Goal: Task Accomplishment & Management: Manage account settings

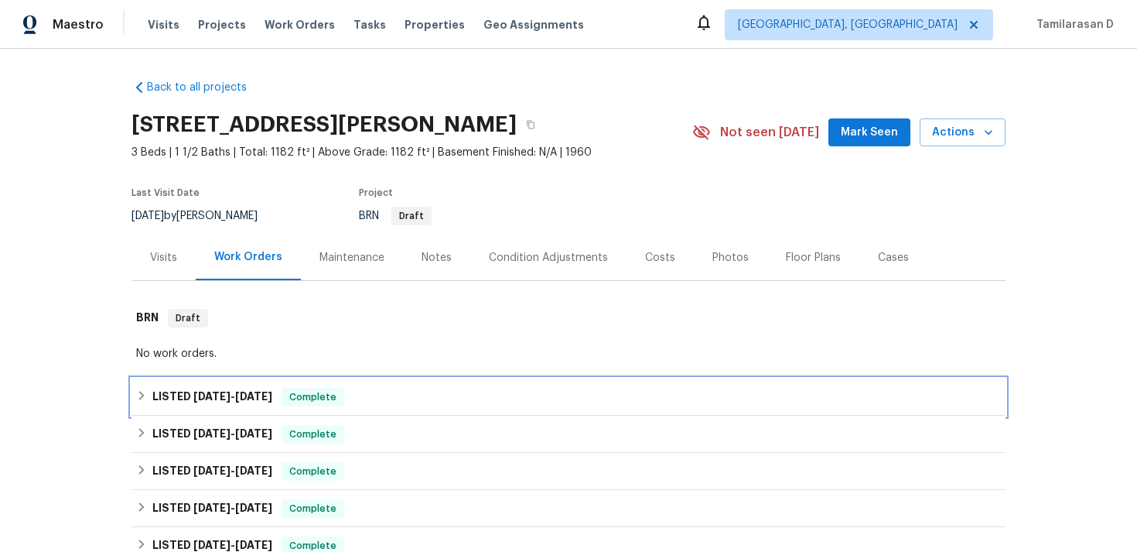
click at [264, 402] on h6 "LISTED 8/18/25 - 8/18/25" at bounding box center [212, 397] width 120 height 19
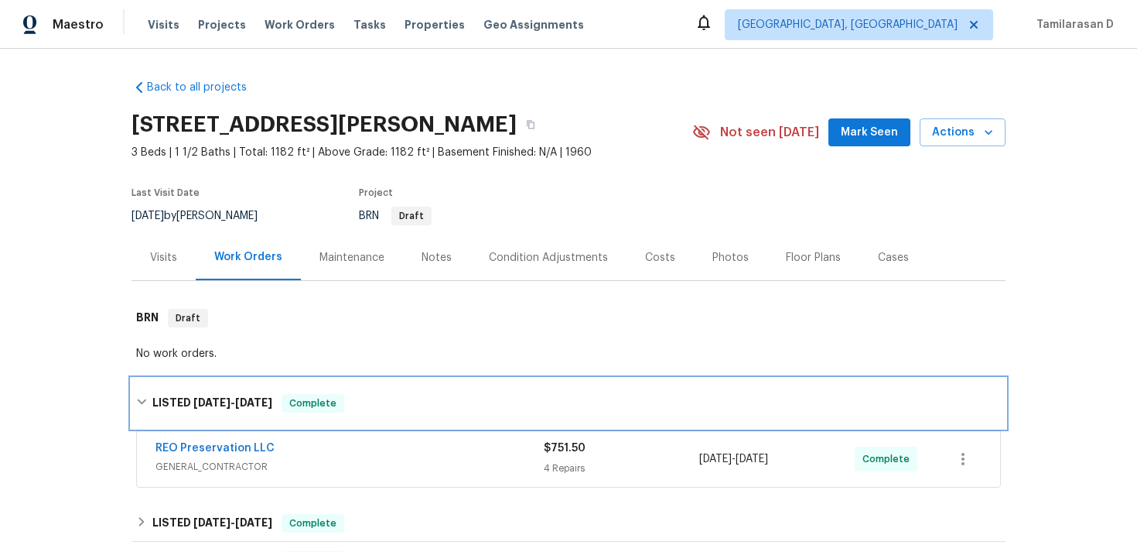
scroll to position [166, 0]
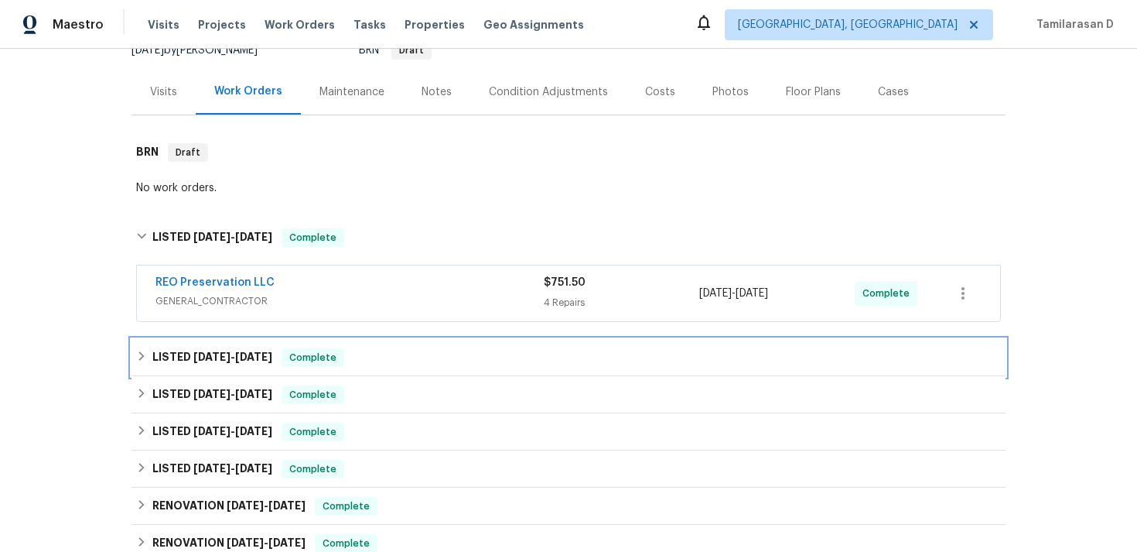
click at [208, 350] on h6 "LISTED 7/10/25 - 8/7/25" at bounding box center [212, 357] width 120 height 19
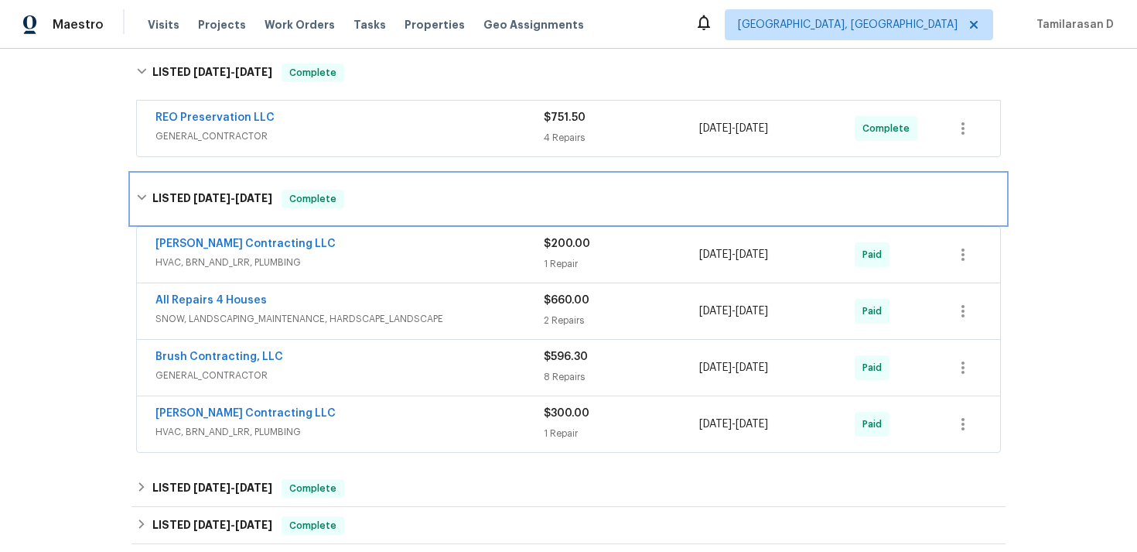
scroll to position [398, 0]
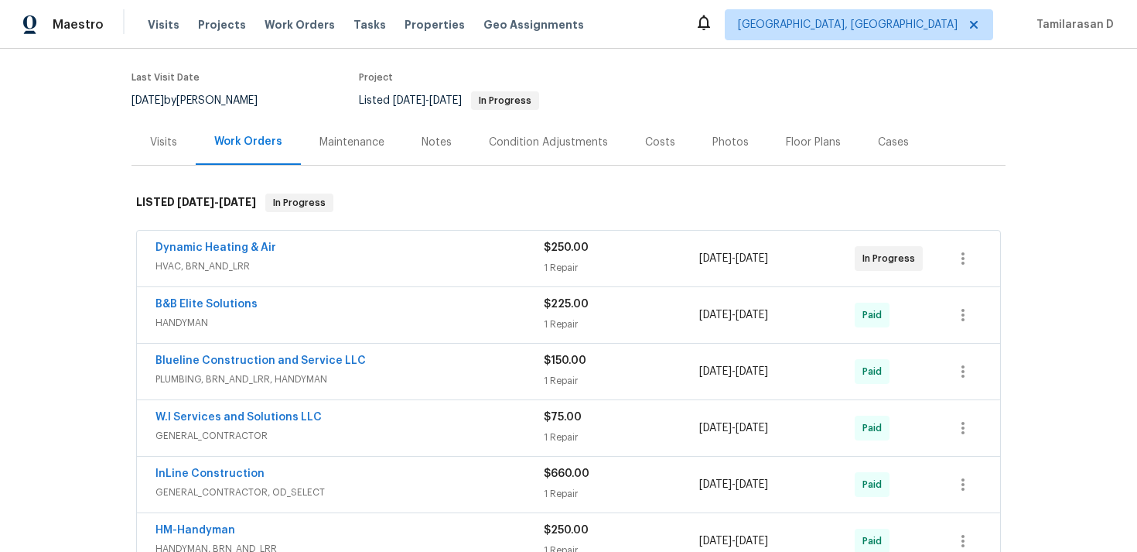
scroll to position [132, 0]
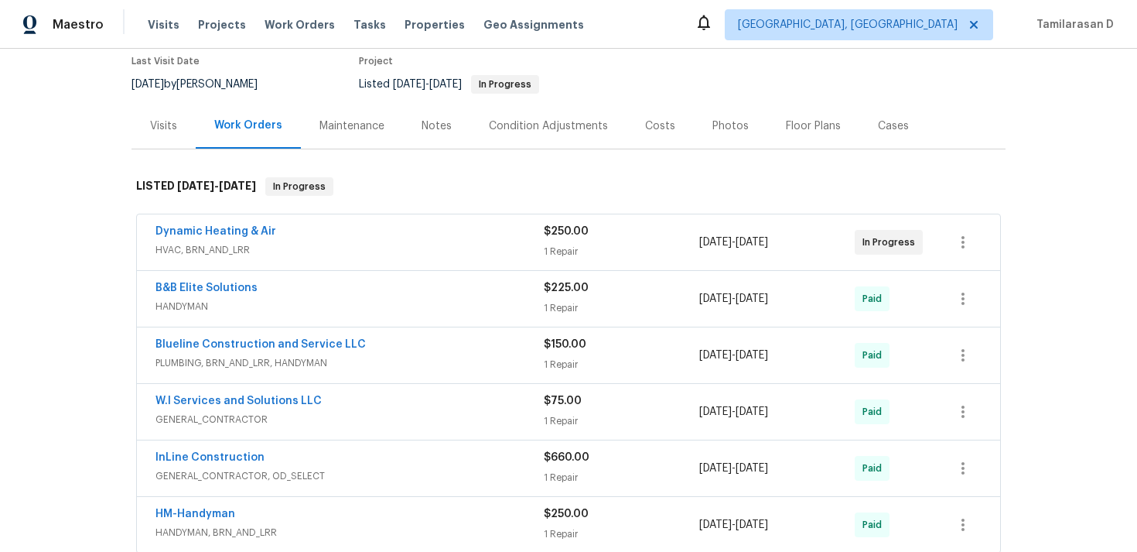
click at [357, 258] on span "HVAC, BRN_AND_LRR" at bounding box center [349, 249] width 388 height 15
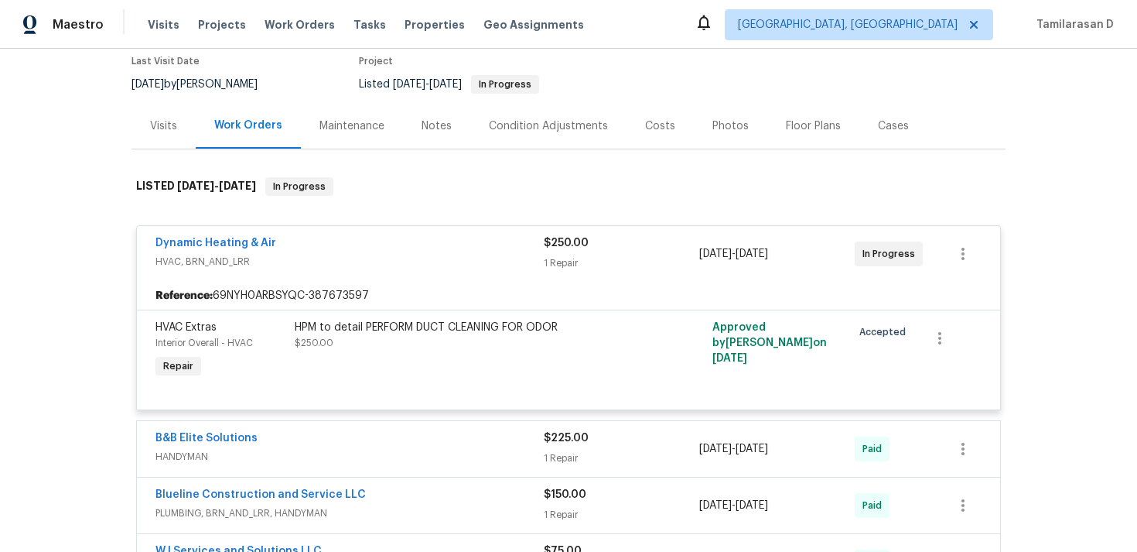
click at [313, 254] on div "Dynamic Heating & Air" at bounding box center [349, 244] width 388 height 19
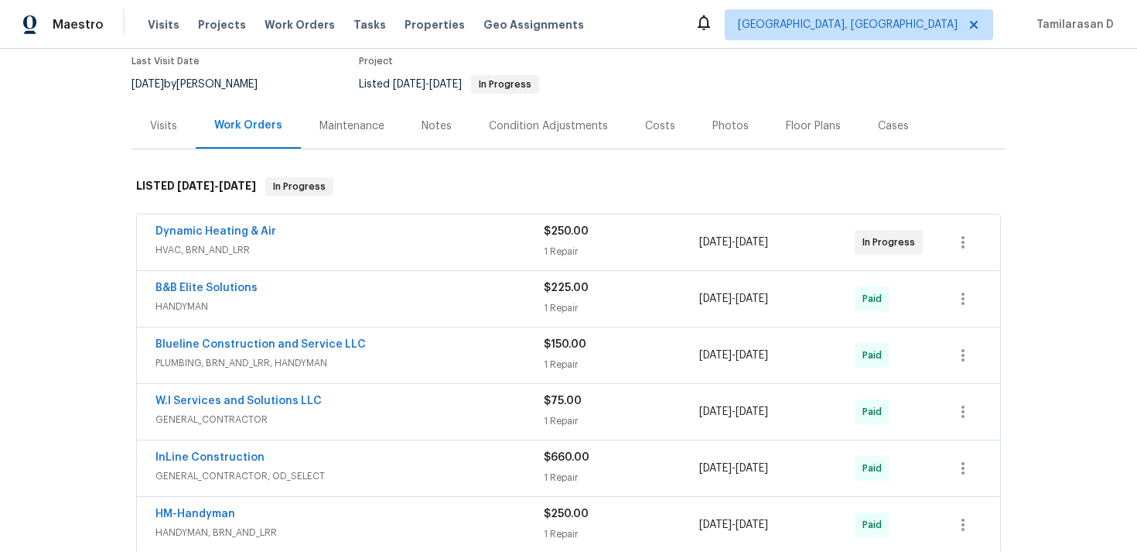
click at [342, 258] on span "HVAC, BRN_AND_LRR" at bounding box center [349, 249] width 388 height 15
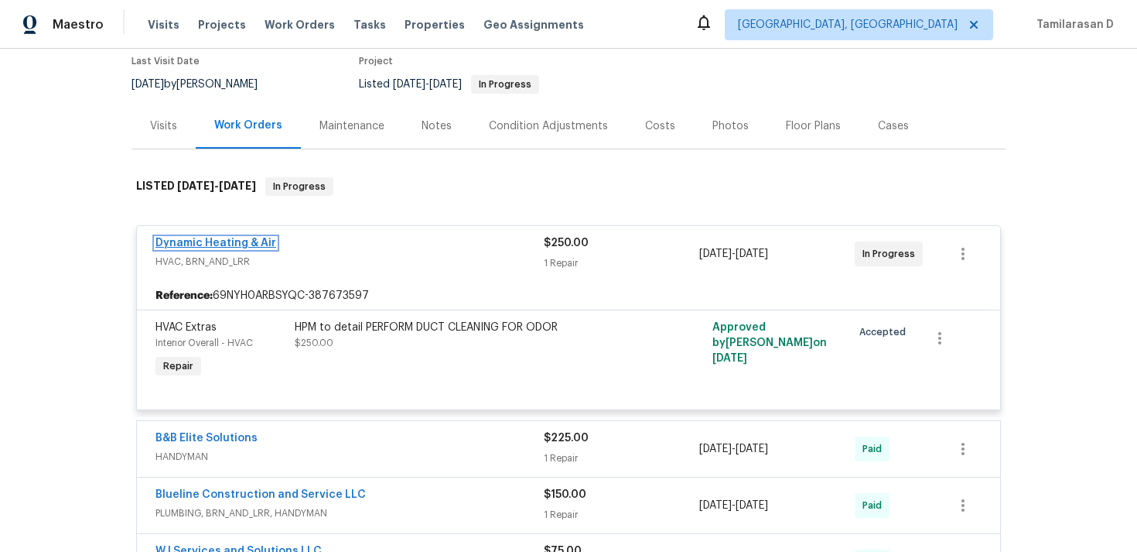
click at [248, 248] on link "Dynamic Heating & Air" at bounding box center [215, 242] width 121 height 11
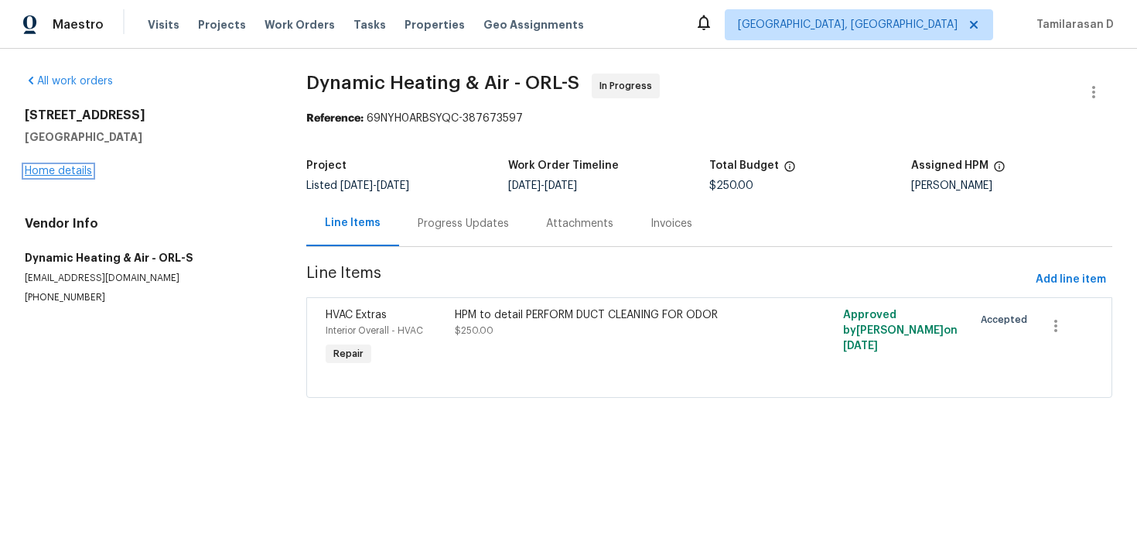
click at [67, 173] on link "Home details" at bounding box center [58, 171] width 67 height 11
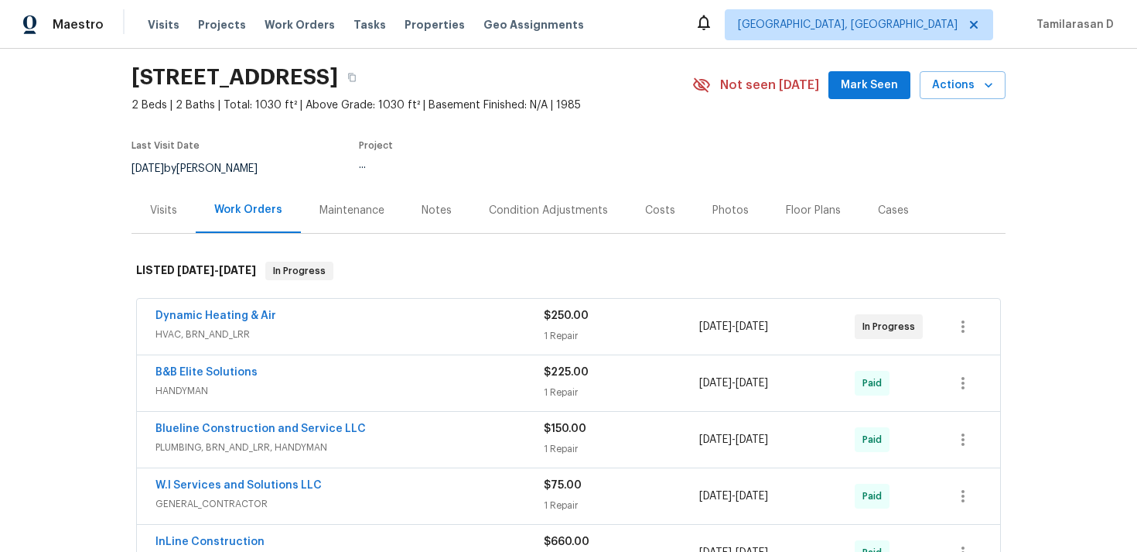
scroll to position [93, 0]
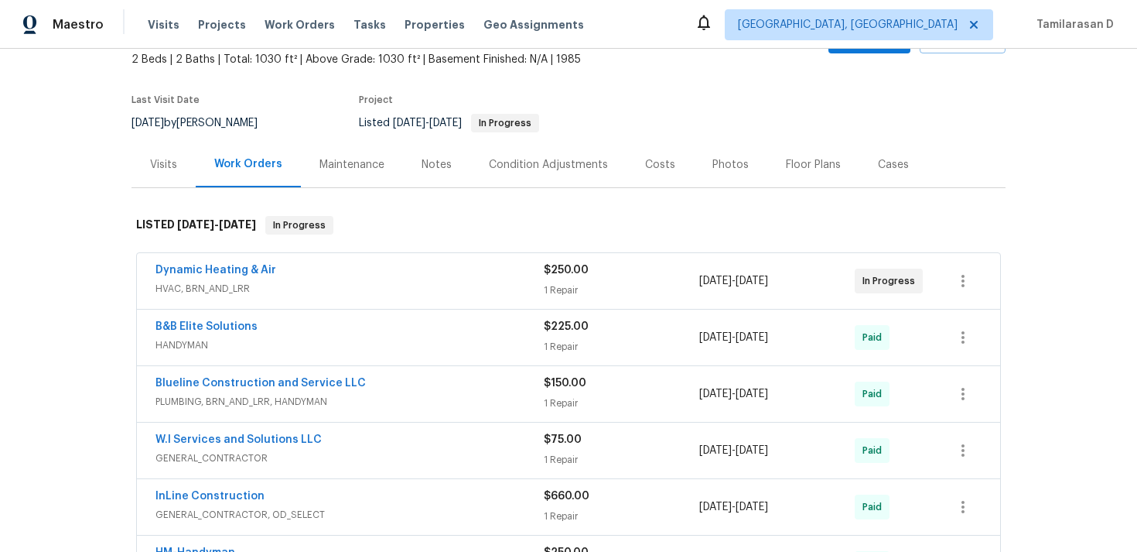
click at [318, 309] on div "Dynamic Heating & Air HVAC, BRN_AND_LRR $250.00 1 Repair 4/7/2025 - 4/10/2025 I…" at bounding box center [568, 281] width 863 height 56
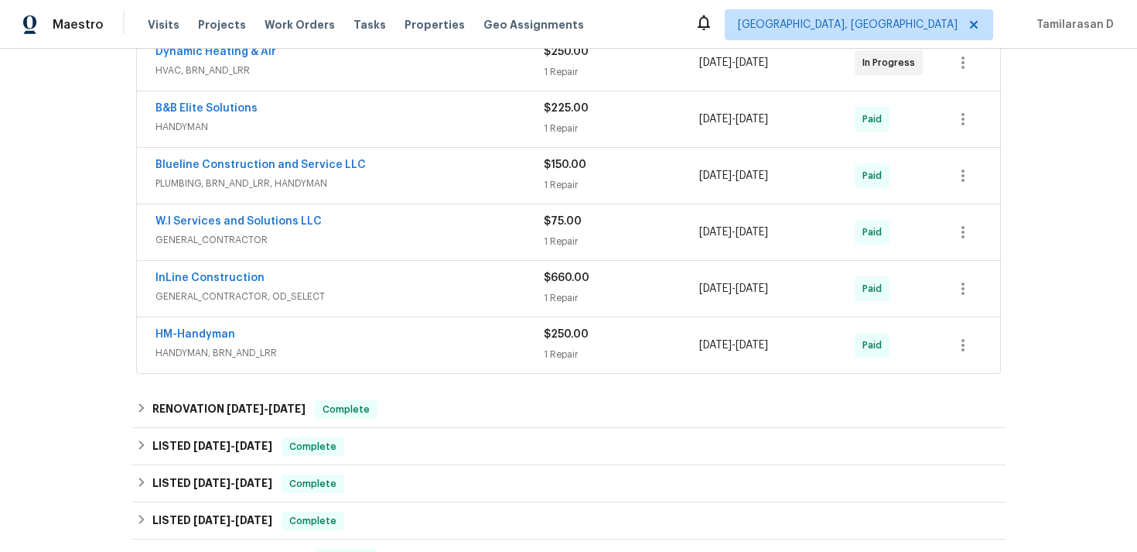
scroll to position [264, 0]
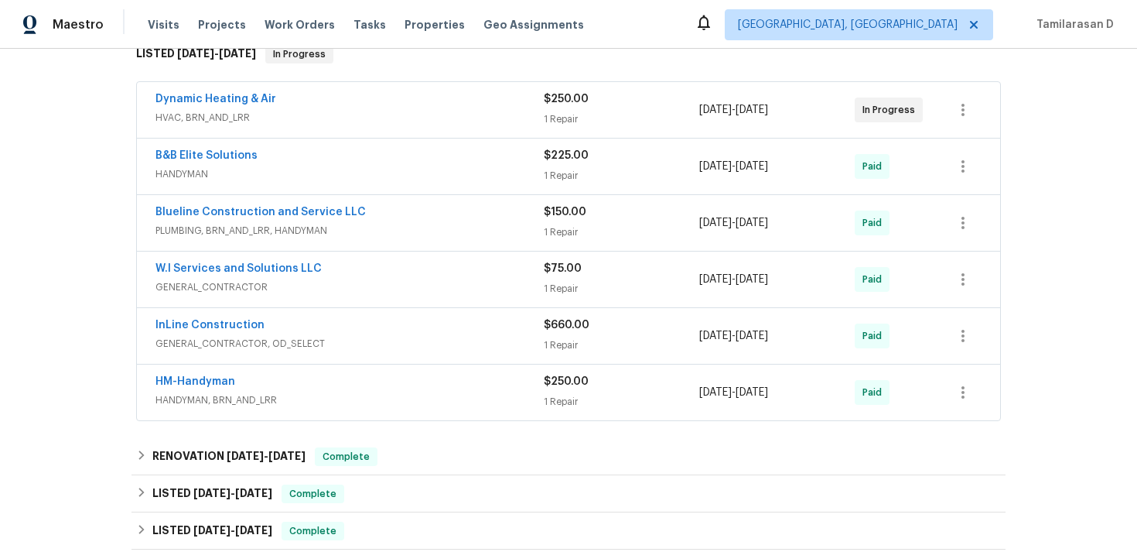
click at [274, 166] on div "B&B Elite Solutions" at bounding box center [349, 157] width 388 height 19
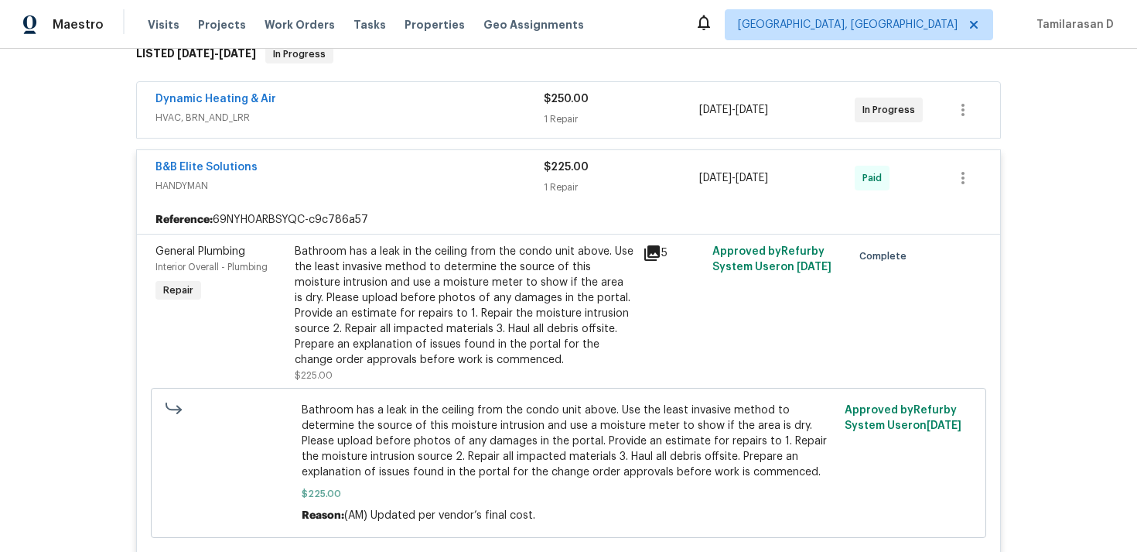
click at [307, 193] on span "HANDYMAN" at bounding box center [349, 185] width 388 height 15
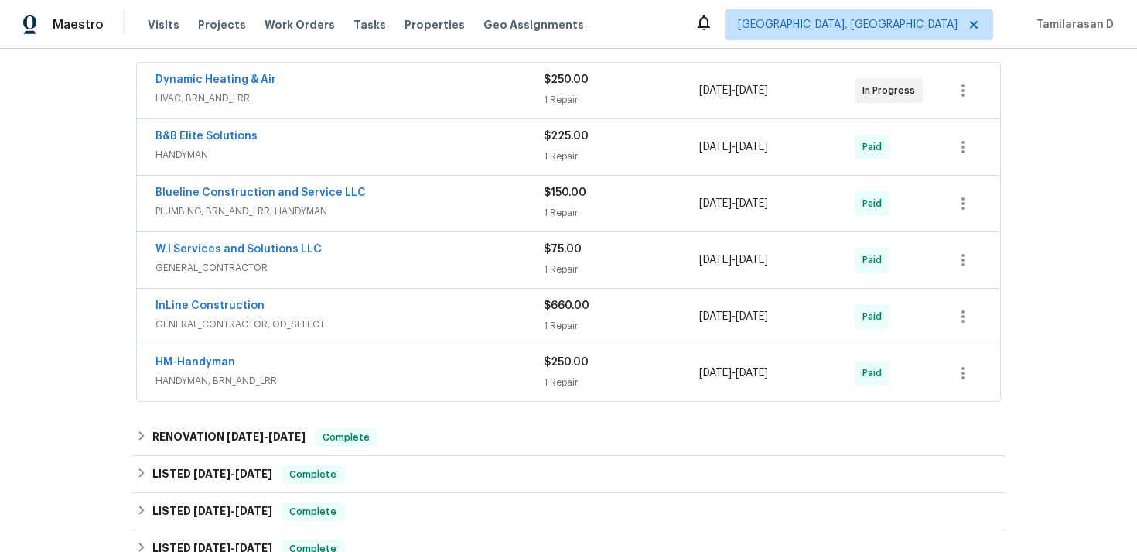
scroll to position [302, 0]
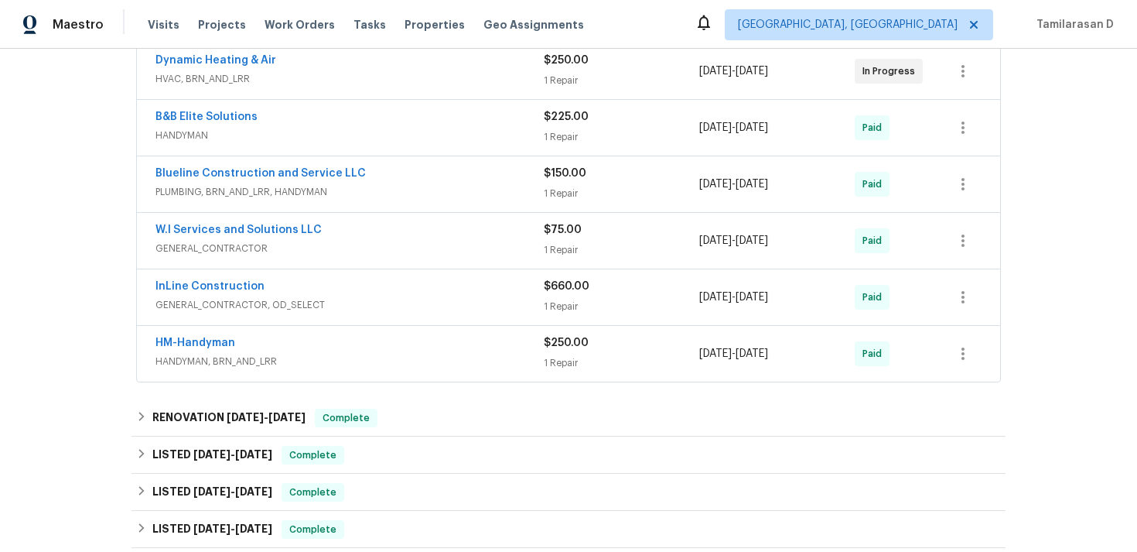
click at [320, 354] on div "HM-Handyman" at bounding box center [349, 344] width 388 height 19
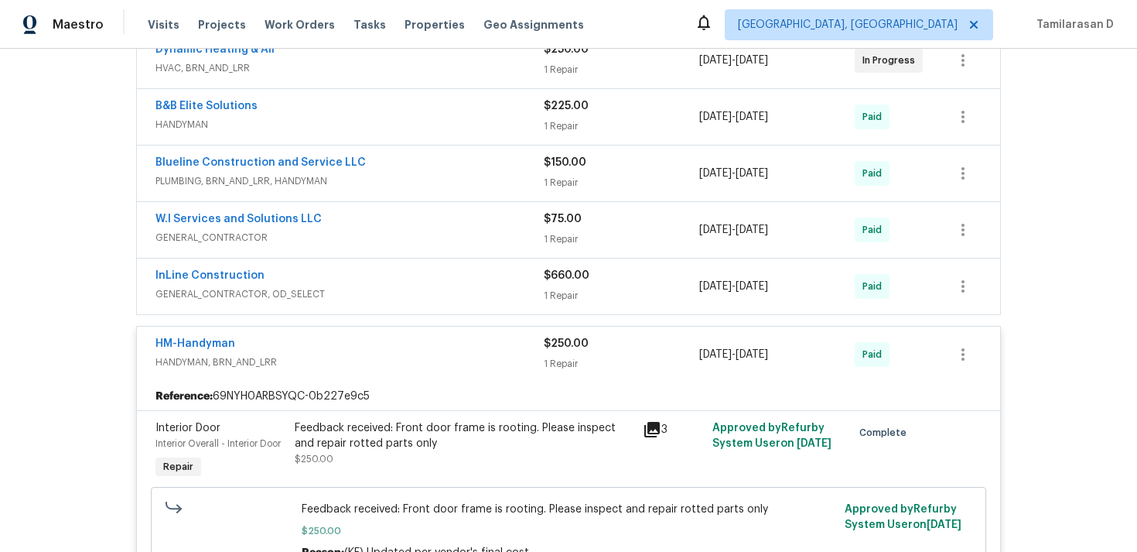
click at [317, 347] on div "HM-Handyman HANDYMAN, BRN_AND_LRR $250.00 1 Repair 5/29/2025 - 5/29/2025 Paid" at bounding box center [568, 354] width 863 height 56
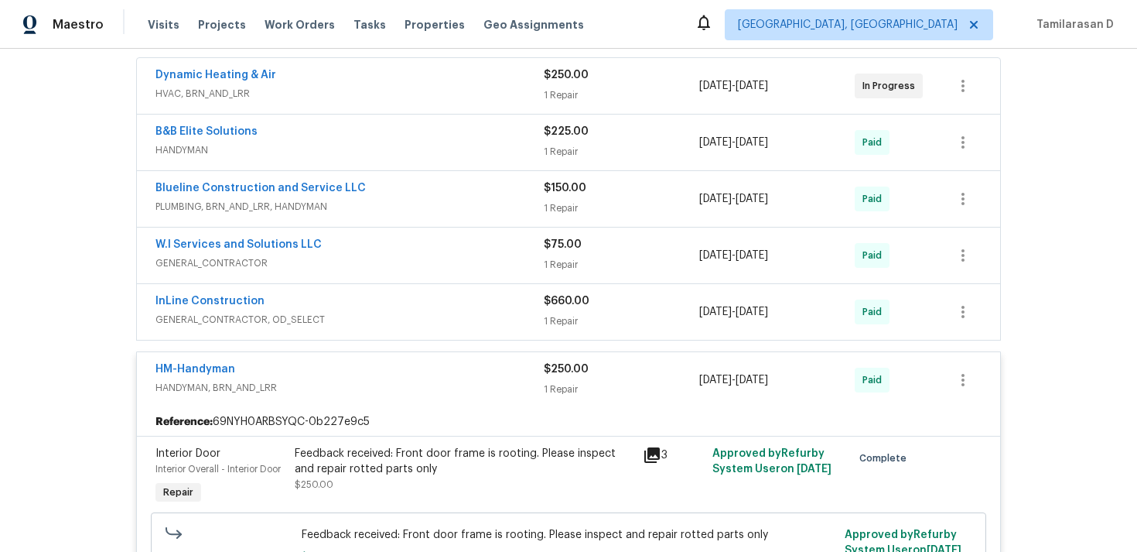
scroll to position [296, 0]
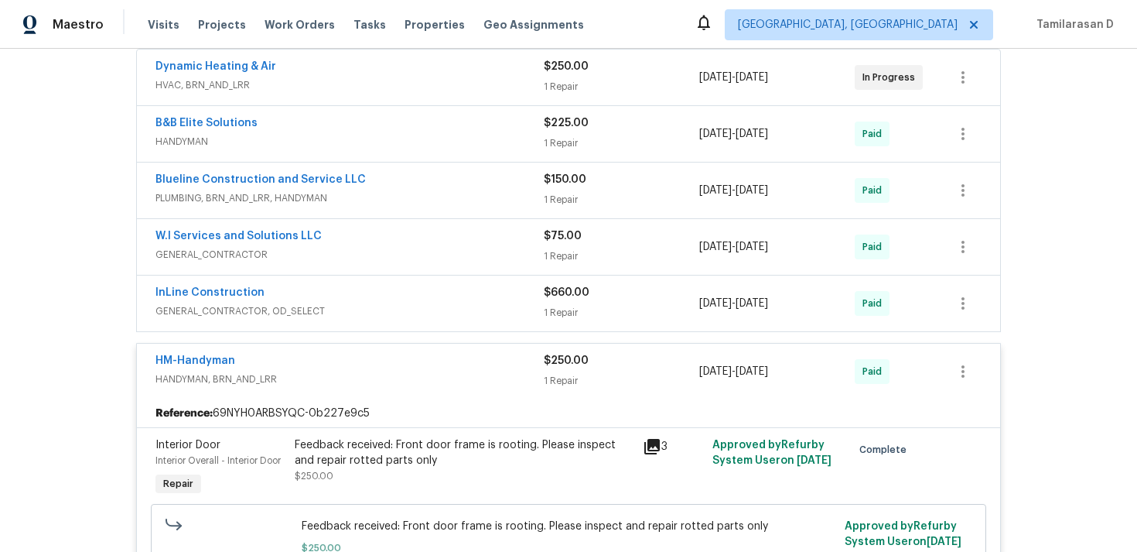
click at [325, 387] on span "HANDYMAN, BRN_AND_LRR" at bounding box center [349, 378] width 388 height 15
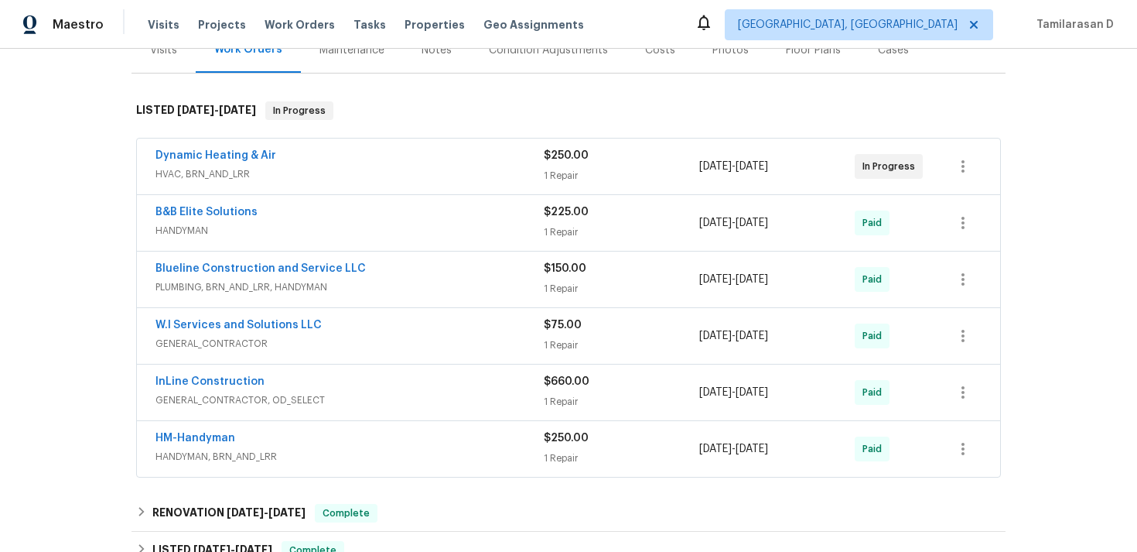
scroll to position [200, 0]
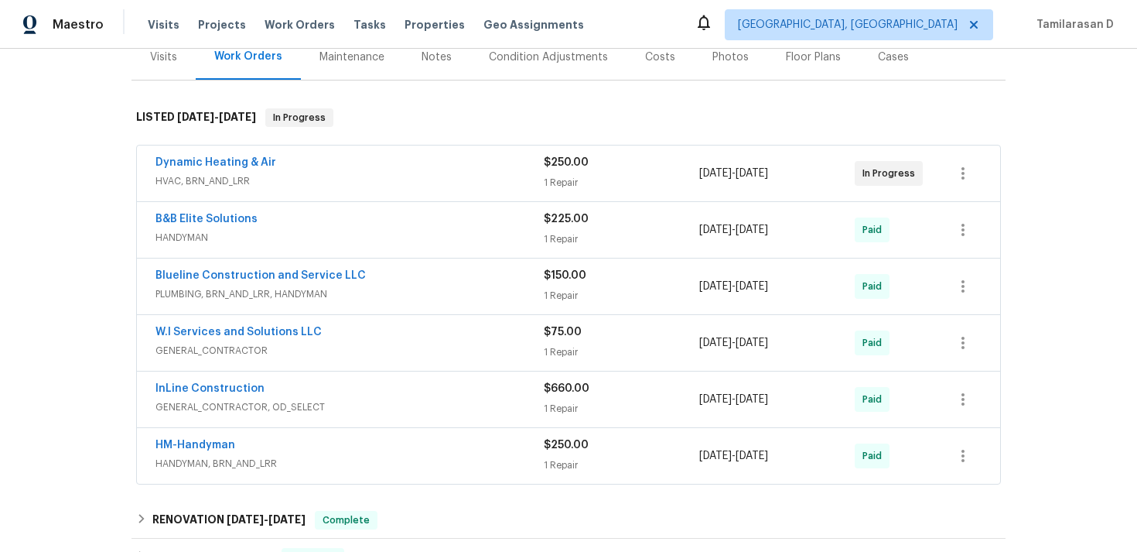
click at [384, 286] on div "Blueline Construction and Service LLC" at bounding box center [349, 277] width 388 height 19
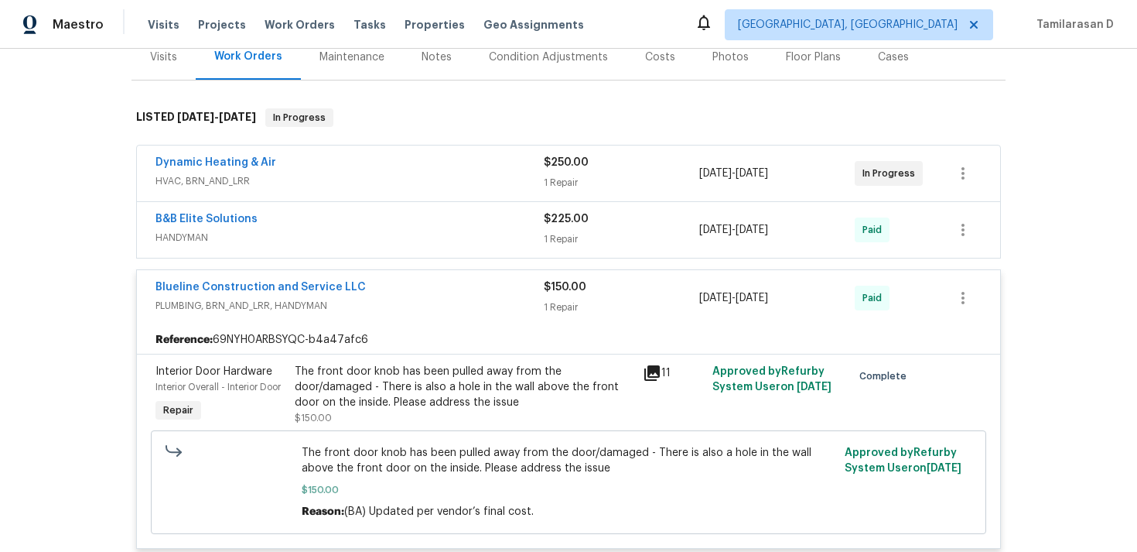
scroll to position [226, 0]
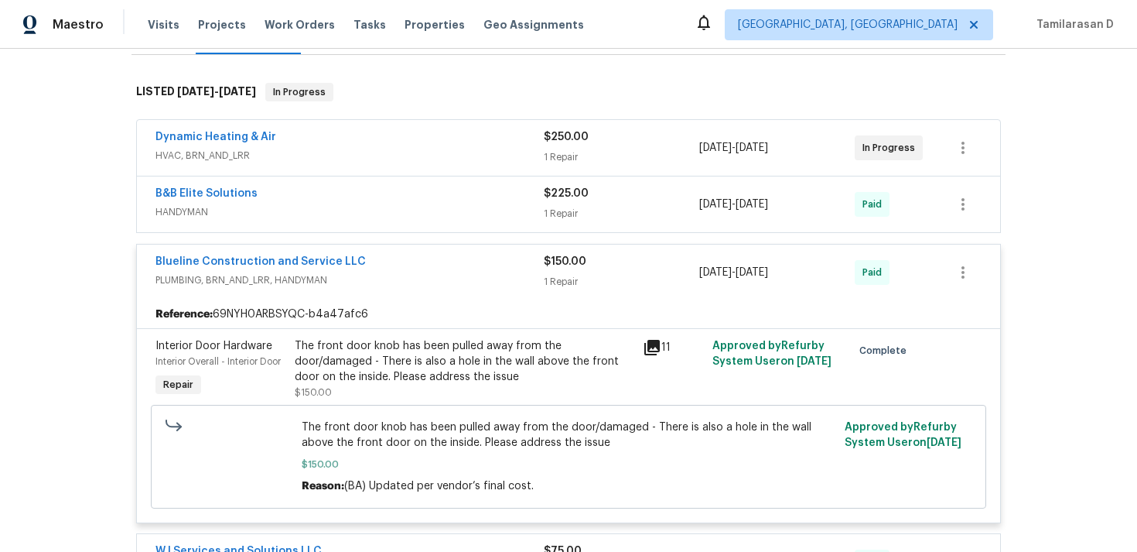
click at [394, 288] on span "PLUMBING, BRN_AND_LRR, HANDYMAN" at bounding box center [349, 279] width 388 height 15
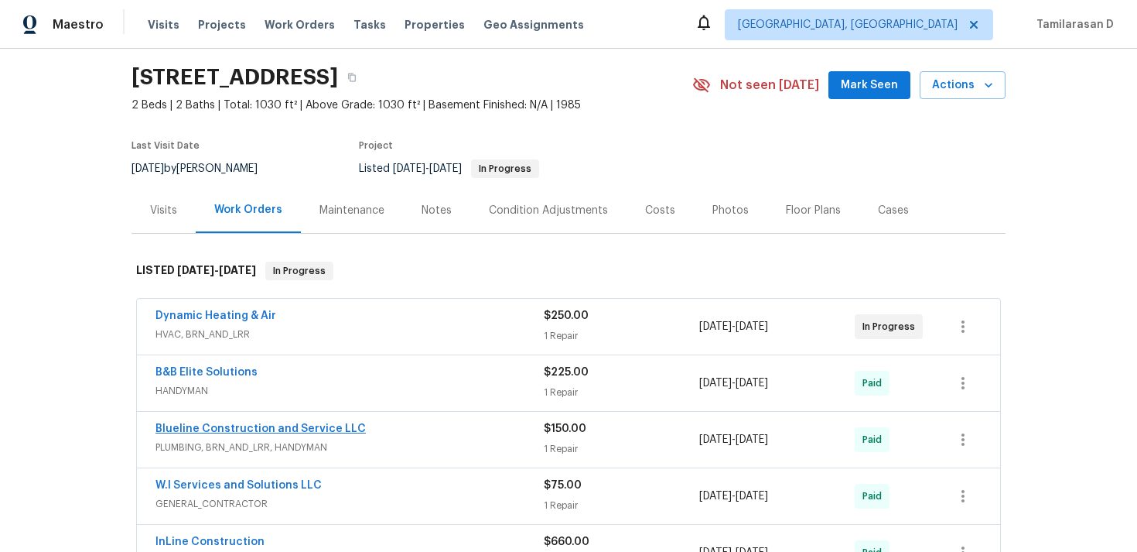
scroll to position [85, 0]
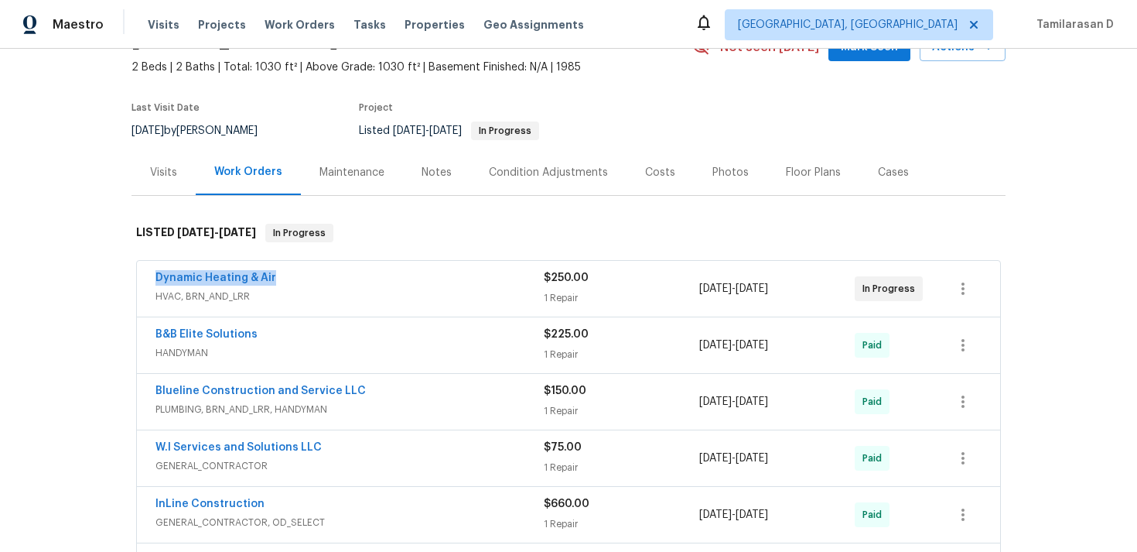
drag, startPoint x: 275, startPoint y: 296, endPoint x: 143, endPoint y: 292, distance: 132.3
click at [143, 292] on div "Dynamic Heating & Air HVAC, BRN_AND_LRR $250.00 1 Repair 4/7/2025 - 4/10/2025 I…" at bounding box center [568, 289] width 863 height 56
copy link "Dynamic Heating & Air"
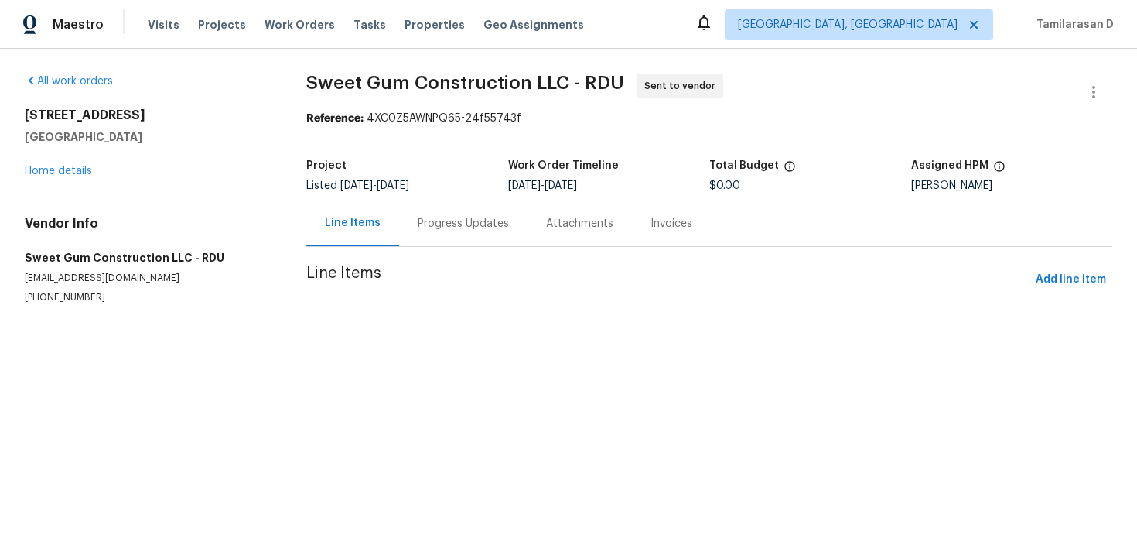
click at [426, 217] on div "Progress Updates" at bounding box center [463, 223] width 91 height 15
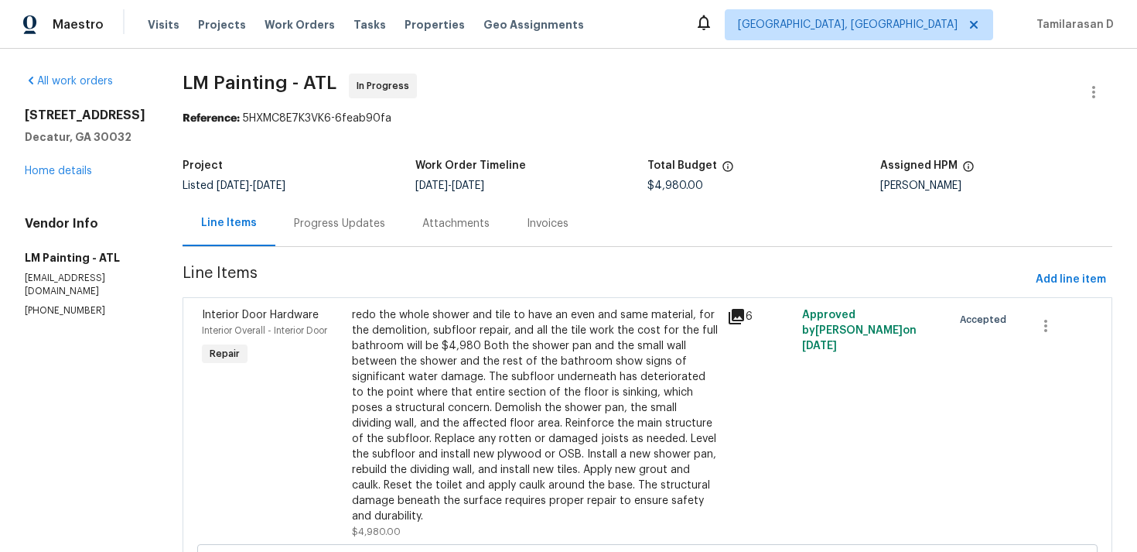
click at [385, 220] on div "Progress Updates" at bounding box center [339, 223] width 91 height 15
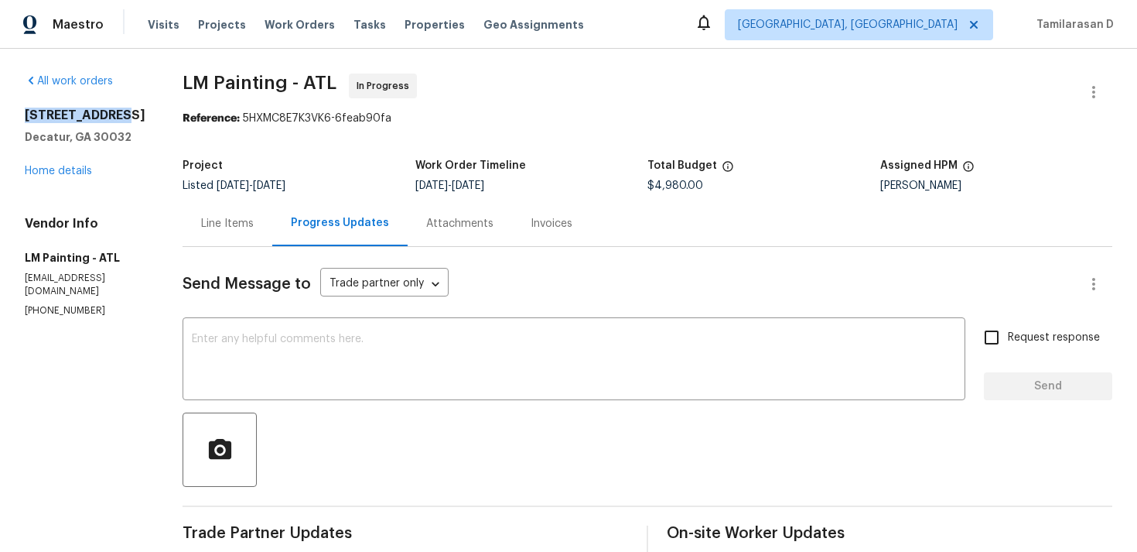
drag, startPoint x: 21, startPoint y: 114, endPoint x: 158, endPoint y: 114, distance: 136.9
copy h2 "[STREET_ADDRESS]"
click at [36, 178] on div "1909 Meadow Ln Decatur, GA 30032 Home details" at bounding box center [85, 143] width 121 height 71
click at [40, 167] on link "Home details" at bounding box center [58, 171] width 67 height 11
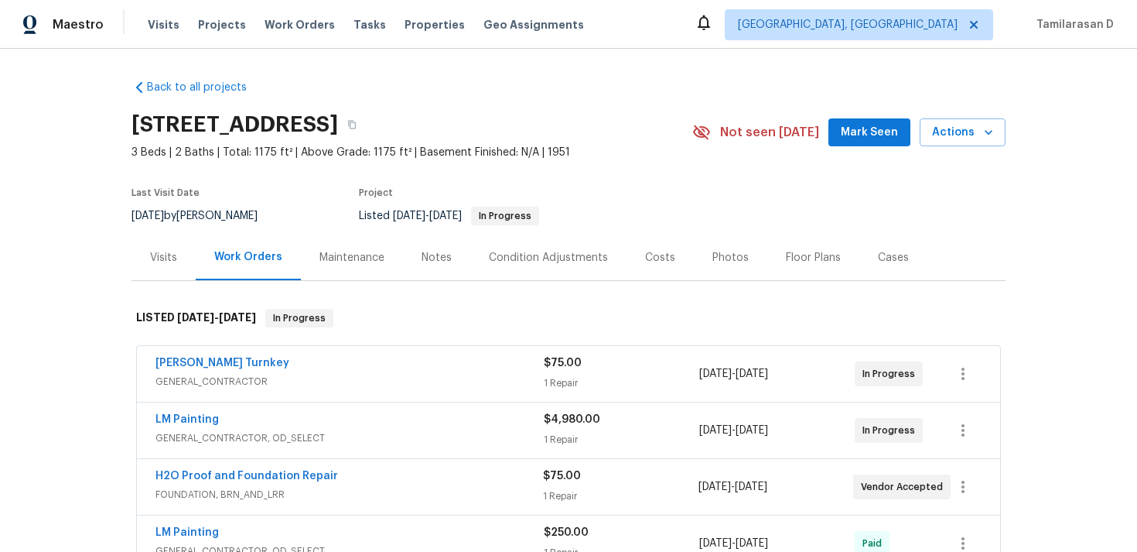
click at [885, 239] on div "Cases" at bounding box center [893, 257] width 68 height 46
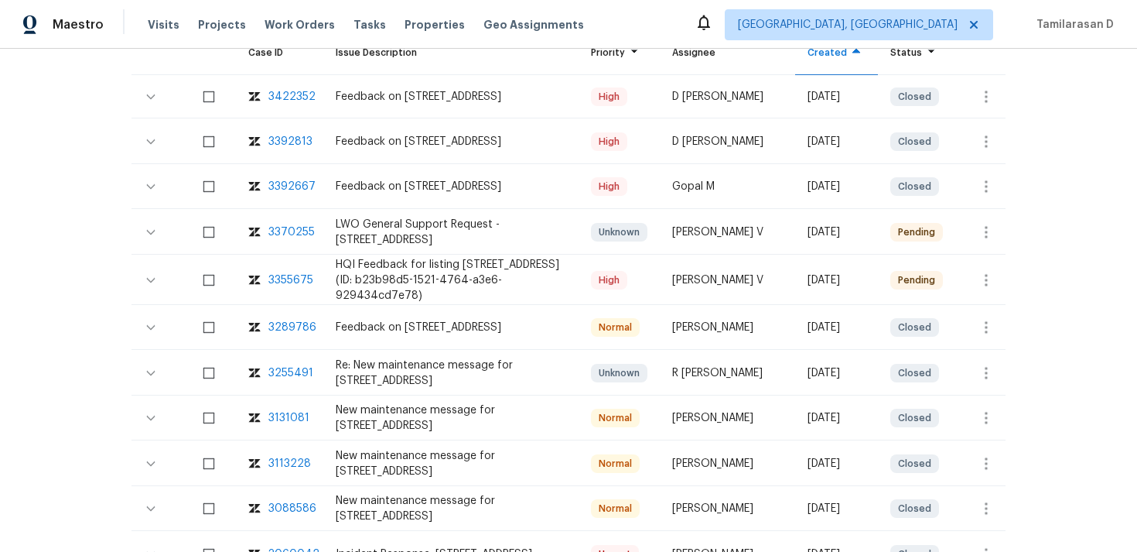
scroll to position [398, 0]
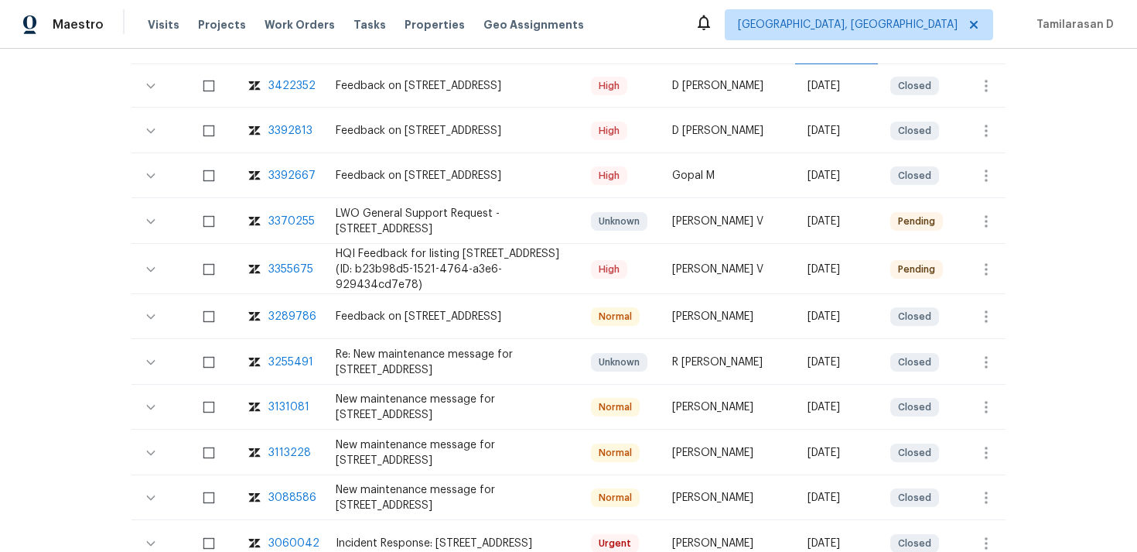
click at [284, 266] on div "3355675" at bounding box center [290, 268] width 45 height 15
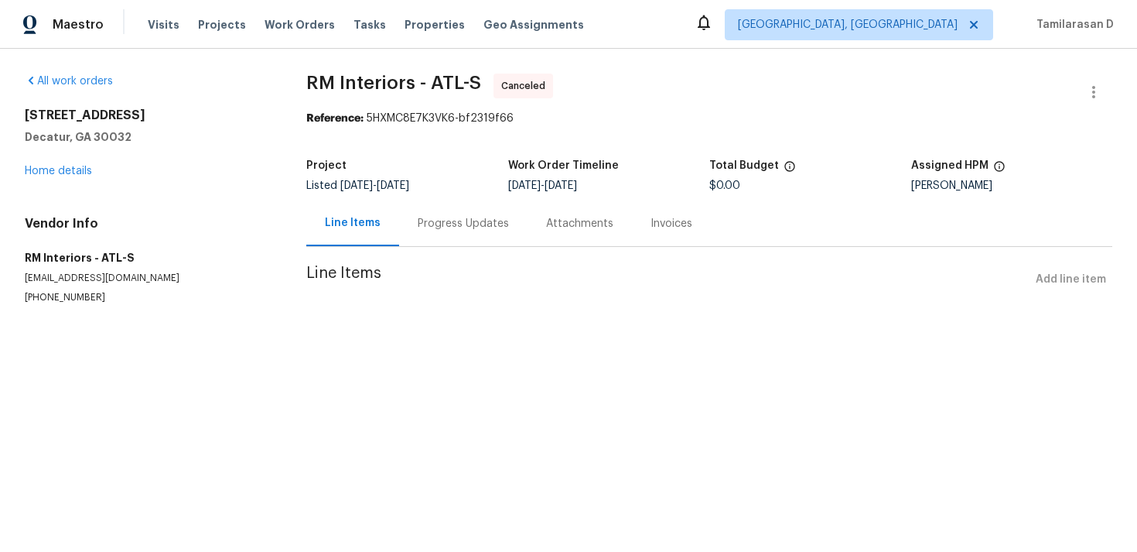
click at [450, 235] on div "Progress Updates" at bounding box center [463, 223] width 128 height 46
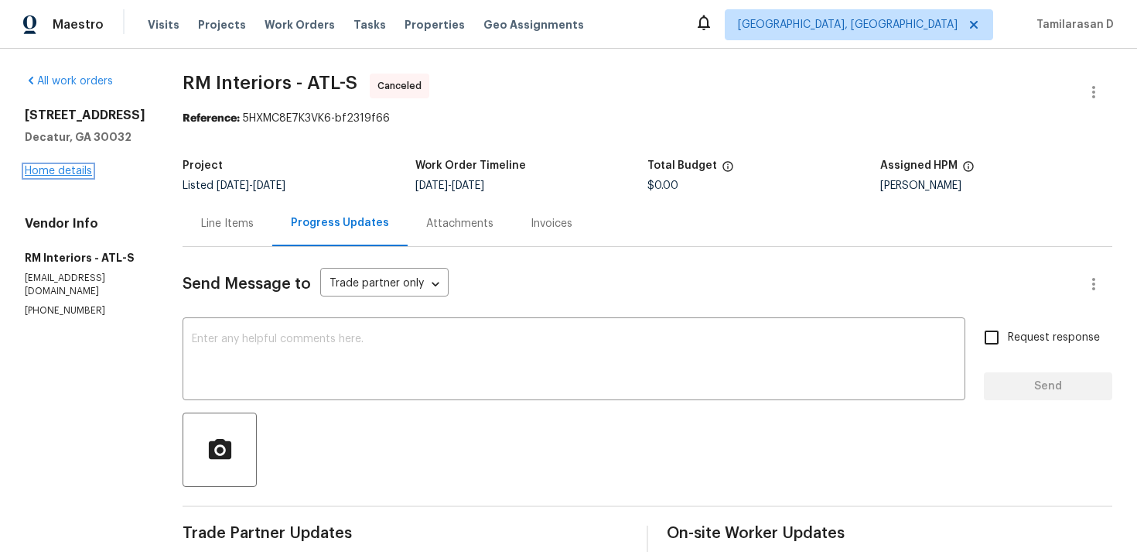
click at [53, 176] on link "Home details" at bounding box center [58, 171] width 67 height 11
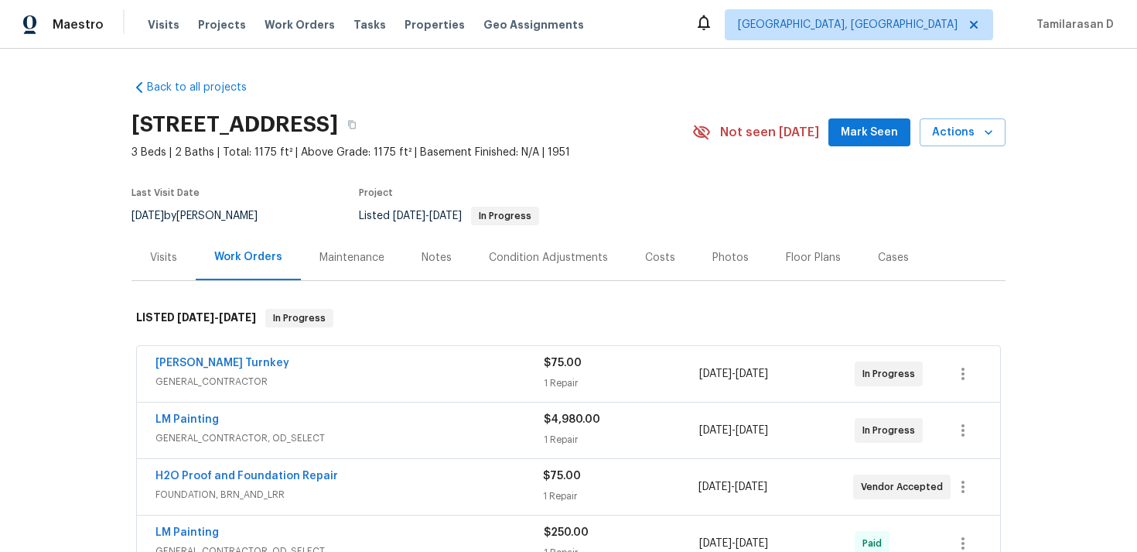
scroll to position [75, 0]
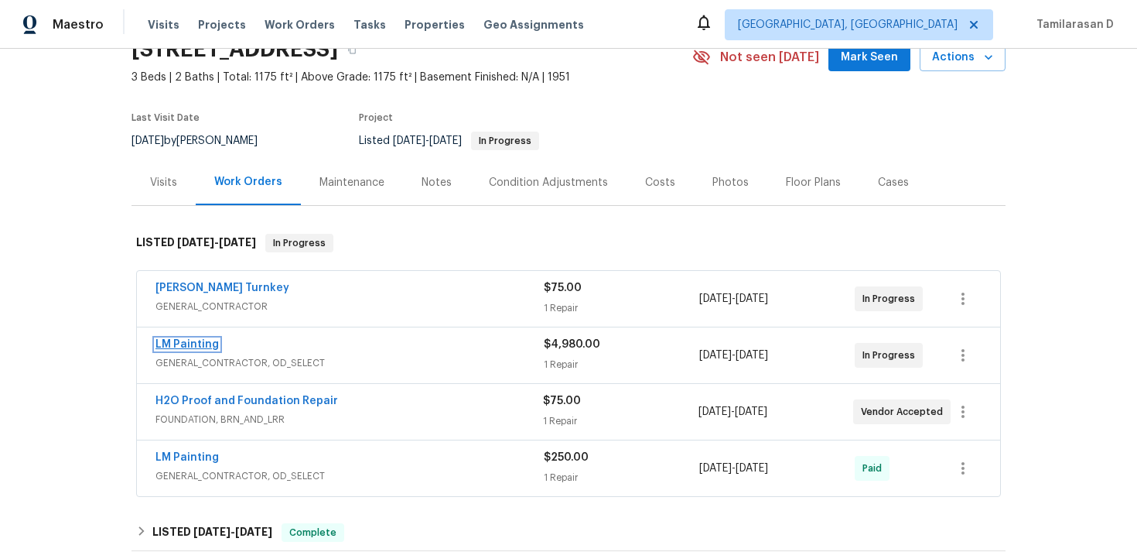
click at [191, 347] on link "LM Painting" at bounding box center [186, 344] width 63 height 11
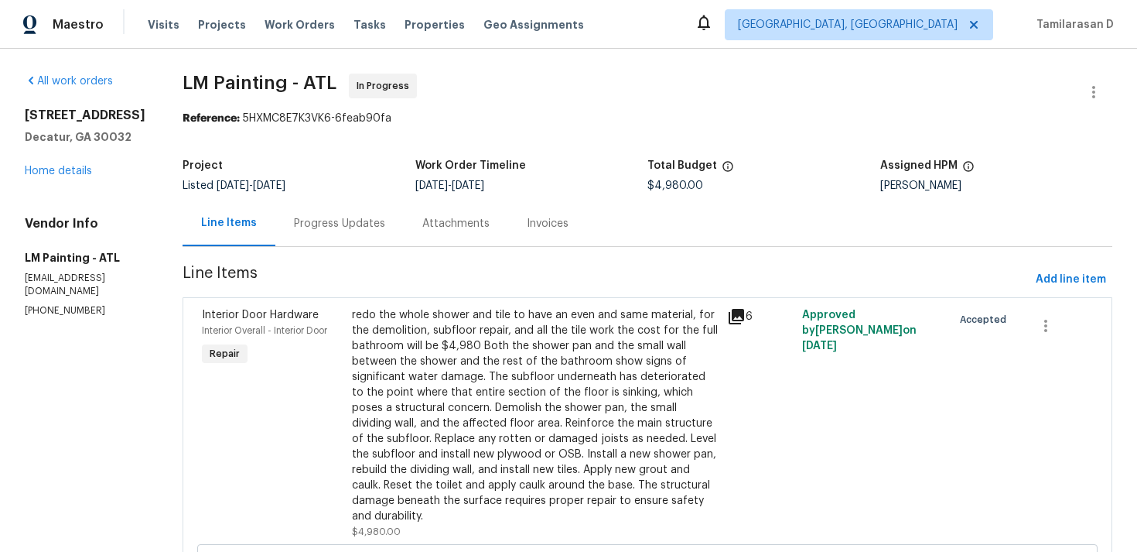
click at [397, 214] on div "Progress Updates" at bounding box center [339, 223] width 128 height 46
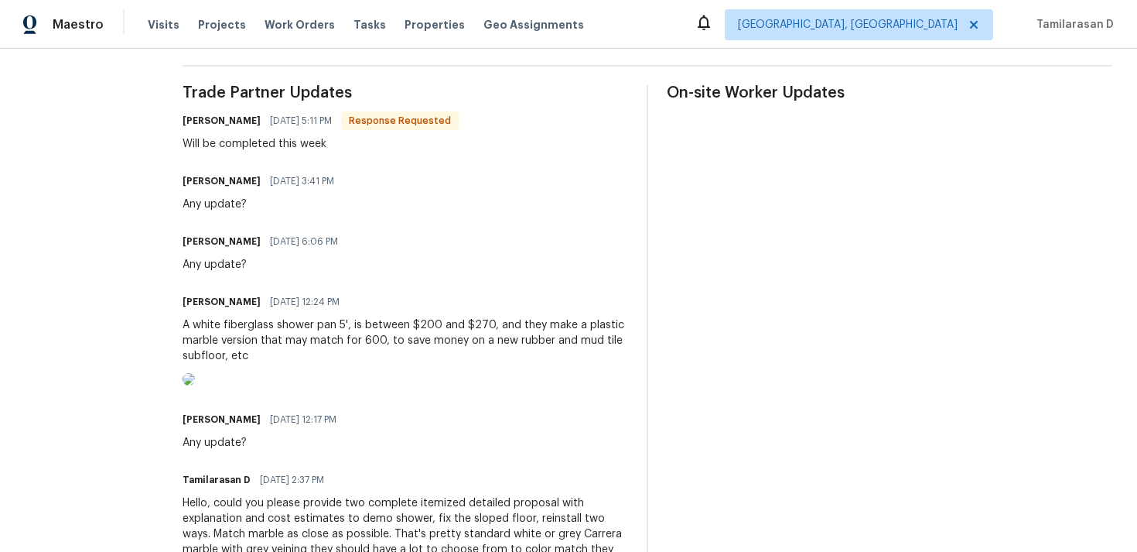
scroll to position [422, 0]
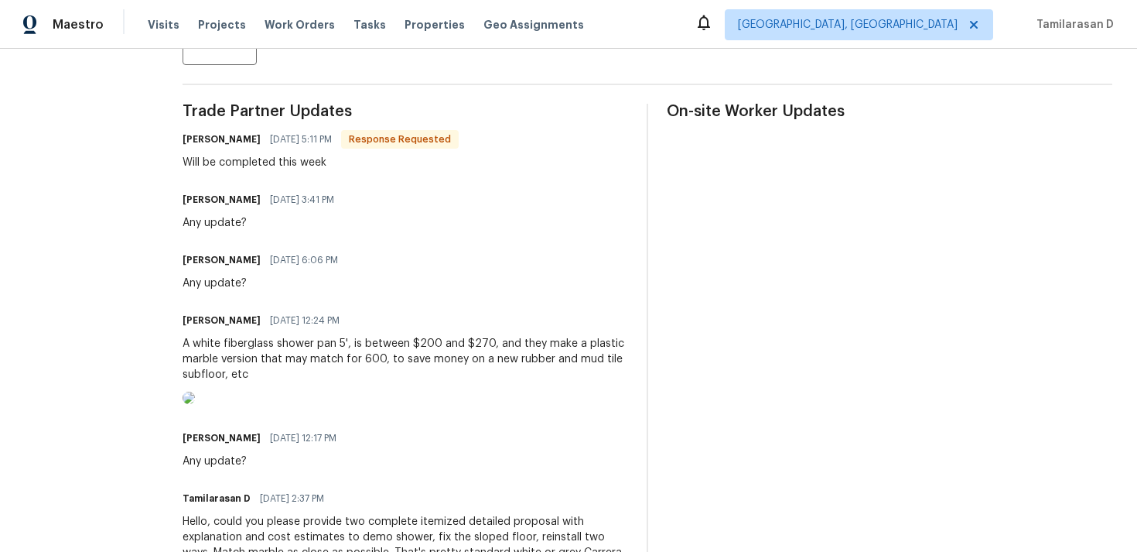
click at [278, 381] on div "A white fiberglass shower pan 5', is between $200 and $270, and they make a pla…" at bounding box center [406, 359] width 446 height 46
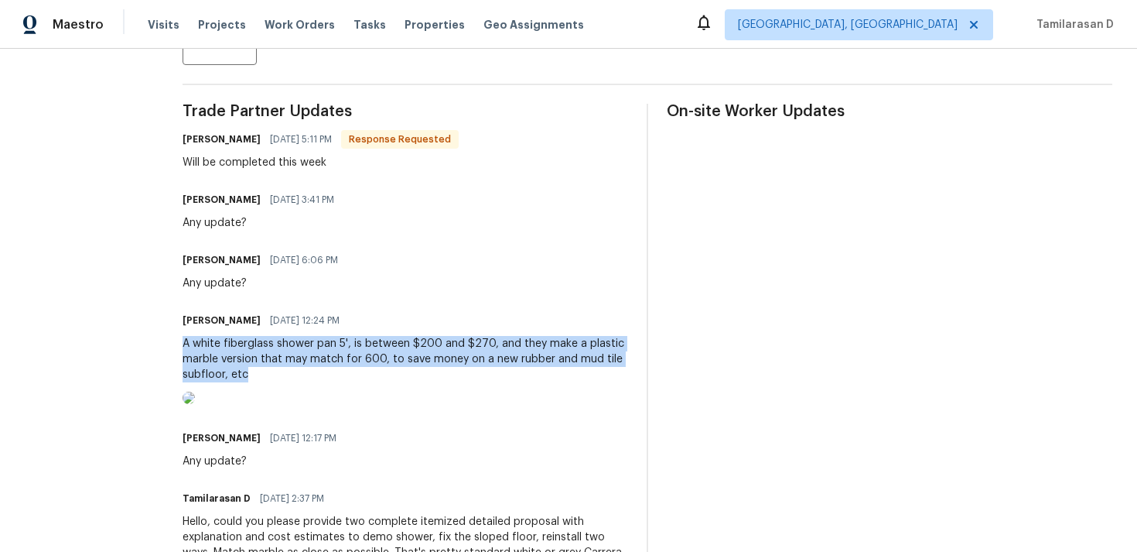
click at [278, 381] on div "A white fiberglass shower pan 5', is between $200 and $270, and they make a pla…" at bounding box center [406, 359] width 446 height 46
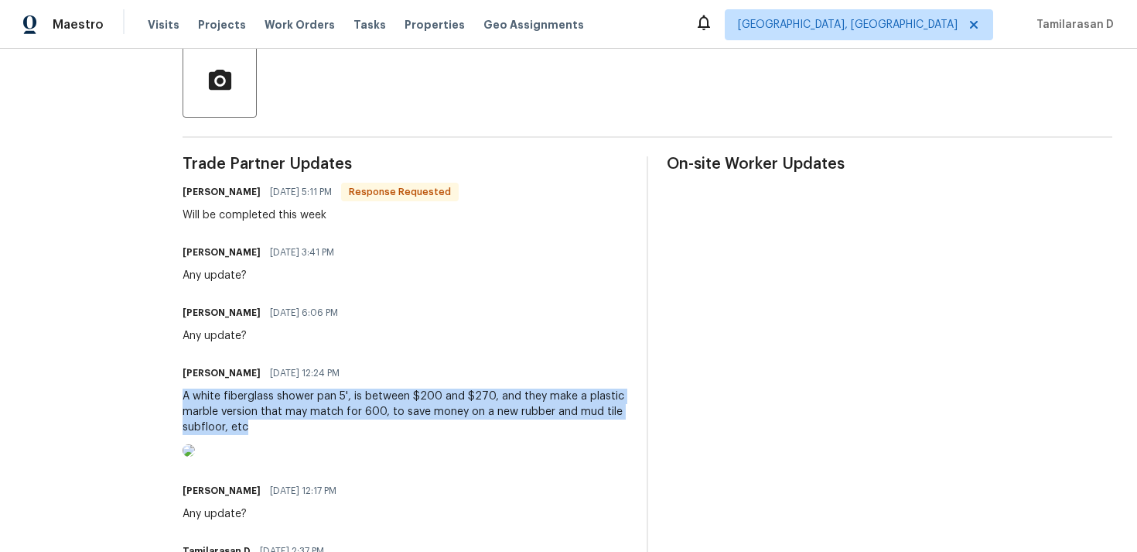
scroll to position [0, 0]
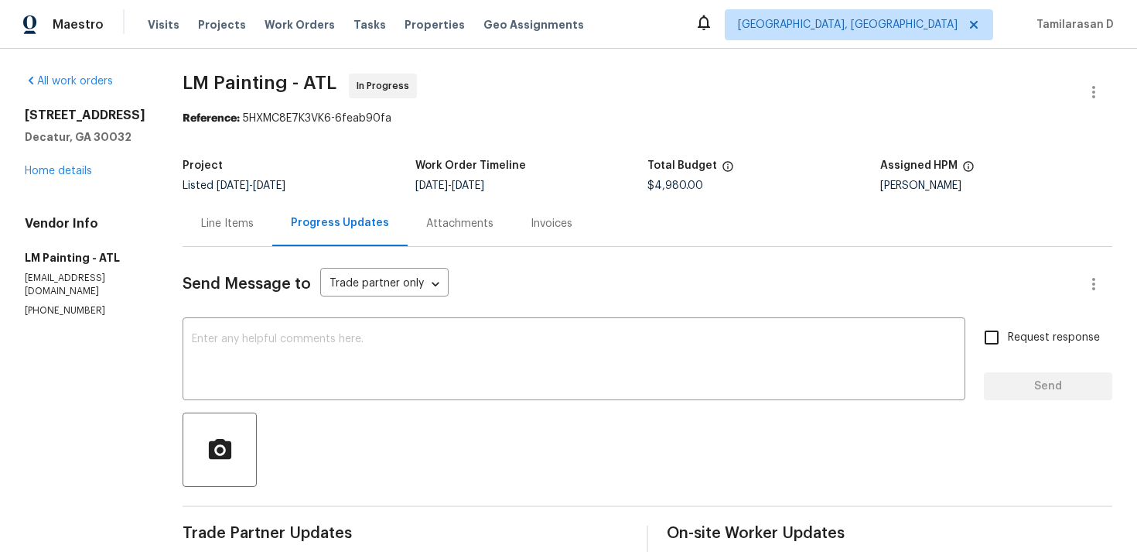
click at [254, 222] on div "Line Items" at bounding box center [227, 223] width 53 height 15
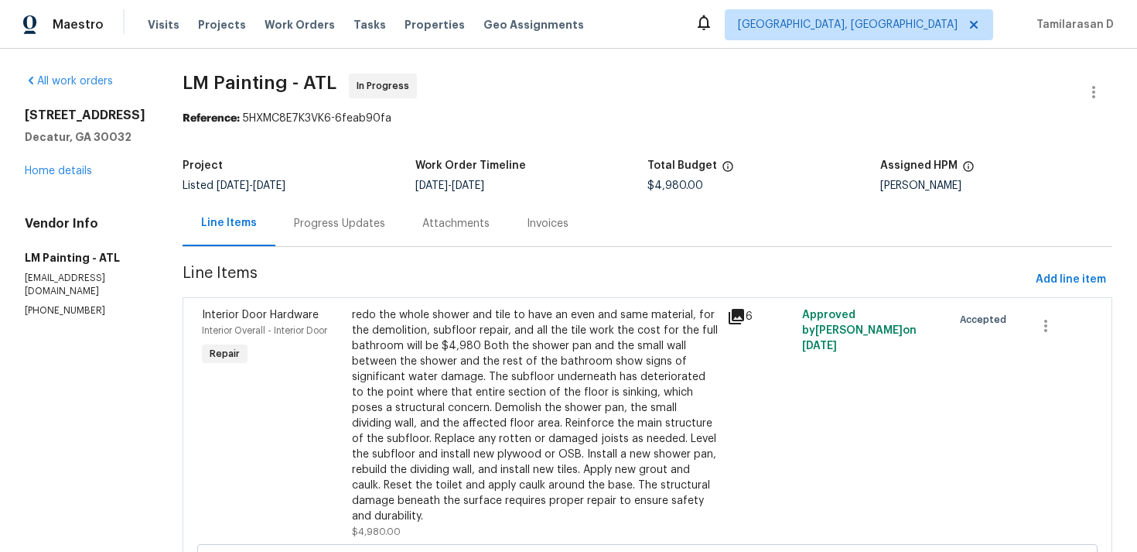
click at [383, 217] on div "Progress Updates" at bounding box center [339, 223] width 91 height 15
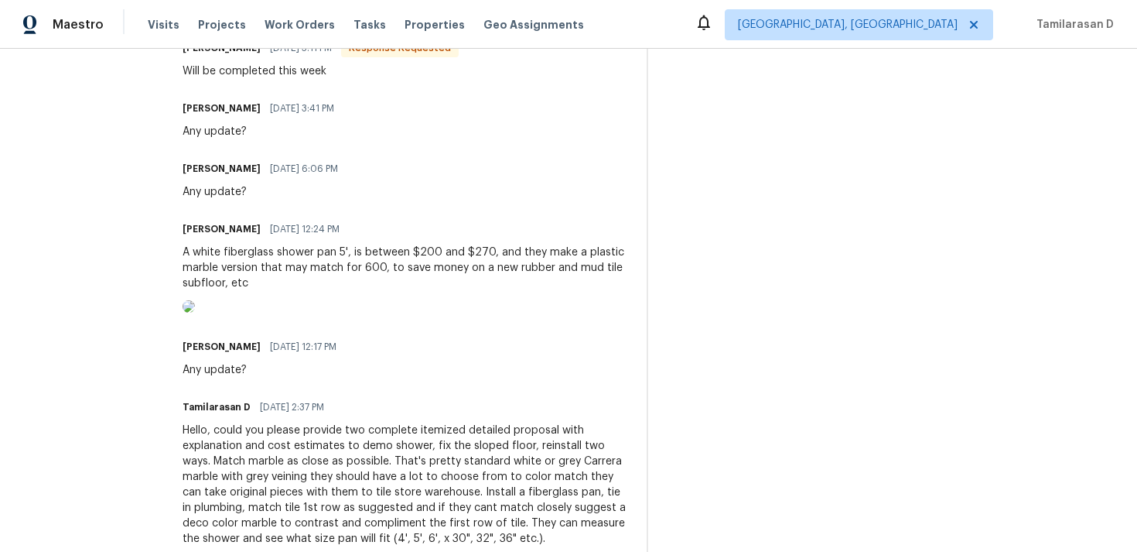
scroll to position [563, 0]
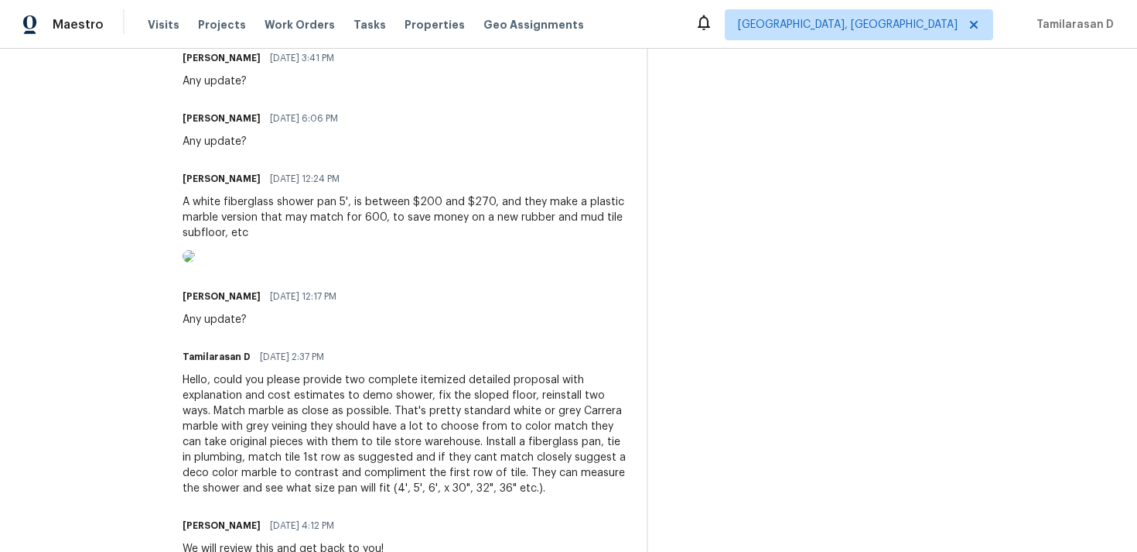
click at [336, 254] on div at bounding box center [406, 258] width 446 height 17
click at [340, 234] on div "A white fiberglass shower pan 5', is between $200 and $270, and they make a pla…" at bounding box center [406, 217] width 446 height 46
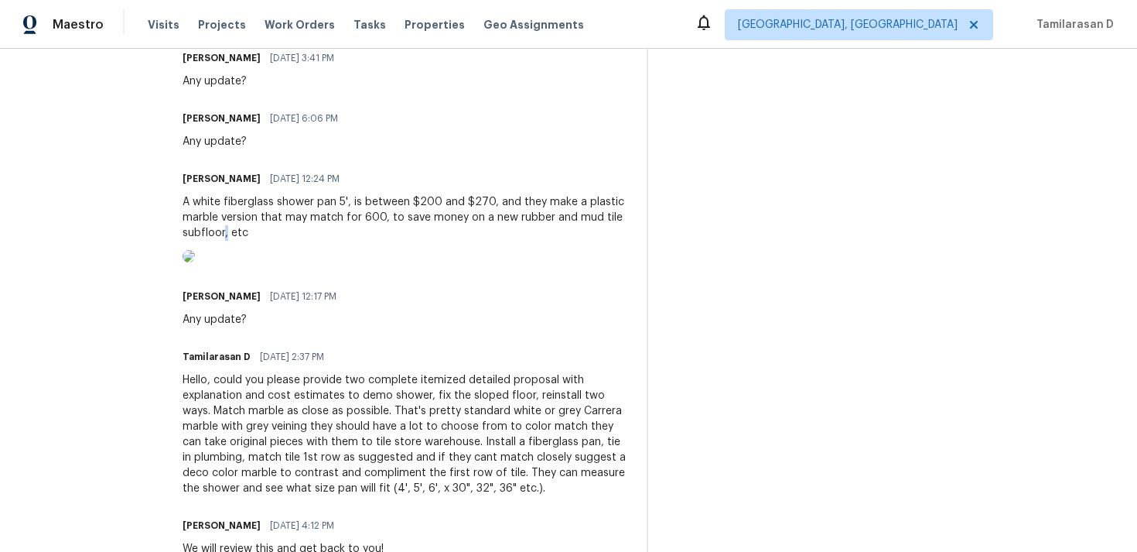
click at [340, 234] on div "A white fiberglass shower pan 5', is between $200 and $270, and they make a pla…" at bounding box center [406, 217] width 446 height 46
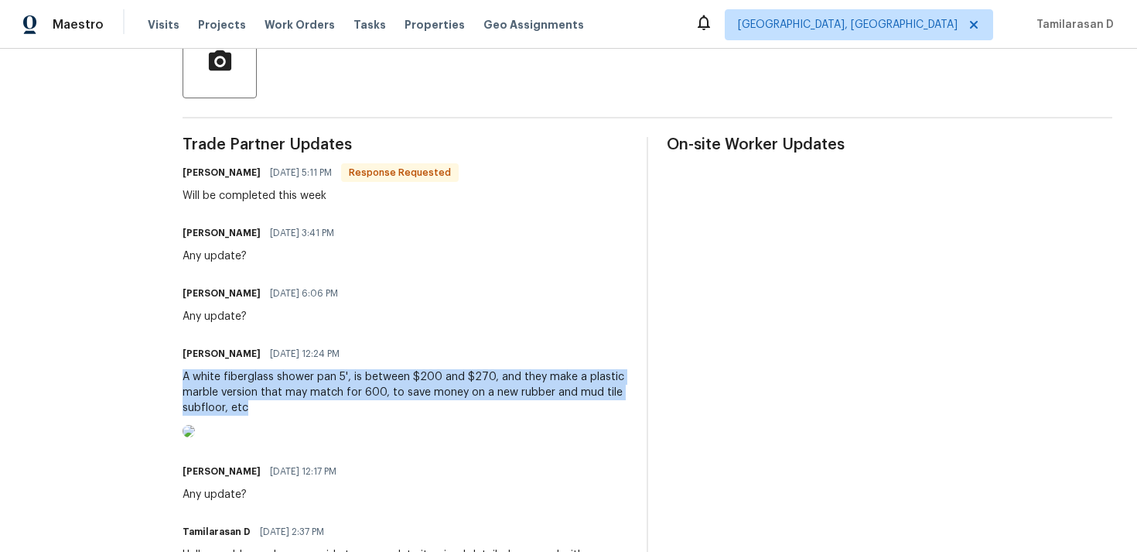
scroll to position [399, 0]
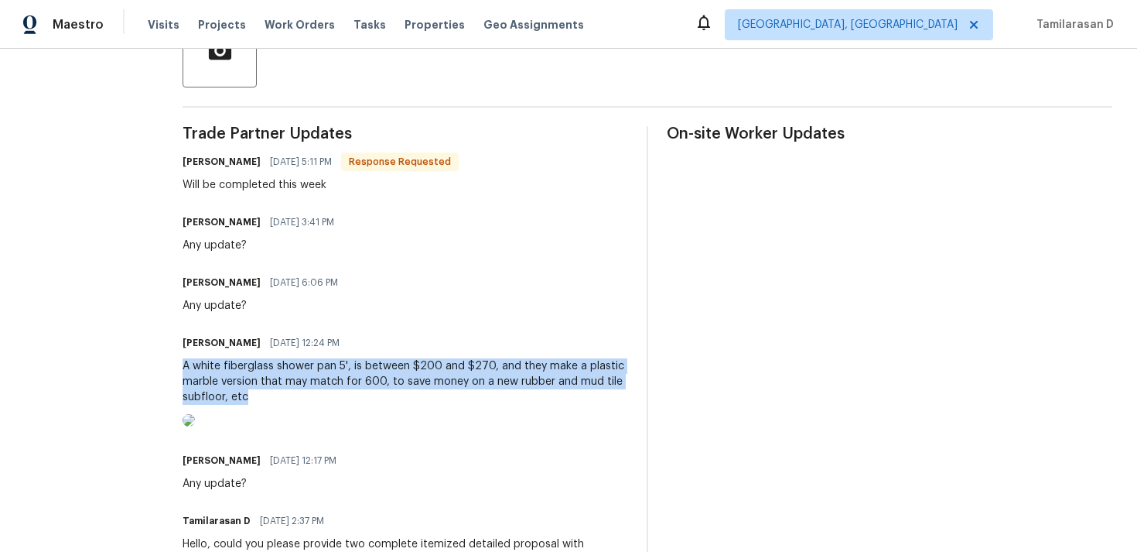
click at [339, 391] on div "A white fiberglass shower pan 5', is between $200 and $270, and they make a pla…" at bounding box center [406, 381] width 446 height 46
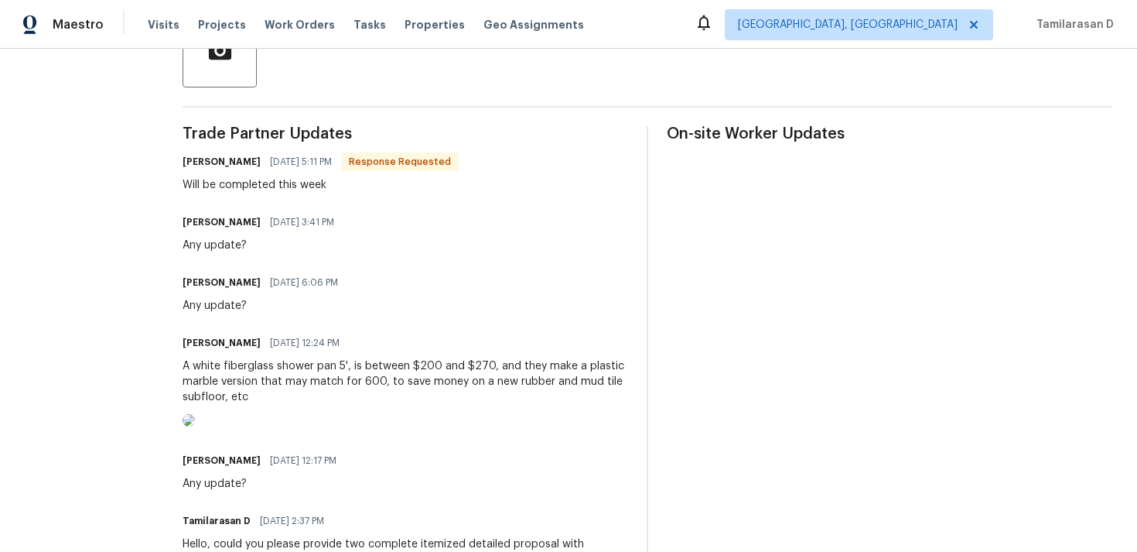
click at [339, 391] on div "A white fiberglass shower pan 5', is between $200 and $270, and they make a pla…" at bounding box center [406, 381] width 446 height 46
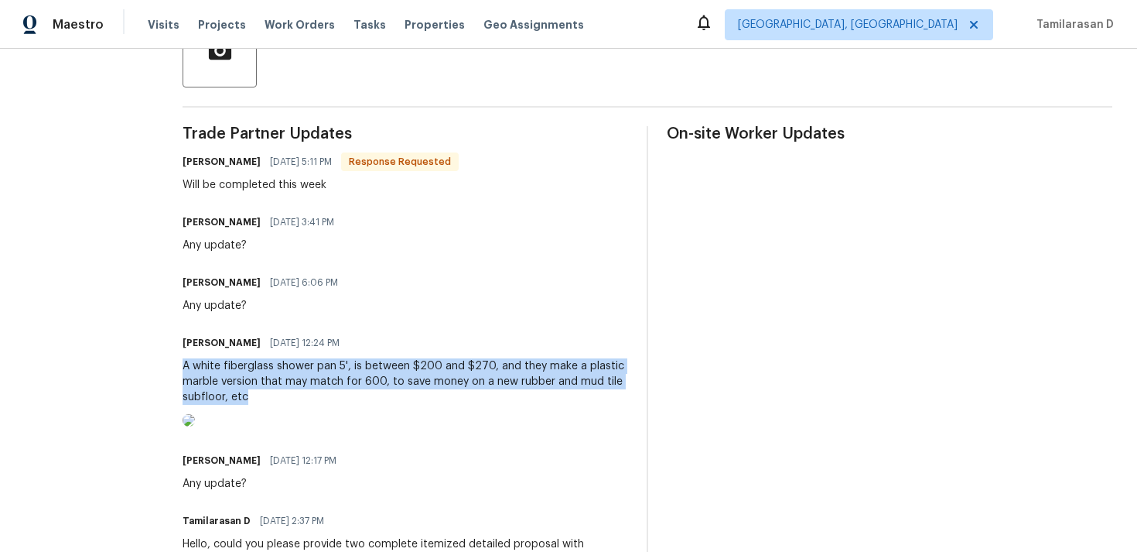
scroll to position [386, 0]
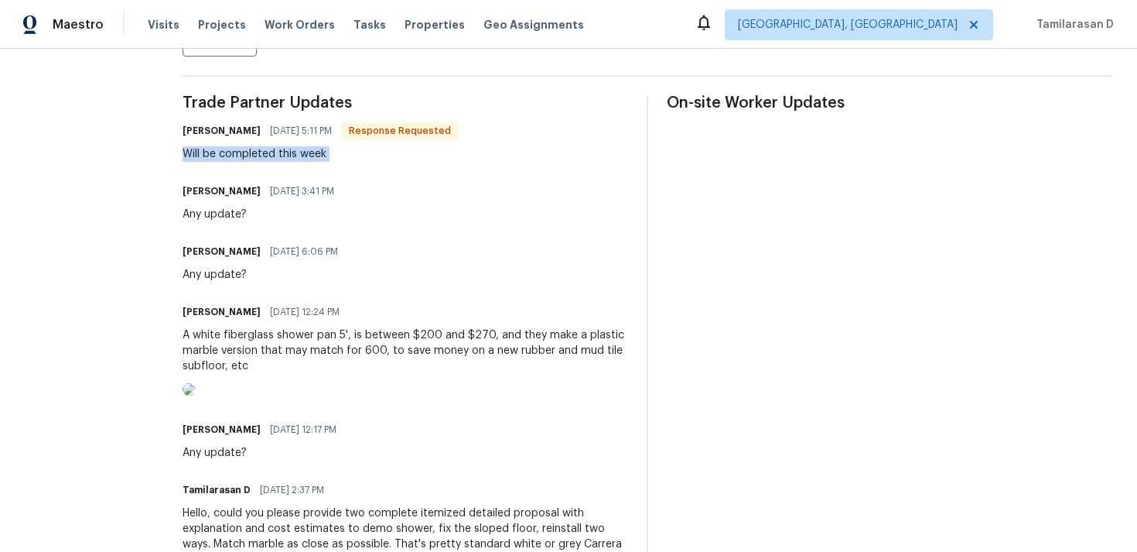
scroll to position [435, 0]
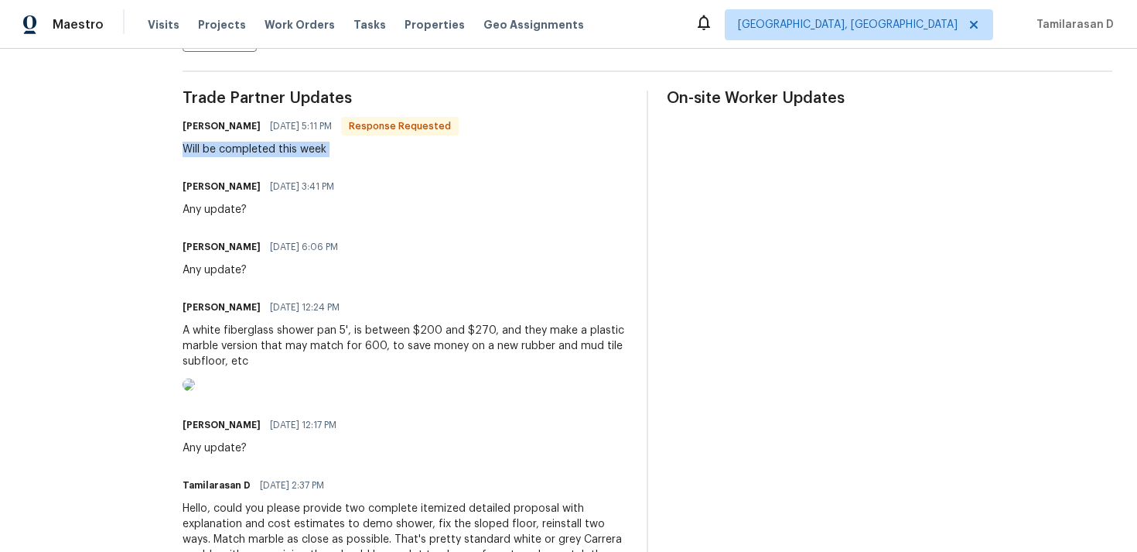
click at [309, 345] on div "A white fiberglass shower pan 5', is between $200 and $270, and they make a pla…" at bounding box center [406, 346] width 446 height 46
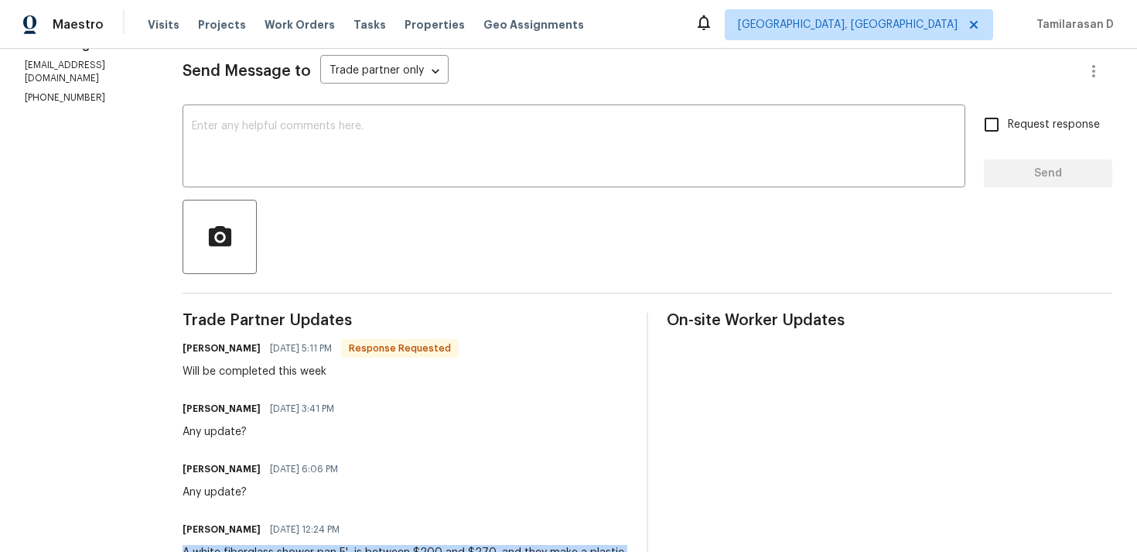
scroll to position [0, 0]
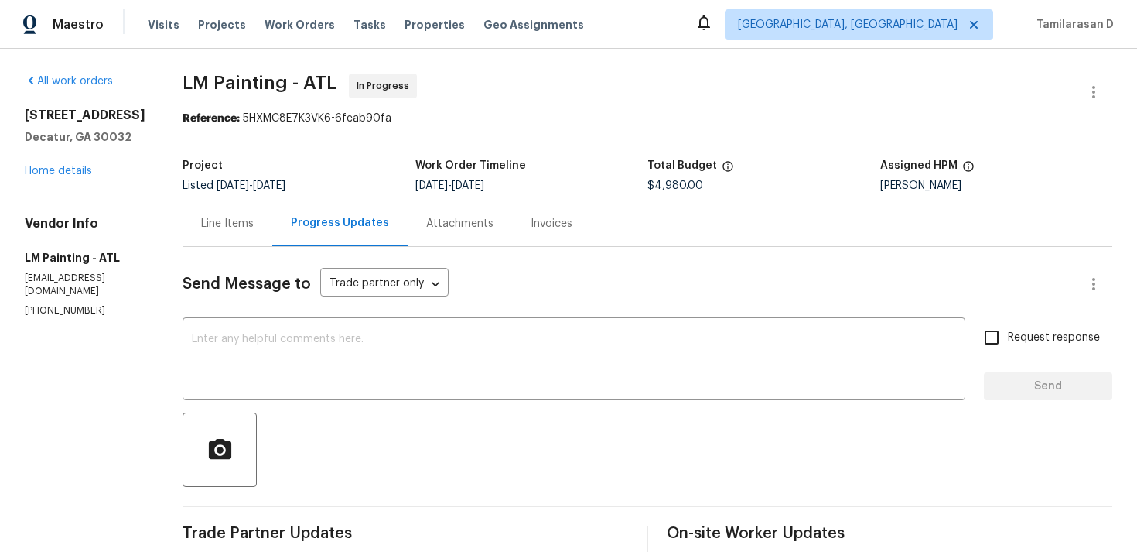
click at [253, 232] on div "Line Items" at bounding box center [228, 223] width 90 height 46
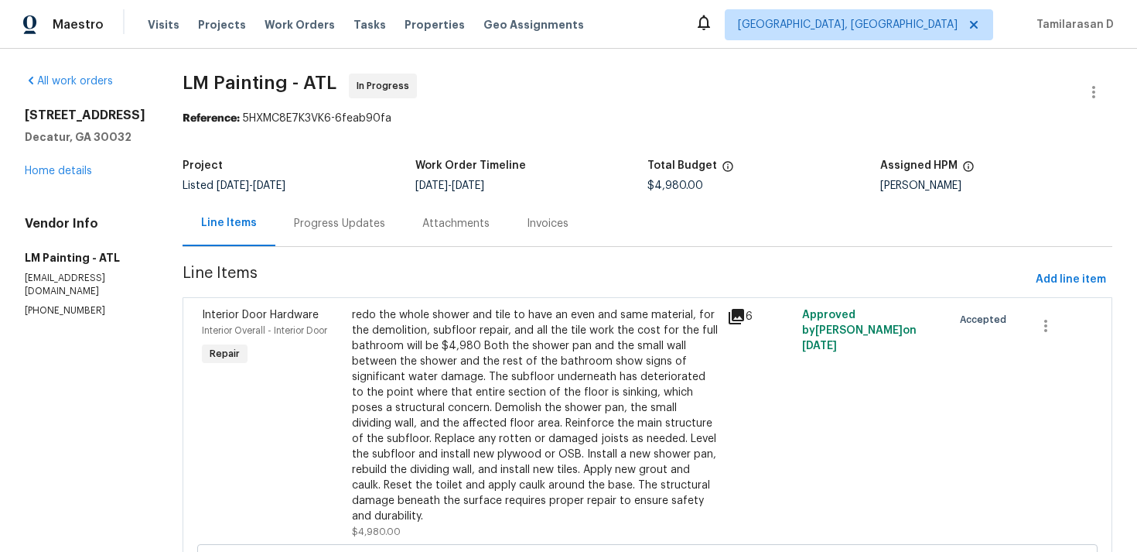
scroll to position [73, 0]
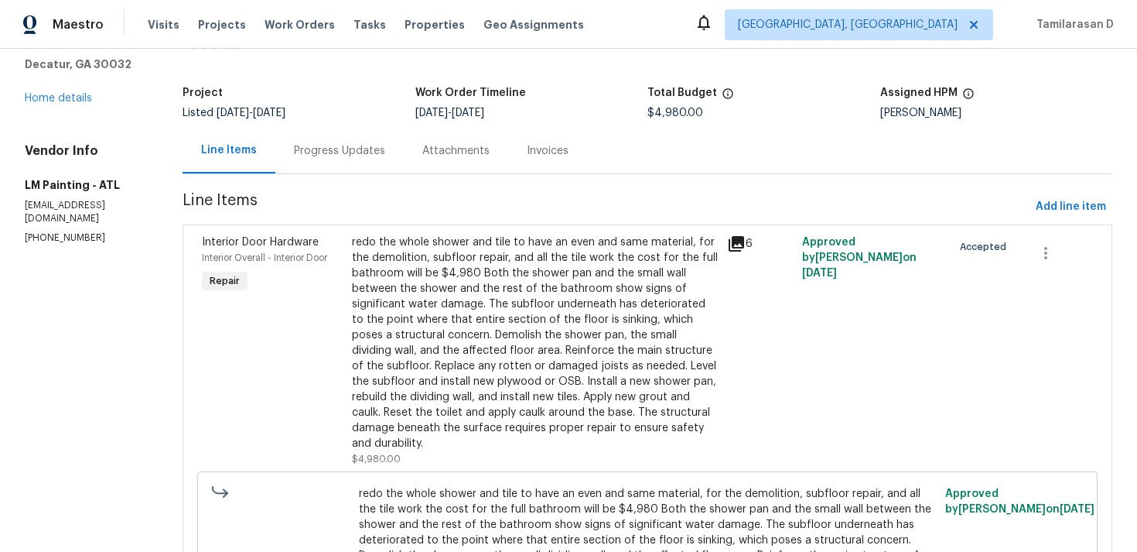
click at [378, 179] on section "LM Painting - ATL In Progress Reference: 5HXMC8E7K3VK6-6feab90fa Project Listed…" at bounding box center [648, 359] width 930 height 716
click at [382, 142] on div "Progress Updates" at bounding box center [339, 151] width 128 height 46
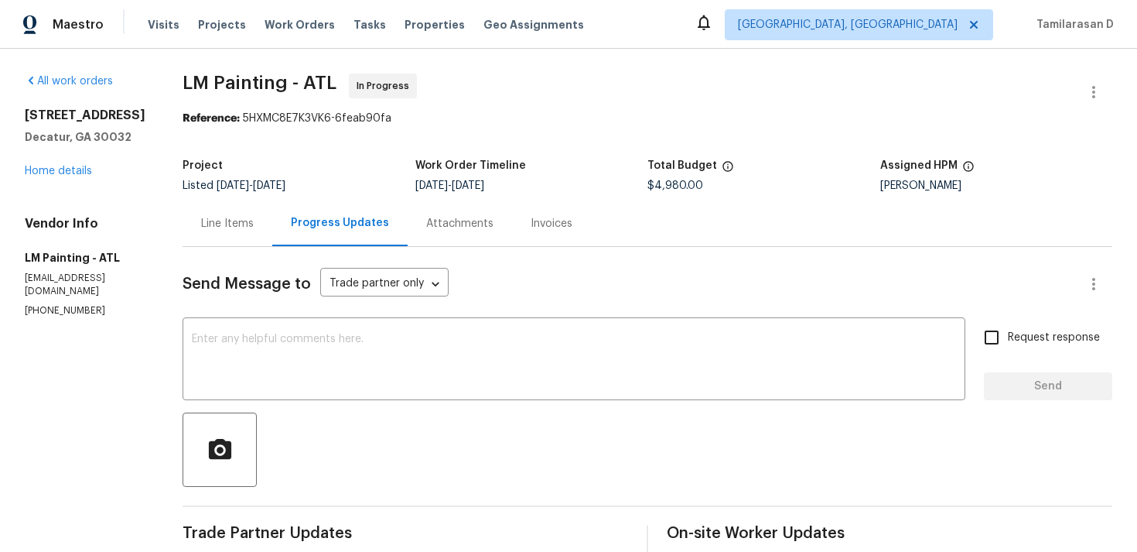
click at [254, 229] on div "Line Items" at bounding box center [227, 223] width 53 height 15
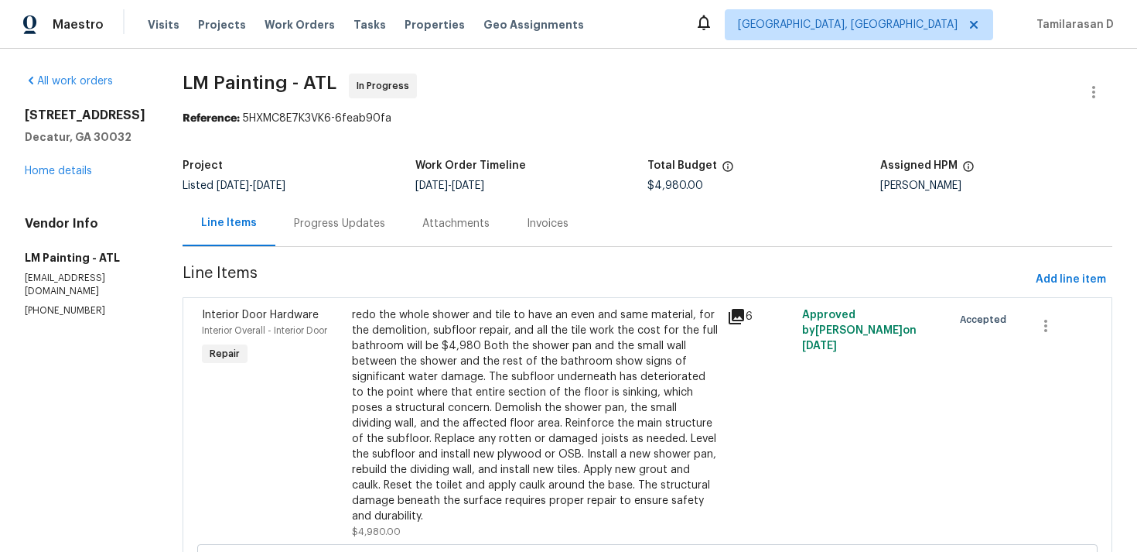
click at [365, 227] on div "Progress Updates" at bounding box center [339, 223] width 91 height 15
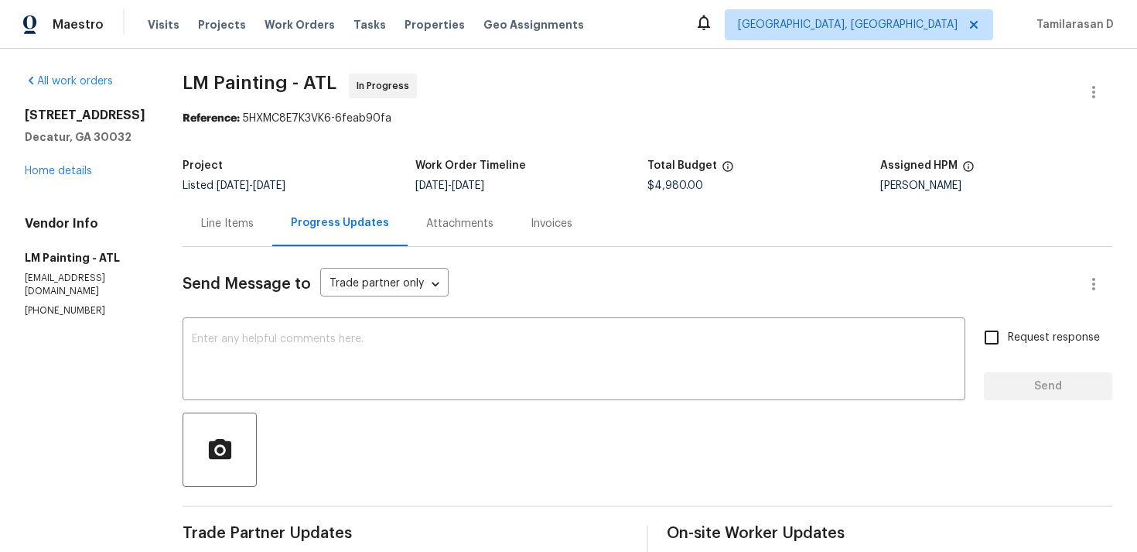
click at [254, 217] on div "Line Items" at bounding box center [227, 223] width 53 height 15
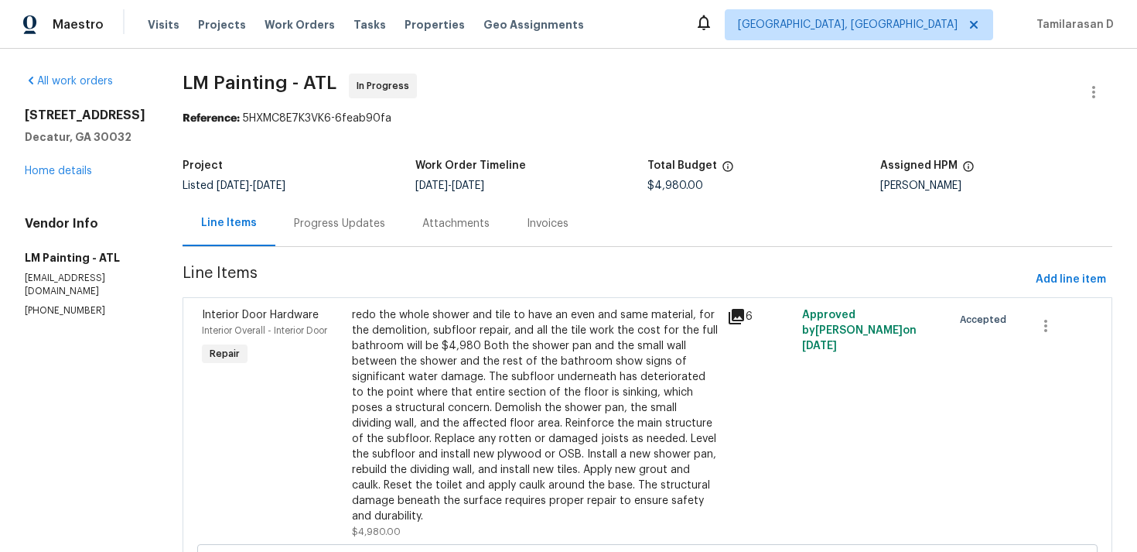
scroll to position [263, 0]
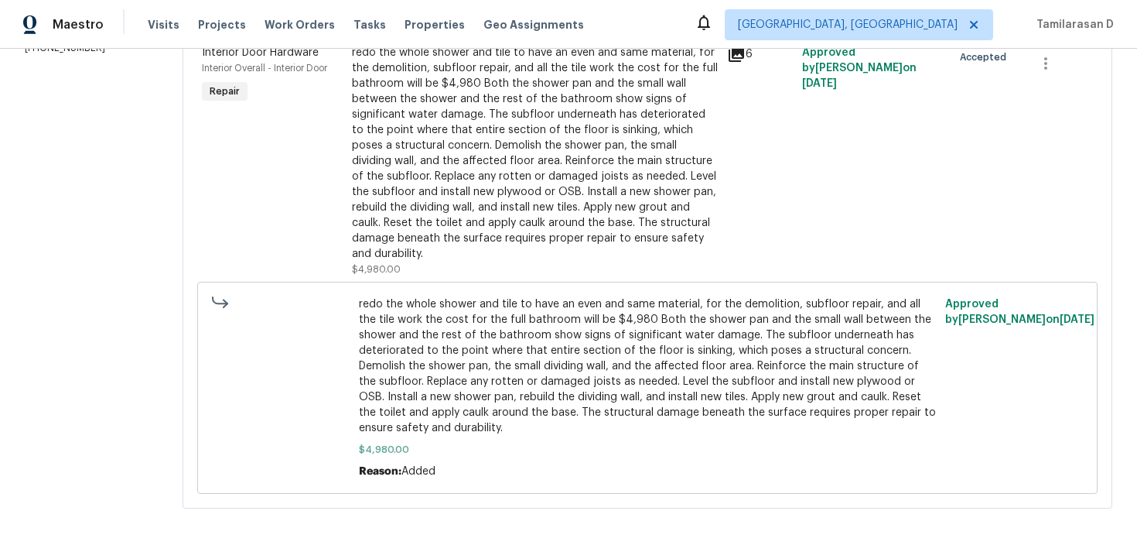
click at [485, 182] on div "redo the whole shower and tile to have an even and same material, for the demol…" at bounding box center [535, 153] width 366 height 217
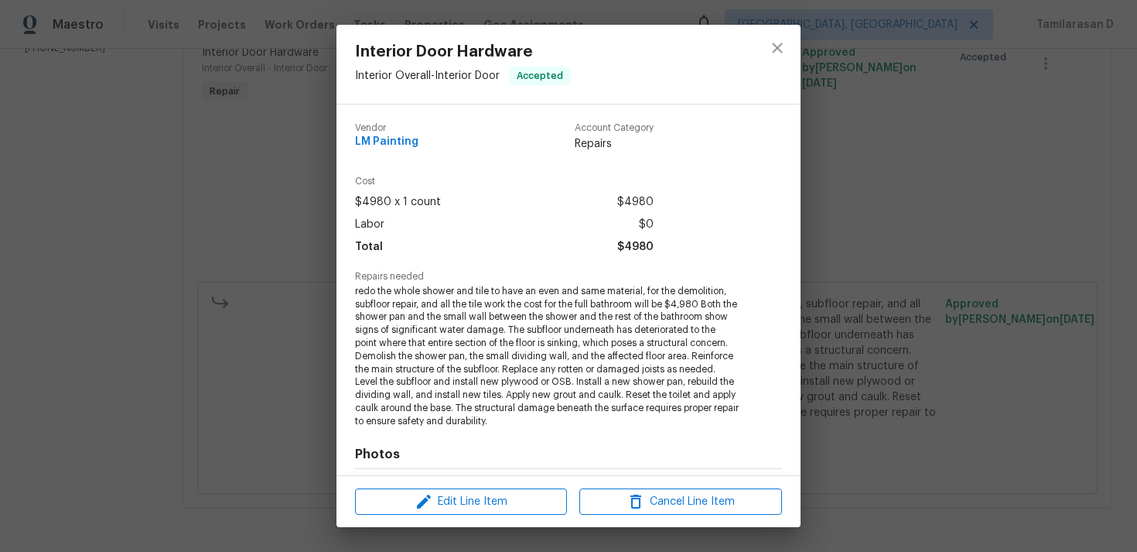
scroll to position [213, 0]
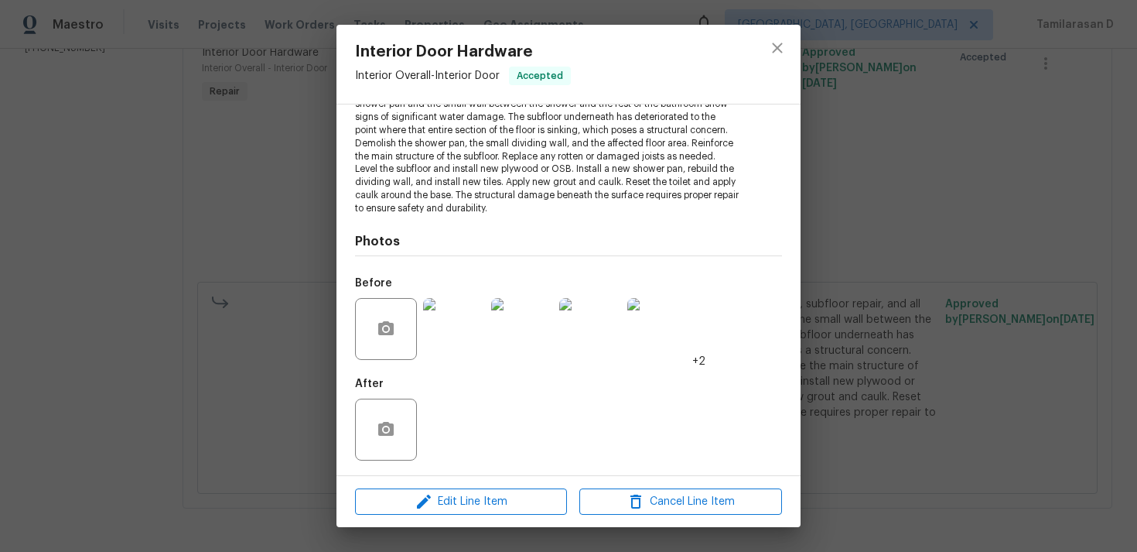
click at [248, 222] on div "Interior Door Hardware Interior Overall - Interior Door Accepted Vendor LM Pain…" at bounding box center [568, 276] width 1137 height 552
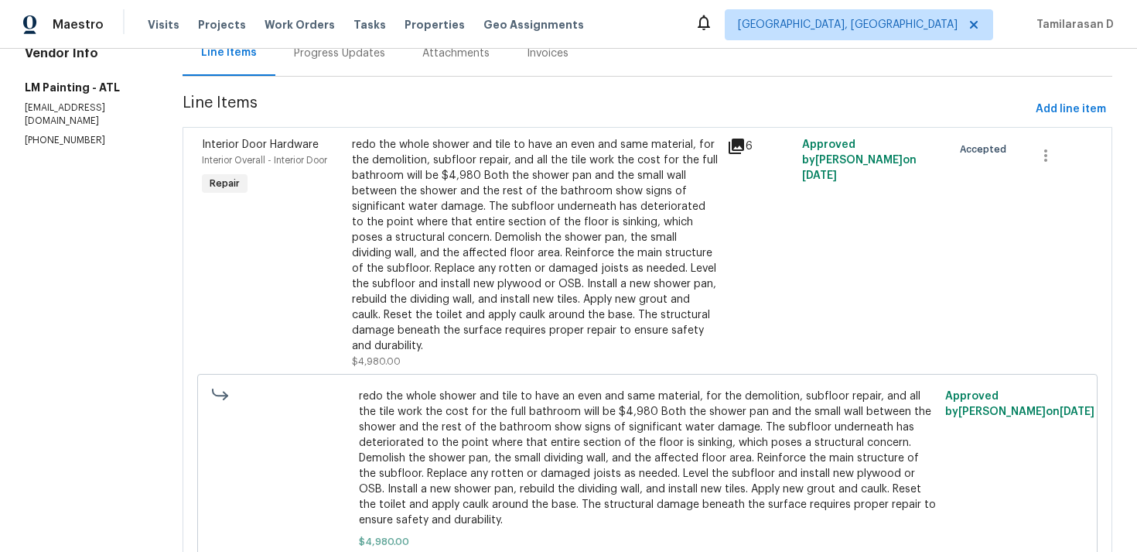
scroll to position [0, 0]
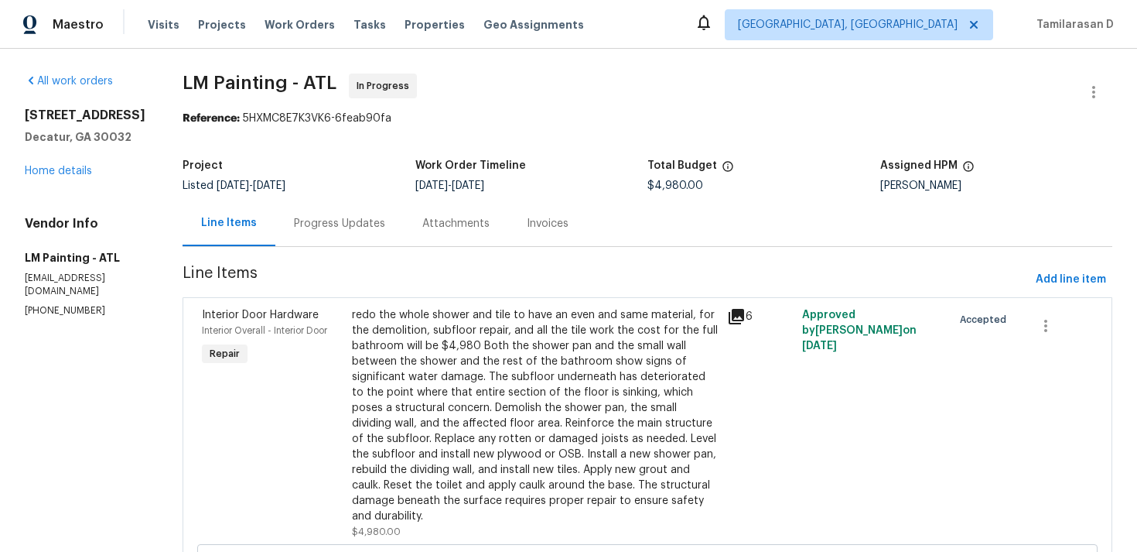
click at [374, 207] on div "Progress Updates" at bounding box center [339, 223] width 128 height 46
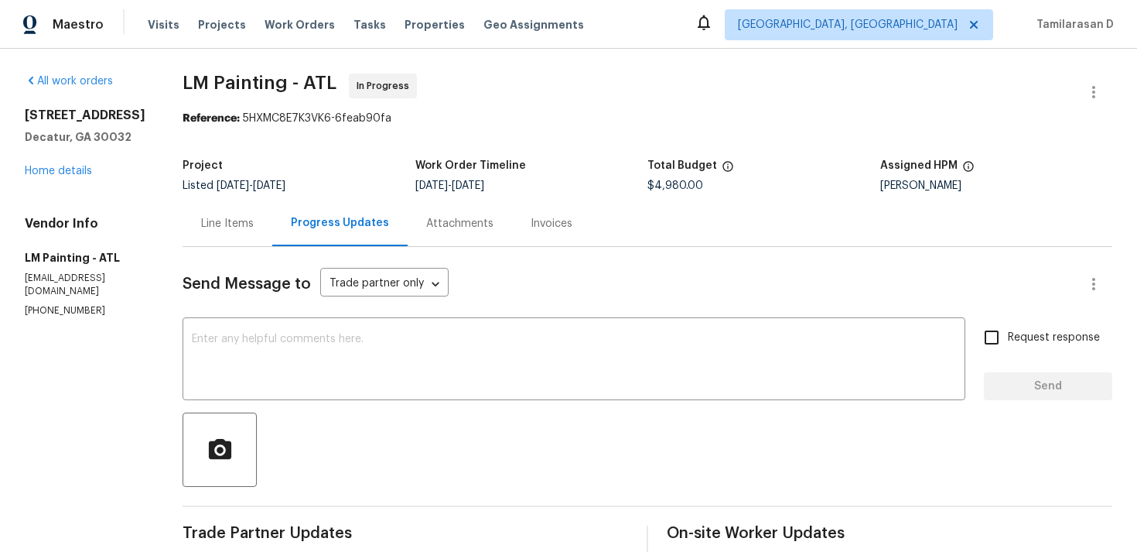
click at [272, 238] on div "Line Items" at bounding box center [228, 223] width 90 height 46
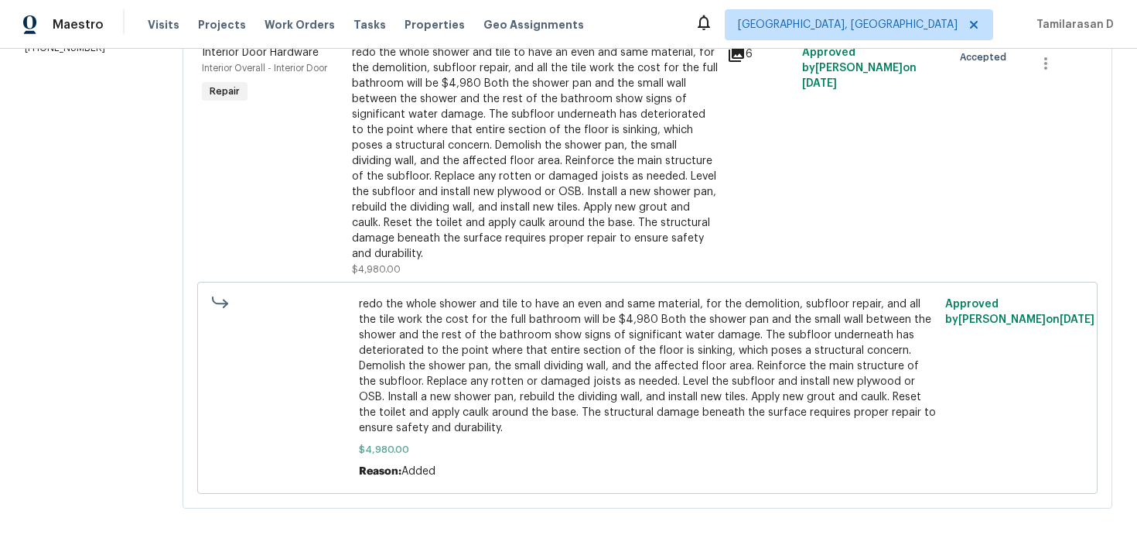
scroll to position [37, 0]
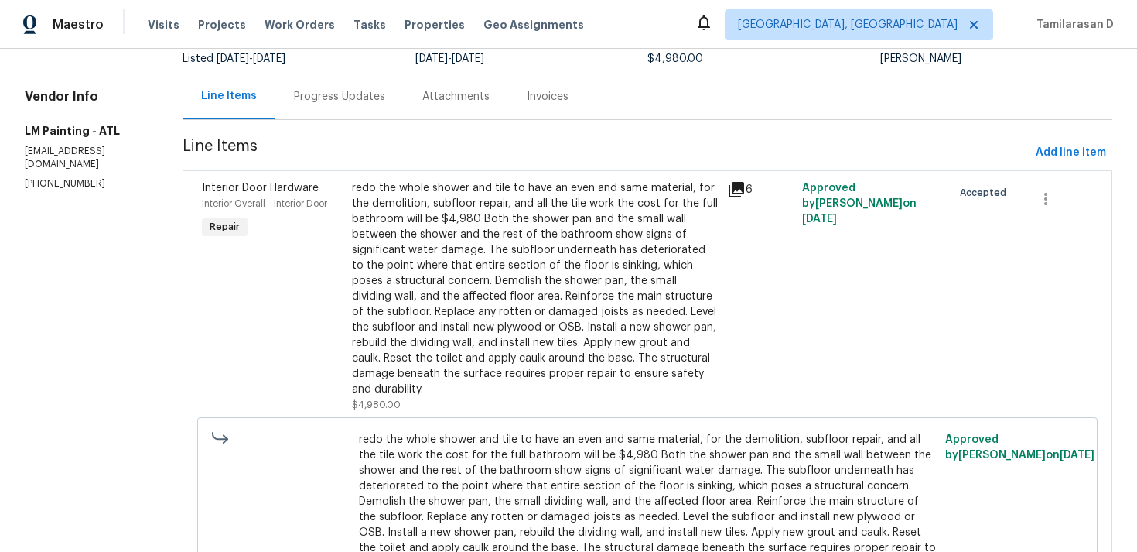
click at [375, 116] on div "Progress Updates" at bounding box center [339, 96] width 128 height 46
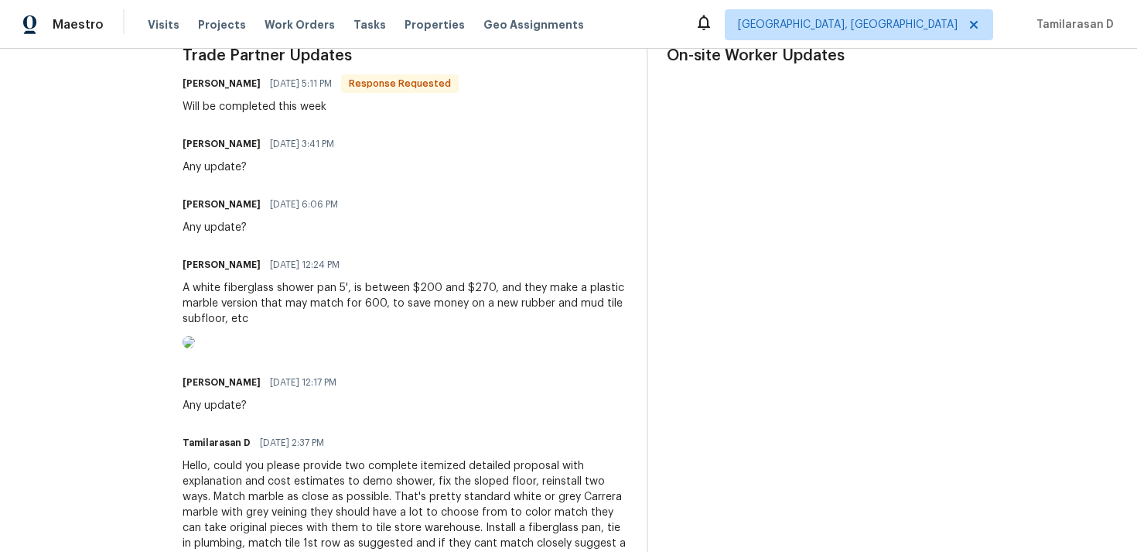
scroll to position [490, 0]
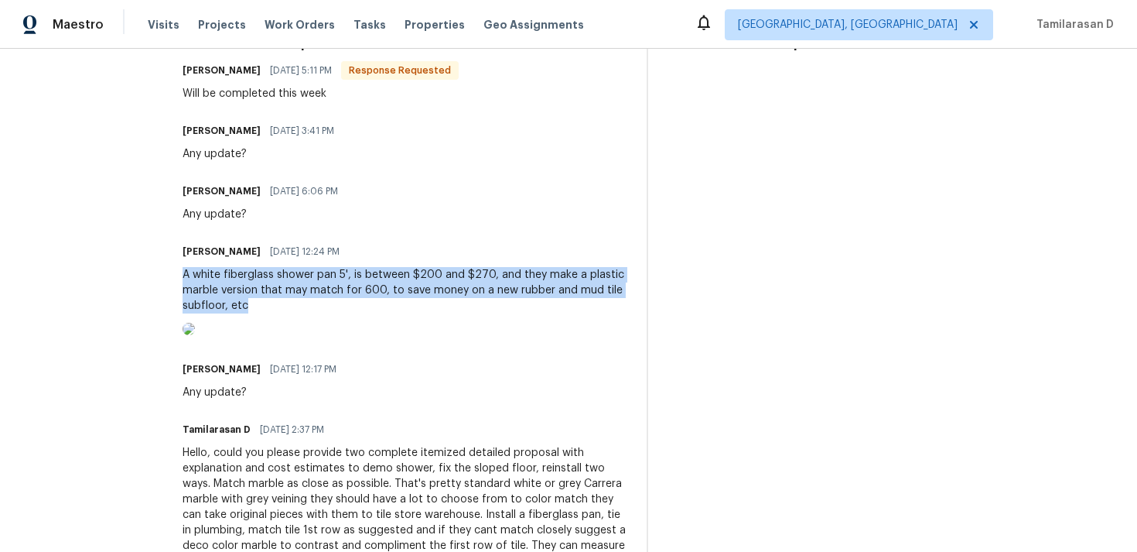
drag, startPoint x: 231, startPoint y: 275, endPoint x: 429, endPoint y: 357, distance: 214.0
click at [429, 340] on div "Pavithra Sekar 08/18/2025 12:24 PM A white fiberglass shower pan 5', is between…" at bounding box center [406, 290] width 446 height 99
click at [279, 282] on div "A white fiberglass shower pan 5', is between $200 and $270, and they make a pla…" at bounding box center [406, 290] width 446 height 46
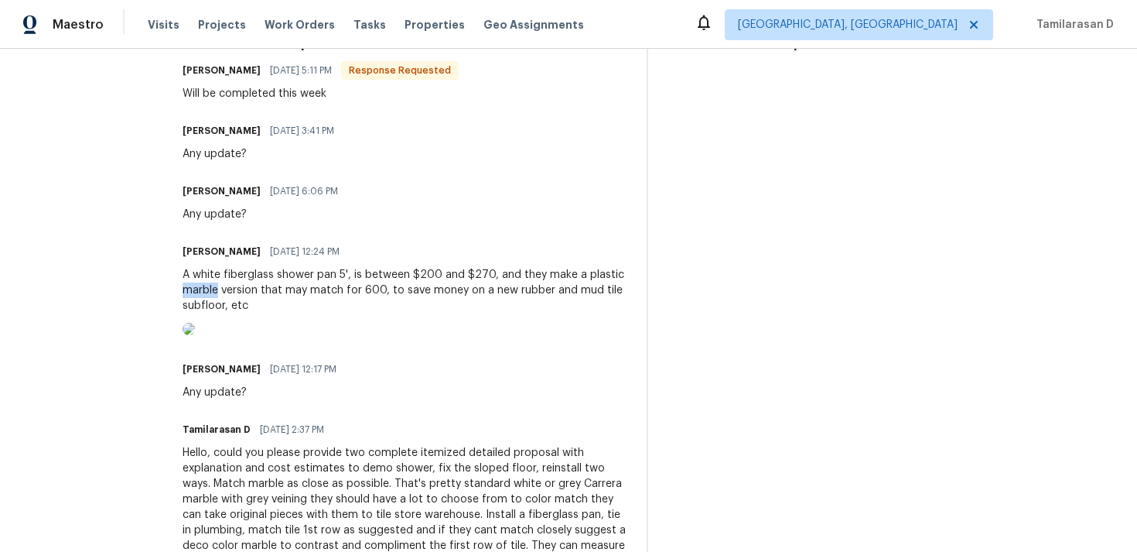
click at [279, 282] on div "A white fiberglass shower pan 5', is between $200 and $270, and they make a pla…" at bounding box center [406, 290] width 446 height 46
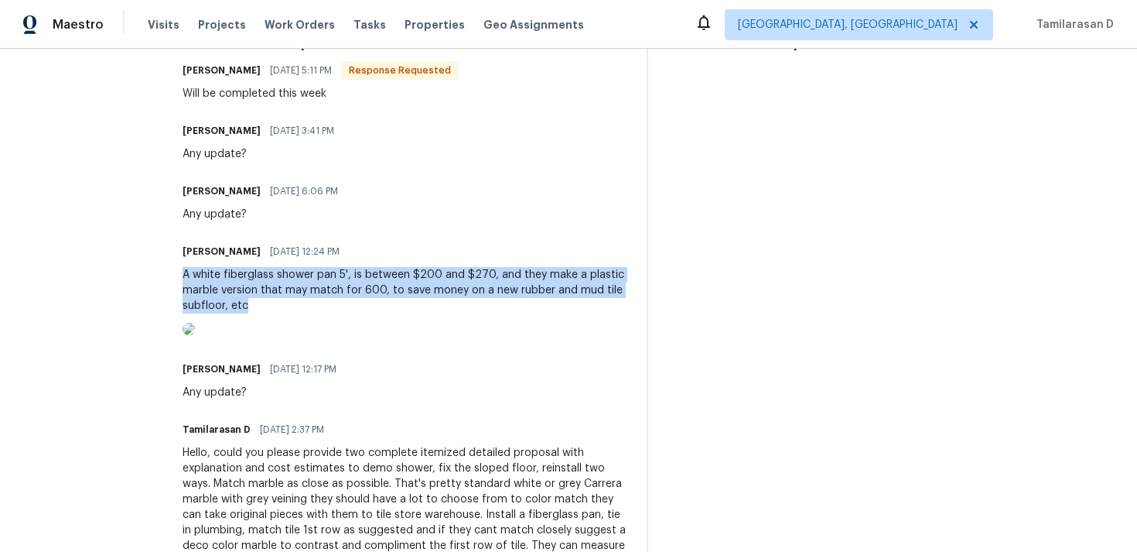
click at [279, 282] on div "A white fiberglass shower pan 5', is between $200 and $270, and they make a pla…" at bounding box center [406, 290] width 446 height 46
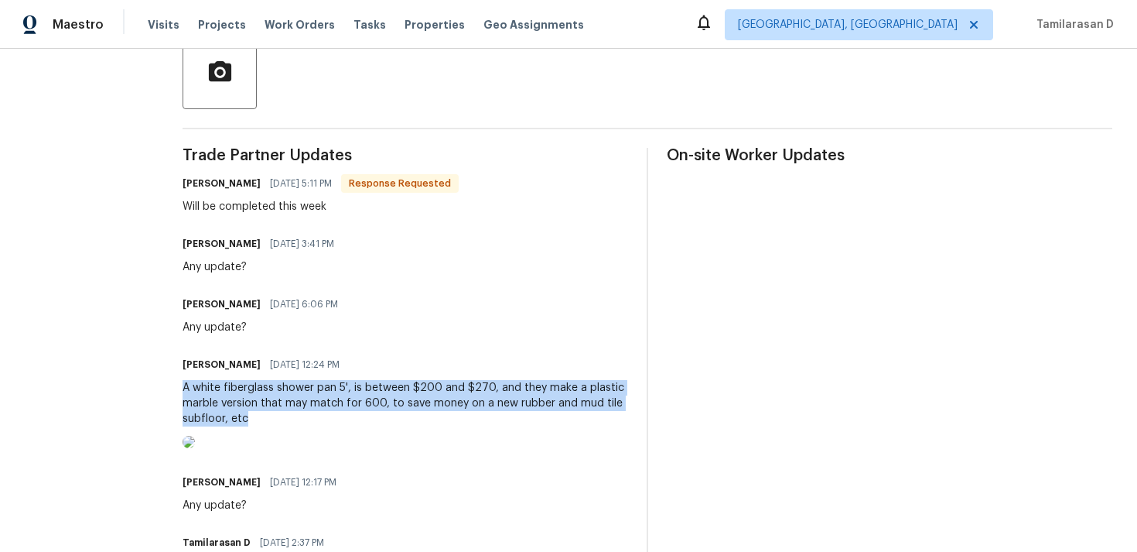
scroll to position [371, 0]
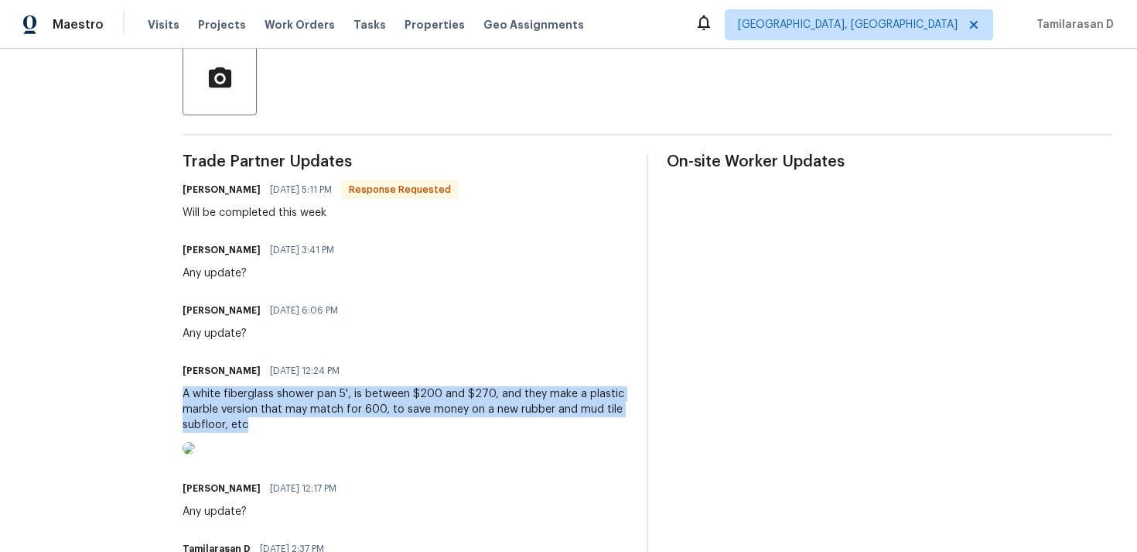
click at [382, 442] on div at bounding box center [406, 450] width 446 height 17
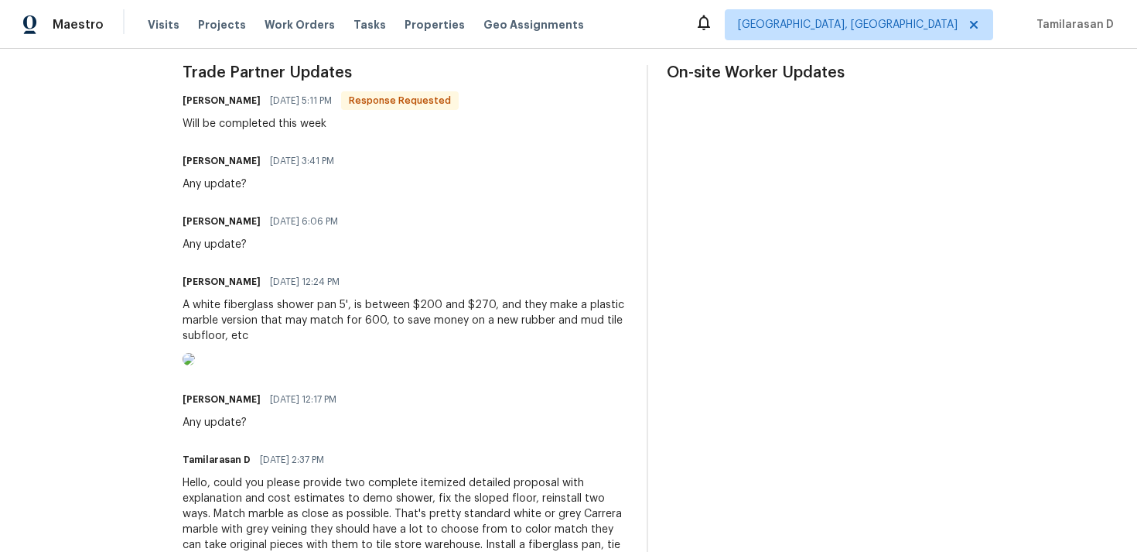
click at [382, 370] on div at bounding box center [406, 361] width 446 height 17
click at [324, 335] on div "A white fiberglass shower pan 5', is between $200 and $270, and they make a pla…" at bounding box center [406, 320] width 446 height 46
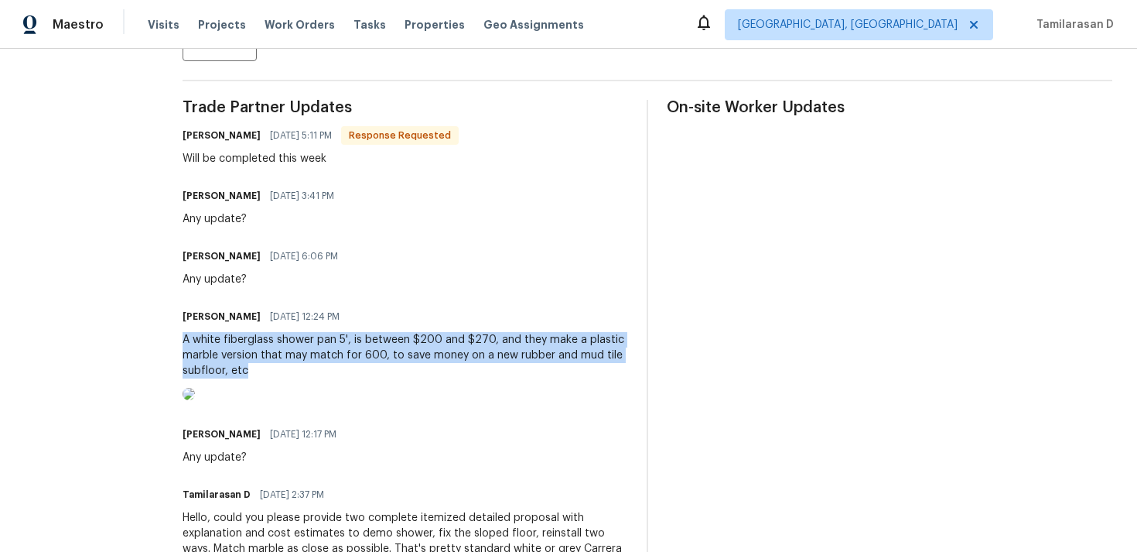
scroll to position [373, 0]
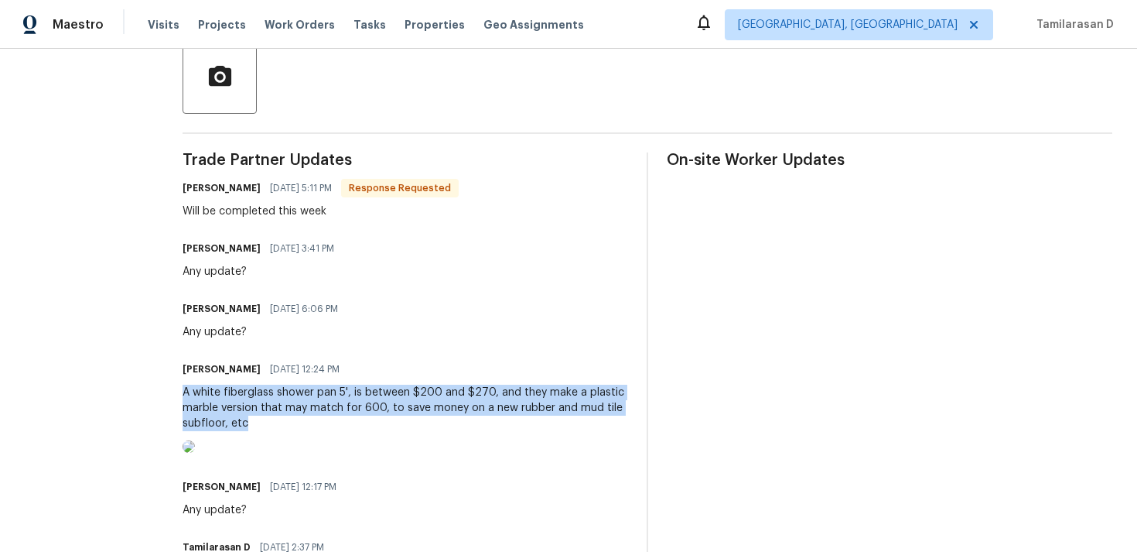
click at [275, 395] on div "A white fiberglass shower pan 5', is between $200 and $270, and they make a pla…" at bounding box center [406, 407] width 446 height 46
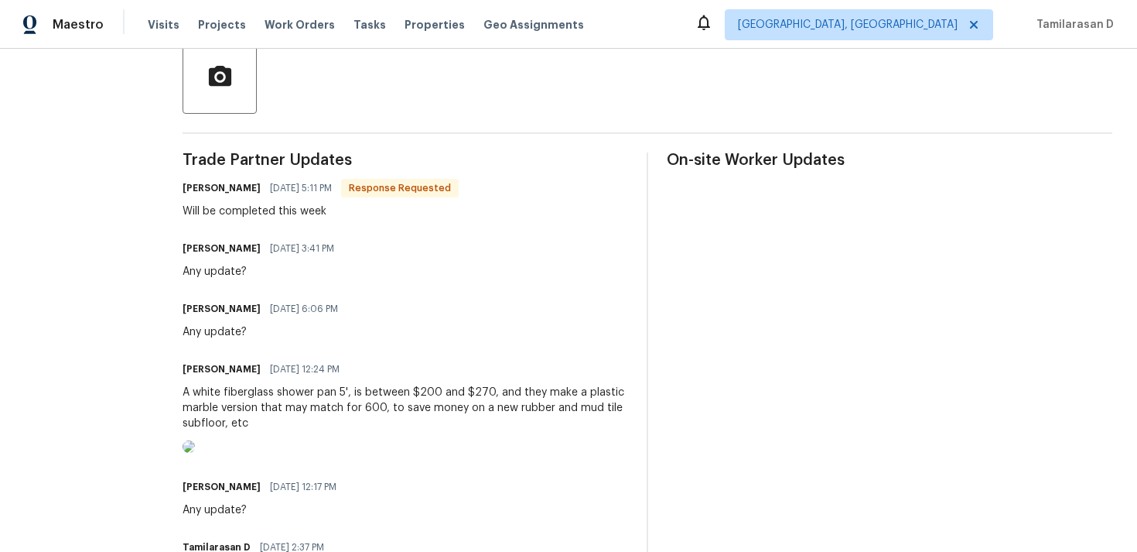
click at [275, 395] on div "A white fiberglass shower pan 5', is between $200 and $270, and they make a pla…" at bounding box center [406, 407] width 446 height 46
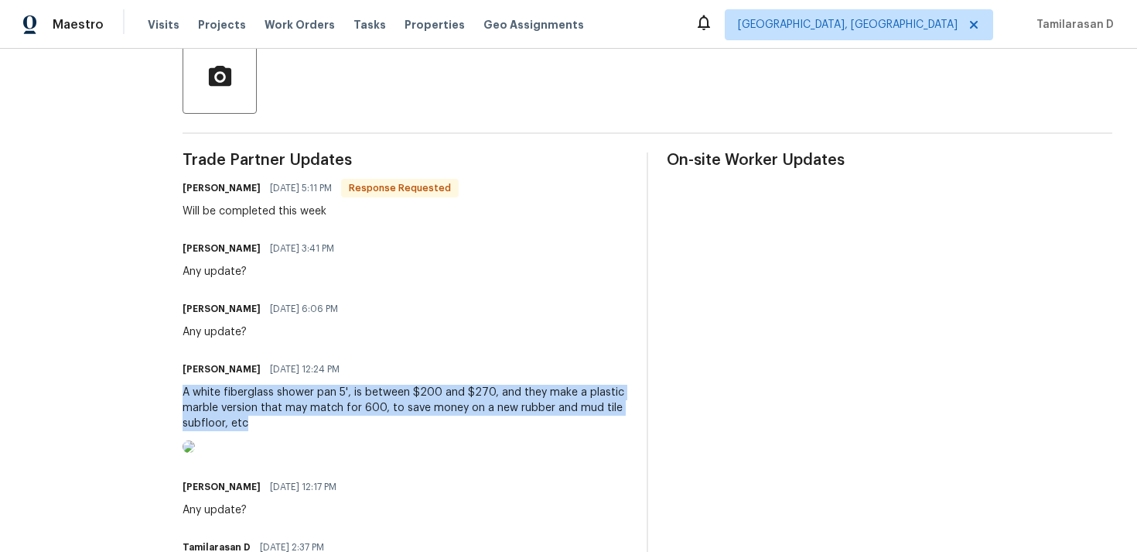
click at [293, 405] on div "A white fiberglass shower pan 5', is between $200 and $270, and they make a pla…" at bounding box center [406, 407] width 446 height 46
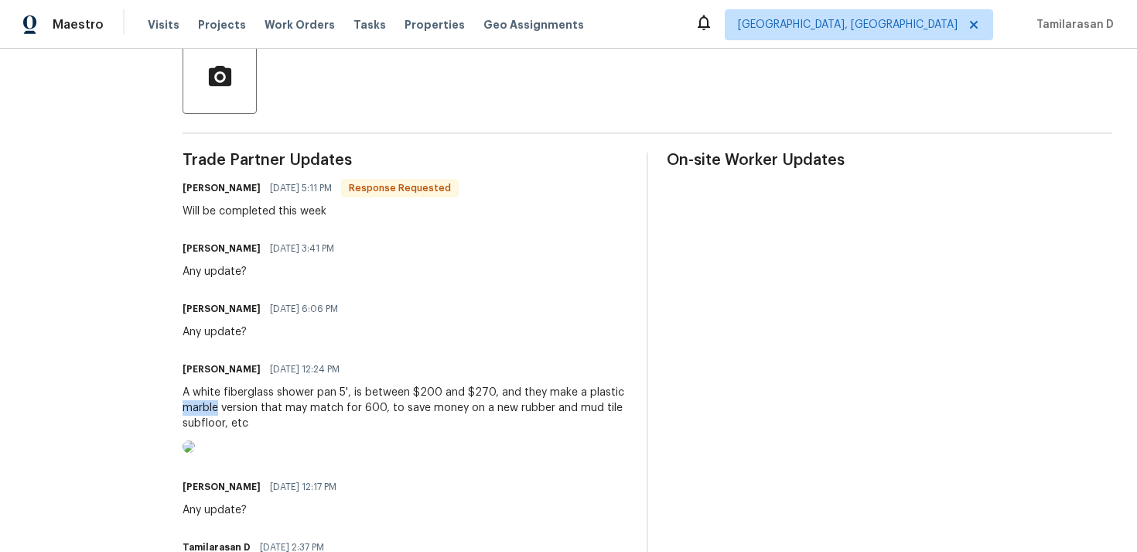
click at [293, 405] on div "A white fiberglass shower pan 5', is between $200 and $270, and they make a pla…" at bounding box center [406, 407] width 446 height 46
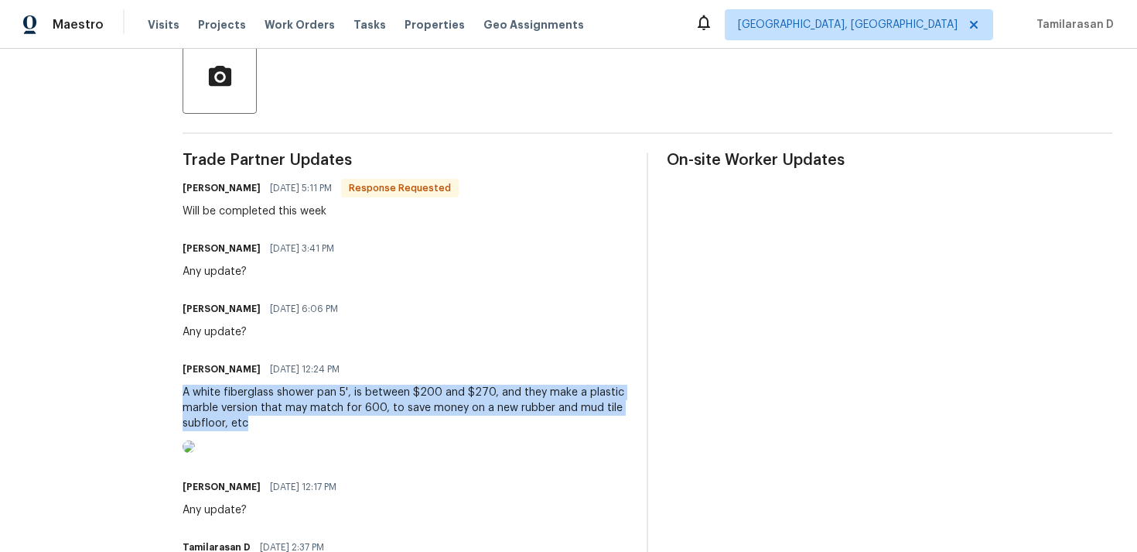
scroll to position [0, 0]
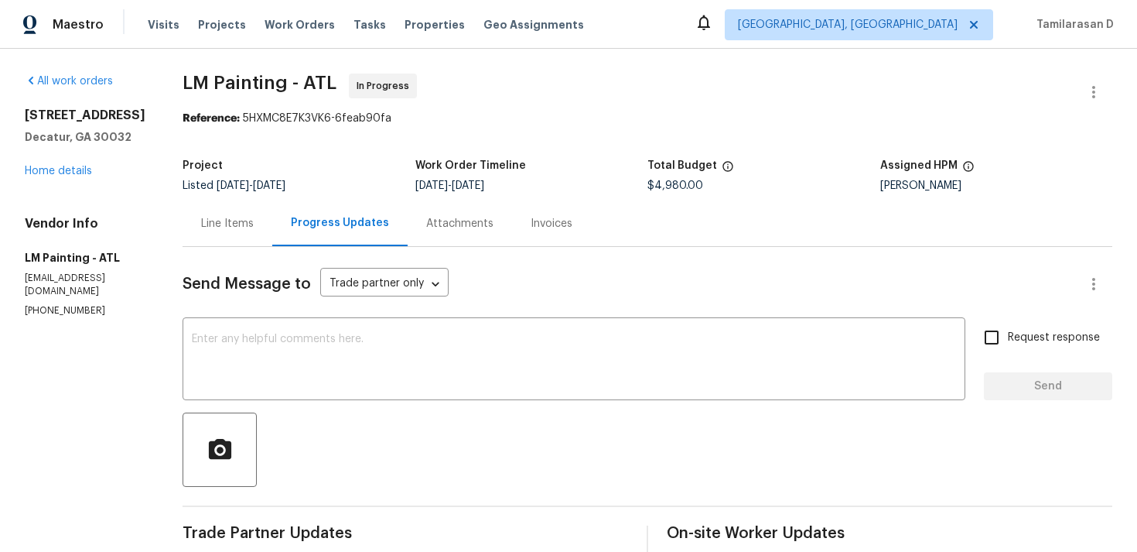
click at [272, 242] on div "Line Items" at bounding box center [228, 223] width 90 height 46
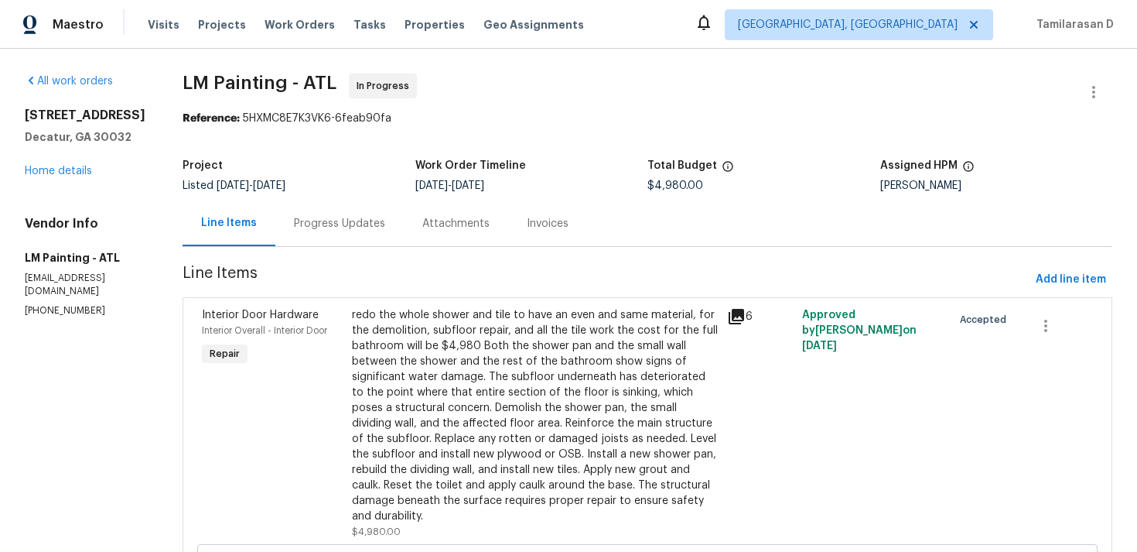
click at [376, 212] on div "Progress Updates" at bounding box center [339, 223] width 128 height 46
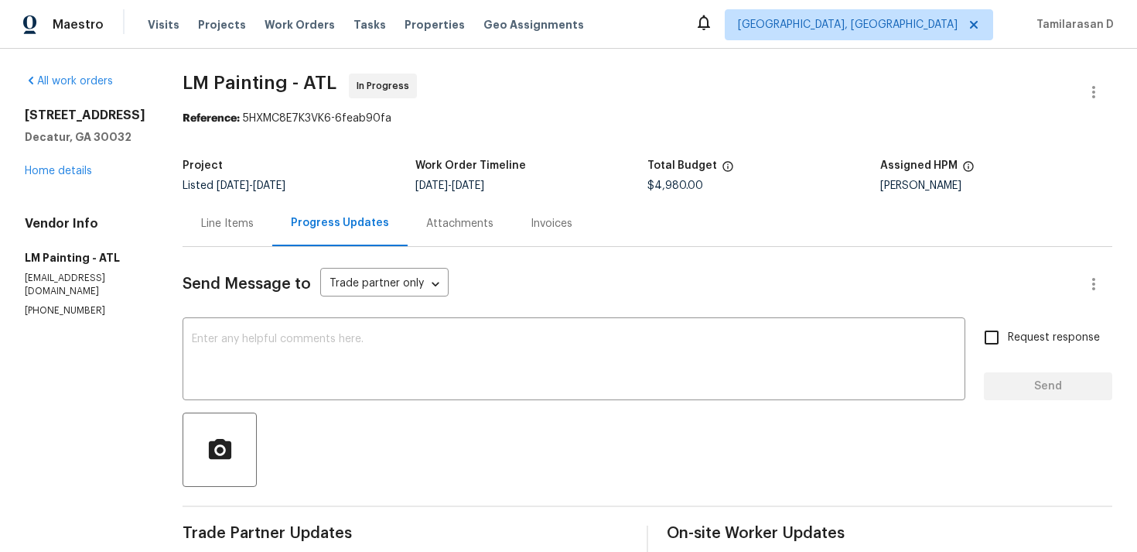
click at [264, 232] on div "Line Items" at bounding box center [228, 223] width 90 height 46
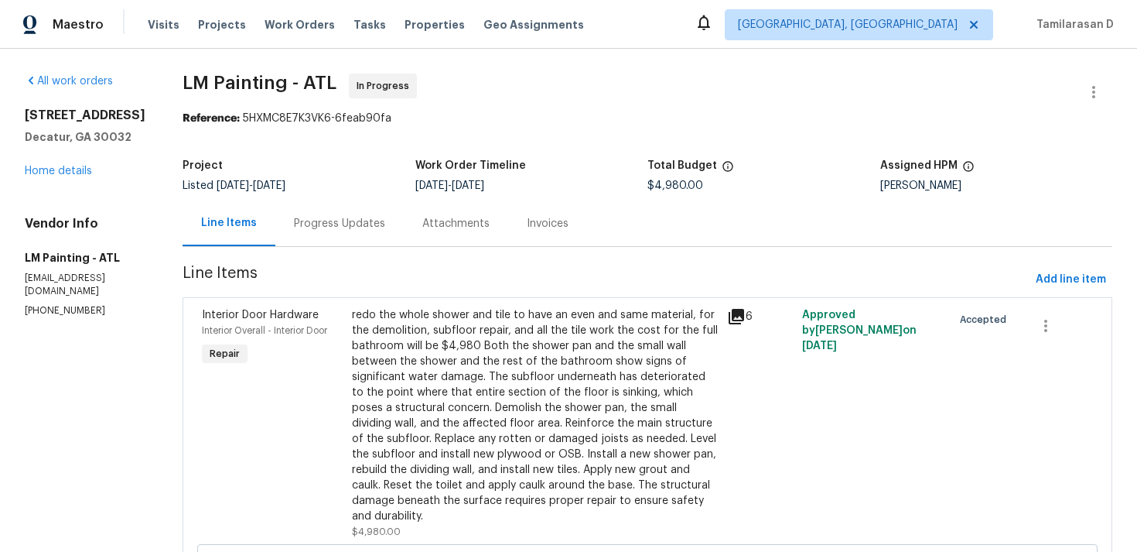
click at [404, 231] on div "Progress Updates" at bounding box center [339, 223] width 128 height 46
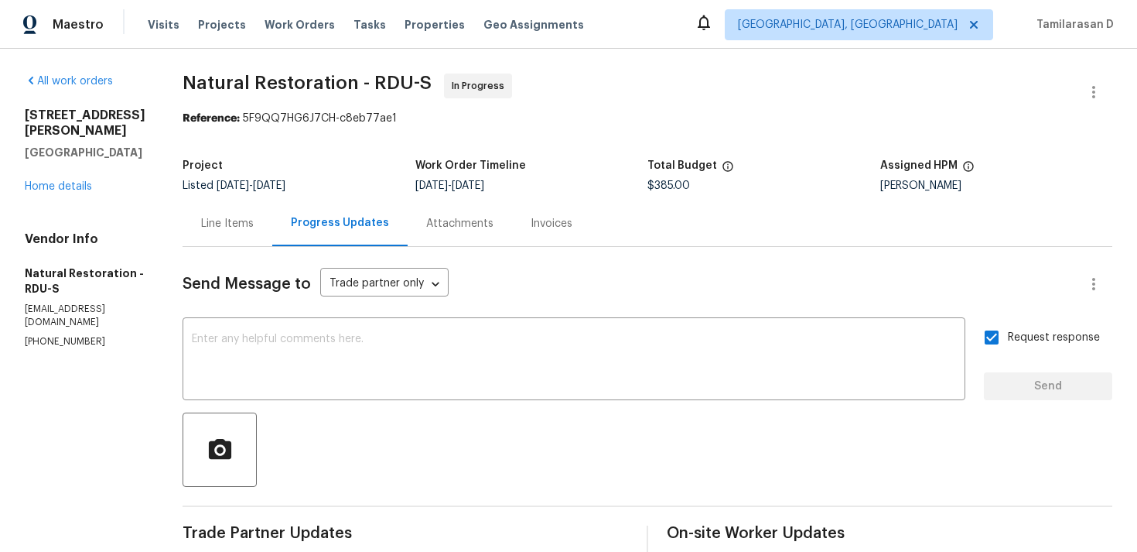
scroll to position [96, 0]
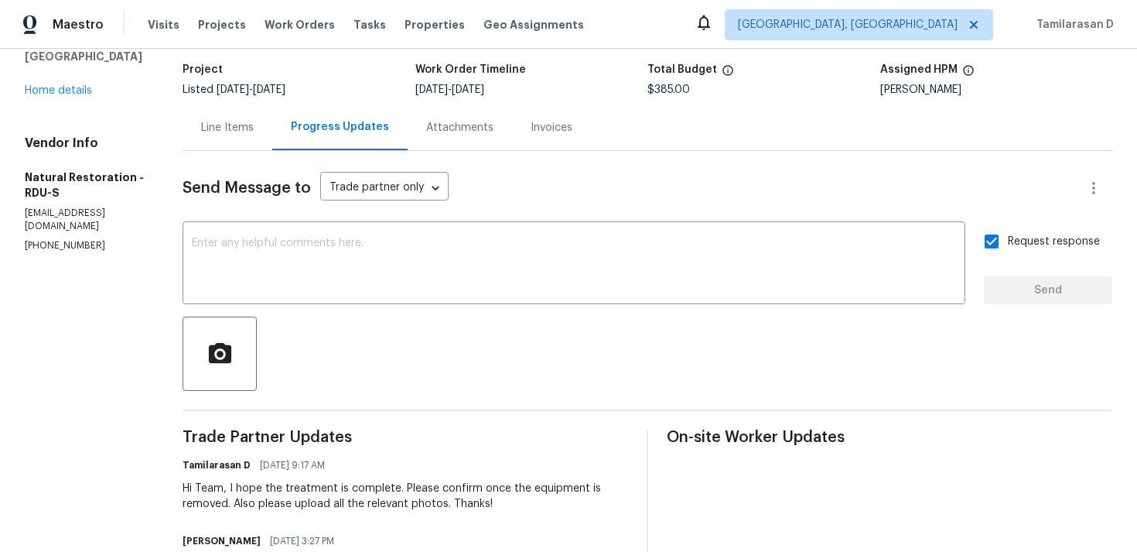
click at [224, 128] on div "Line Items" at bounding box center [227, 127] width 53 height 15
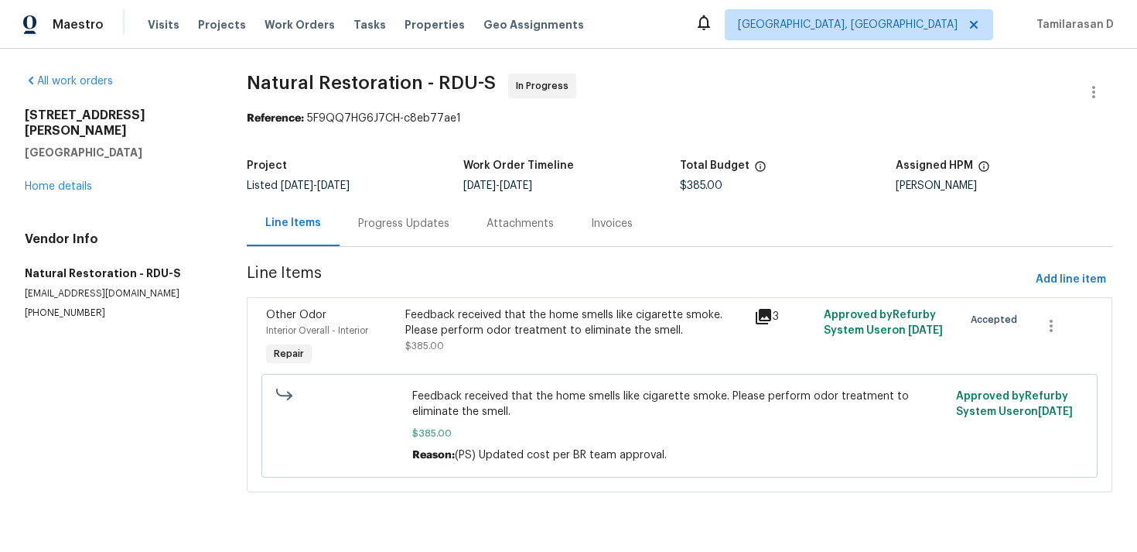
click at [362, 205] on div "Progress Updates" at bounding box center [404, 223] width 128 height 46
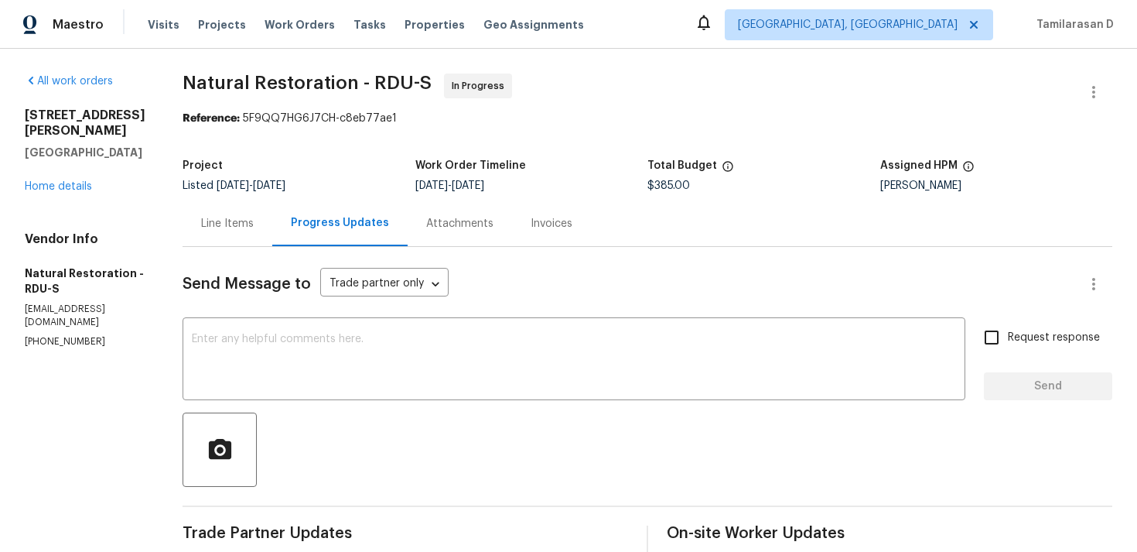
click at [269, 221] on div "Line Items" at bounding box center [228, 223] width 90 height 46
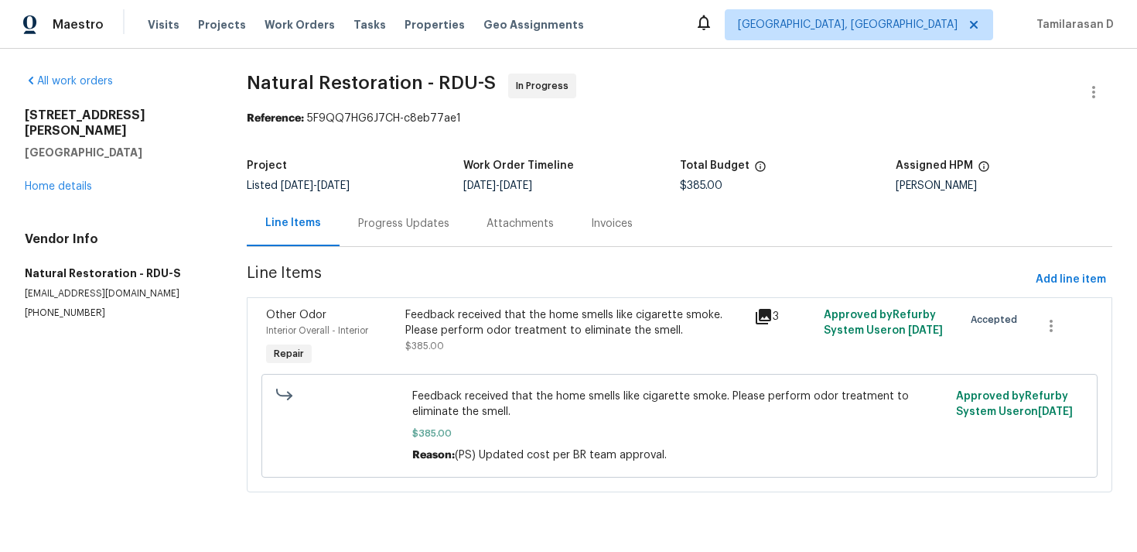
click at [403, 205] on div "Progress Updates" at bounding box center [404, 223] width 128 height 46
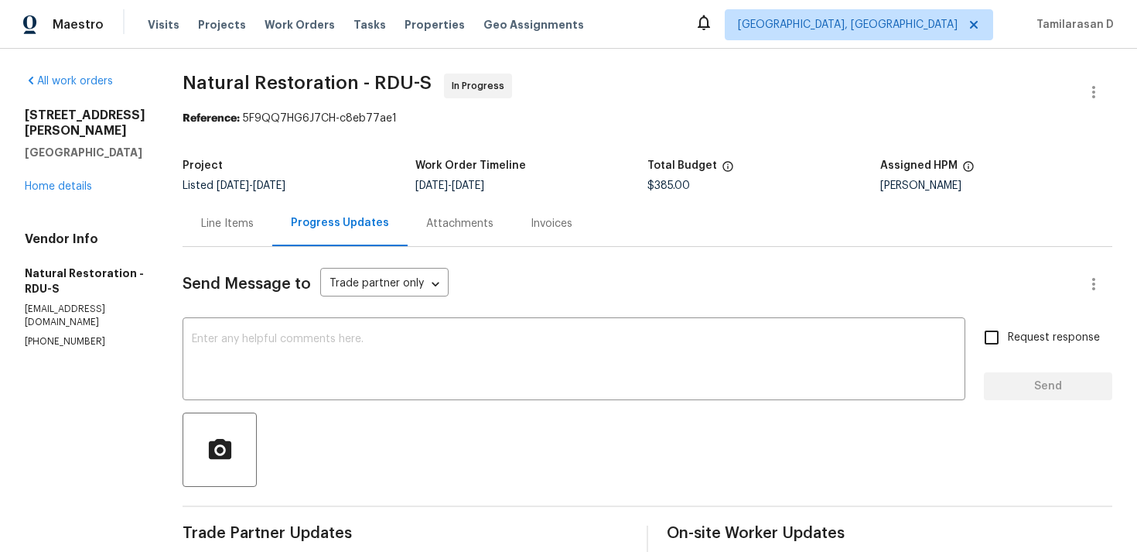
click at [217, 235] on div "Line Items" at bounding box center [228, 223] width 90 height 46
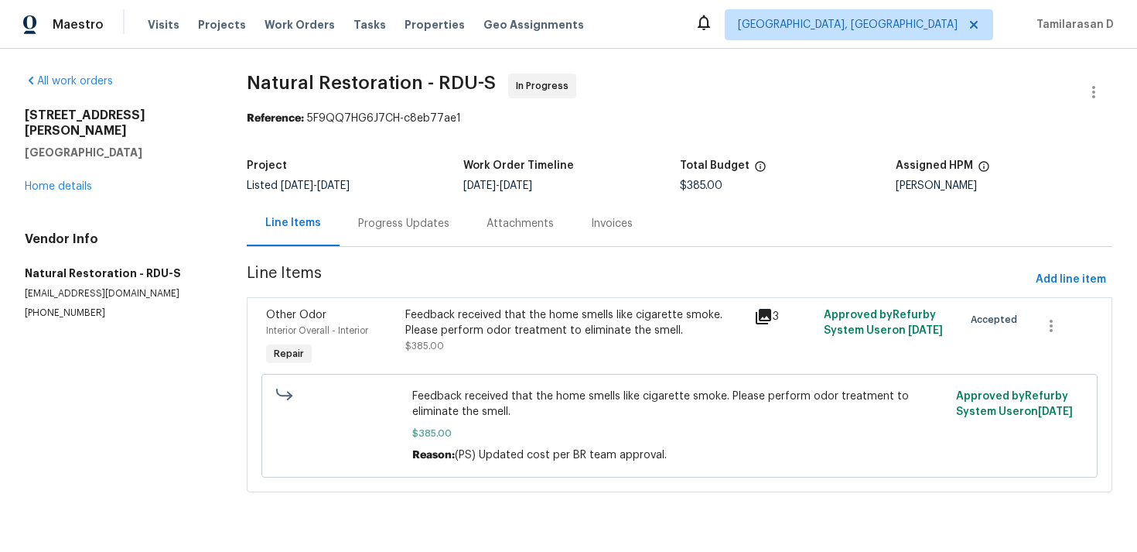
click at [371, 224] on div "Progress Updates" at bounding box center [403, 223] width 91 height 15
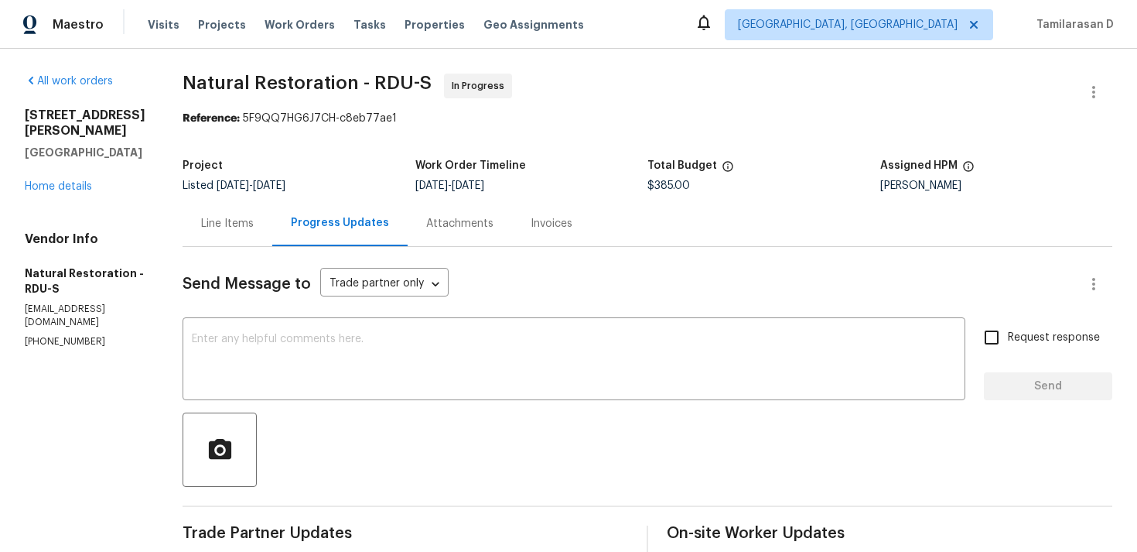
click at [248, 225] on div "Line Items" at bounding box center [227, 223] width 53 height 15
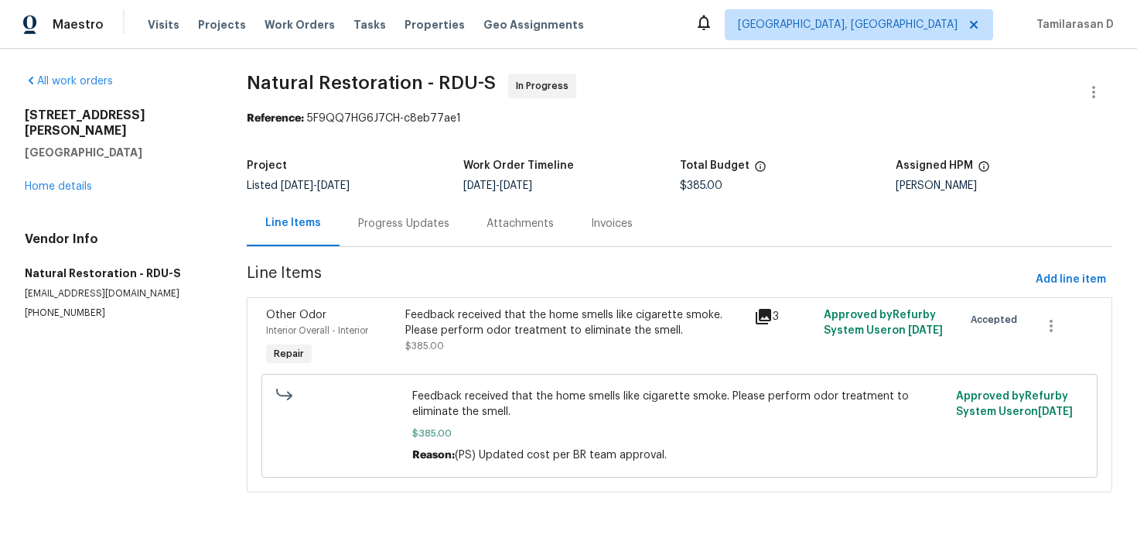
click at [389, 234] on div "Progress Updates" at bounding box center [404, 223] width 128 height 46
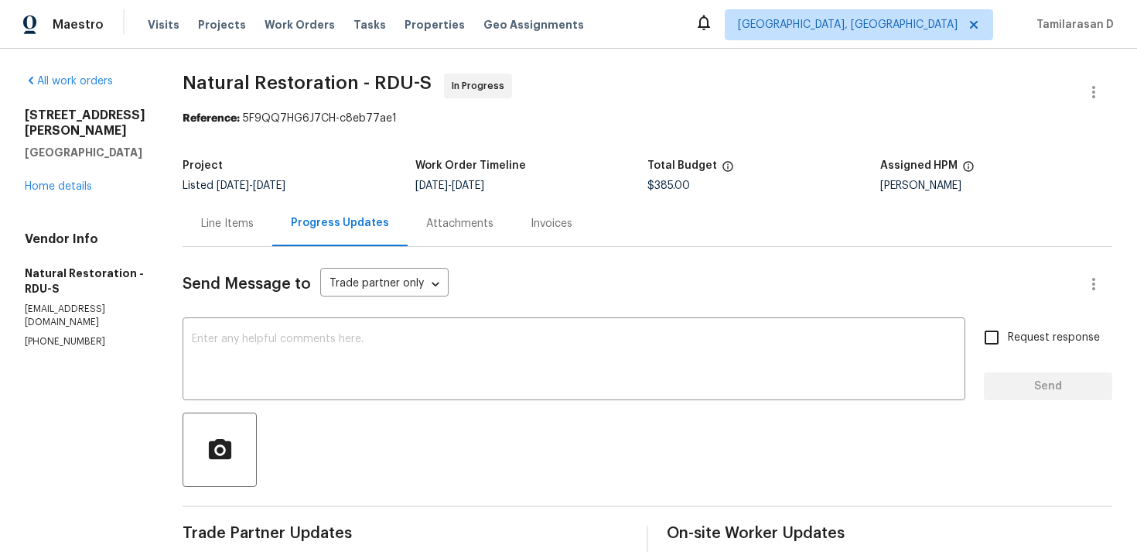
click at [352, 229] on div "Progress Updates" at bounding box center [340, 222] width 98 height 15
click at [272, 226] on div "Progress Updates" at bounding box center [339, 223] width 135 height 46
click at [244, 228] on div "Line Items" at bounding box center [227, 223] width 53 height 15
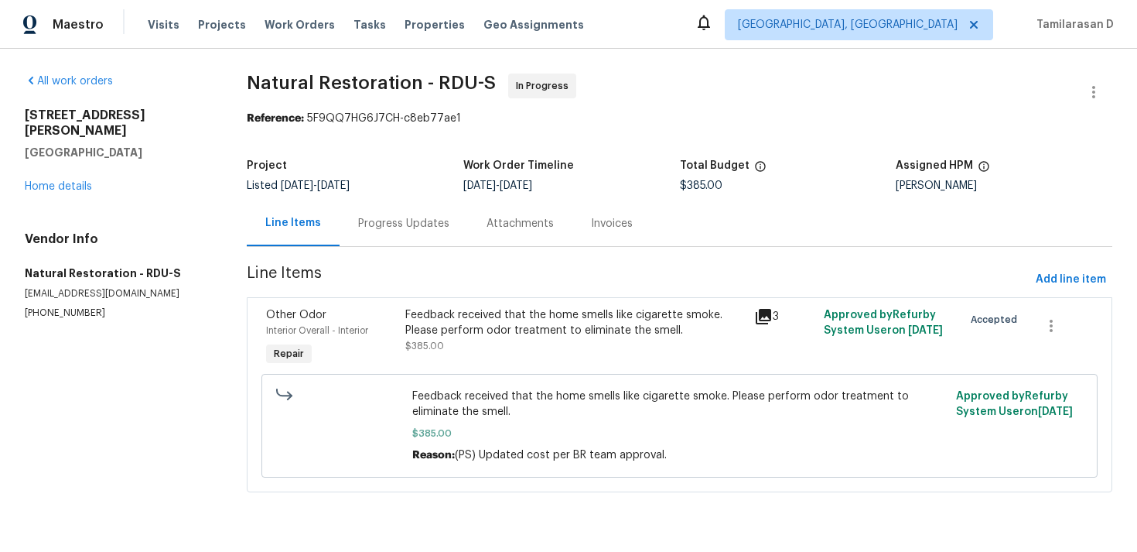
click at [395, 206] on div "Progress Updates" at bounding box center [404, 223] width 128 height 46
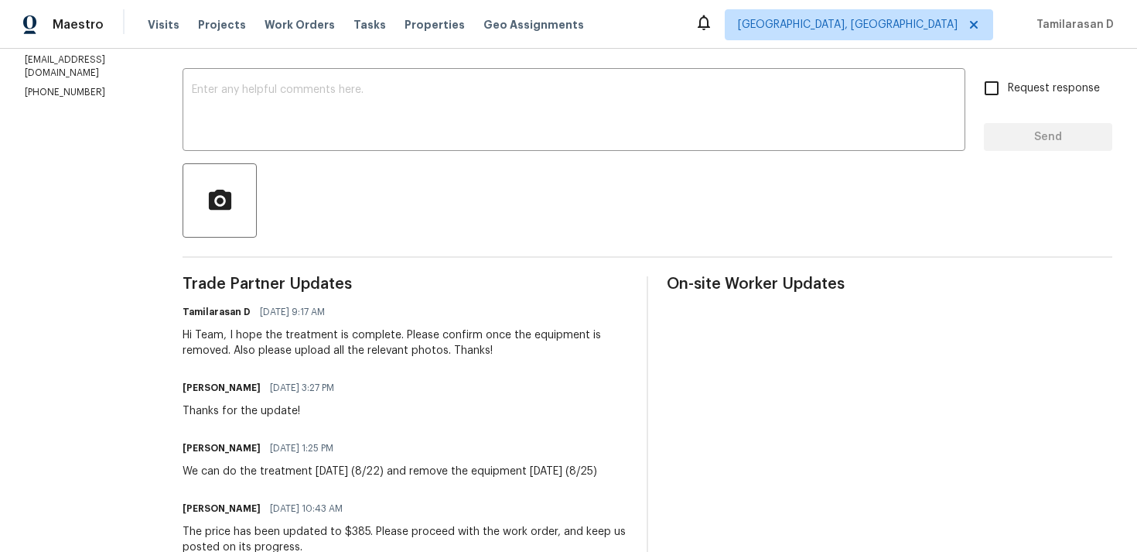
scroll to position [251, 0]
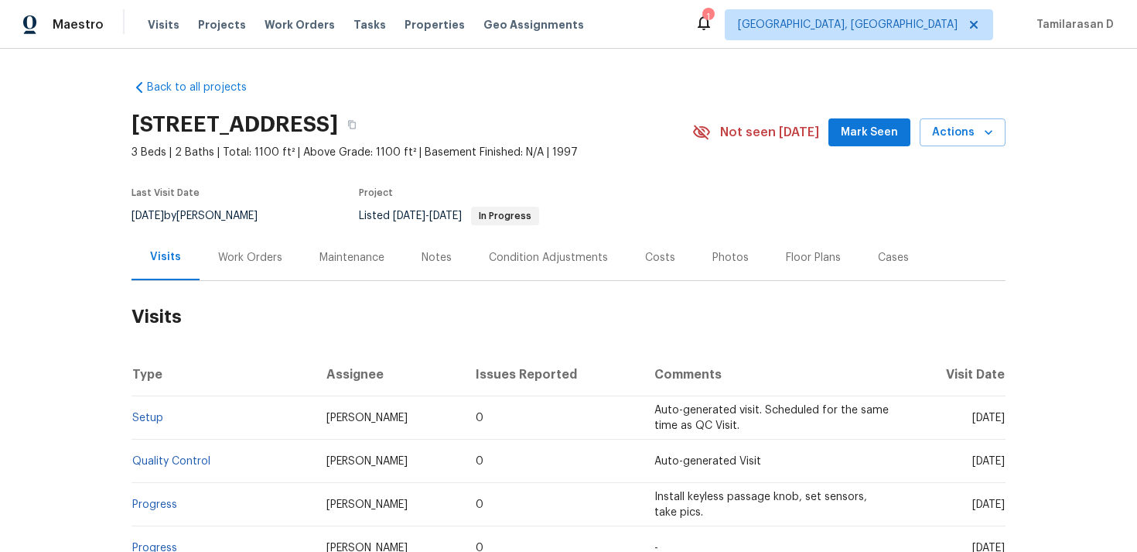
click at [232, 264] on div "Work Orders" at bounding box center [250, 257] width 64 height 15
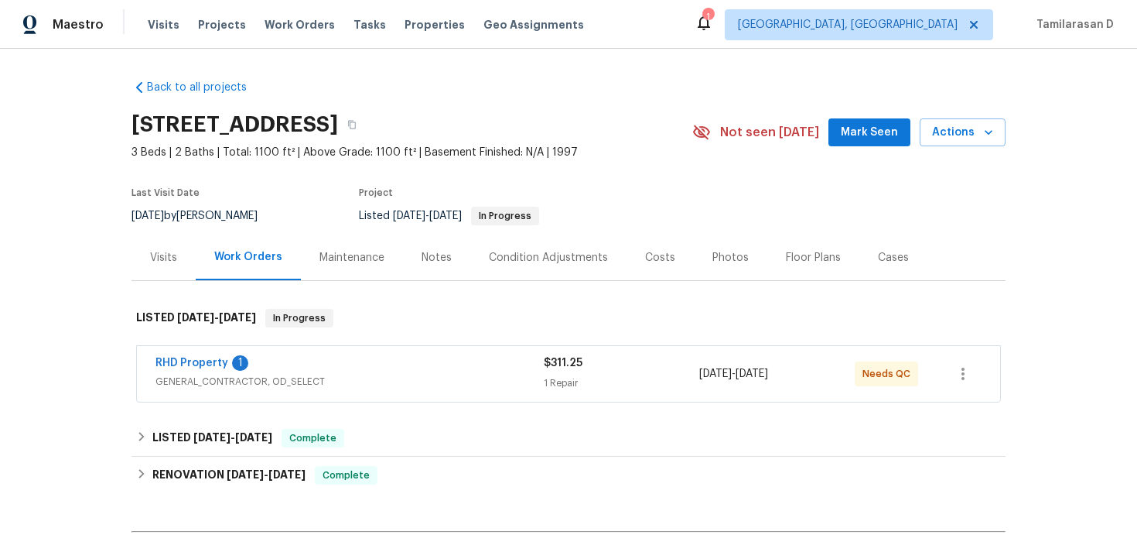
scroll to position [13, 0]
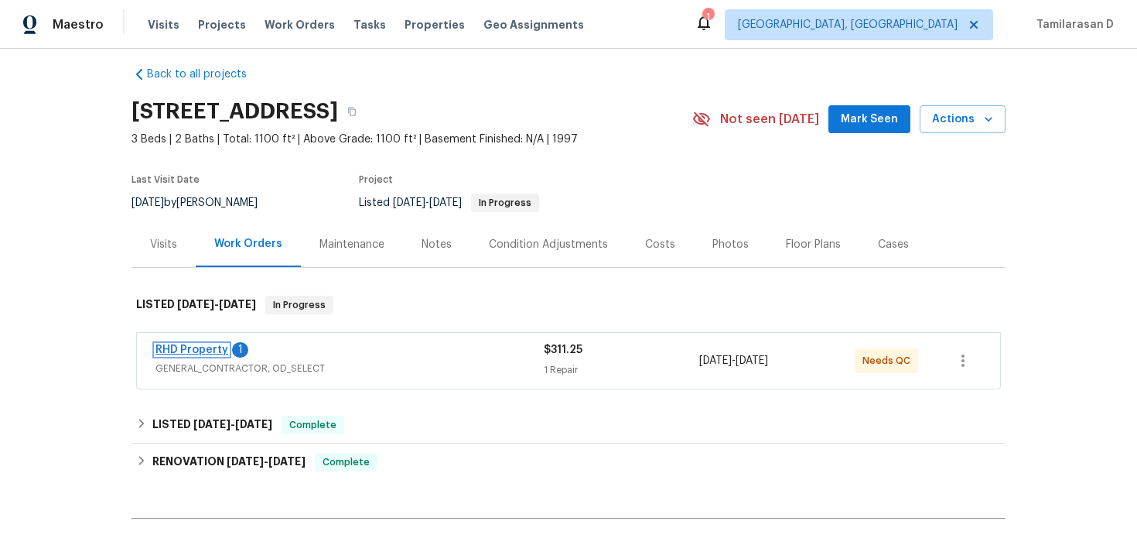
click at [198, 349] on link "RHD Property" at bounding box center [191, 349] width 73 height 11
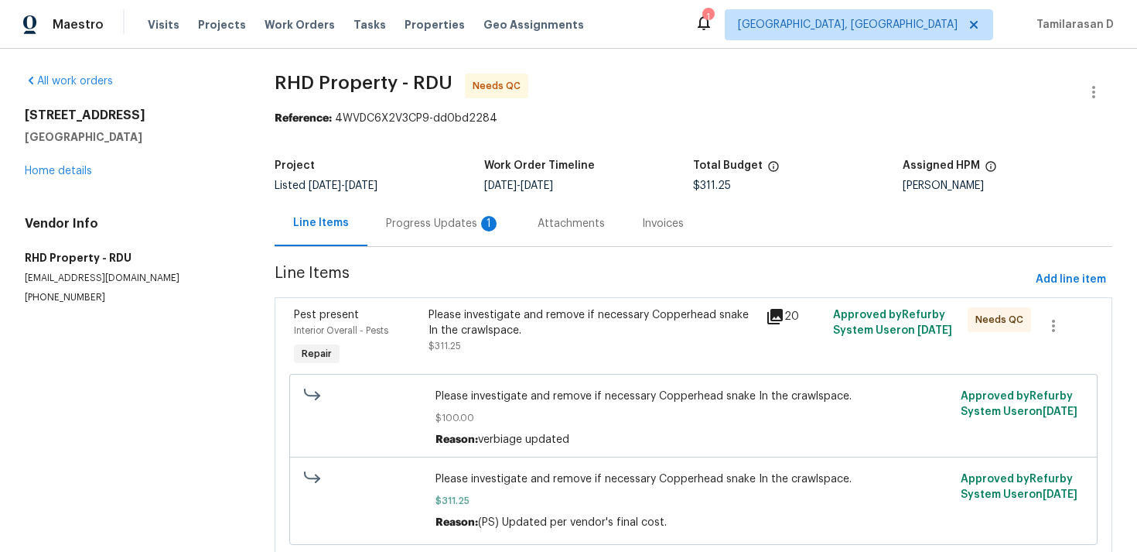
click at [400, 225] on div "Progress Updates 1" at bounding box center [443, 223] width 114 height 15
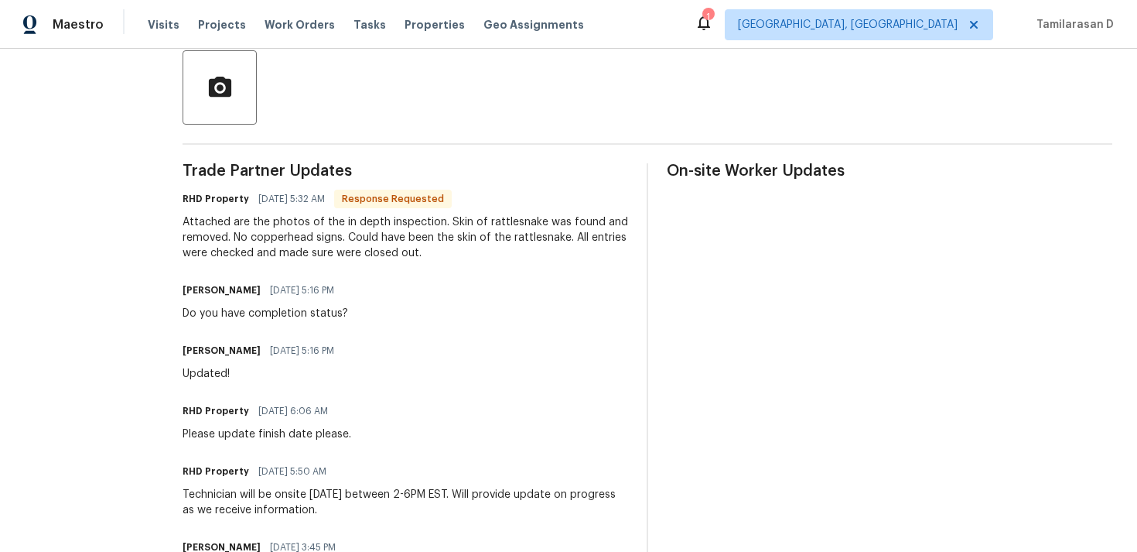
scroll to position [376, 0]
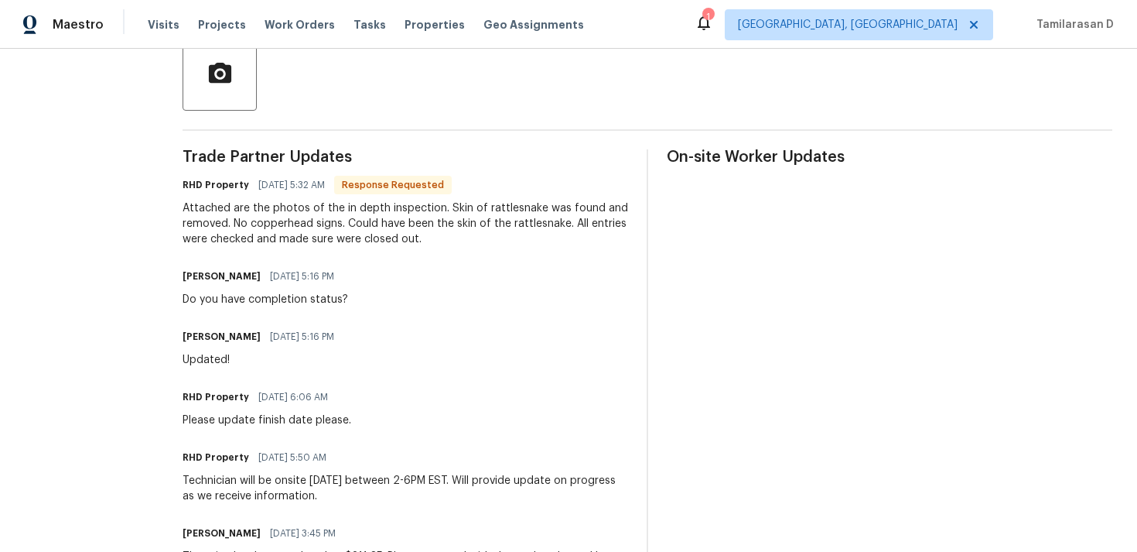
click at [371, 231] on div "Attached are the photos of the in depth inspection. Skin of rattlesnake was fou…" at bounding box center [406, 223] width 446 height 46
click at [297, 217] on div "Attached are the photos of the in depth inspection. Skin of rattlesnake was fou…" at bounding box center [406, 223] width 446 height 46
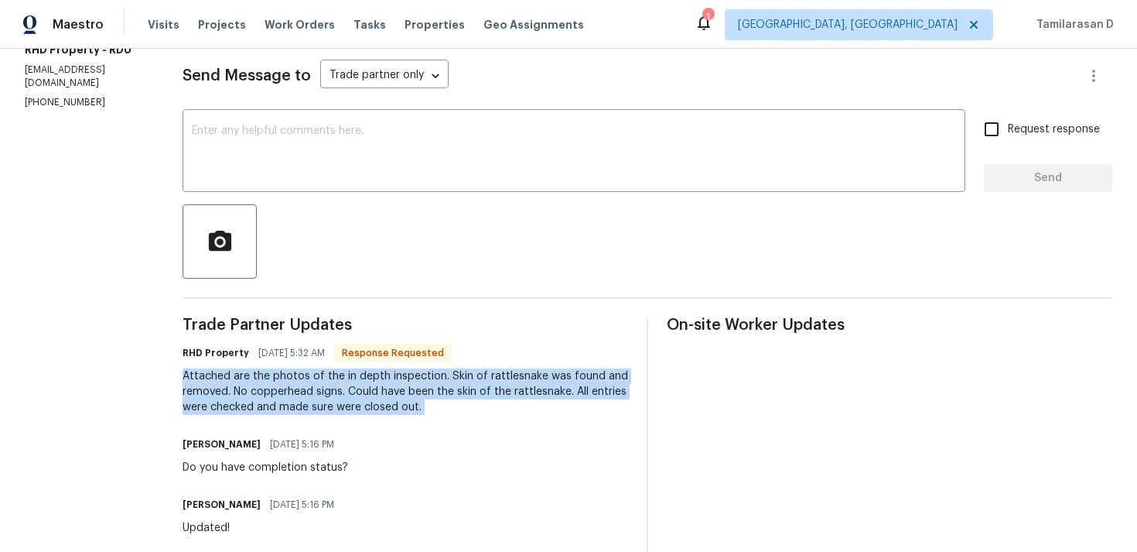
scroll to position [0, 0]
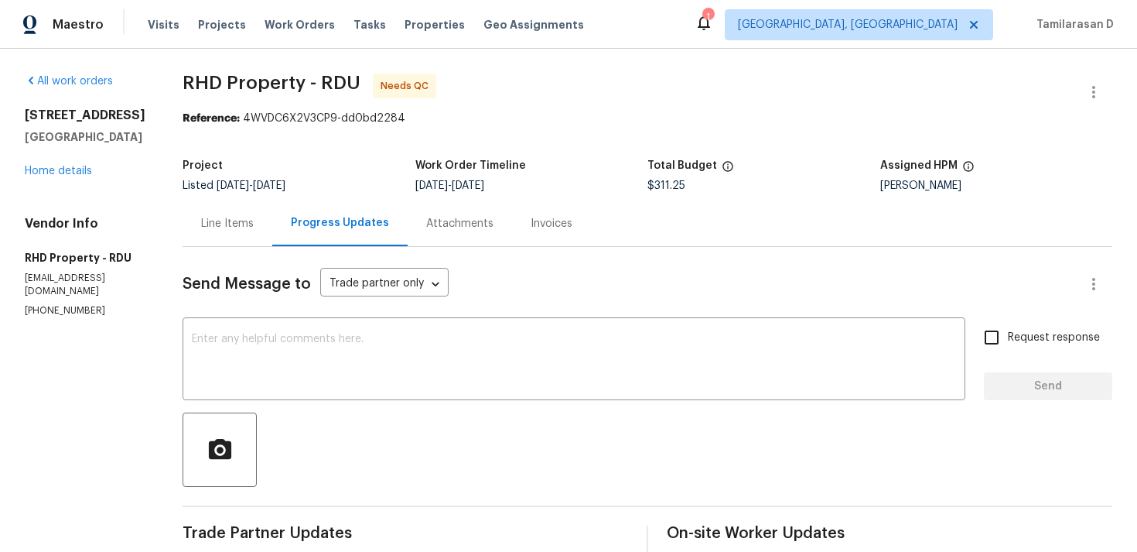
click at [254, 226] on div "Line Items" at bounding box center [227, 223] width 53 height 15
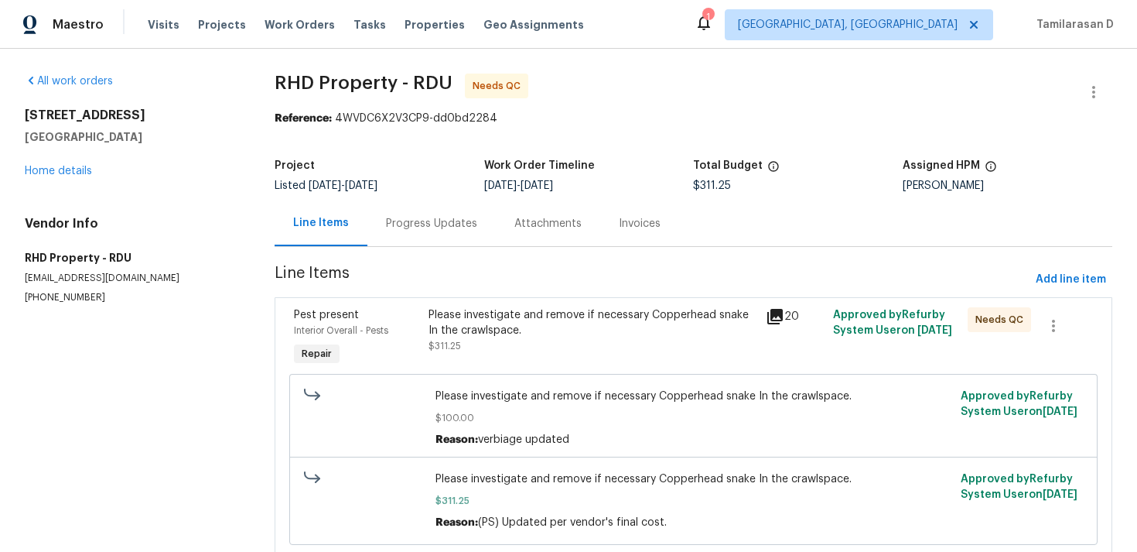
click at [371, 227] on div "Progress Updates" at bounding box center [431, 223] width 128 height 46
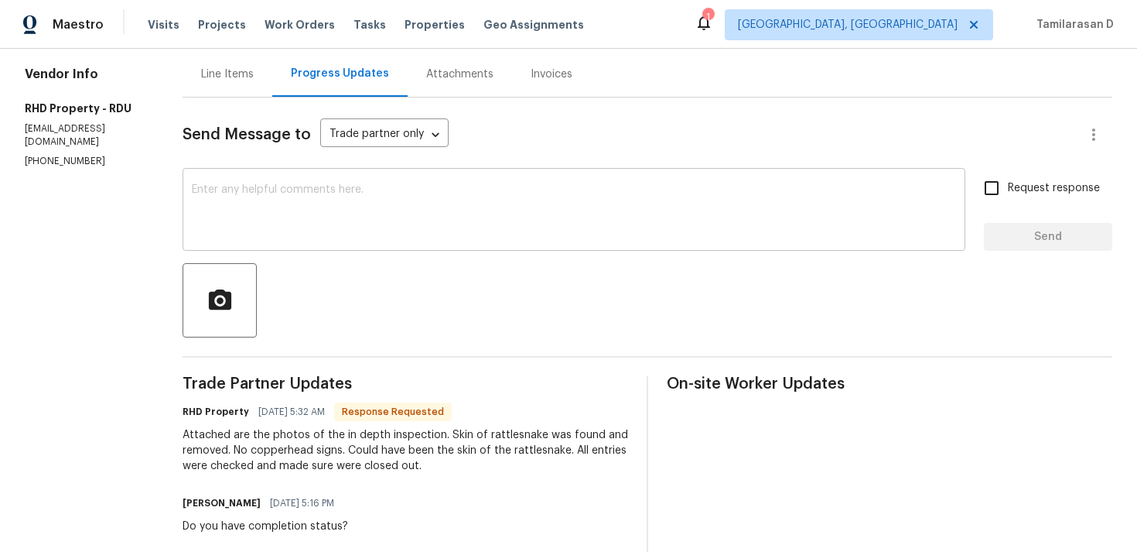
scroll to position [166, 0]
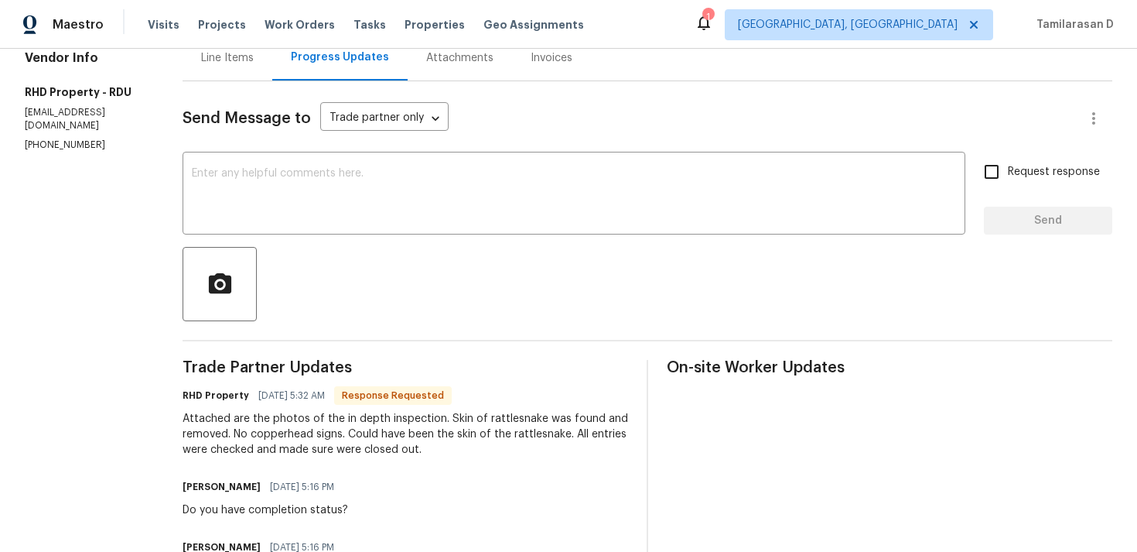
click at [343, 453] on div "Attached are the photos of the in depth inspection. Skin of rattlesnake was fou…" at bounding box center [406, 434] width 446 height 46
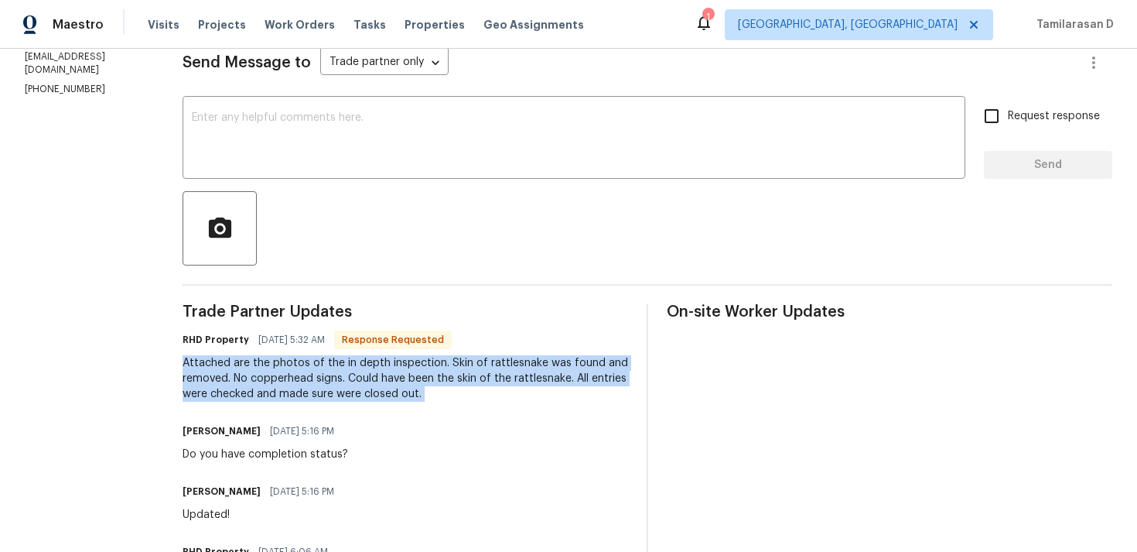
scroll to position [0, 0]
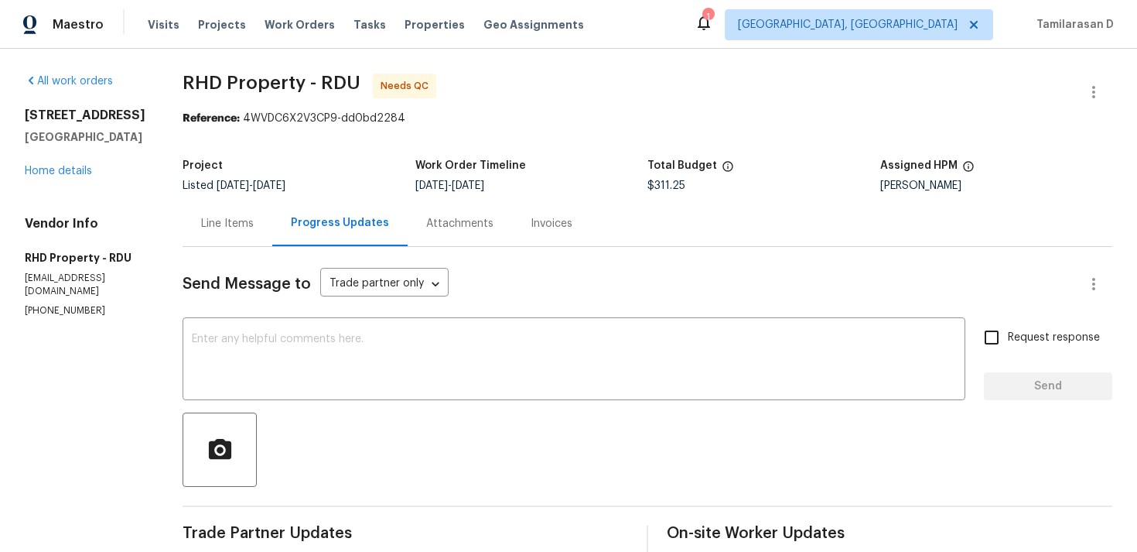
click at [261, 235] on div "Line Items" at bounding box center [228, 223] width 90 height 46
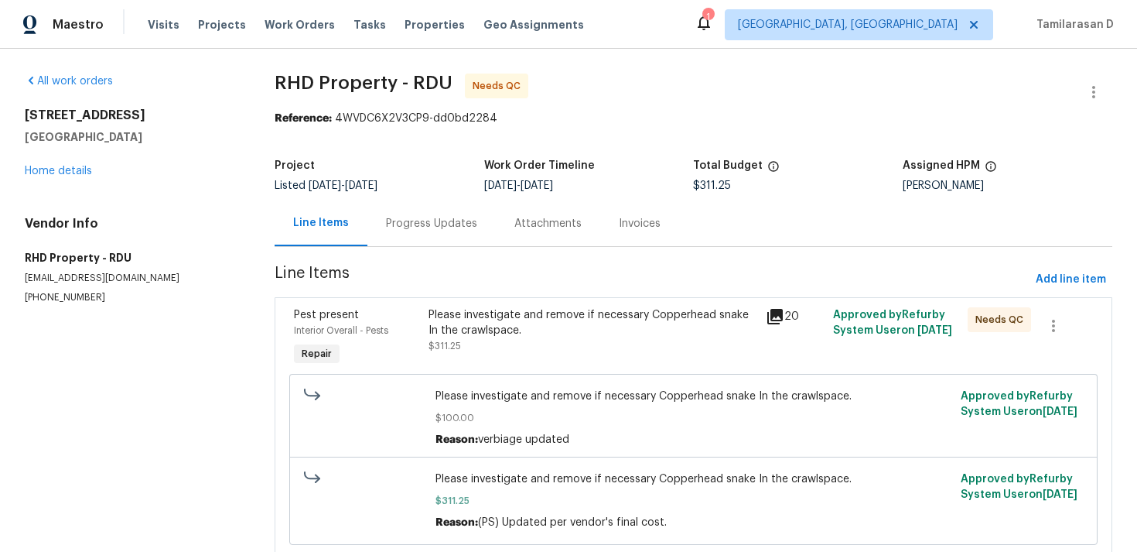
click at [548, 333] on div "Please investigate and remove if necessary Copperhead snake In the crawlspace." at bounding box center [592, 322] width 327 height 31
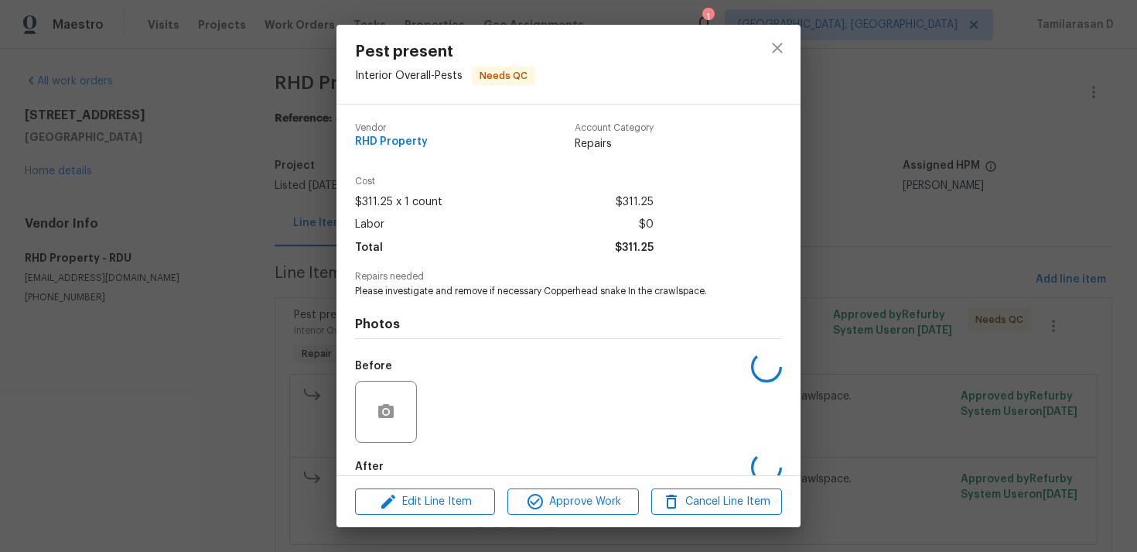
scroll to position [84, 0]
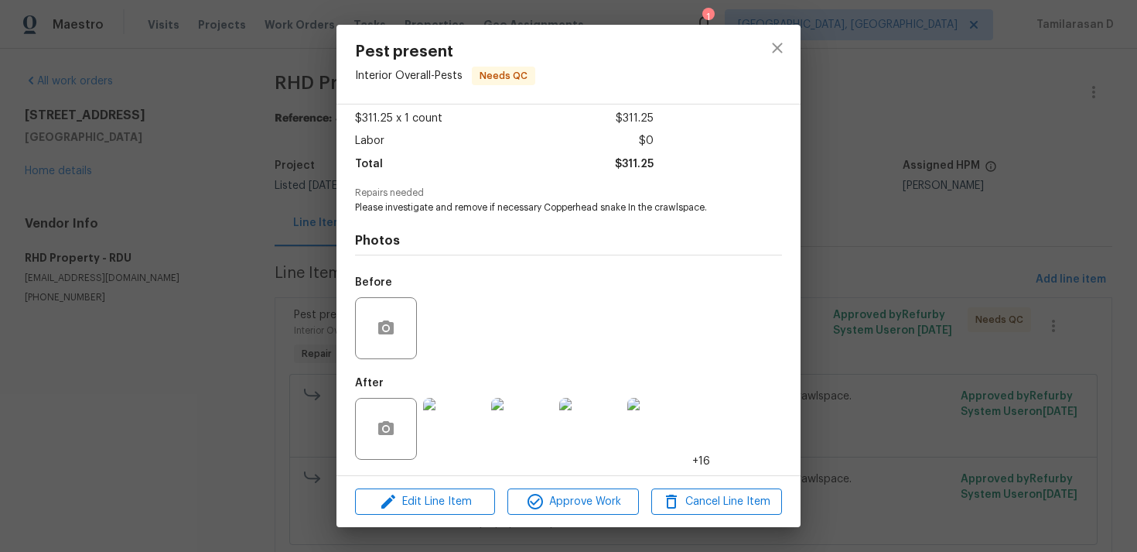
click at [452, 428] on img at bounding box center [454, 429] width 62 height 62
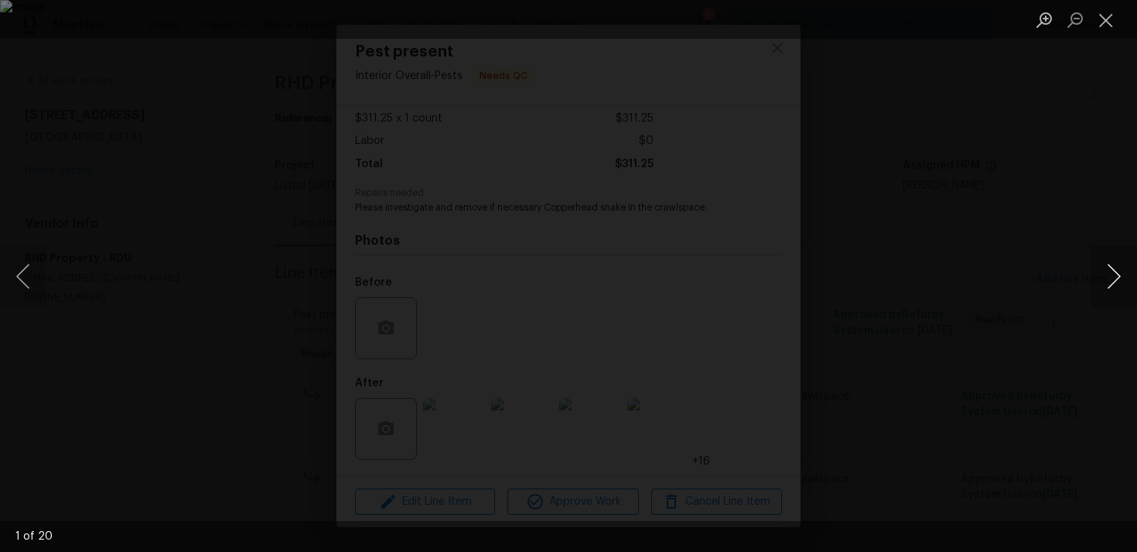
click at [1112, 249] on button "Next image" at bounding box center [1114, 276] width 46 height 62
click at [1081, 278] on div "Lightbox" at bounding box center [568, 276] width 1137 height 552
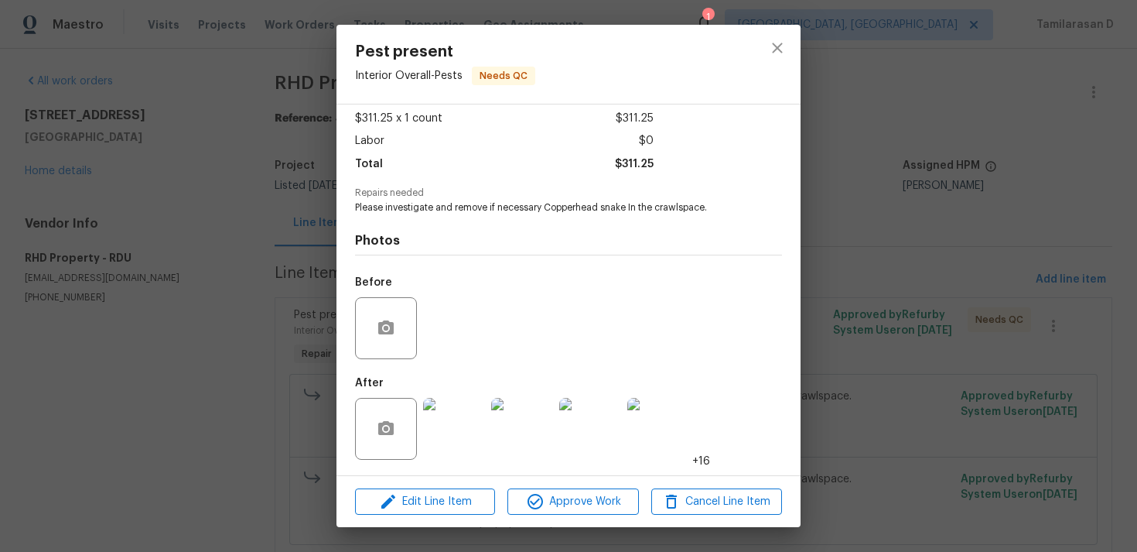
click at [528, 408] on img at bounding box center [522, 429] width 62 height 62
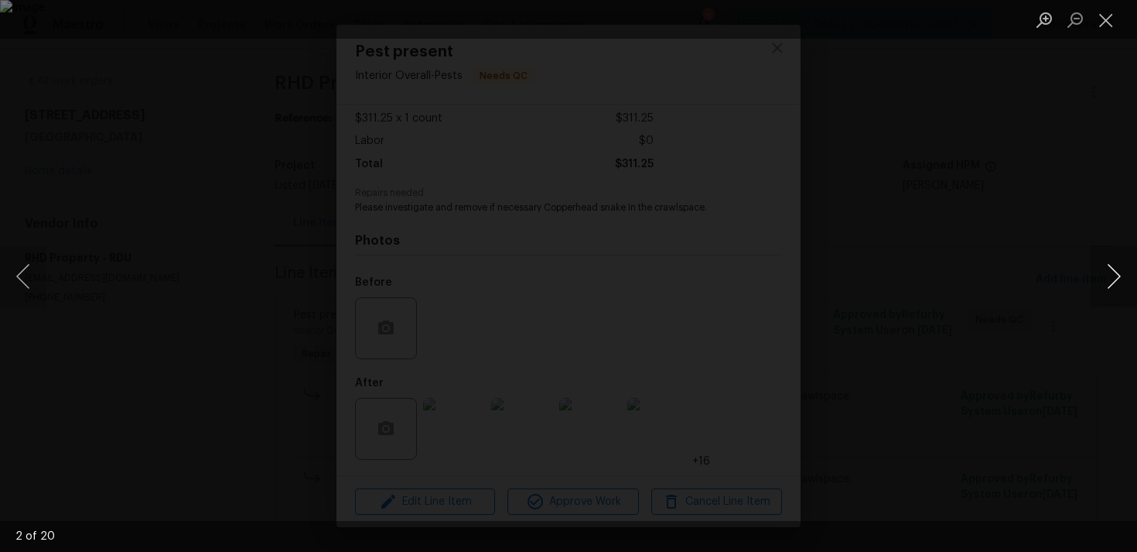
click at [1112, 274] on button "Next image" at bounding box center [1114, 276] width 46 height 62
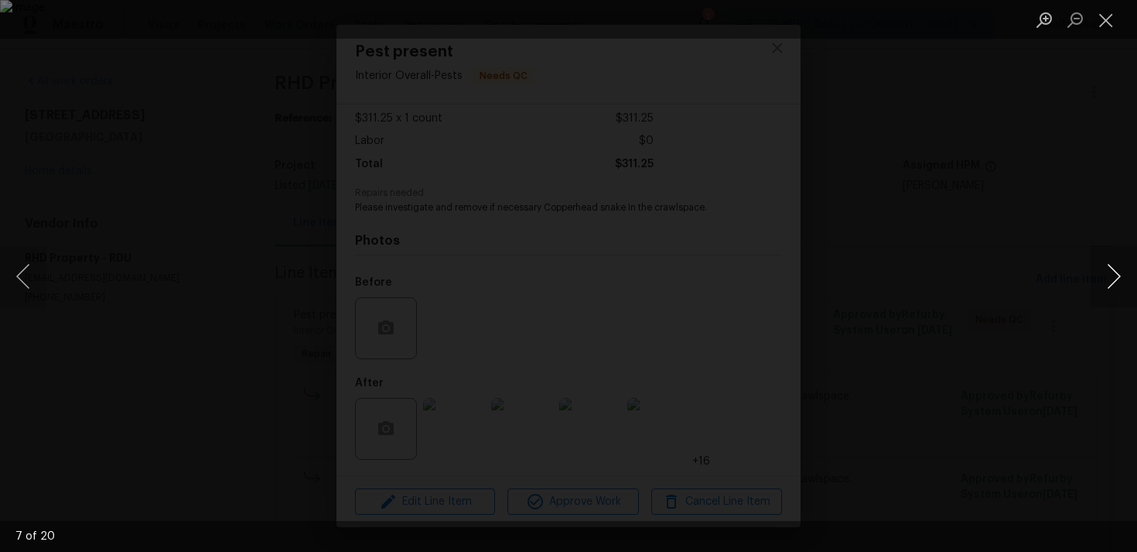
click at [1112, 274] on button "Next image" at bounding box center [1114, 276] width 46 height 62
click at [1115, 262] on button "Next image" at bounding box center [1114, 276] width 46 height 62
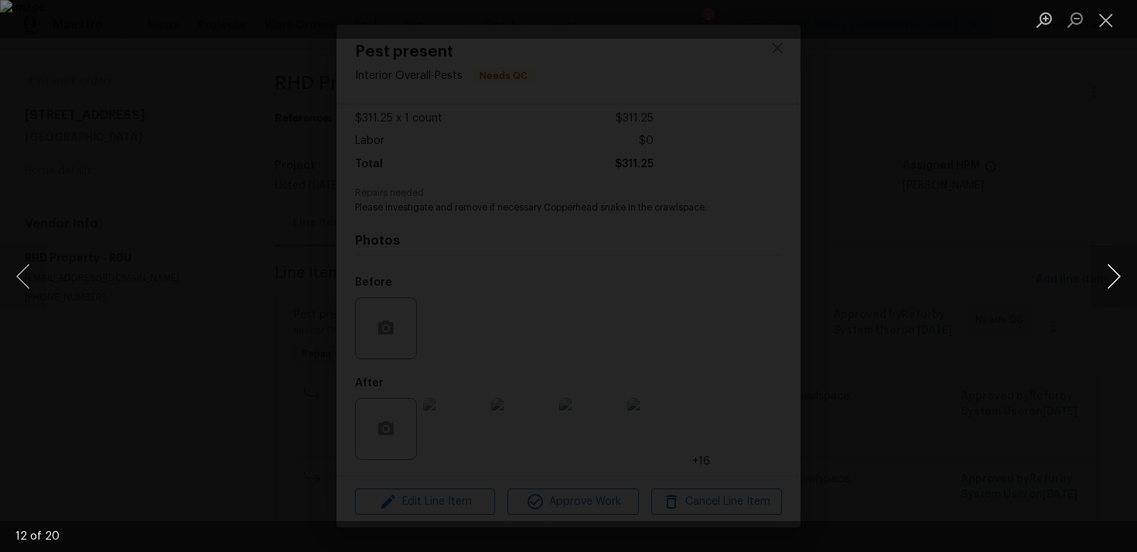
click at [1105, 263] on button "Next image" at bounding box center [1114, 276] width 46 height 62
click at [1102, 258] on button "Next image" at bounding box center [1114, 276] width 46 height 62
click at [1118, 24] on button "Close lightbox" at bounding box center [1106, 19] width 31 height 27
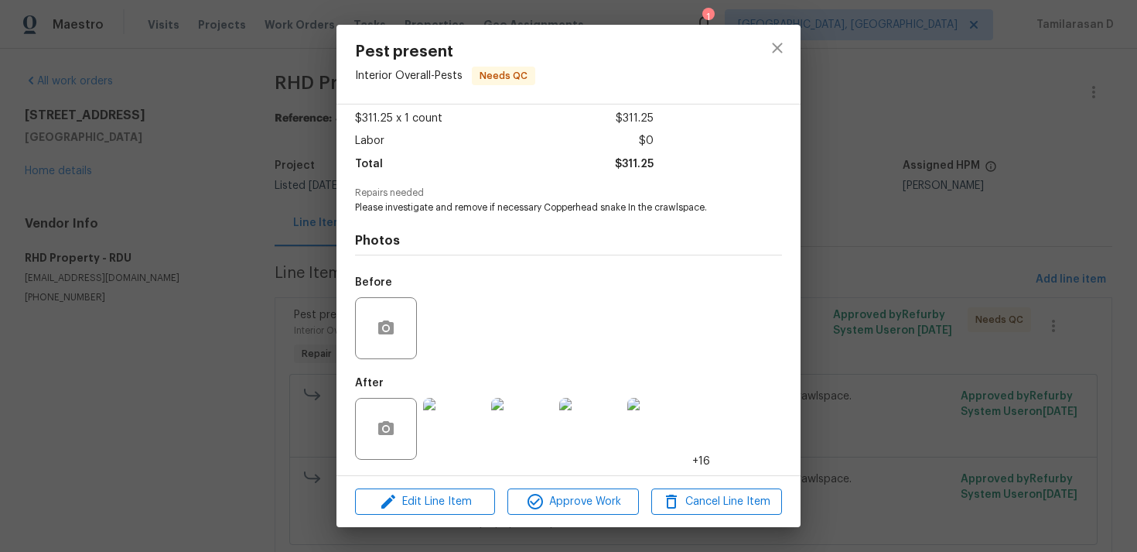
click at [266, 162] on div "Pest present Interior Overall - Pests Needs QC Vendor RHD Property Account Cate…" at bounding box center [568, 276] width 1137 height 552
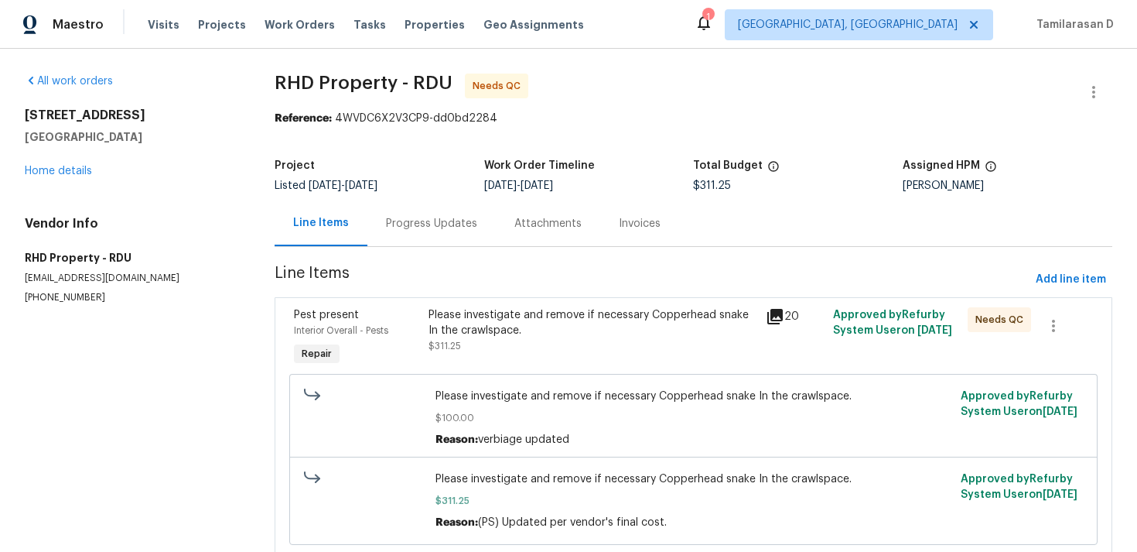
click at [396, 232] on div "Progress Updates" at bounding box center [431, 223] width 128 height 46
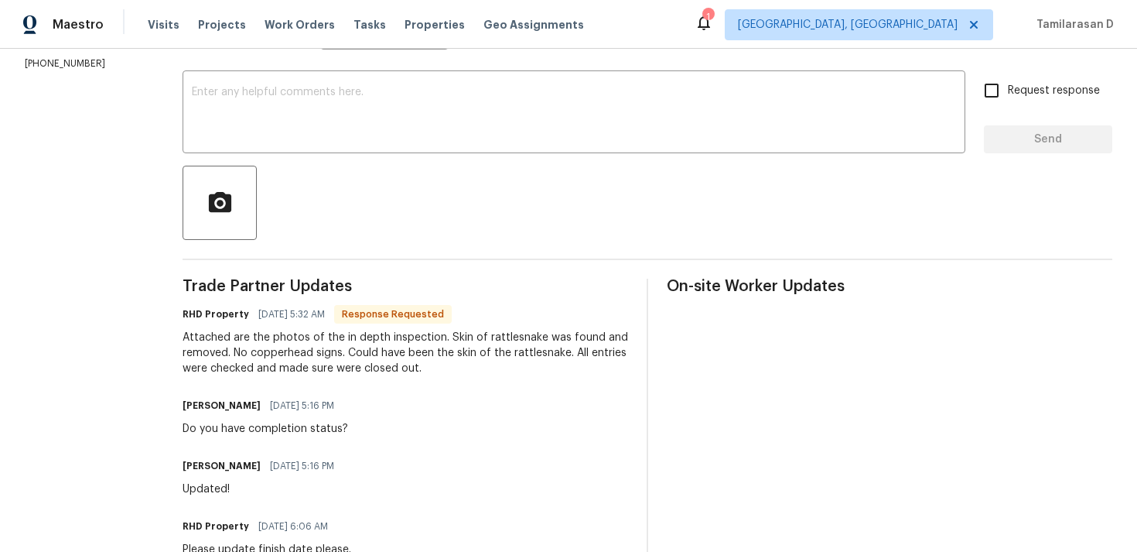
scroll to position [234, 0]
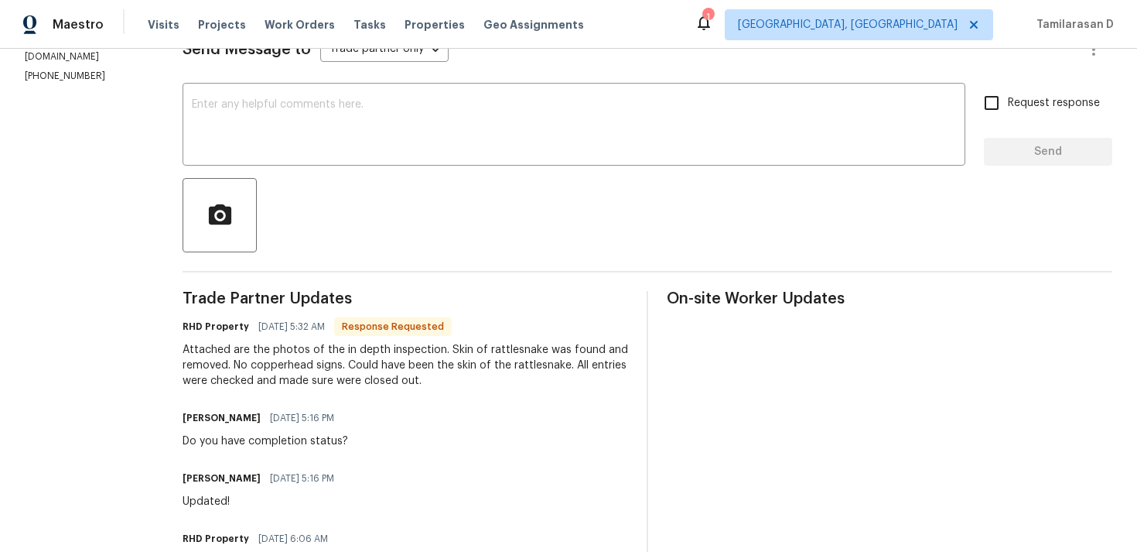
click at [366, 370] on div "Attached are the photos of the in depth inspection. Skin of rattlesnake was fou…" at bounding box center [406, 365] width 446 height 46
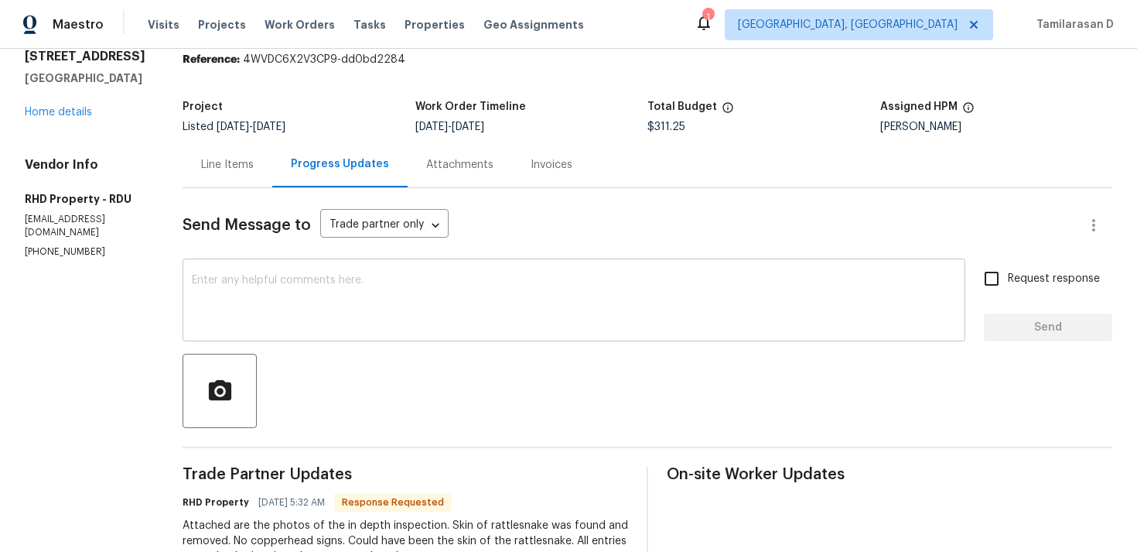
scroll to position [0, 0]
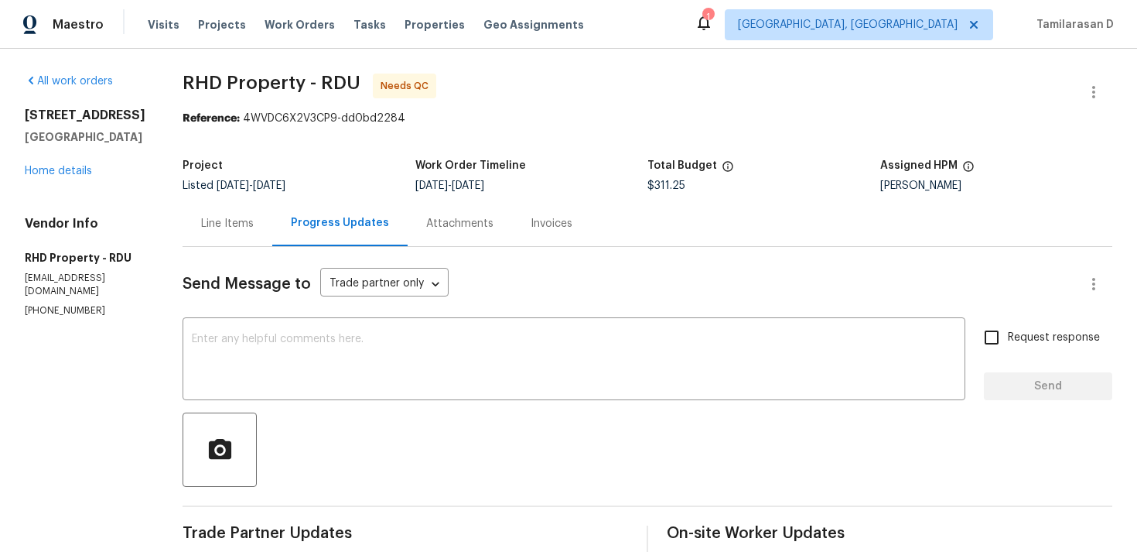
click at [240, 221] on div "Line Items" at bounding box center [227, 223] width 53 height 15
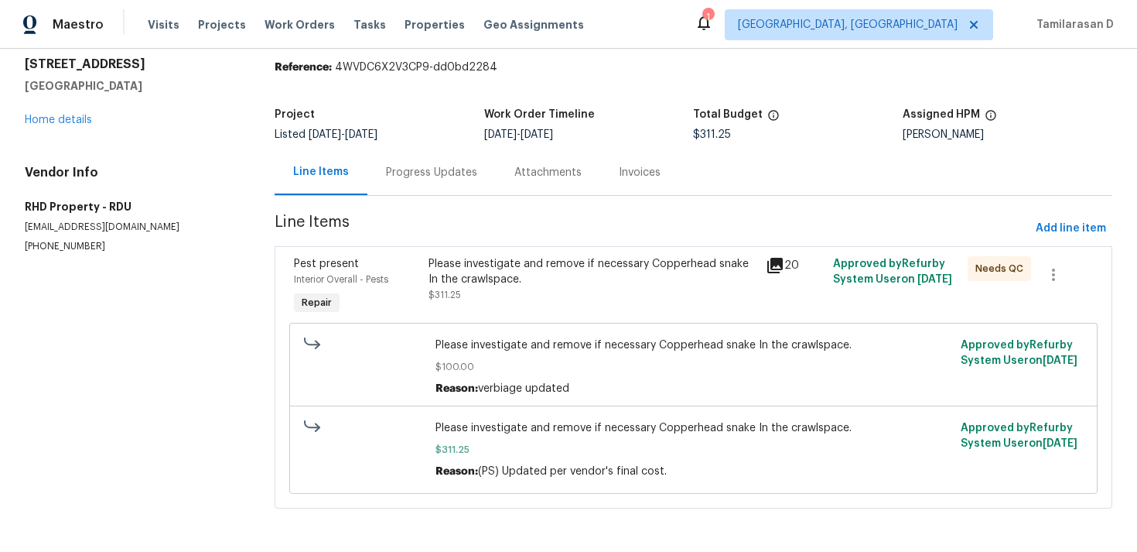
click at [384, 162] on div "Progress Updates" at bounding box center [431, 172] width 128 height 46
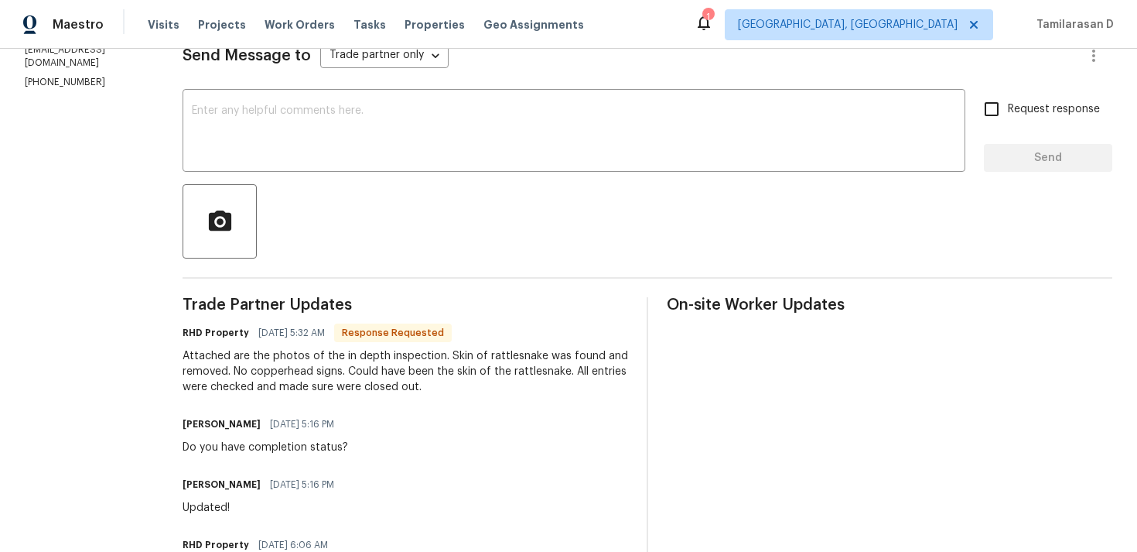
scroll to position [206, 0]
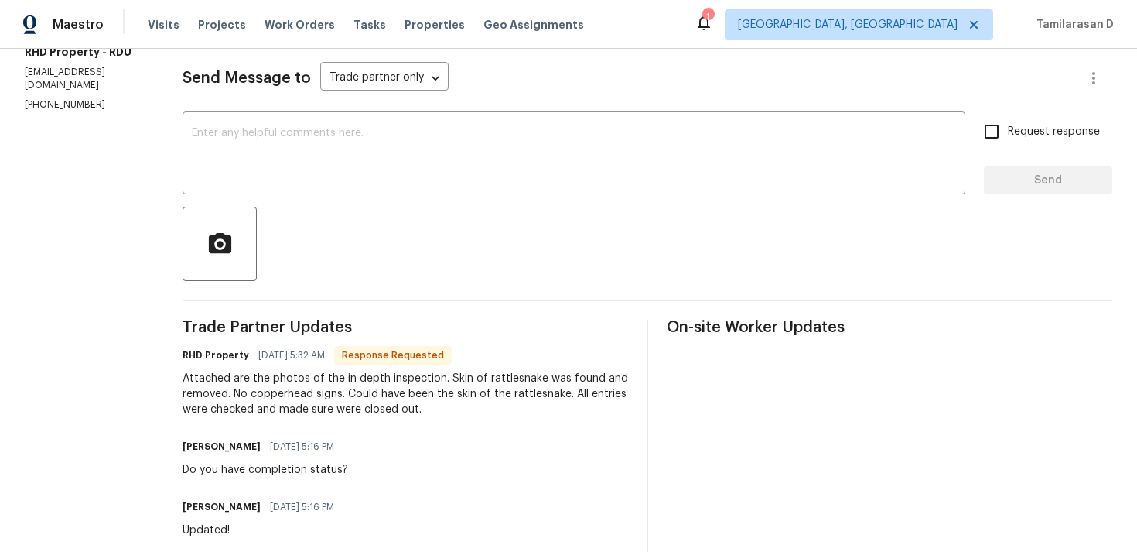
click at [336, 383] on div "Attached are the photos of the in depth inspection. Skin of rattlesnake was fou…" at bounding box center [406, 394] width 446 height 46
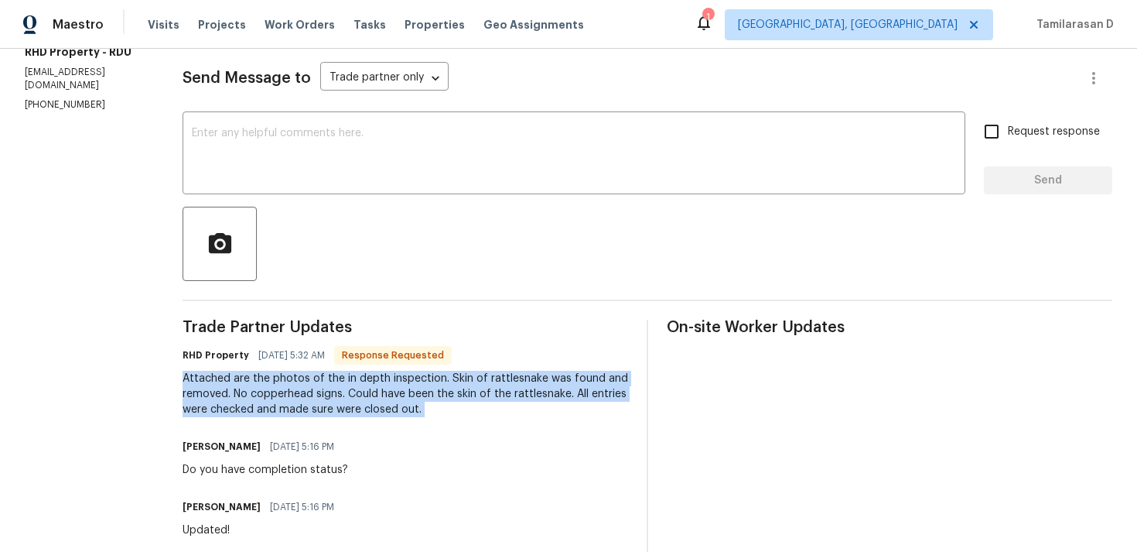
click at [292, 376] on div "Attached are the photos of the in depth inspection. Skin of rattlesnake was fou…" at bounding box center [406, 394] width 446 height 46
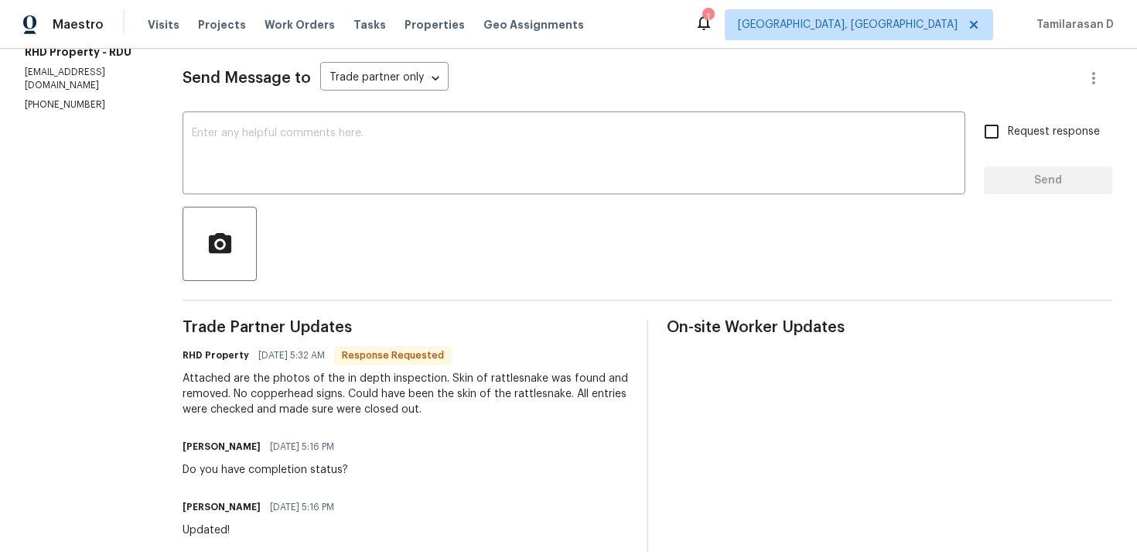
click at [292, 376] on div "Attached are the photos of the in depth inspection. Skin of rattlesnake was fou…" at bounding box center [406, 394] width 446 height 46
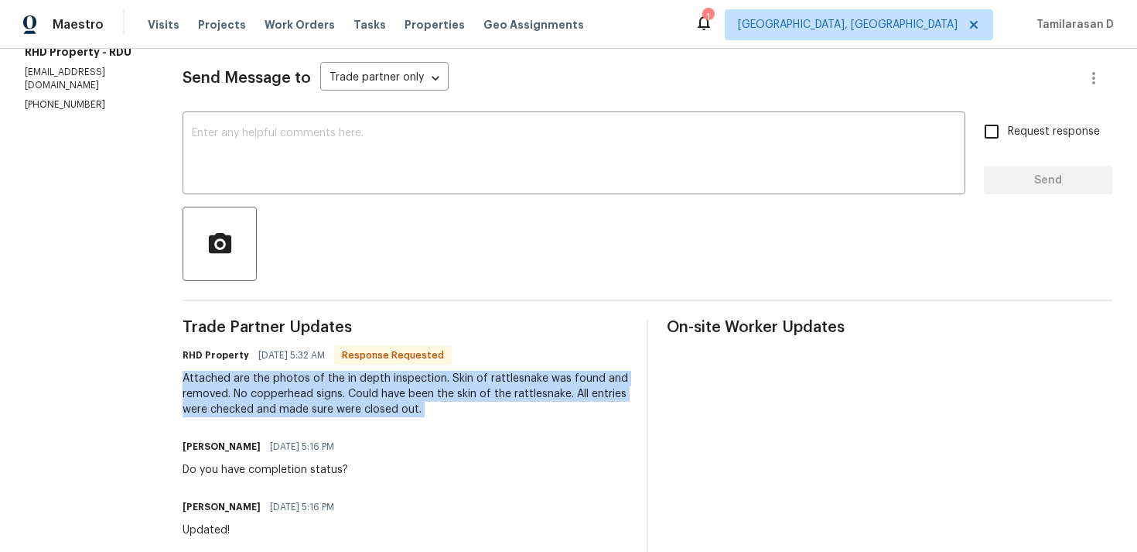
click at [266, 385] on div "Attached are the photos of the in depth inspection. Skin of rattlesnake was fou…" at bounding box center [406, 394] width 446 height 46
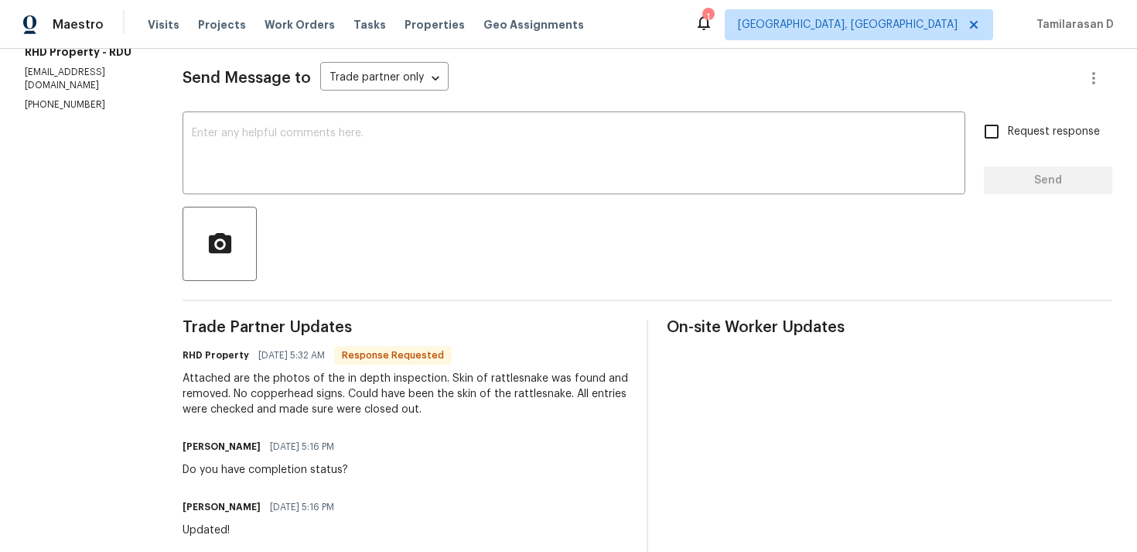
click at [266, 385] on div "Attached are the photos of the in depth inspection. Skin of rattlesnake was fou…" at bounding box center [406, 394] width 446 height 46
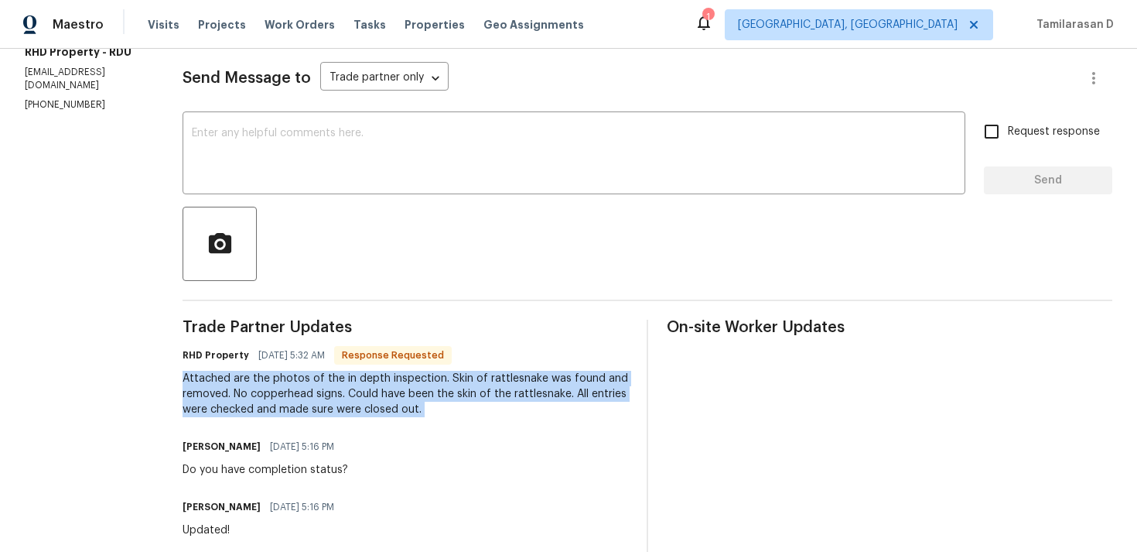
click at [321, 415] on div "Attached are the photos of the in depth inspection. Skin of rattlesnake was fou…" at bounding box center [406, 394] width 446 height 46
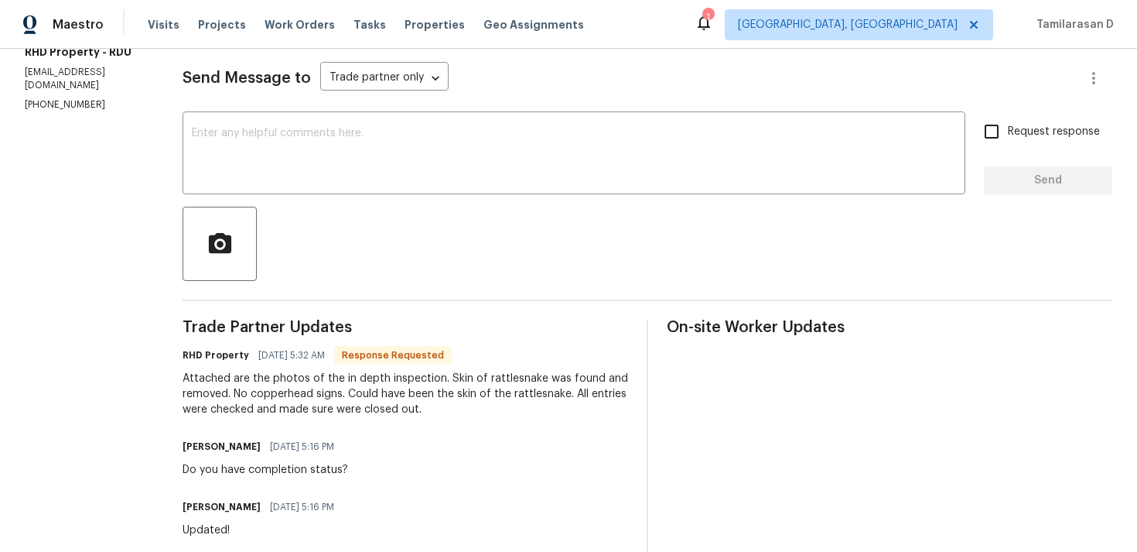
click at [321, 415] on div "Attached are the photos of the in depth inspection. Skin of rattlesnake was fou…" at bounding box center [406, 394] width 446 height 46
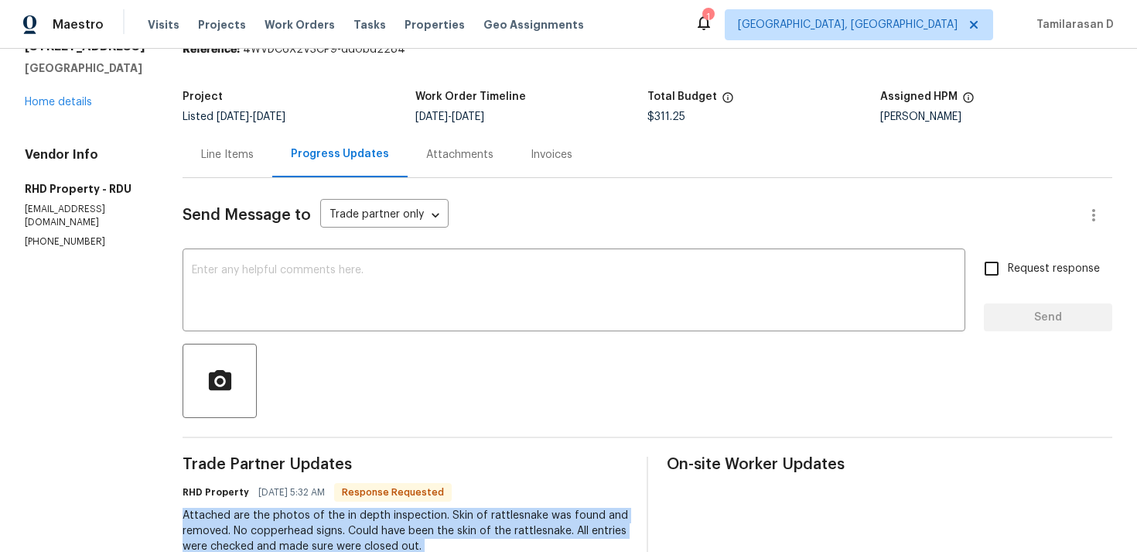
scroll to position [0, 0]
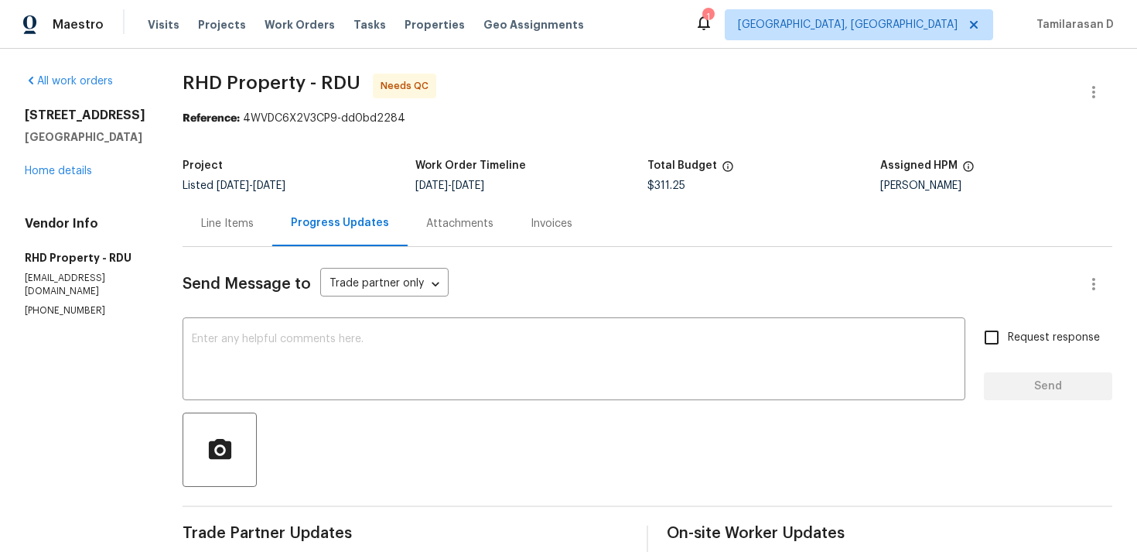
click at [254, 216] on div "Line Items" at bounding box center [227, 223] width 53 height 15
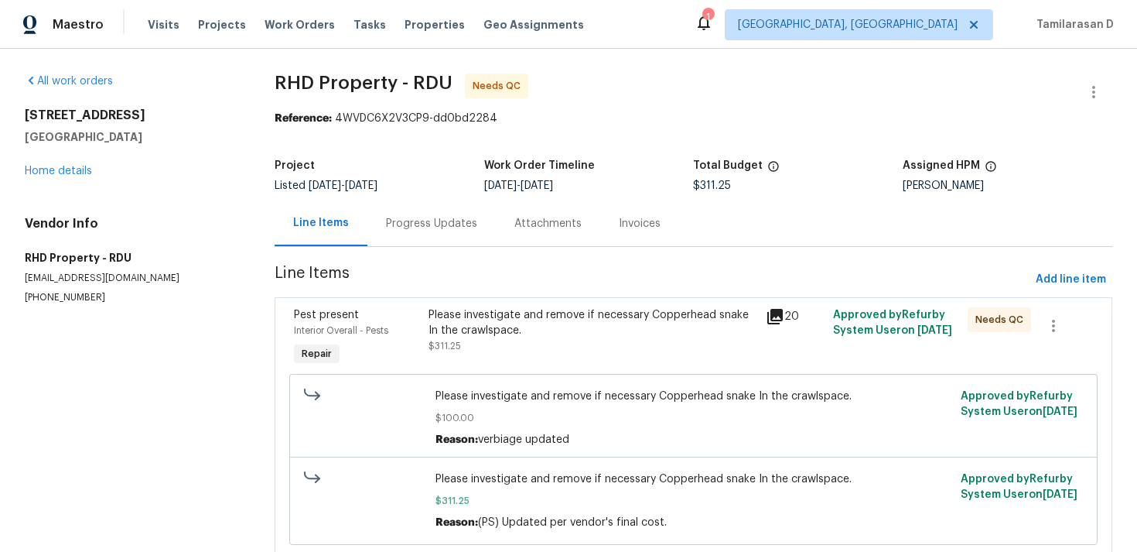
click at [347, 228] on div "Line Items" at bounding box center [321, 223] width 93 height 46
click at [405, 227] on div "Progress Updates" at bounding box center [431, 223] width 91 height 15
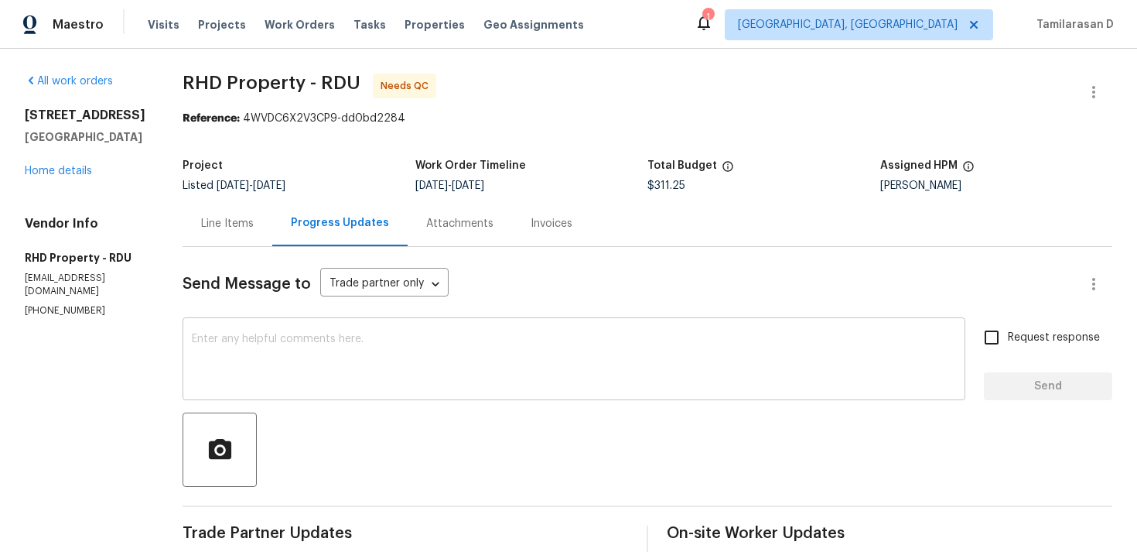
click at [329, 330] on div "x ​" at bounding box center [574, 360] width 783 height 79
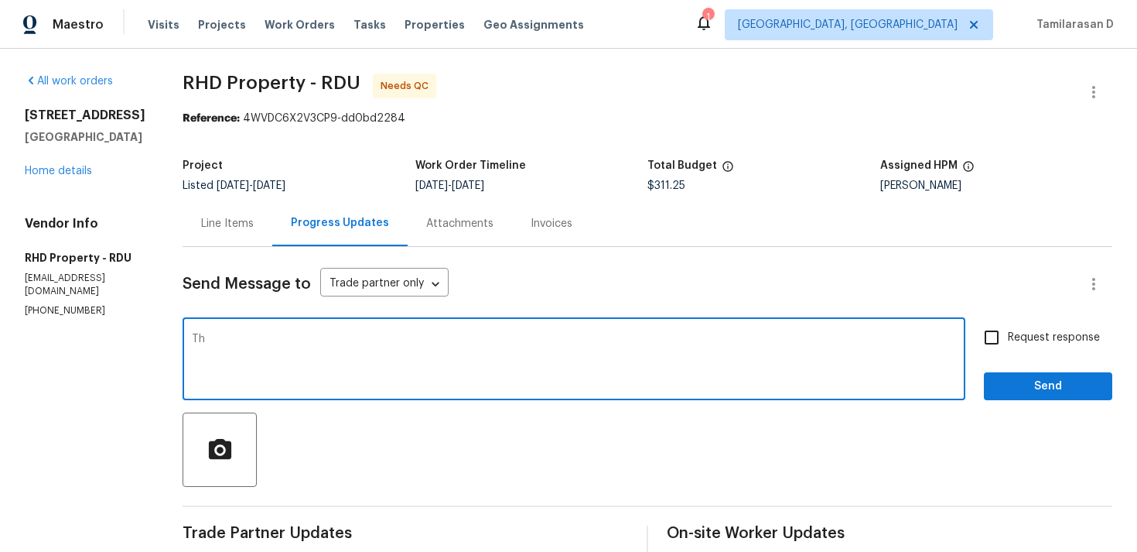
type textarea "T"
click at [519, 278] on div "Send Message to Trade partner only Trade partner only ​" at bounding box center [629, 283] width 893 height 37
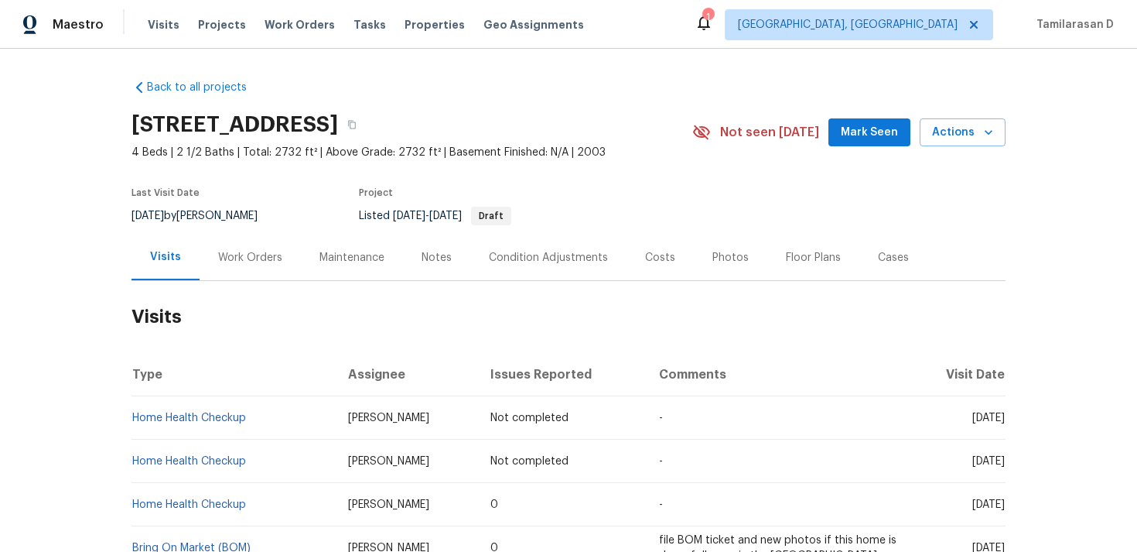
click at [256, 278] on div "Work Orders" at bounding box center [250, 257] width 101 height 46
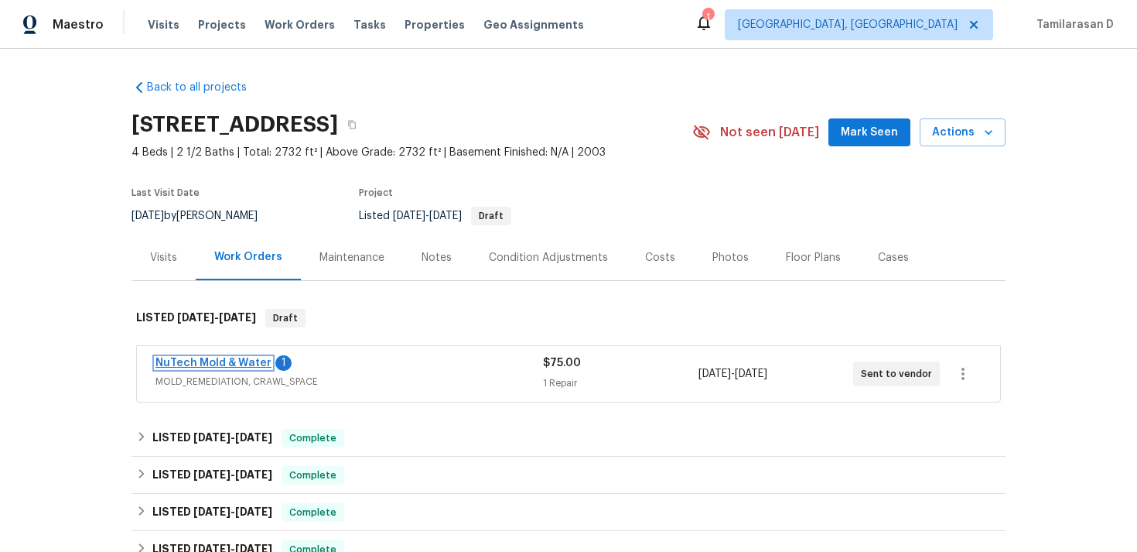
click at [213, 364] on link "NuTech Mold & Water" at bounding box center [213, 362] width 116 height 11
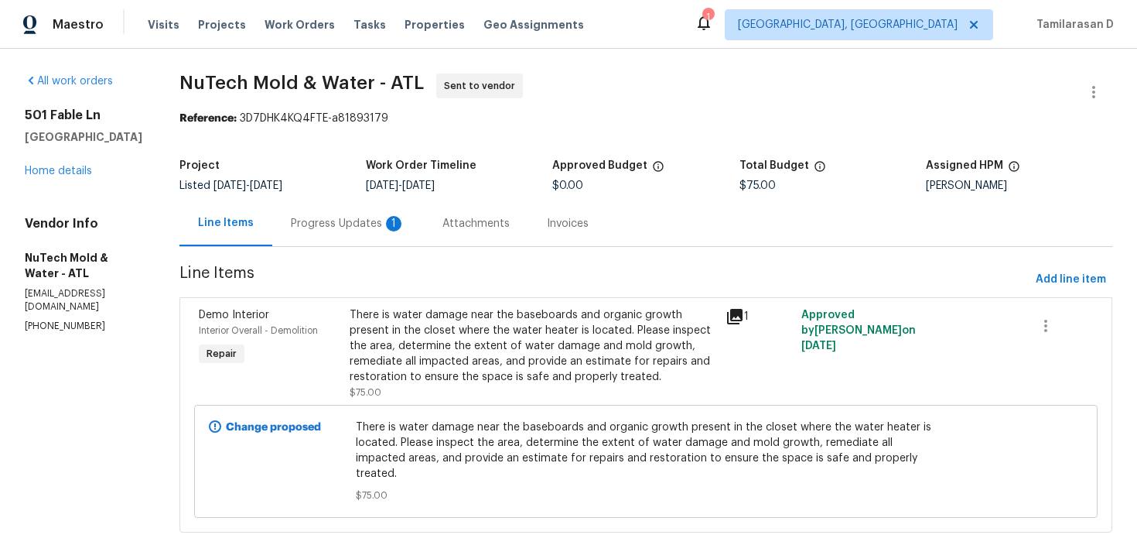
scroll to position [9, 0]
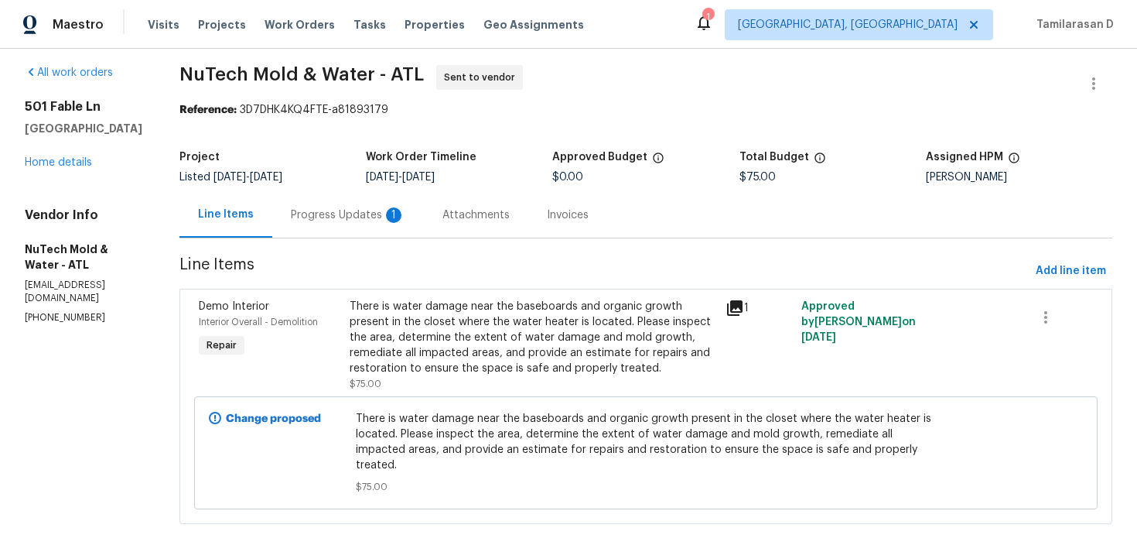
click at [347, 214] on div "Progress Updates 1" at bounding box center [348, 214] width 114 height 15
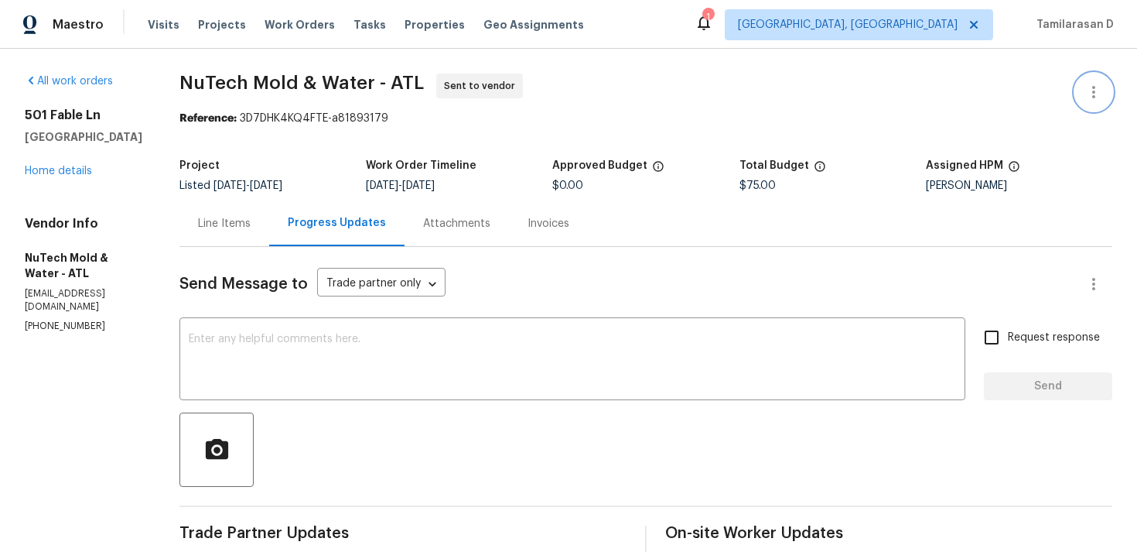
click at [1092, 101] on button "button" at bounding box center [1093, 91] width 37 height 37
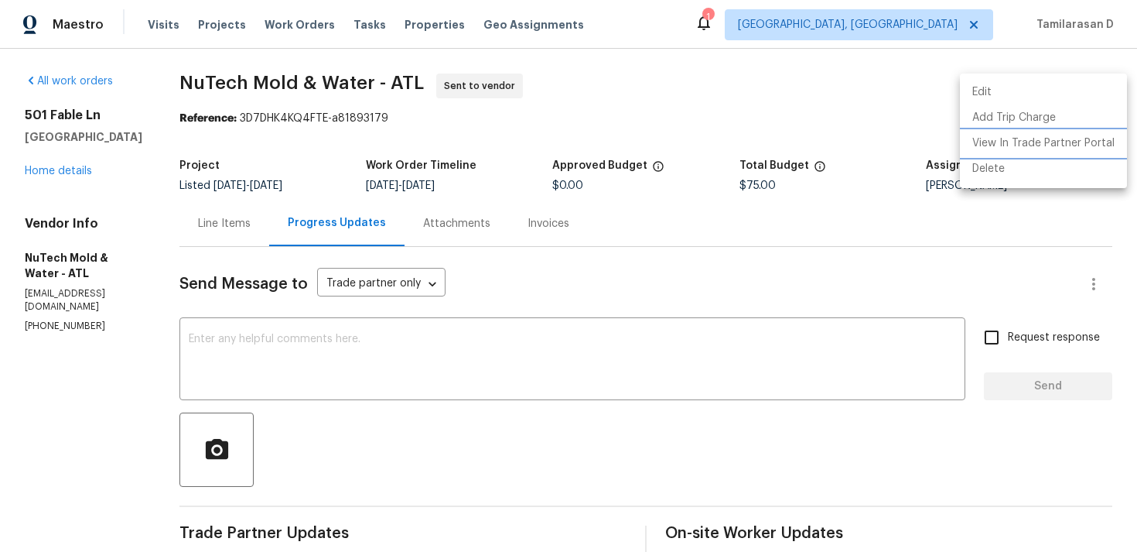
click at [1008, 147] on li "View In Trade Partner Portal" at bounding box center [1043, 144] width 167 height 26
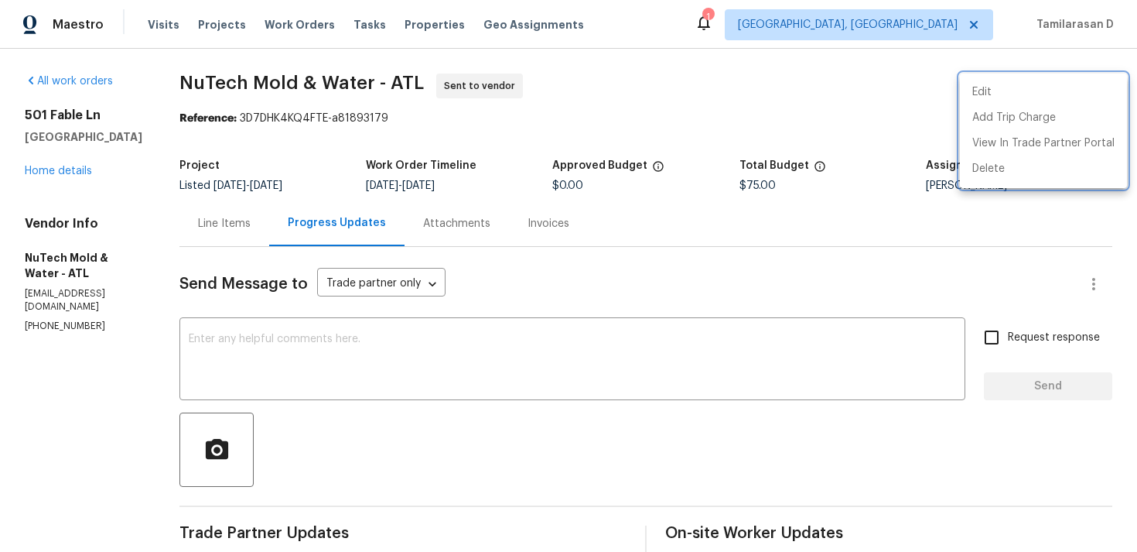
click at [162, 59] on div at bounding box center [568, 276] width 1137 height 552
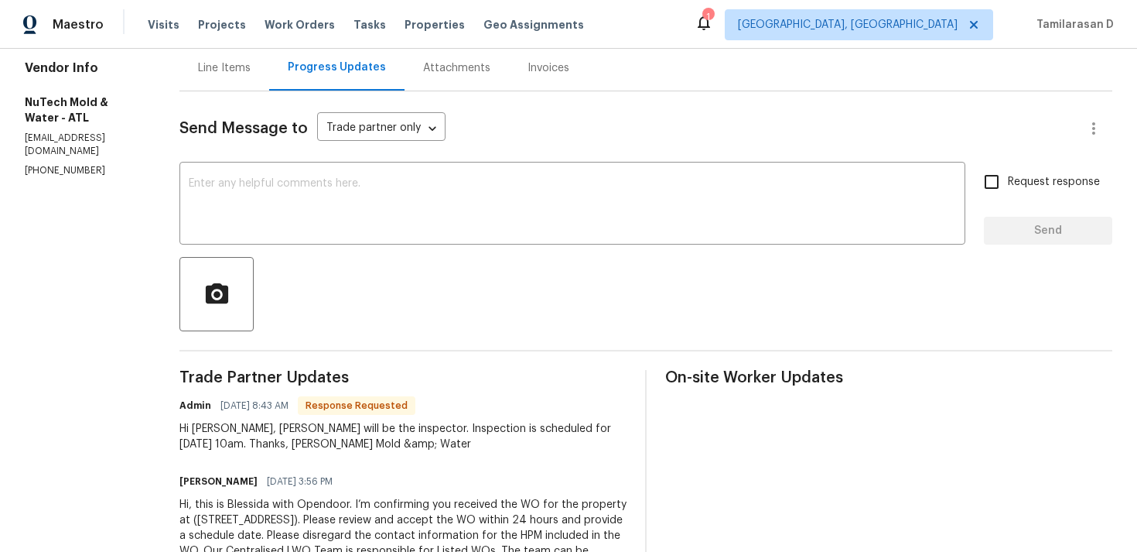
scroll to position [152, 0]
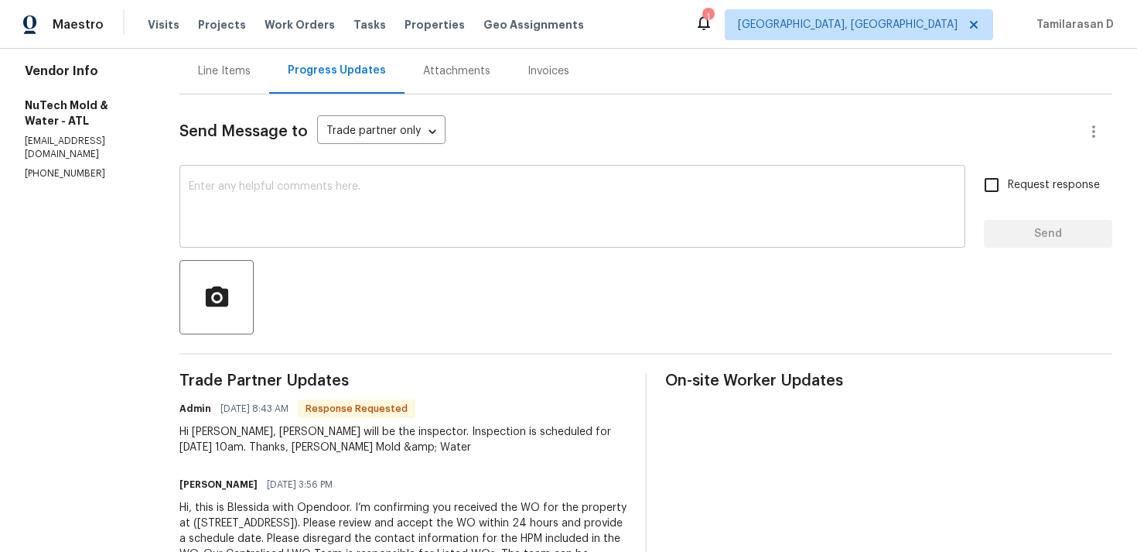
click at [242, 222] on textarea at bounding box center [572, 208] width 767 height 54
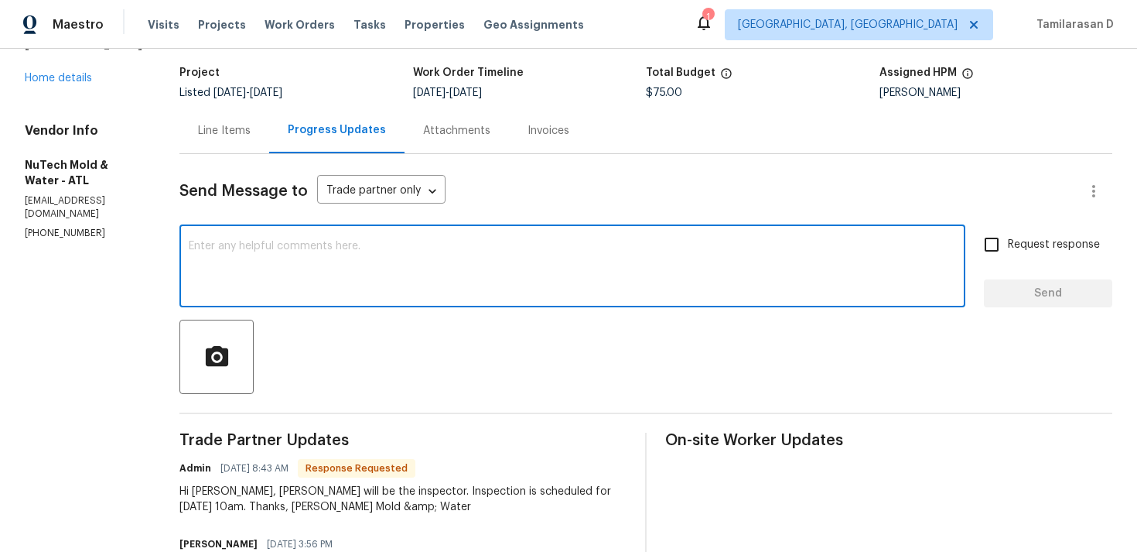
scroll to position [0, 0]
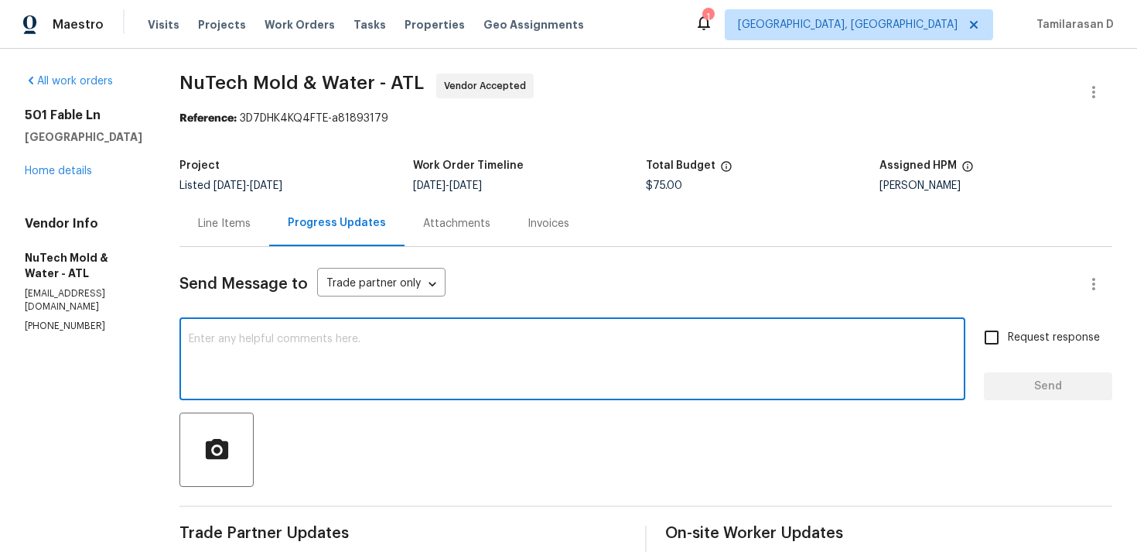
click at [198, 219] on div "Line Items" at bounding box center [224, 223] width 53 height 15
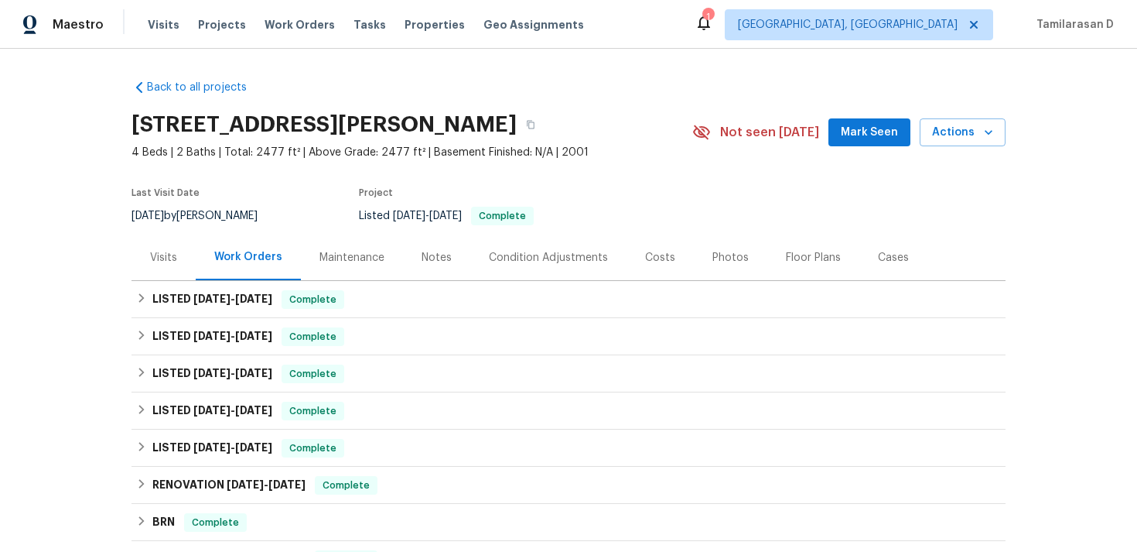
scroll to position [263, 0]
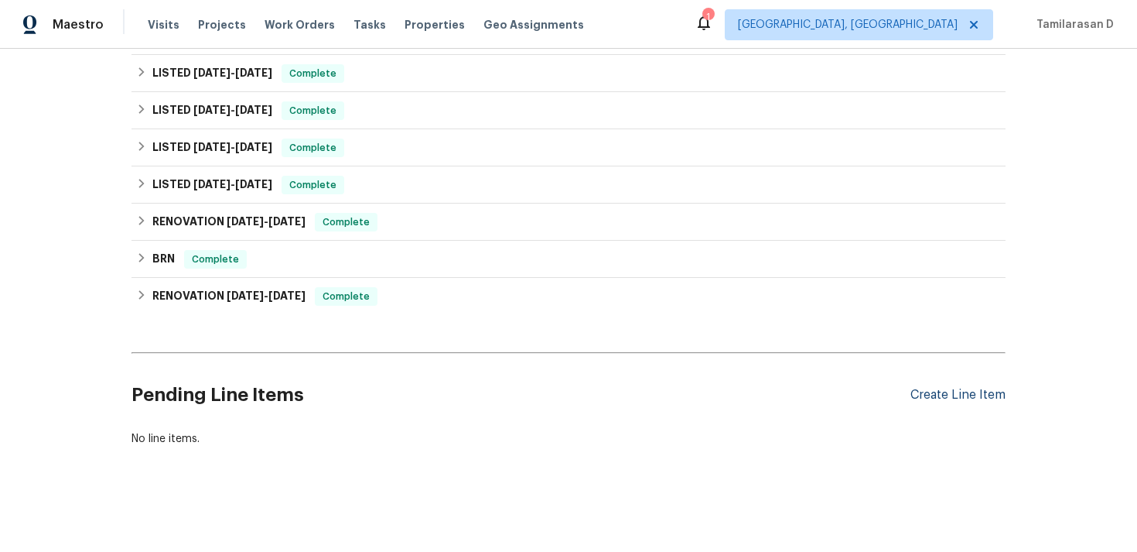
click at [935, 395] on div "Create Line Item" at bounding box center [957, 395] width 95 height 15
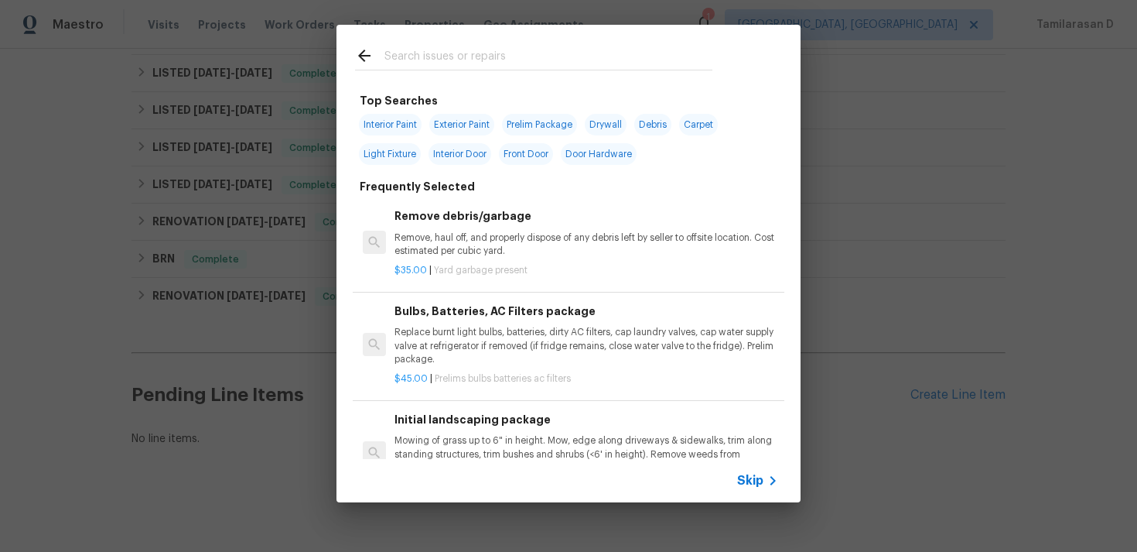
click at [750, 483] on span "Skip" at bounding box center [750, 480] width 26 height 15
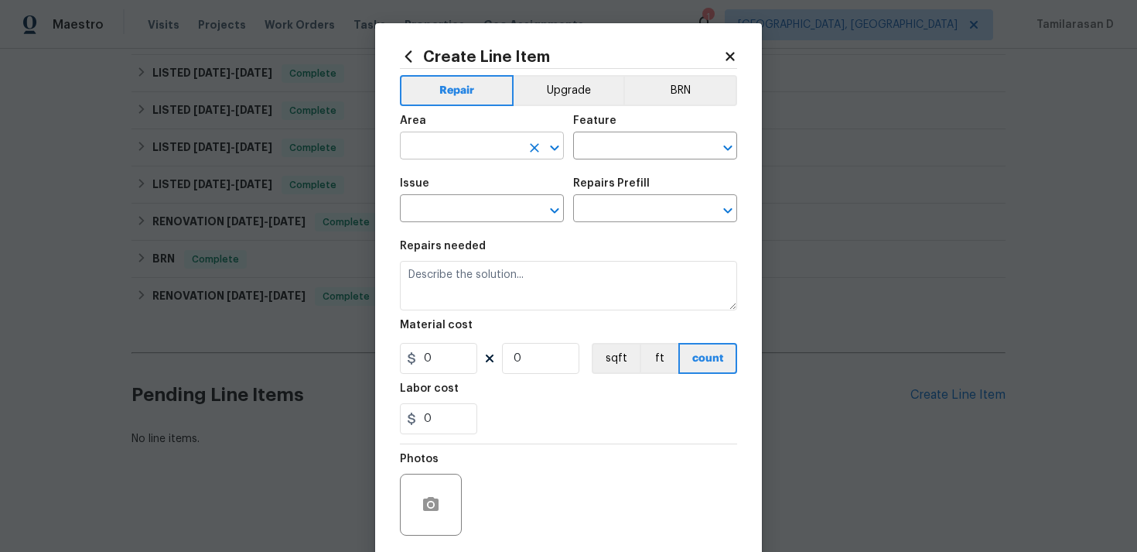
click at [467, 152] on input "text" at bounding box center [460, 147] width 121 height 24
click at [512, 213] on li "Interior Overall" at bounding box center [482, 208] width 164 height 26
type input "Interior Overall"
click at [583, 154] on input "text" at bounding box center [633, 147] width 121 height 24
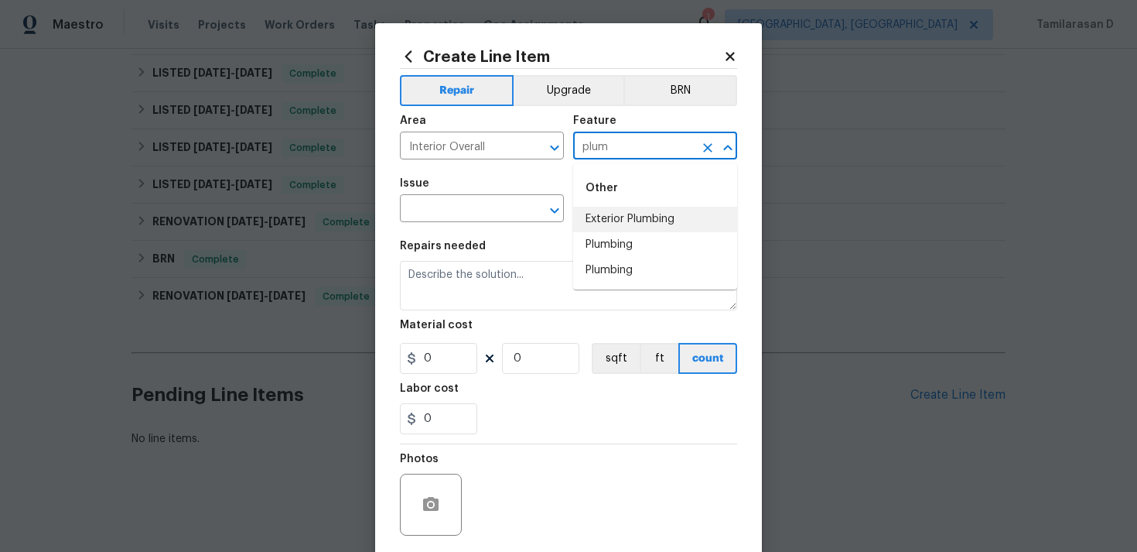
click at [589, 230] on li "Exterior Plumbing" at bounding box center [655, 220] width 164 height 26
type input "Exterior Plumbing"
click at [706, 145] on icon "Clear" at bounding box center [707, 147] width 9 height 9
click at [617, 259] on li "Plumbing" at bounding box center [655, 271] width 164 height 26
type input "Plumbing"
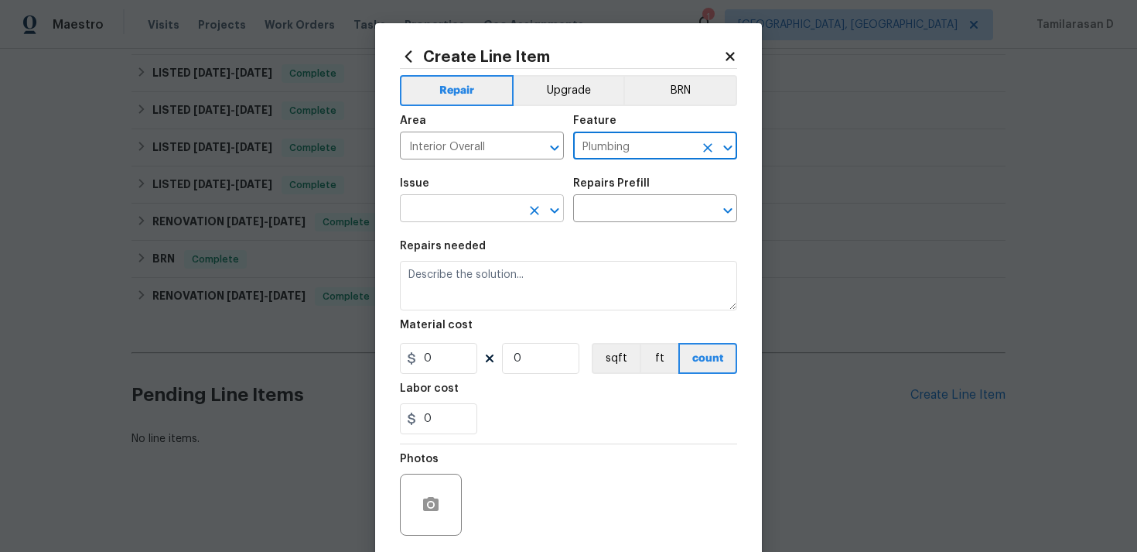
click at [477, 206] on input "text" at bounding box center [460, 210] width 121 height 24
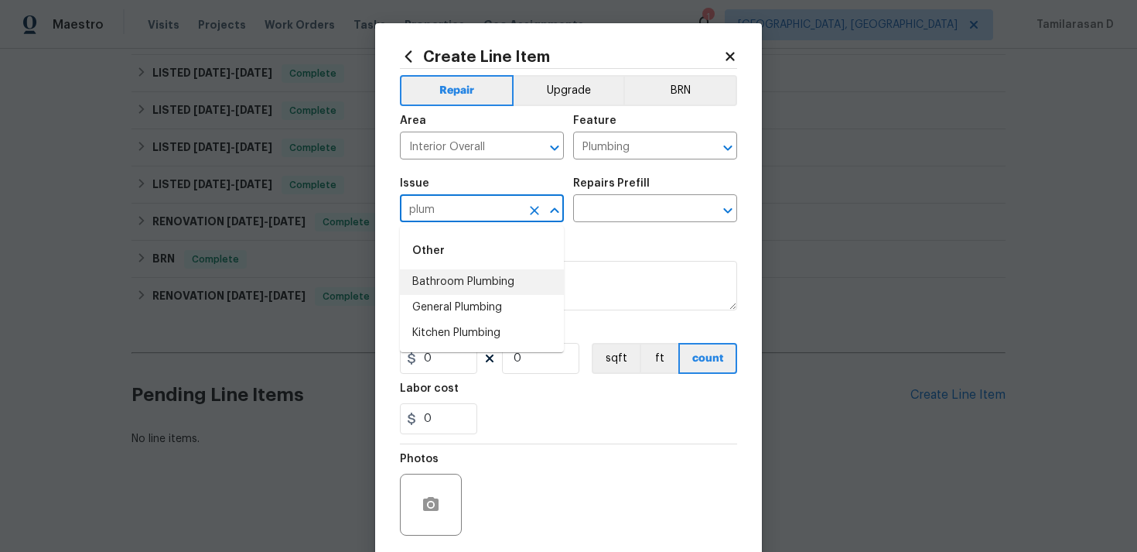
click at [465, 292] on li "Bathroom Plumbing" at bounding box center [482, 282] width 164 height 26
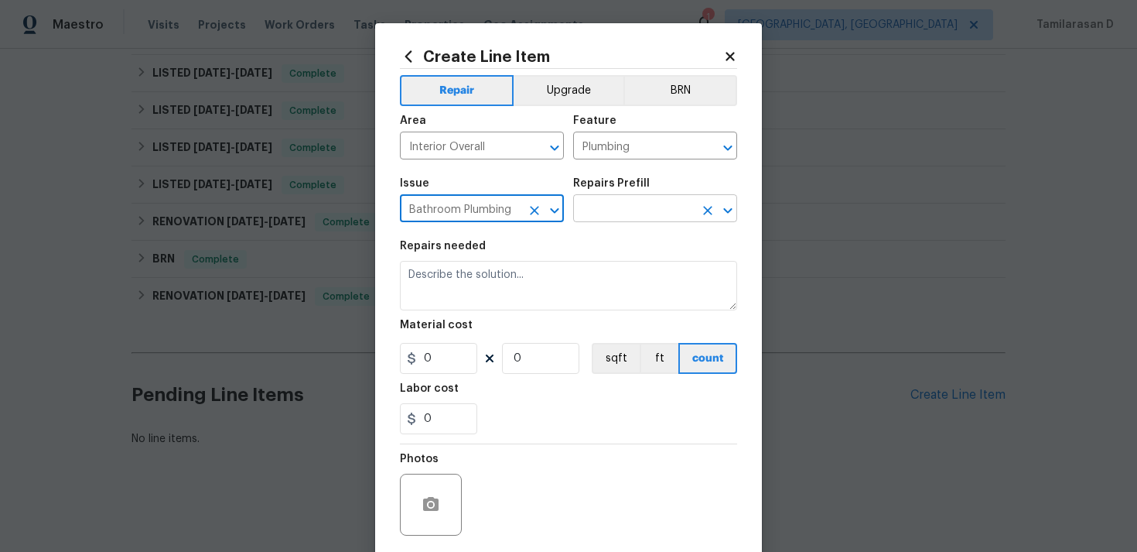
type input "Bathroom Plumbing"
click at [578, 210] on input "text" at bounding box center [633, 210] width 121 height 24
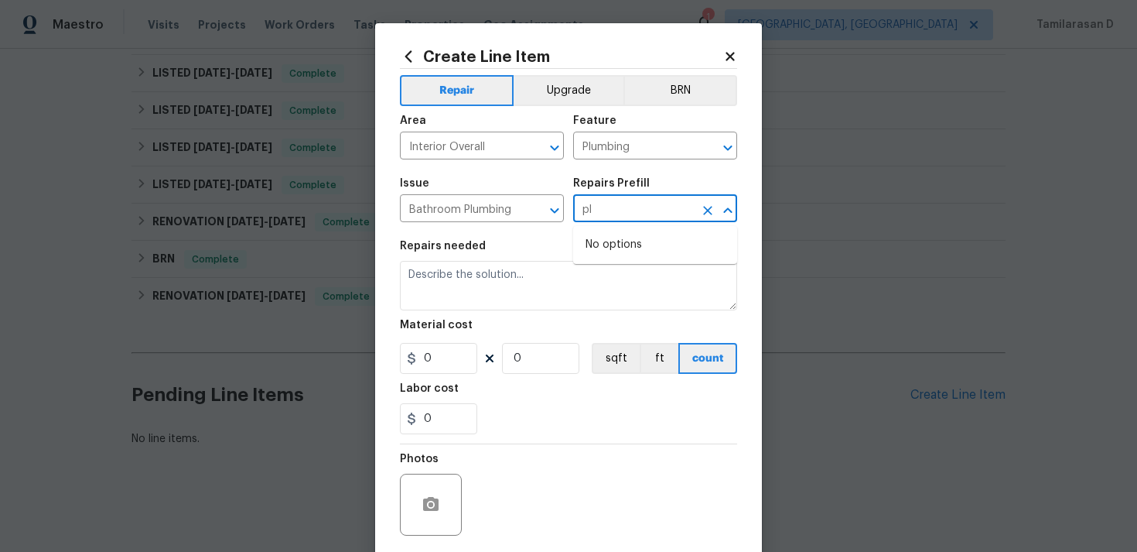
type input "p"
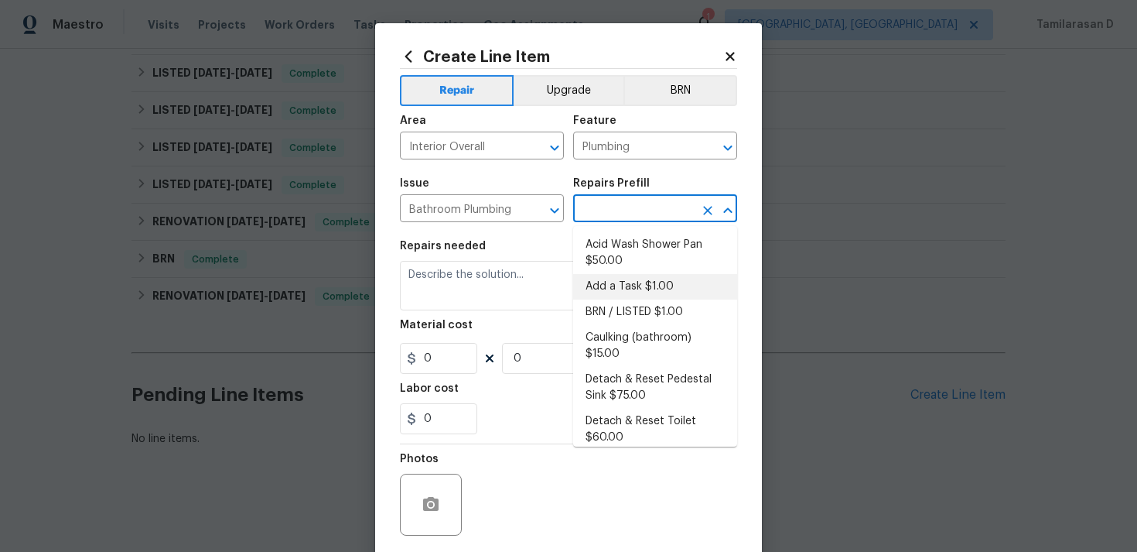
click at [622, 296] on li "Add a Task $1.00" at bounding box center [655, 287] width 164 height 26
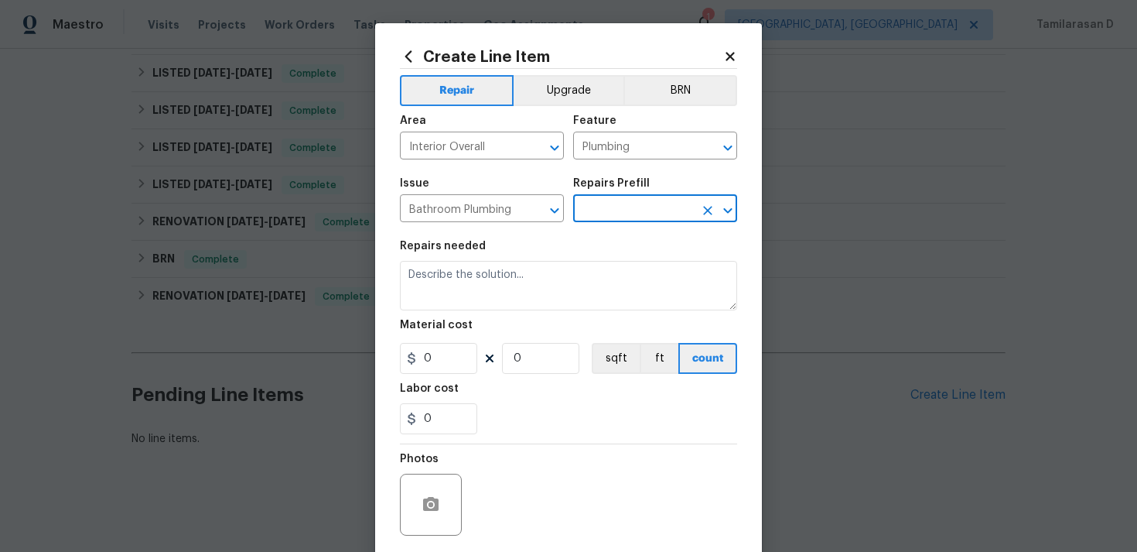
type input "Add a Task $1.00"
type textarea "HPM to detail"
type input "1"
click at [449, 314] on section "Repairs needed HPM to detail Material cost 1 1 sqft ft count Labor cost 0" at bounding box center [568, 337] width 337 height 212
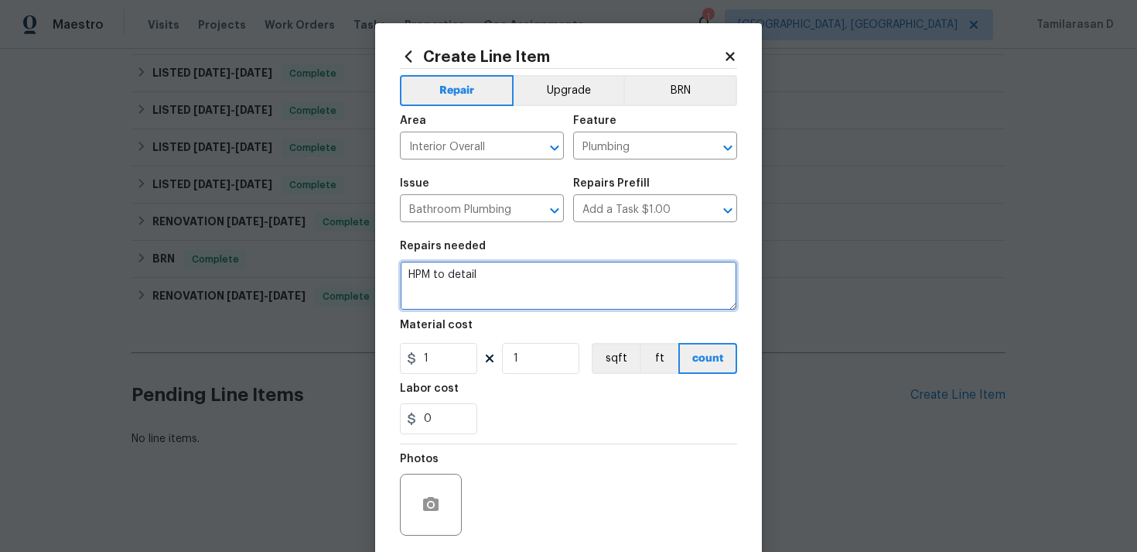
click at [459, 286] on textarea "HPM to detail" at bounding box center [568, 286] width 337 height 50
paste textarea "The toilet seat is missing. Please replace it with a standard-size seat and ens…"
type textarea "The toilet seat is missing. Please replace it with a standard-size seat and ens…"
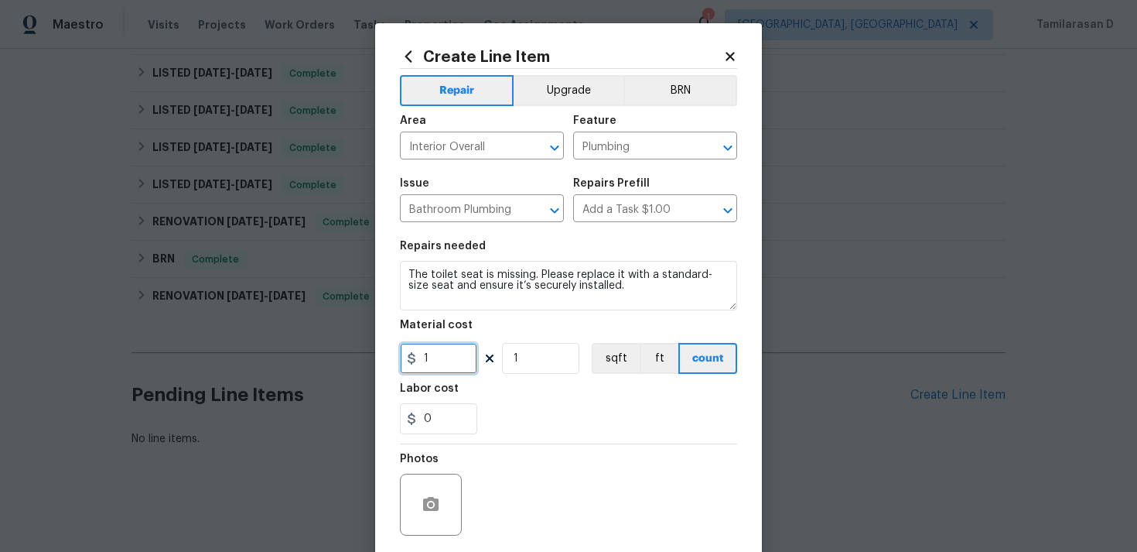
click at [433, 364] on input "1" at bounding box center [438, 358] width 77 height 31
type input "75"
click at [454, 420] on input "0" at bounding box center [438, 418] width 77 height 31
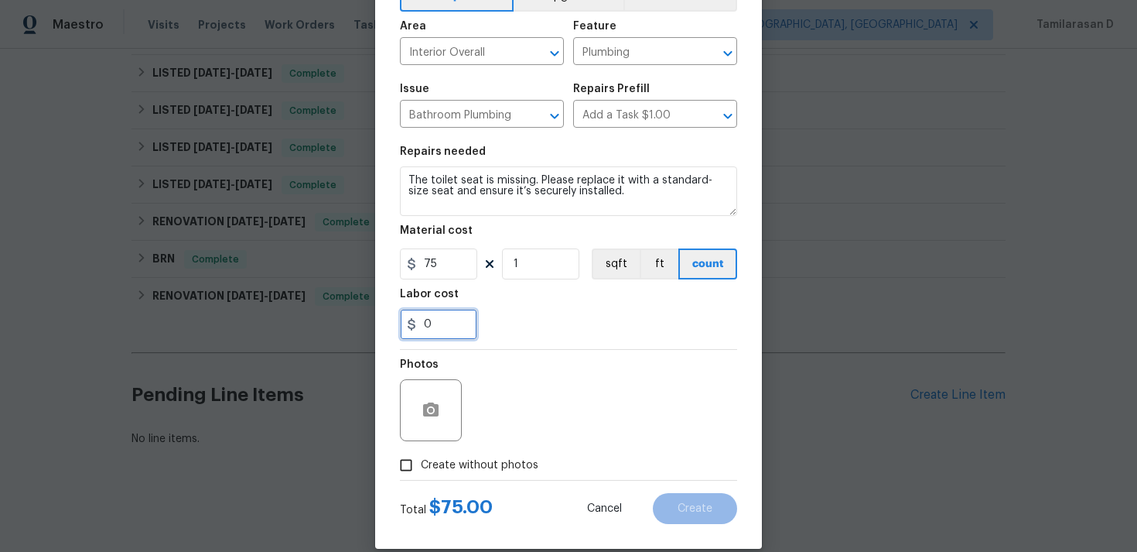
scroll to position [115, 0]
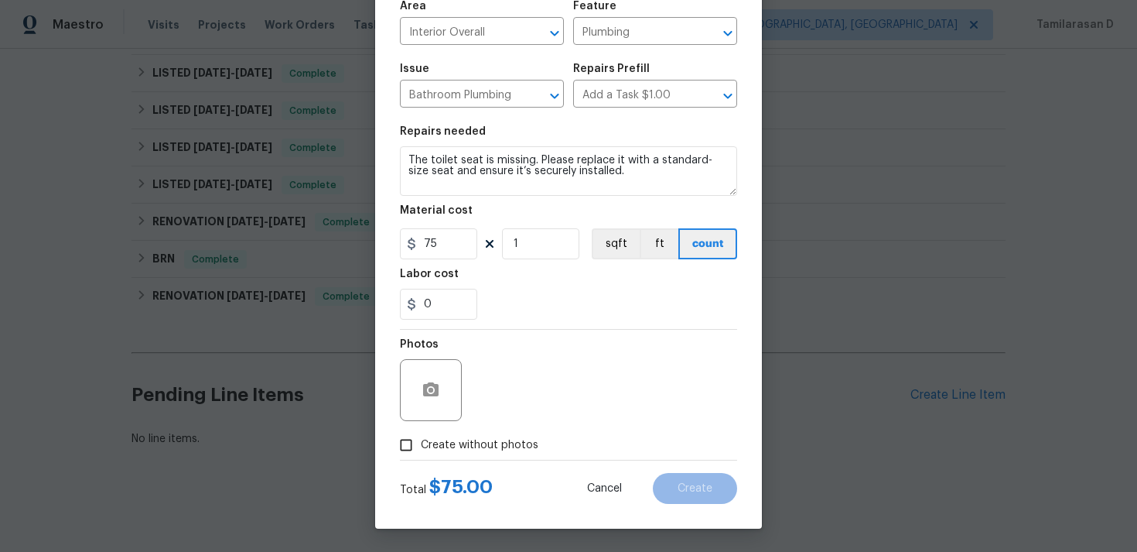
click at [429, 446] on span "Create without photos" at bounding box center [480, 445] width 118 height 16
click at [421, 446] on input "Create without photos" at bounding box center [405, 444] width 29 height 29
click at [425, 381] on icon "button" at bounding box center [431, 390] width 19 height 19
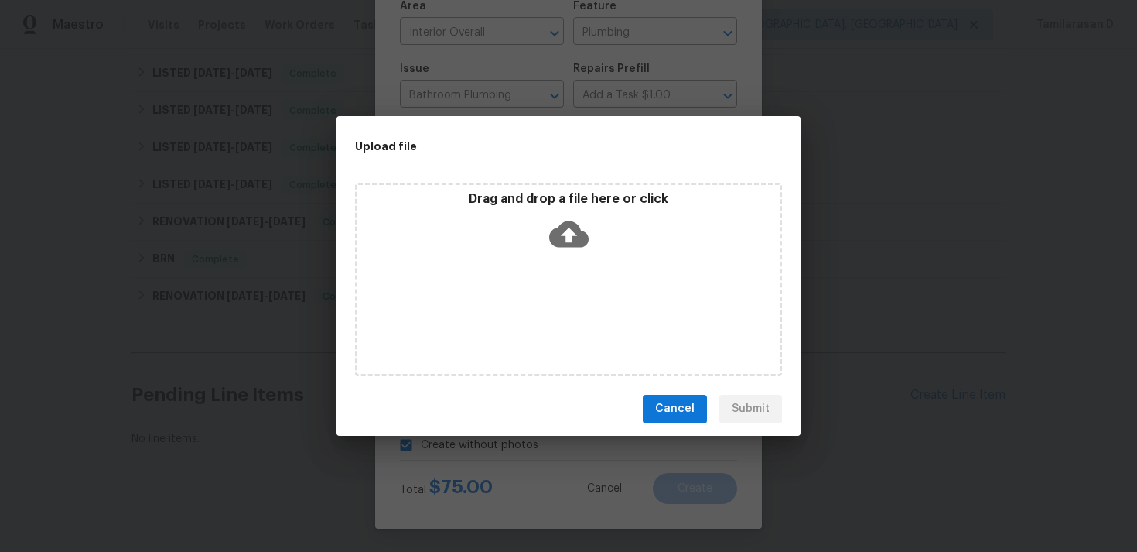
click at [558, 230] on icon at bounding box center [568, 233] width 39 height 26
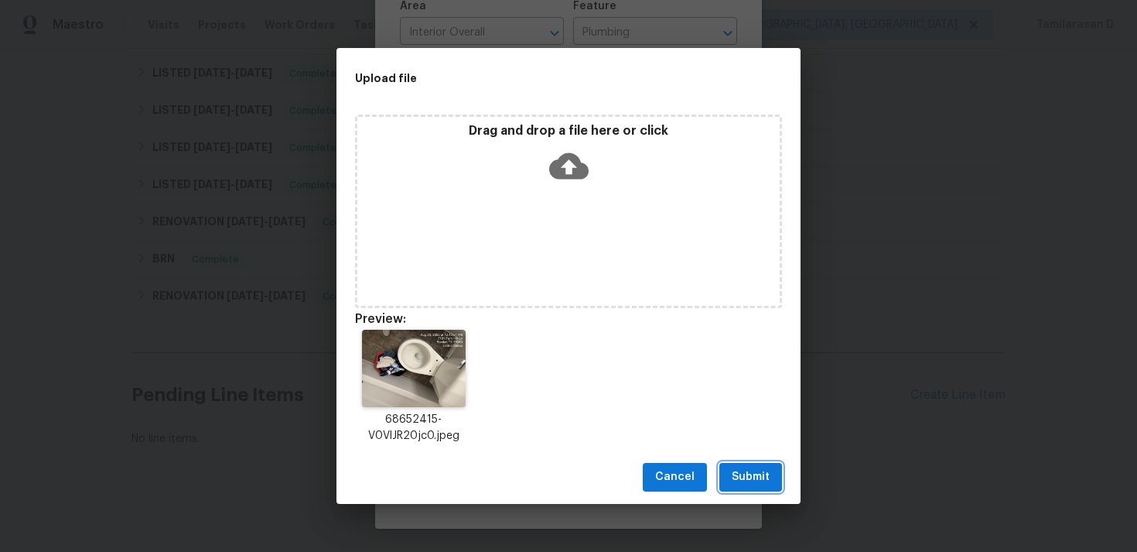
click at [749, 470] on span "Submit" at bounding box center [751, 476] width 38 height 19
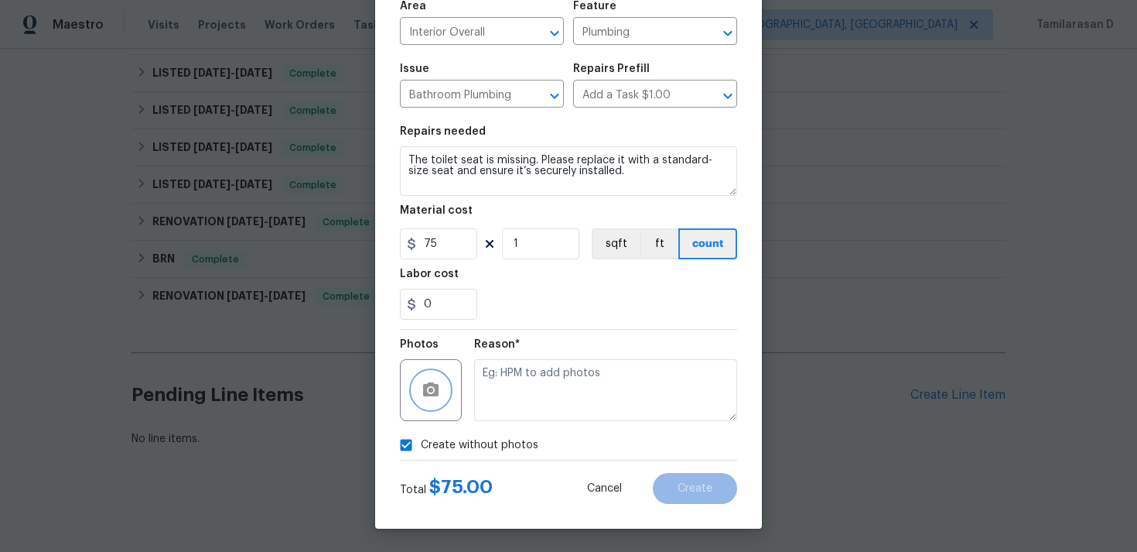
checkbox input "false"
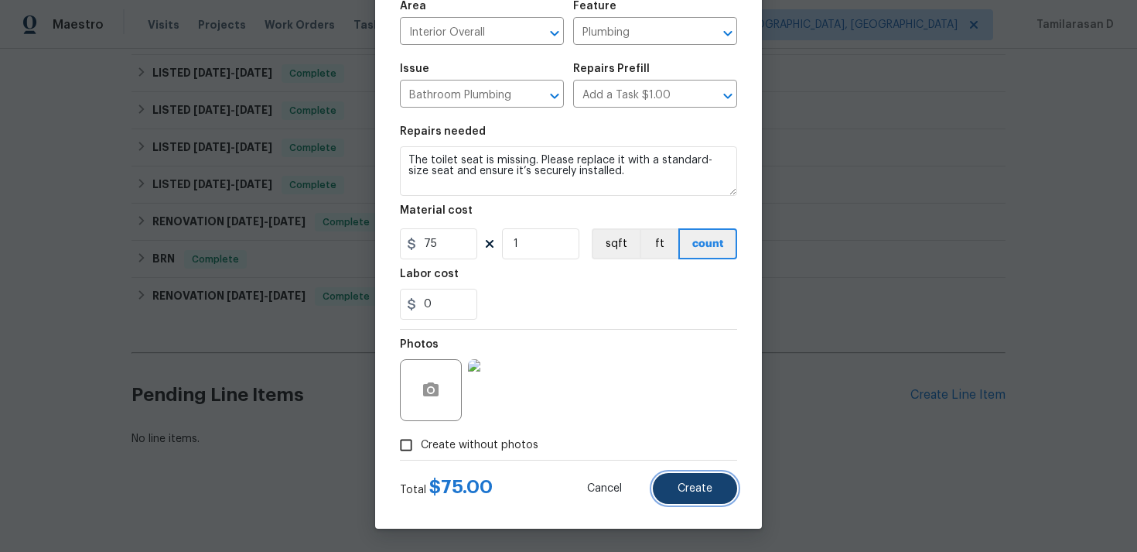
click at [692, 501] on button "Create" at bounding box center [695, 488] width 84 height 31
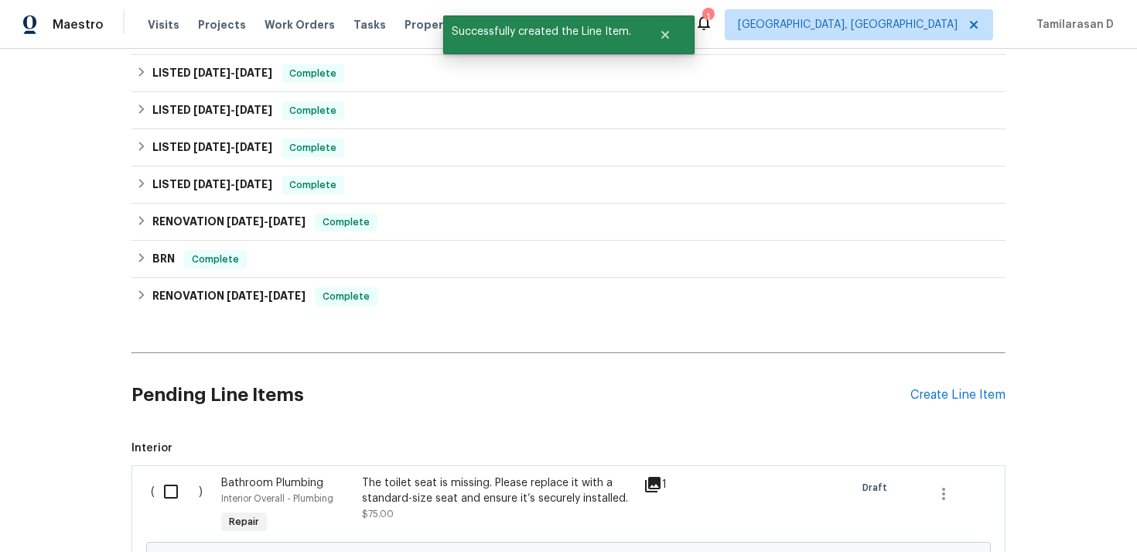
click at [168, 487] on input "checkbox" at bounding box center [177, 491] width 44 height 32
checkbox input "true"
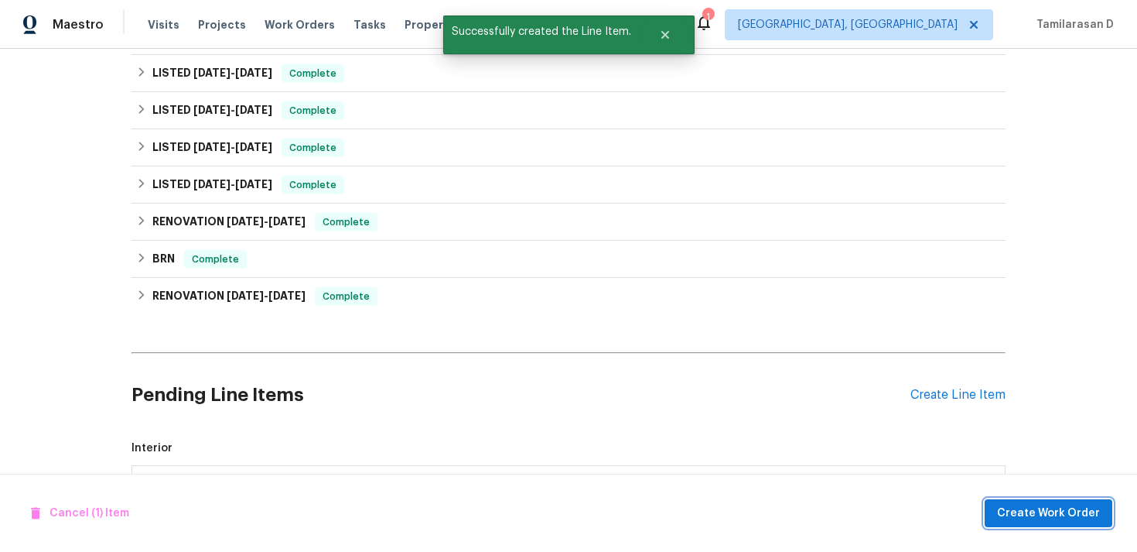
click at [1075, 511] on span "Create Work Order" at bounding box center [1048, 513] width 103 height 19
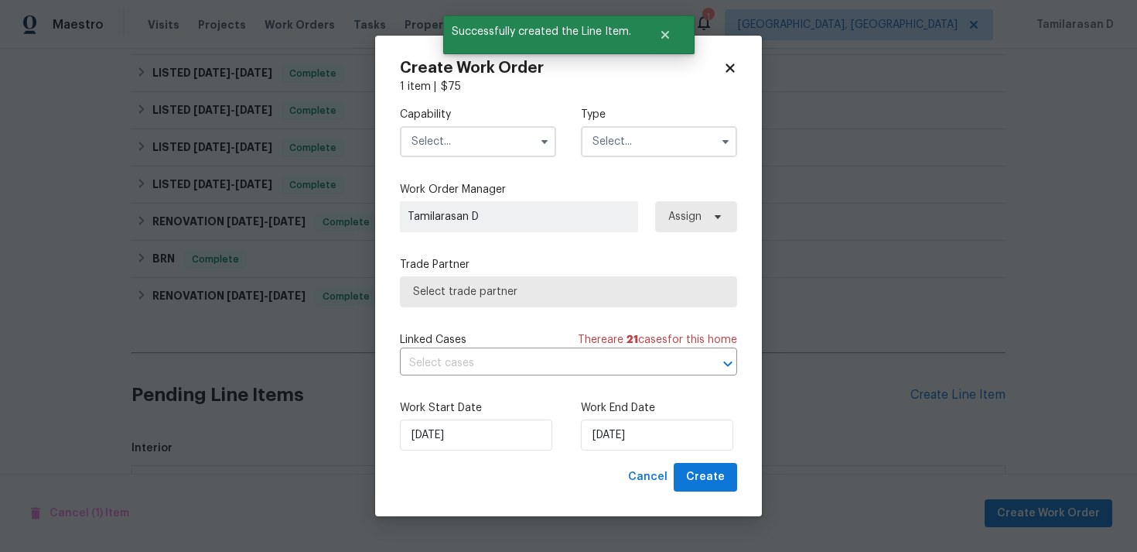
click at [644, 147] on input "text" at bounding box center [659, 141] width 156 height 31
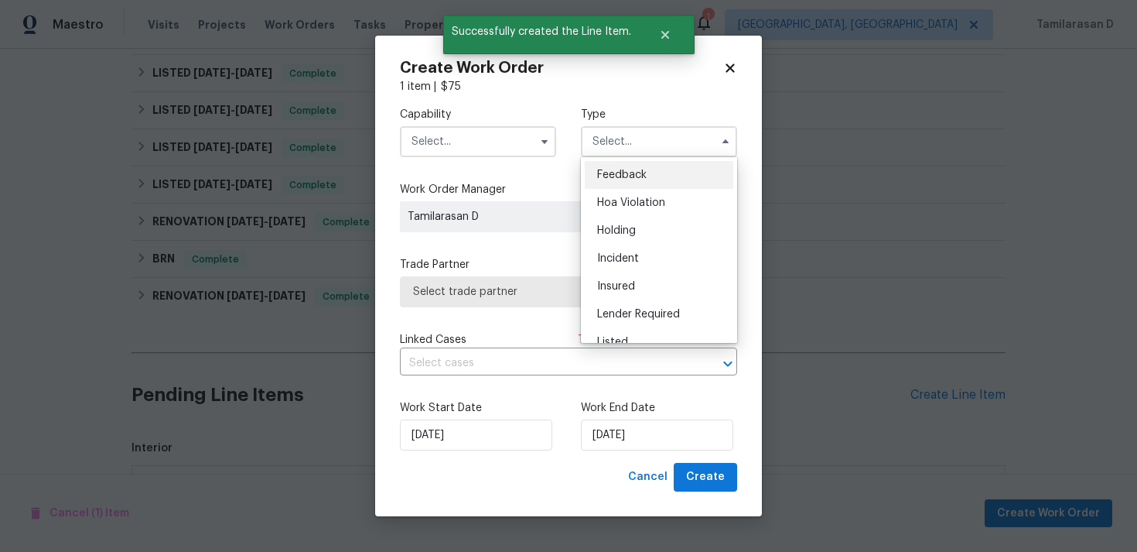
click at [616, 170] on span "Feedback" at bounding box center [622, 174] width 50 height 11
type input "Feedback"
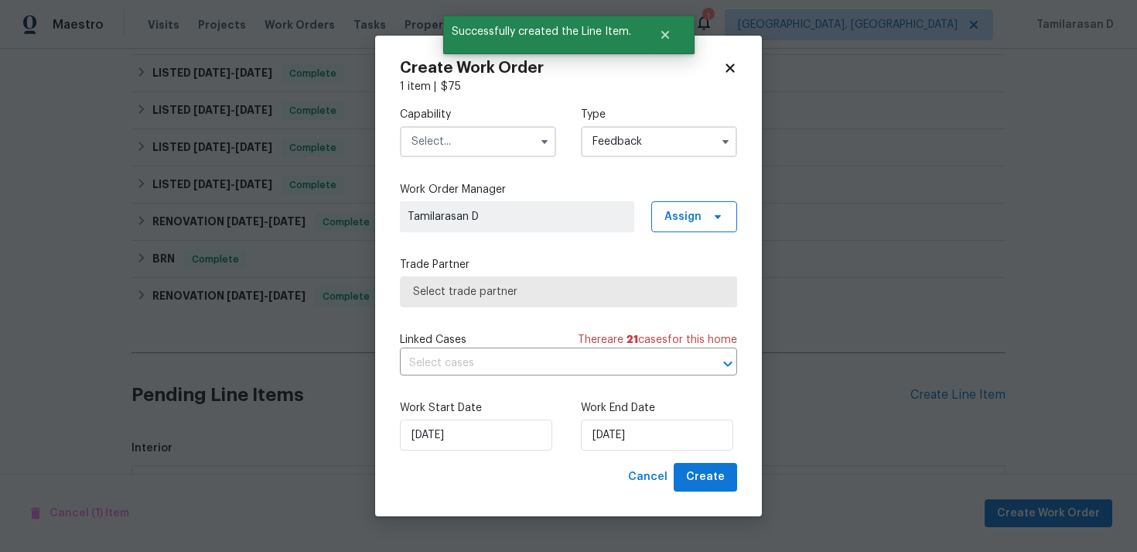
click at [471, 125] on div "Capability" at bounding box center [478, 132] width 156 height 50
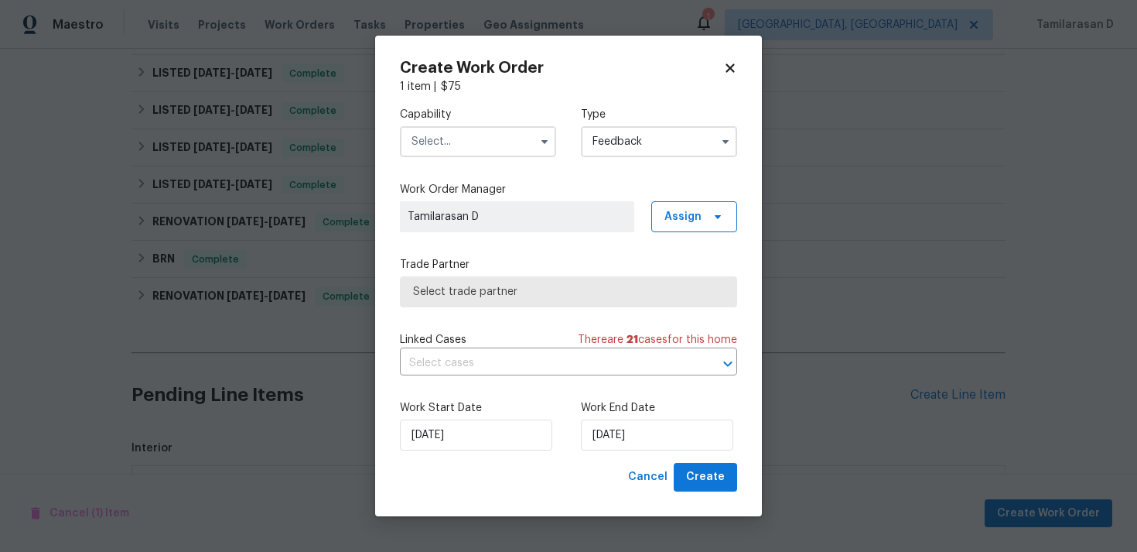
click at [454, 151] on input "text" at bounding box center [478, 141] width 156 height 31
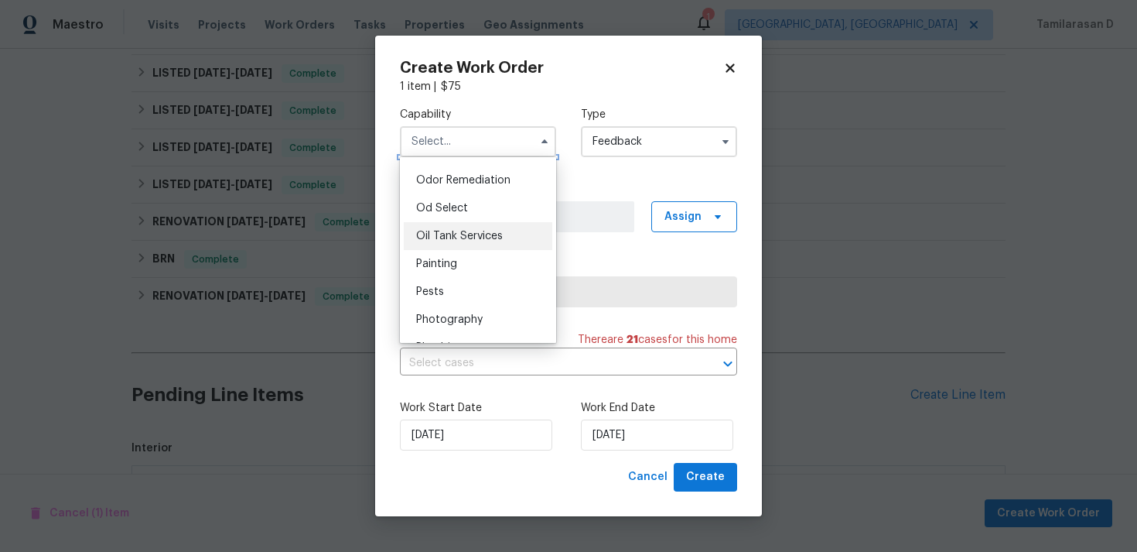
scroll to position [1218, 0]
click at [455, 151] on input "text" at bounding box center [478, 141] width 156 height 31
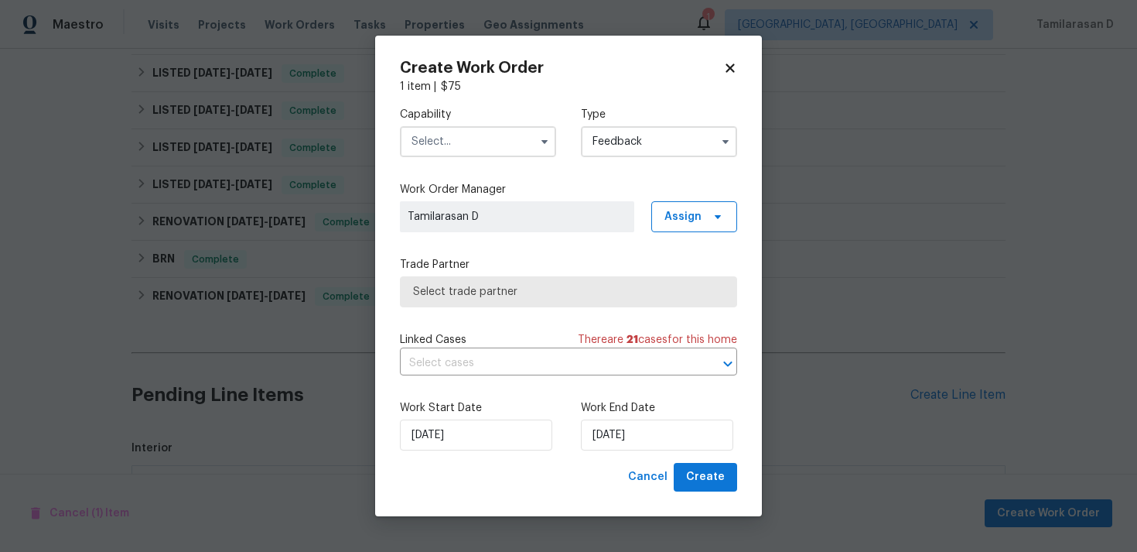
click at [463, 145] on input "text" at bounding box center [478, 141] width 156 height 31
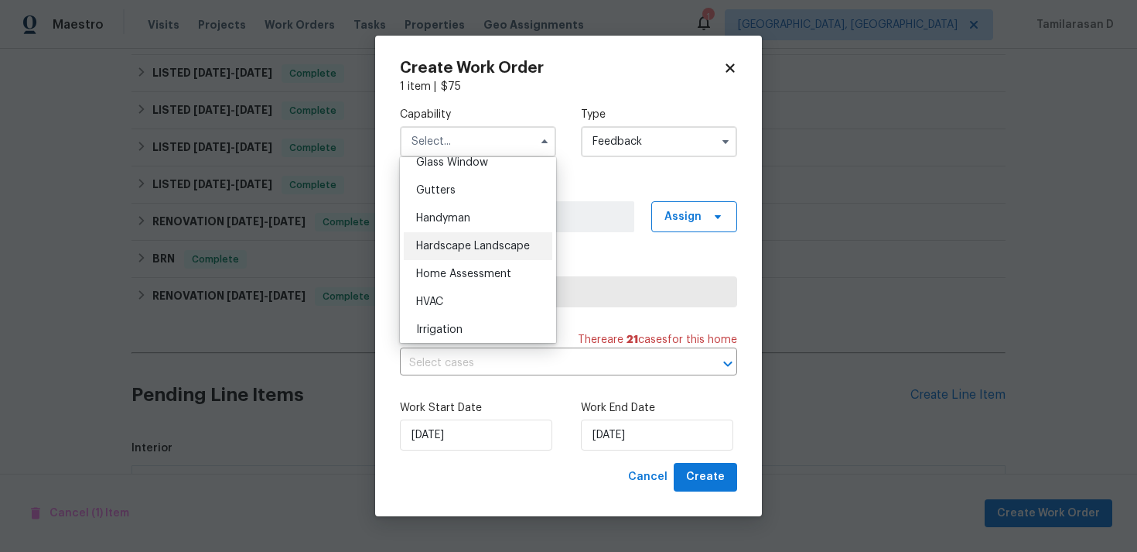
scroll to position [808, 0]
click at [448, 208] on div "Handyman" at bounding box center [478, 217] width 149 height 28
type input "Handyman"
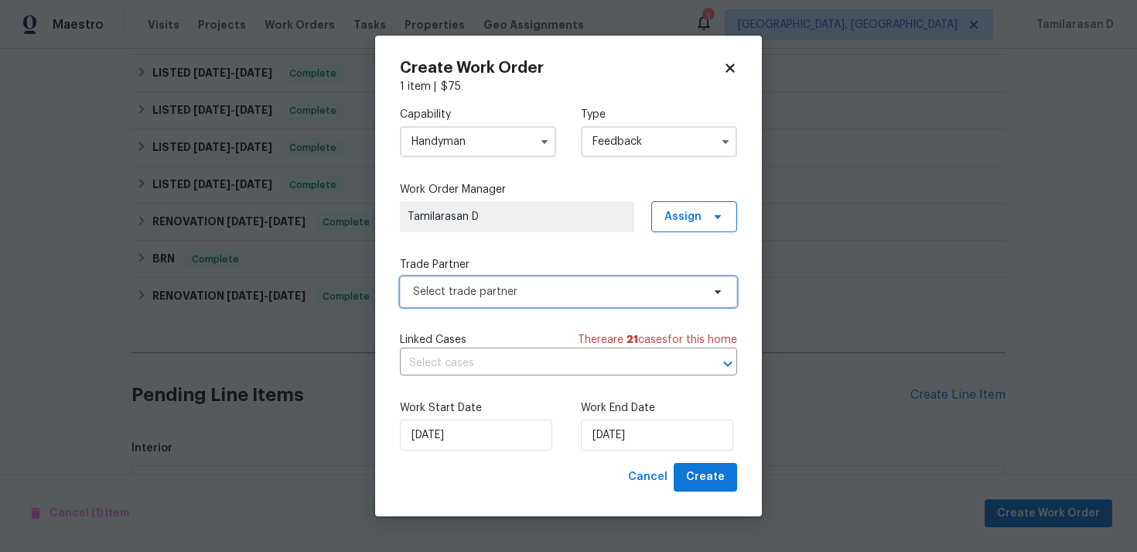
click at [477, 289] on span "Select trade partner" at bounding box center [557, 291] width 289 height 15
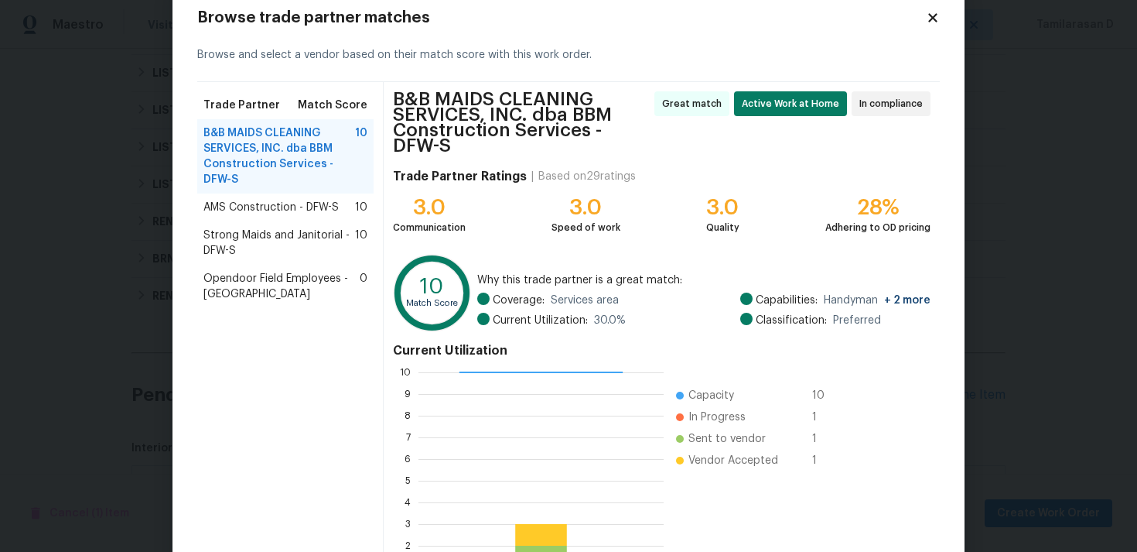
scroll to position [40, 0]
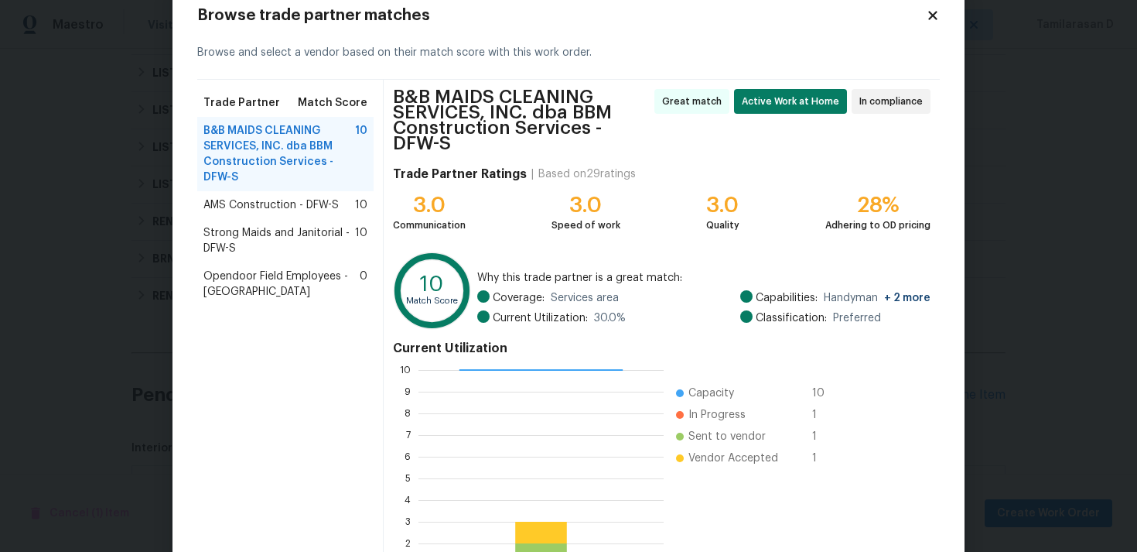
click at [258, 244] on span "Strong Maids and Janitorial - DFW-S" at bounding box center [279, 240] width 152 height 31
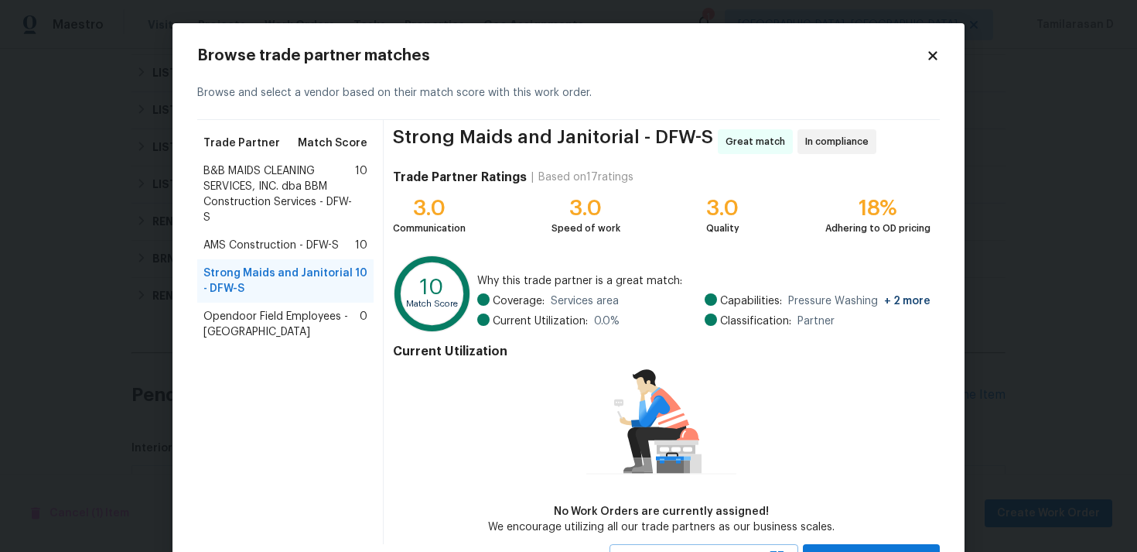
scroll to position [67, 0]
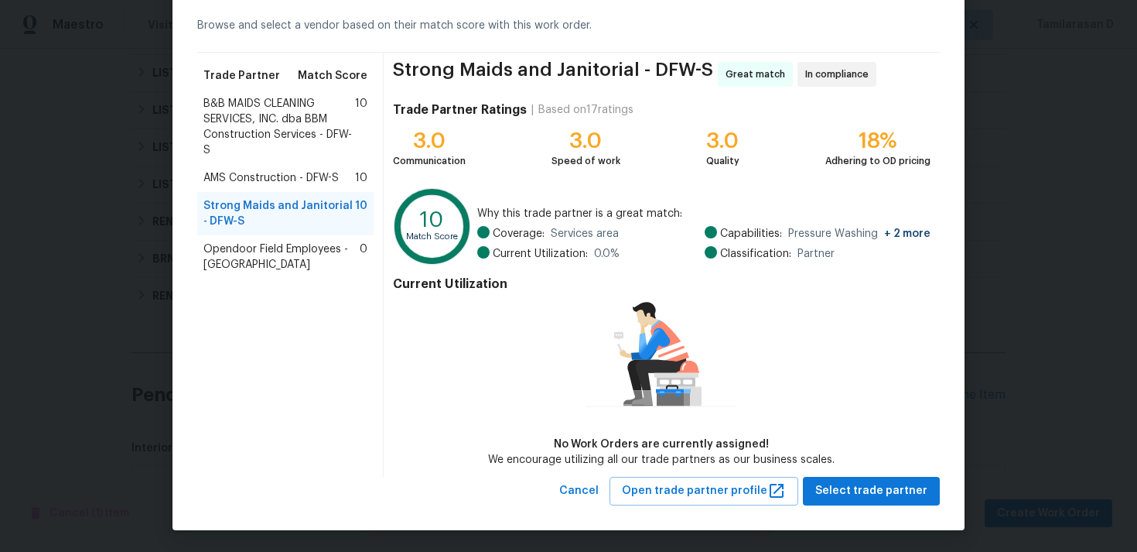
click at [264, 131] on span "B&B MAIDS CLEANING SERVICES, INC. dba BBM Construction Services - DFW-S" at bounding box center [279, 127] width 152 height 62
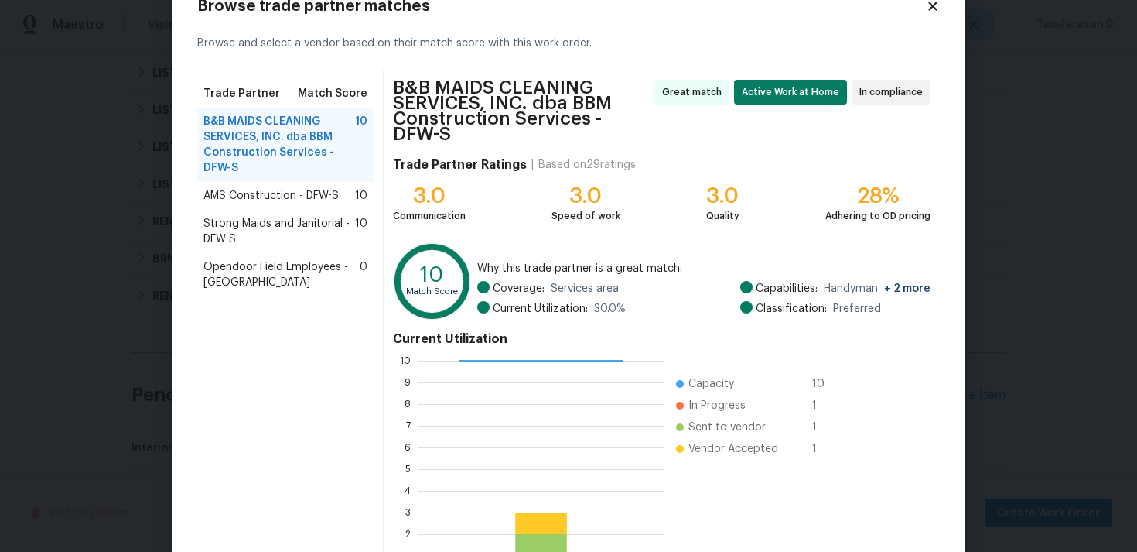
scroll to position [34, 0]
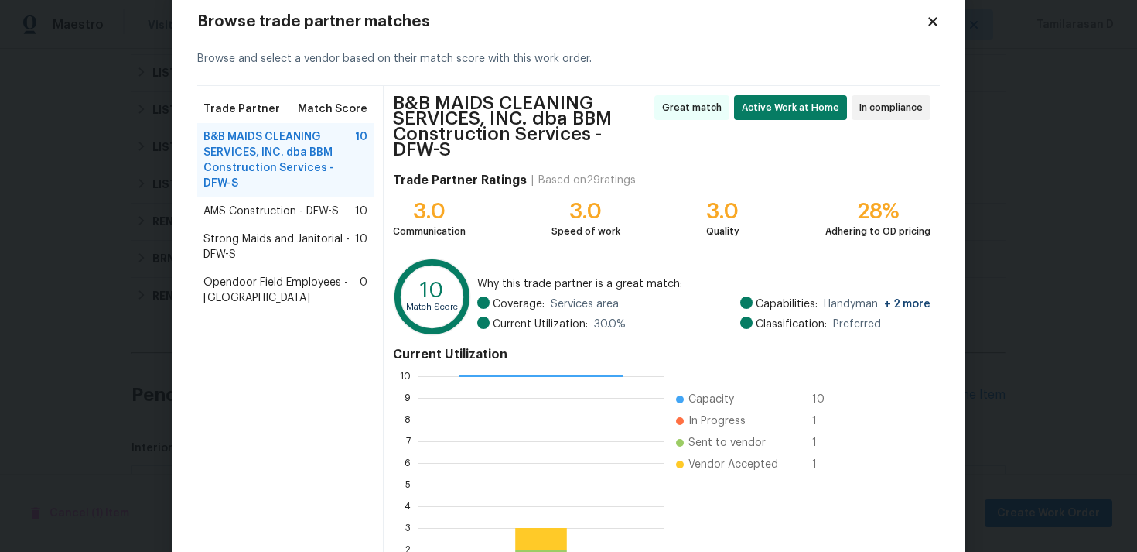
click at [305, 221] on div "AMS Construction - DFW-S 10" at bounding box center [285, 211] width 176 height 28
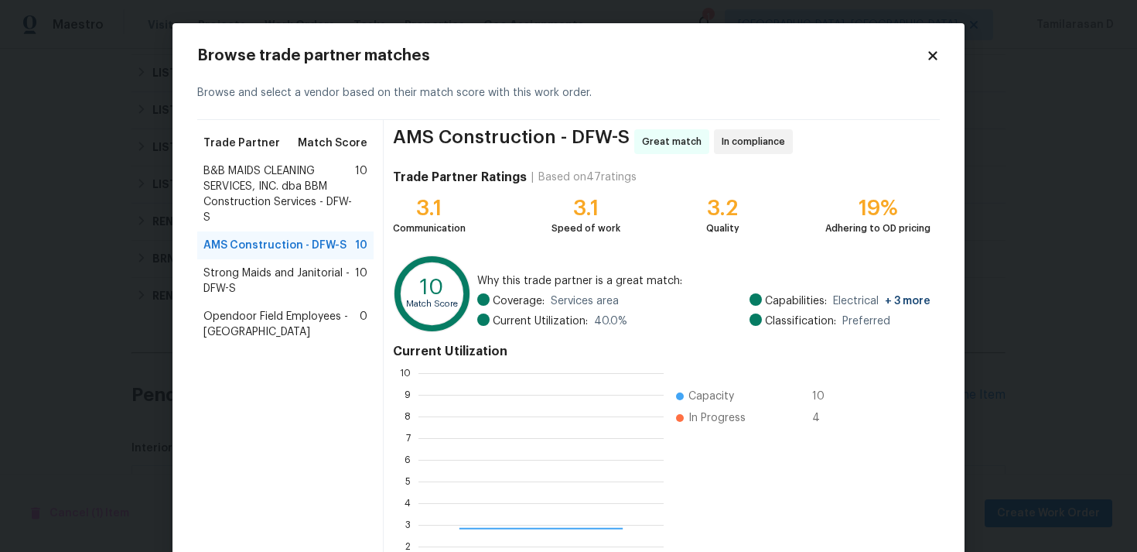
scroll to position [217, 245]
click at [265, 289] on span "Strong Maids and Janitorial - DFW-S" at bounding box center [279, 280] width 152 height 31
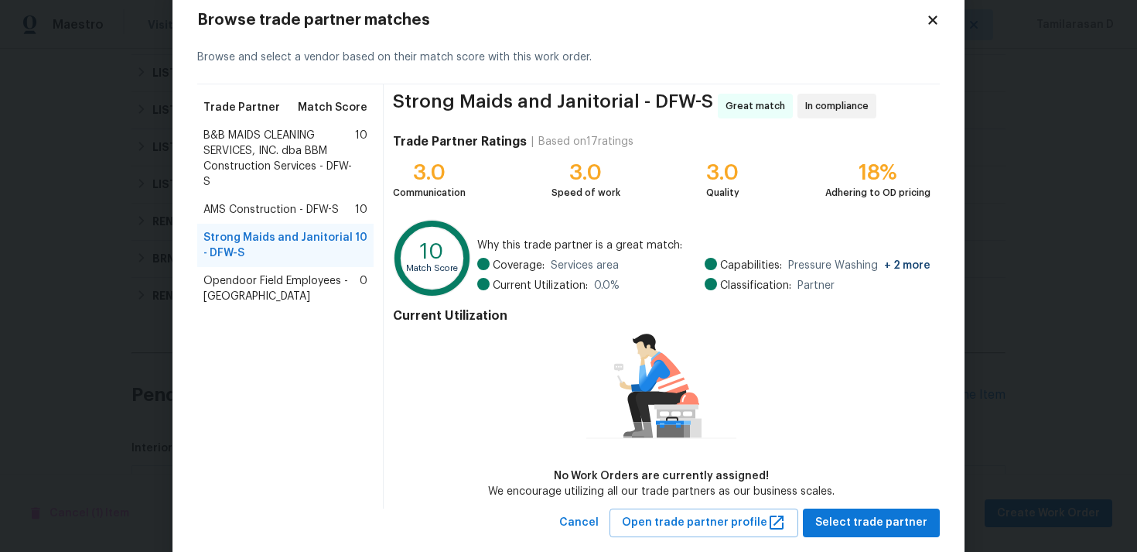
scroll to position [38, 0]
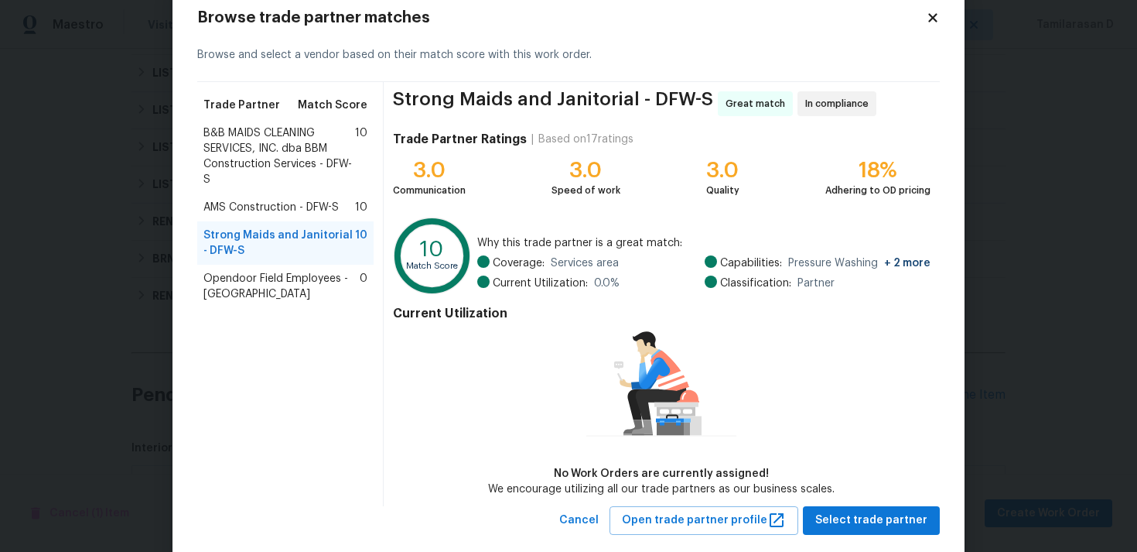
click at [285, 153] on span "B&B MAIDS CLEANING SERVICES, INC. dba BBM Construction Services - DFW-S" at bounding box center [279, 156] width 152 height 62
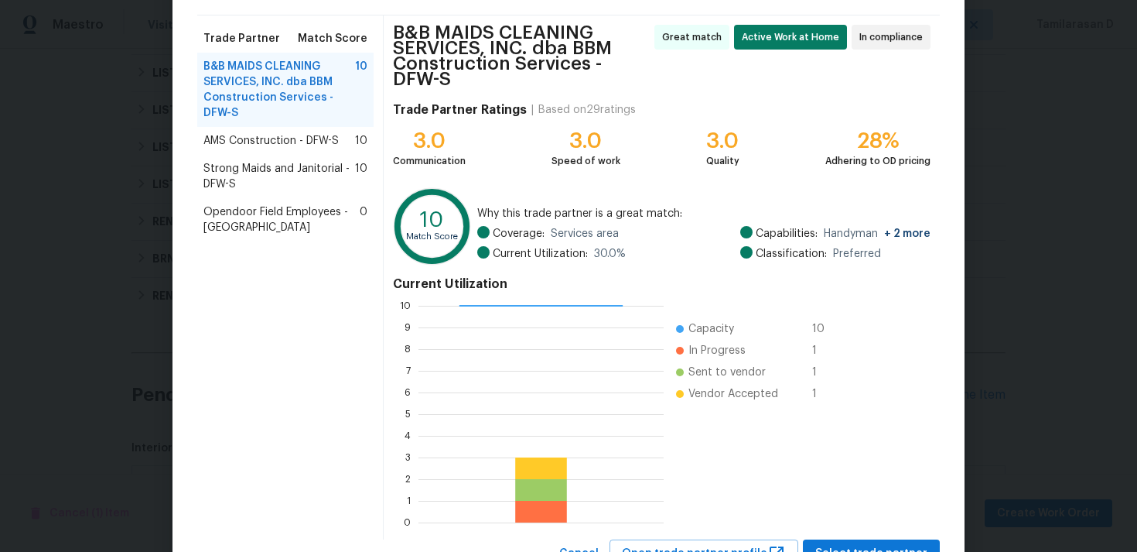
scroll to position [153, 0]
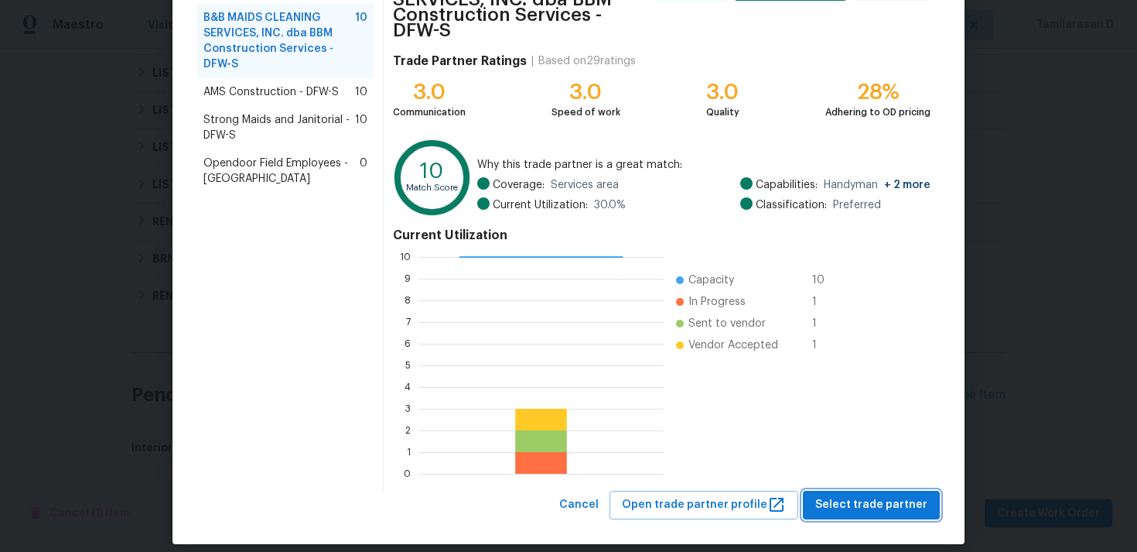
click at [889, 504] on span "Select trade partner" at bounding box center [871, 504] width 112 height 19
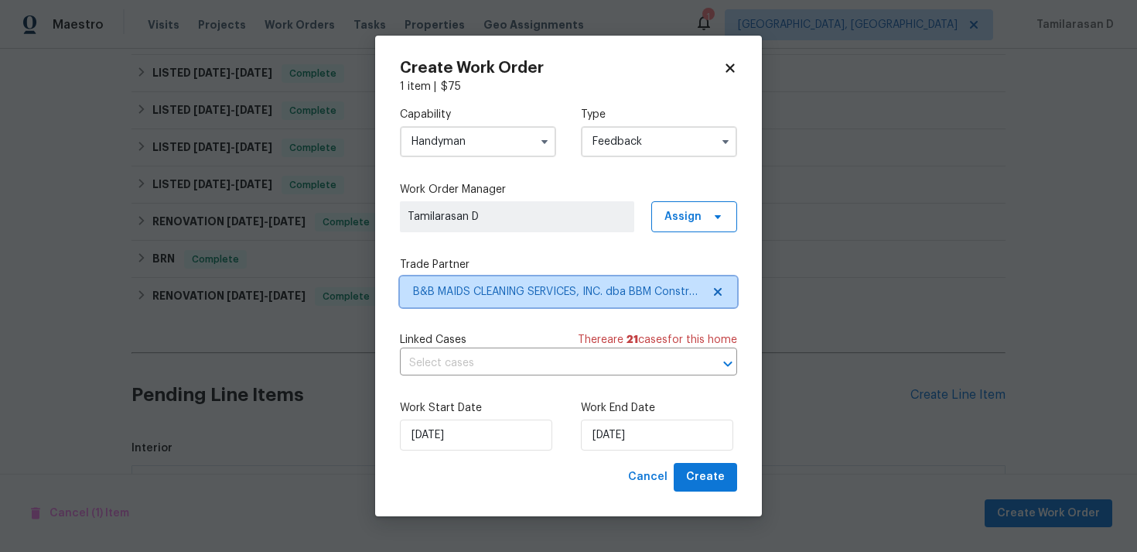
scroll to position [0, 0]
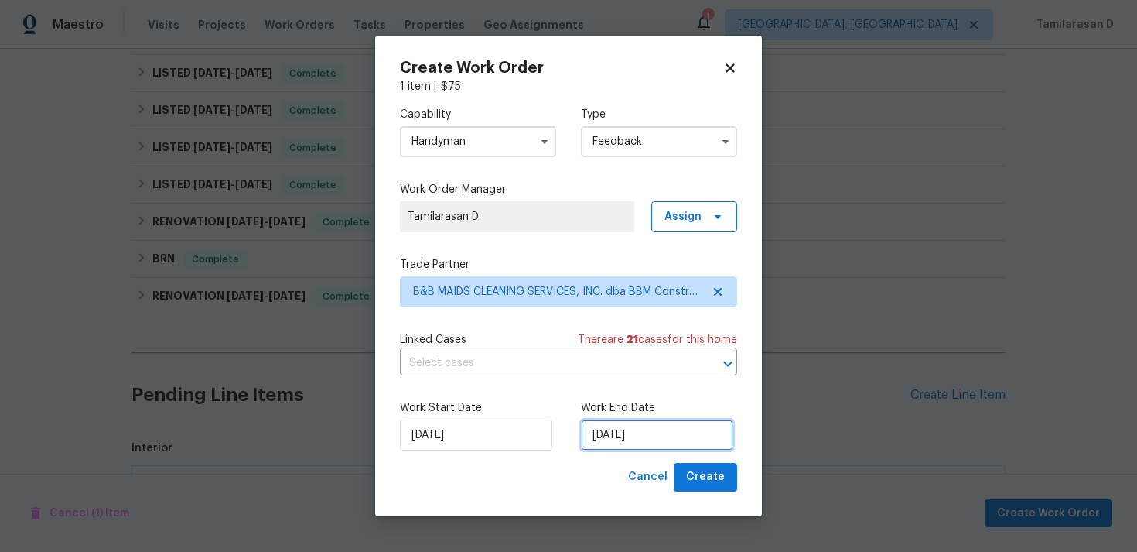
click at [613, 445] on input "25/08/2025" at bounding box center [657, 434] width 152 height 31
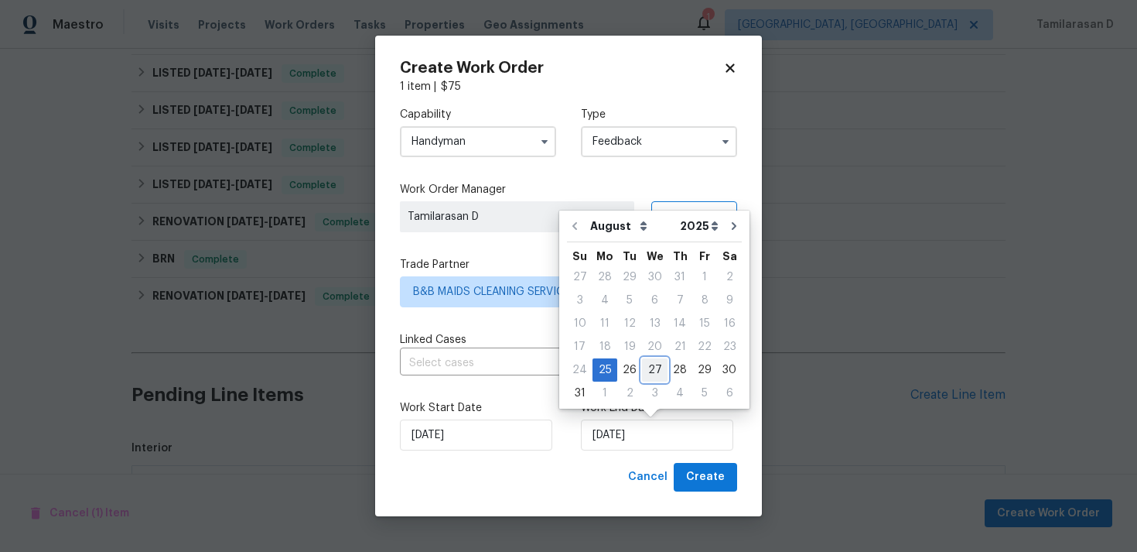
click at [654, 373] on div "27" at bounding box center [655, 370] width 26 height 22
type input "27/08/2025"
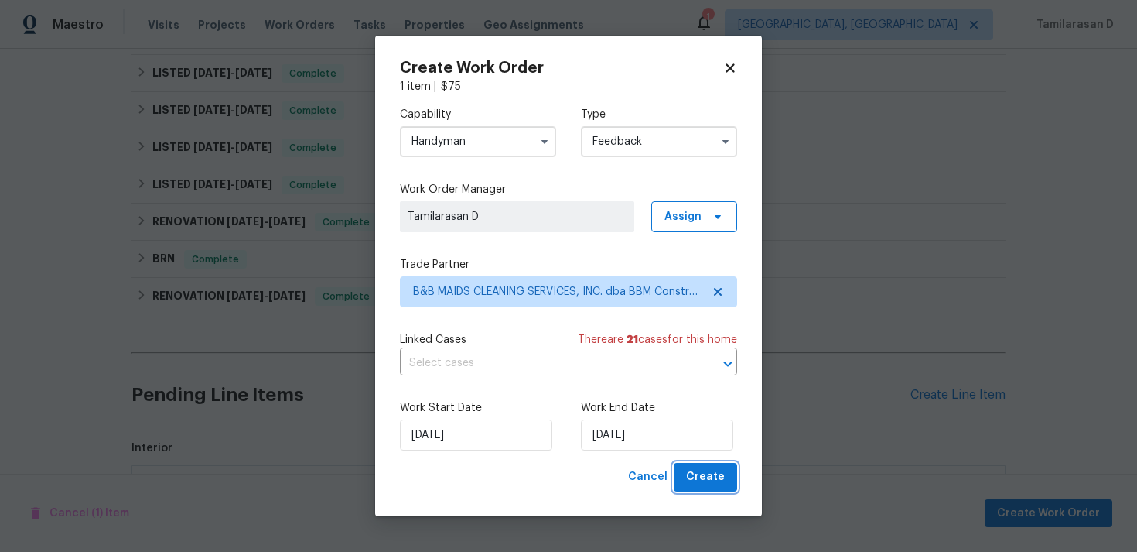
click at [698, 480] on span "Create" at bounding box center [705, 476] width 39 height 19
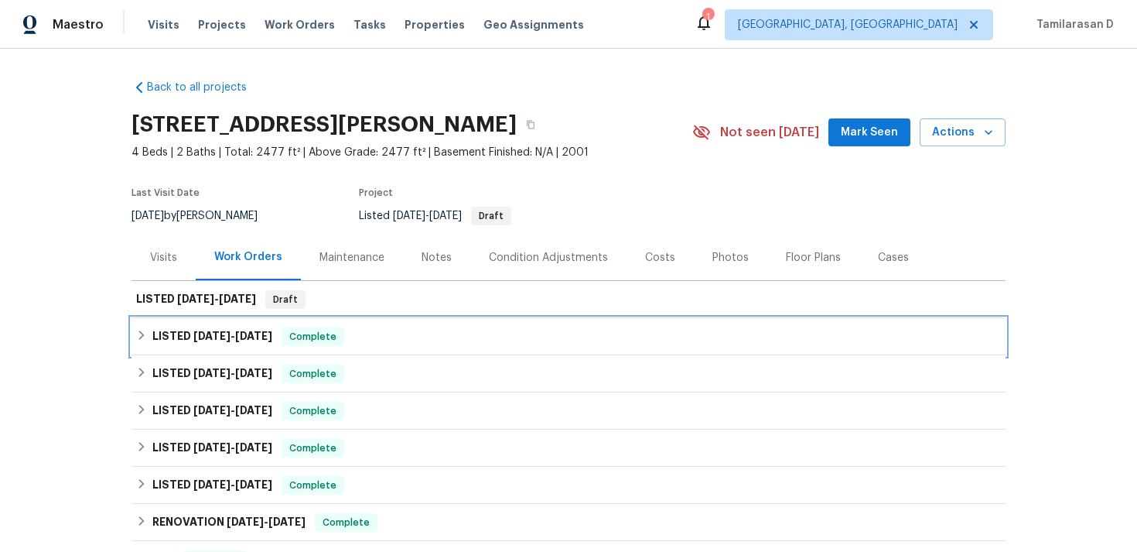
click at [217, 327] on h6 "LISTED 8/10/25 - 8/12/25" at bounding box center [212, 336] width 120 height 19
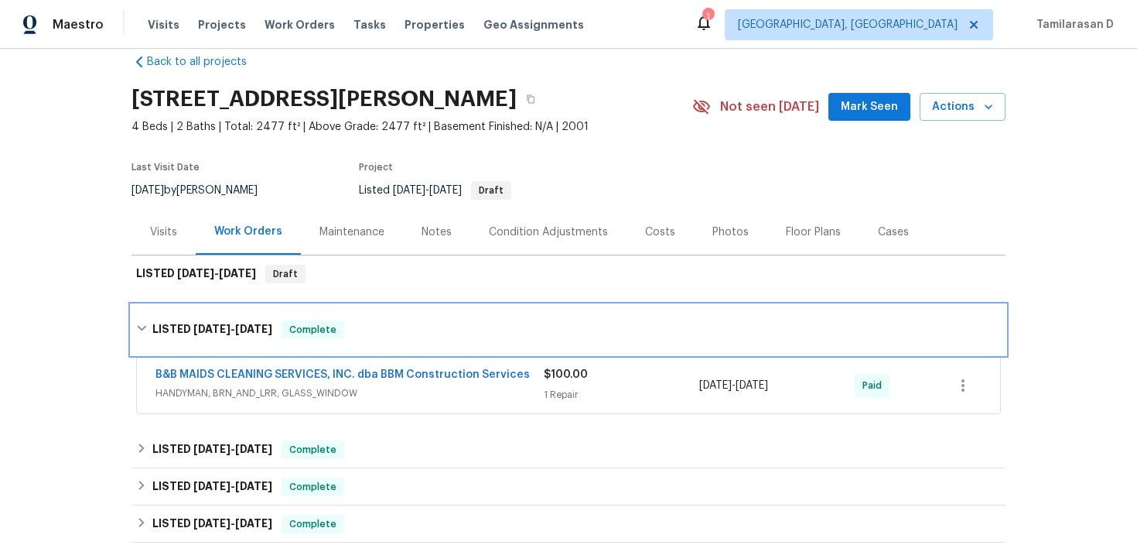
scroll to position [44, 0]
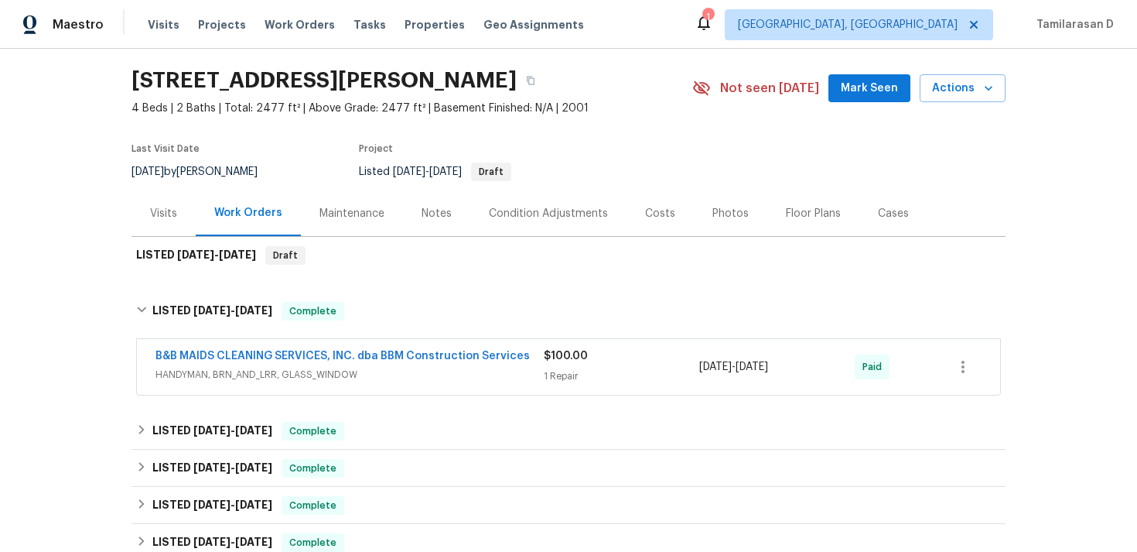
click at [429, 369] on span "HANDYMAN, BRN_AND_LRR, GLASS_WINDOW" at bounding box center [349, 374] width 388 height 15
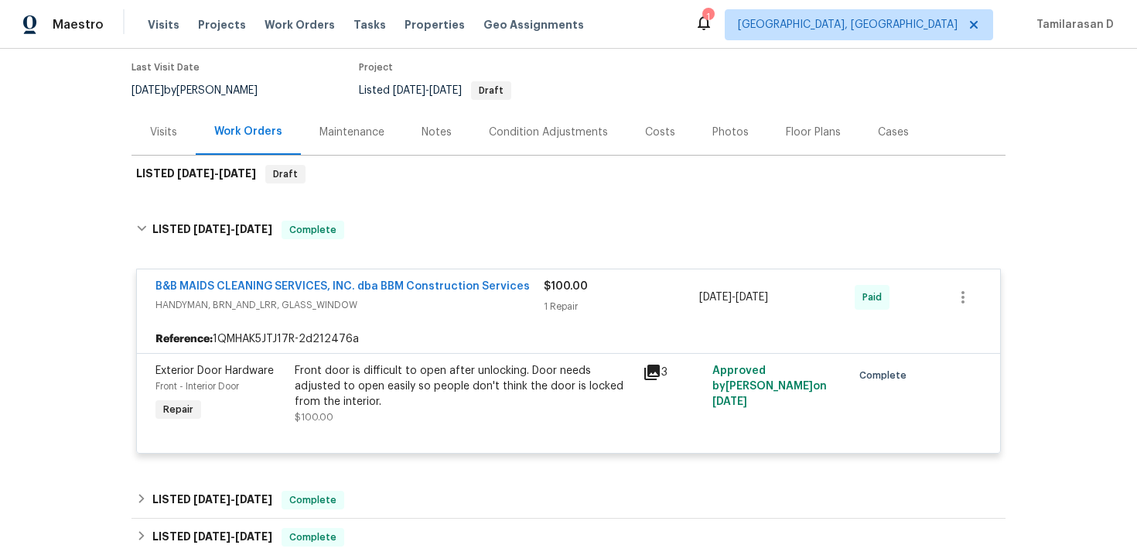
scroll to position [155, 0]
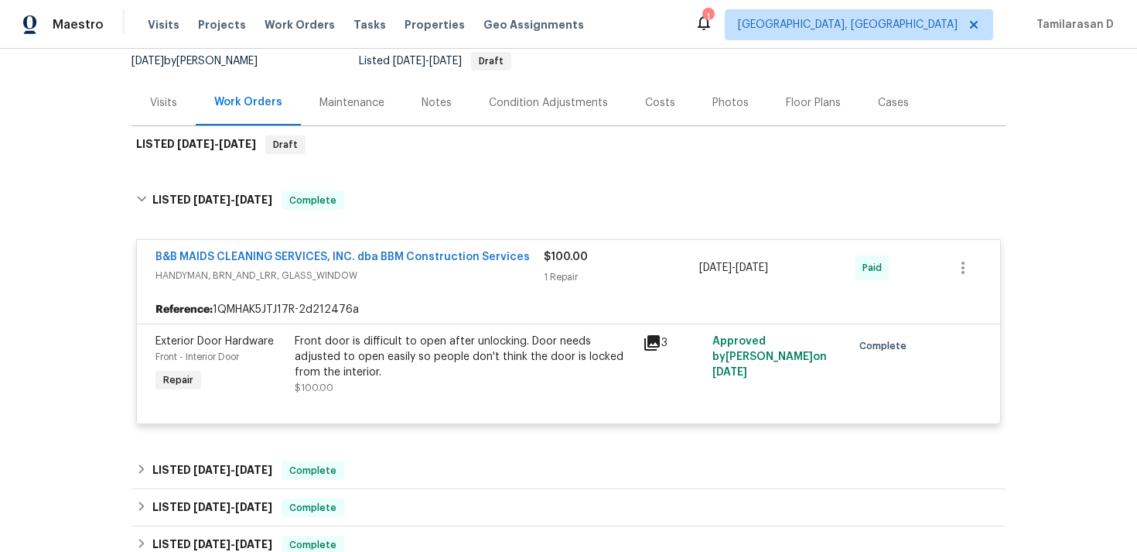
click at [370, 299] on div "Reference: 1QMHAK5JTJ17R-2d212476a" at bounding box center [568, 309] width 863 height 28
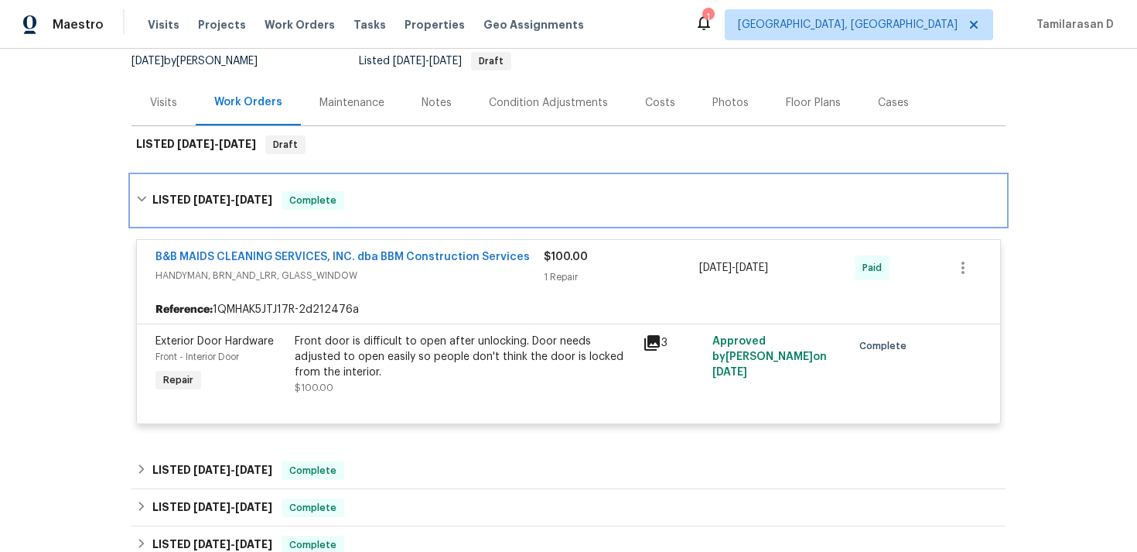
click at [182, 195] on h6 "LISTED 8/10/25 - 8/12/25" at bounding box center [212, 200] width 120 height 19
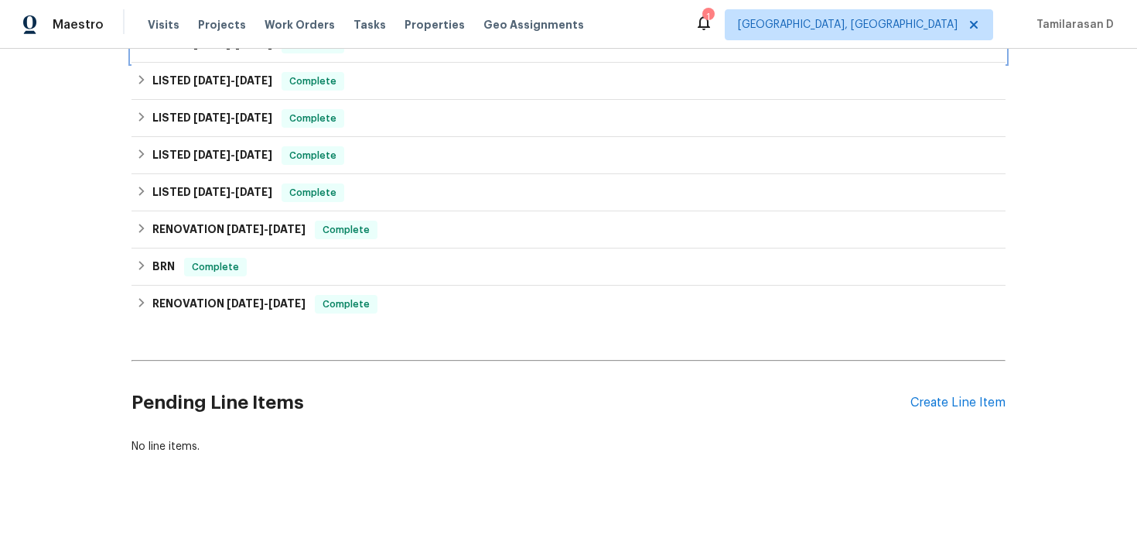
scroll to position [300, 0]
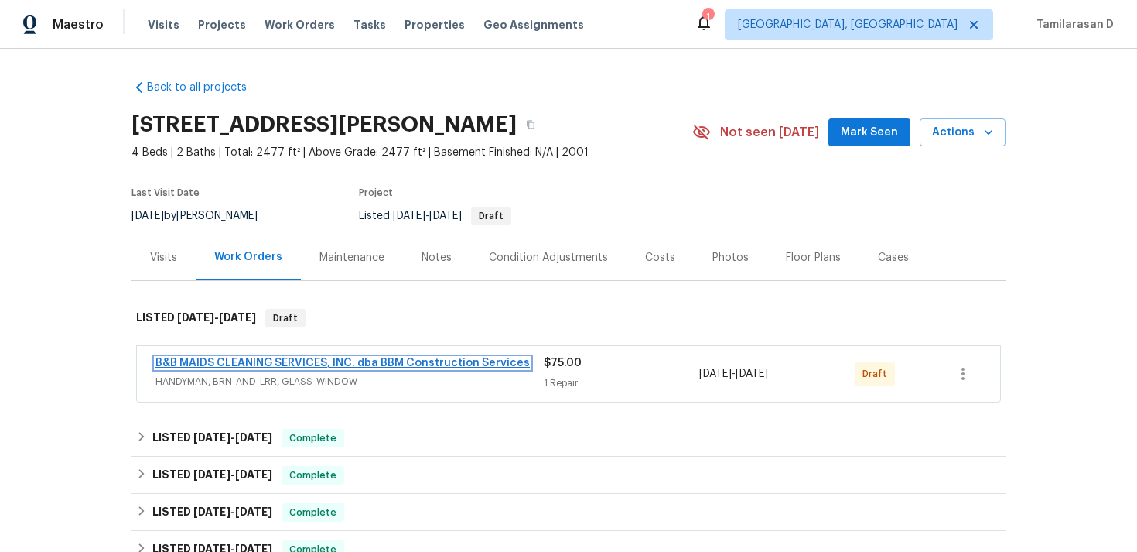
click at [190, 364] on link "B&B MAIDS CLEANING SERVICES, INC. dba BBM Construction Services" at bounding box center [342, 362] width 374 height 11
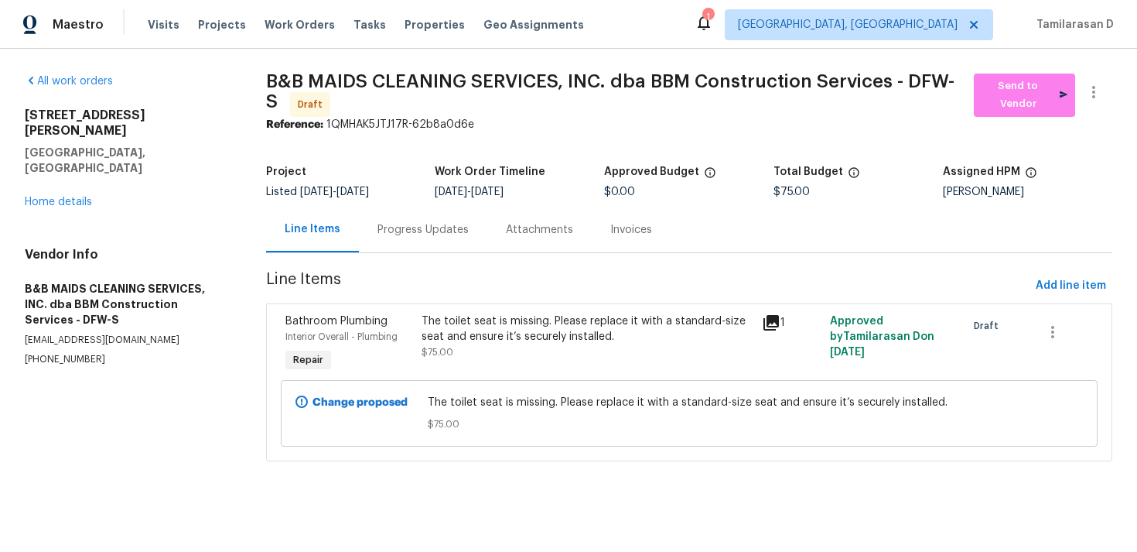
click at [391, 230] on div "Progress Updates" at bounding box center [422, 229] width 91 height 15
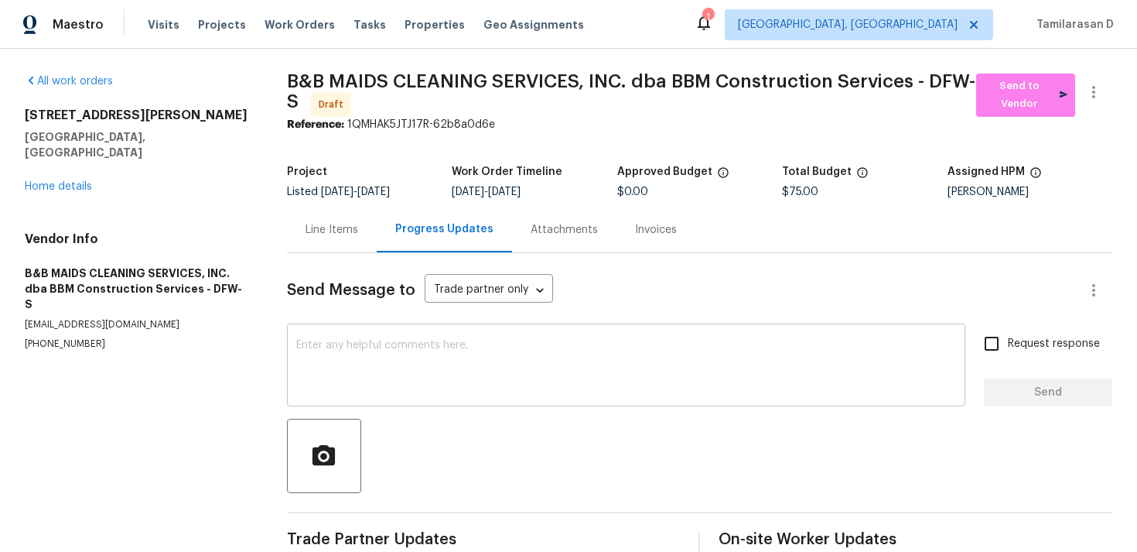
click at [395, 356] on textarea at bounding box center [626, 367] width 660 height 54
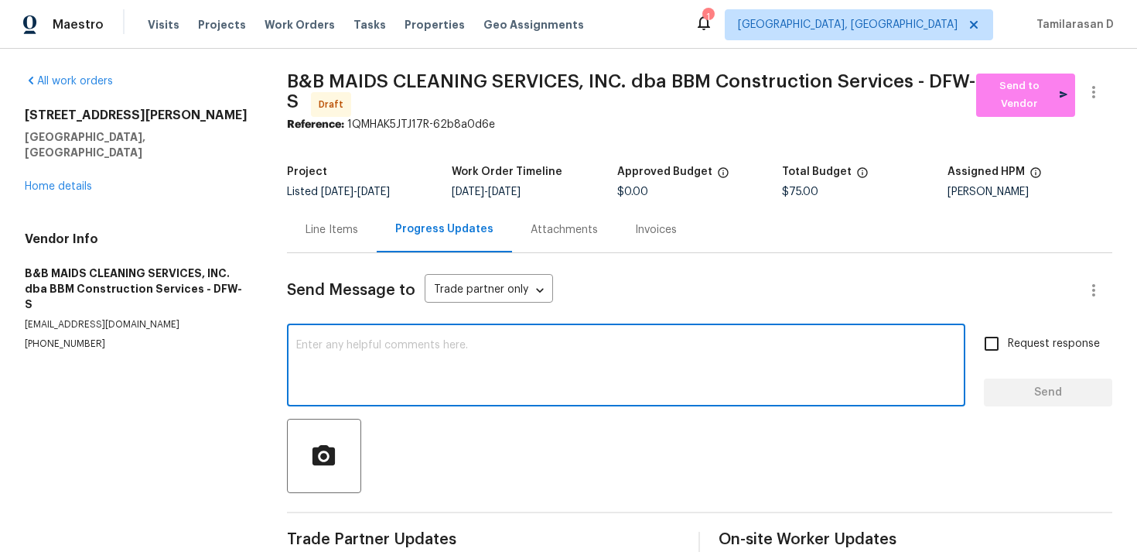
scroll to position [29, 0]
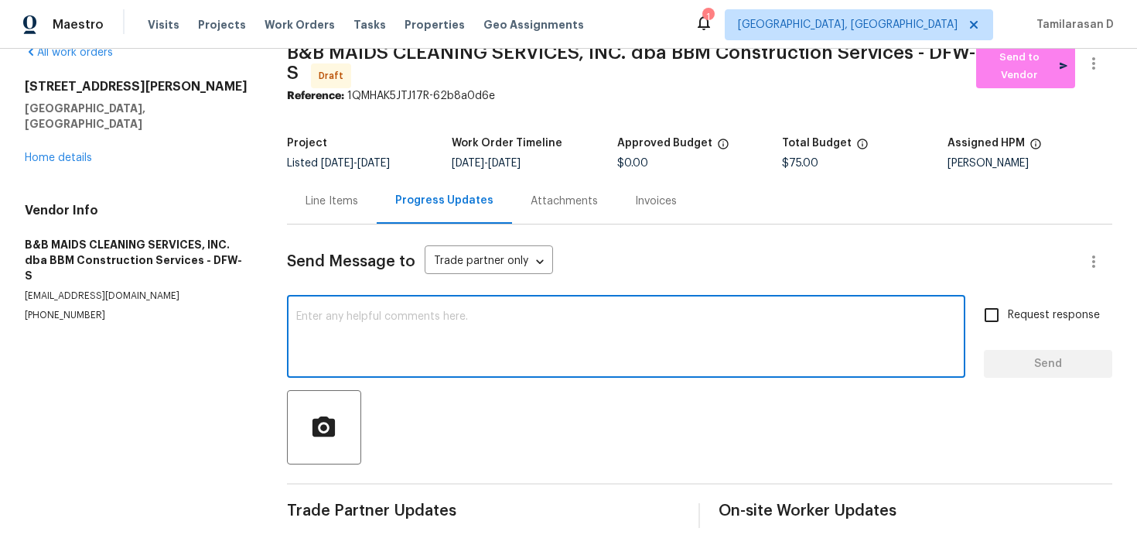
paste textarea "Hey, this is Tamil from Opendoor. I’m confirming you received the WO for the pr…"
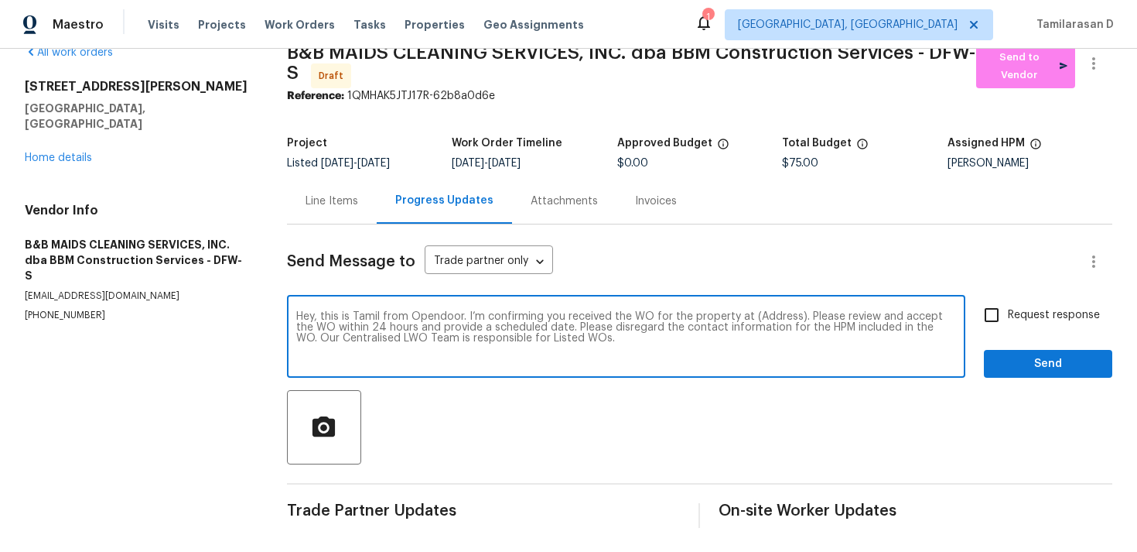
click at [769, 313] on textarea "Hey, this is Tamil from Opendoor. I’m confirming you received the WO for the pr…" at bounding box center [626, 338] width 660 height 54
paste textarea "[STREET_ADDRESS][PERSON_NAME]"
type textarea "Hey, this is Tamil from Opendoor. I’m confirming you received the WO for the pr…"
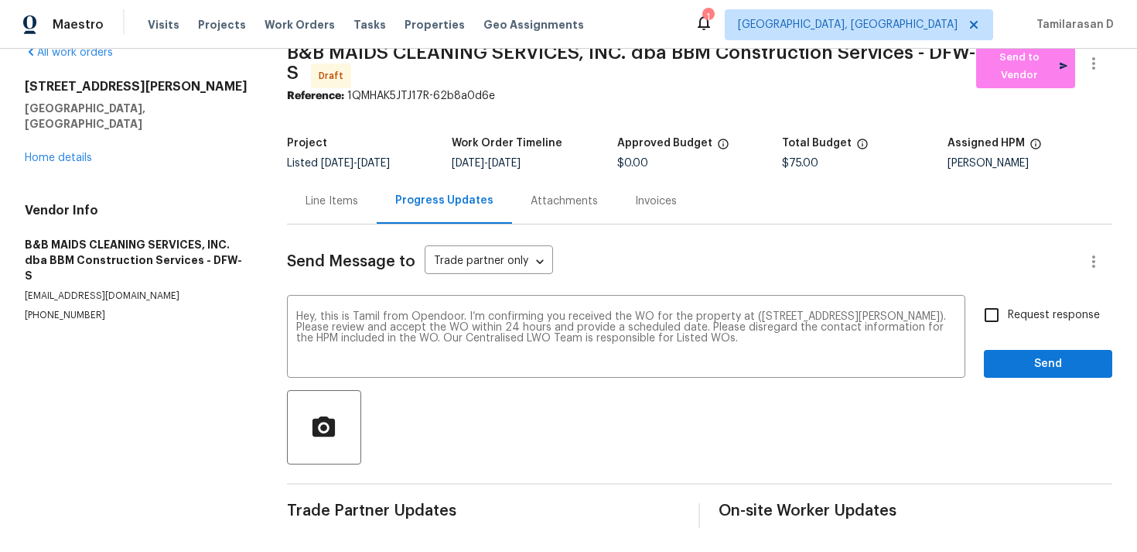
click at [973, 318] on div "Hey, this is Tamil from Opendoor. I’m confirming you received the WO for the pr…" at bounding box center [699, 338] width 825 height 79
click at [986, 313] on input "Request response" at bounding box center [991, 315] width 32 height 32
checkbox input "true"
click at [1026, 350] on button "Send" at bounding box center [1048, 364] width 128 height 29
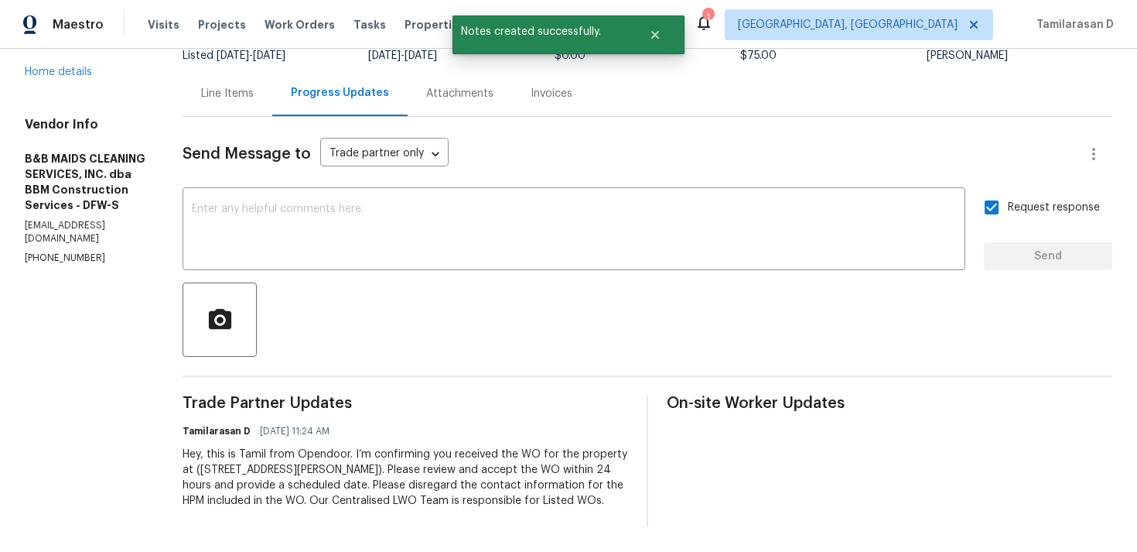
scroll to position [0, 0]
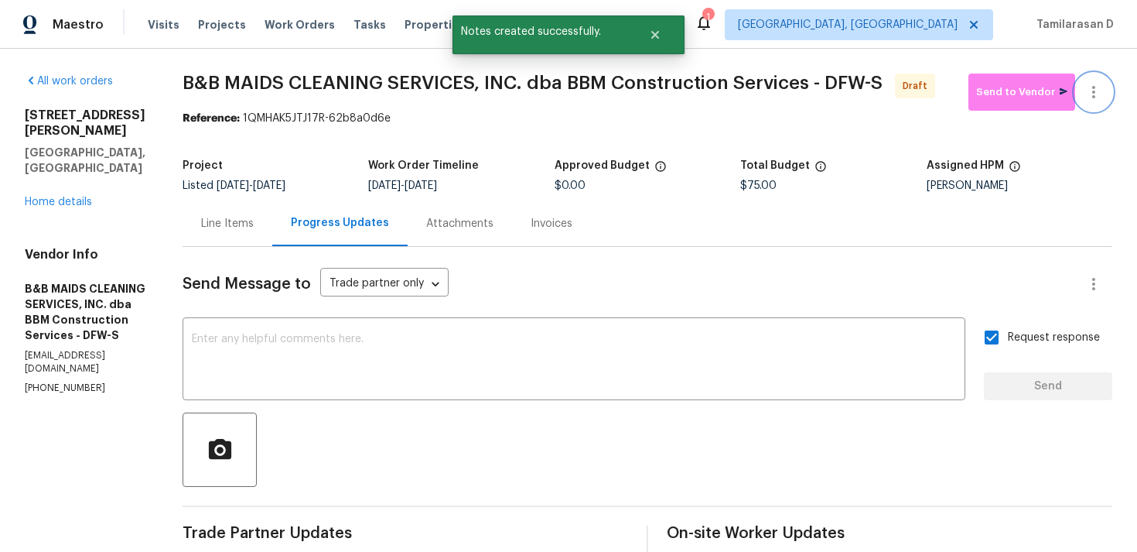
click at [1098, 82] on button "button" at bounding box center [1093, 91] width 37 height 37
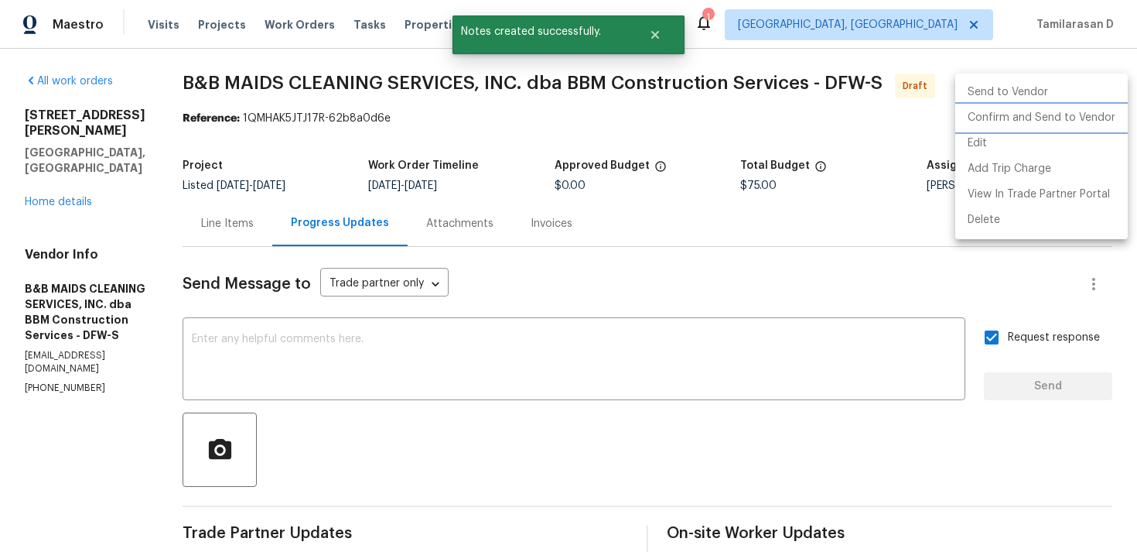
click at [1015, 121] on li "Confirm and Send to Vendor" at bounding box center [1041, 118] width 172 height 26
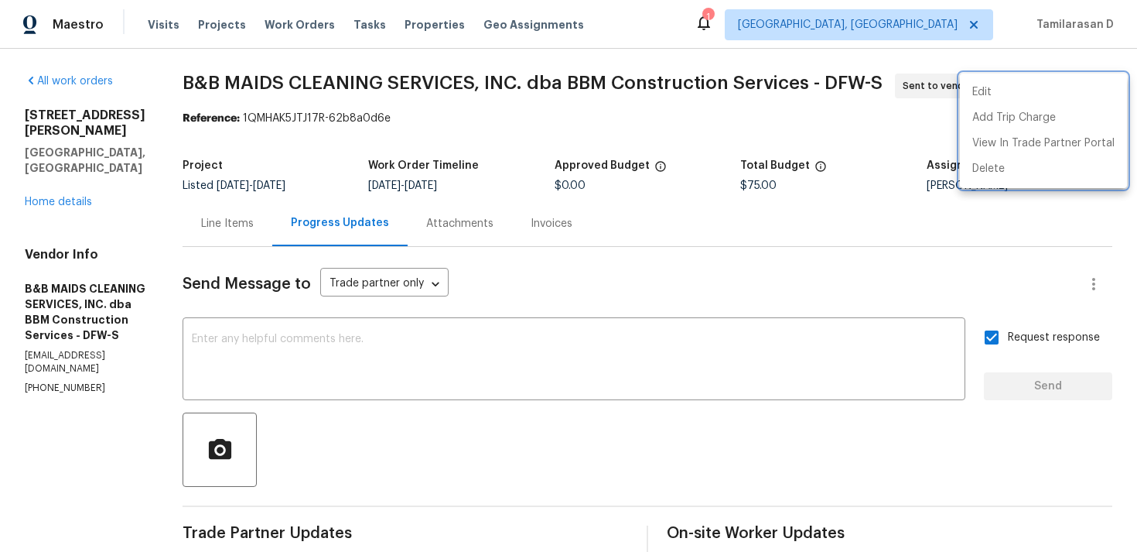
click at [705, 271] on div at bounding box center [568, 276] width 1137 height 552
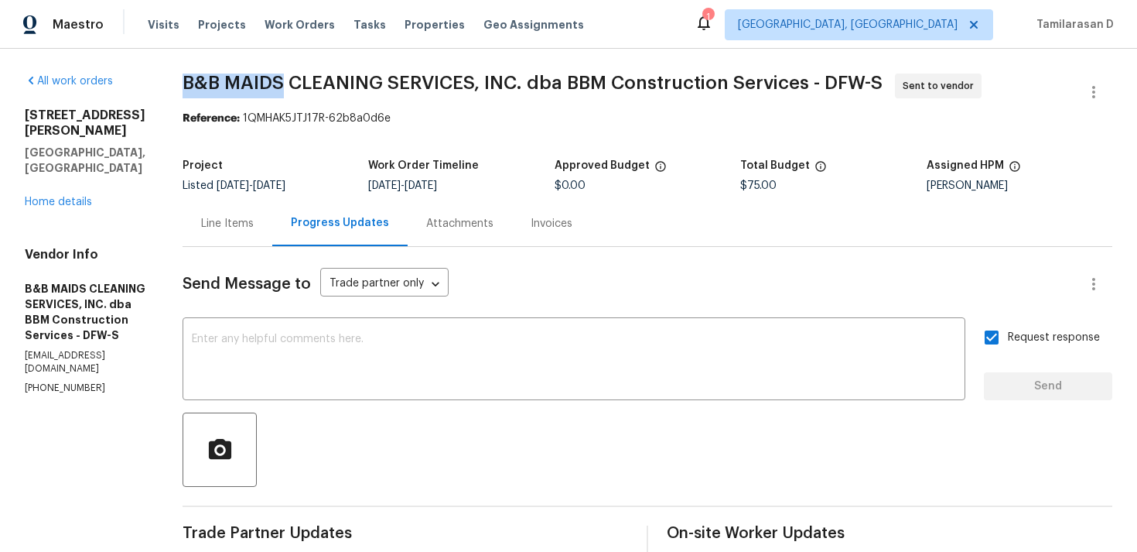
drag, startPoint x: 237, startPoint y: 80, endPoint x: 333, endPoint y: 80, distance: 96.7
click at [333, 80] on span "B&B MAIDS CLEANING SERVICES, INC. dba BBM Construction Services - DFW-S" at bounding box center [533, 82] width 700 height 19
copy span "B&B MAIDS"
click at [201, 152] on div "All work orders 7701 Fern Hill Ln Rowlett, TX 75089 Home details Vendor Info B&…" at bounding box center [568, 365] width 1137 height 633
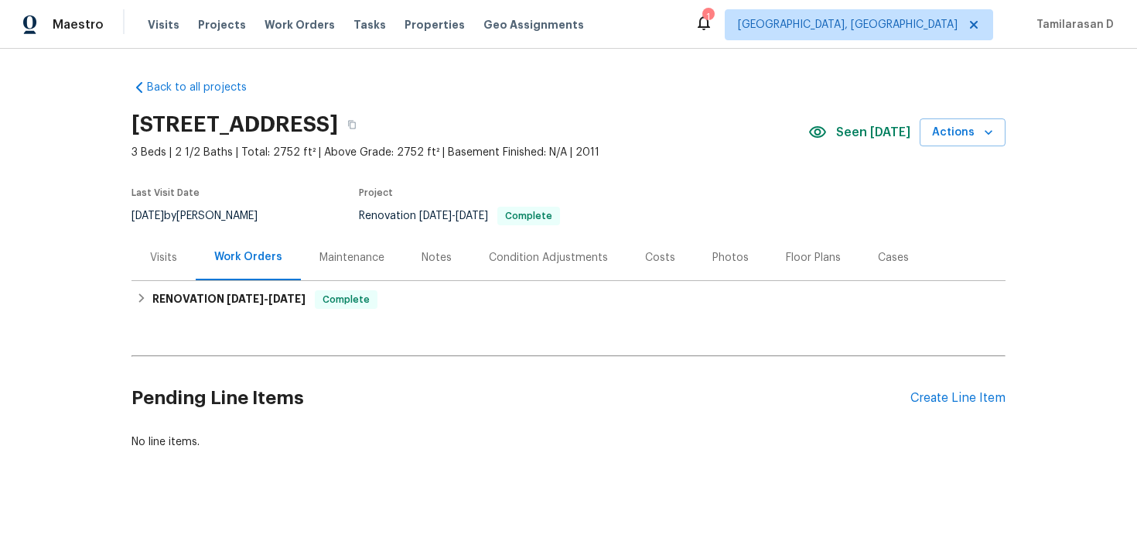
scroll to position [3, 0]
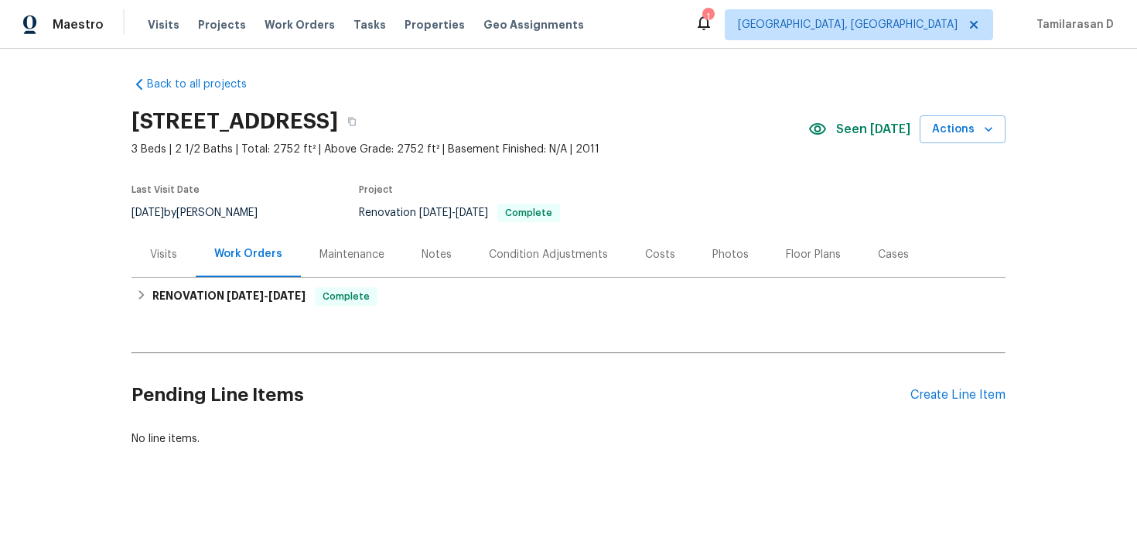
click at [276, 197] on div "Last Visit Date" at bounding box center [204, 194] width 145 height 19
click at [967, 390] on div "Create Line Item" at bounding box center [957, 395] width 95 height 15
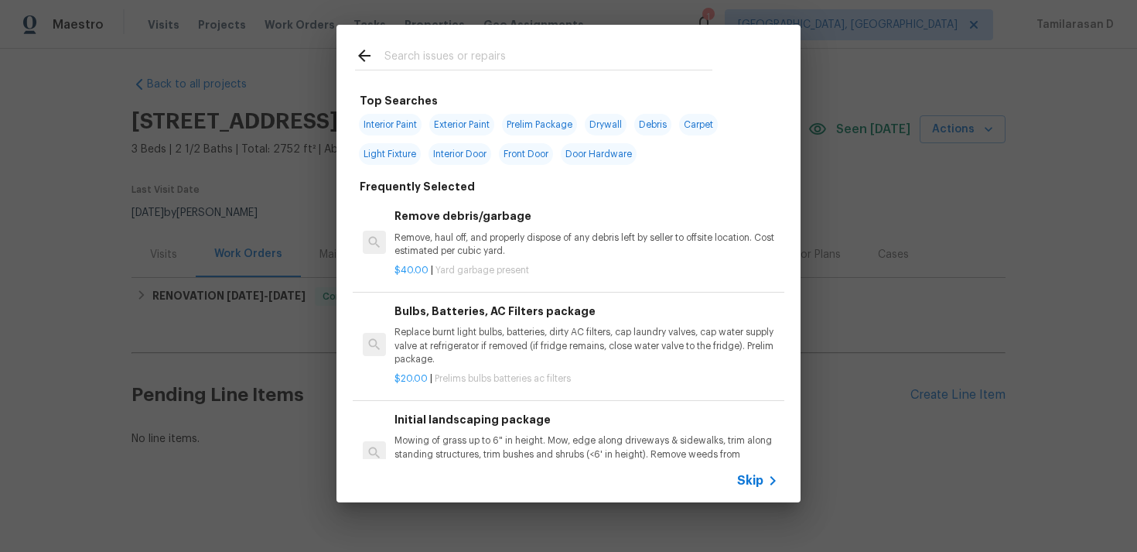
click at [760, 485] on span "Skip" at bounding box center [750, 480] width 26 height 15
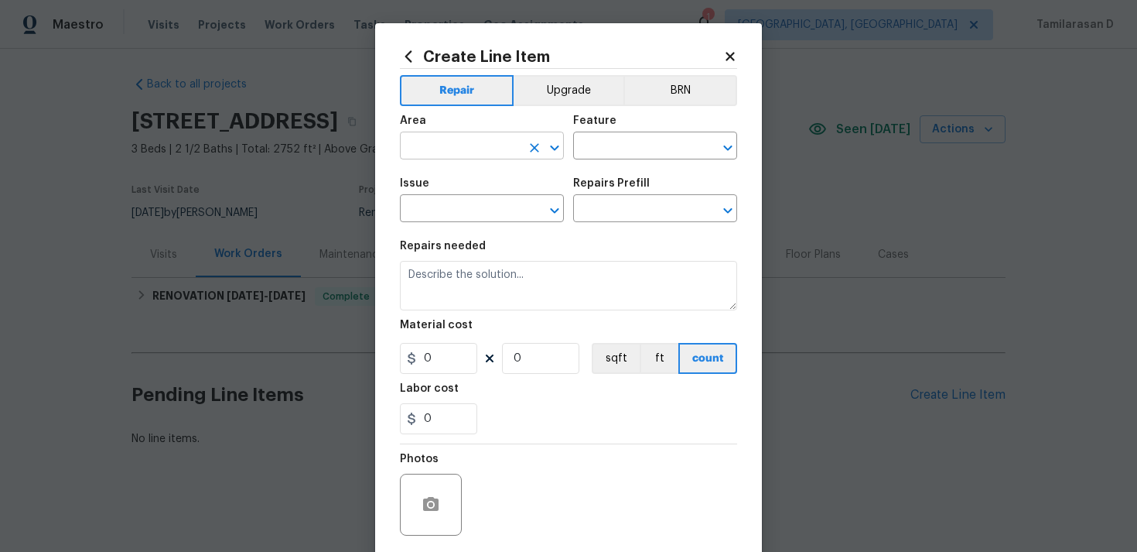
click at [507, 153] on input "text" at bounding box center [460, 147] width 121 height 24
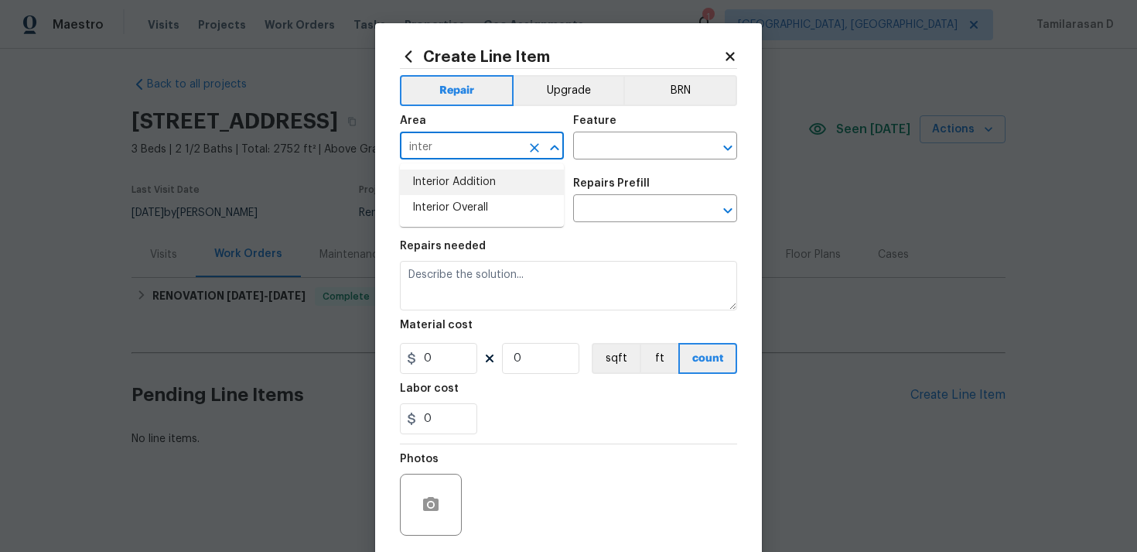
click at [511, 193] on li "Interior Addition" at bounding box center [482, 182] width 164 height 26
type input "Interior Addition"
click at [533, 147] on icon "Clear" at bounding box center [534, 147] width 9 height 9
click at [428, 196] on li "Interior Overall" at bounding box center [482, 208] width 164 height 26
type input "Interior Overall"
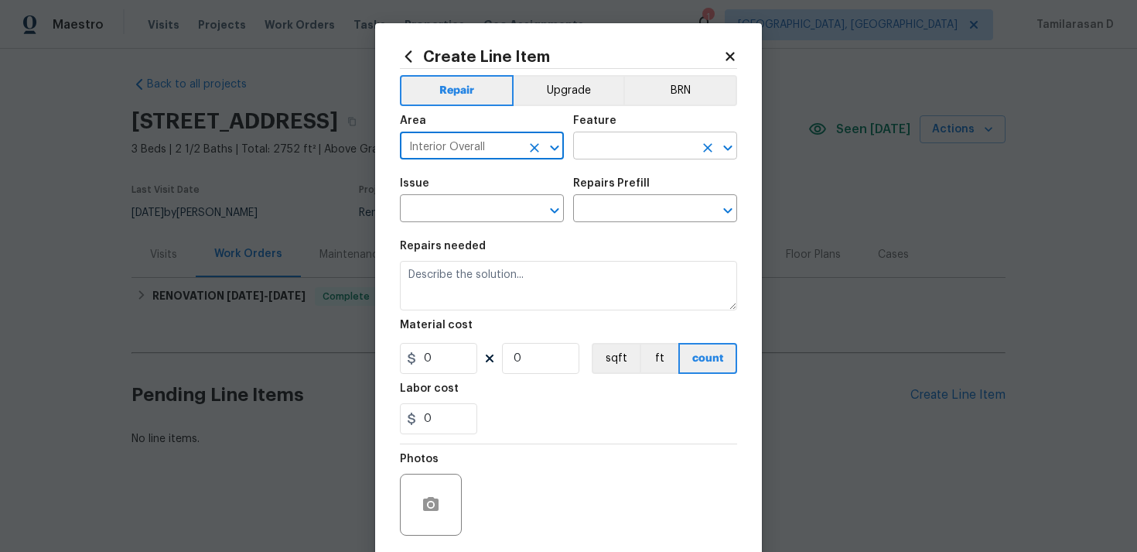
click at [608, 156] on input "text" at bounding box center [633, 147] width 121 height 24
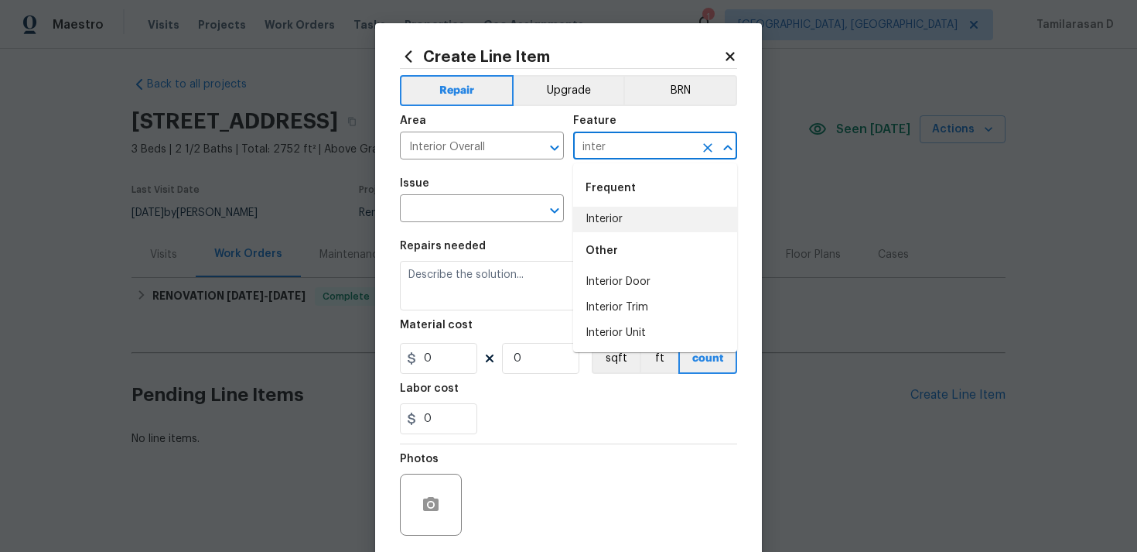
click at [602, 222] on li "Interior" at bounding box center [655, 220] width 164 height 26
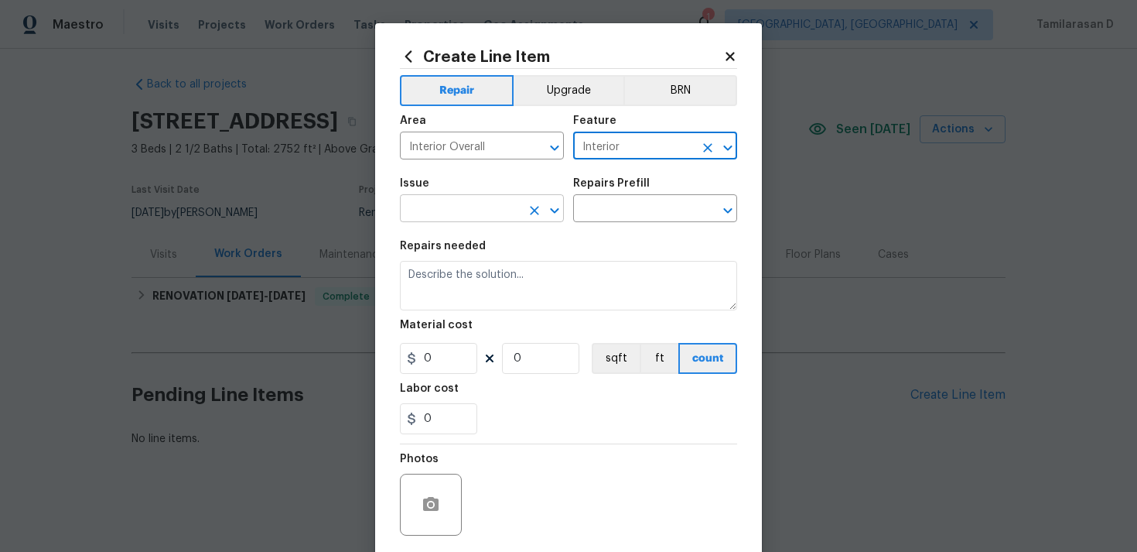
type input "Interior"
click at [464, 209] on input "text" at bounding box center [460, 210] width 121 height 24
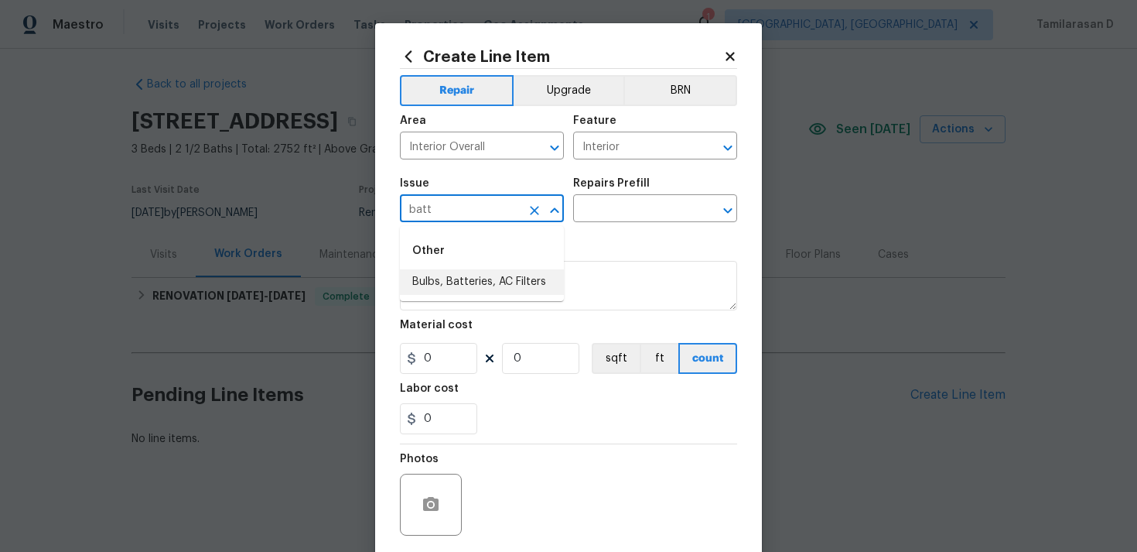
click at [483, 278] on li "Bulbs, Batteries, AC Filters" at bounding box center [482, 282] width 164 height 26
type input "Bulbs, Batteries, AC Filters"
click at [602, 223] on div "Issue Bulbs, Batteries, AC Filters ​ Repairs Prefill ​" at bounding box center [568, 200] width 337 height 63
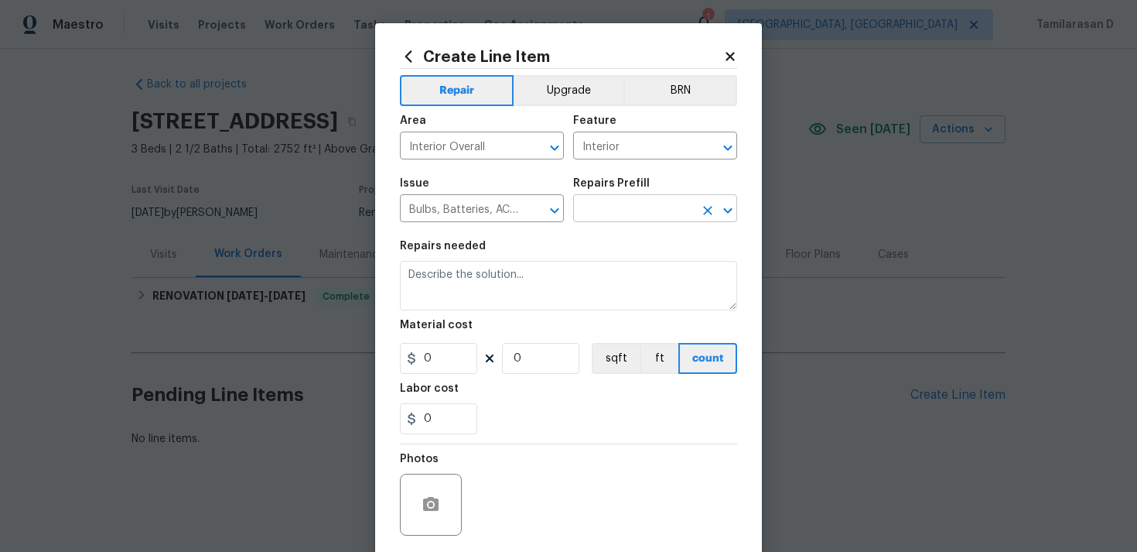
click at [607, 217] on input "text" at bounding box center [633, 210] width 121 height 24
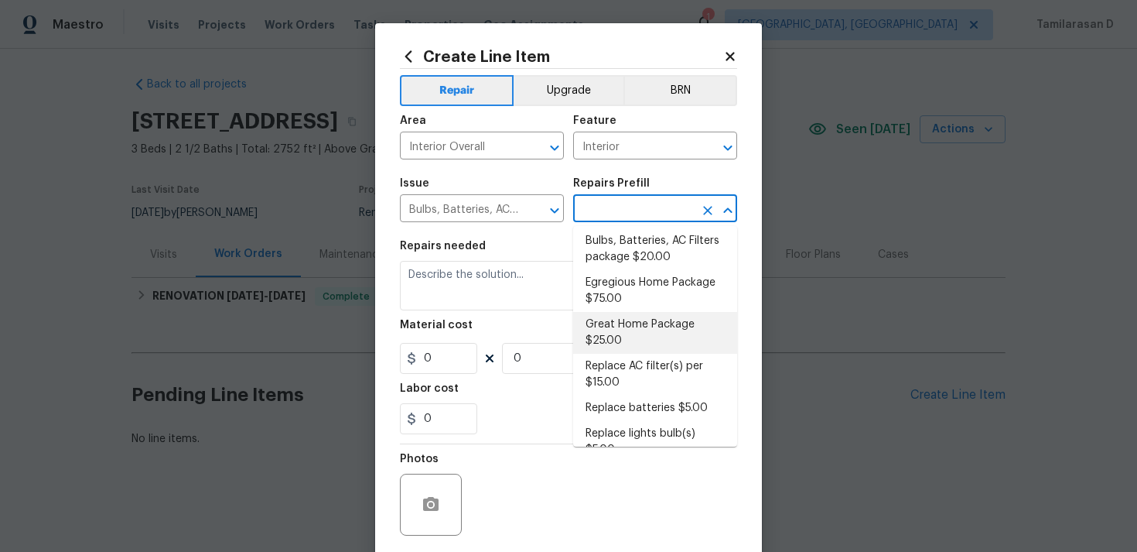
scroll to position [68, 0]
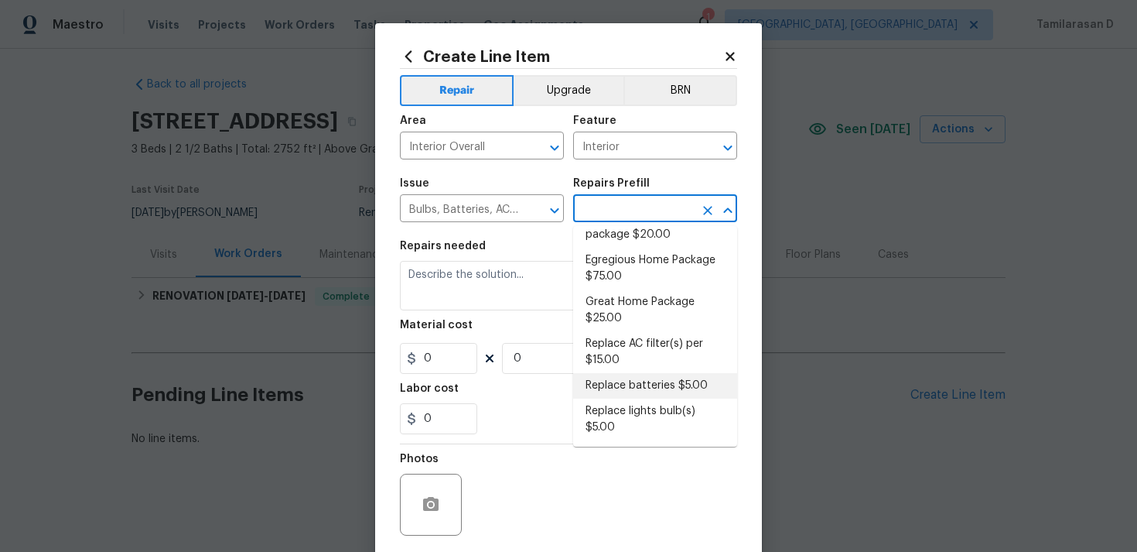
click at [602, 384] on li "Replace batteries $5.00" at bounding box center [655, 386] width 164 height 26
type input "Home Readiness Packages"
type input "Replace batteries $5.00"
type textarea "Replace dead batteries to smoke/CO detector."
type input "5"
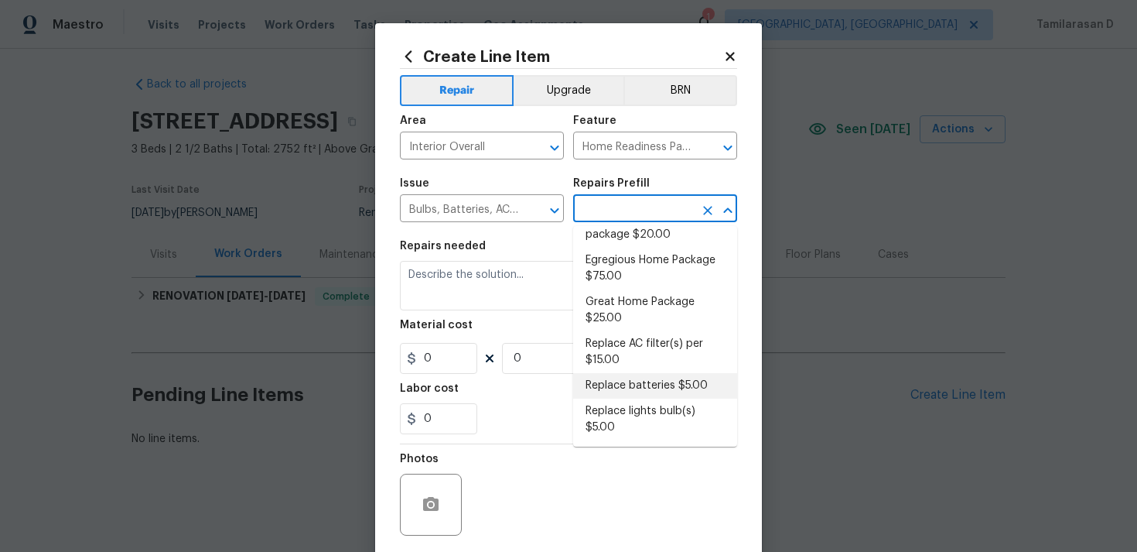
type input "1"
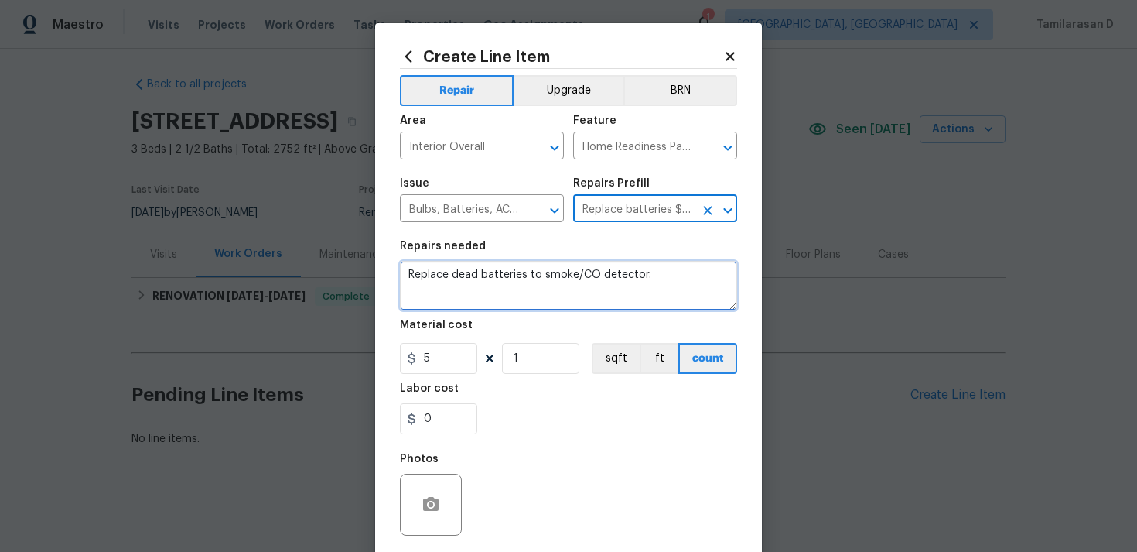
click at [467, 277] on textarea "Replace dead batteries to smoke/CO detector." at bounding box center [568, 286] width 337 height 50
paste textarea "Smoke alarm chirping upstairs, needs a new battery and a ladder to reach it"
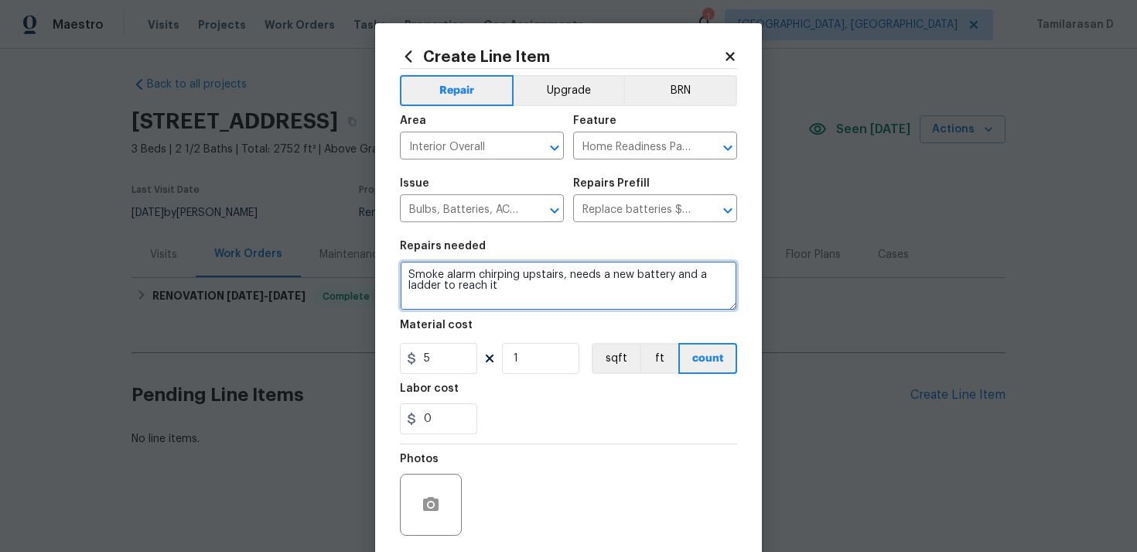
type textarea "Smoke alarm chirping upstairs, needs a new battery and a ladder to reach it"
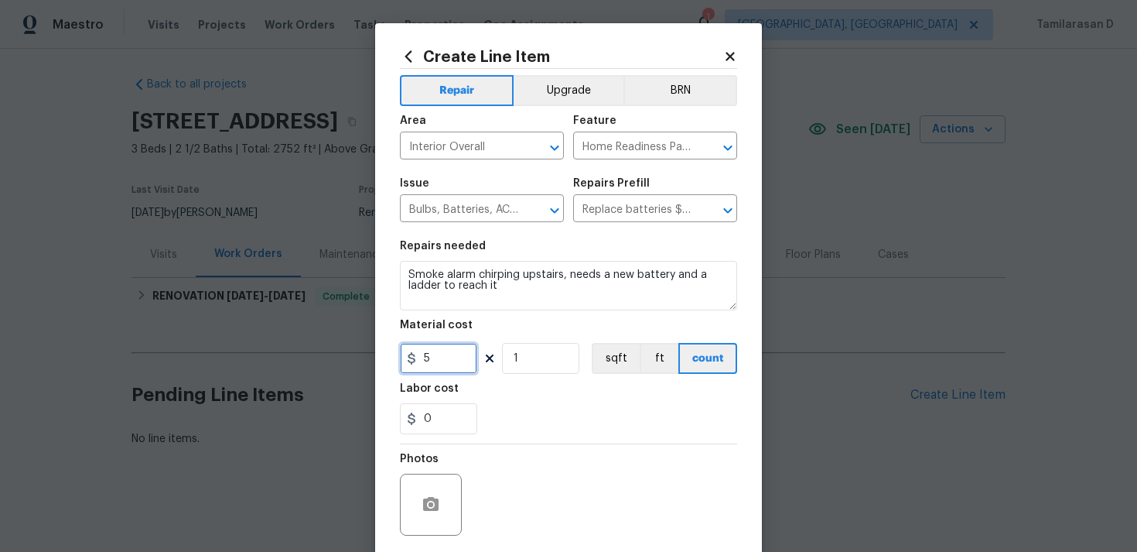
click at [439, 370] on input "5" at bounding box center [438, 358] width 77 height 31
type input "75"
click at [553, 455] on div "Photos" at bounding box center [568, 494] width 337 height 101
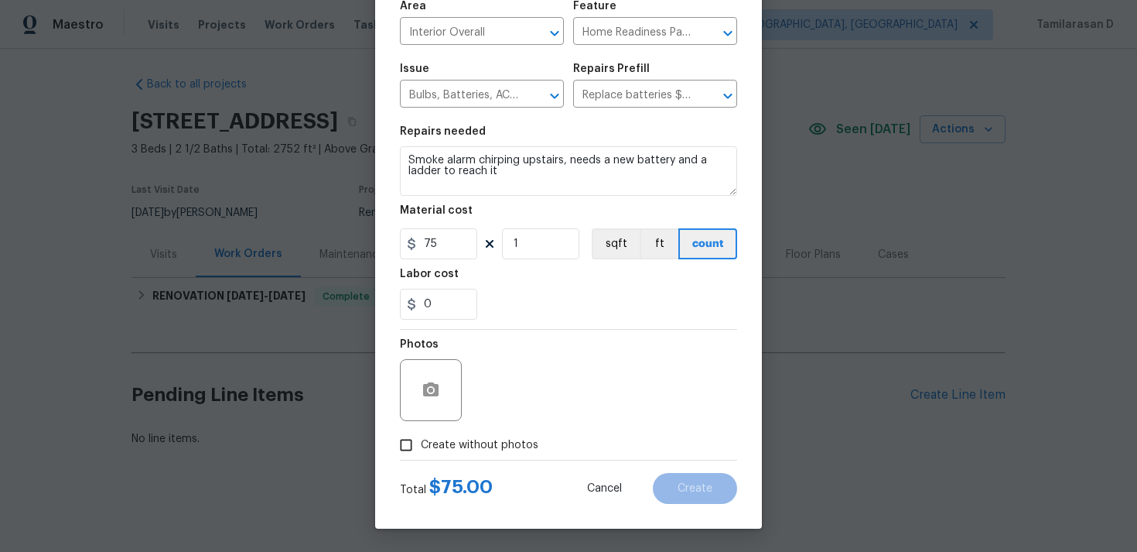
click at [412, 447] on input "Create without photos" at bounding box center [405, 444] width 29 height 29
checkbox input "true"
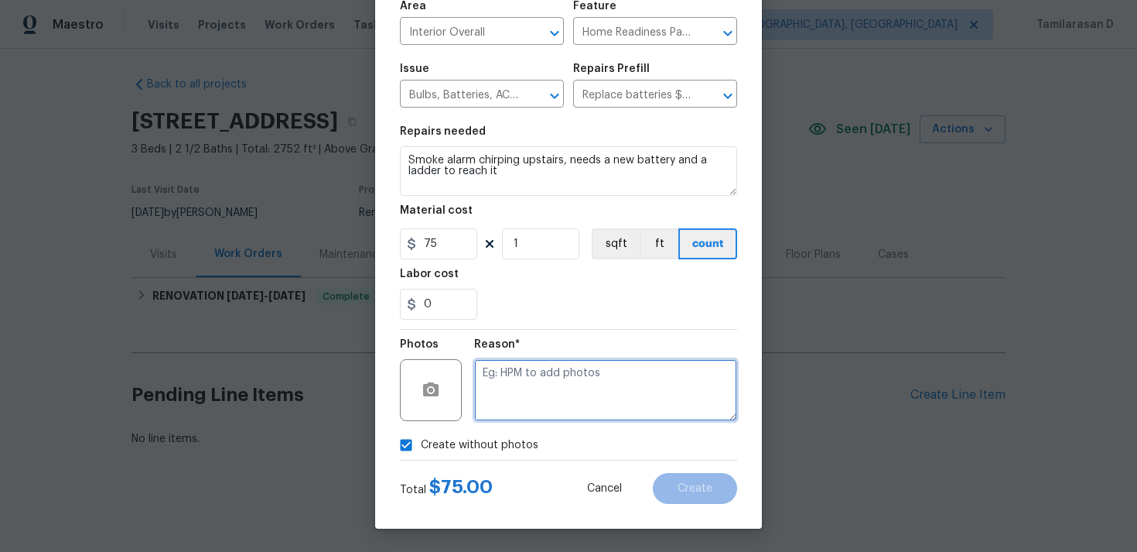
click at [483, 414] on textarea at bounding box center [605, 390] width 263 height 62
type textarea "N/A"
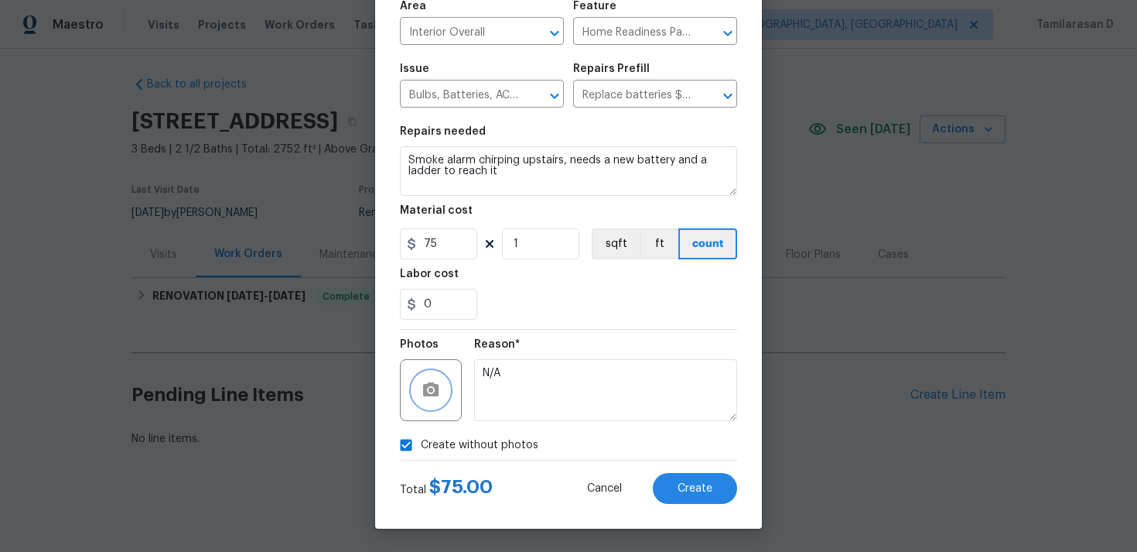
click at [442, 396] on button "button" at bounding box center [430, 389] width 37 height 37
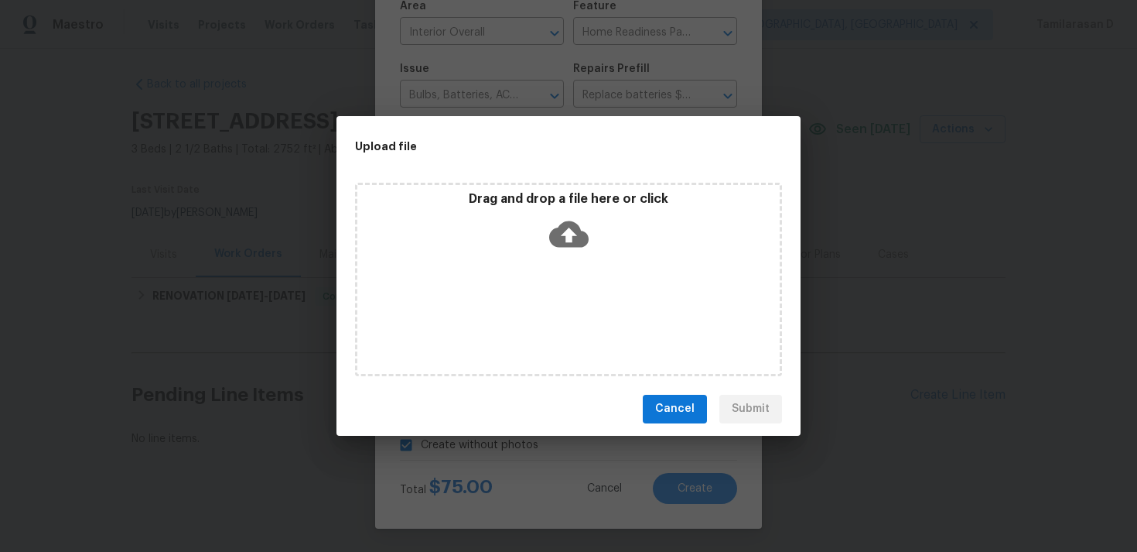
click at [555, 236] on icon at bounding box center [568, 233] width 39 height 26
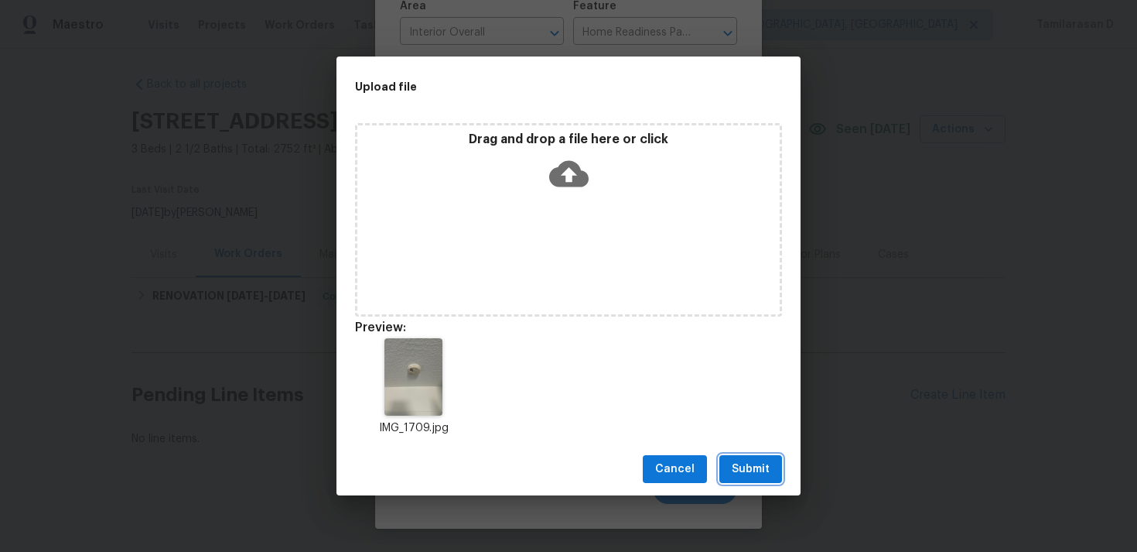
click at [753, 466] on span "Submit" at bounding box center [751, 468] width 38 height 19
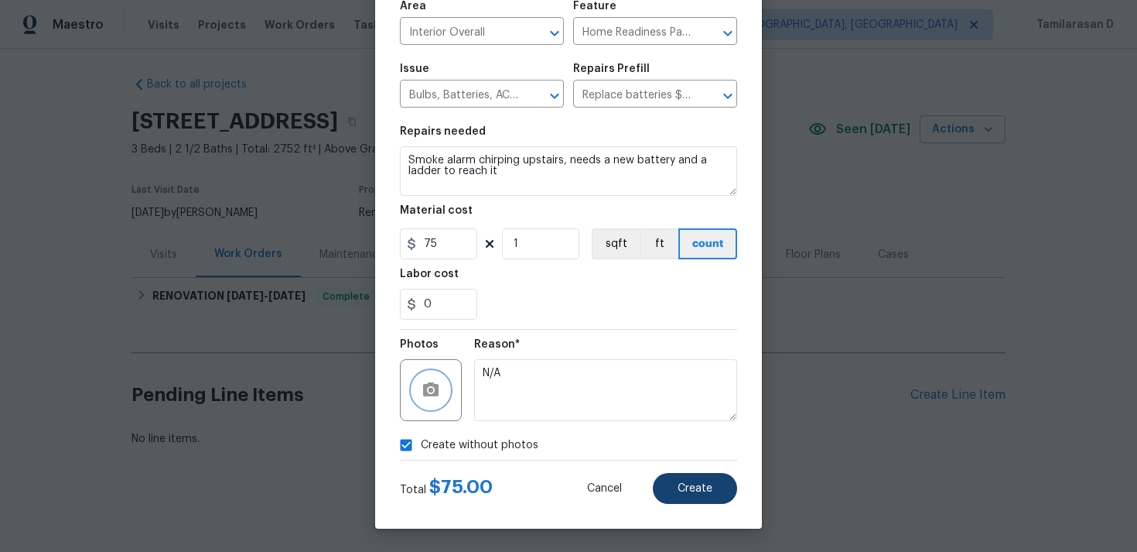
checkbox input "false"
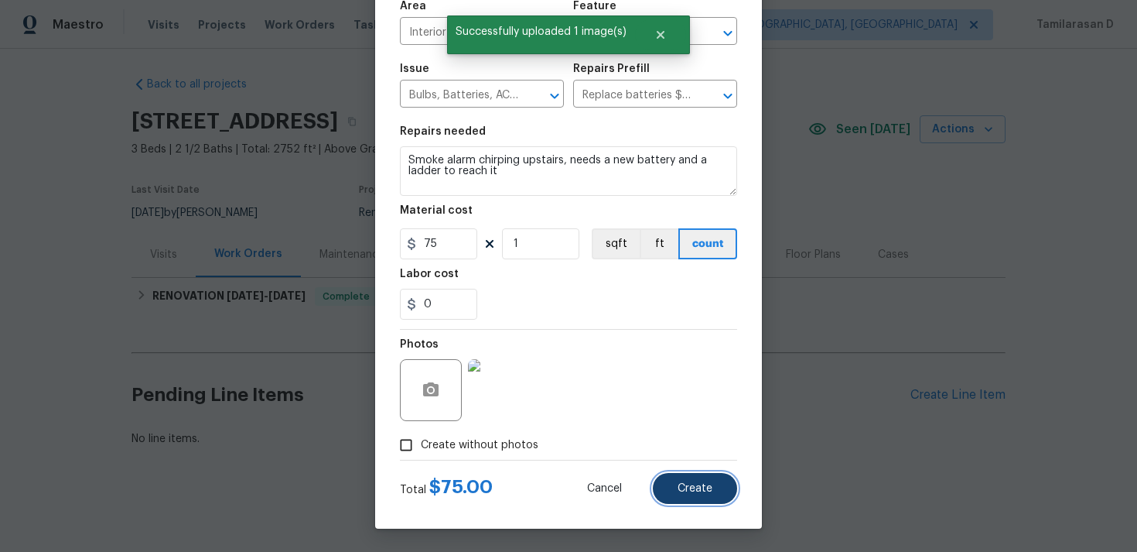
click at [690, 490] on span "Create" at bounding box center [695, 489] width 35 height 12
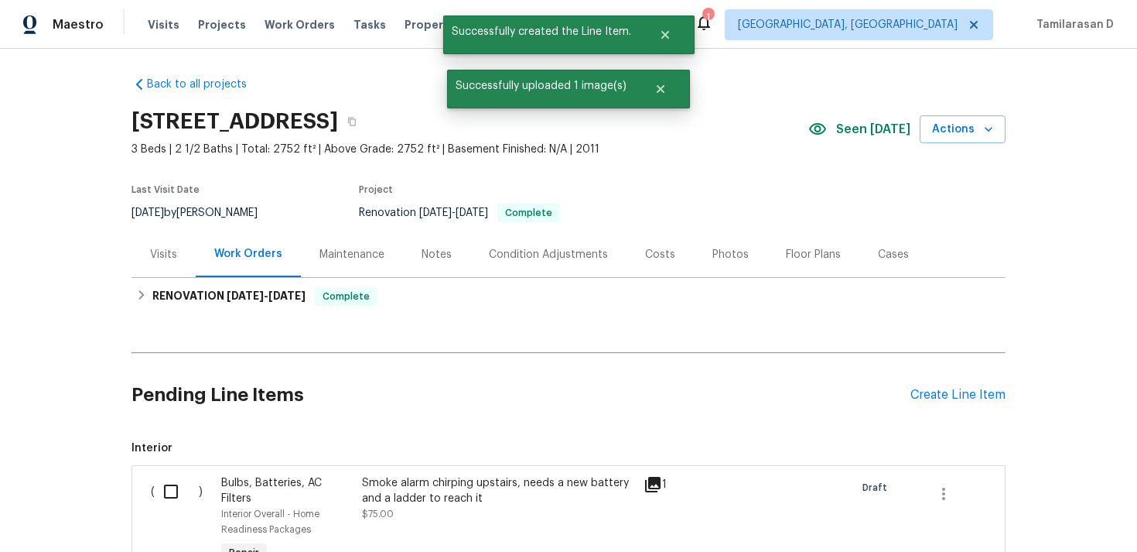
click at [174, 490] on input "checkbox" at bounding box center [177, 491] width 44 height 32
checkbox input "true"
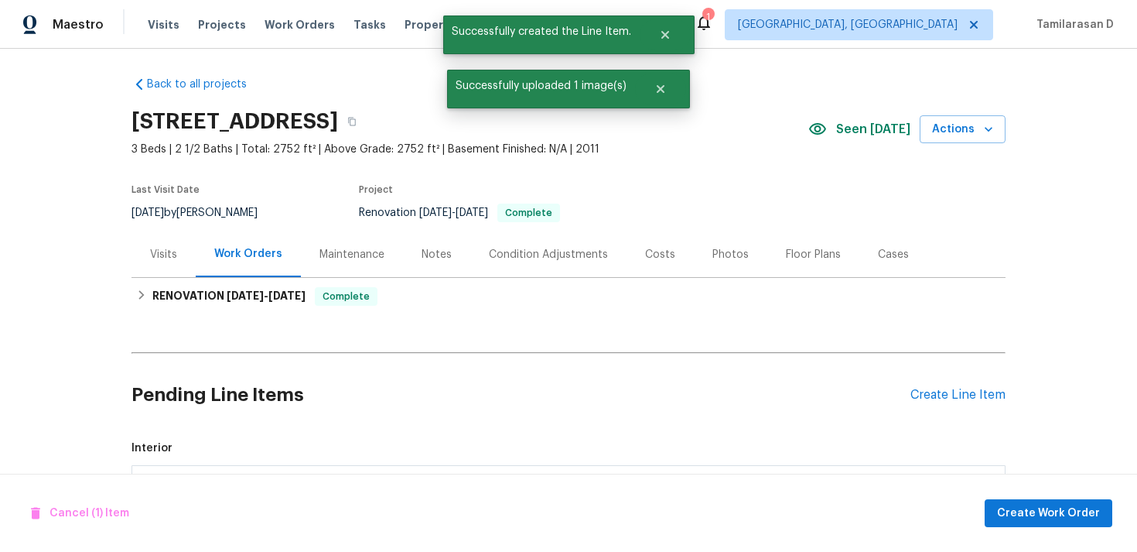
scroll to position [211, 0]
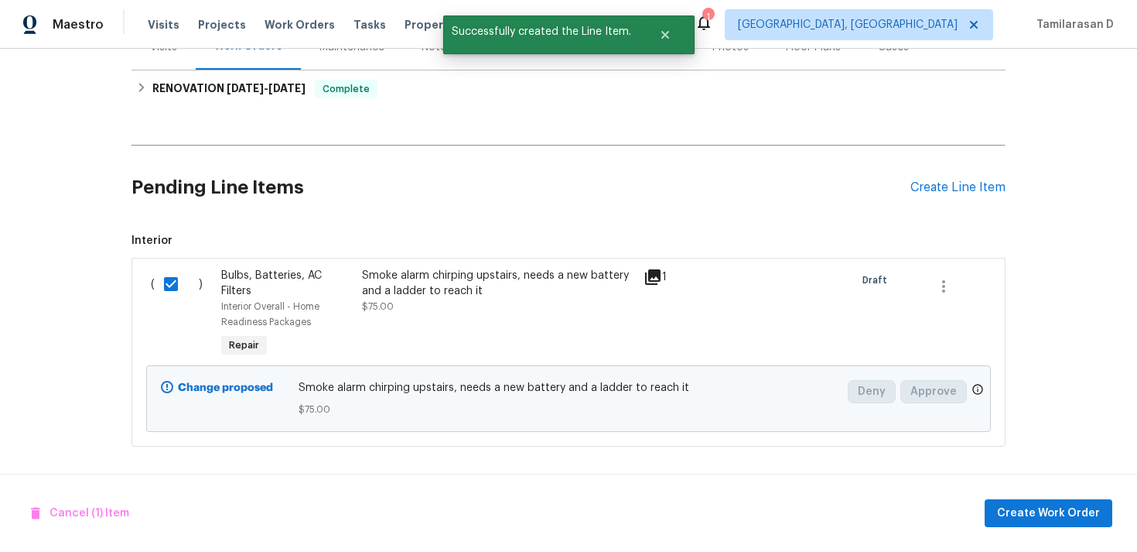
click at [1057, 492] on div "Cancel (1) Item Create Work Order" at bounding box center [568, 512] width 1137 height 79
click at [1054, 507] on span "Create Work Order" at bounding box center [1048, 513] width 103 height 19
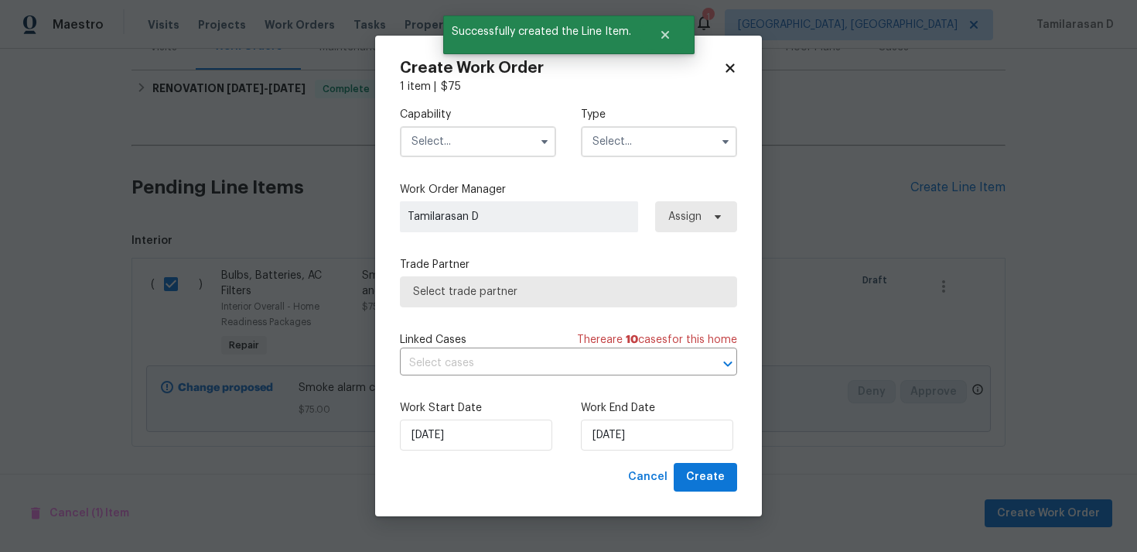
click at [699, 148] on input "text" at bounding box center [659, 141] width 156 height 31
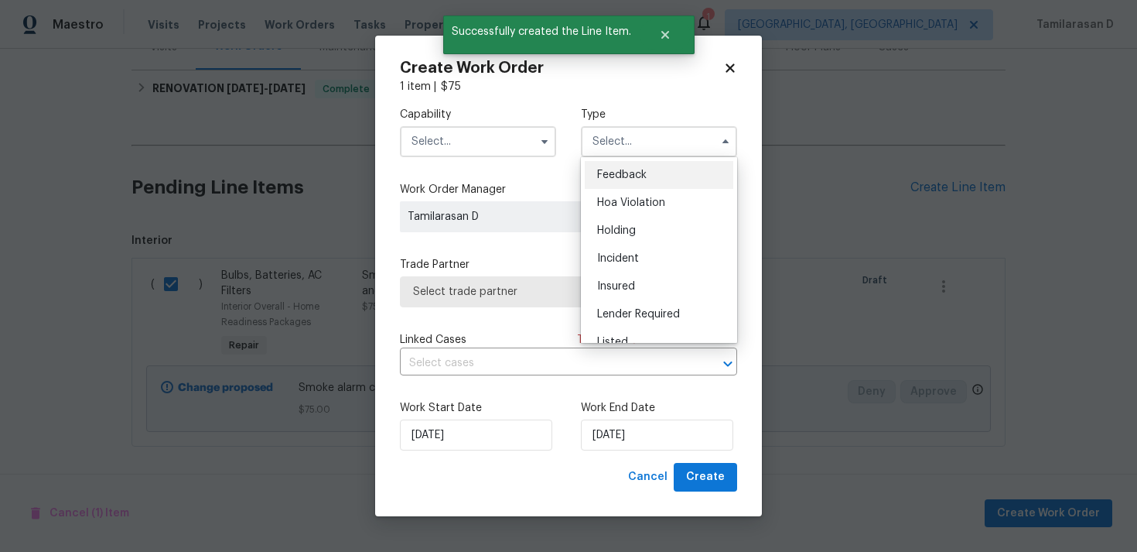
click at [647, 183] on div "Feedback" at bounding box center [659, 175] width 149 height 28
type input "Feedback"
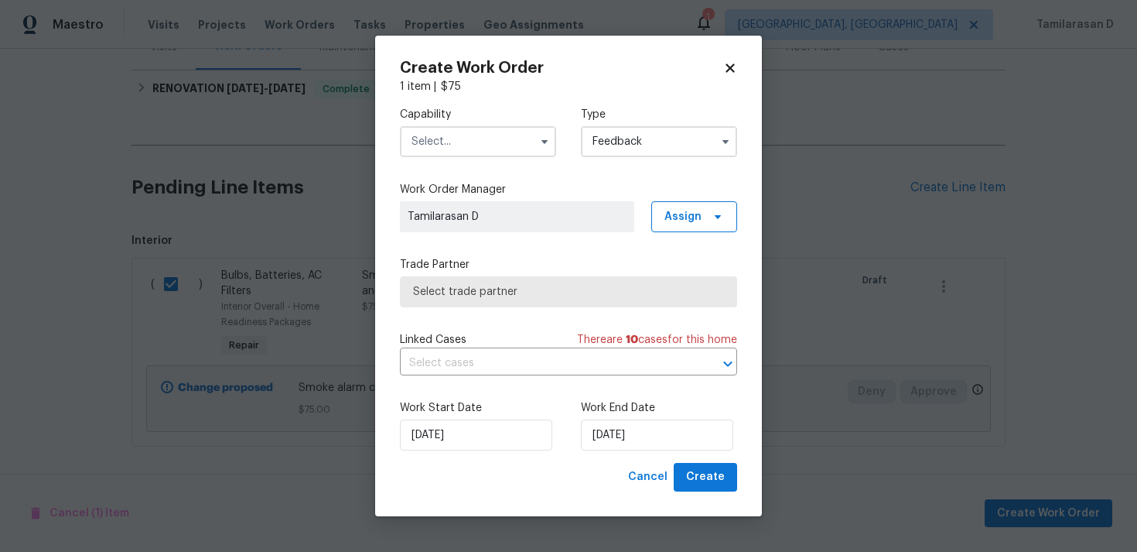
click at [497, 150] on input "text" at bounding box center [478, 141] width 156 height 31
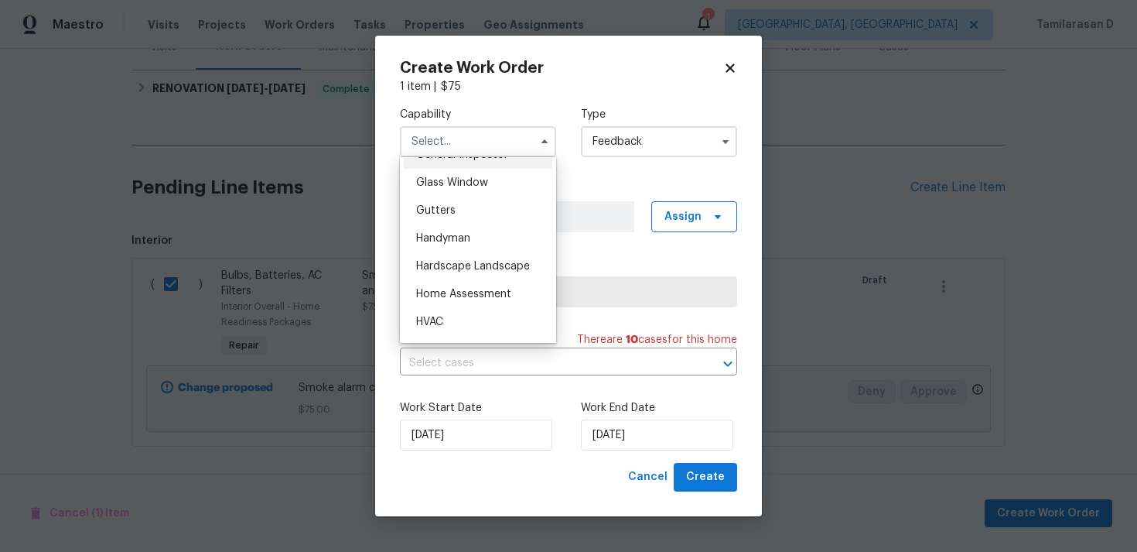
scroll to position [806, 0]
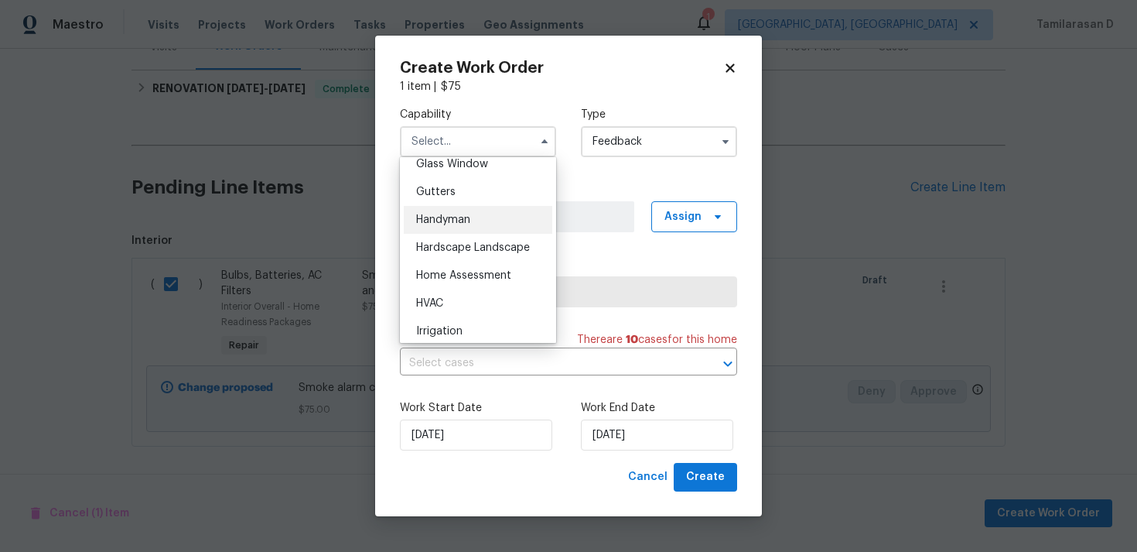
click at [439, 220] on span "Handyman" at bounding box center [443, 219] width 54 height 11
type input "Handyman"
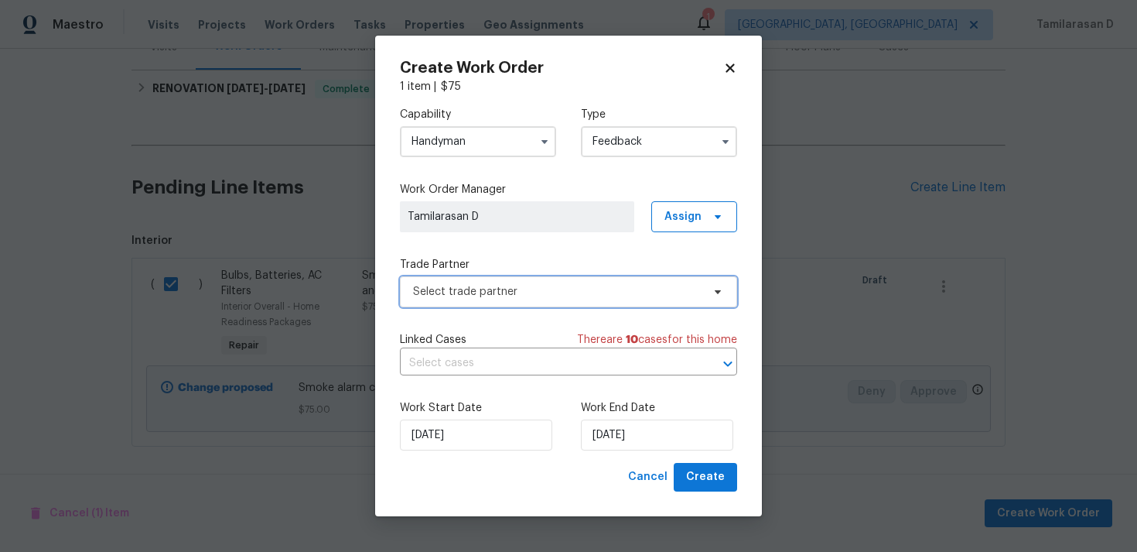
click at [510, 286] on span "Select trade partner" at bounding box center [557, 291] width 289 height 15
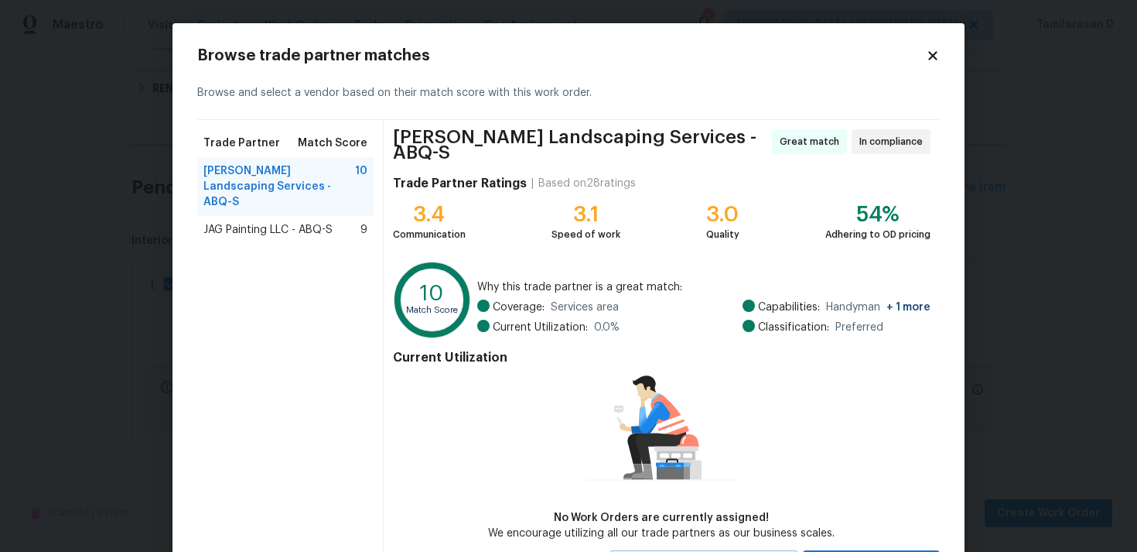
scroll to position [67, 0]
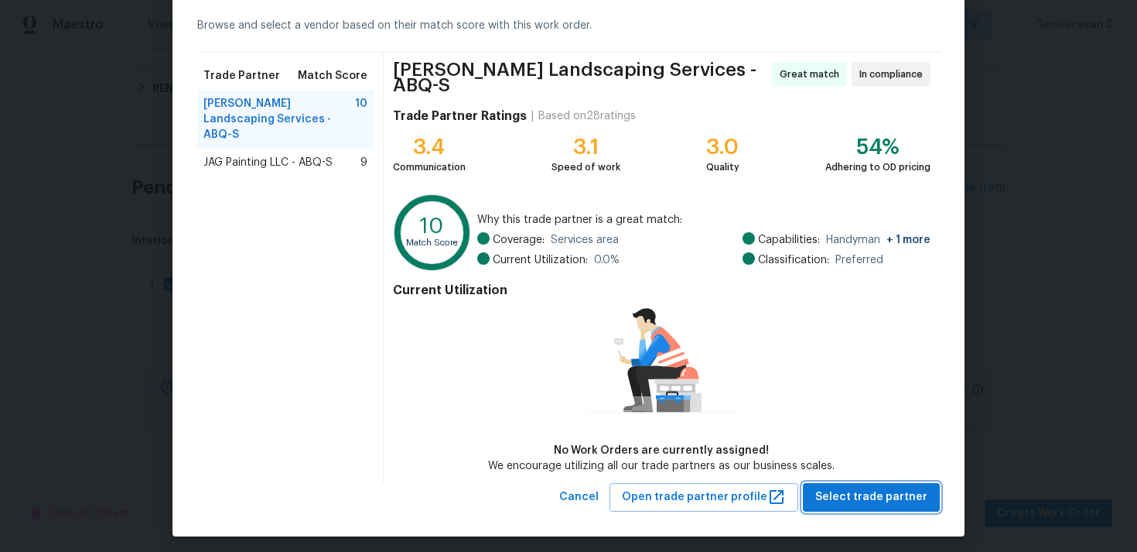
click at [875, 487] on span "Select trade partner" at bounding box center [871, 496] width 112 height 19
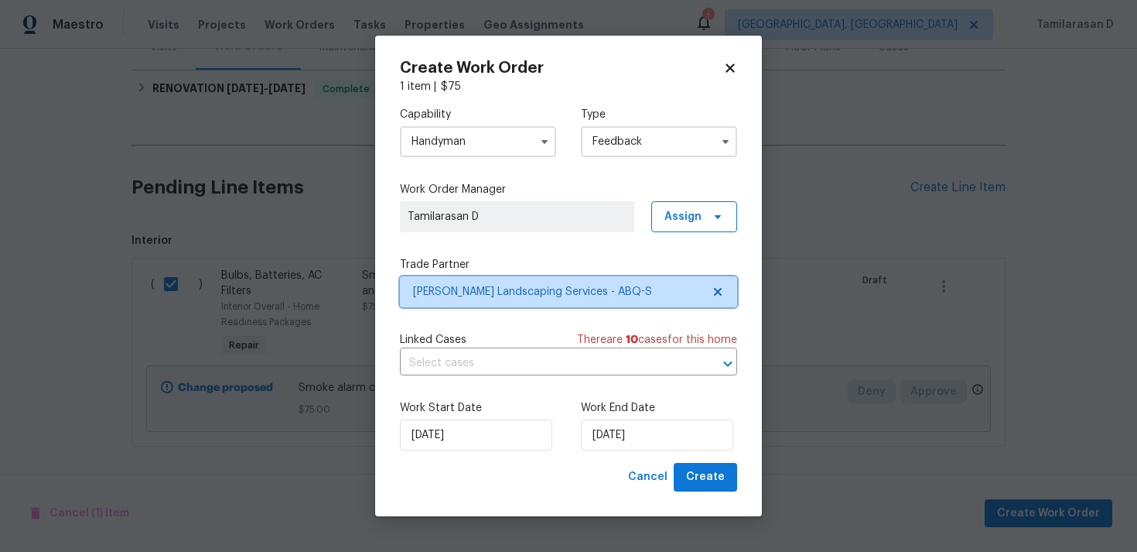
scroll to position [0, 0]
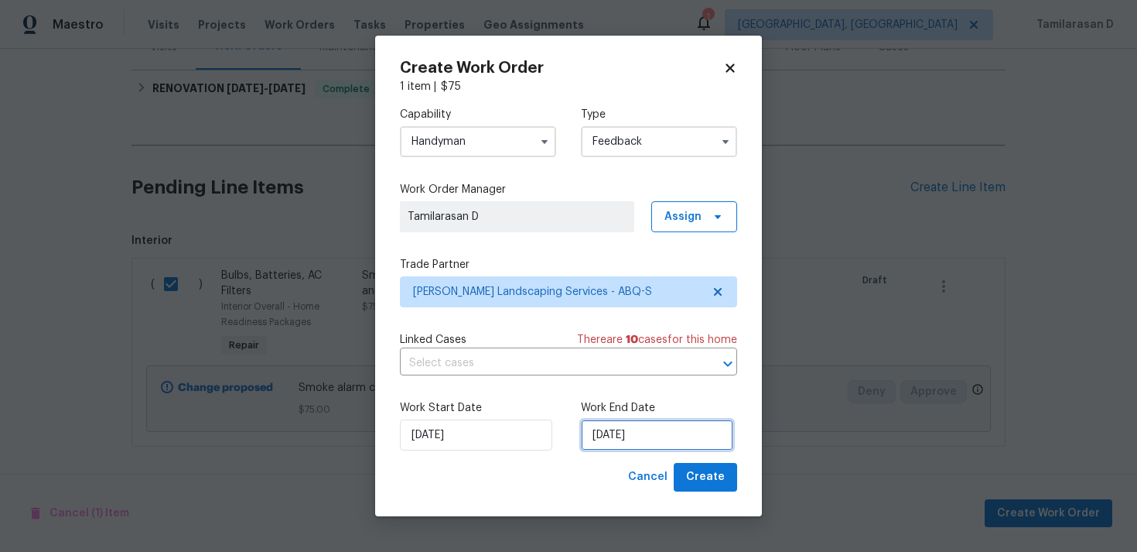
click at [612, 425] on input "[DATE]" at bounding box center [657, 434] width 152 height 31
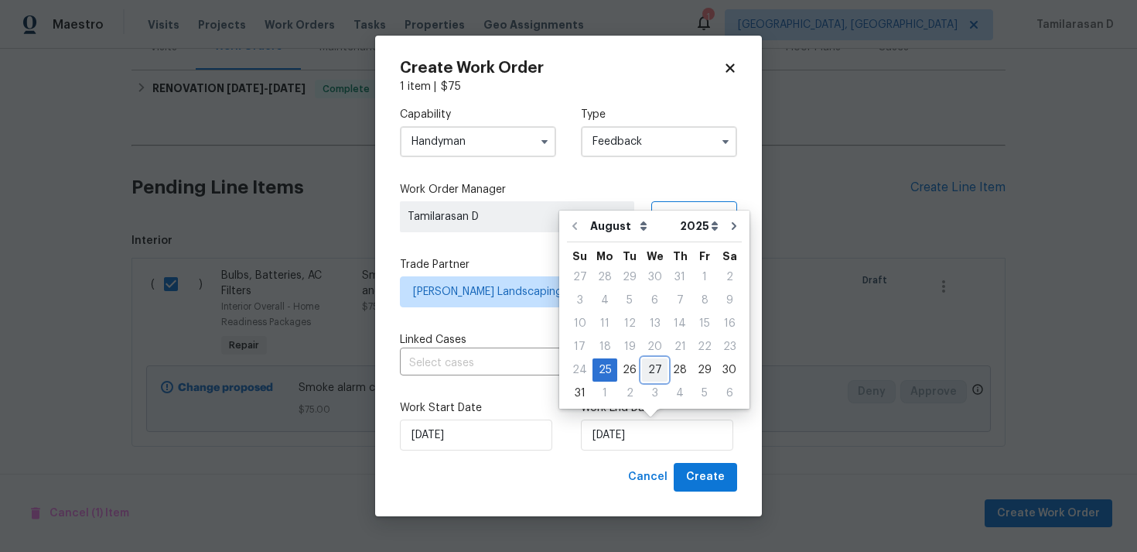
click at [643, 377] on div "27" at bounding box center [655, 370] width 26 height 22
type input "27/08/2025"
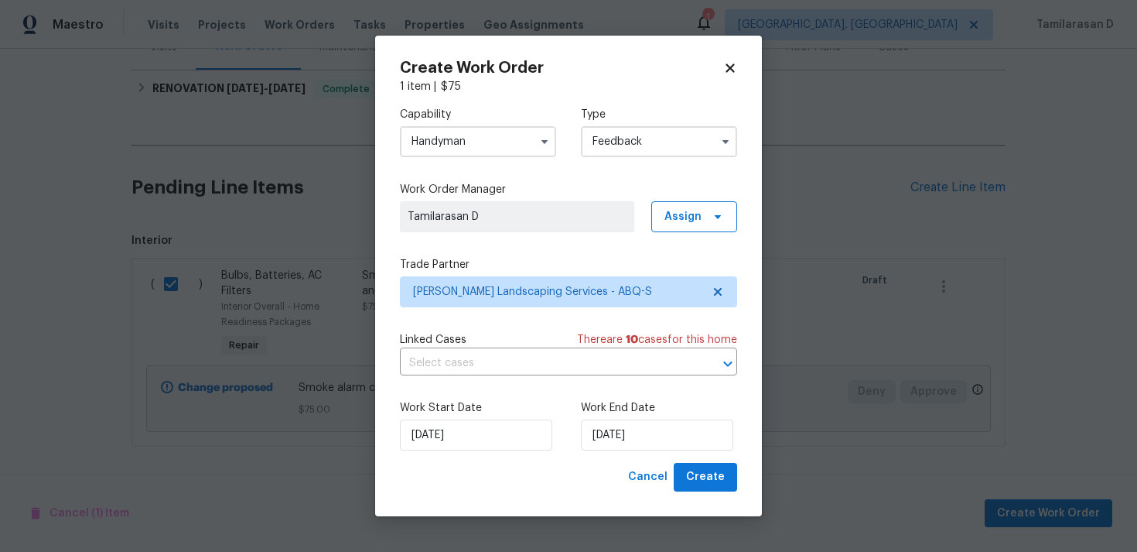
click at [534, 393] on div "Work Start Date 25/08/2025 Work End Date 27/08/2025" at bounding box center [568, 425] width 337 height 75
click at [511, 297] on span "Rodriguez Landscaping Services - ABQ-S" at bounding box center [557, 291] width 289 height 15
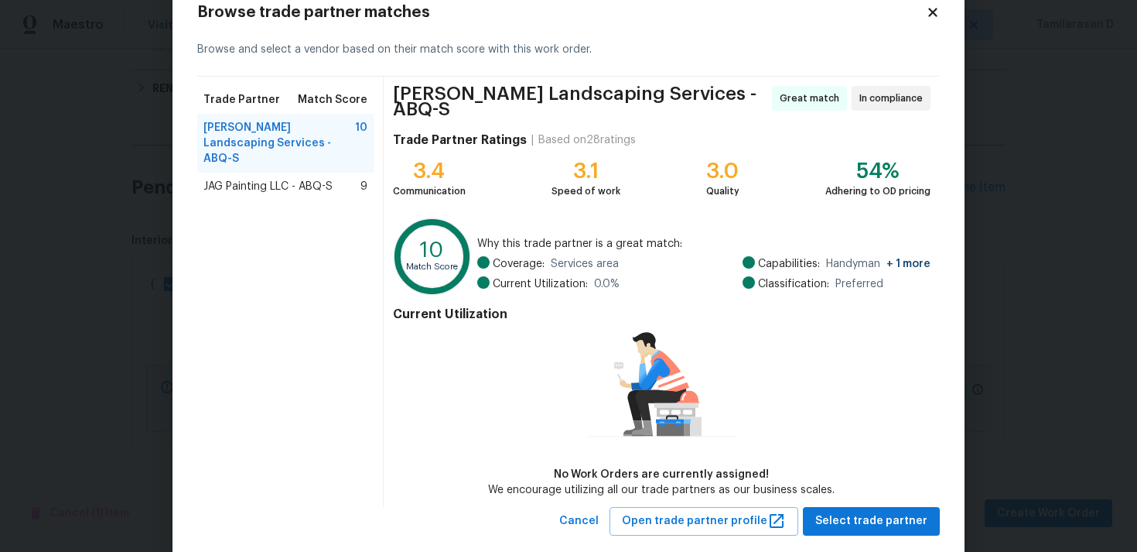
scroll to position [67, 0]
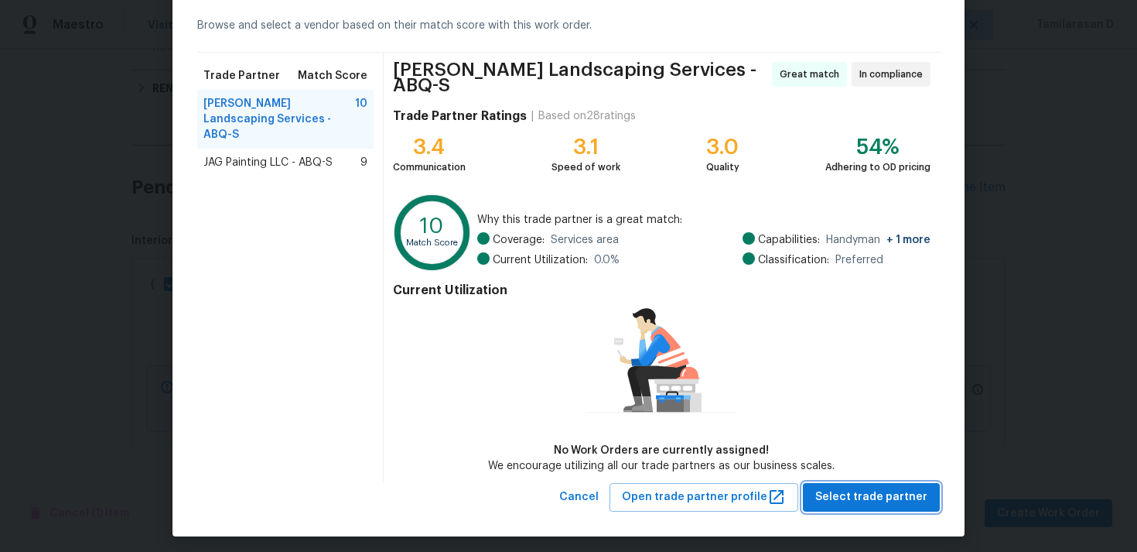
click at [885, 487] on span "Select trade partner" at bounding box center [871, 496] width 112 height 19
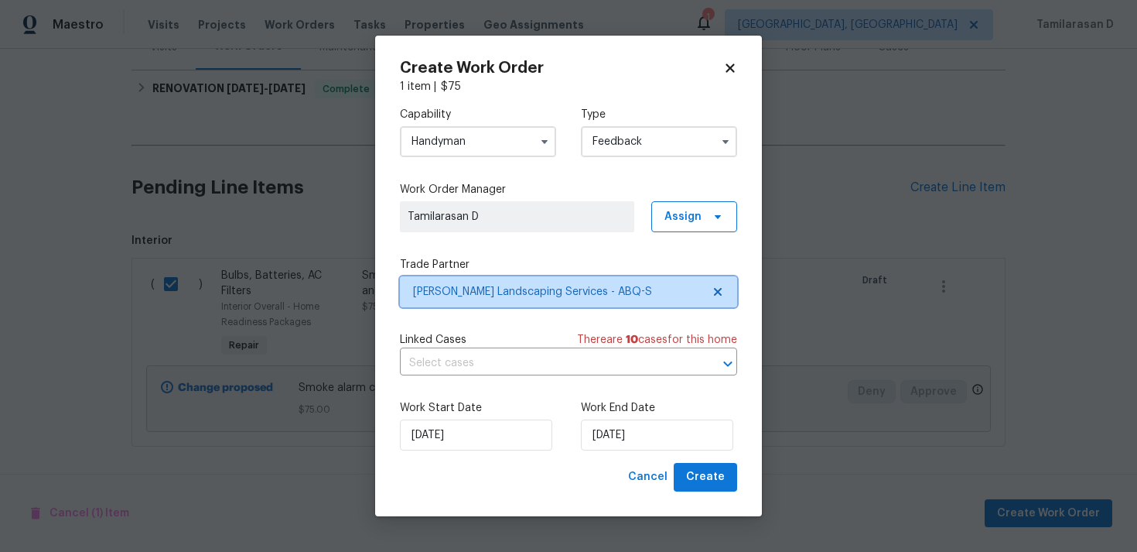
scroll to position [0, 0]
click at [726, 460] on div "Work Start Date 25/08/2025 Work End Date 27/08/2025" at bounding box center [568, 425] width 337 height 75
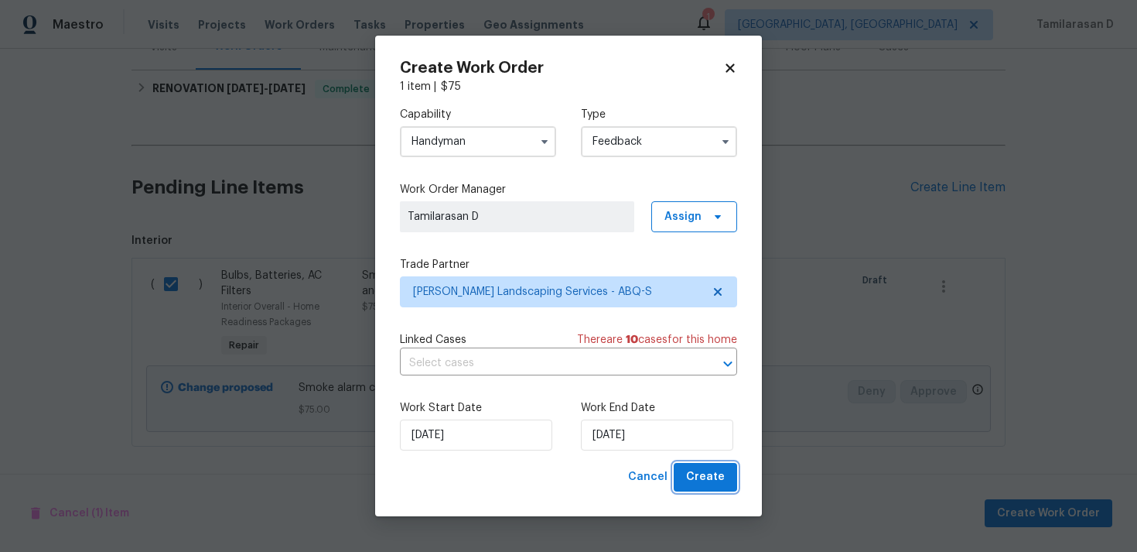
click at [724, 466] on button "Create" at bounding box center [705, 477] width 63 height 29
checkbox input "false"
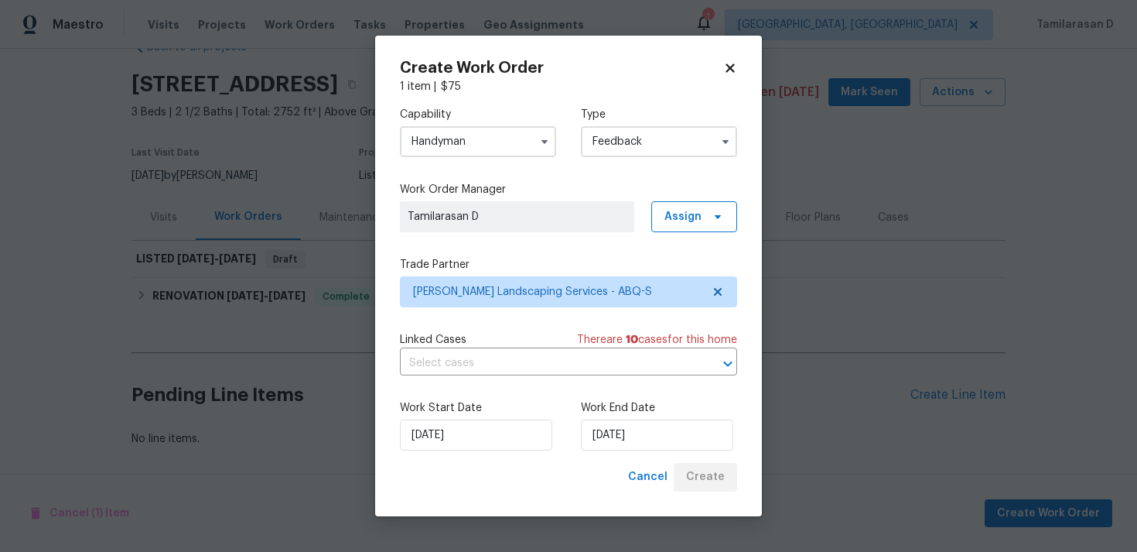
scroll to position [40, 0]
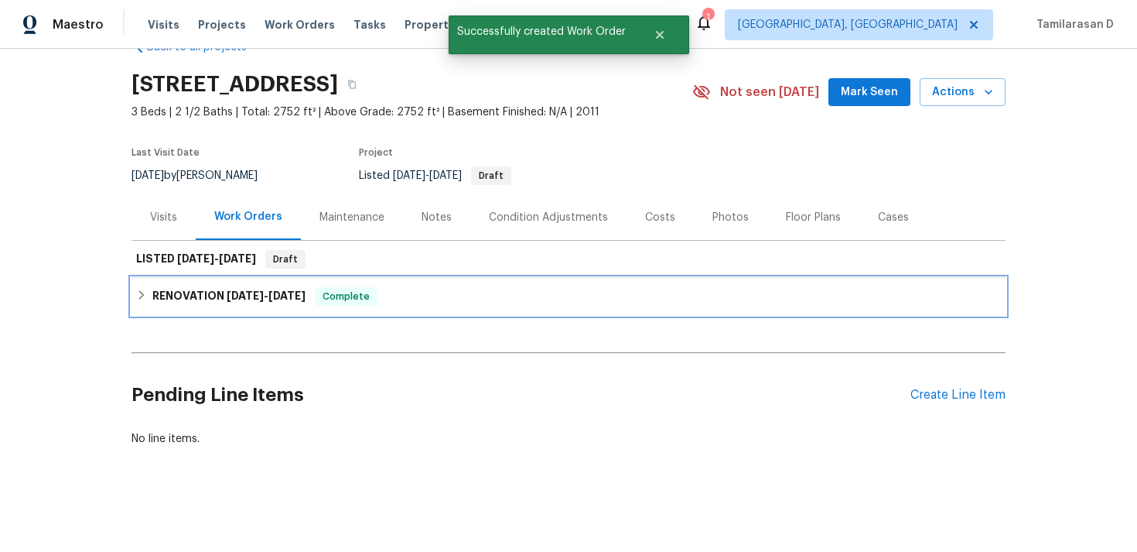
click at [142, 298] on icon at bounding box center [141, 294] width 11 height 11
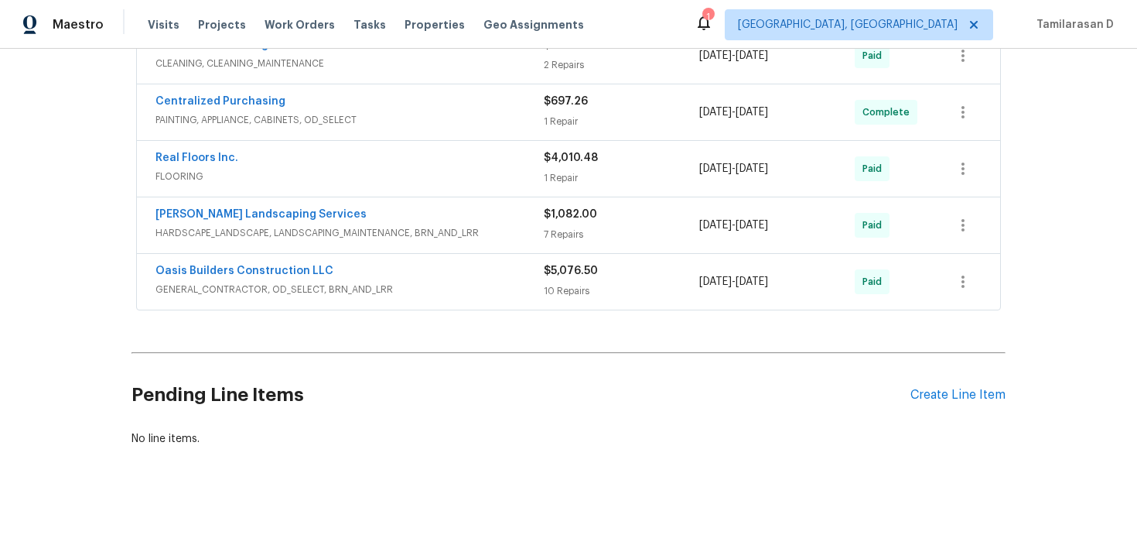
scroll to position [0, 0]
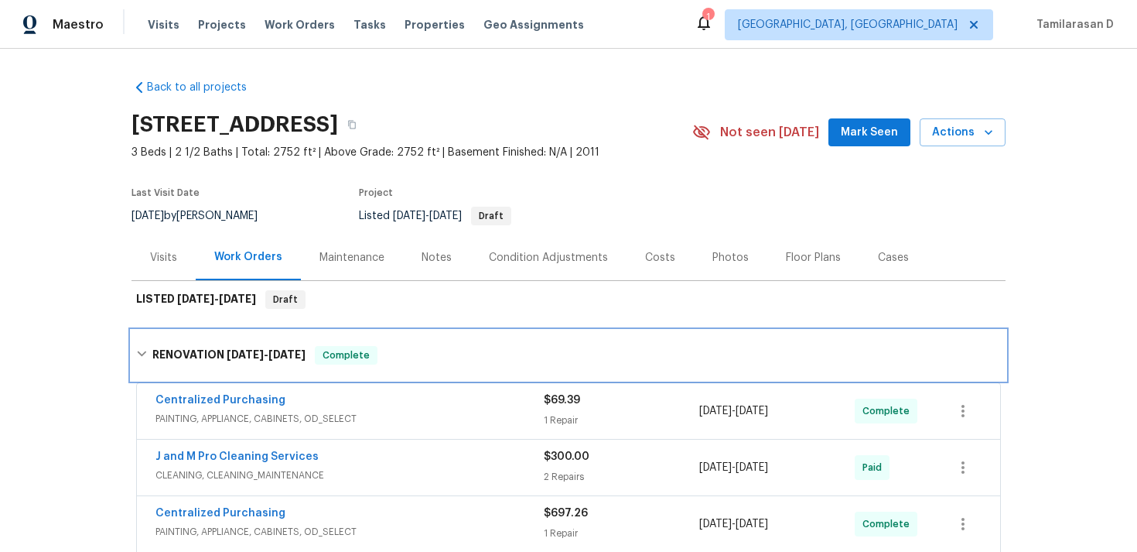
click at [148, 346] on div "RENOVATION 5/27/25 - 6/4/25 Complete" at bounding box center [568, 355] width 865 height 19
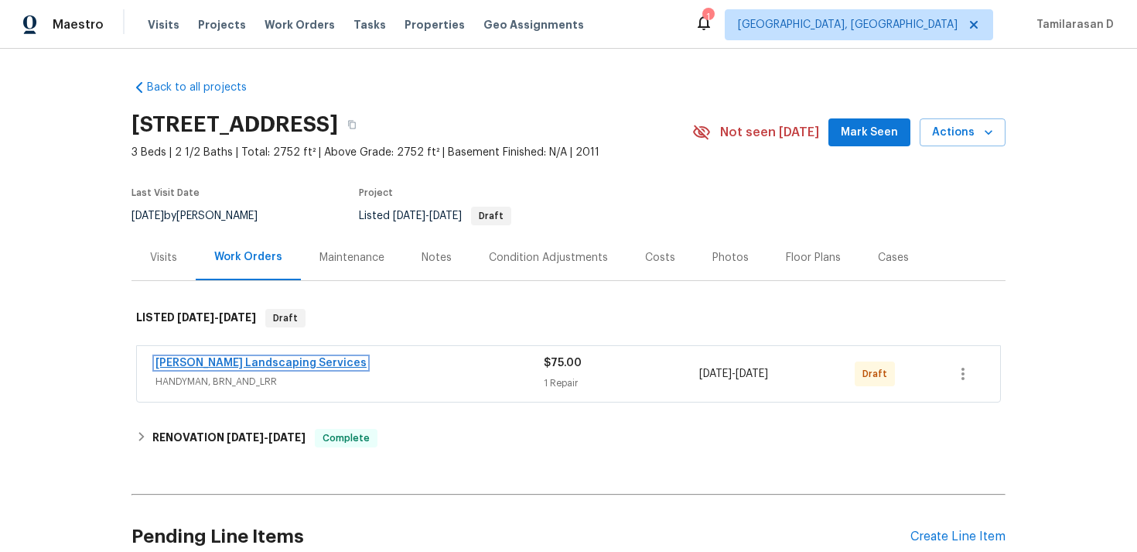
click at [194, 366] on link "[PERSON_NAME] Landscaping Services" at bounding box center [260, 362] width 211 height 11
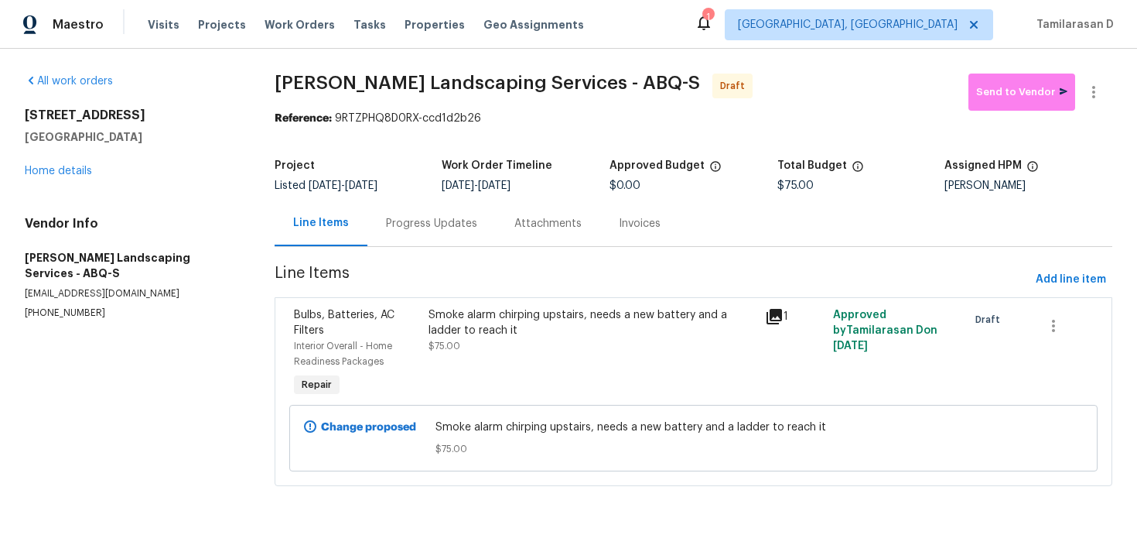
click at [424, 223] on div "Progress Updates" at bounding box center [431, 223] width 91 height 15
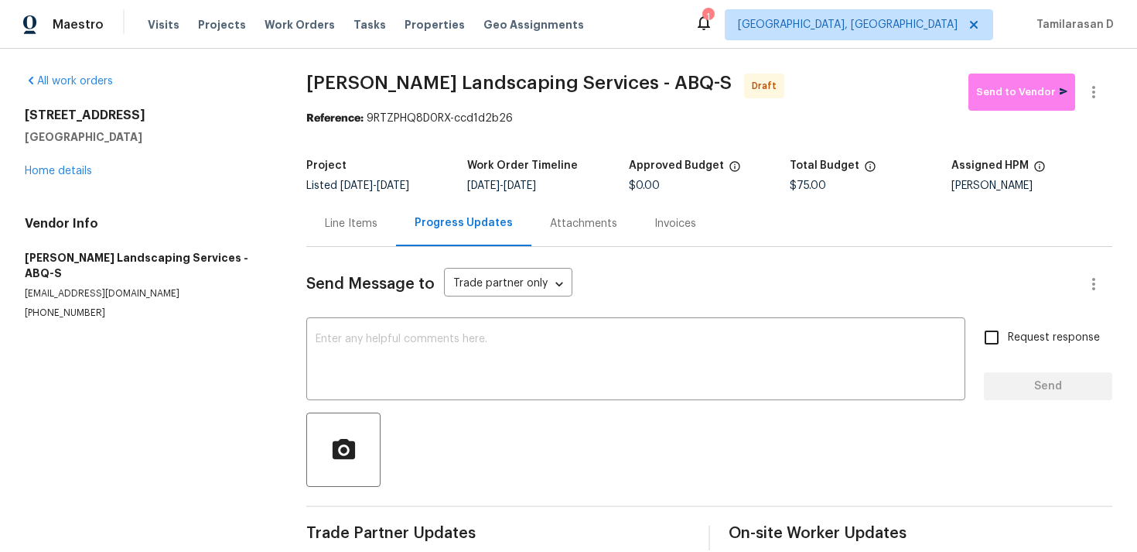
scroll to position [23, 0]
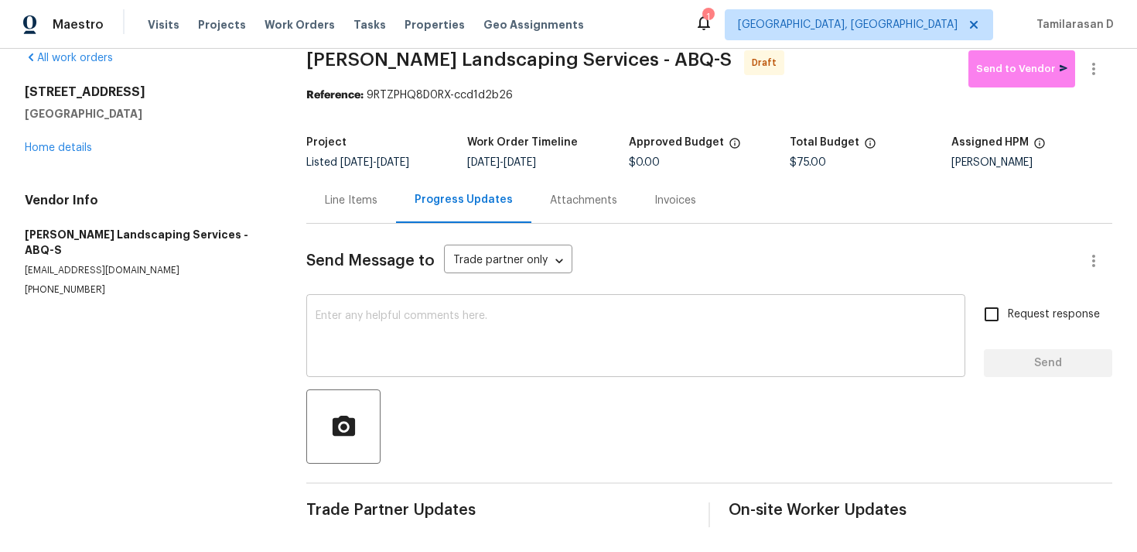
click at [402, 342] on textarea at bounding box center [636, 337] width 640 height 54
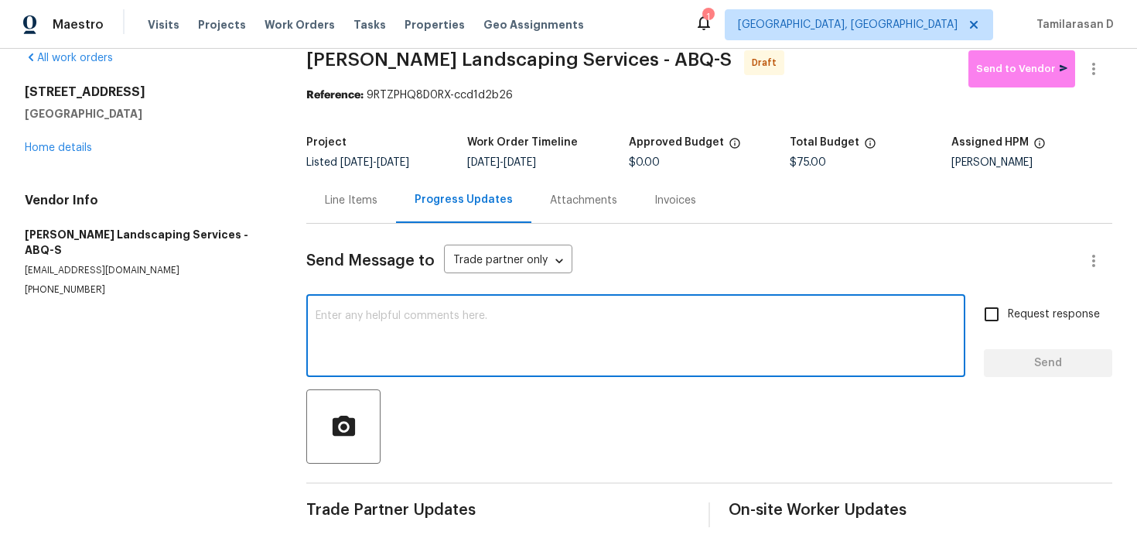
click at [336, 199] on div "Line Items" at bounding box center [351, 200] width 53 height 15
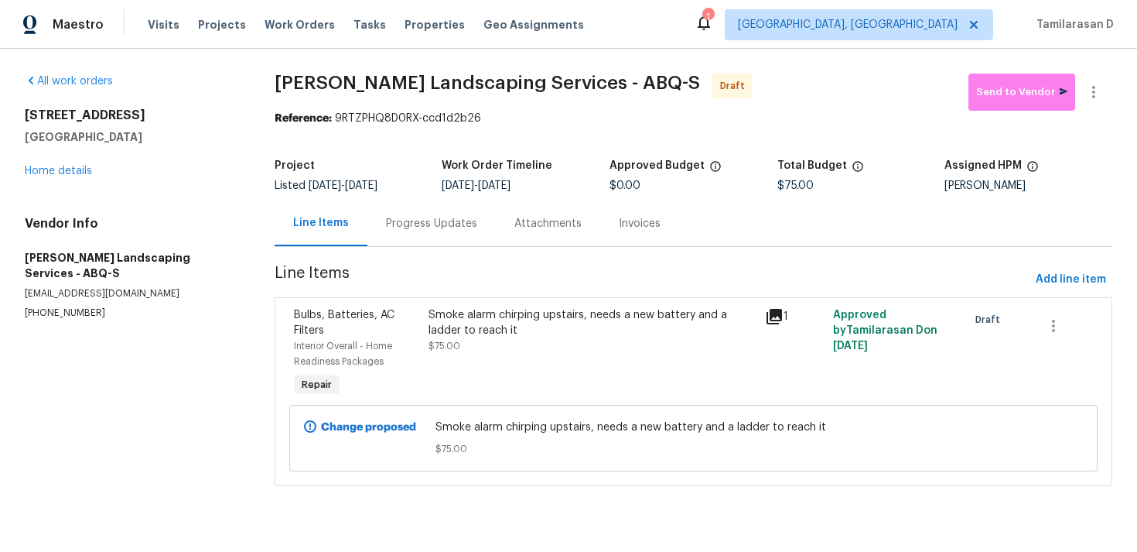
click at [435, 225] on div "Progress Updates" at bounding box center [431, 223] width 91 height 15
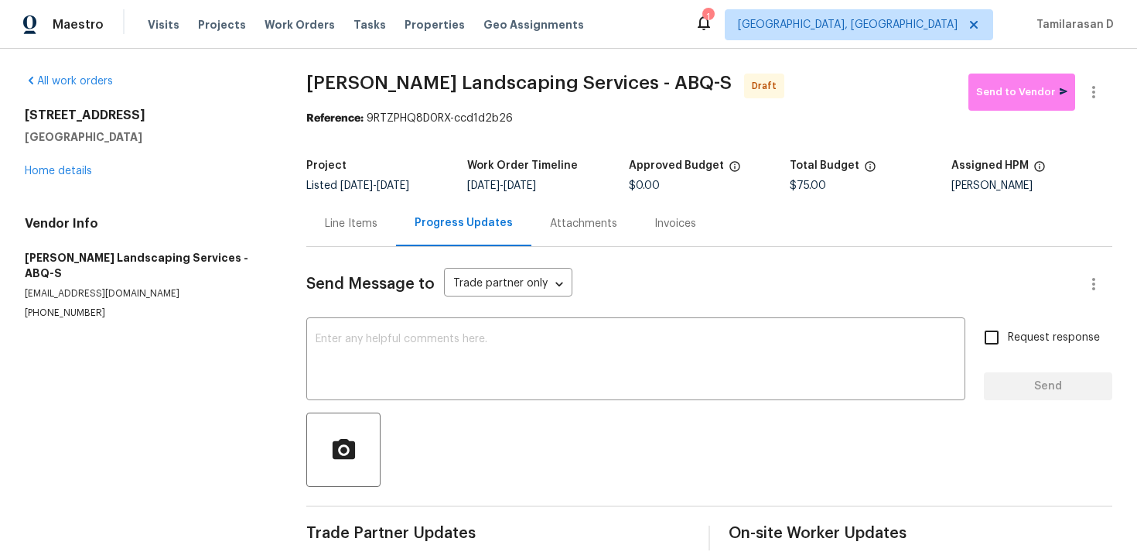
click at [357, 320] on div "Send Message to Trade partner only Trade partner only ​ x ​ Request response Se…" at bounding box center [709, 398] width 806 height 303
click at [355, 339] on textarea at bounding box center [636, 360] width 640 height 54
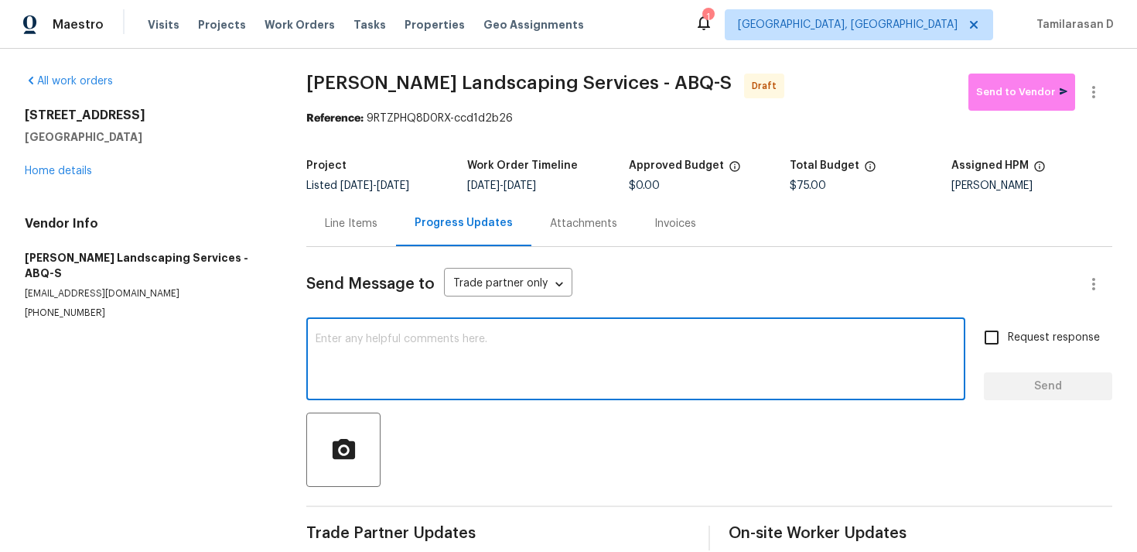
paste textarea "Hey, this is Tamil from Opendoor. I’m confirming you received the WO for the pr…"
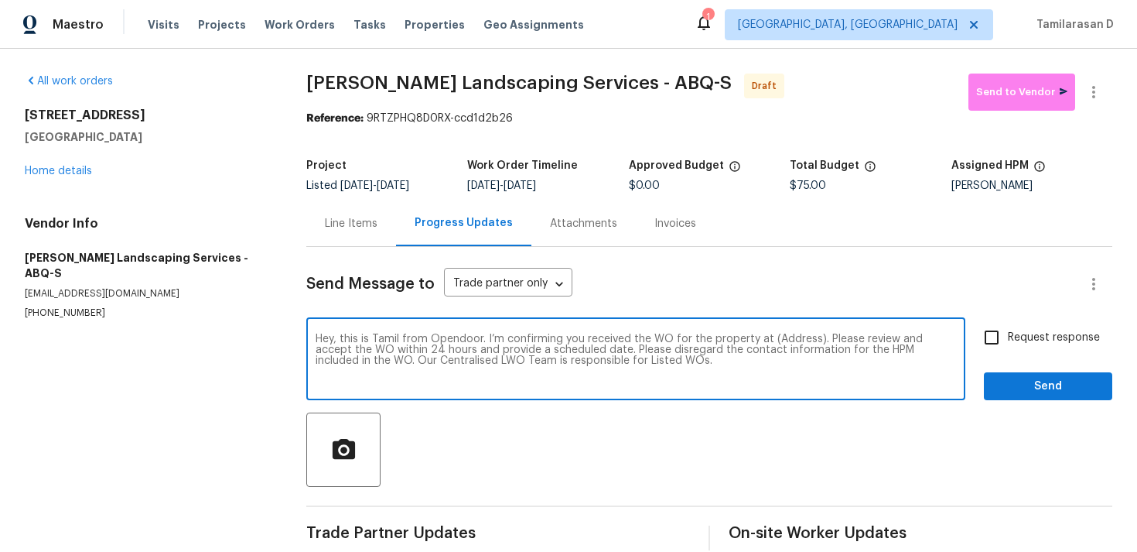
click at [797, 333] on textarea "Hey, this is Tamil from Opendoor. I’m confirming you received the WO for the pr…" at bounding box center [636, 360] width 640 height 54
click at [807, 333] on textarea "Hey, this is Tamil from Opendoor. I’m confirming you received the WO for the pr…" at bounding box center [636, 360] width 640 height 54
click at [791, 341] on textarea "Hey, this is Tamil from Opendoor. I’m confirming you received the WO for the pr…" at bounding box center [636, 360] width 640 height 54
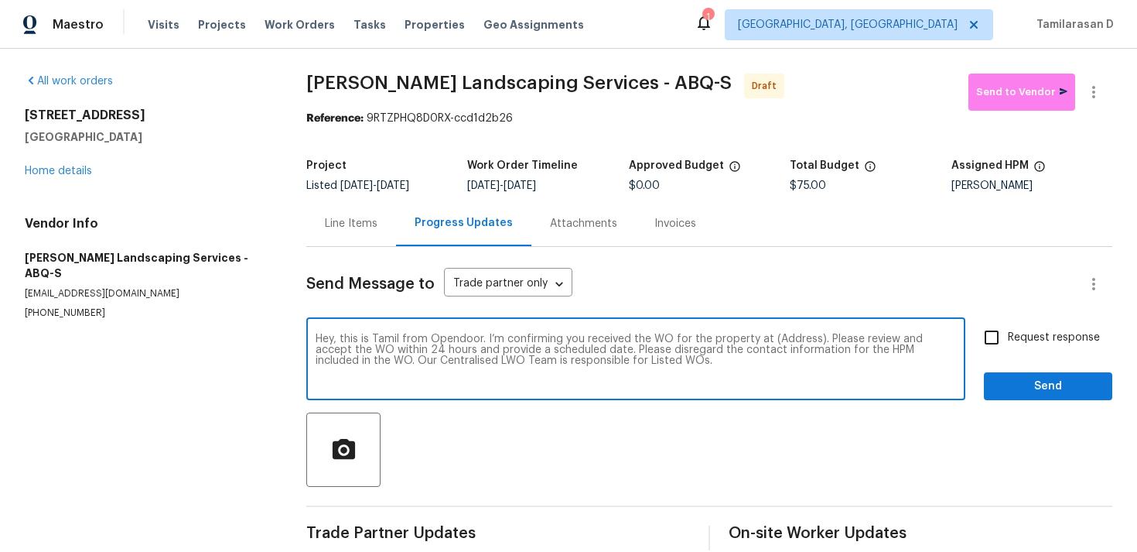
click at [791, 341] on textarea "Hey, this is Tamil from Opendoor. I’m confirming you received the WO for the pr…" at bounding box center [636, 360] width 640 height 54
paste textarea "10909 Estribo St NW, Albuquerque, NM 87114"
type textarea "Hey, this is Tamil from Opendoor. I’m confirming you received the WO for the pr…"
click at [991, 329] on input "Request response" at bounding box center [991, 337] width 32 height 32
checkbox input "true"
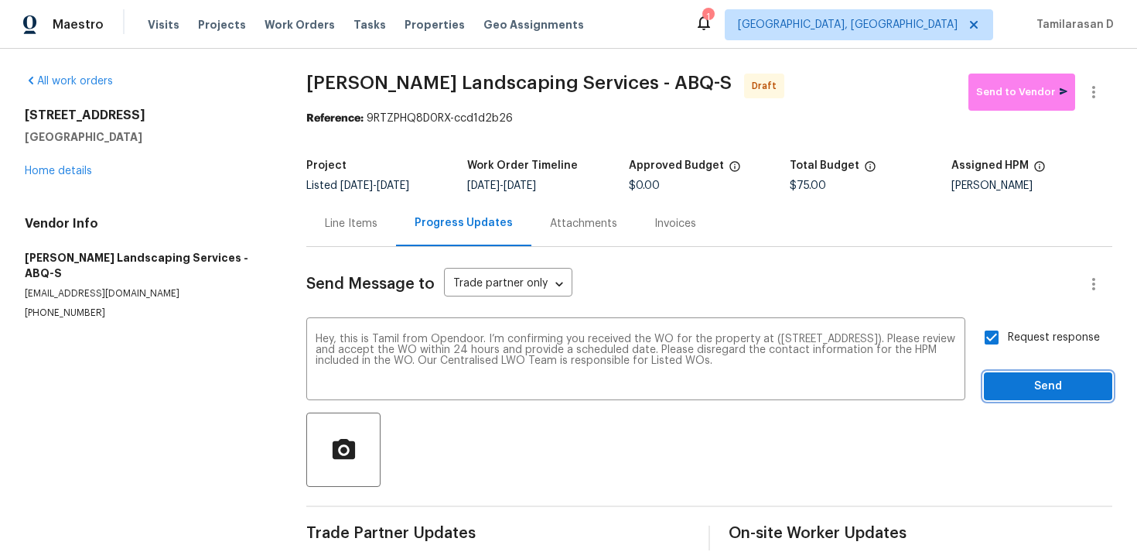
click at [1044, 375] on button "Send" at bounding box center [1048, 386] width 128 height 29
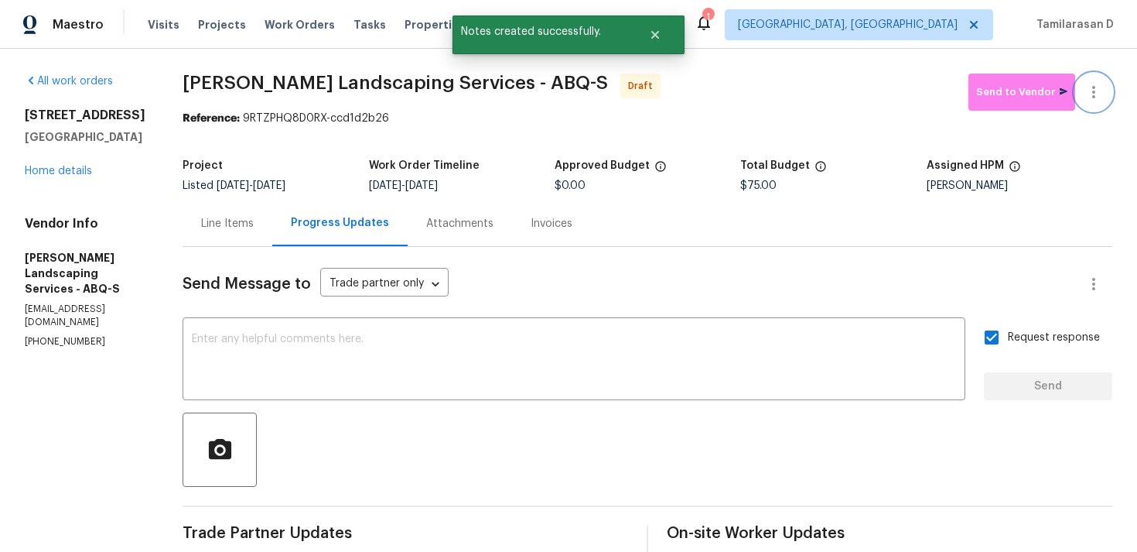
click at [1094, 94] on icon "button" at bounding box center [1094, 92] width 19 height 19
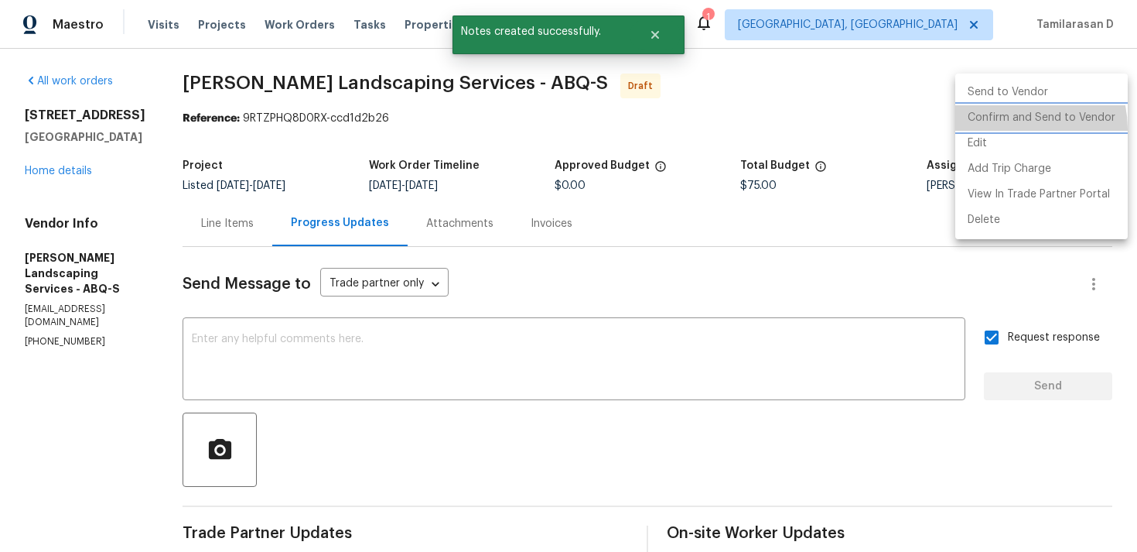
click at [1006, 129] on li "Confirm and Send to Vendor" at bounding box center [1041, 118] width 172 height 26
click at [798, 108] on div at bounding box center [568, 276] width 1137 height 552
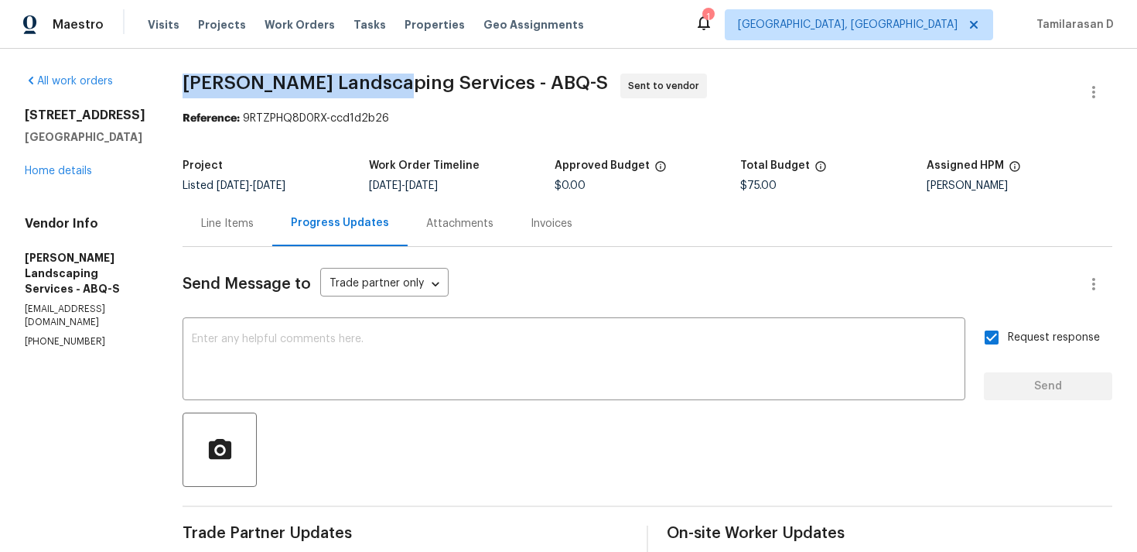
drag, startPoint x: 223, startPoint y: 81, endPoint x: 425, endPoint y: 87, distance: 202.8
click at [425, 87] on span "Rodriguez Landscaping Services - ABQ-S" at bounding box center [395, 82] width 425 height 19
copy span "Rodriguez Landscaping"
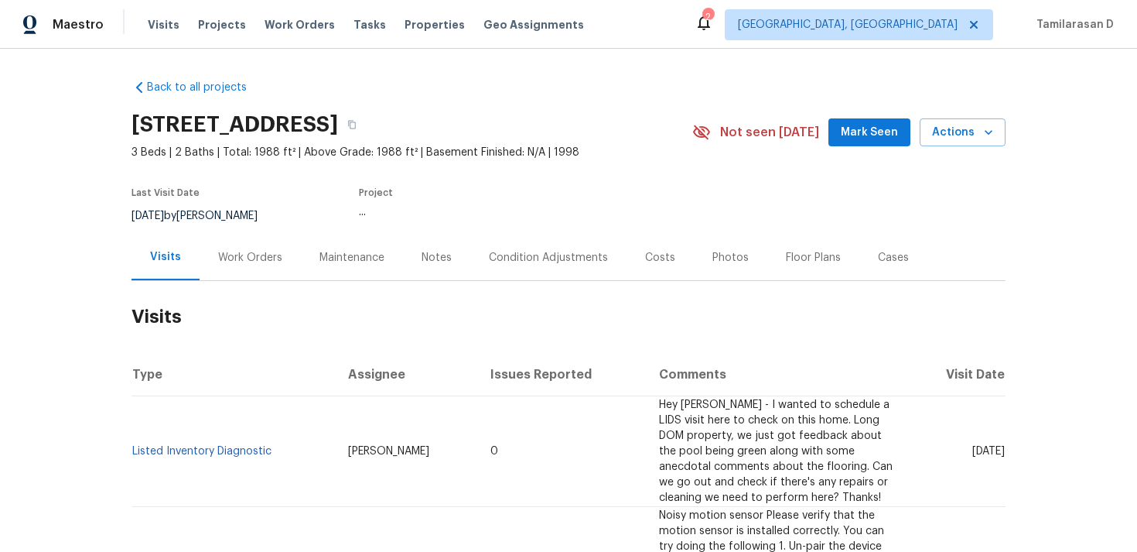
click at [250, 255] on div "Work Orders" at bounding box center [250, 257] width 64 height 15
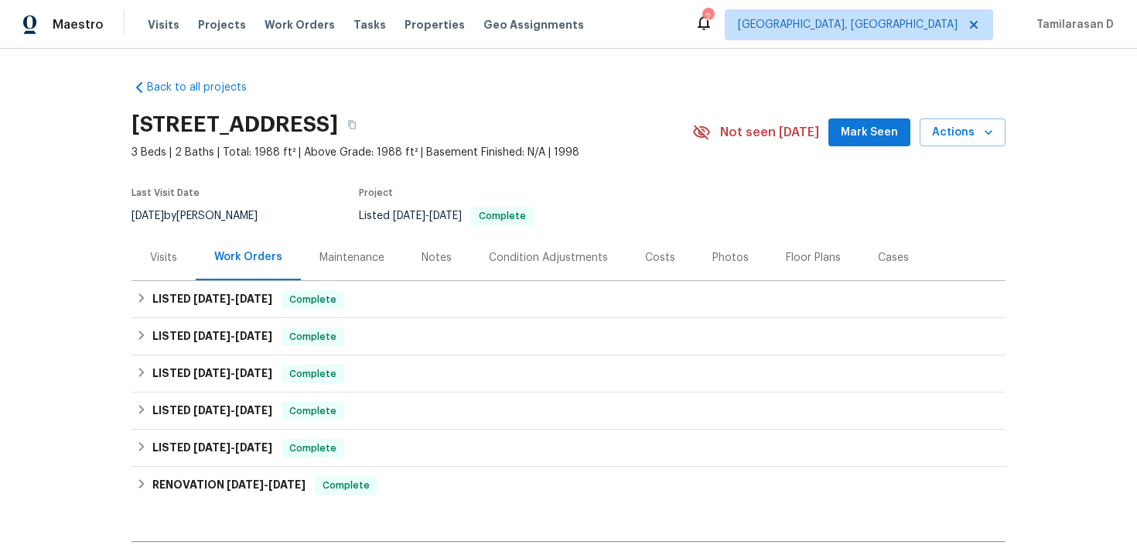
scroll to position [169, 0]
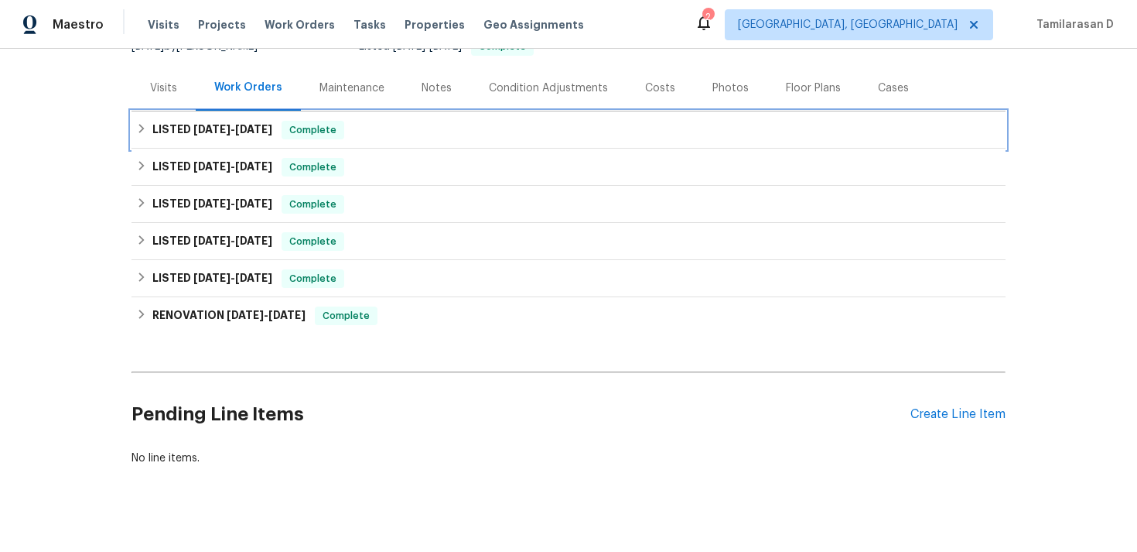
click at [149, 123] on div "LISTED [DATE] - [DATE] Complete" at bounding box center [568, 130] width 865 height 19
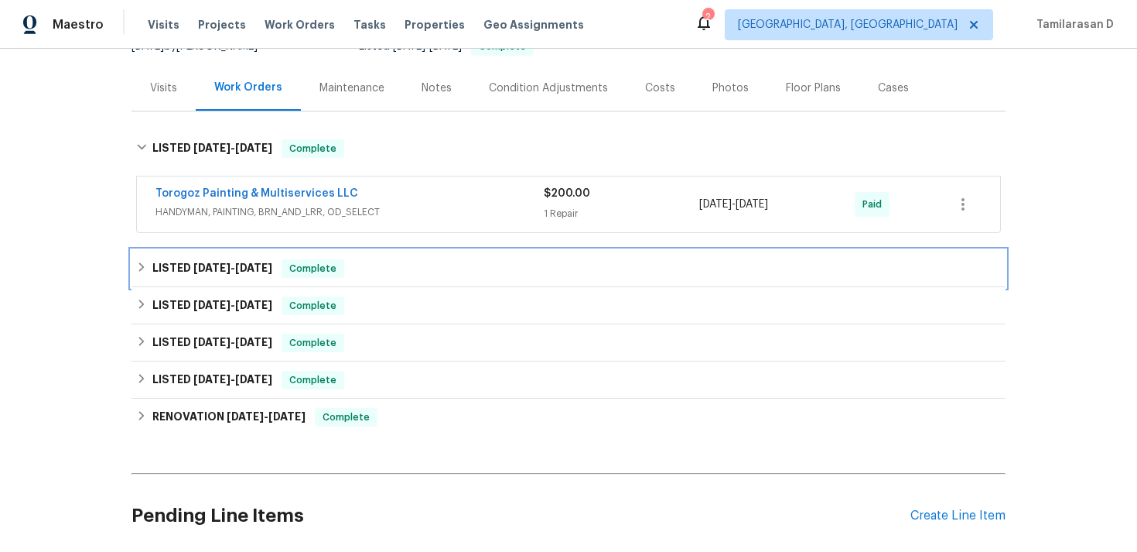
click at [185, 285] on div "LISTED [DATE] - [DATE] Complete" at bounding box center [569, 268] width 874 height 37
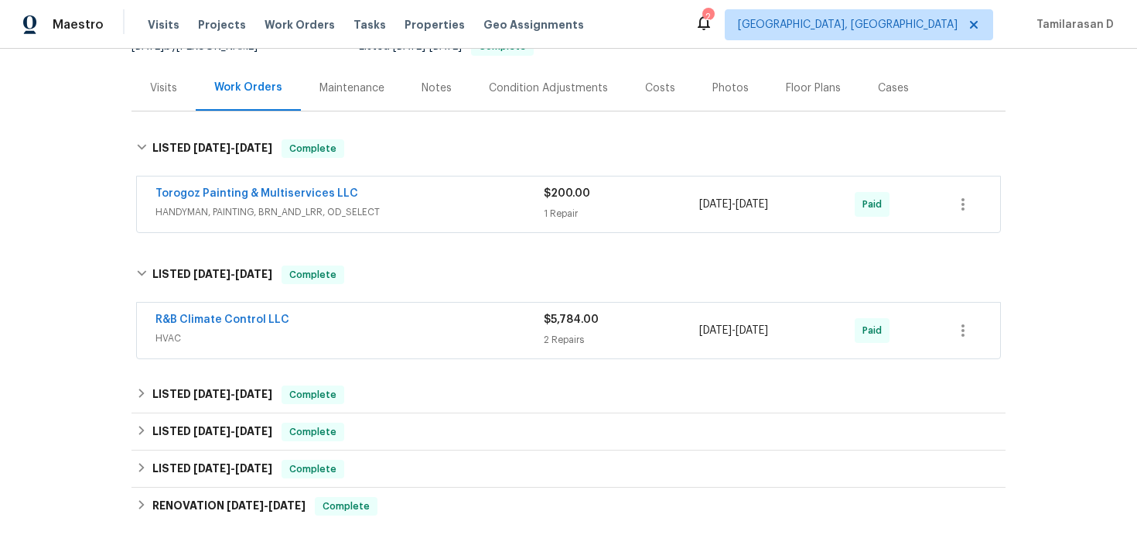
click at [275, 337] on span "HVAC" at bounding box center [349, 337] width 388 height 15
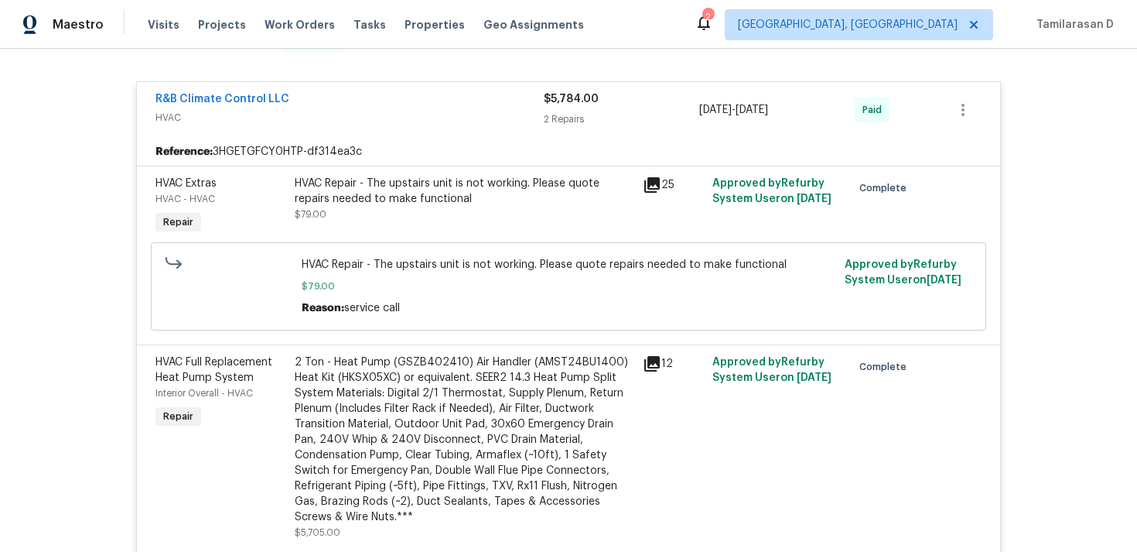
scroll to position [341, 0]
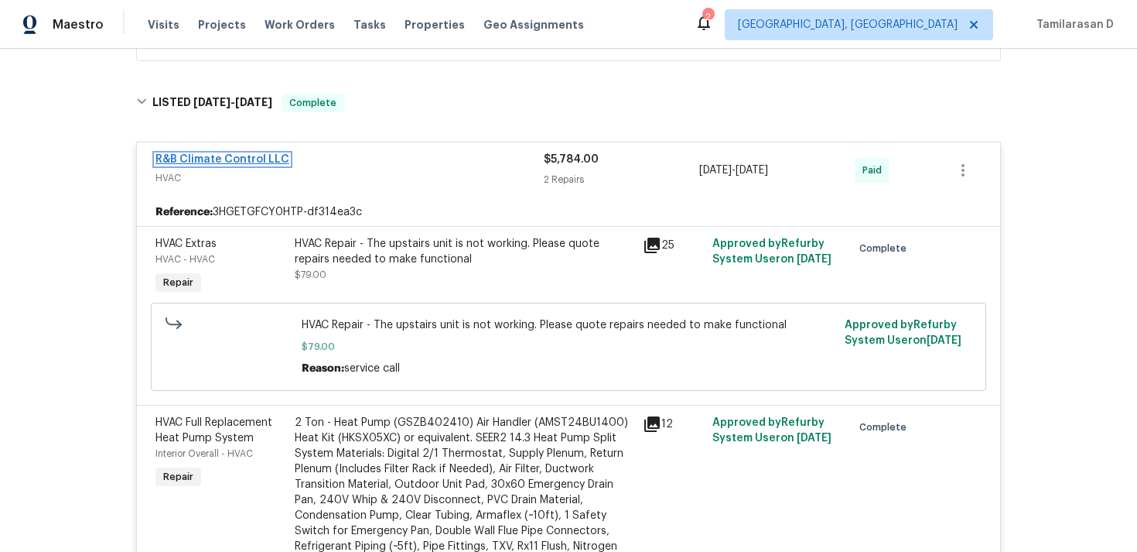
click at [241, 160] on link "R&B Climate Control LLC" at bounding box center [222, 159] width 134 height 11
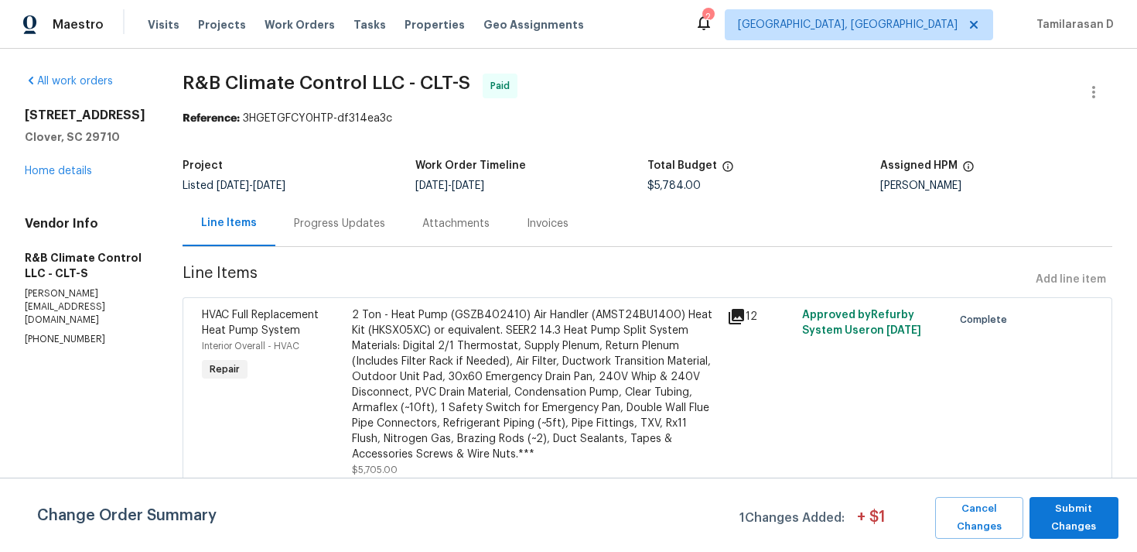
scroll to position [177, 0]
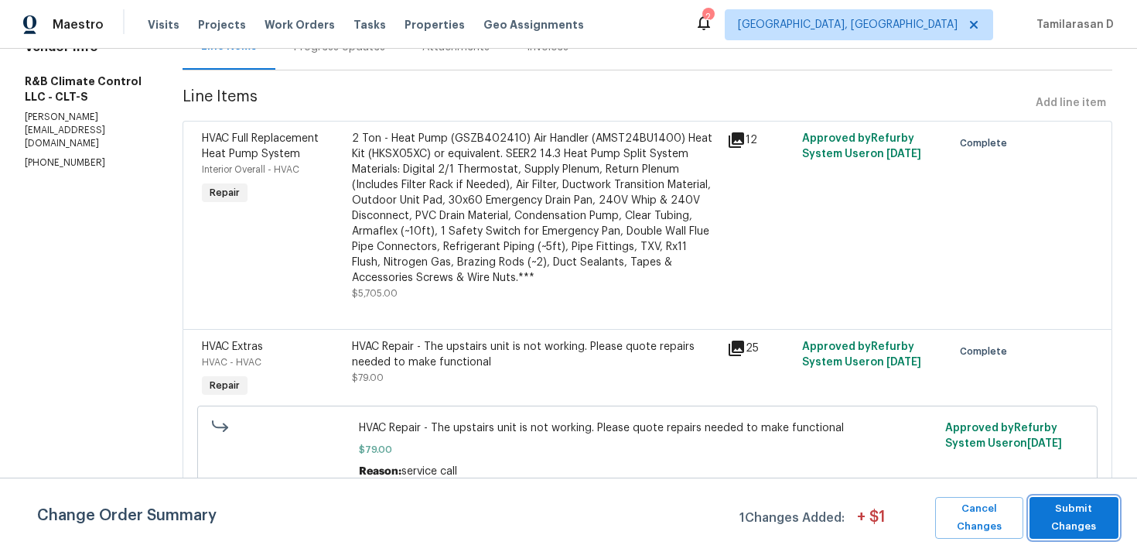
click at [1103, 532] on span "Submit Changes" at bounding box center [1073, 518] width 73 height 36
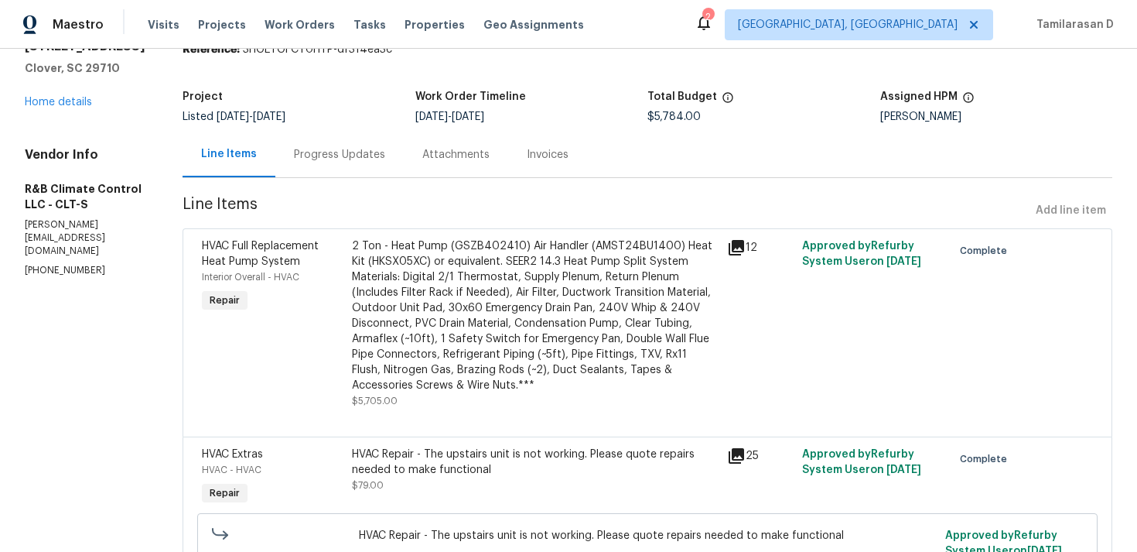
click at [313, 159] on div "Progress Updates" at bounding box center [339, 154] width 91 height 15
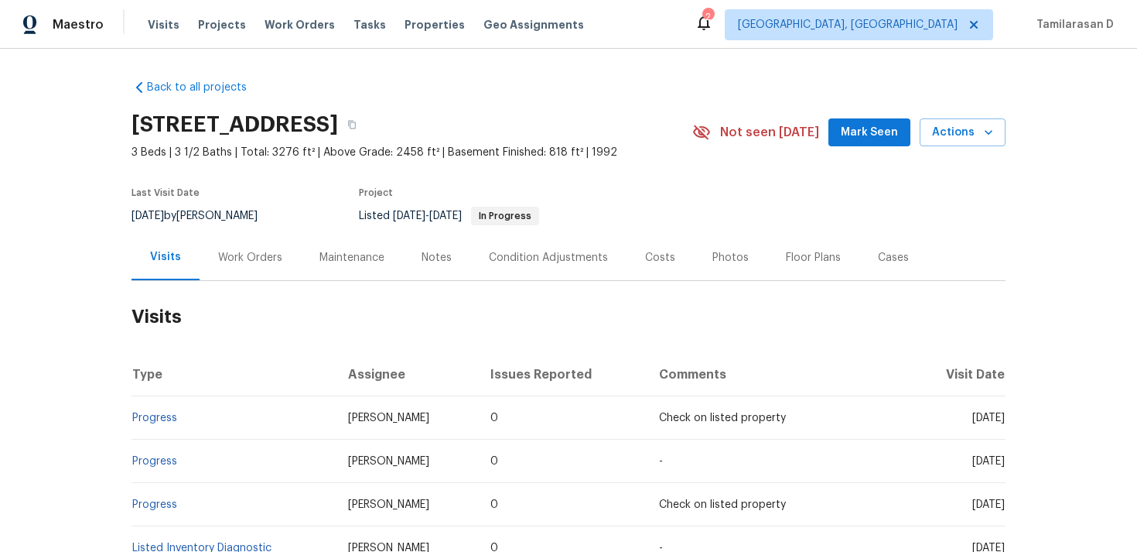
click at [243, 251] on div "Work Orders" at bounding box center [250, 257] width 64 height 15
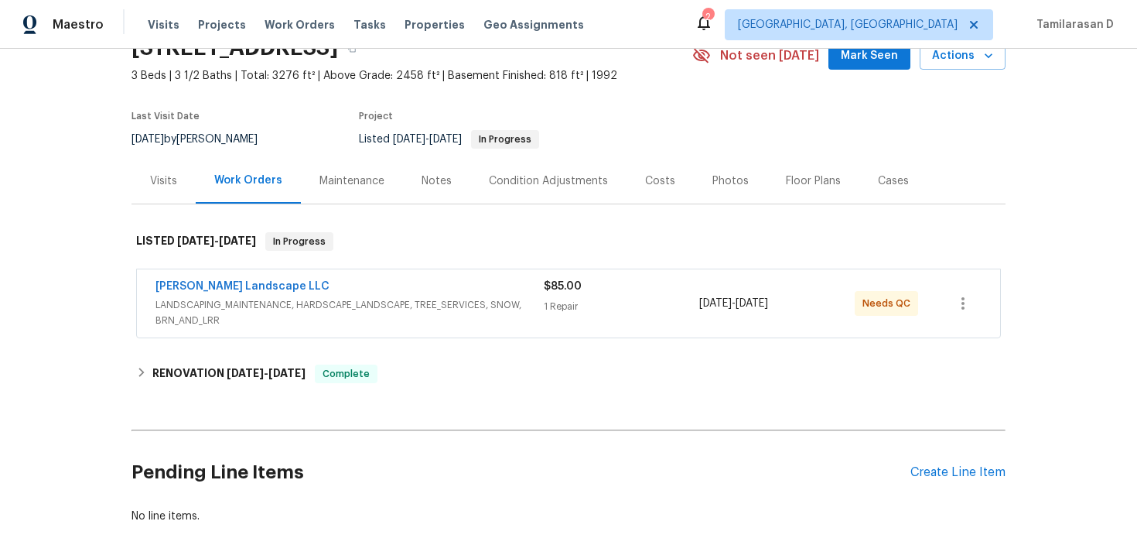
scroll to position [83, 0]
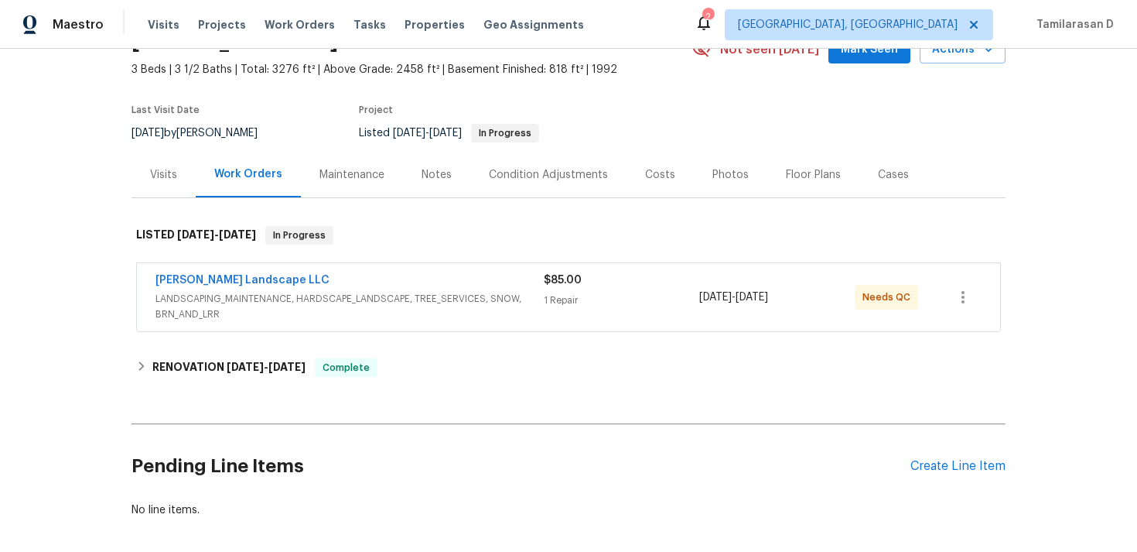
click at [285, 306] on span "LANDSCAPING_MAINTENANCE, HARDSCAPE_LANDSCAPE, TREE_SERVICES, SNOW, BRN_AND_LRR" at bounding box center [349, 306] width 388 height 31
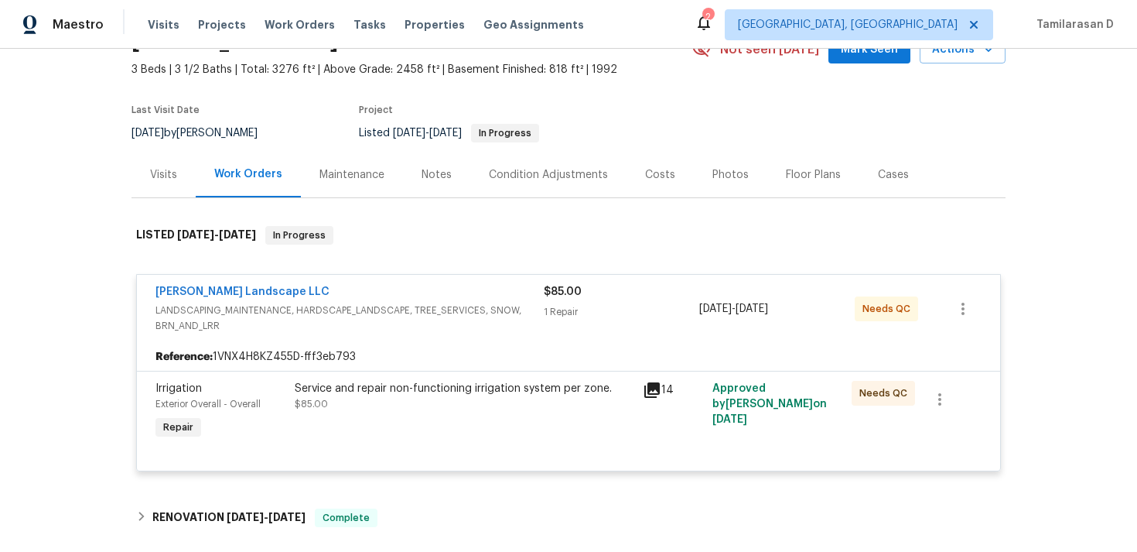
scroll to position [111, 0]
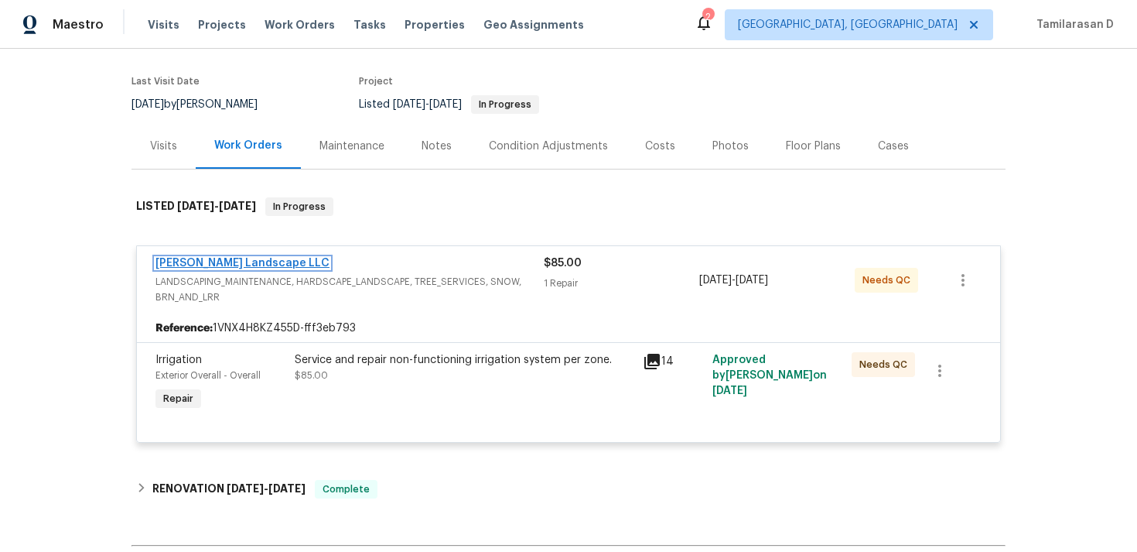
click at [200, 259] on link "Dalia Landscape LLC" at bounding box center [242, 263] width 174 height 11
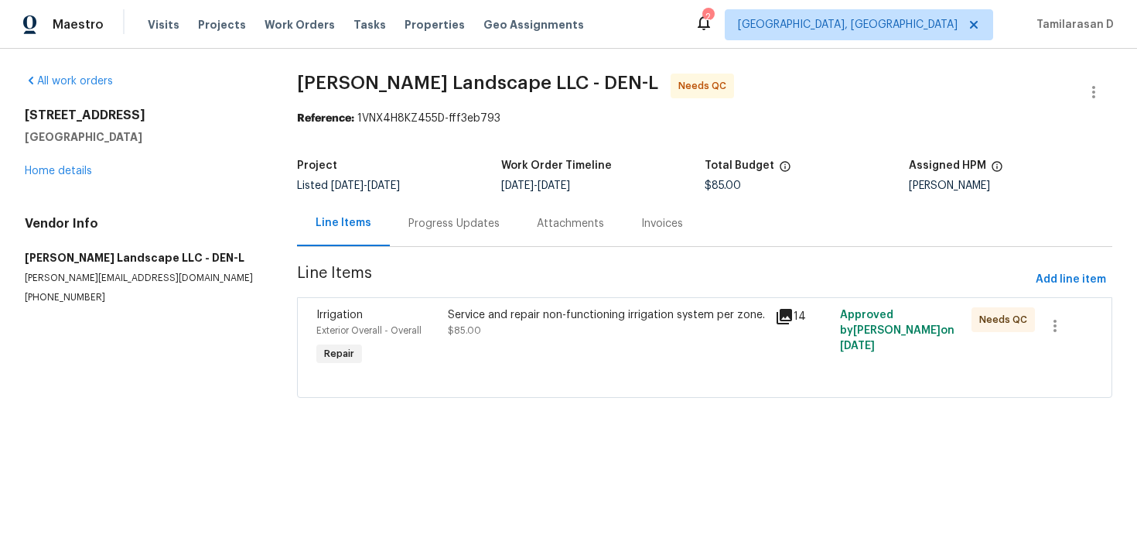
click at [442, 243] on div "Progress Updates" at bounding box center [454, 223] width 128 height 46
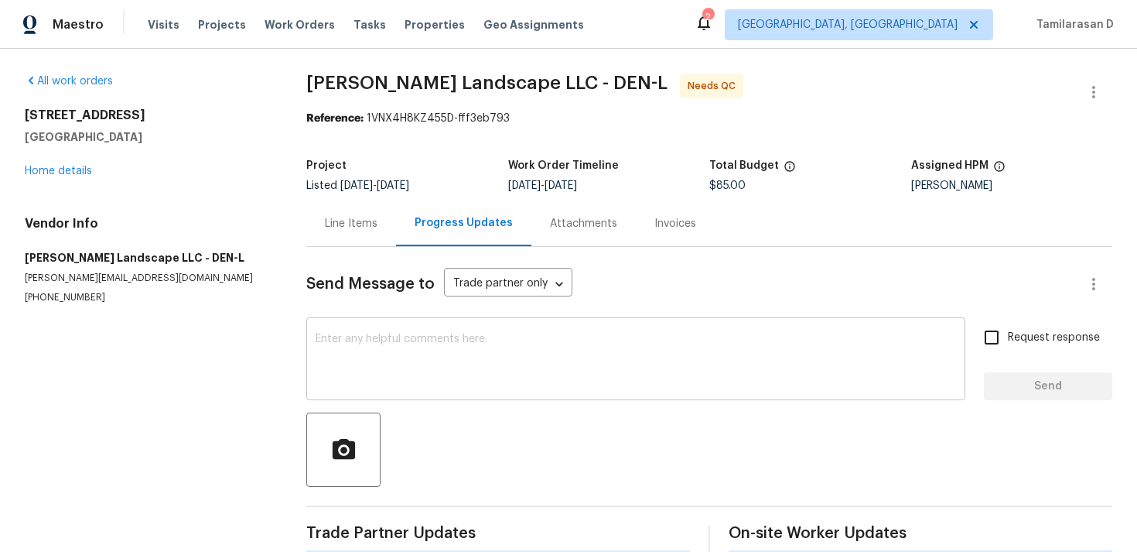
scroll to position [84, 0]
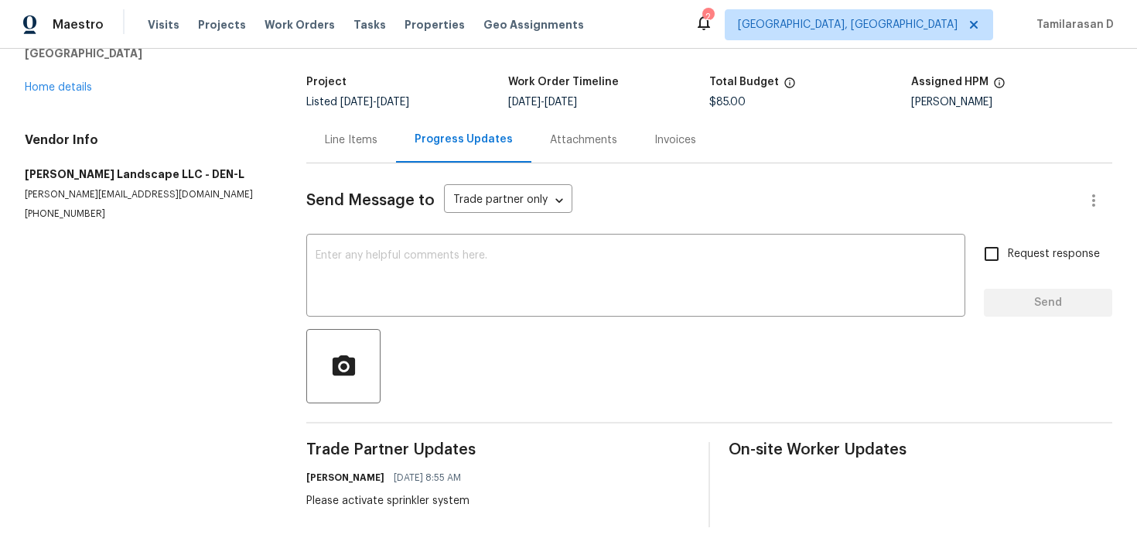
click at [351, 140] on div "Line Items" at bounding box center [351, 139] width 53 height 15
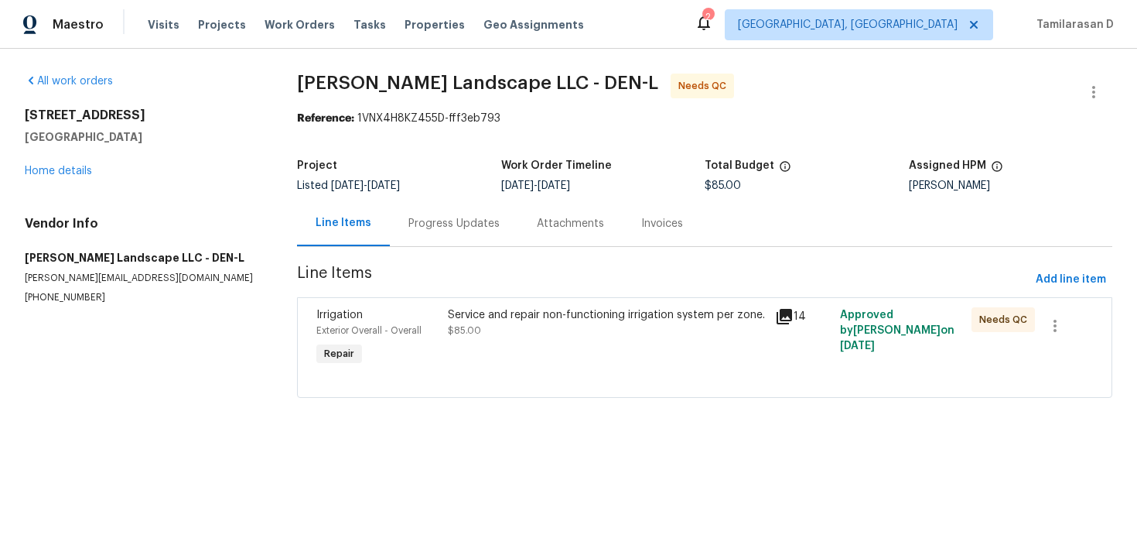
click at [521, 318] on div "Service and repair non-functioning irrigation system per zone." at bounding box center [607, 314] width 318 height 15
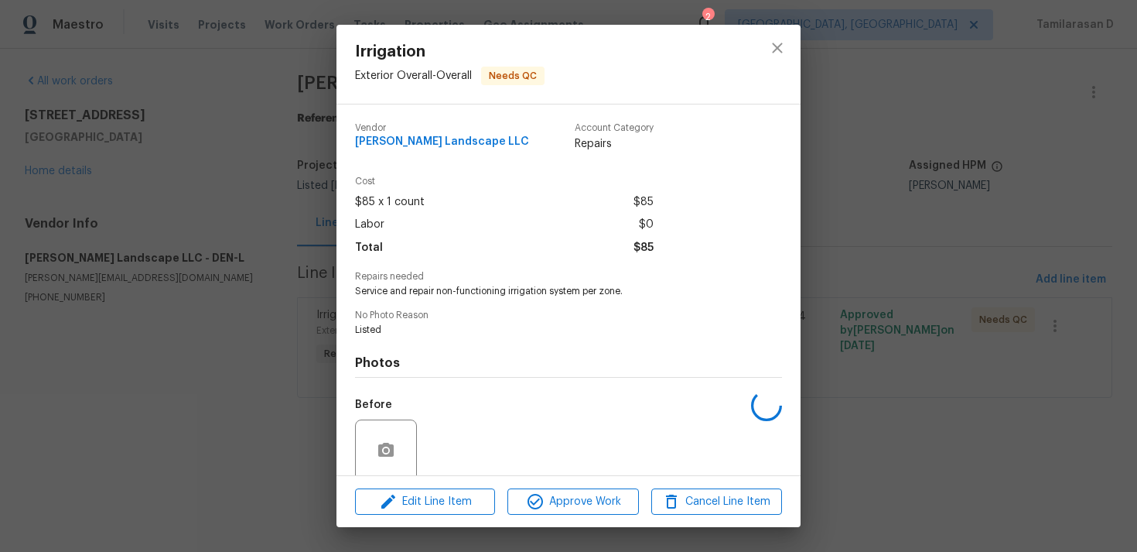
scroll to position [121, 0]
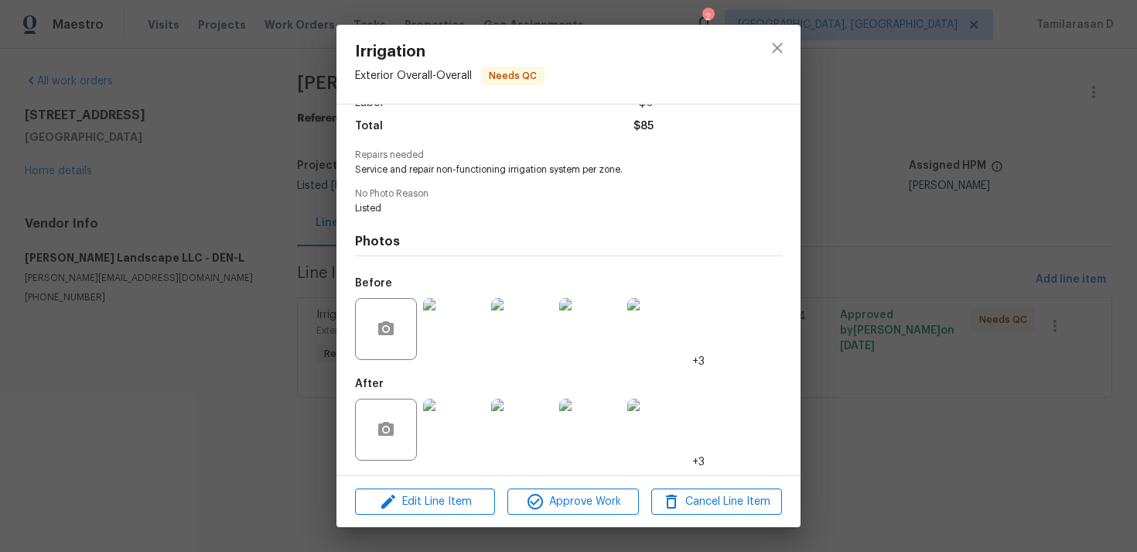
click at [466, 432] on img at bounding box center [454, 429] width 62 height 62
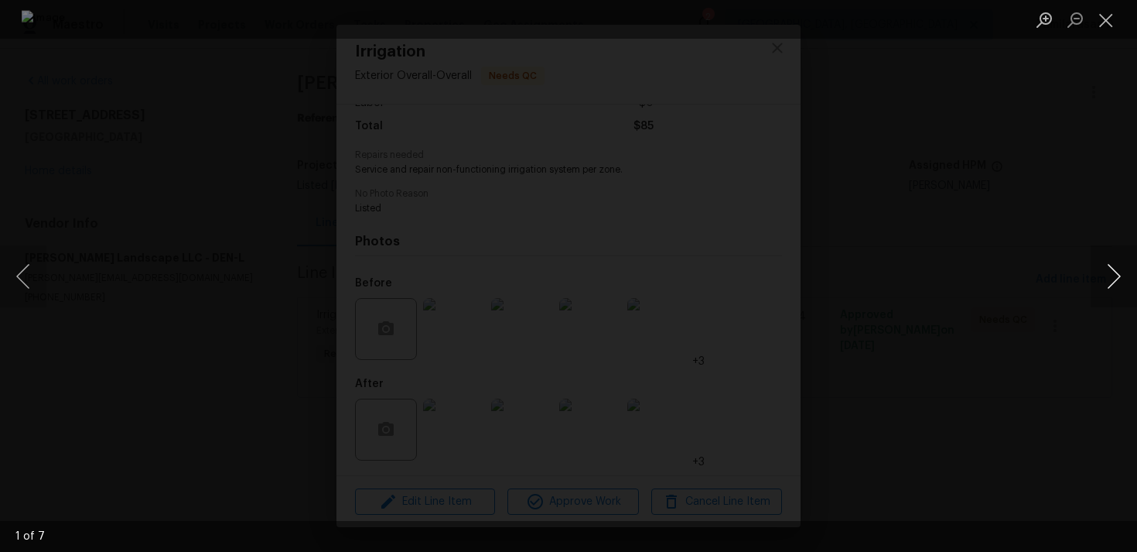
click at [1103, 275] on button "Next image" at bounding box center [1114, 276] width 46 height 62
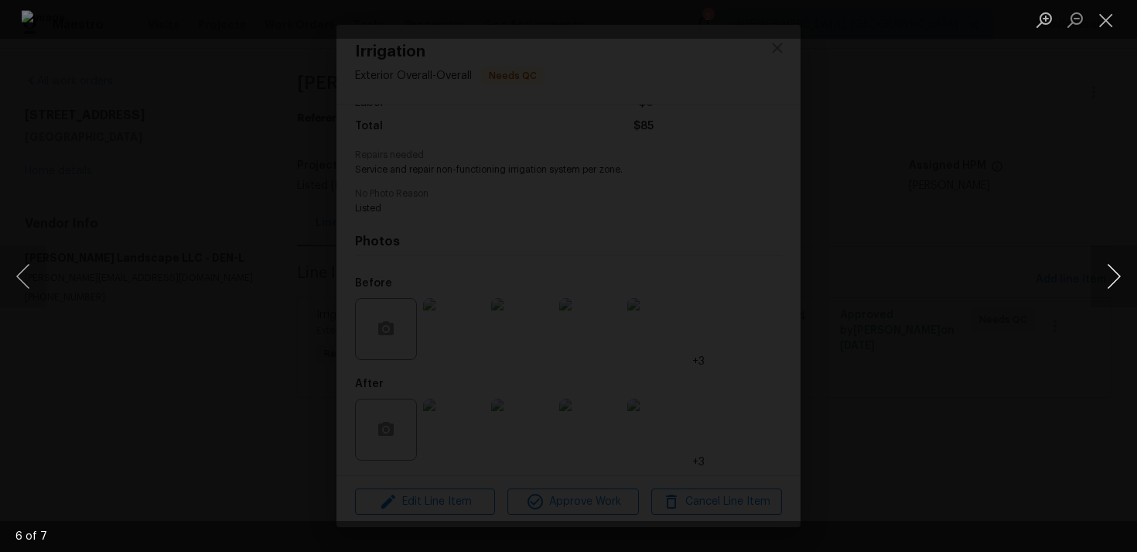
click at [1103, 275] on button "Next image" at bounding box center [1114, 276] width 46 height 62
click at [9, 283] on button "Previous image" at bounding box center [23, 276] width 46 height 62
click at [1119, 272] on button "Next image" at bounding box center [1114, 276] width 46 height 62
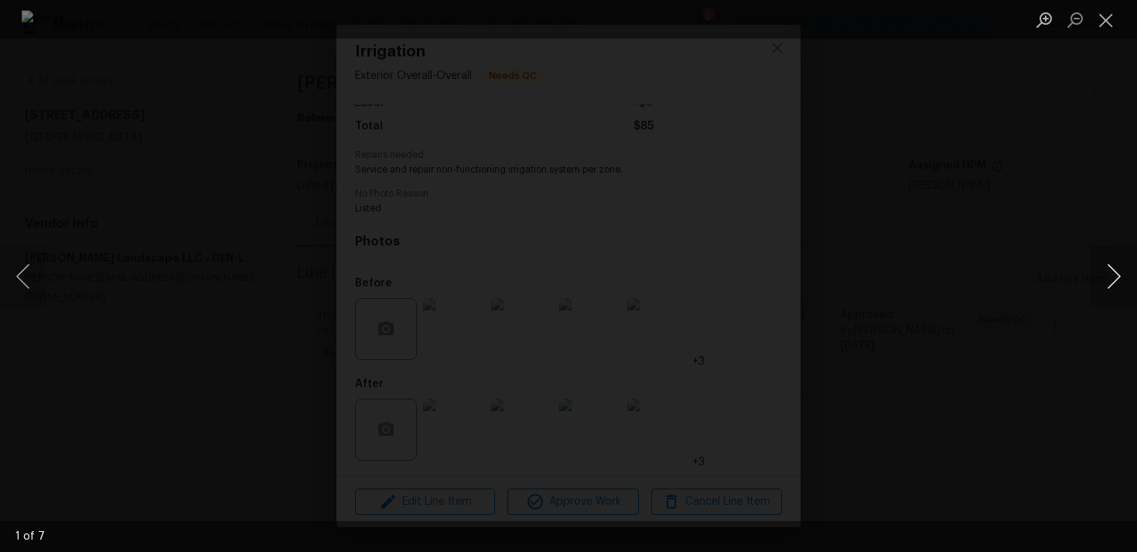
click at [1119, 272] on button "Next image" at bounding box center [1114, 276] width 46 height 62
click at [1105, 22] on button "Close lightbox" at bounding box center [1106, 19] width 31 height 27
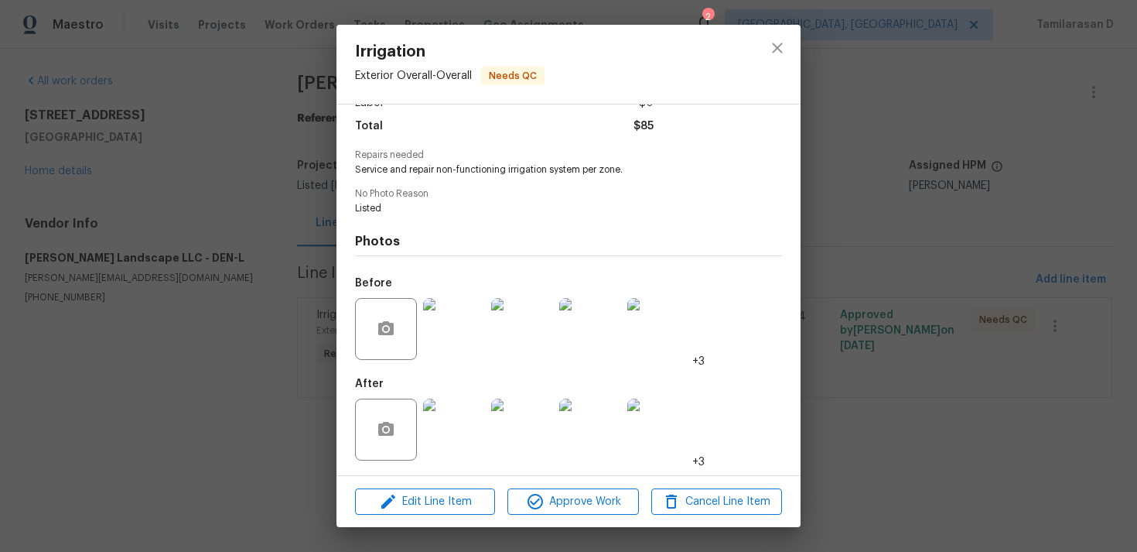
click at [869, 173] on div "Irrigation Exterior Overall - Overall Needs QC Vendor Dalia Landscape LLC Accou…" at bounding box center [568, 276] width 1137 height 552
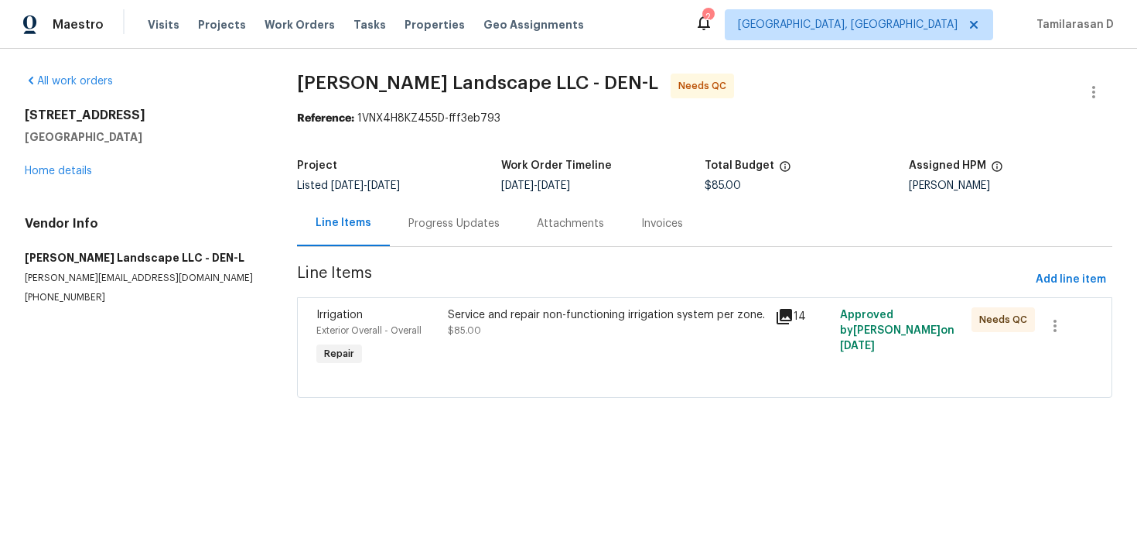
click at [615, 338] on div "Service and repair non-functioning irrigation system per zone. $85.00" at bounding box center [606, 337] width 327 height 71
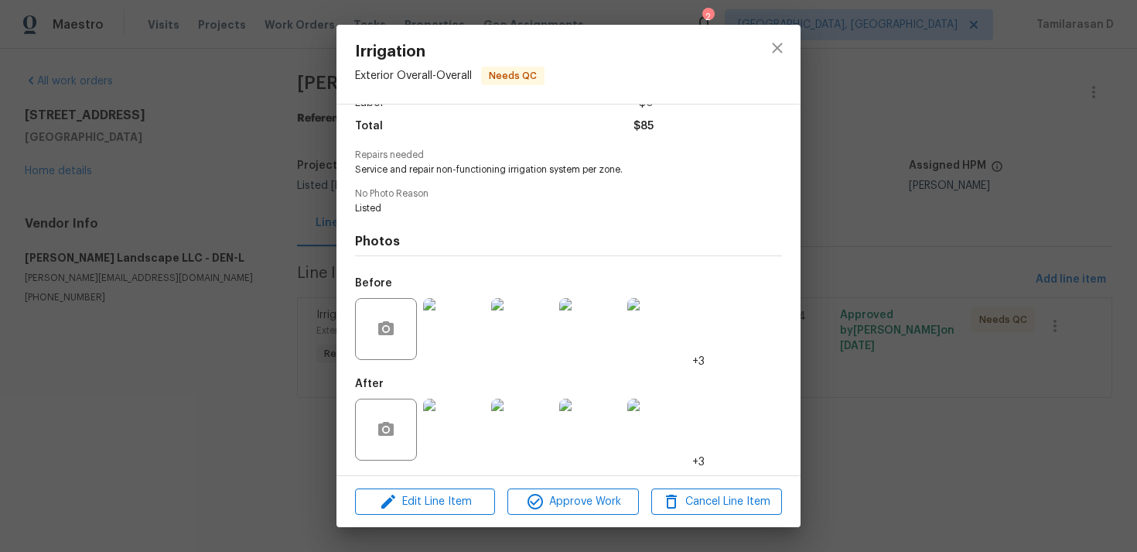
click at [453, 418] on img at bounding box center [454, 429] width 62 height 62
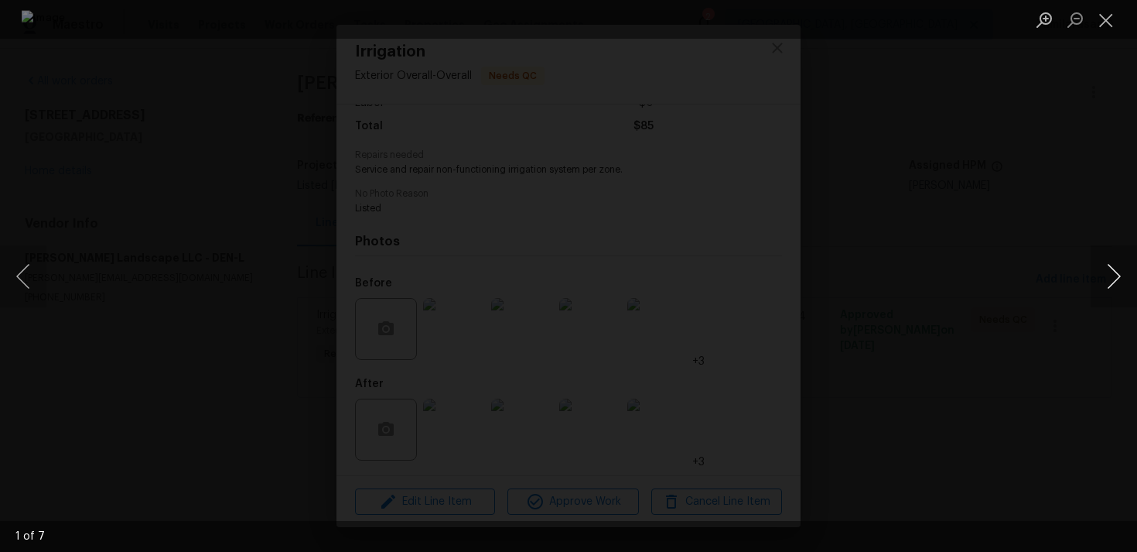
click at [1111, 275] on button "Next image" at bounding box center [1114, 276] width 46 height 62
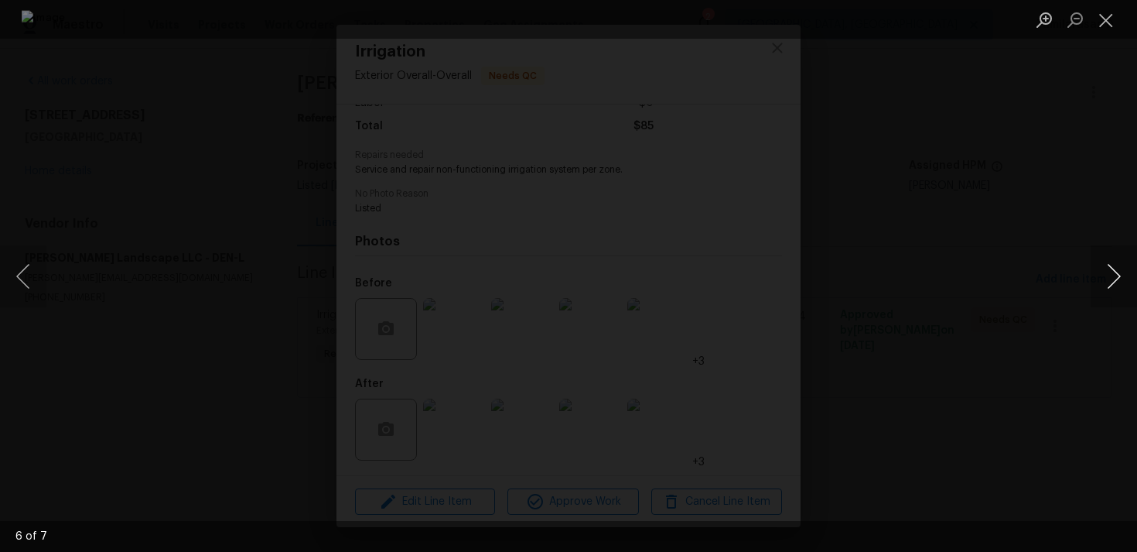
click at [1111, 275] on button "Next image" at bounding box center [1114, 276] width 46 height 62
click at [901, 255] on div "Lightbox" at bounding box center [568, 276] width 1137 height 552
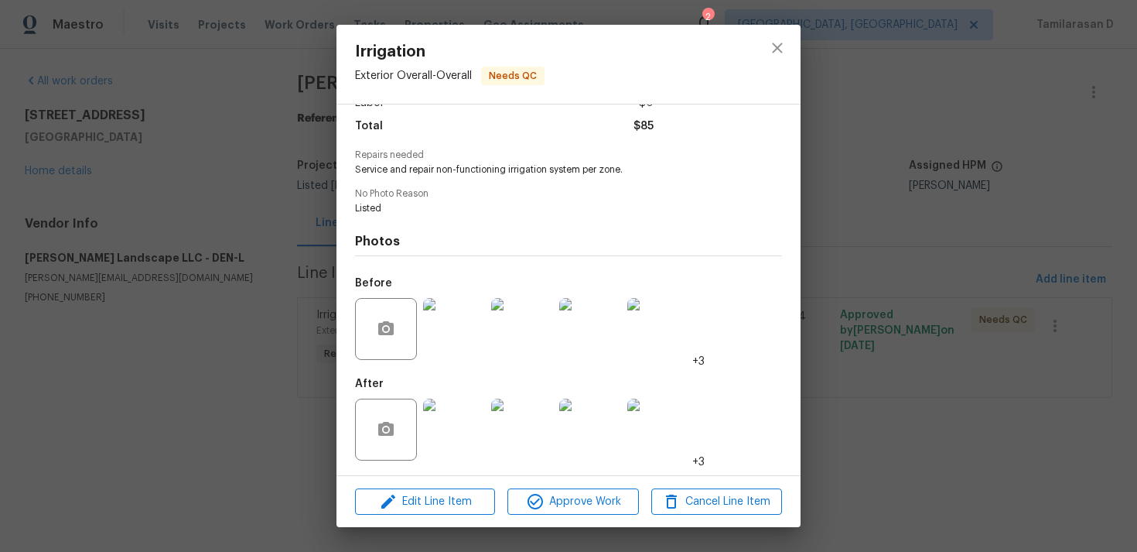
click at [461, 430] on img at bounding box center [454, 429] width 62 height 62
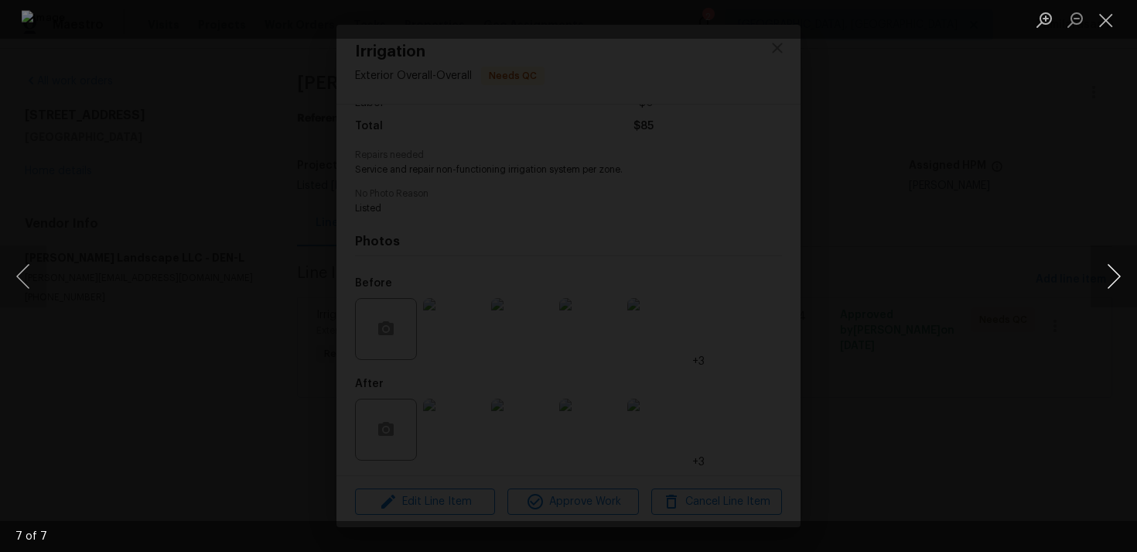
click at [1112, 275] on button "Next image" at bounding box center [1114, 276] width 46 height 62
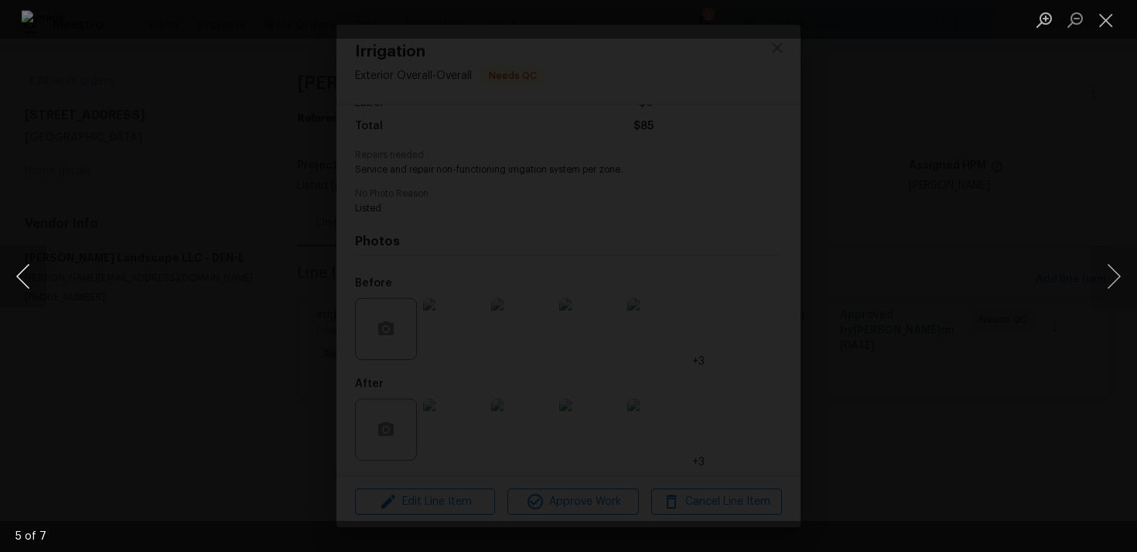
click at [19, 272] on button "Previous image" at bounding box center [23, 276] width 46 height 62
click at [544, 282] on img "Lightbox" at bounding box center [569, 275] width 1095 height 531
click at [306, 347] on img "Lightbox" at bounding box center [569, 275] width 1095 height 531
click at [272, 346] on div "Lightbox" at bounding box center [568, 276] width 1137 height 552
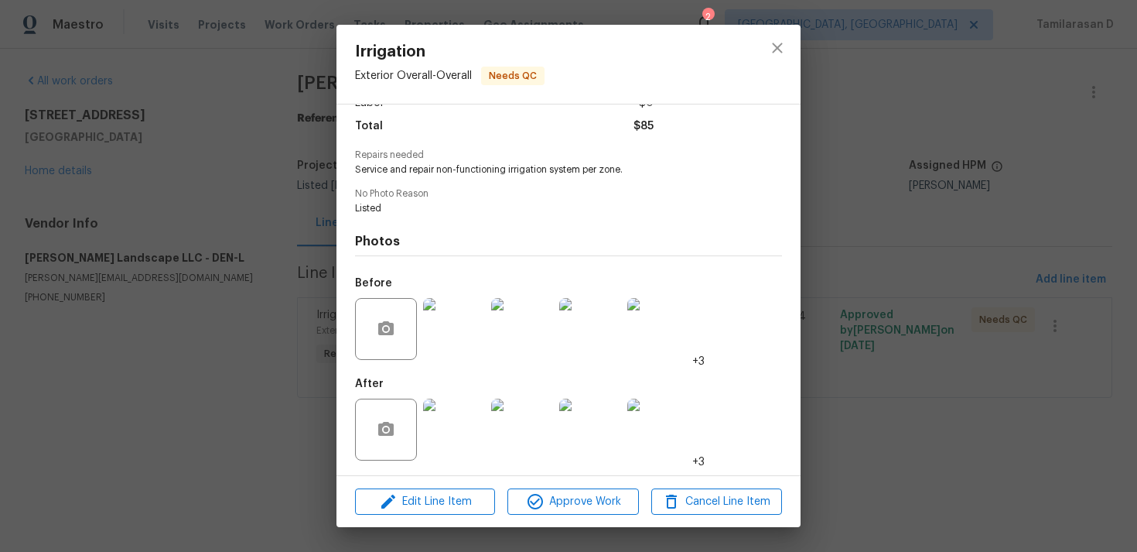
click at [866, 377] on div "Irrigation Exterior Overall - Overall Needs QC Vendor Dalia Landscape LLC Accou…" at bounding box center [568, 276] width 1137 height 552
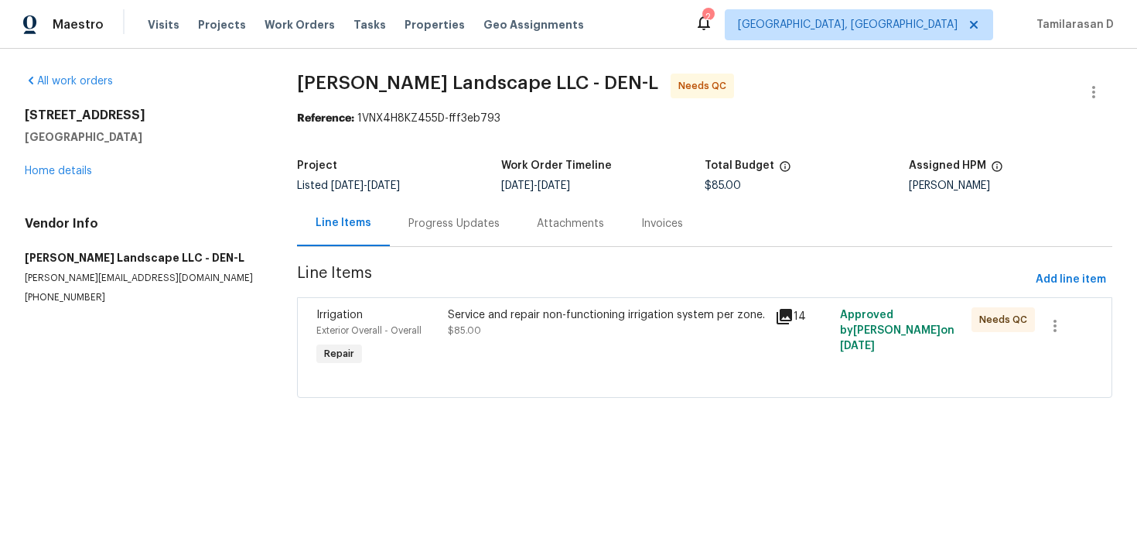
click at [445, 229] on div "Progress Updates" at bounding box center [453, 223] width 91 height 15
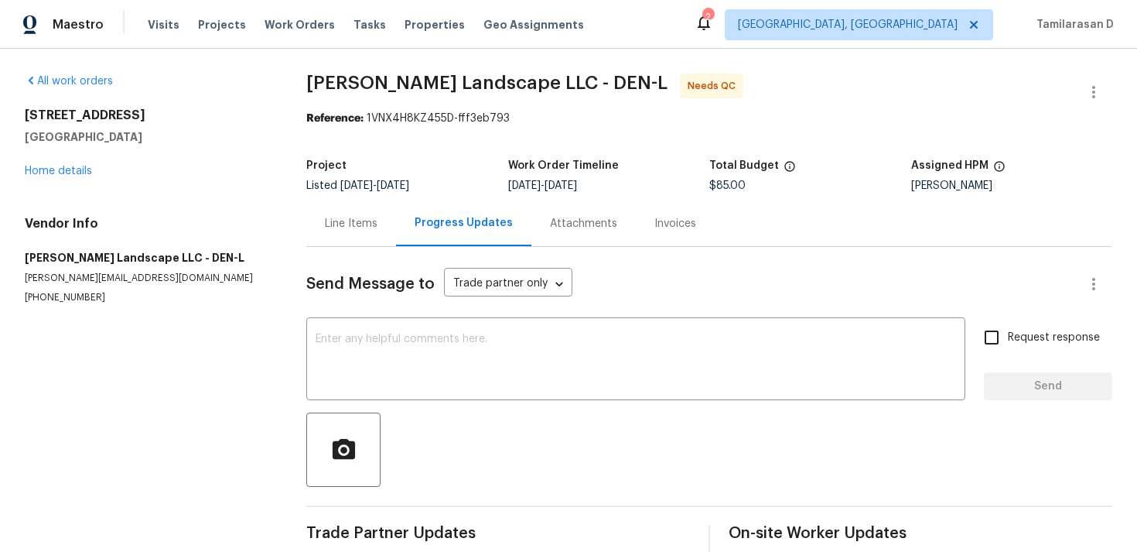
click at [323, 212] on div "Line Items" at bounding box center [351, 223] width 90 height 46
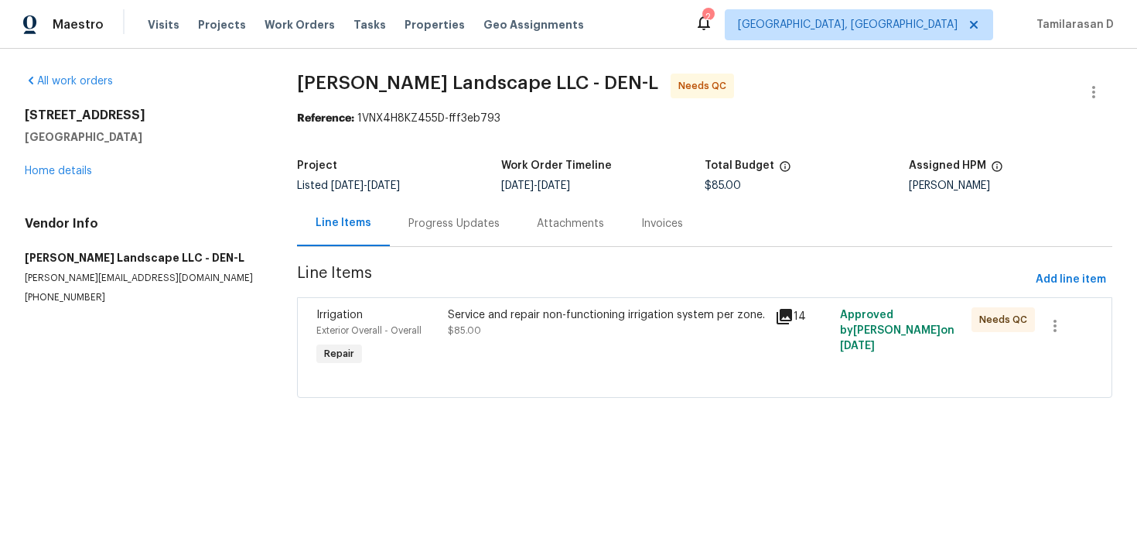
click at [459, 220] on div "Progress Updates" at bounding box center [453, 223] width 91 height 15
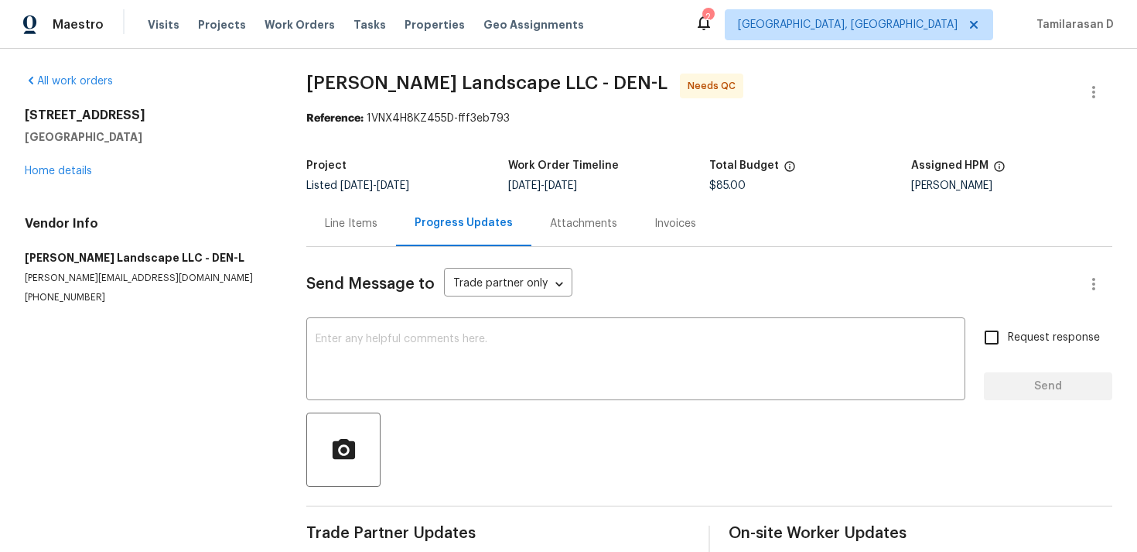
click at [352, 217] on div "Line Items" at bounding box center [351, 223] width 53 height 15
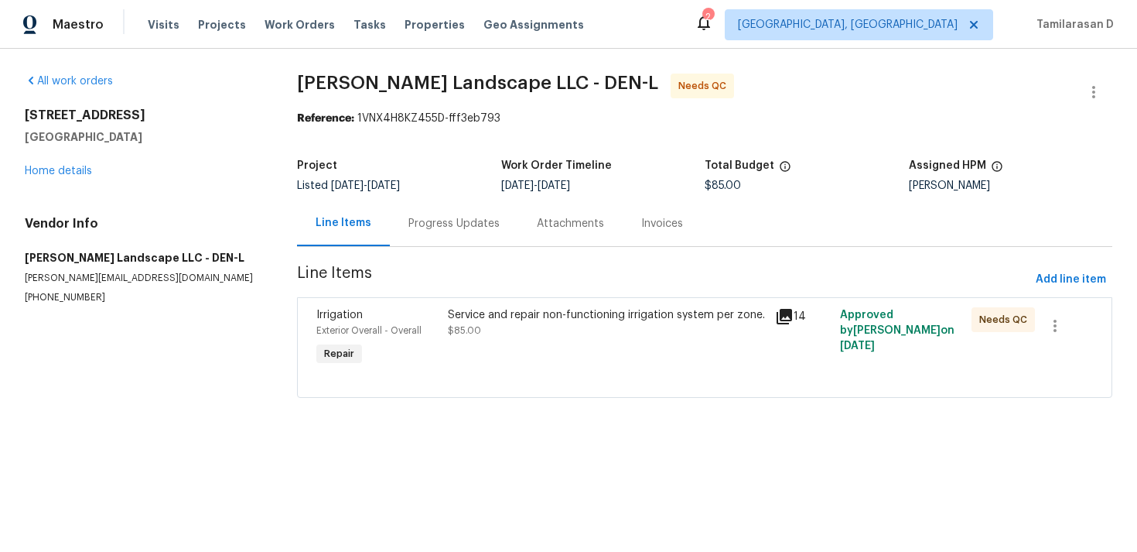
click at [441, 209] on div "Progress Updates" at bounding box center [454, 223] width 128 height 46
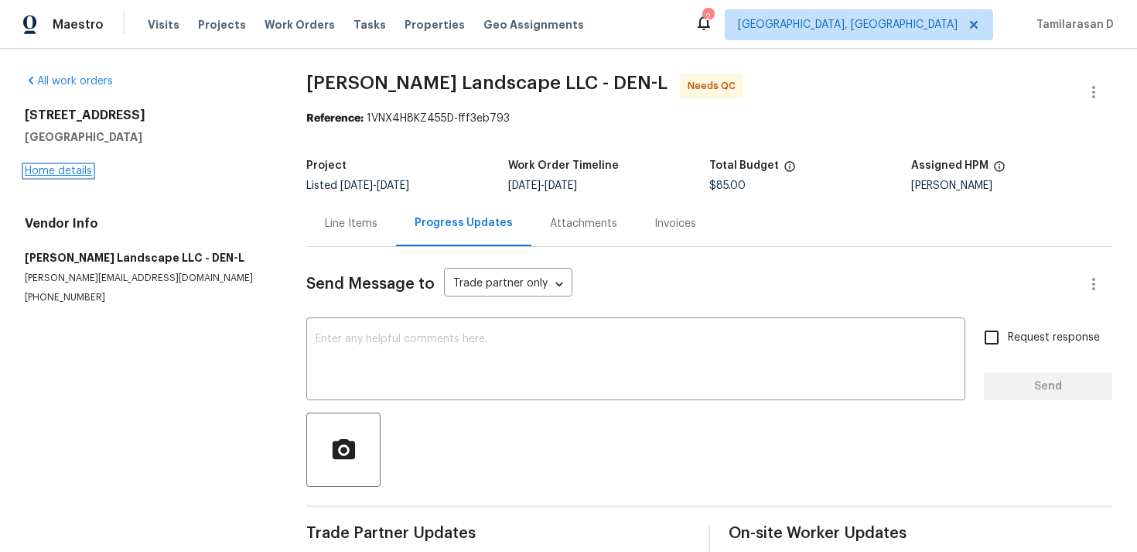
click at [55, 173] on link "Home details" at bounding box center [58, 171] width 67 height 11
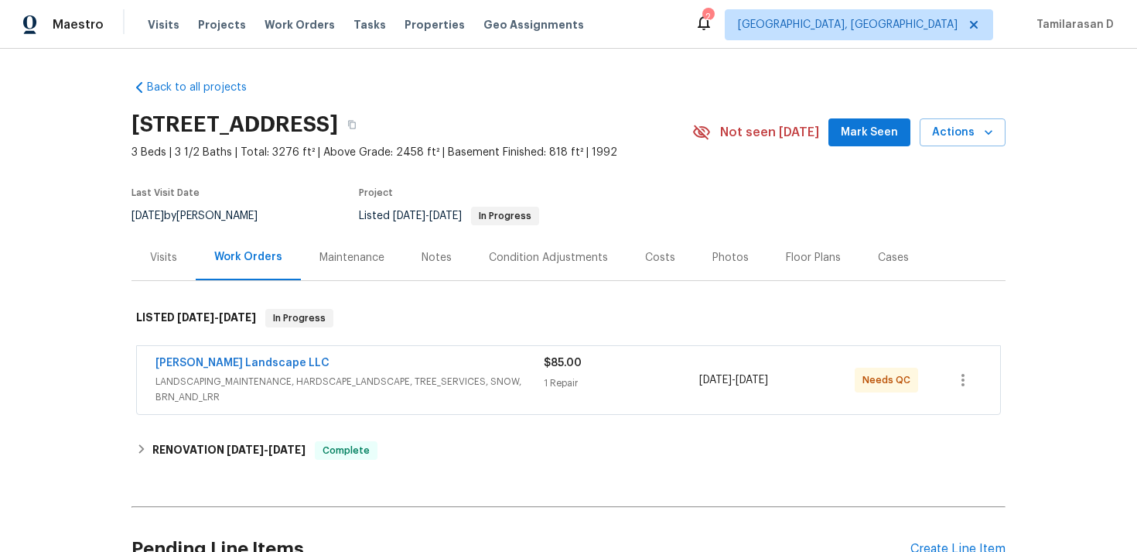
scroll to position [154, 0]
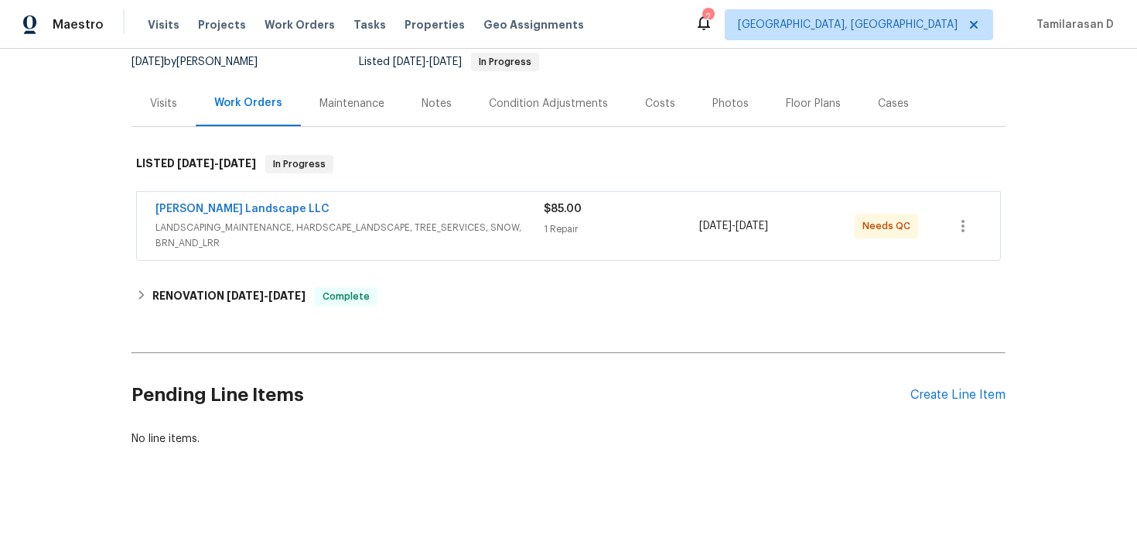
click at [976, 403] on div "Pending Line Items Create Line Item" at bounding box center [569, 395] width 874 height 72
click at [980, 393] on div "Create Line Item" at bounding box center [957, 395] width 95 height 15
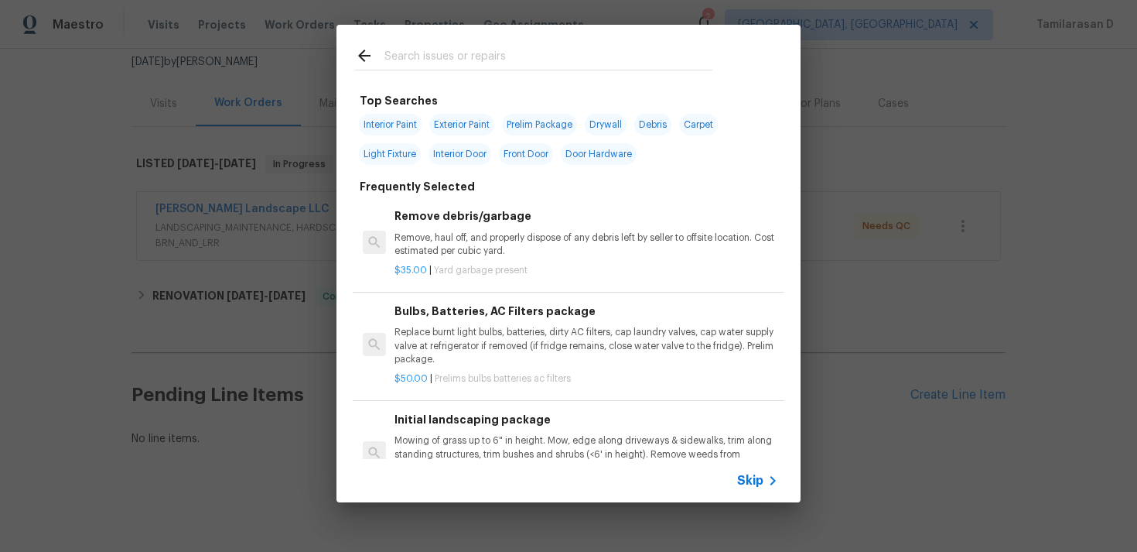
click at [760, 487] on span "Skip" at bounding box center [750, 480] width 26 height 15
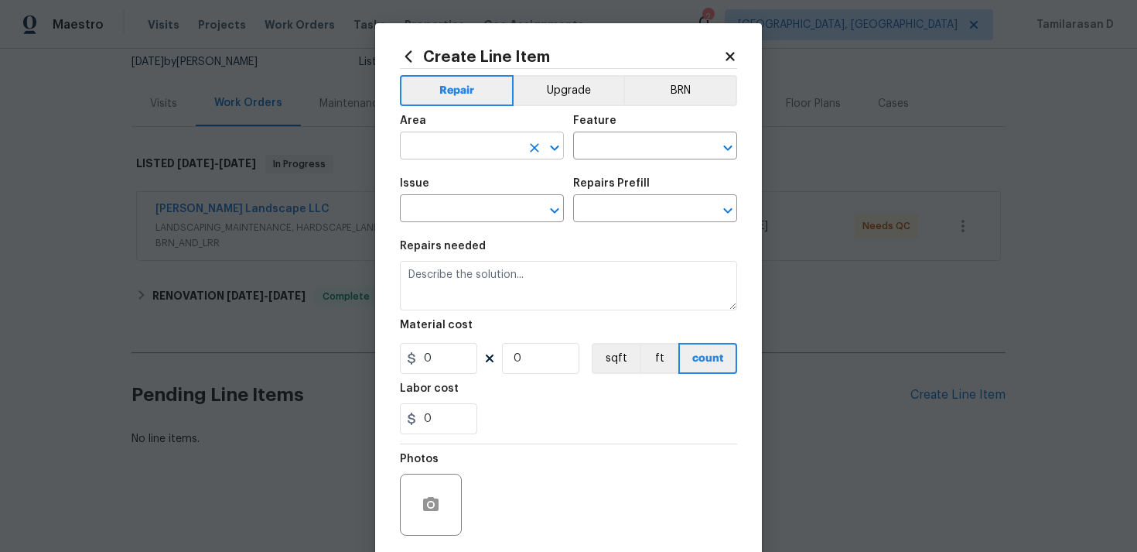
click at [474, 135] on input "text" at bounding box center [460, 147] width 121 height 24
click at [477, 206] on li "Exterior Overall" at bounding box center [482, 208] width 164 height 26
type input "Exterior Overall"
click at [593, 145] on input "text" at bounding box center [633, 147] width 121 height 24
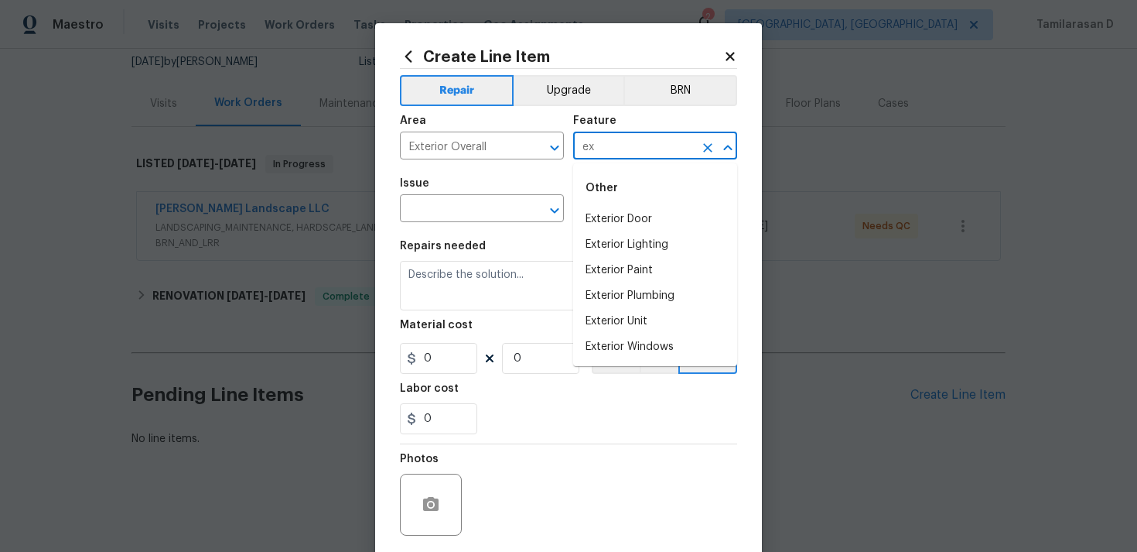
type input "e"
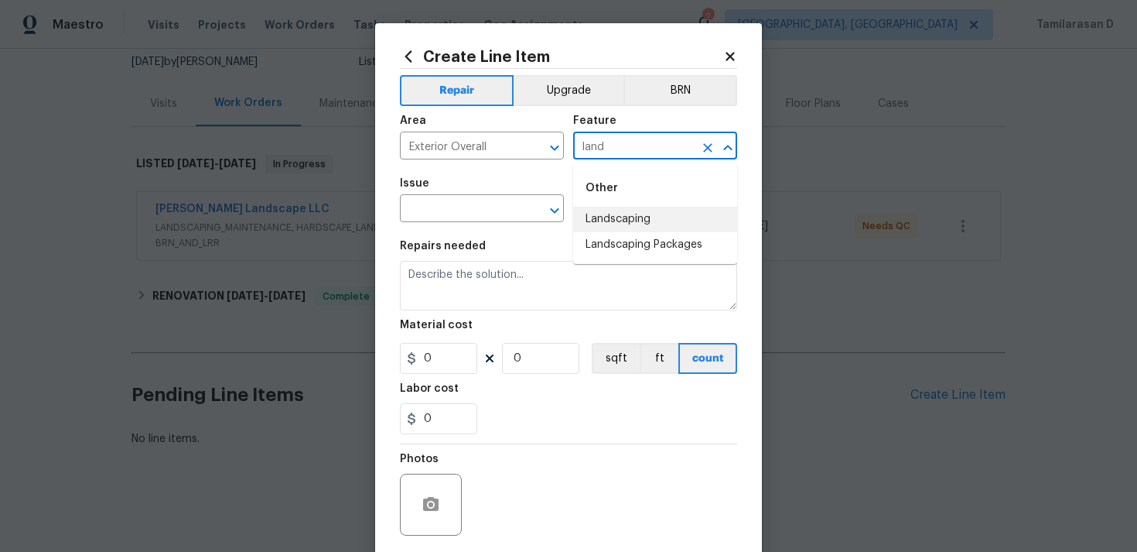
click at [627, 217] on li "Landscaping" at bounding box center [655, 220] width 164 height 26
type input "Landscaping"
click at [496, 218] on input "text" at bounding box center [460, 210] width 121 height 24
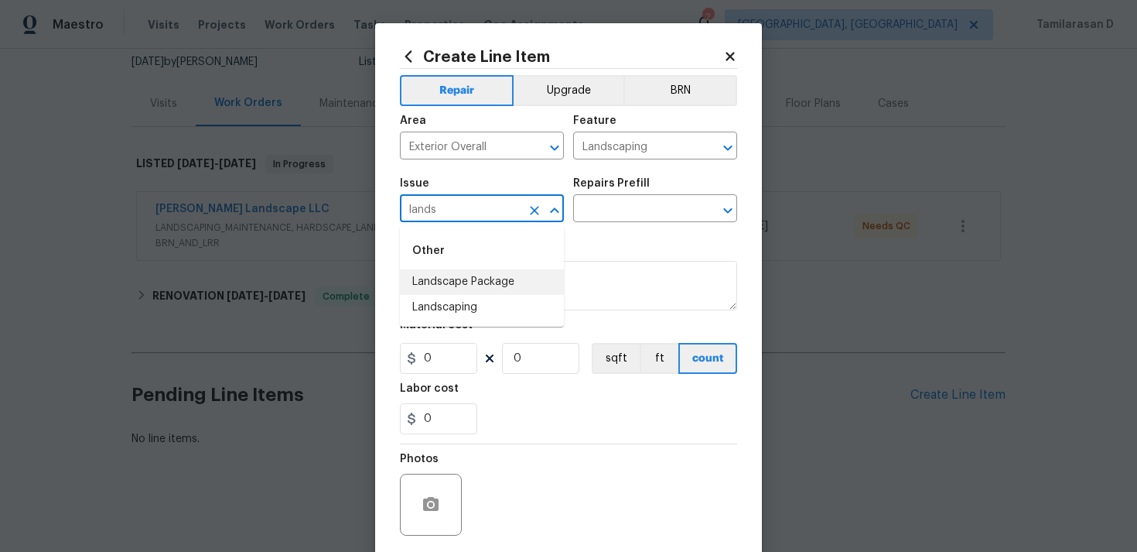
click at [480, 286] on li "Landscape Package" at bounding box center [482, 282] width 164 height 26
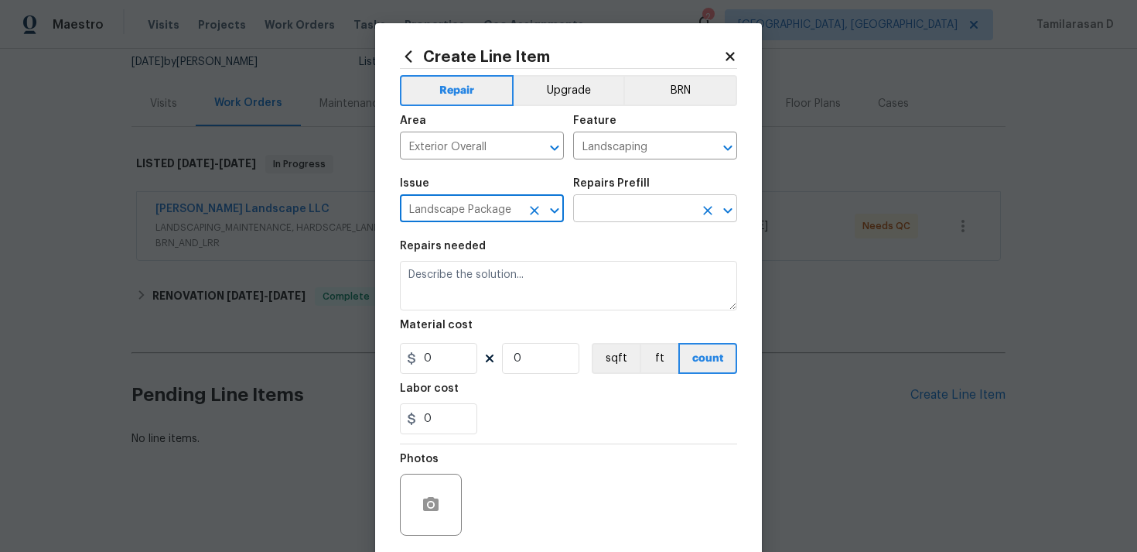
type input "Landscape Package"
click at [598, 213] on input "text" at bounding box center [633, 210] width 121 height 24
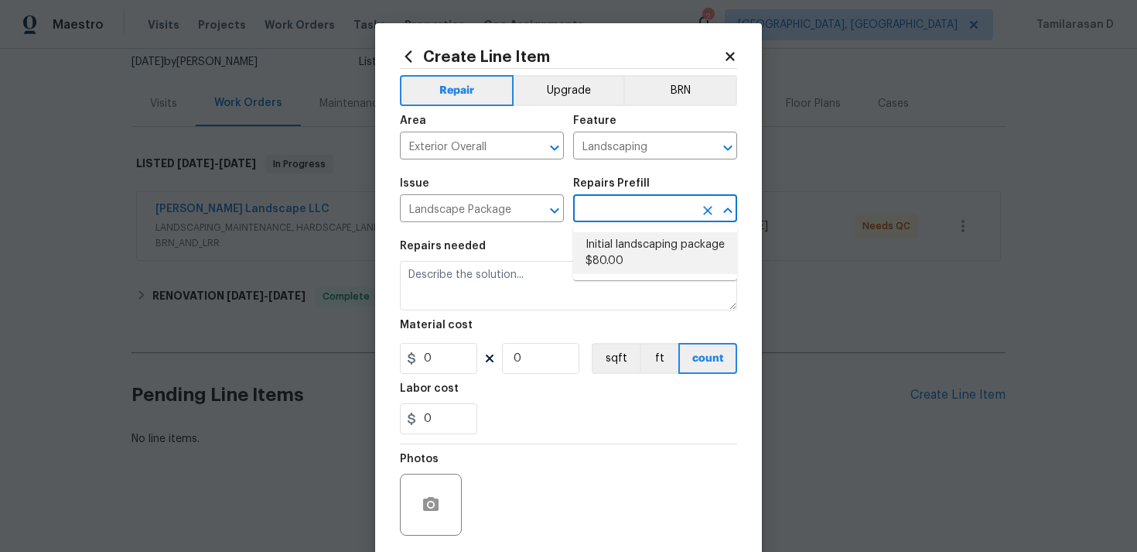
click at [606, 255] on li "Initial landscaping package $80.00" at bounding box center [655, 253] width 164 height 42
type input "Home Readiness Packages"
type input "Initial landscaping package $80.00"
type textarea "Mowing of grass up to 6" in height. Mow, edge along driveways & sidewalks, trim…"
type input "80"
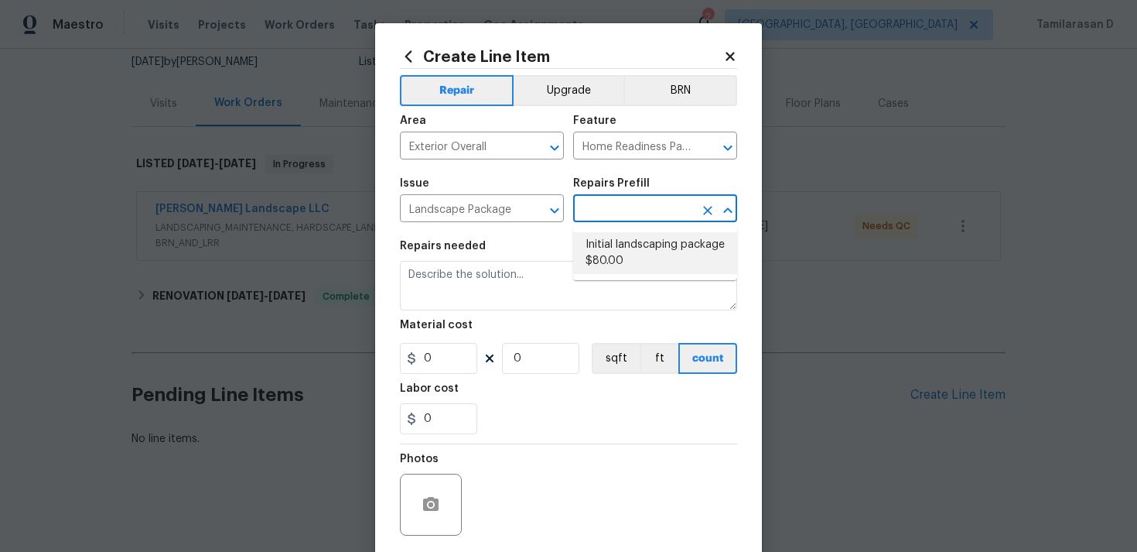
type input "1"
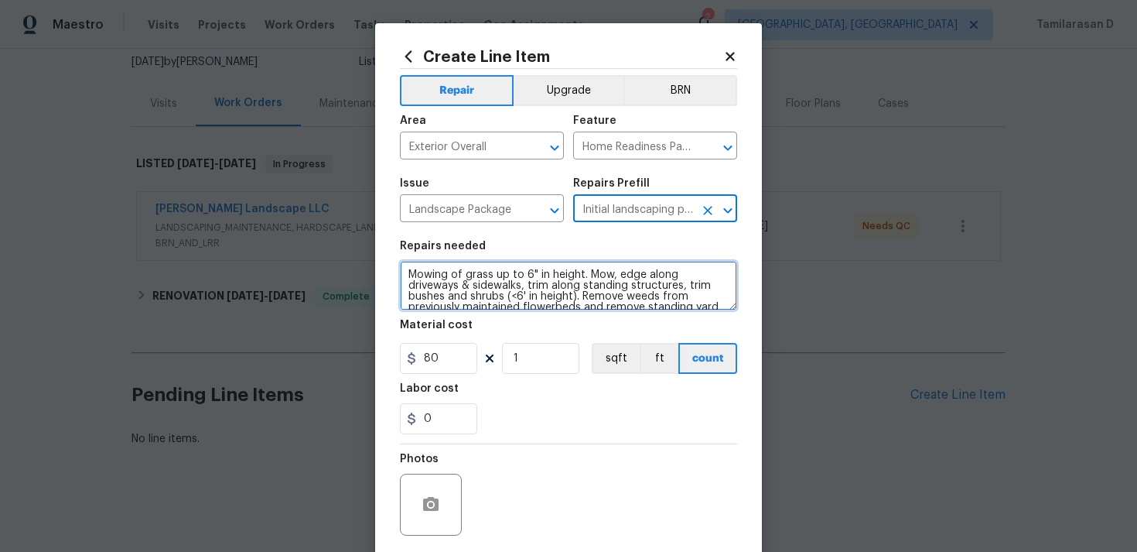
click at [469, 299] on textarea "Mowing of grass up to 6" in height. Mow, edge along driveways & sidewalks, trim…" at bounding box center [568, 286] width 337 height 50
paste textarea "Please investigate the claim that "there appears to be a broken sprinkler head …"
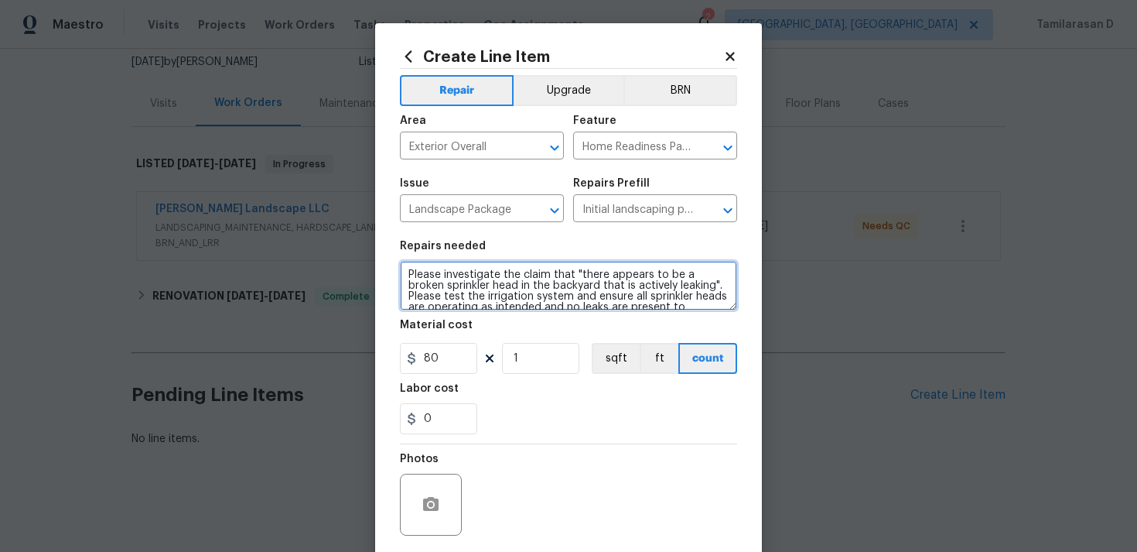
scroll to position [46, 0]
type textarea "Please investigate the claim that "there appears to be a broken sprinkler head …"
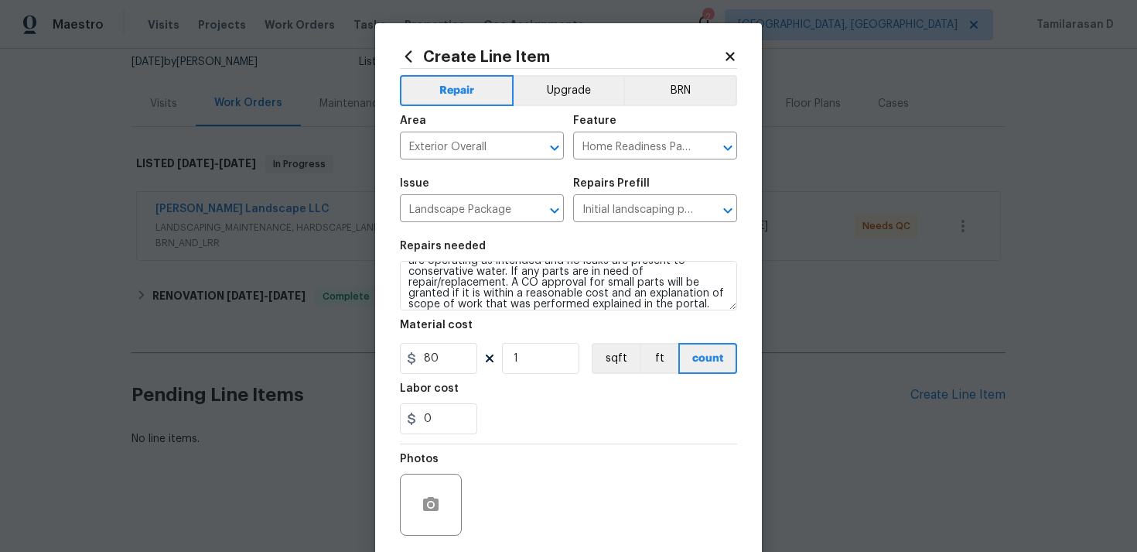
click at [436, 336] on div "Material cost" at bounding box center [568, 329] width 337 height 20
click at [433, 360] on input "80" at bounding box center [438, 358] width 77 height 31
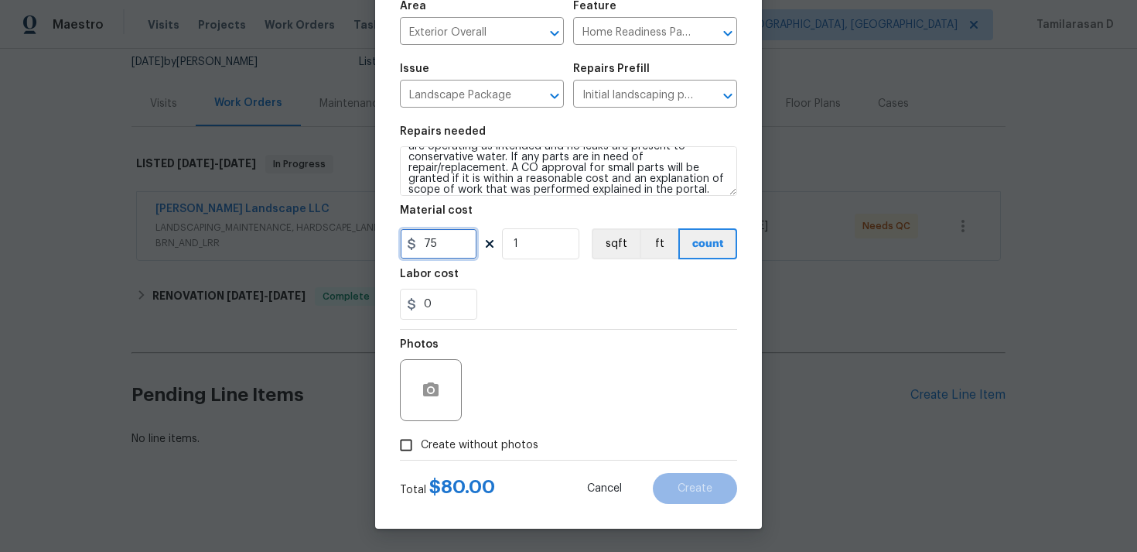
type input "75"
click at [555, 414] on div "Photos" at bounding box center [568, 380] width 337 height 101
click at [410, 454] on input "Create without photos" at bounding box center [405, 444] width 29 height 29
checkbox input "true"
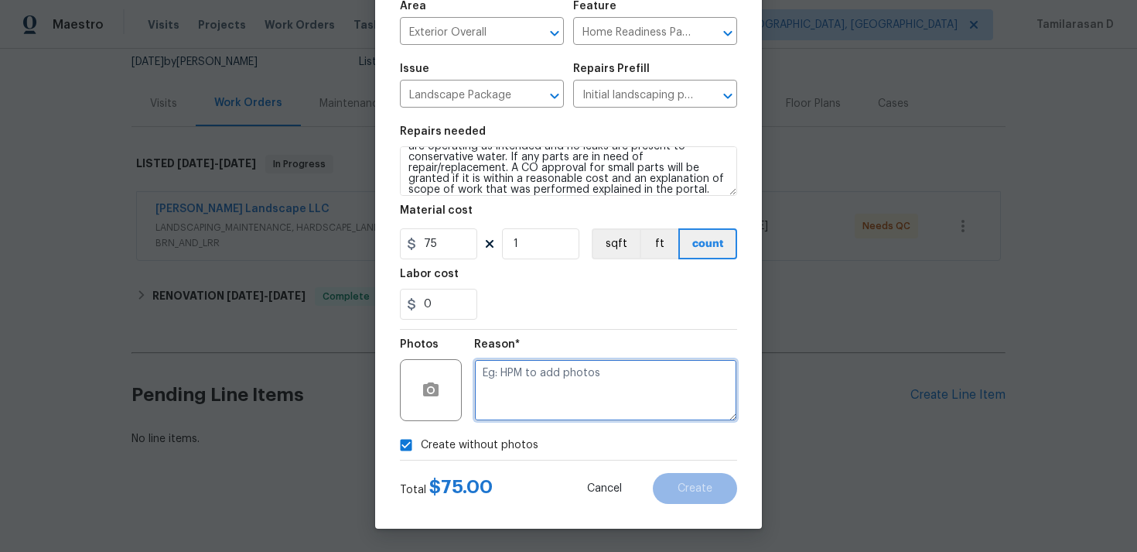
click at [488, 389] on textarea at bounding box center [605, 390] width 263 height 62
type textarea "N/A"
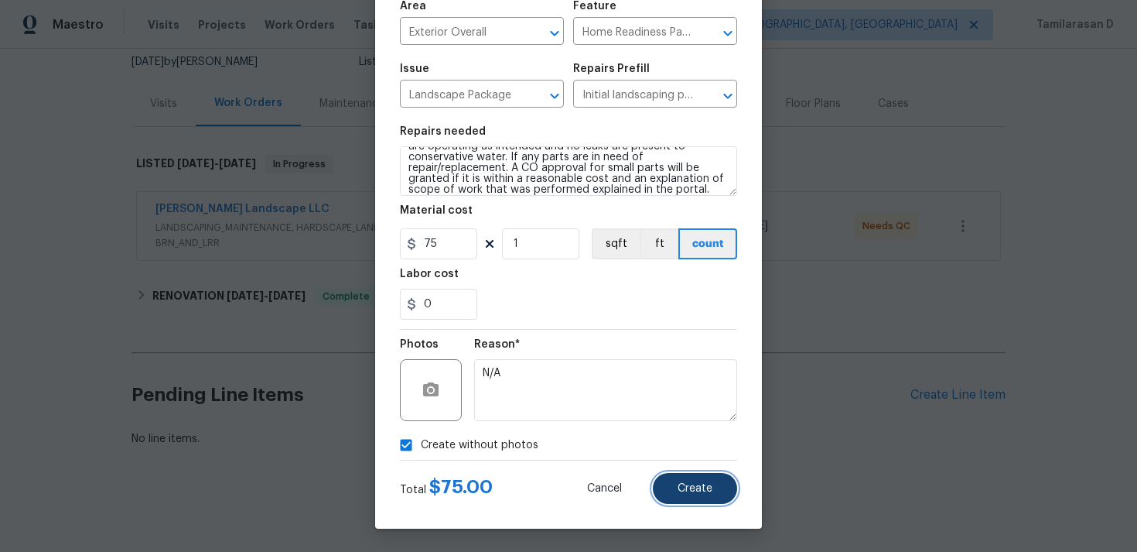
click at [691, 483] on span "Create" at bounding box center [695, 489] width 35 height 12
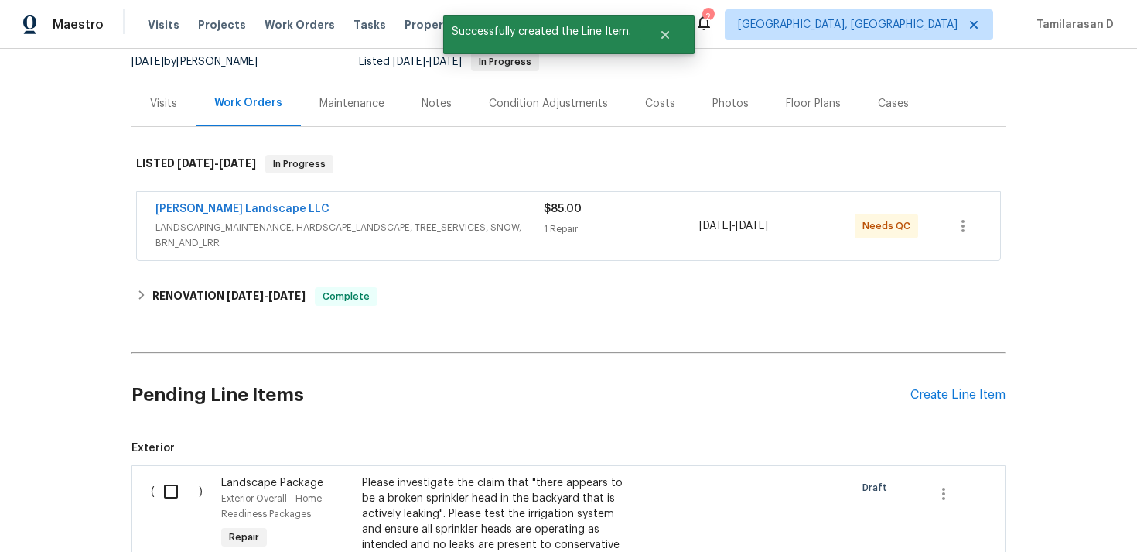
click at [186, 489] on input "checkbox" at bounding box center [177, 491] width 44 height 32
checkbox input "true"
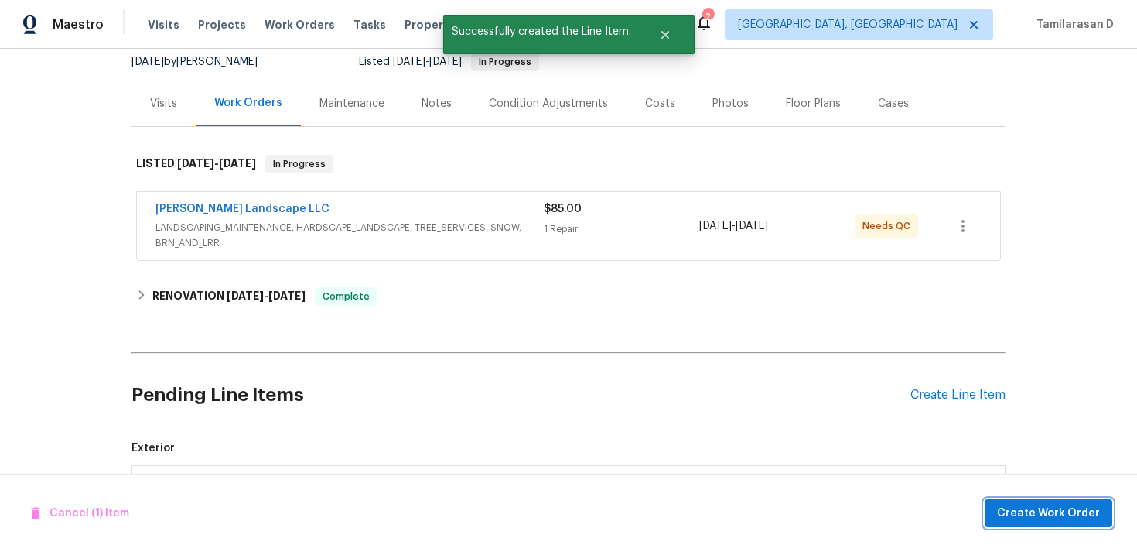
click at [1031, 517] on span "Create Work Order" at bounding box center [1048, 513] width 103 height 19
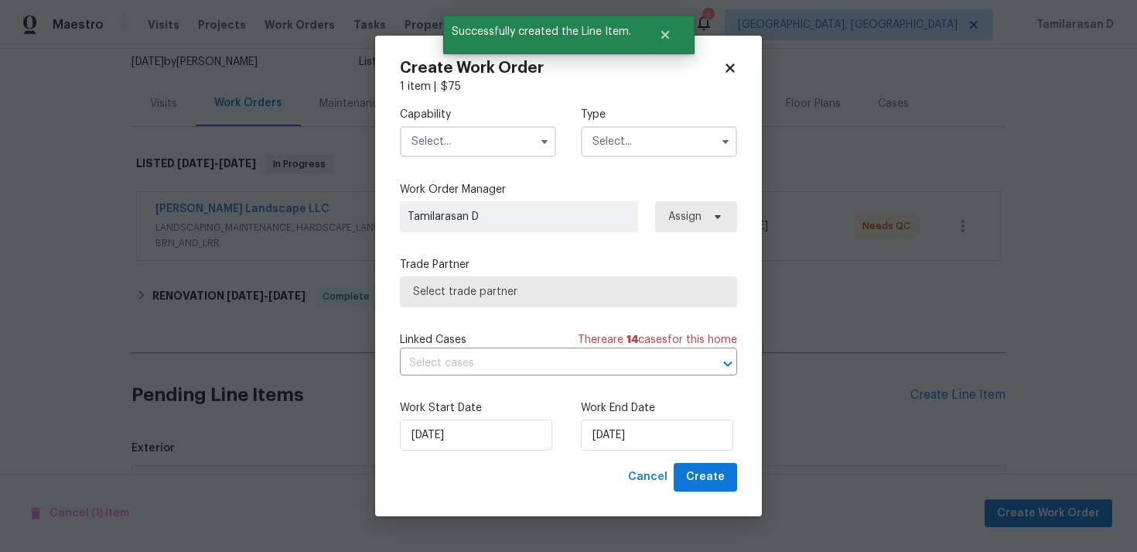
click at [657, 152] on input "text" at bounding box center [659, 141] width 156 height 31
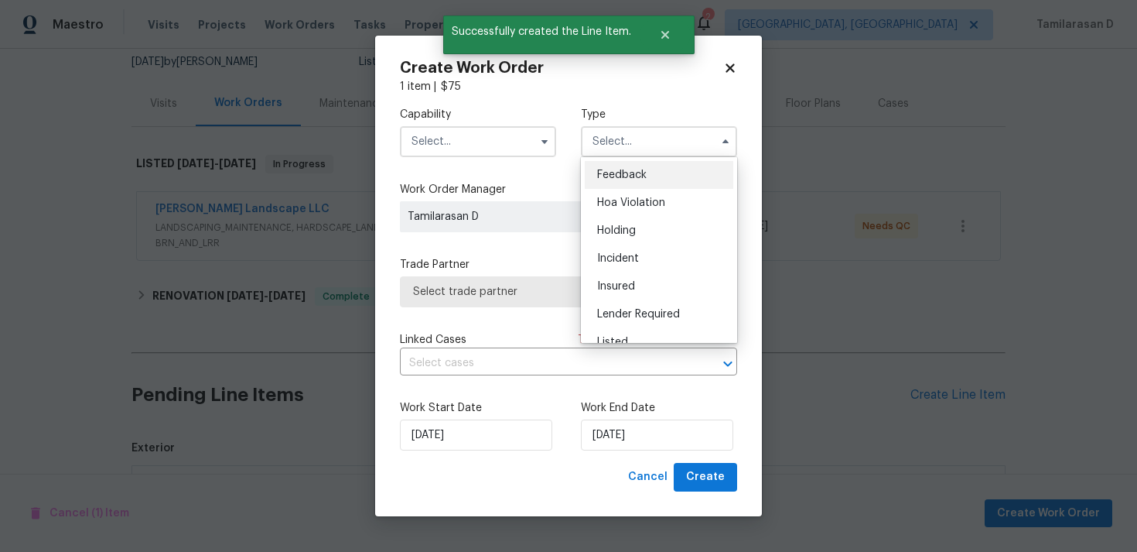
click at [629, 169] on span "Feedback" at bounding box center [622, 174] width 50 height 11
type input "Feedback"
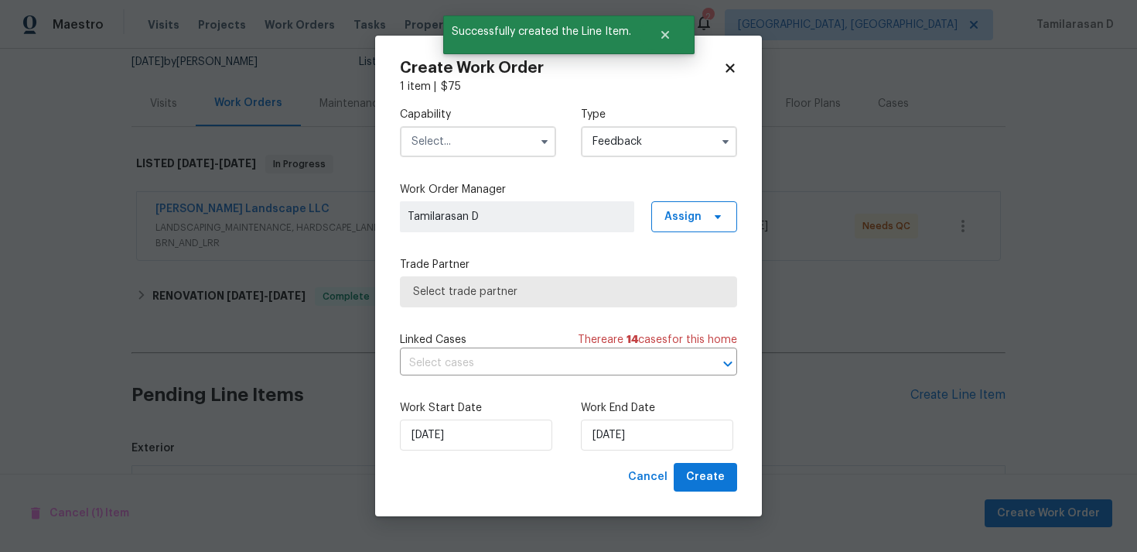
click at [464, 123] on div "Capability" at bounding box center [478, 132] width 156 height 50
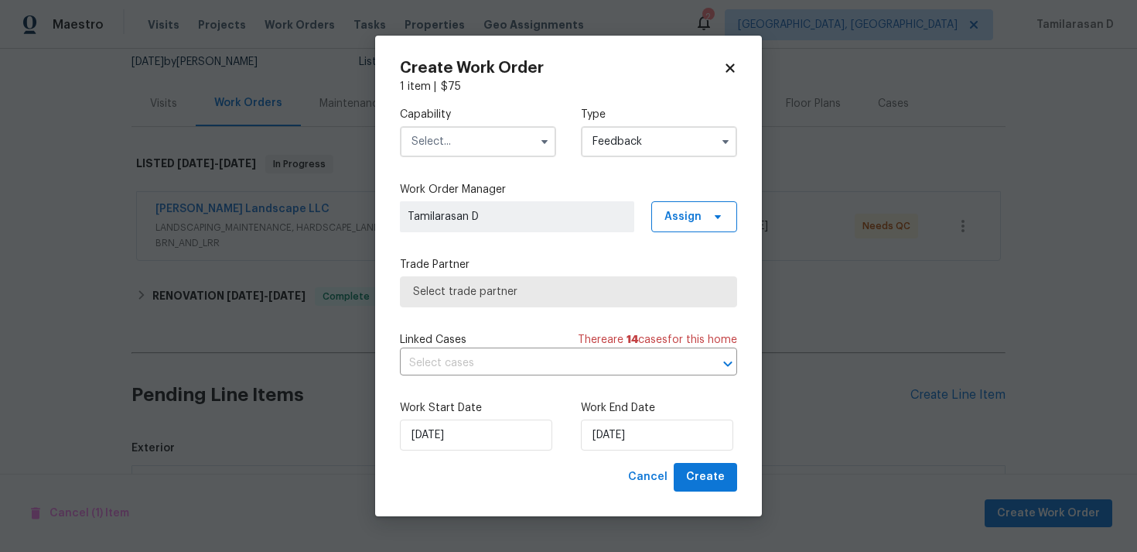
click at [455, 134] on input "text" at bounding box center [478, 141] width 156 height 31
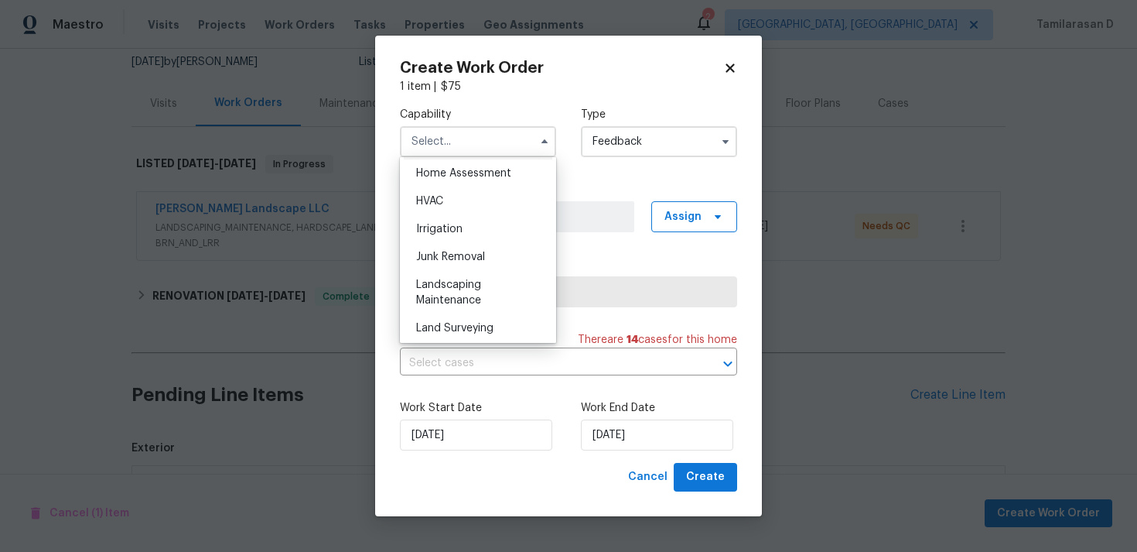
scroll to position [910, 0]
click at [443, 294] on span "Landscaping Maintenance" at bounding box center [448, 290] width 65 height 26
type input "Landscaping Maintenance"
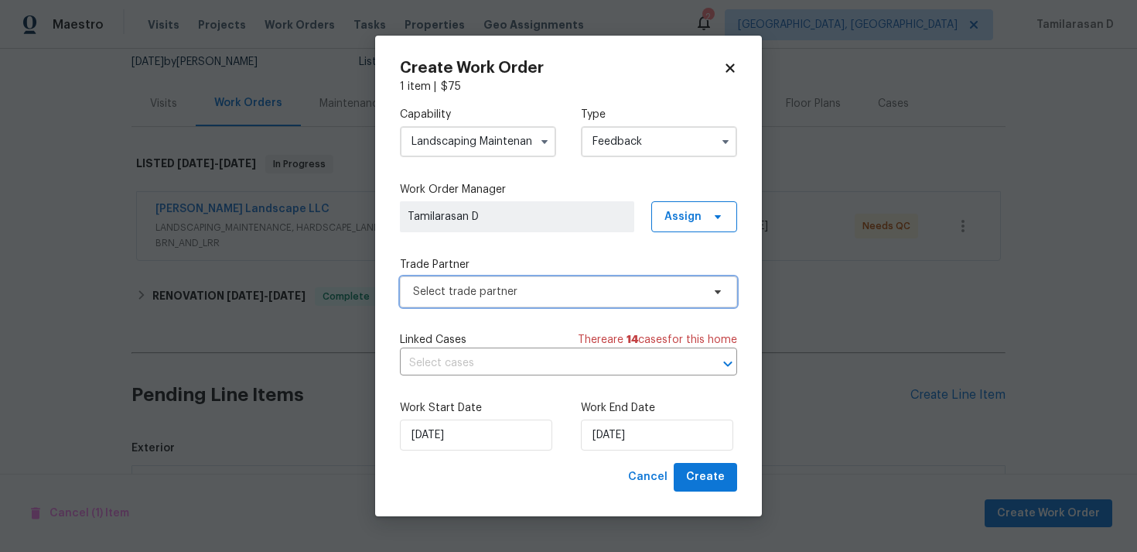
click at [443, 294] on span "Select trade partner" at bounding box center [557, 291] width 289 height 15
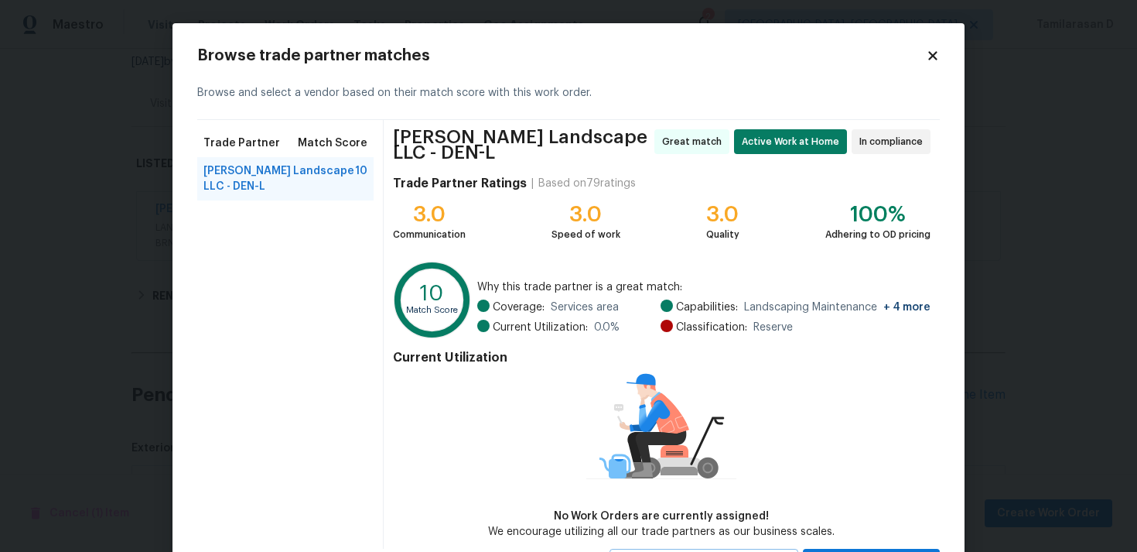
scroll to position [66, 0]
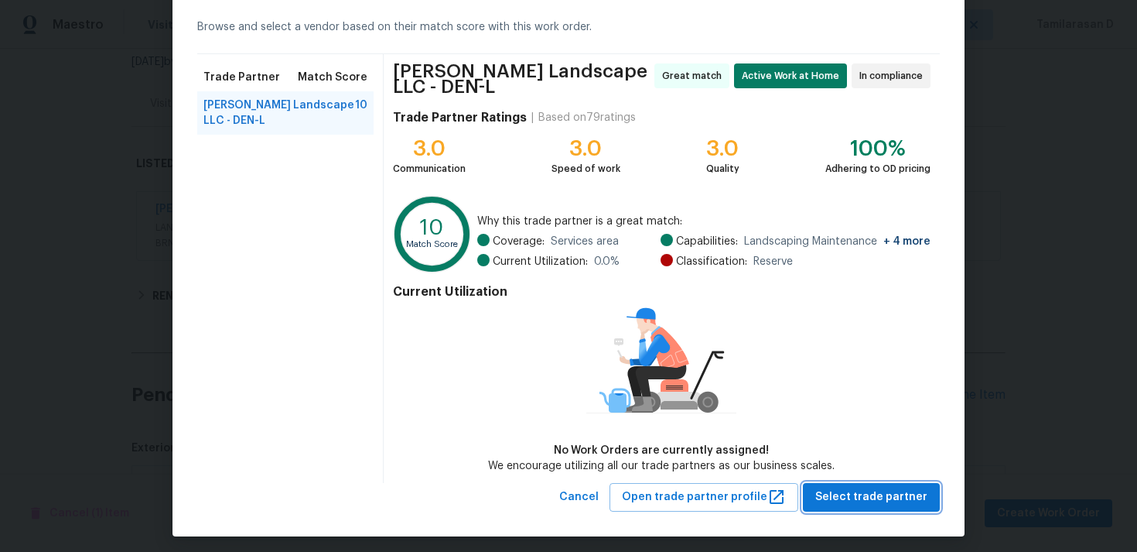
click at [869, 487] on span "Select trade partner" at bounding box center [871, 496] width 112 height 19
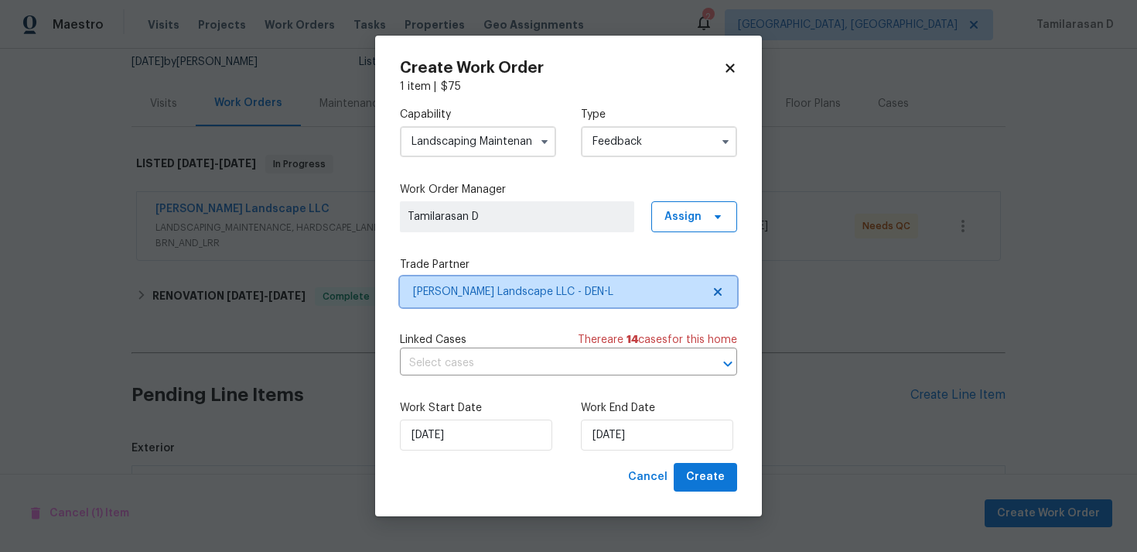
scroll to position [0, 0]
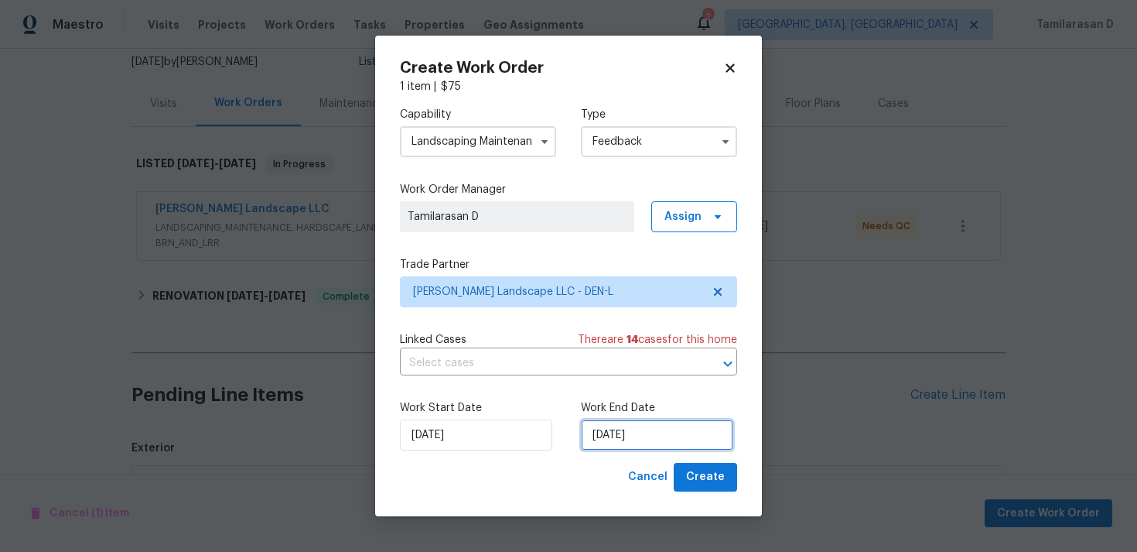
click at [644, 426] on input "25/08/2025" at bounding box center [657, 434] width 152 height 31
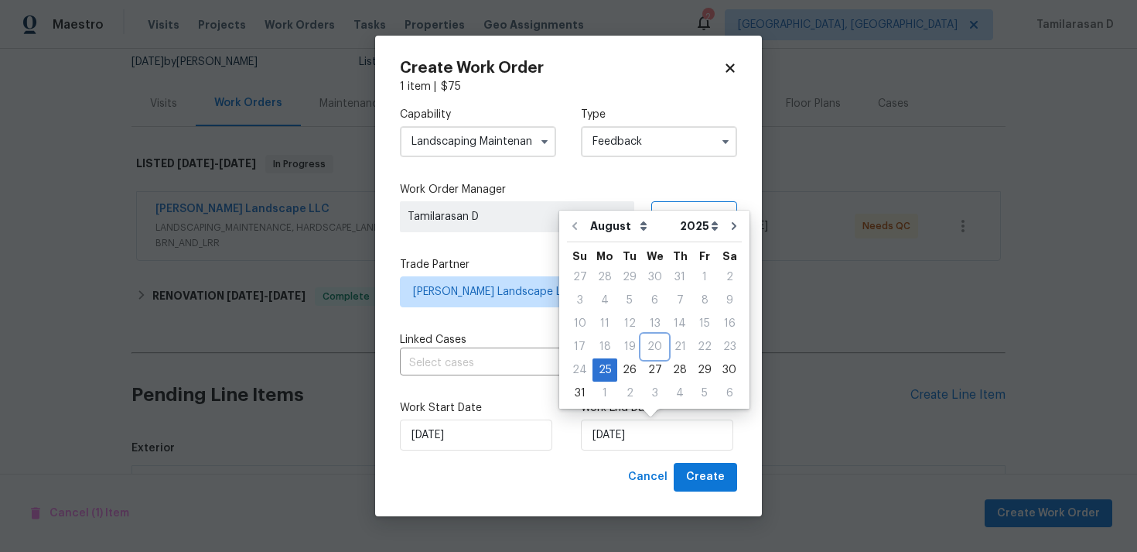
click at [647, 356] on div "20" at bounding box center [655, 347] width 26 height 22
click at [650, 362] on div "27" at bounding box center [655, 370] width 26 height 22
type input "27/08/2025"
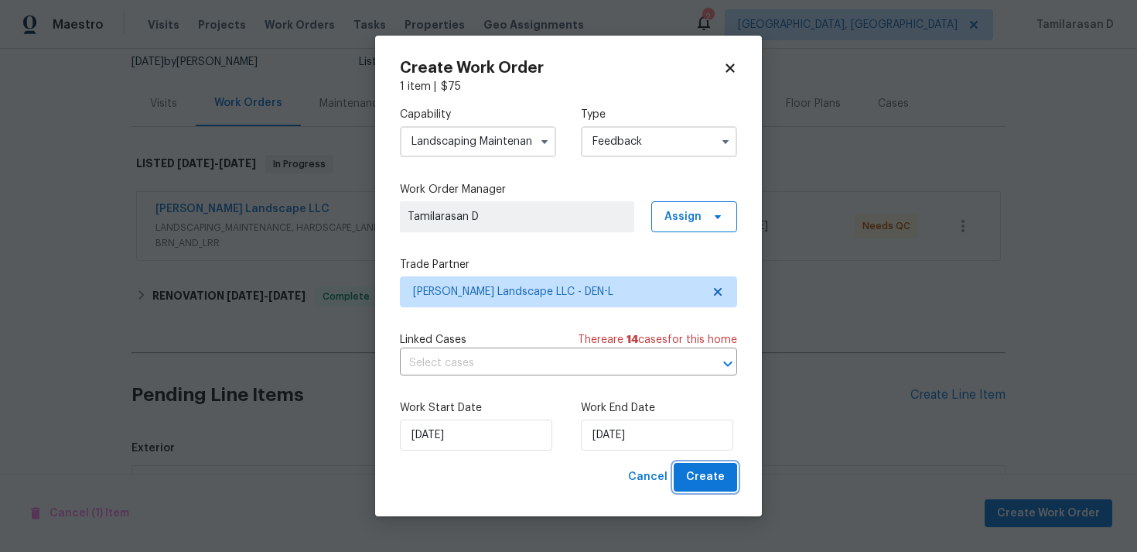
click at [716, 477] on span "Create" at bounding box center [705, 476] width 39 height 19
checkbox input "false"
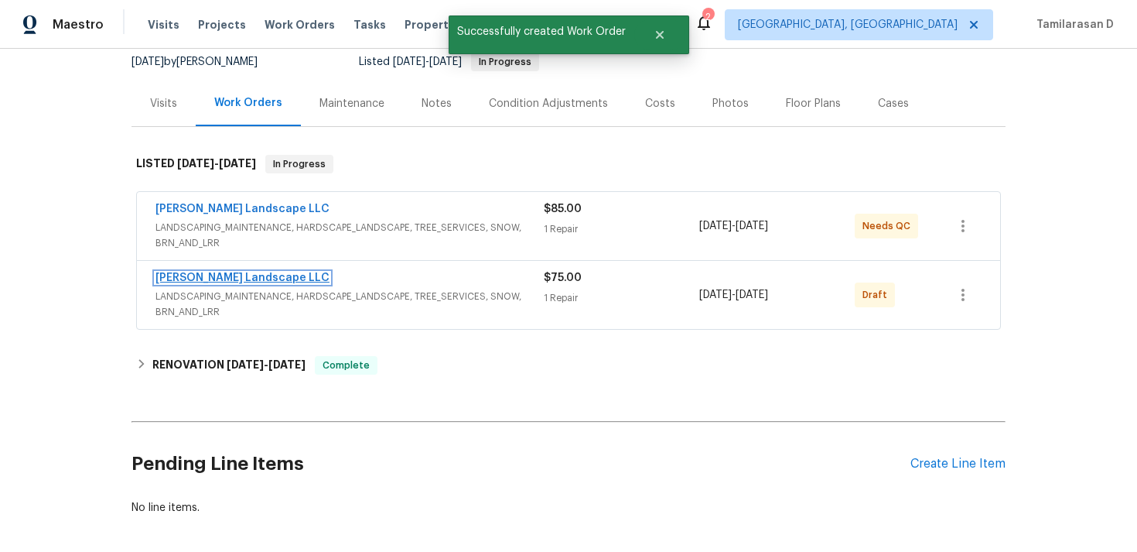
click at [207, 276] on link "Dalia Landscape LLC" at bounding box center [242, 277] width 174 height 11
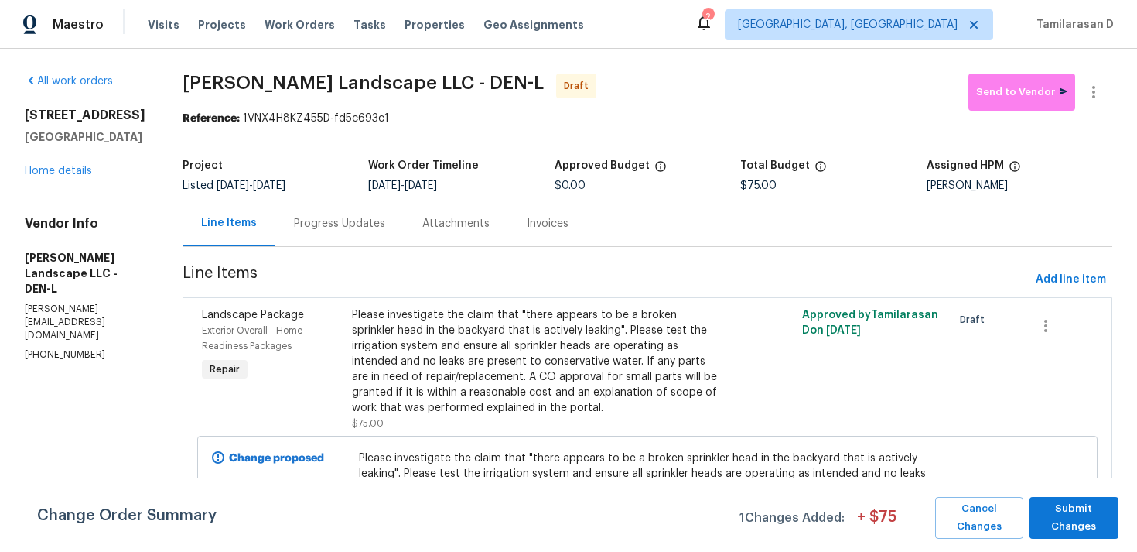
click at [357, 228] on div "Progress Updates" at bounding box center [339, 223] width 91 height 15
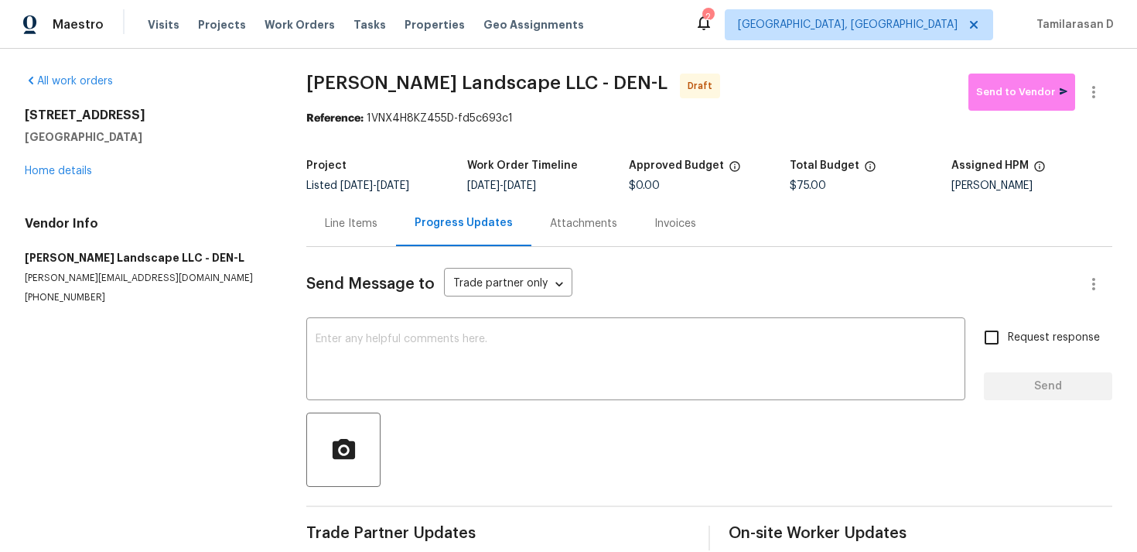
click at [326, 219] on div "Line Items" at bounding box center [351, 223] width 53 height 15
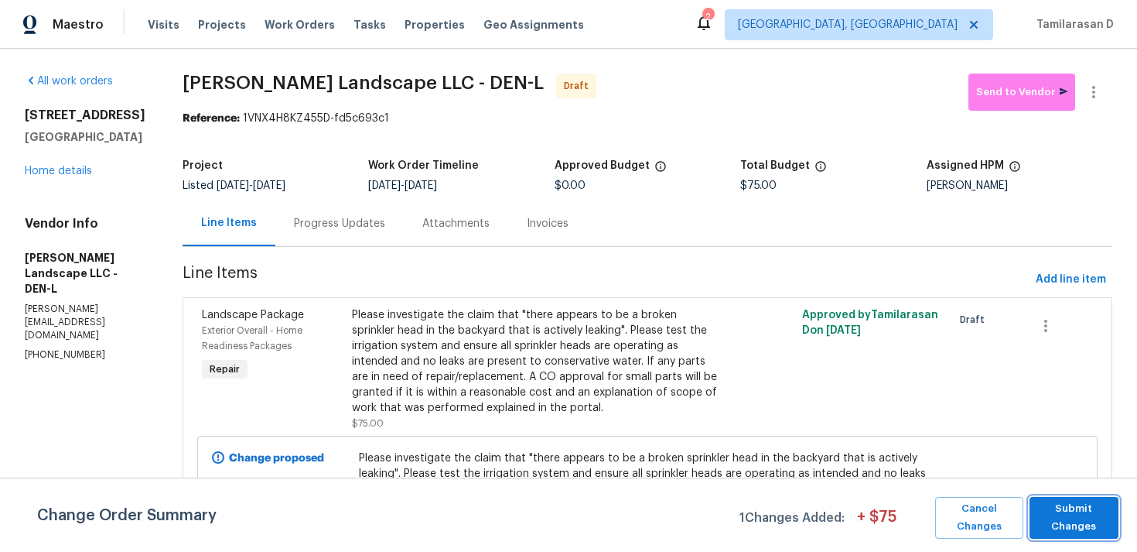
click at [1072, 531] on span "Submit Changes" at bounding box center [1073, 518] width 73 height 36
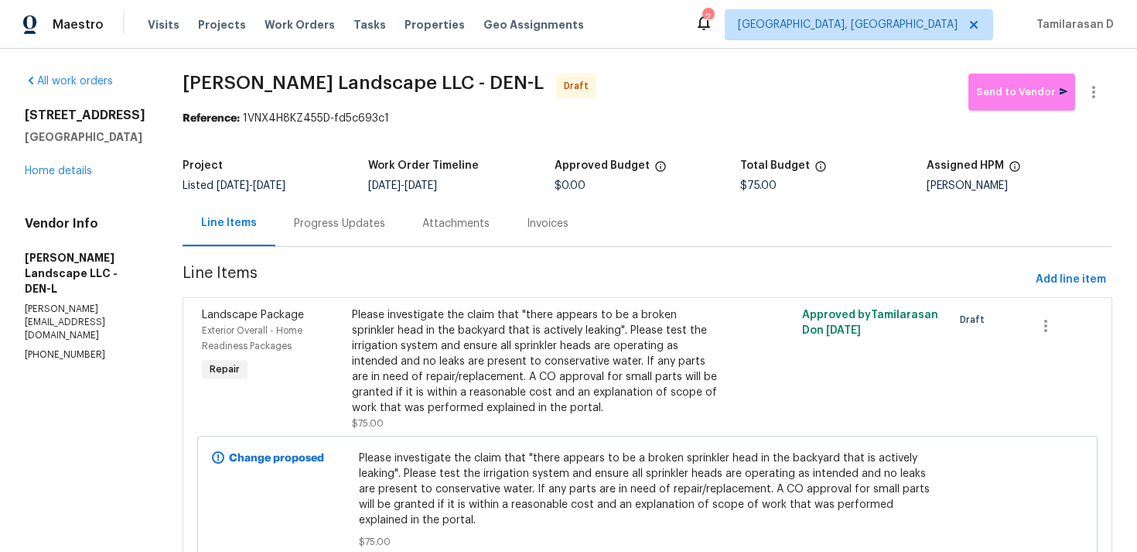
click at [349, 226] on div "Progress Updates" at bounding box center [339, 223] width 91 height 15
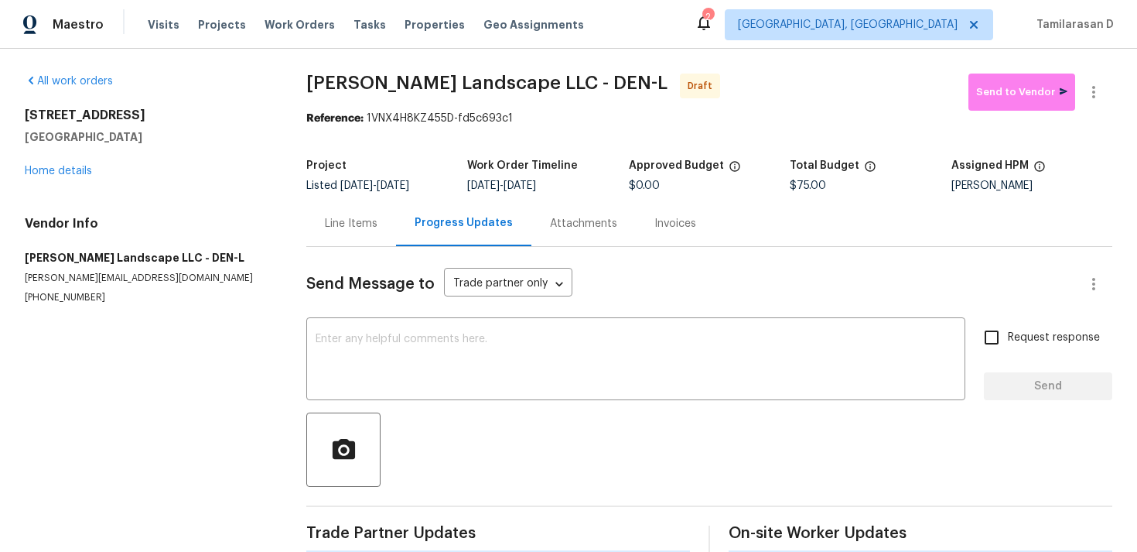
scroll to position [23, 0]
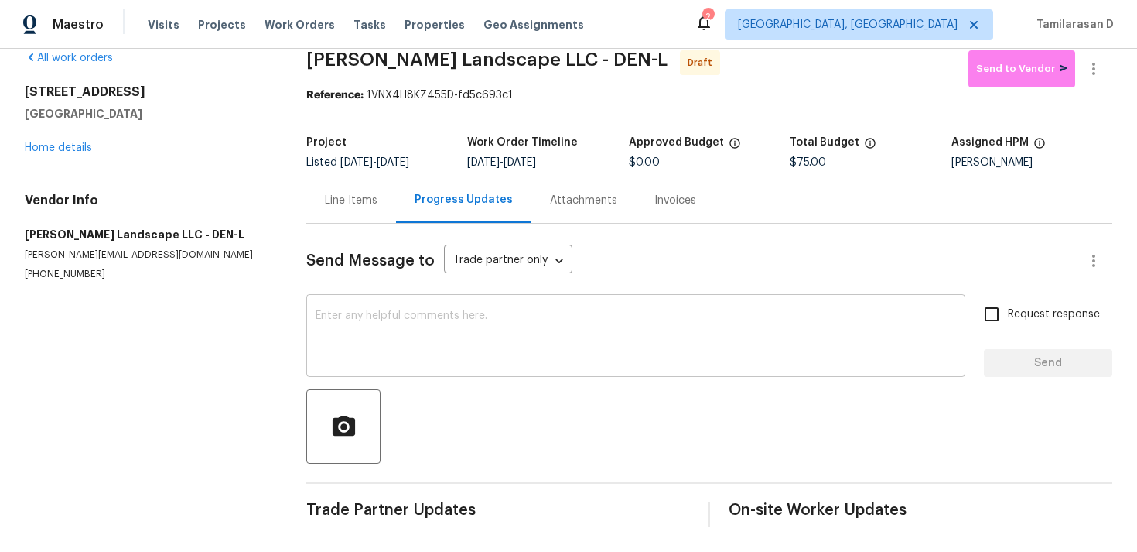
click at [384, 360] on textarea at bounding box center [636, 337] width 640 height 54
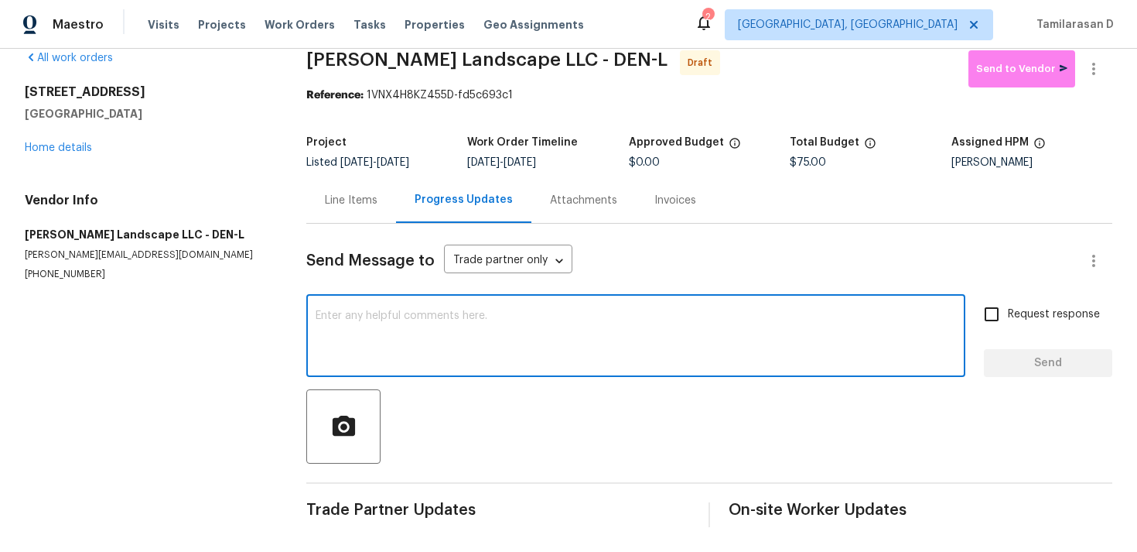
click at [372, 350] on textarea at bounding box center [636, 337] width 640 height 54
paste textarea "Hey, this is Tamil from Opendoor. I’m confirming you received the WO for the pr…"
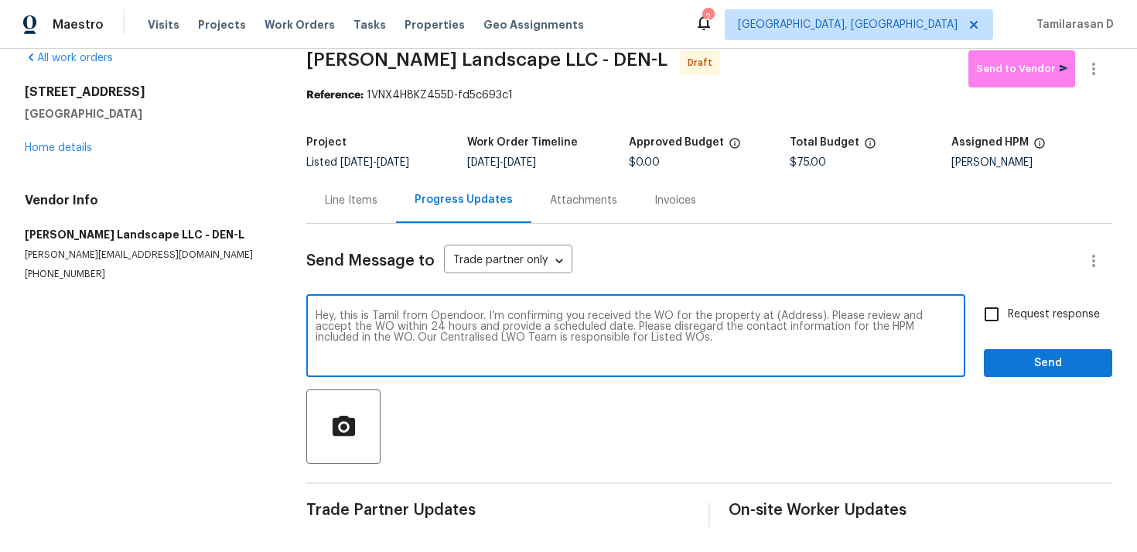
click at [785, 316] on textarea "Hey, this is Tamil from Opendoor. I’m confirming you received the WO for the pr…" at bounding box center [636, 337] width 640 height 54
paste textarea "584 W Prestwick Way, Castle Rock, CO 80104"
type textarea "Hey, this is Tamil from Opendoor. I’m confirming you received the WO for the pr…"
click at [1030, 319] on span "Request response" at bounding box center [1054, 314] width 92 height 16
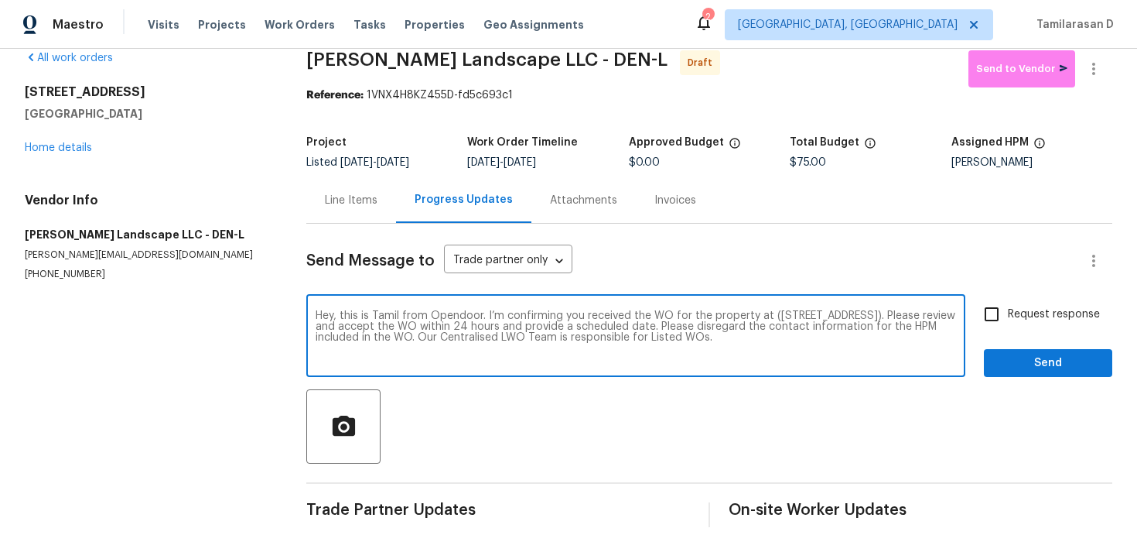
click at [1008, 319] on input "Request response" at bounding box center [991, 314] width 32 height 32
checkbox input "true"
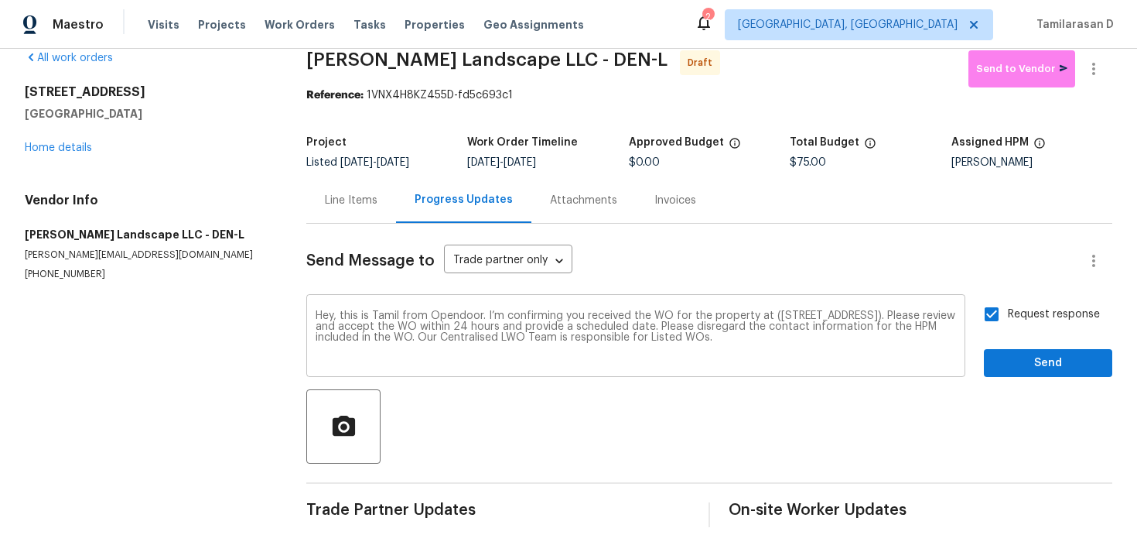
scroll to position [0, 0]
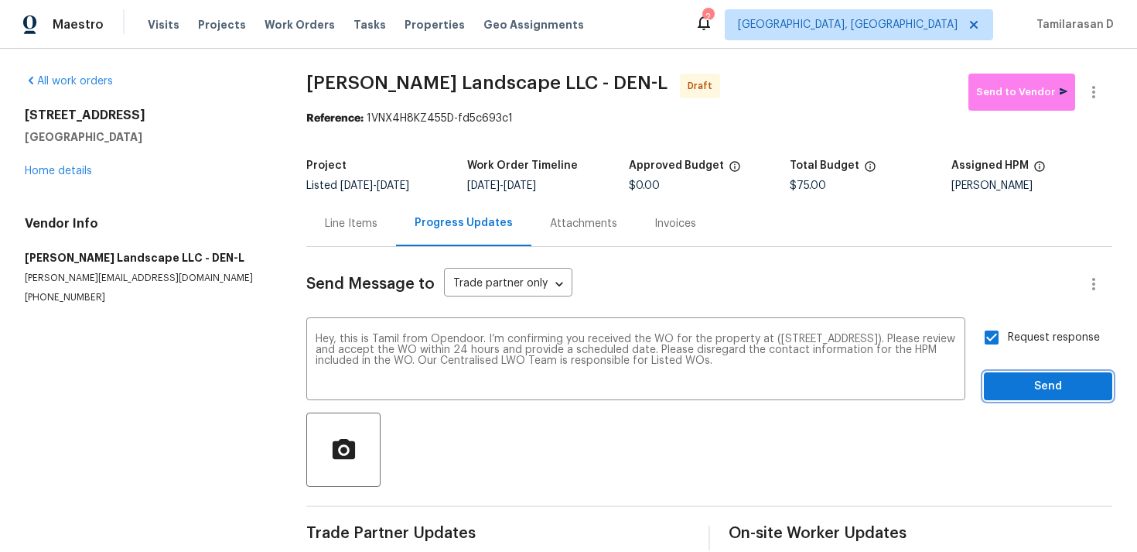
click at [1005, 372] on button "Send" at bounding box center [1048, 386] width 128 height 29
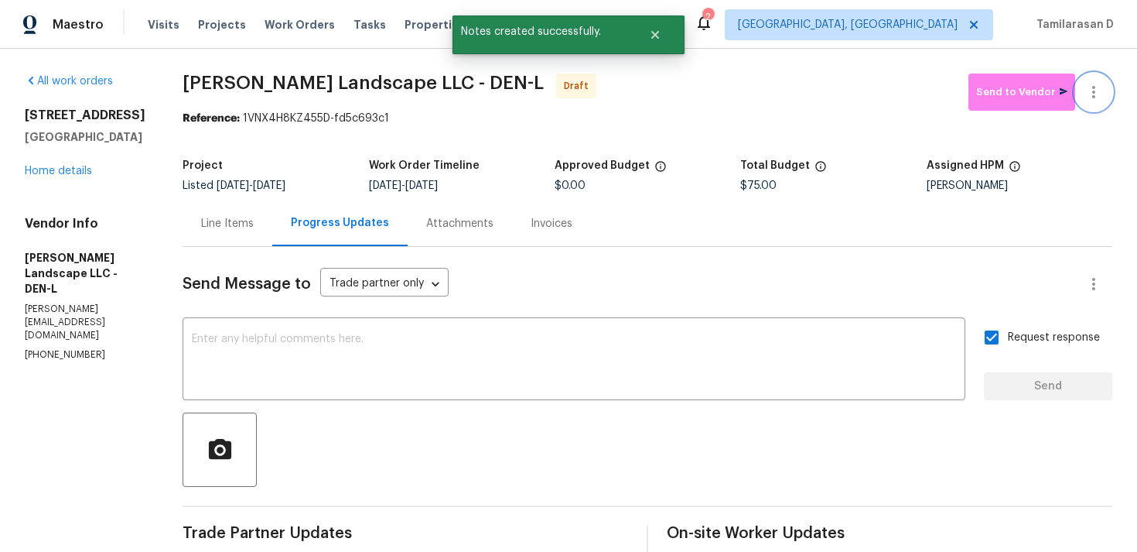
click at [1098, 105] on button "button" at bounding box center [1093, 91] width 37 height 37
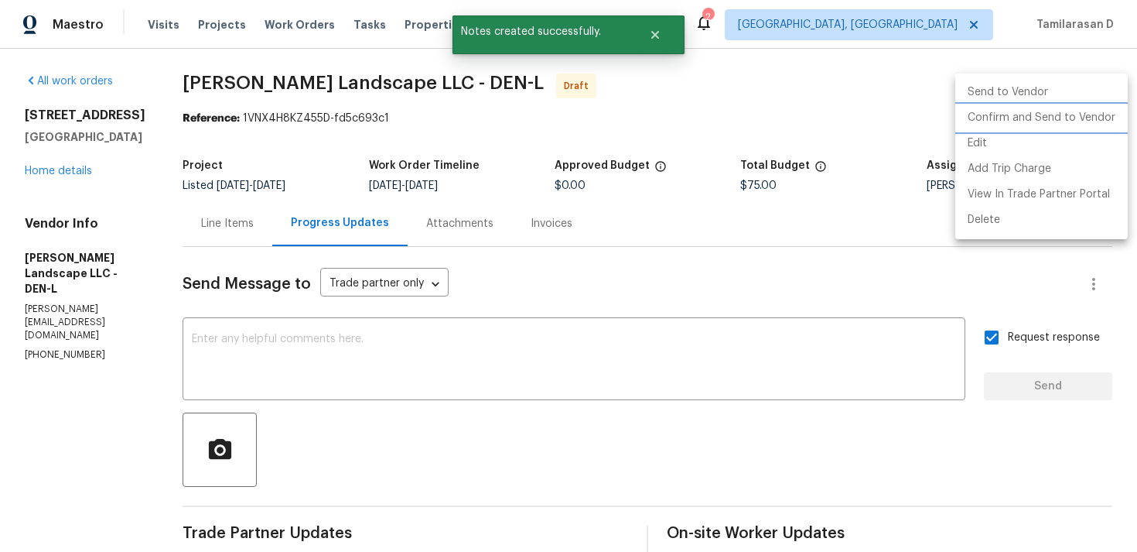
click at [1031, 120] on li "Confirm and Send to Vendor" at bounding box center [1041, 118] width 172 height 26
click at [815, 97] on div at bounding box center [568, 276] width 1137 height 552
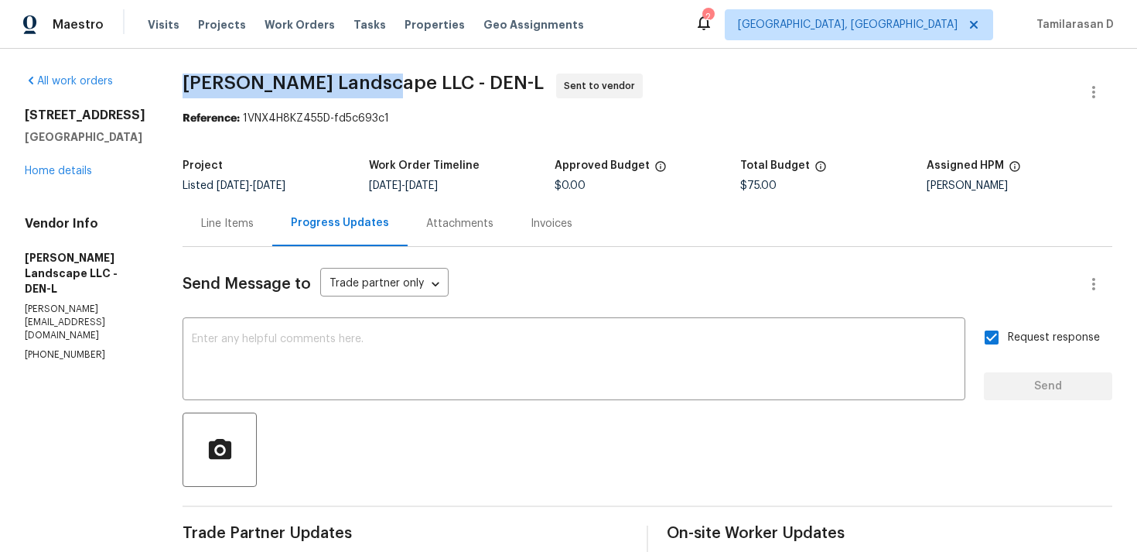
drag, startPoint x: 194, startPoint y: 82, endPoint x: 376, endPoint y: 80, distance: 181.8
click at [376, 80] on span "Dalia Landscape LLC - DEN-L" at bounding box center [363, 82] width 361 height 19
copy span "Dalia Landscape LLC"
click at [412, 114] on div "Reference: 1VNX4H8KZ455D-fd5c693c1" at bounding box center [648, 118] width 930 height 15
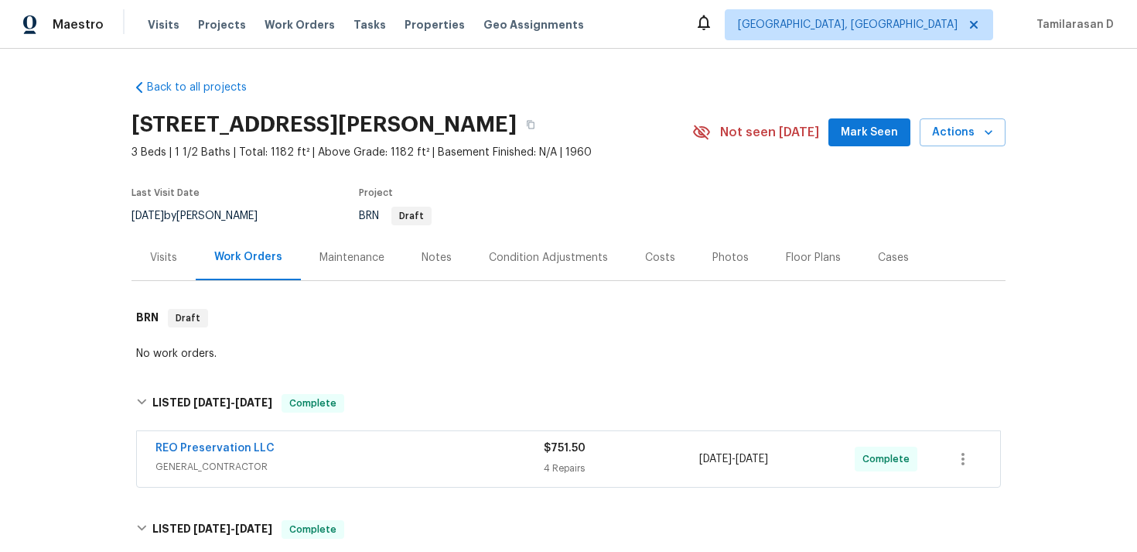
scroll to position [398, 0]
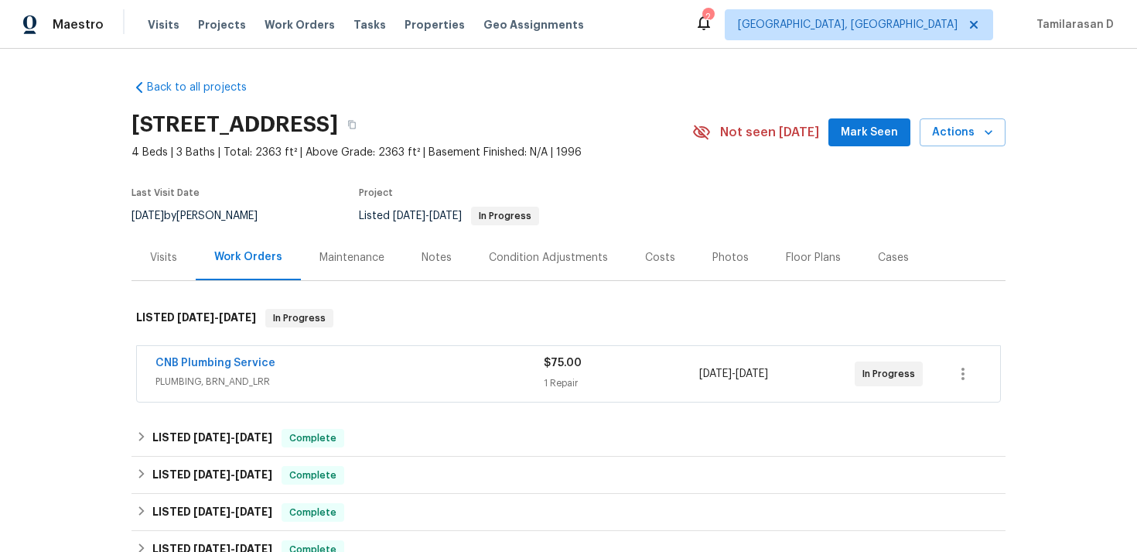
scroll to position [12, 0]
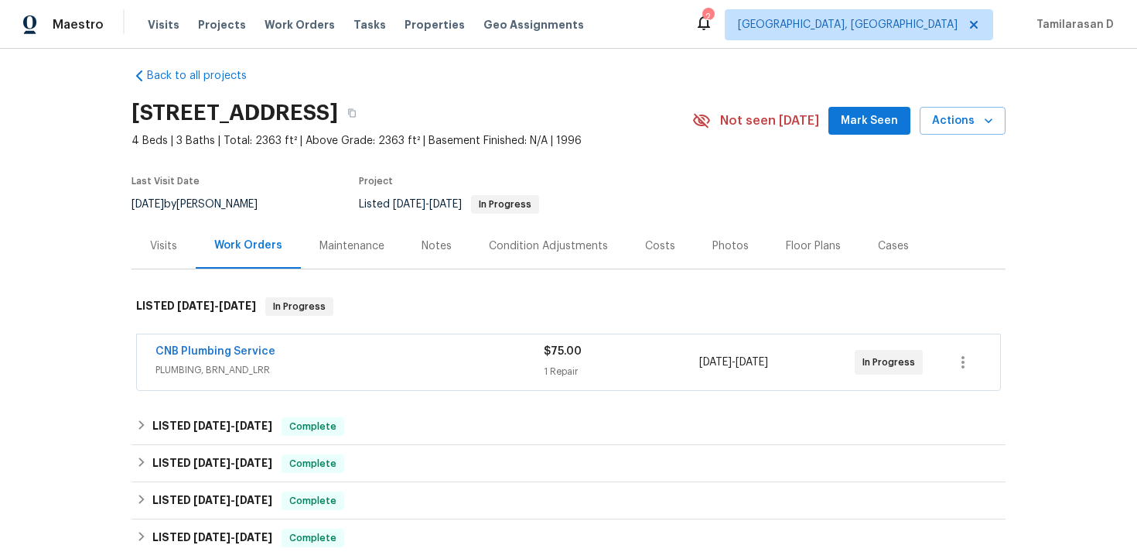
click at [335, 341] on div "CNB Plumbing Service PLUMBING, BRN_AND_LRR $75.00 1 Repair [DATE] - [DATE] In P…" at bounding box center [568, 362] width 863 height 56
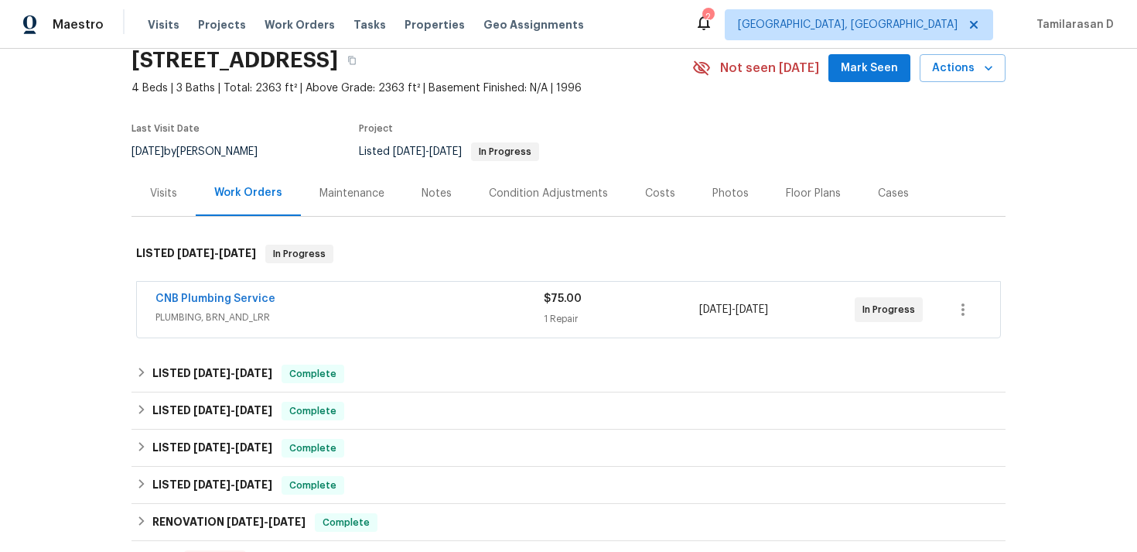
click at [303, 302] on div "CNB Plumbing Service" at bounding box center [349, 300] width 388 height 19
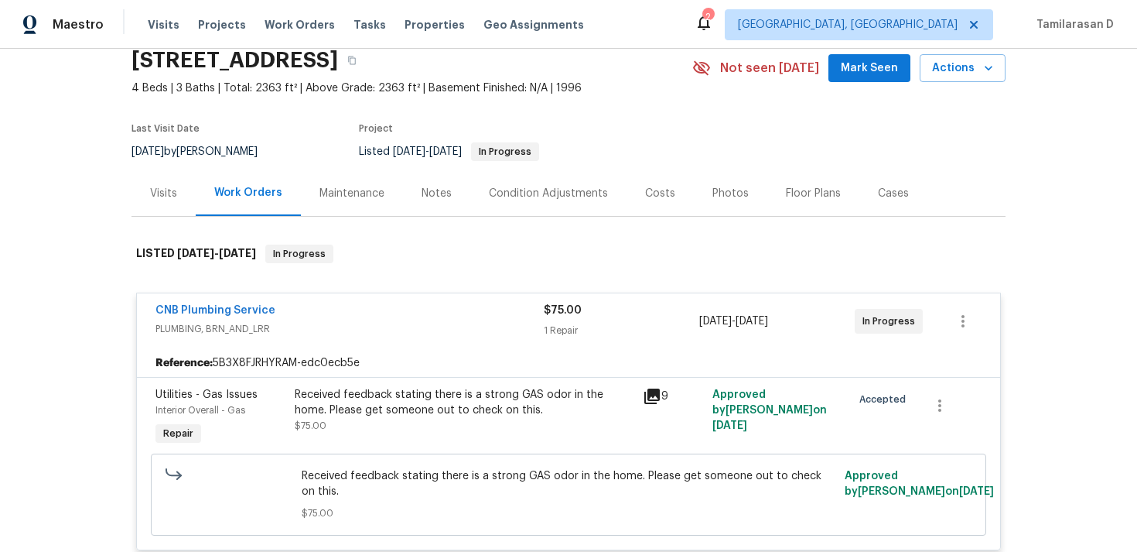
click at [291, 318] on div "CNB Plumbing Service" at bounding box center [349, 311] width 388 height 19
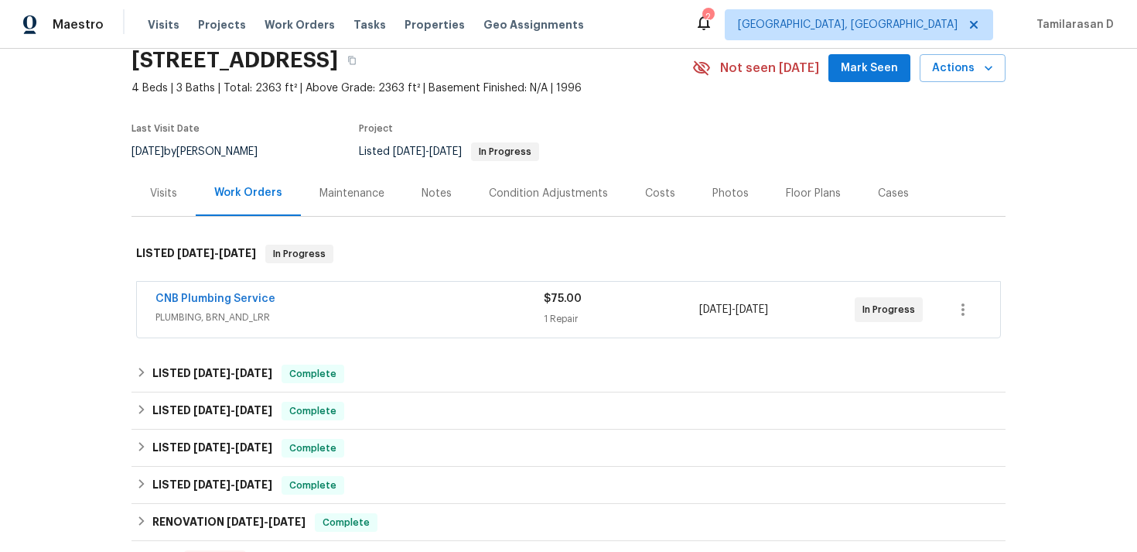
click at [302, 307] on div "CNB Plumbing Service" at bounding box center [349, 300] width 388 height 19
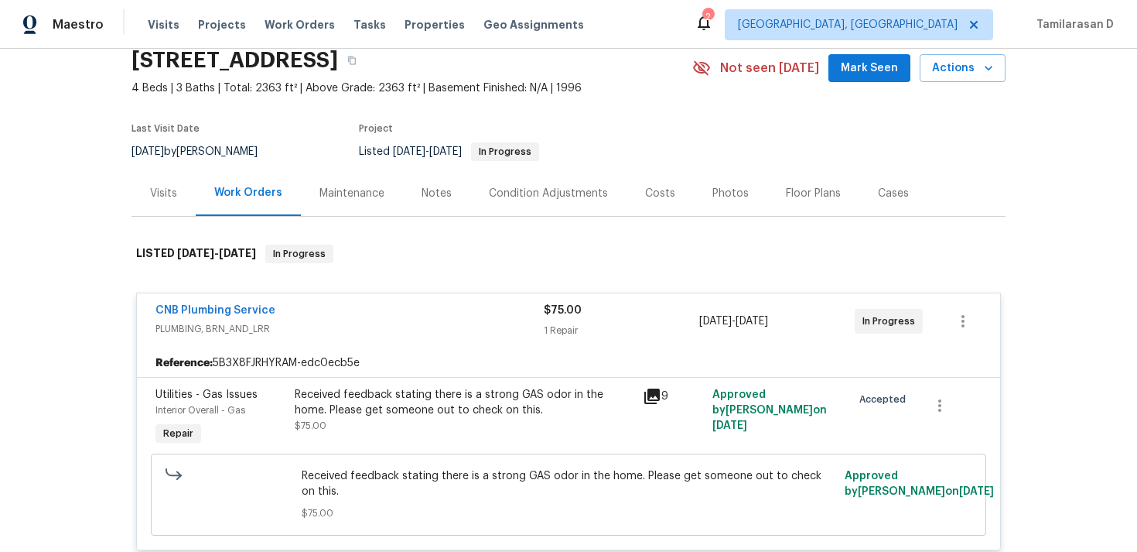
click at [312, 295] on div "CNB Plumbing Service PLUMBING, BRN_AND_LRR $75.00 1 Repair [DATE] - [DATE] In P…" at bounding box center [568, 321] width 863 height 56
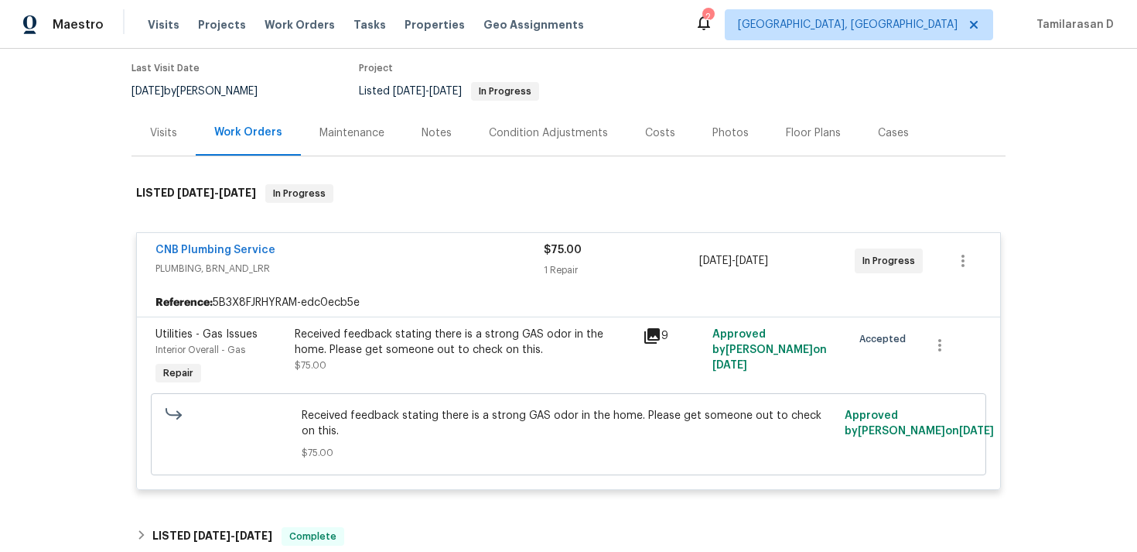
scroll to position [131, 0]
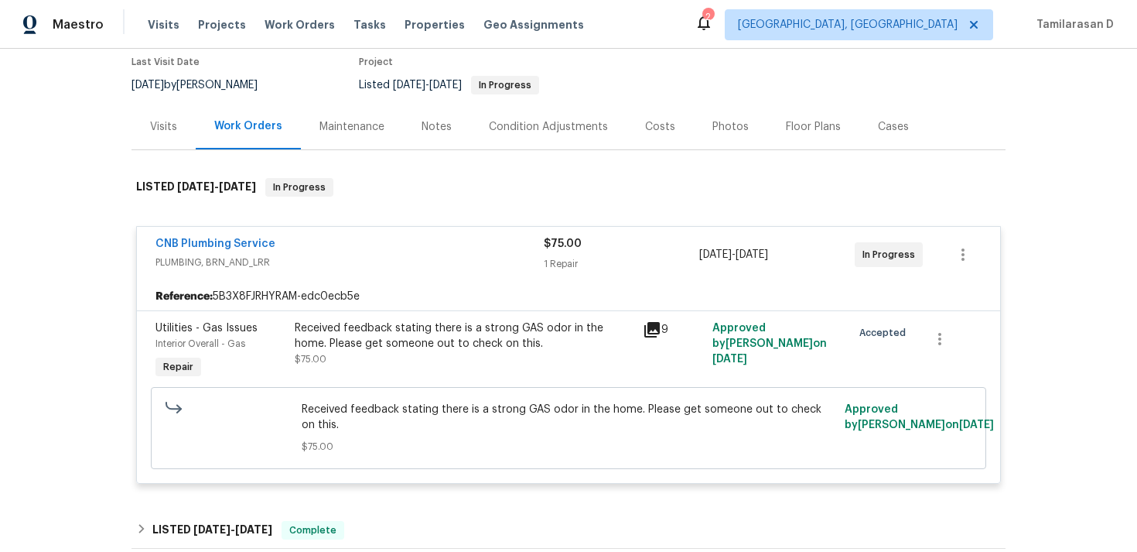
click at [313, 270] on div "CNB Plumbing Service PLUMBING, BRN_AND_LRR" at bounding box center [349, 254] width 388 height 37
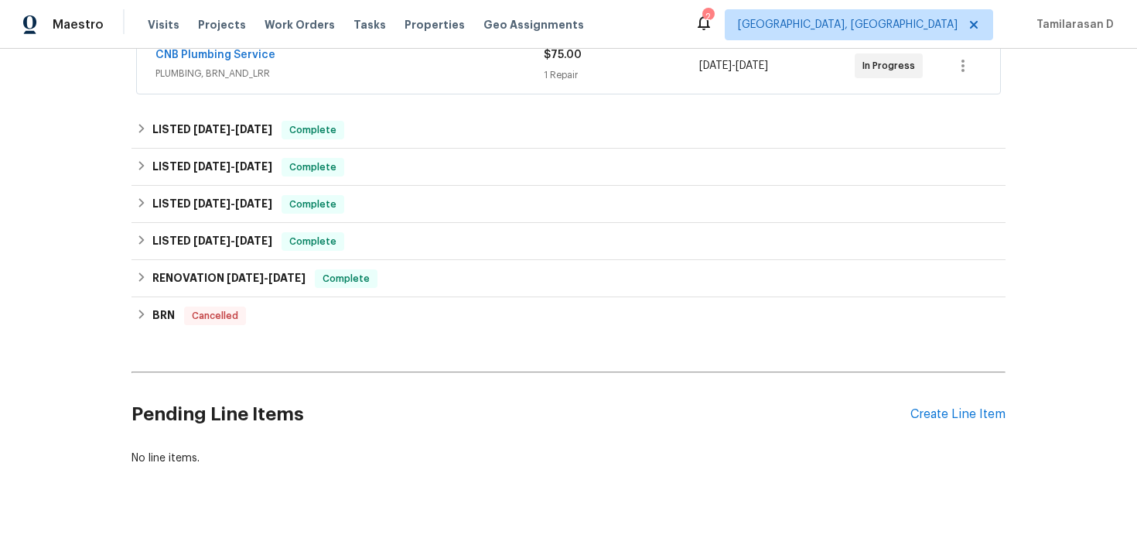
scroll to position [327, 0]
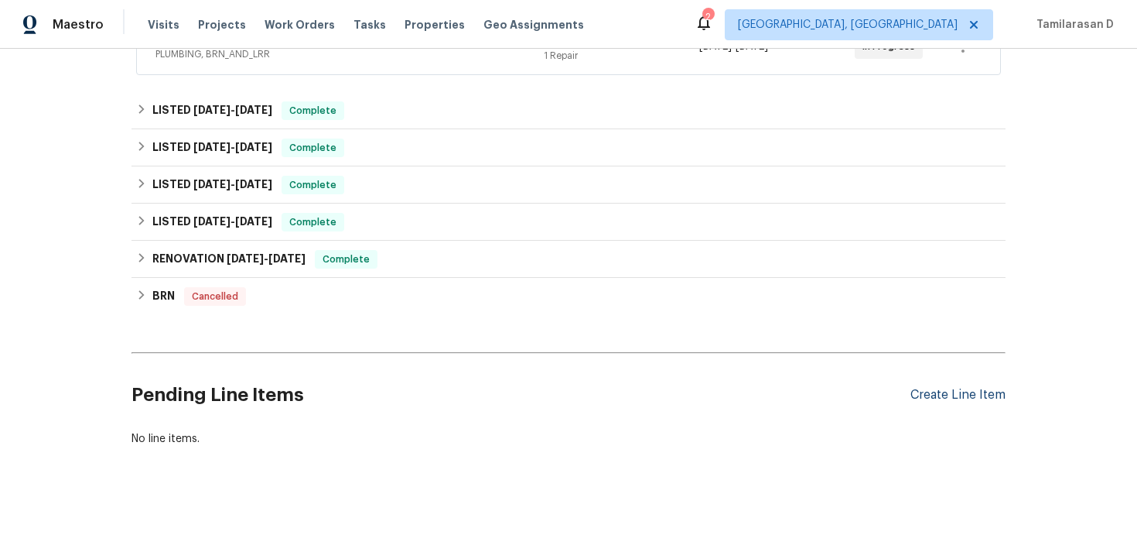
click at [944, 396] on div "Create Line Item" at bounding box center [957, 395] width 95 height 15
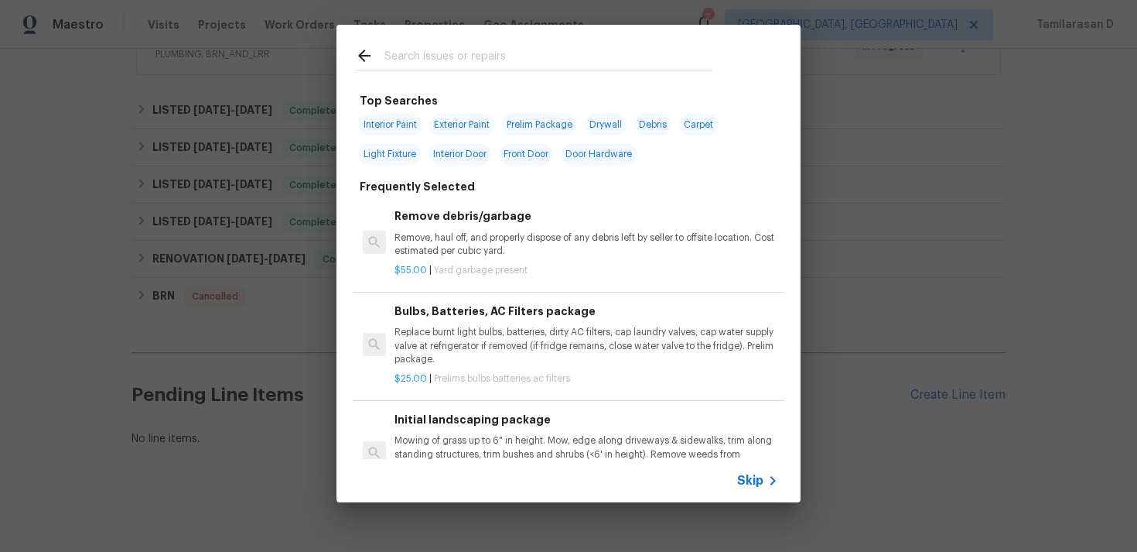
click at [757, 480] on span "Skip" at bounding box center [750, 480] width 26 height 15
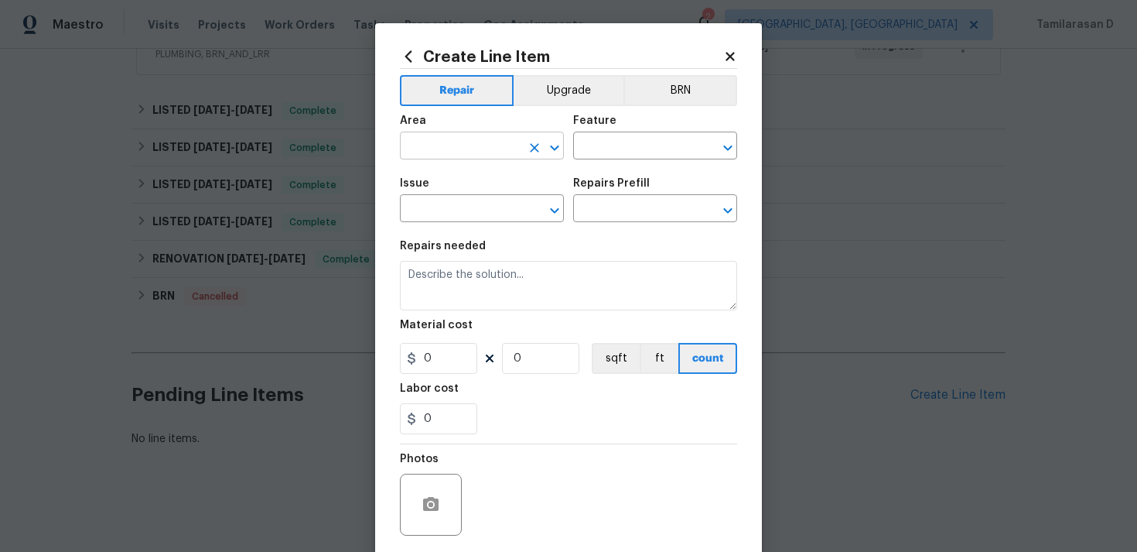
click at [440, 147] on input "text" at bounding box center [460, 147] width 121 height 24
click at [465, 209] on li "Exterior Overall" at bounding box center [482, 208] width 164 height 26
type input "Exterior Overall"
click at [581, 160] on div "Area Exterior Overall ​ Feature ​" at bounding box center [568, 137] width 337 height 63
click at [598, 149] on input "text" at bounding box center [633, 147] width 121 height 24
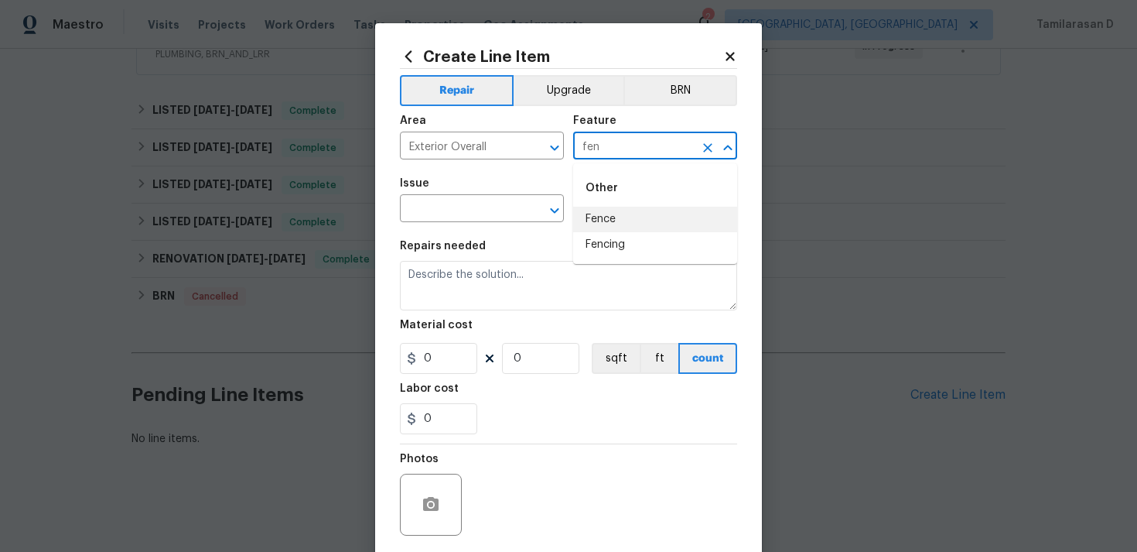
click at [591, 220] on li "Fence" at bounding box center [655, 220] width 164 height 26
type input "Fence"
click at [480, 219] on input "text" at bounding box center [460, 210] width 121 height 24
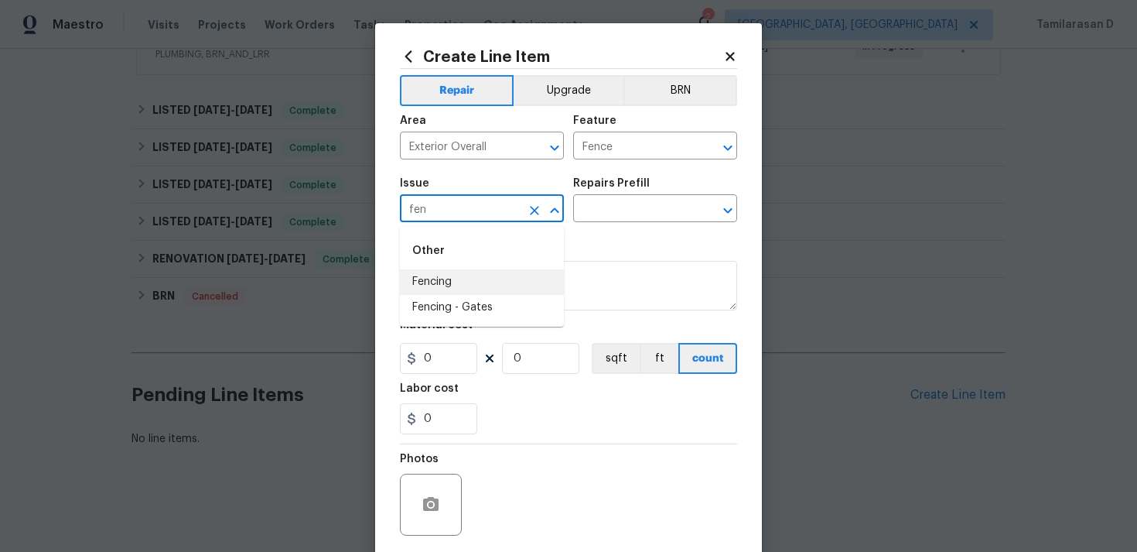
click at [463, 290] on li "Fencing" at bounding box center [482, 282] width 164 height 26
type input "Fencing"
click at [606, 210] on input "text" at bounding box center [633, 210] width 121 height 24
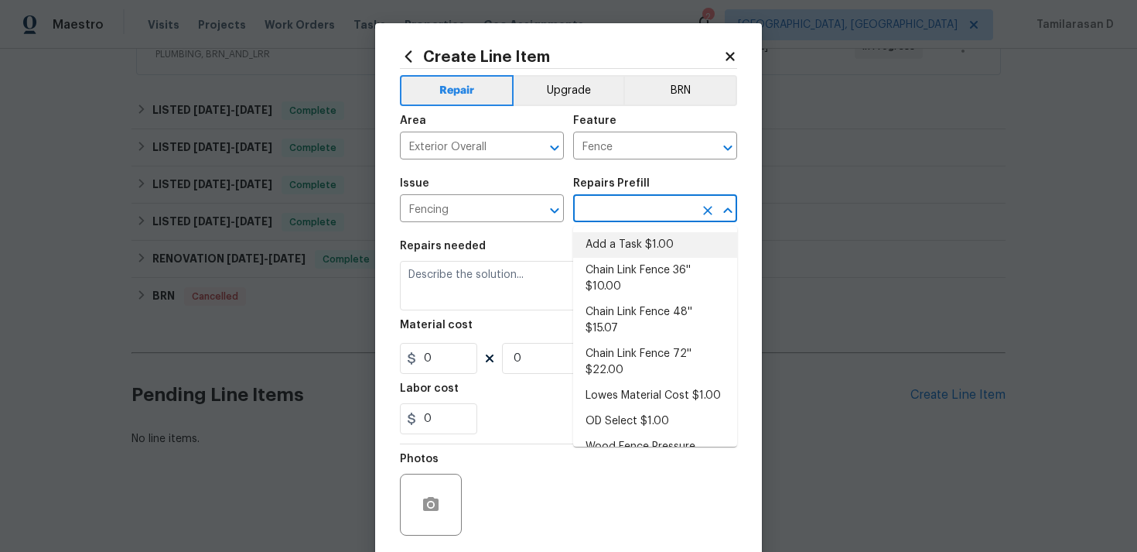
click at [606, 248] on li "Add a Task $1.00" at bounding box center [655, 245] width 164 height 26
type input "Add a Task $1.00"
type textarea "HPM to detail"
type input "1"
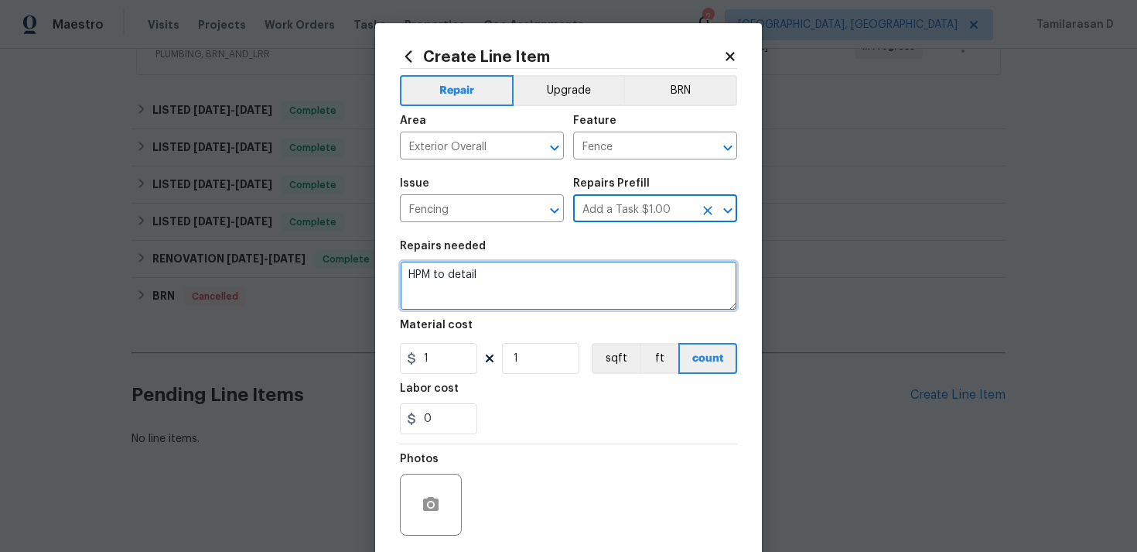
click at [470, 274] on textarea "HPM to detail" at bounding box center [568, 286] width 337 height 50
paste textarea "Tree limbs fell in the back causing fence damage – need someone to address ASAP."
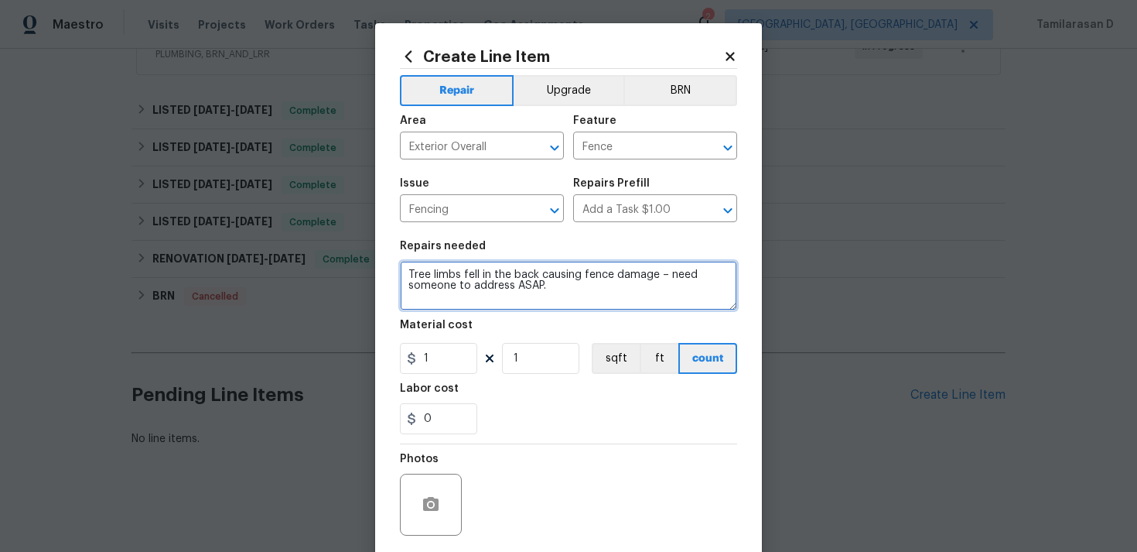
click at [663, 275] on textarea "Tree limbs fell in the back causing fence damage – need someone to address ASAP." at bounding box center [568, 286] width 337 height 50
click at [620, 288] on textarea "Tree limbs fell in the back causing fence damage, need someone to address ASAP." at bounding box center [568, 286] width 337 height 50
type textarea "Tree limbs fell in the back causing fence damage, need someone to address ASAP."
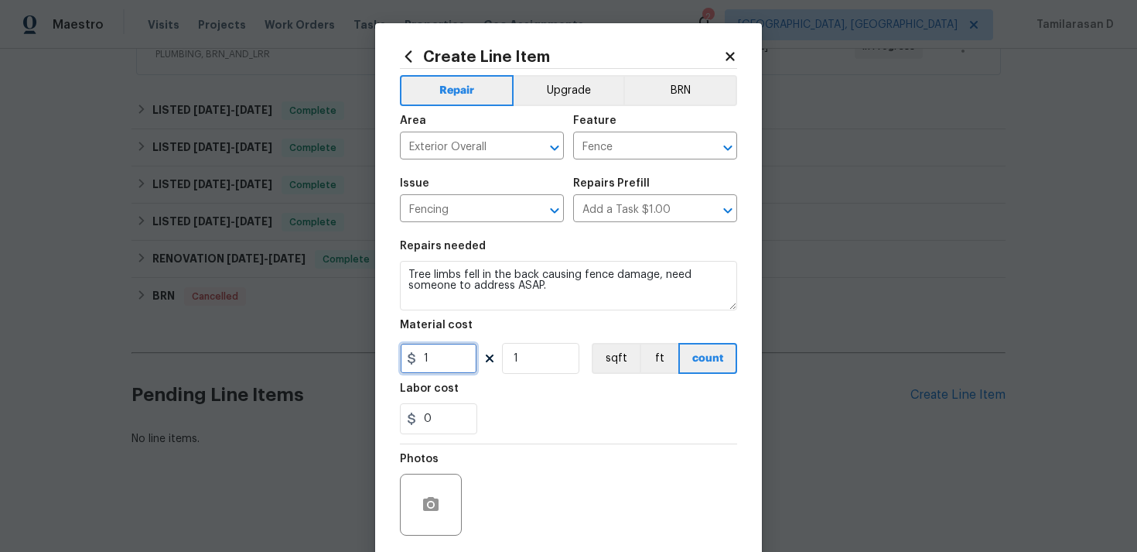
click at [459, 358] on input "1" at bounding box center [438, 358] width 77 height 31
type input "75"
click at [514, 423] on div "0" at bounding box center [568, 418] width 337 height 31
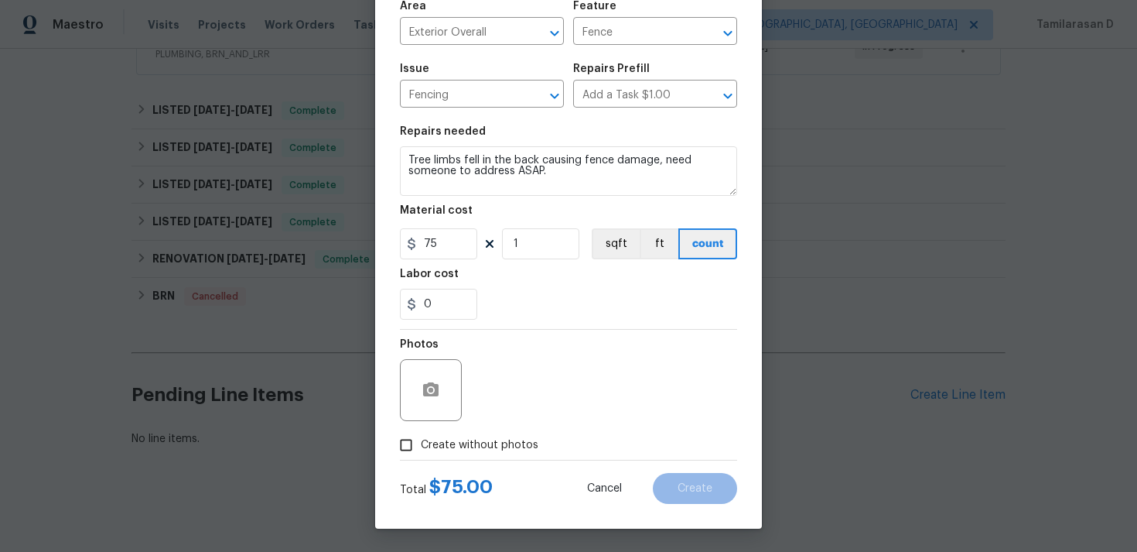
click at [414, 453] on input "Create without photos" at bounding box center [405, 444] width 29 height 29
checkbox input "true"
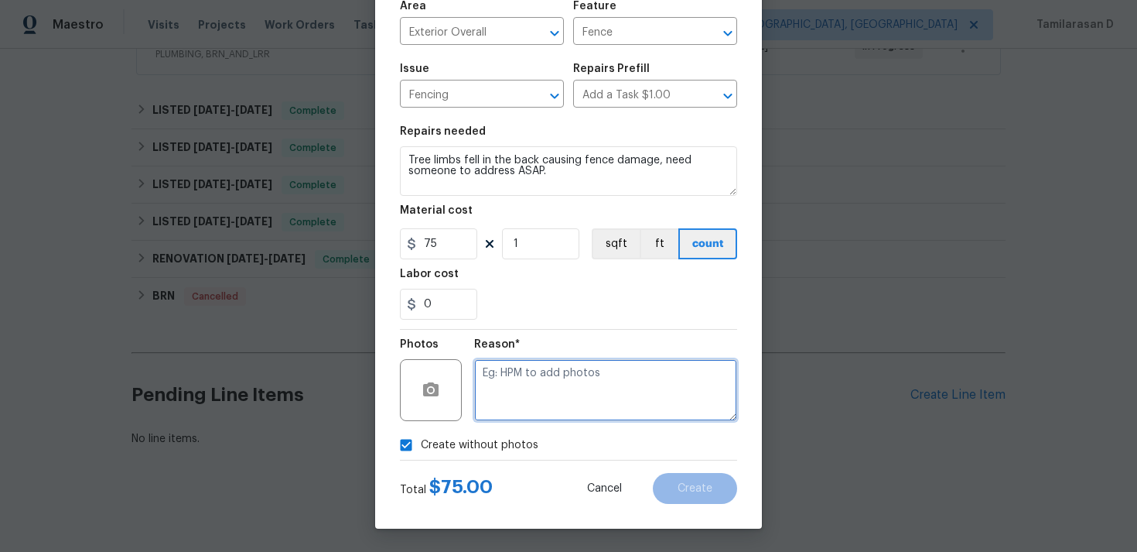
click at [503, 375] on textarea at bounding box center [605, 390] width 263 height 62
type textarea "N/A"
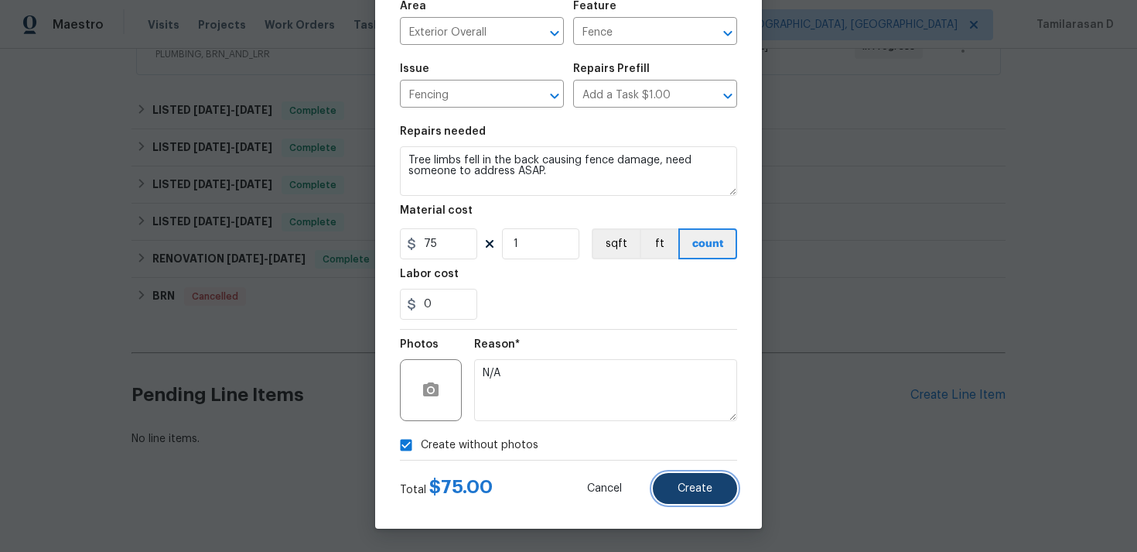
click at [678, 480] on button "Create" at bounding box center [695, 488] width 84 height 31
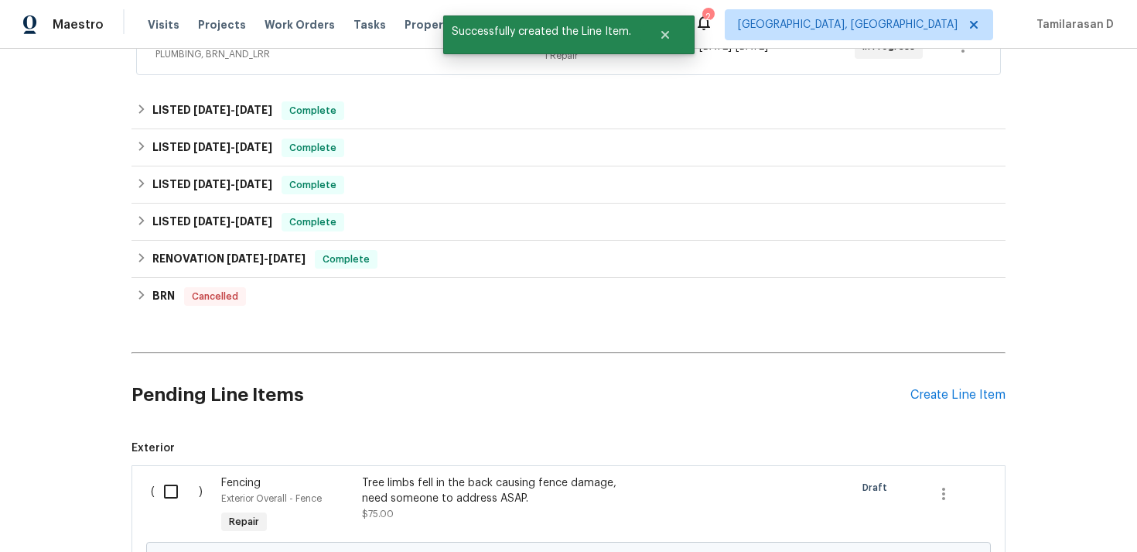
click at [149, 497] on div "( )" at bounding box center [181, 505] width 70 height 71
click at [166, 489] on input "checkbox" at bounding box center [177, 491] width 44 height 32
checkbox input "true"
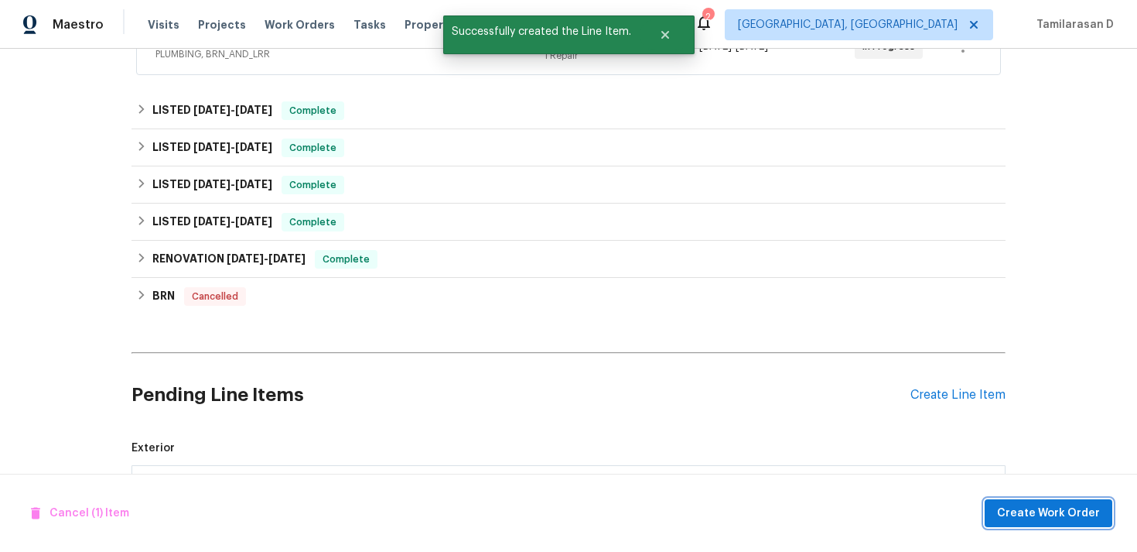
click at [1074, 518] on span "Create Work Order" at bounding box center [1048, 513] width 103 height 19
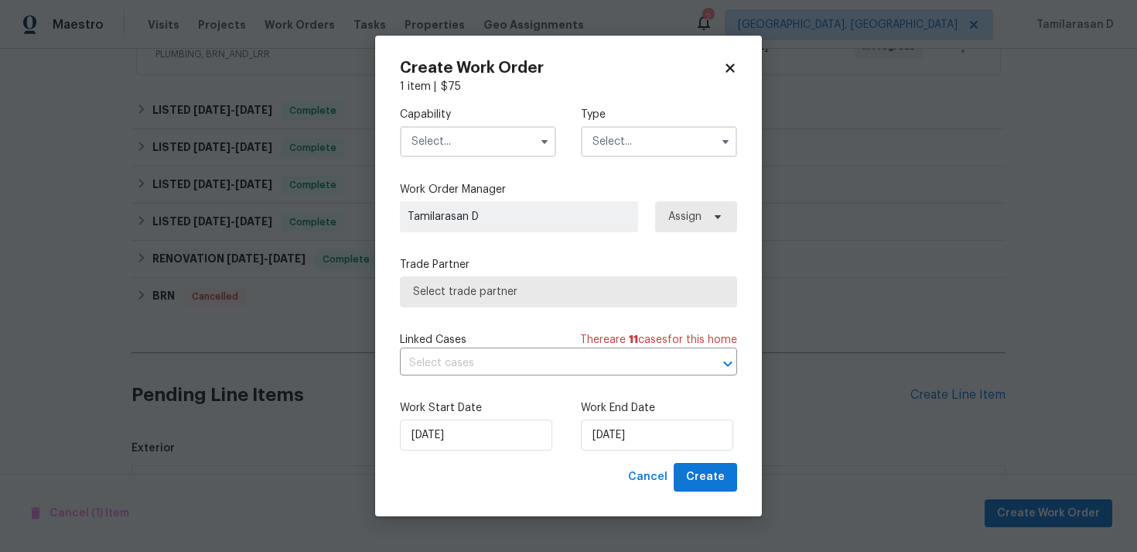
click at [665, 156] on input "text" at bounding box center [659, 141] width 156 height 31
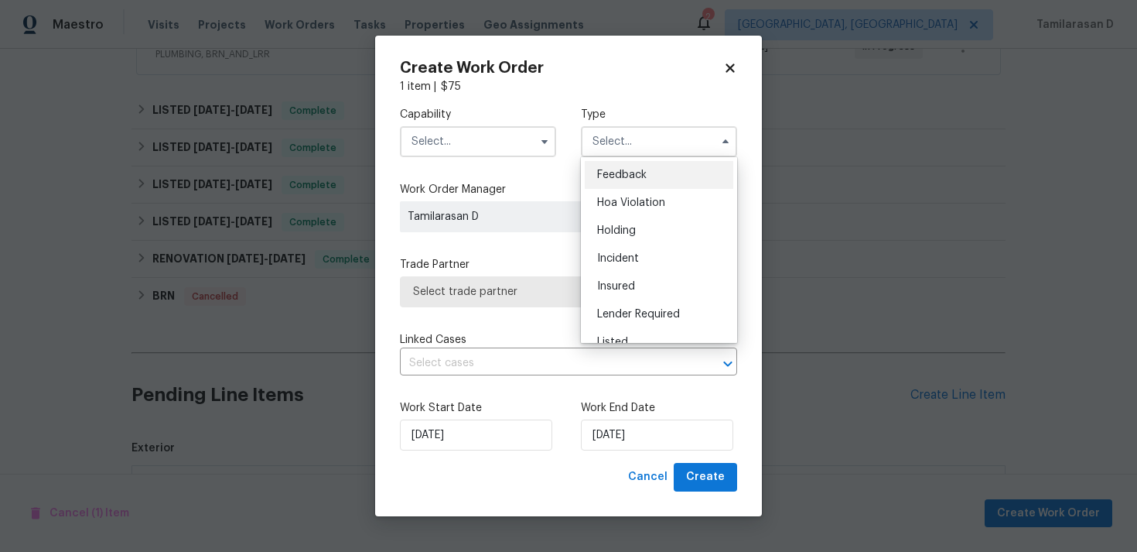
click at [608, 181] on div "Feedback" at bounding box center [659, 175] width 149 height 28
type input "Feedback"
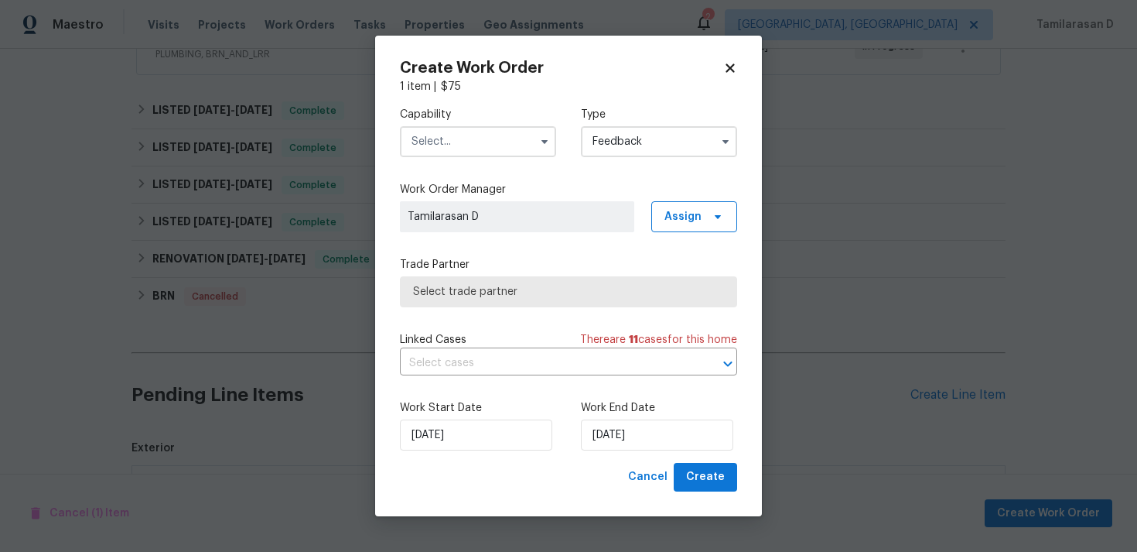
click at [459, 144] on input "text" at bounding box center [478, 141] width 156 height 31
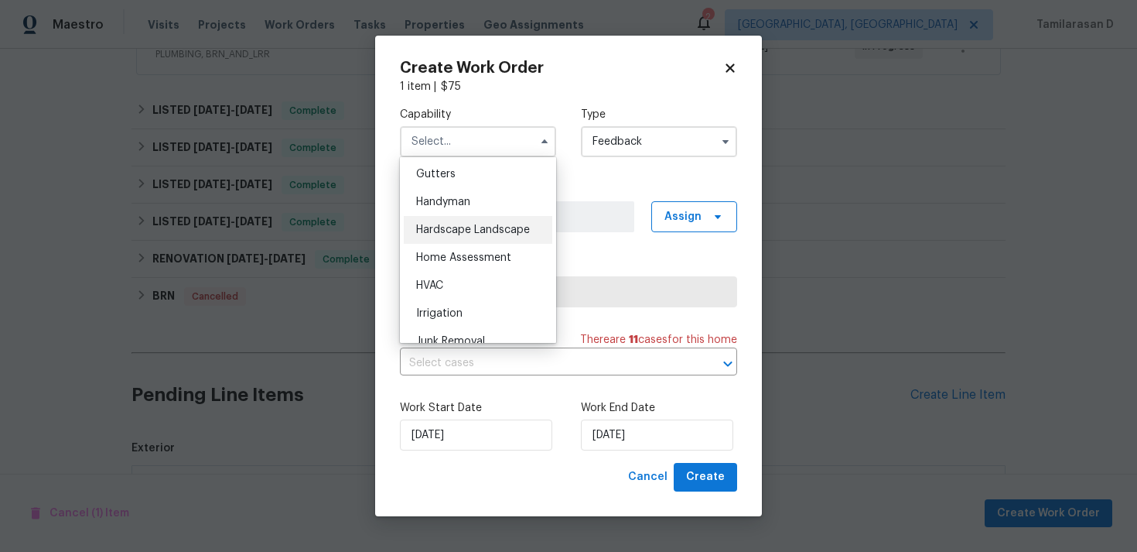
scroll to position [825, 0]
click at [453, 200] on span "Handyman" at bounding box center [443, 200] width 54 height 11
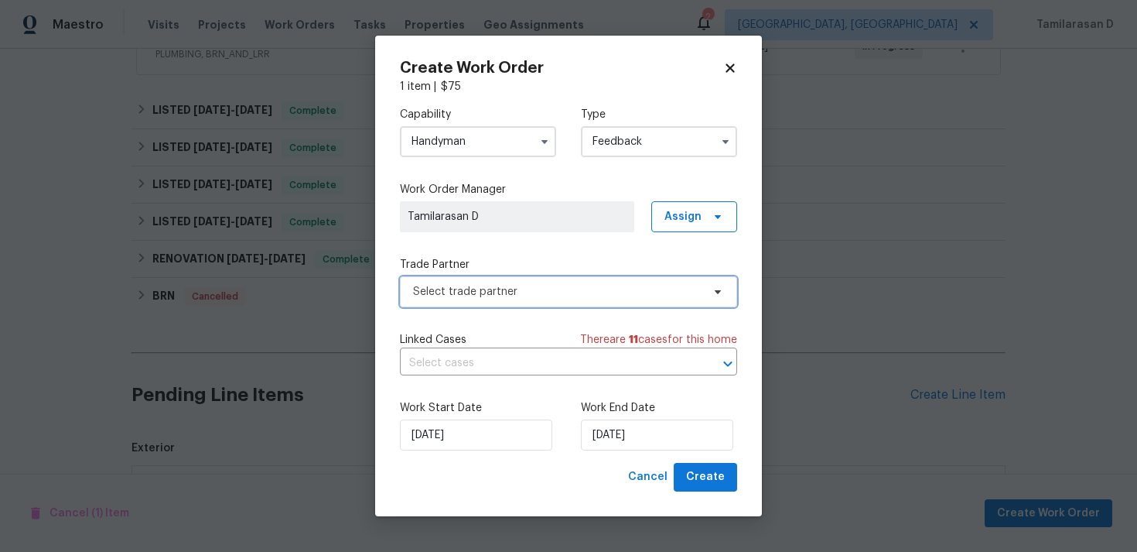
click at [477, 302] on span "Select trade partner" at bounding box center [568, 291] width 337 height 31
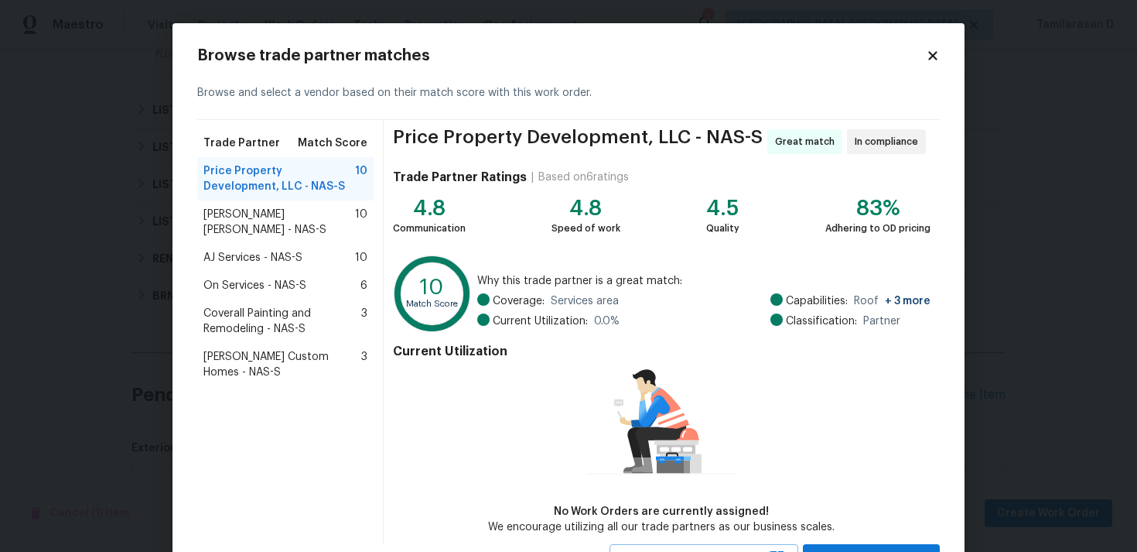
scroll to position [8, 0]
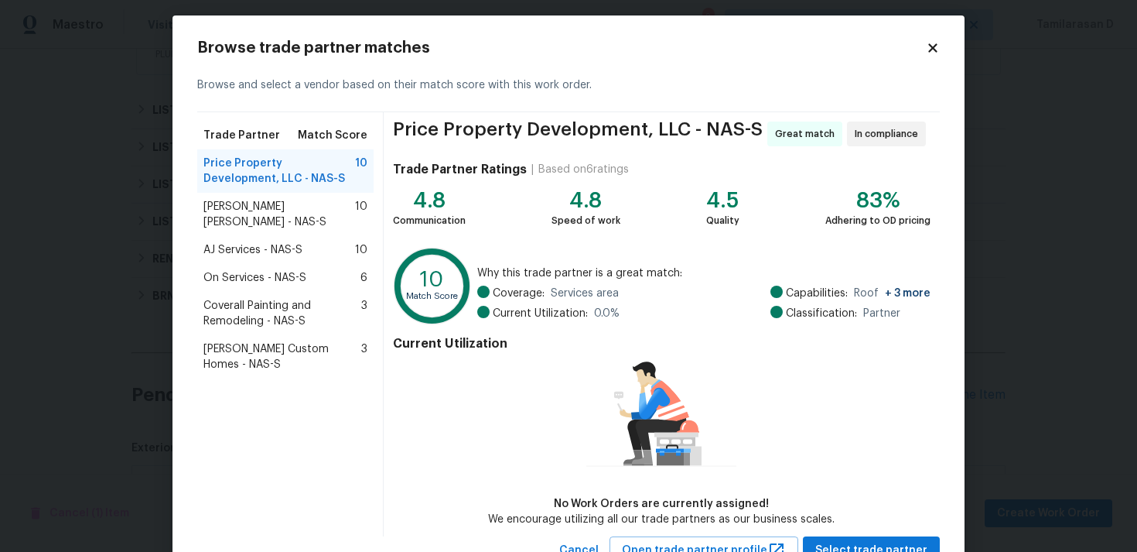
click at [289, 233] on div "Fernando Ruiz Hernandez - NAS-S 10" at bounding box center [285, 214] width 176 height 43
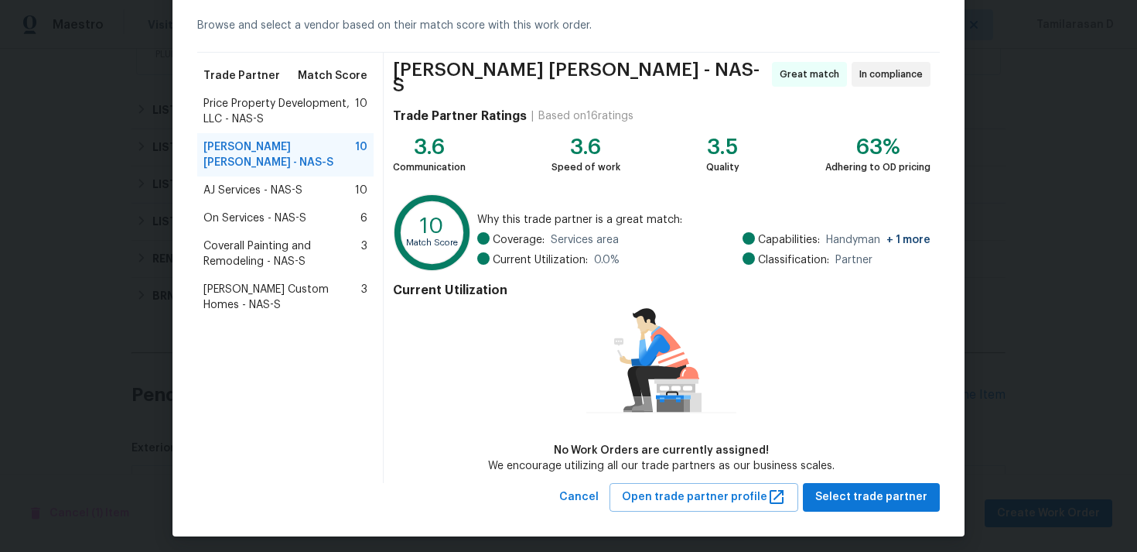
scroll to position [0, 0]
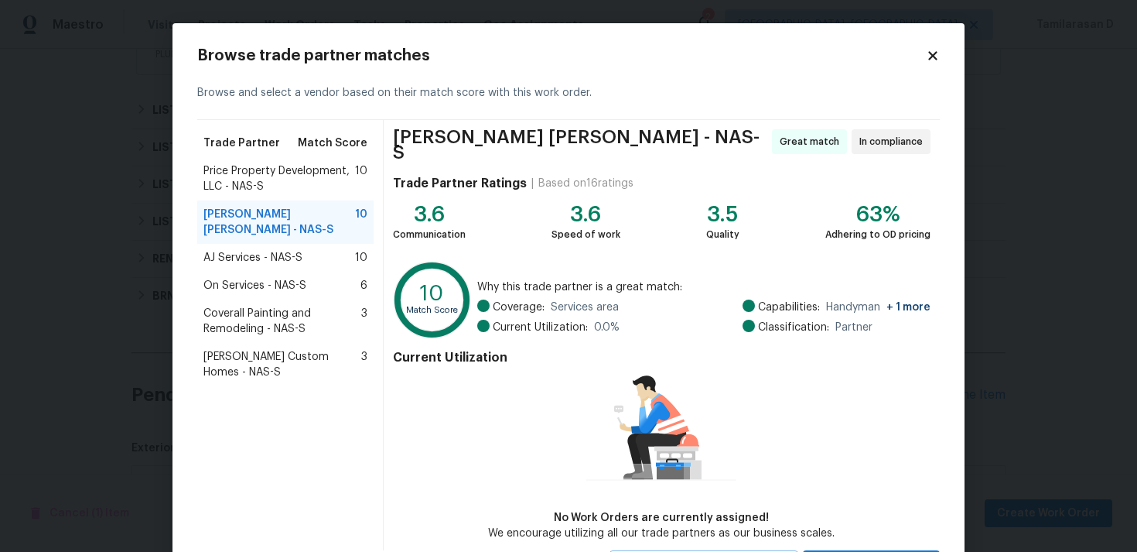
click at [293, 174] on span "Price Property Development, LLC - NAS-S" at bounding box center [279, 178] width 152 height 31
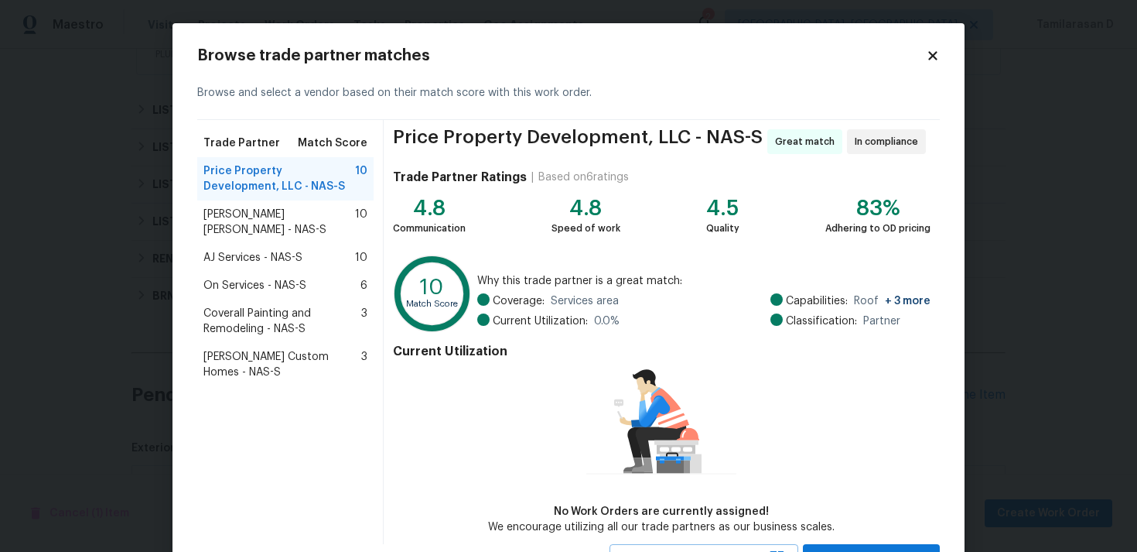
scroll to position [67, 0]
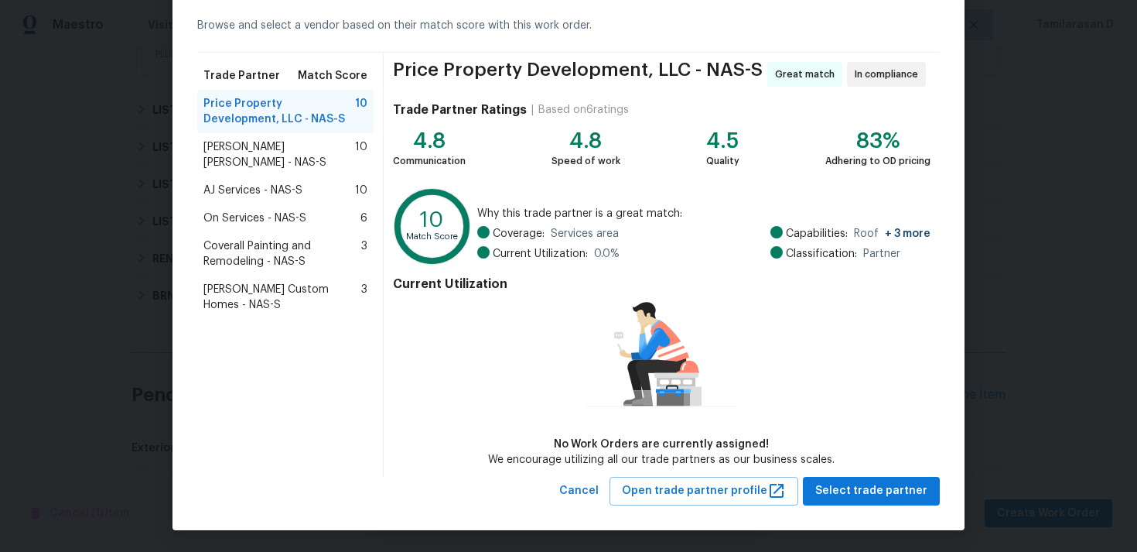
click at [280, 173] on div "Fernando Ruiz Hernandez - NAS-S 10" at bounding box center [285, 154] width 176 height 43
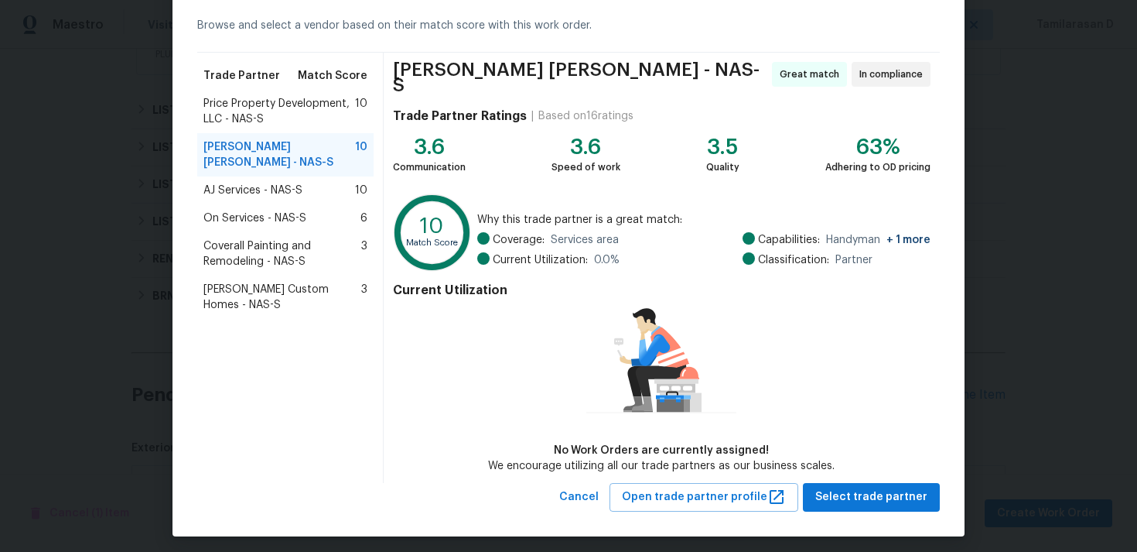
scroll to position [0, 0]
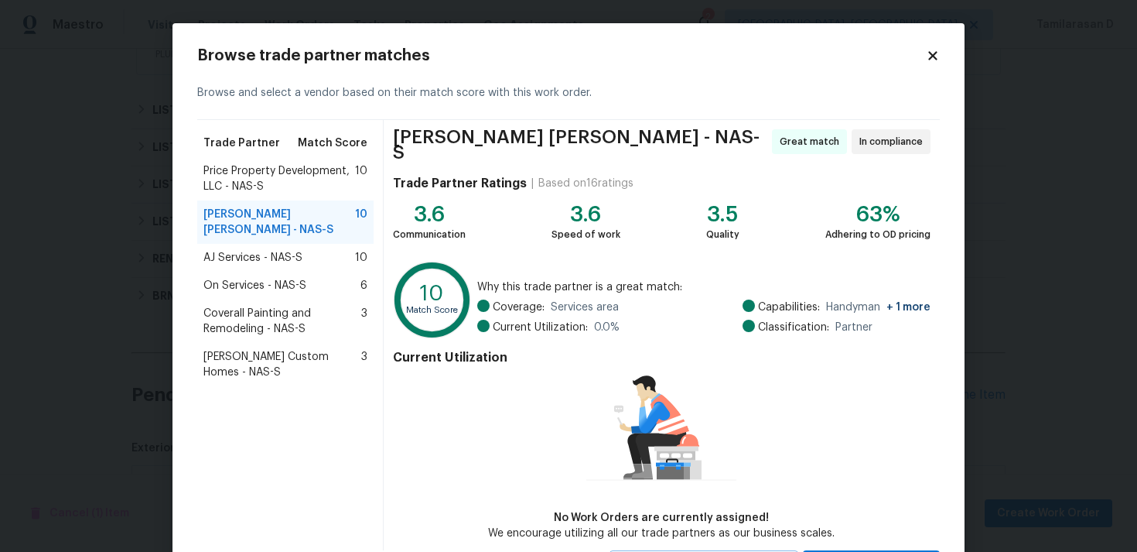
click at [934, 59] on icon at bounding box center [933, 56] width 14 height 14
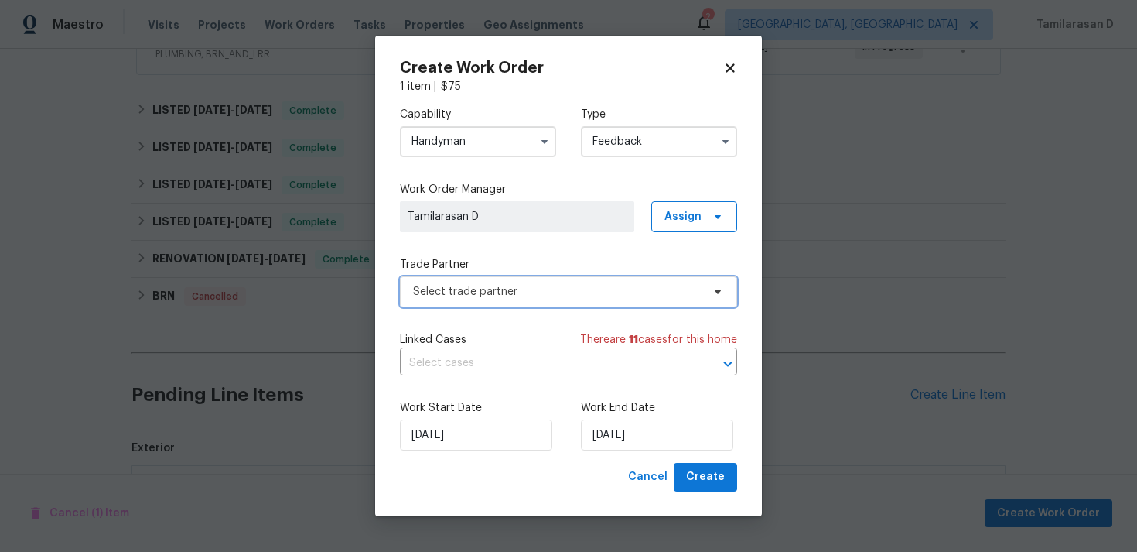
click at [456, 293] on span "Select trade partner" at bounding box center [557, 291] width 289 height 15
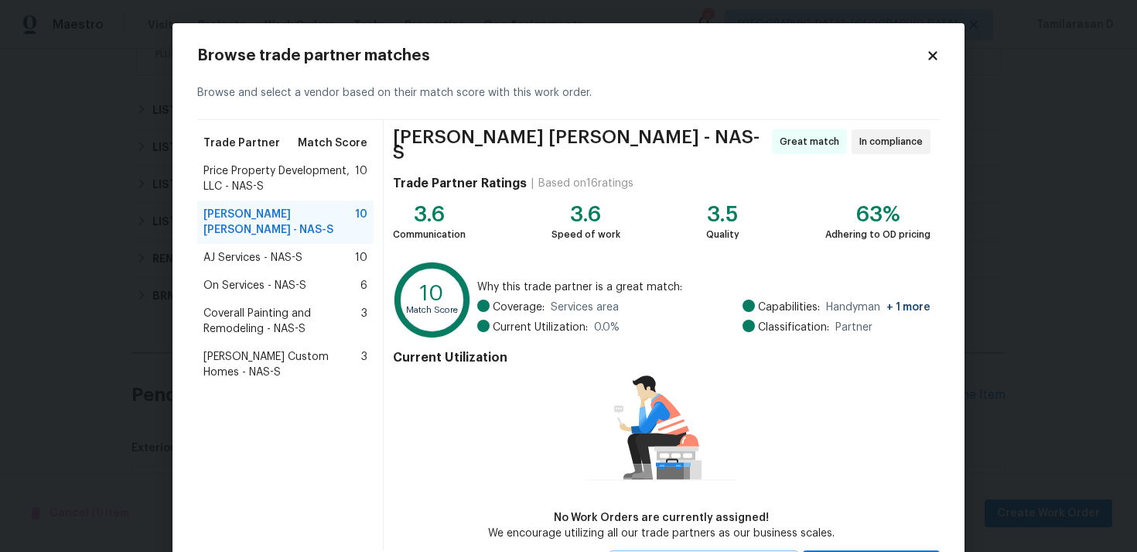
click at [933, 63] on div "Browse trade partner matches" at bounding box center [568, 55] width 743 height 15
click at [935, 56] on icon at bounding box center [932, 55] width 9 height 9
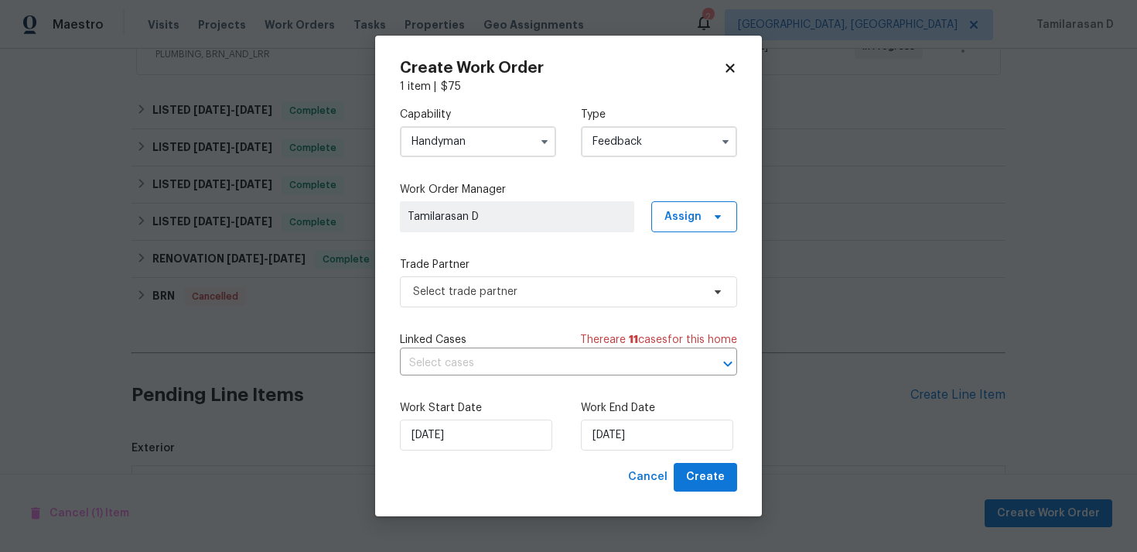
click at [450, 141] on input "Handyman" at bounding box center [478, 141] width 156 height 31
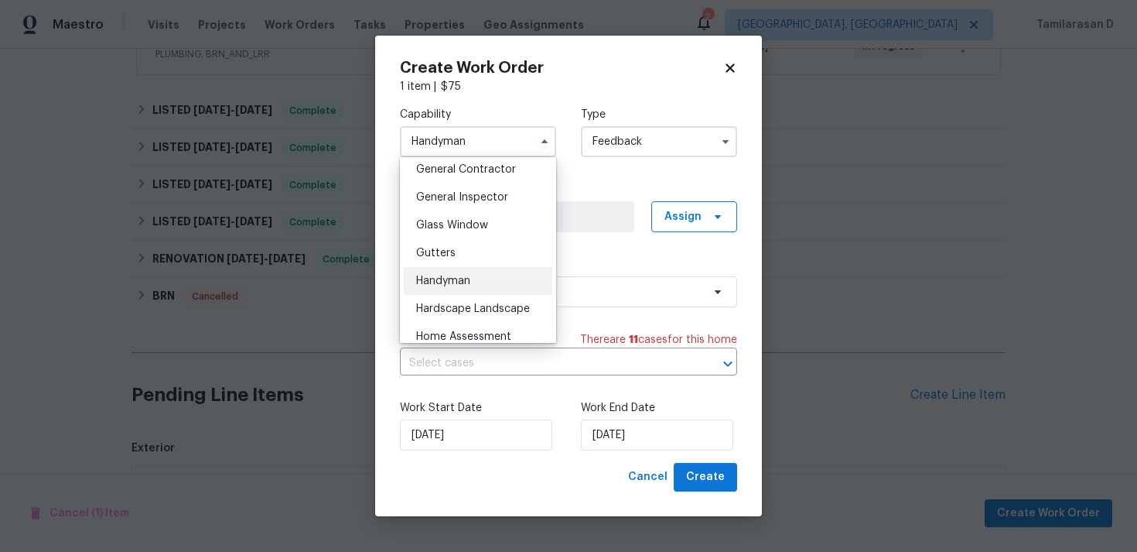
scroll to position [685, 0]
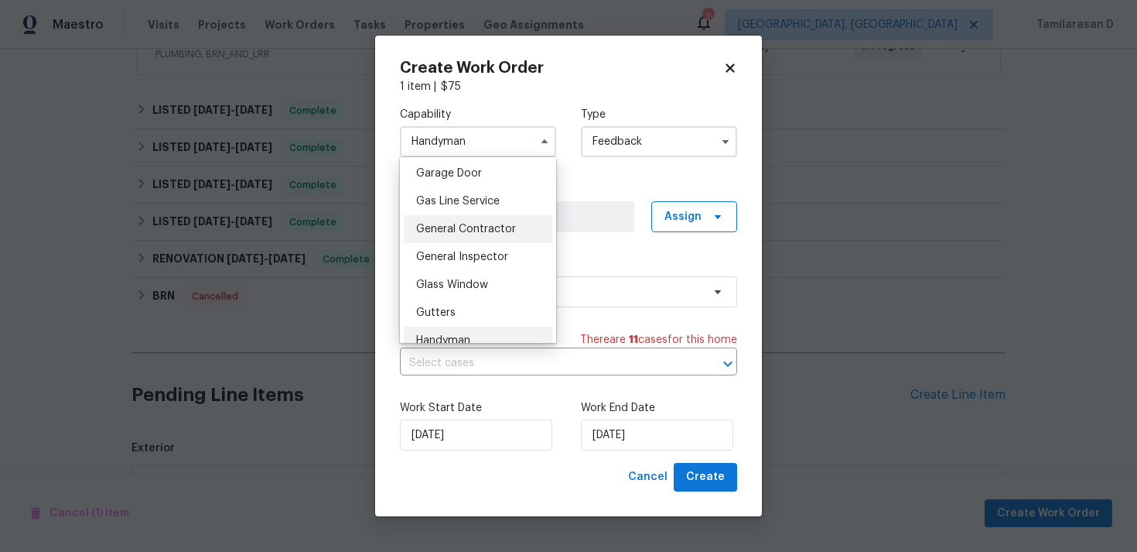
click at [450, 225] on span "General Contractor" at bounding box center [466, 229] width 100 height 11
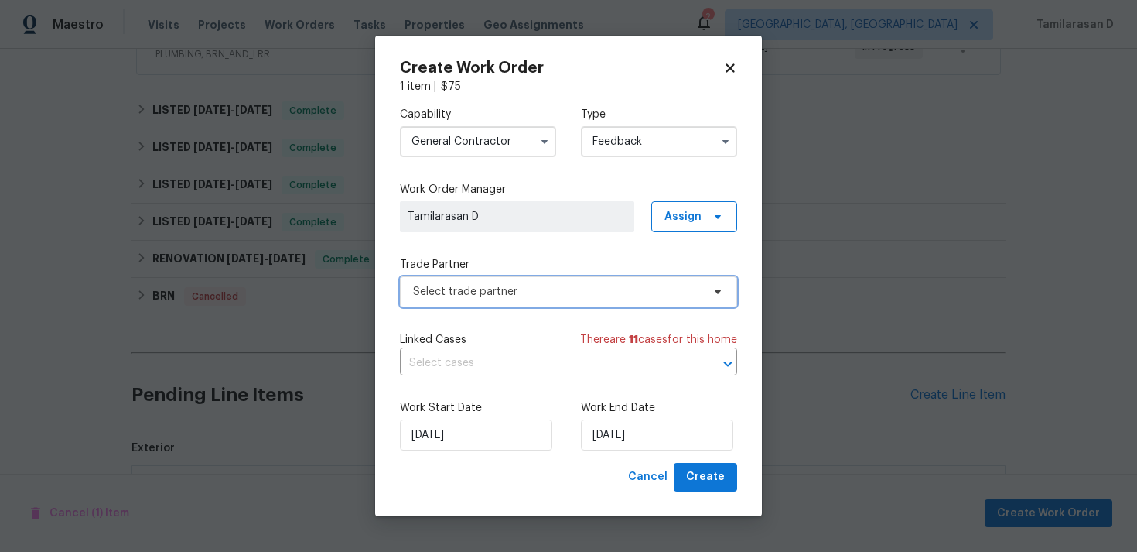
click at [473, 284] on span "Select trade partner" at bounding box center [557, 291] width 289 height 15
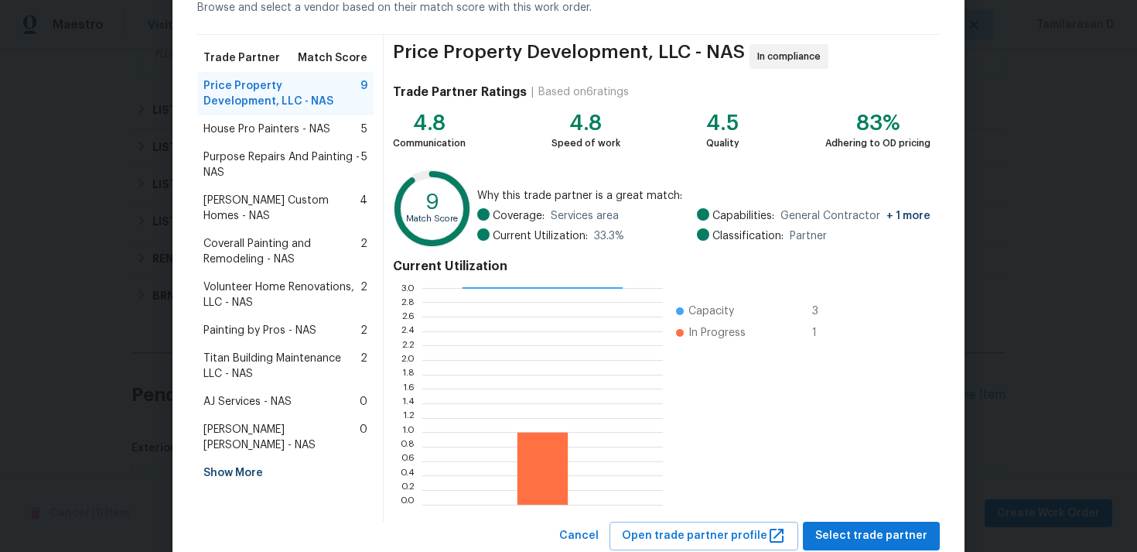
scroll to position [0, 0]
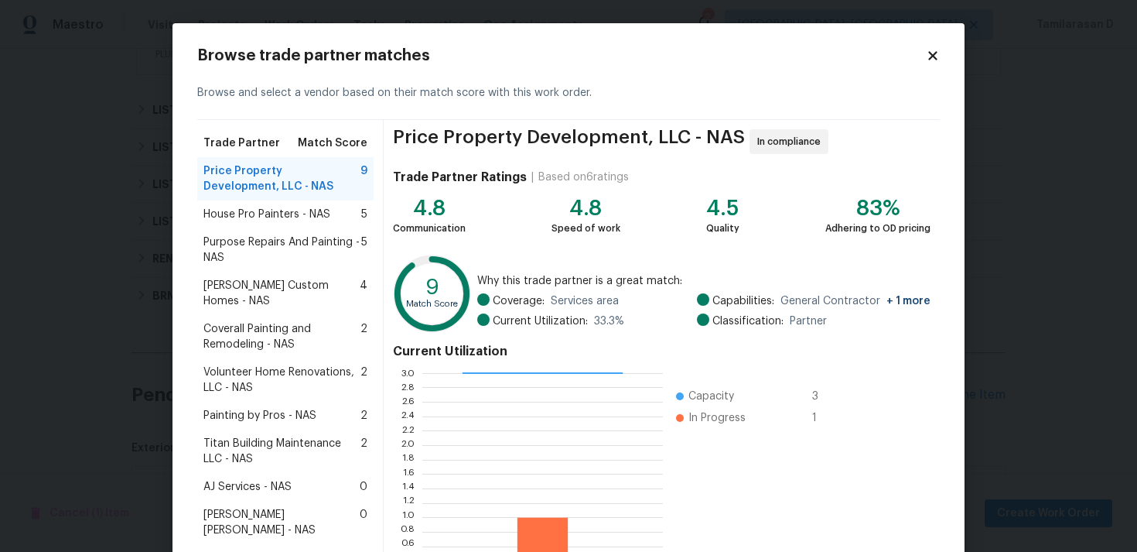
click at [933, 51] on icon at bounding box center [933, 56] width 14 height 14
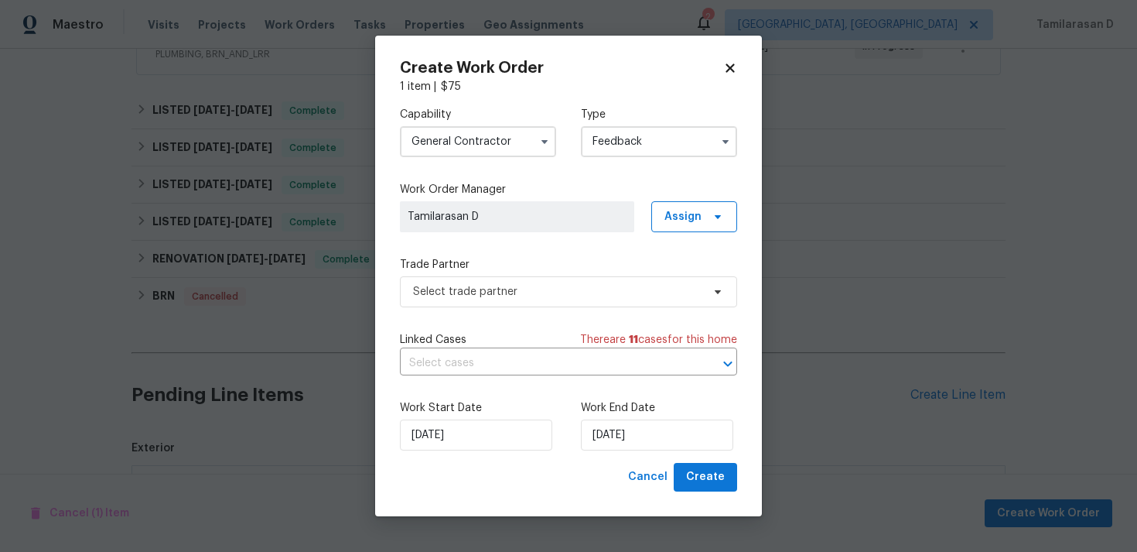
click at [459, 144] on input "General Contractor" at bounding box center [478, 141] width 156 height 31
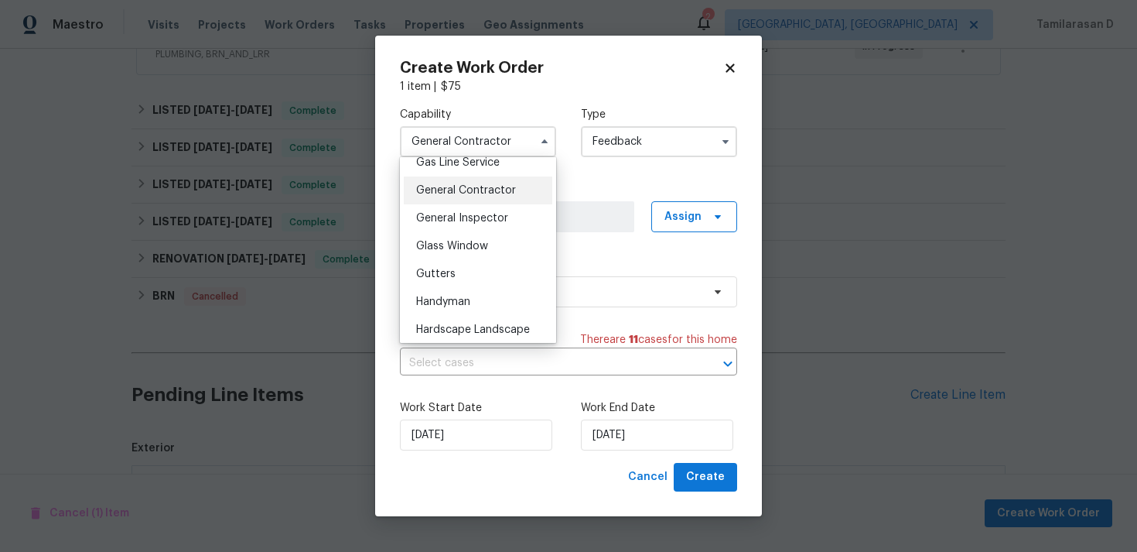
scroll to position [728, 0]
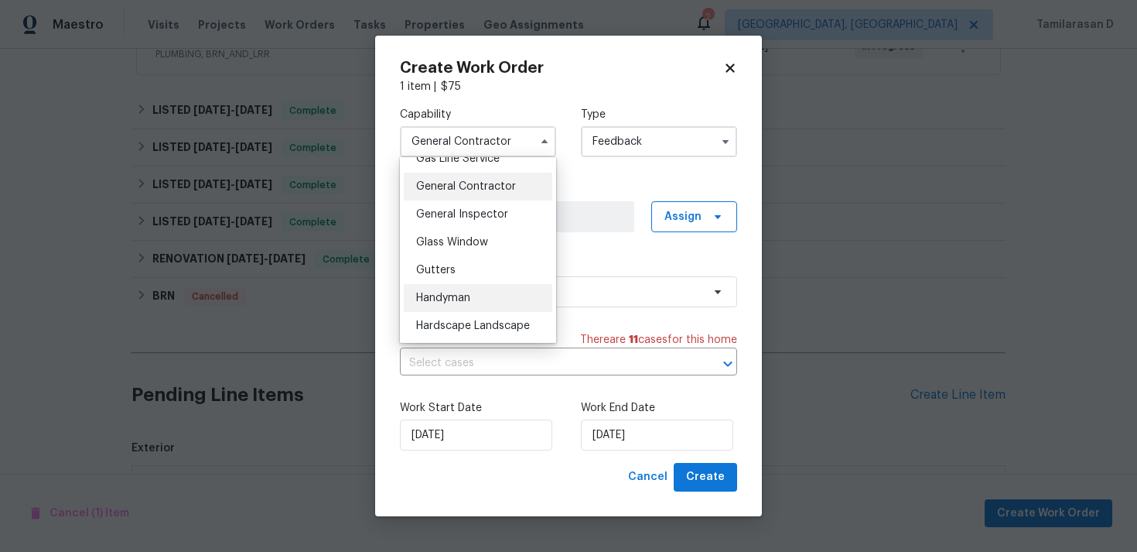
click at [434, 300] on span "Handyman" at bounding box center [443, 297] width 54 height 11
type input "Handyman"
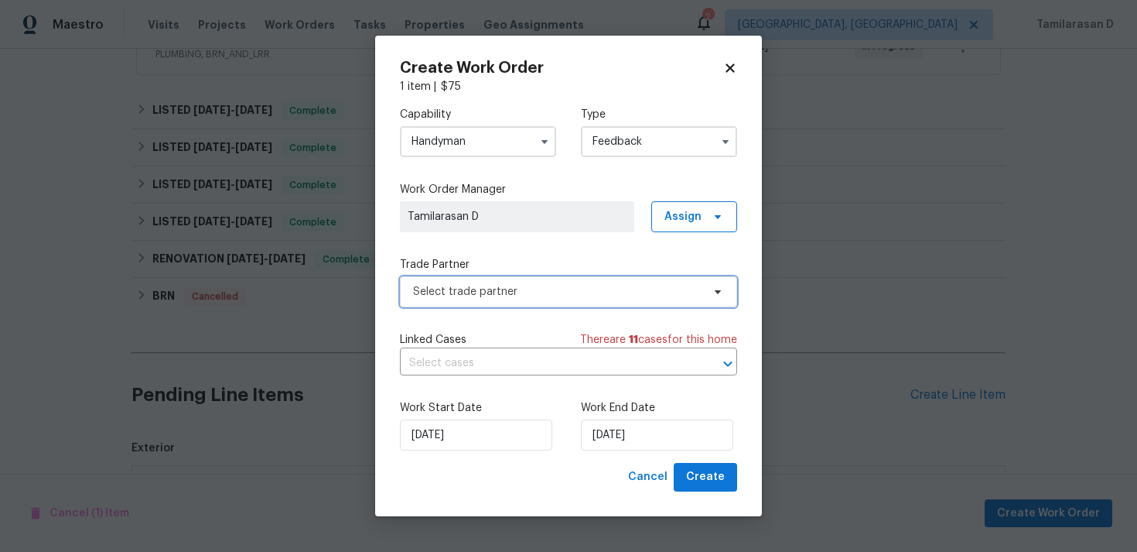
click at [490, 292] on span "Select trade partner" at bounding box center [557, 291] width 289 height 15
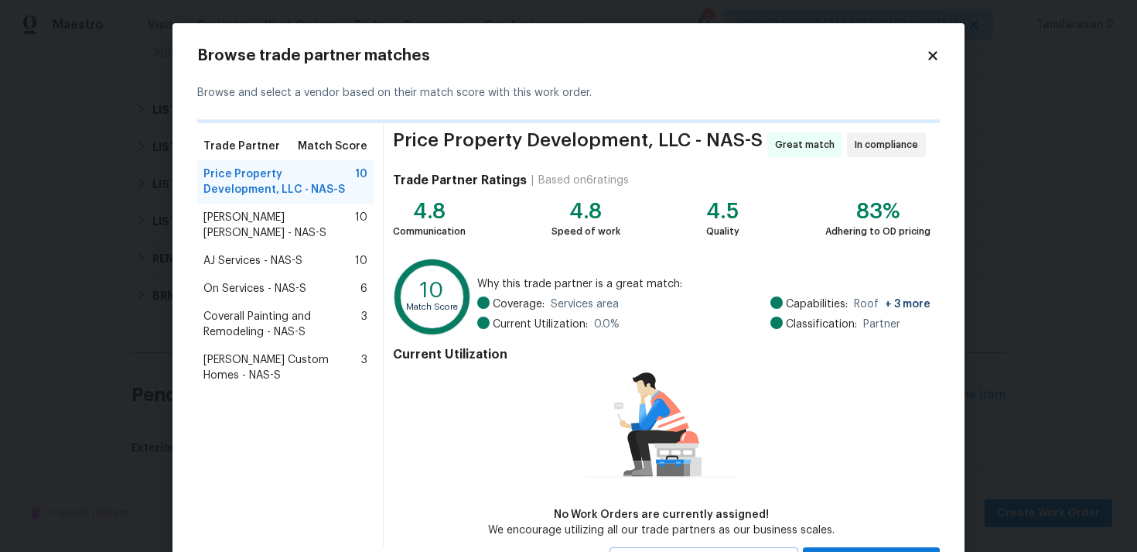
scroll to position [70, 0]
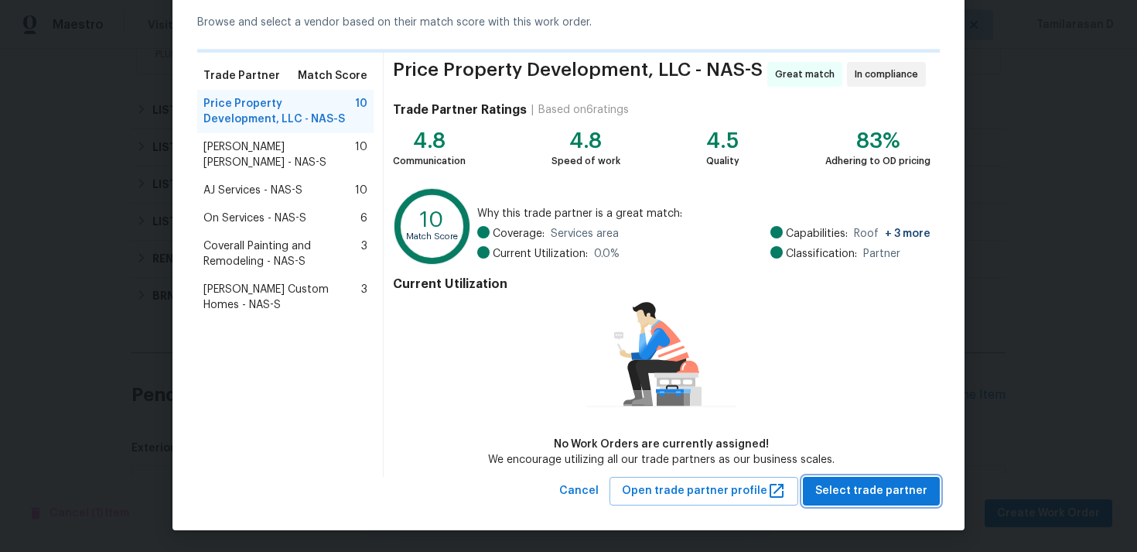
click at [873, 483] on span "Select trade partner" at bounding box center [871, 490] width 112 height 19
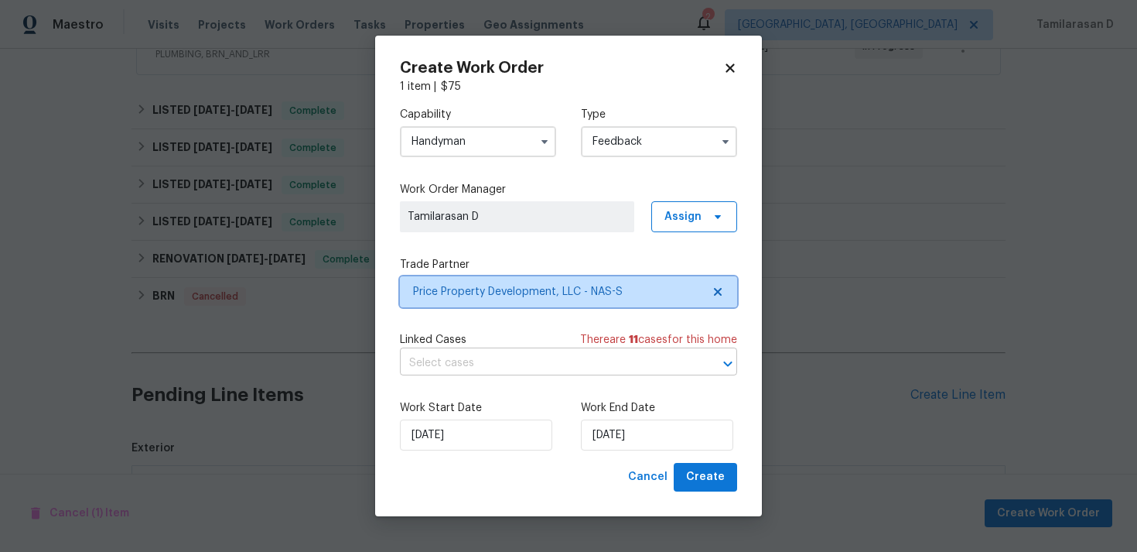
scroll to position [0, 0]
click at [627, 451] on div "Work Start Date 25/08/2025 Work End Date 25/08/2025" at bounding box center [568, 425] width 337 height 75
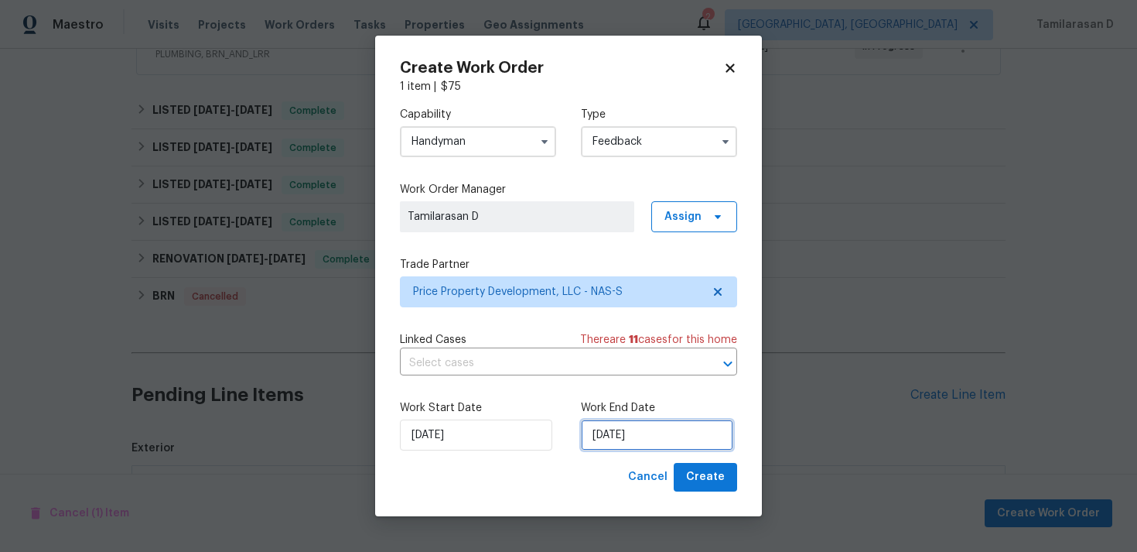
click at [628, 435] on input "[DATE]" at bounding box center [657, 434] width 152 height 31
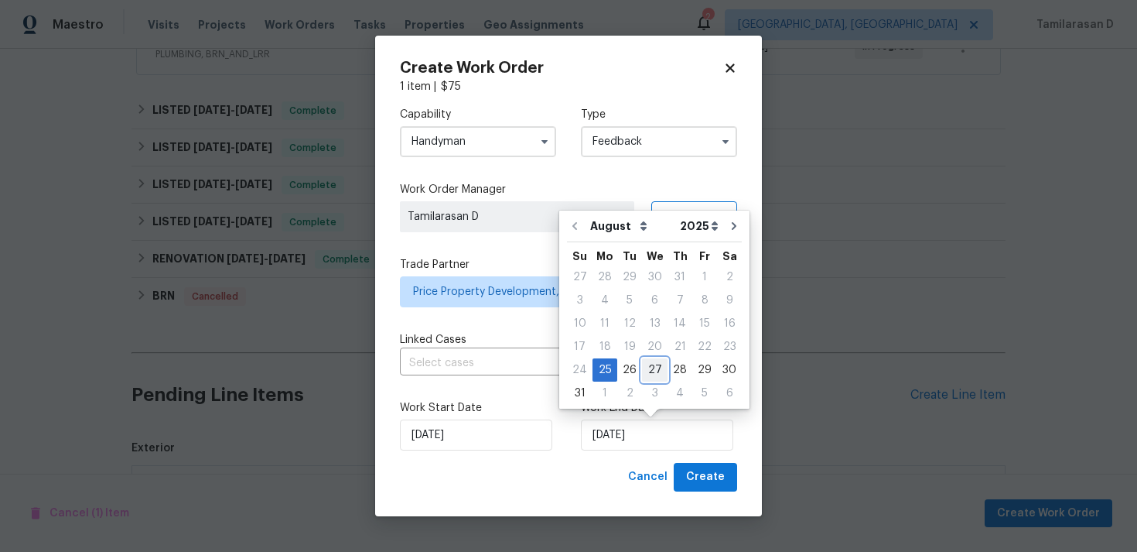
click at [654, 373] on div "27" at bounding box center [655, 370] width 26 height 22
type input "[DATE]"
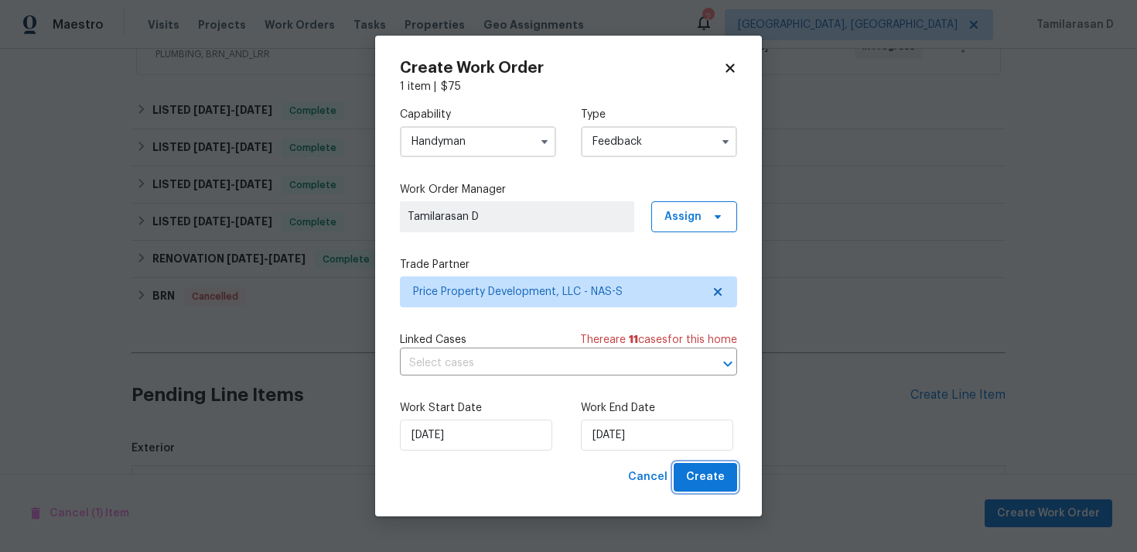
click at [705, 477] on span "Create" at bounding box center [705, 476] width 39 height 19
checkbox input "false"
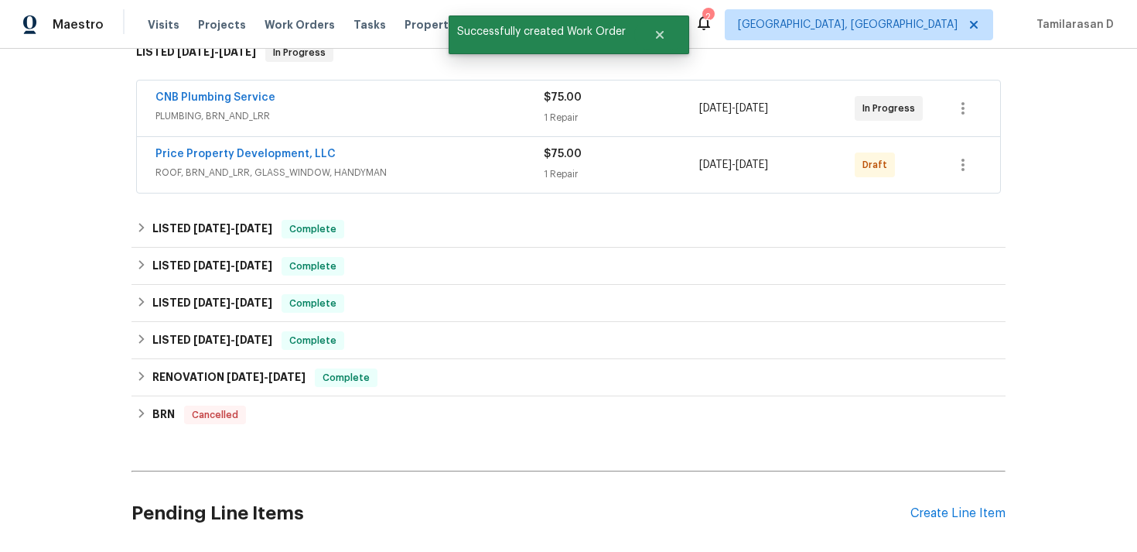
scroll to position [201, 0]
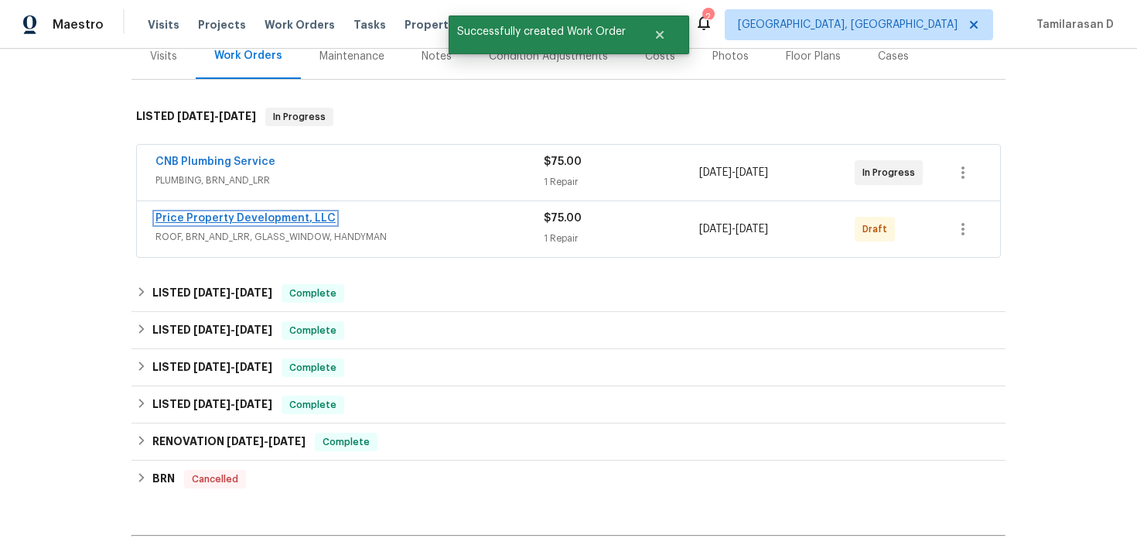
click at [230, 214] on link "Price Property Development, LLC" at bounding box center [245, 218] width 180 height 11
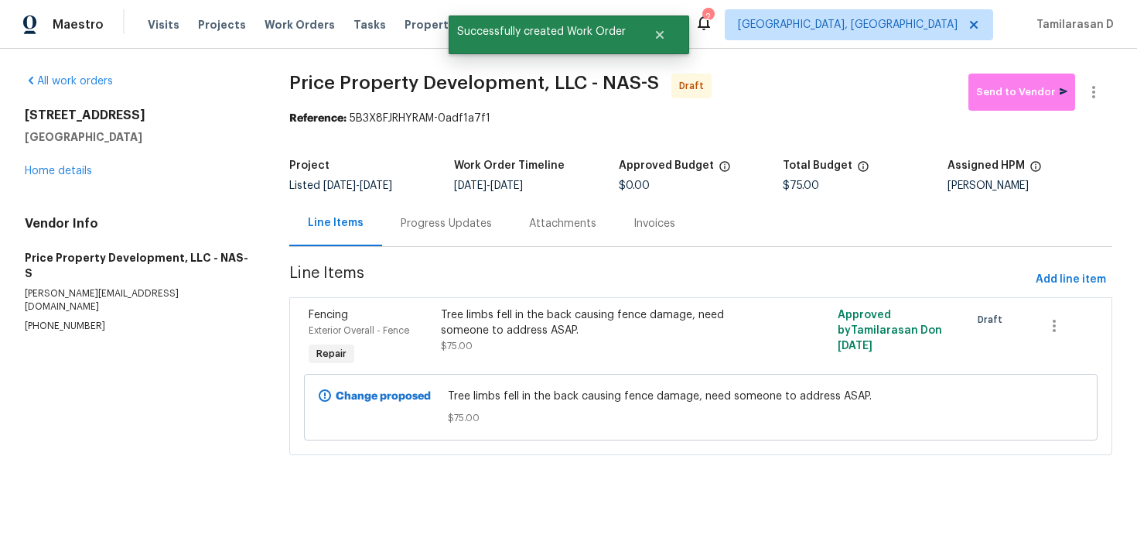
click at [409, 231] on div "Progress Updates" at bounding box center [446, 223] width 91 height 15
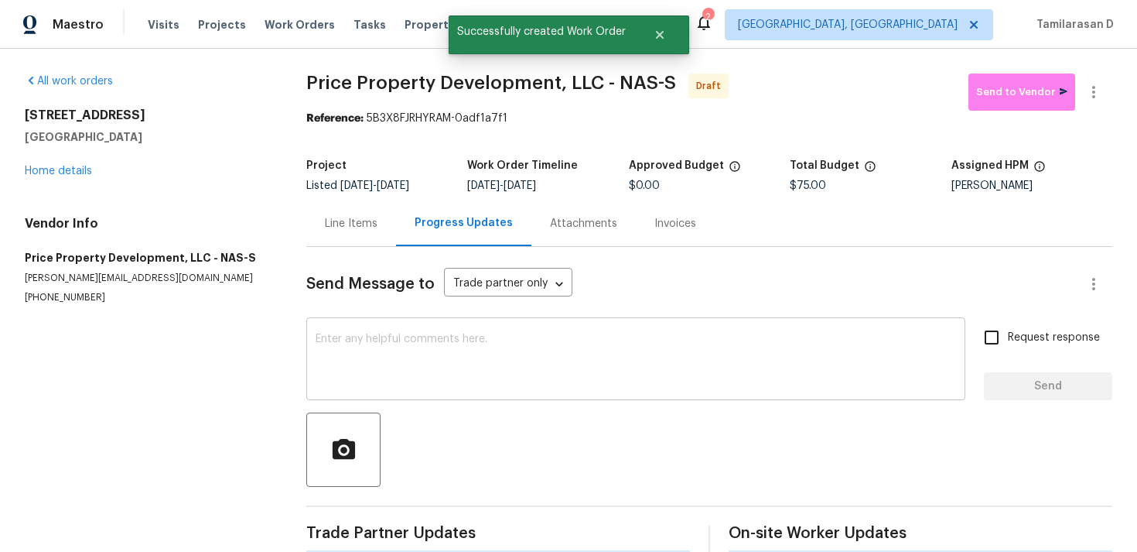
scroll to position [23, 0]
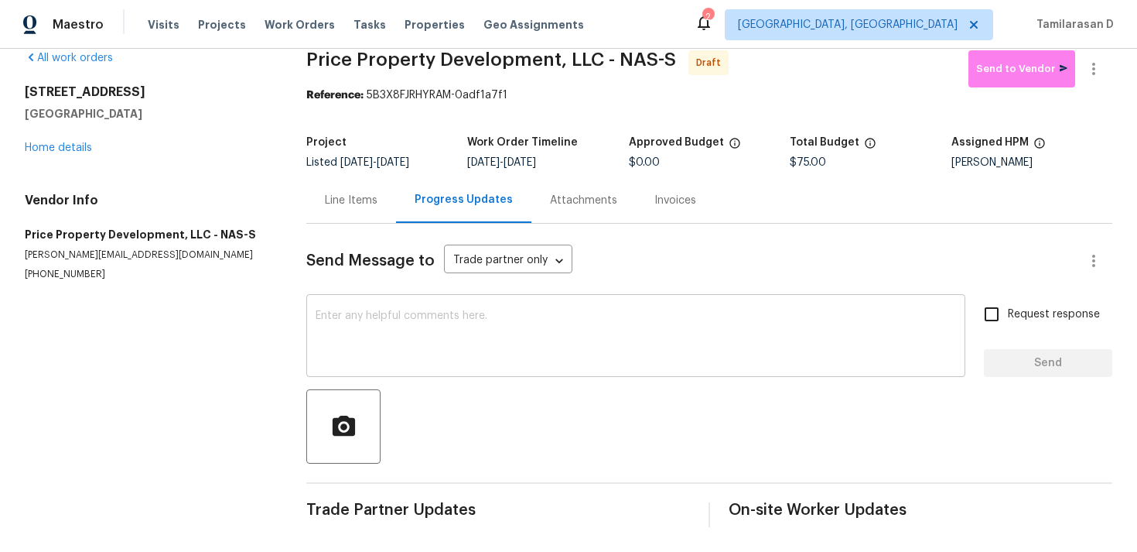
click at [340, 327] on textarea at bounding box center [636, 337] width 640 height 54
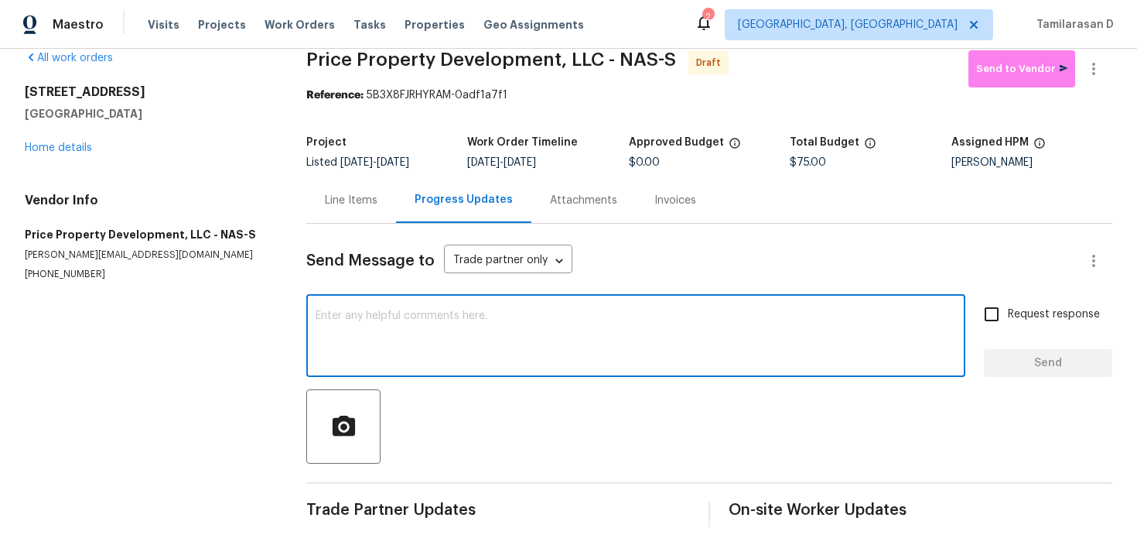
scroll to position [0, 0]
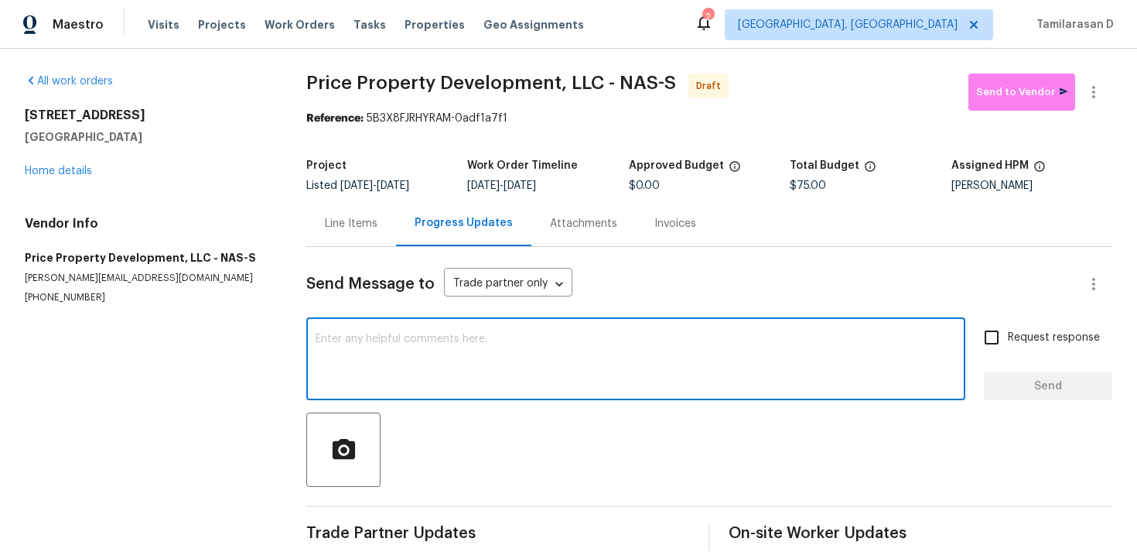
paste textarea "Hey, this is Tamil from Opendoor. I’m confirming you received the WO for the pr…"
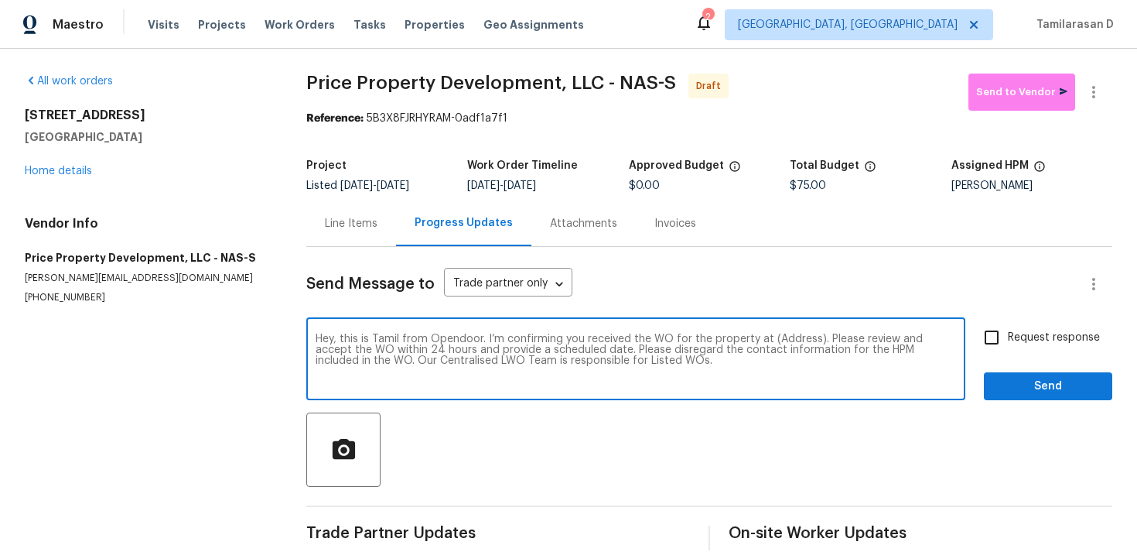
click at [787, 334] on textarea "Hey, this is Tamil from Opendoor. I’m confirming you received the WO for the pr…" at bounding box center [636, 360] width 640 height 54
paste textarea "301 Springdale Dr, Columbia, TN 38401"
type textarea "Hey, this is Tamil from Opendoor. I’m confirming you received the WO for the pr…"
click at [1001, 340] on input "Request response" at bounding box center [991, 337] width 32 height 32
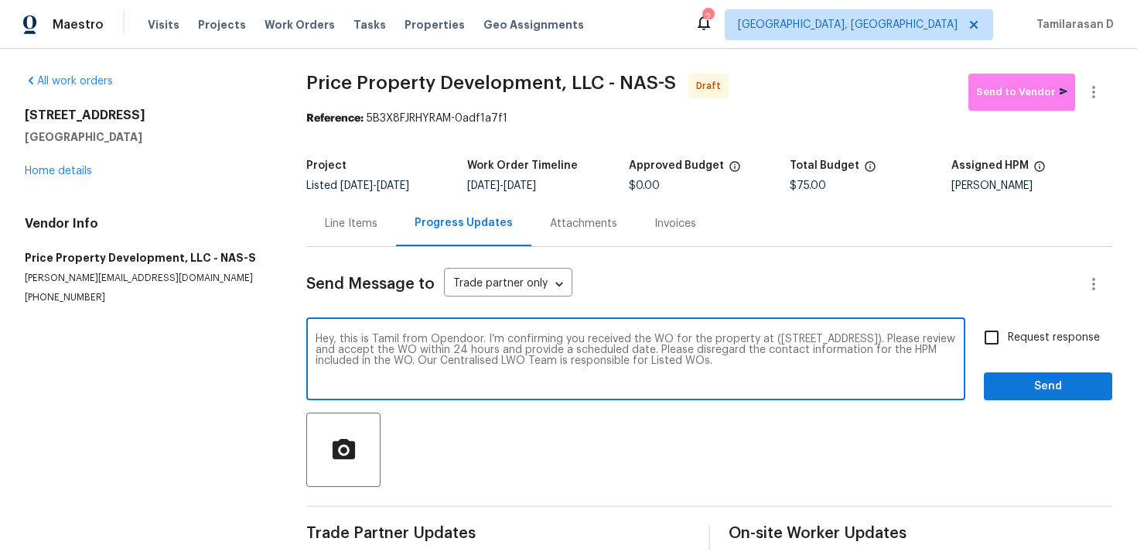
checkbox input "true"
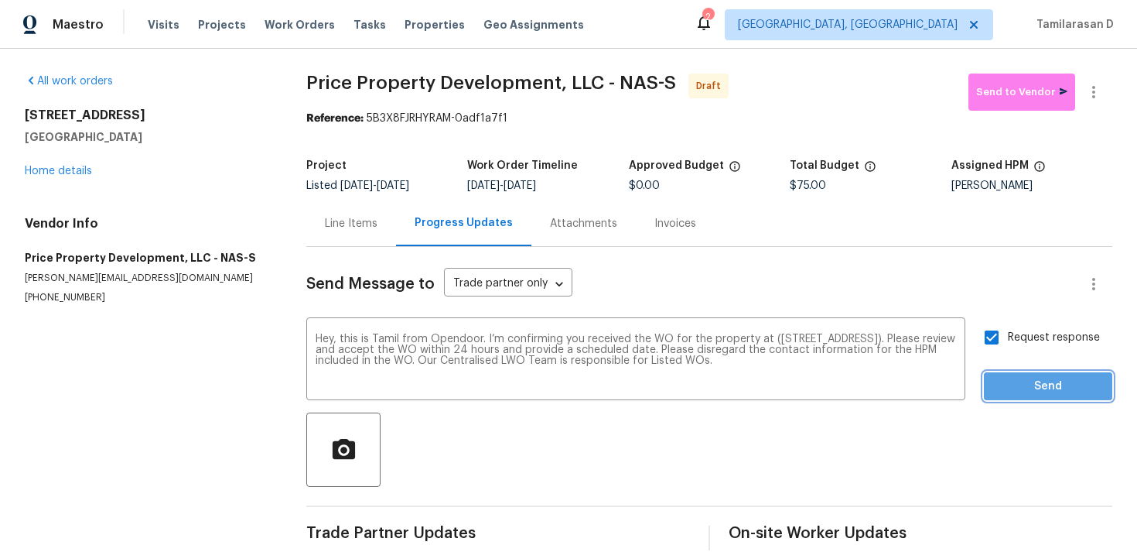
click at [1052, 384] on span "Send" at bounding box center [1048, 386] width 104 height 19
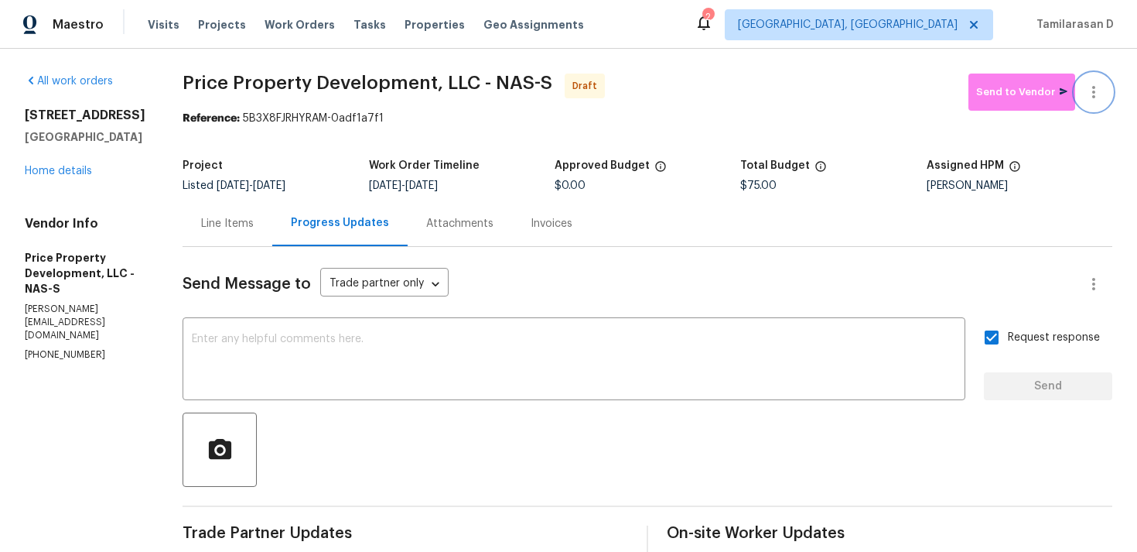
click at [1105, 88] on button "button" at bounding box center [1093, 91] width 37 height 37
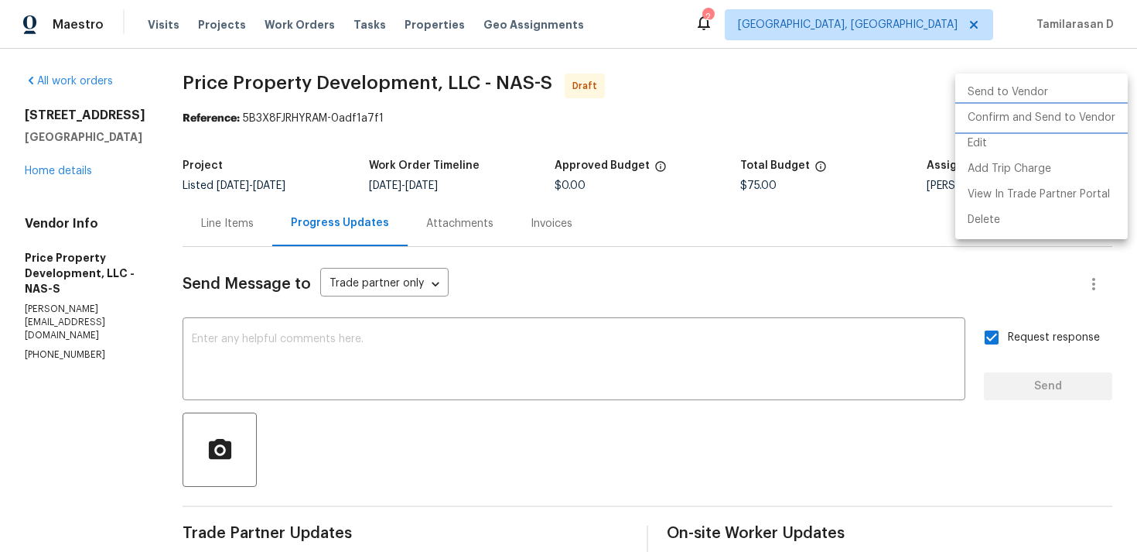
click at [1041, 107] on li "Confirm and Send to Vendor" at bounding box center [1041, 118] width 172 height 26
click at [757, 108] on div at bounding box center [568, 276] width 1137 height 552
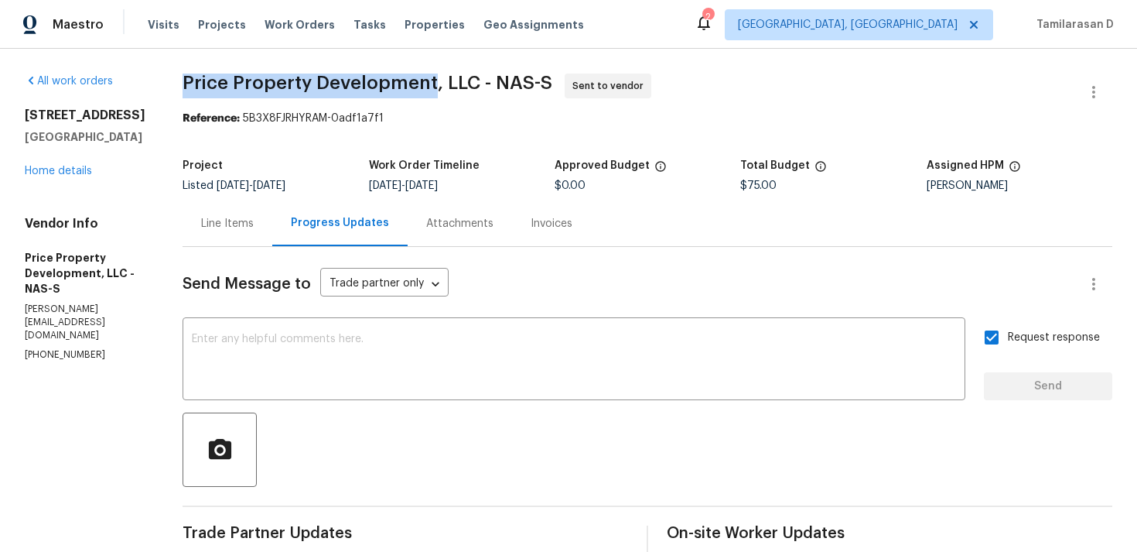
drag, startPoint x: 235, startPoint y: 80, endPoint x: 483, endPoint y: 88, distance: 247.7
click at [483, 88] on div "All work orders 301 Springdale Dr Columbia, TN 38401 Home details Vendor Info P…" at bounding box center [568, 365] width 1137 height 633
copy span "Price Property Development"
click at [203, 101] on div "All work orders 301 Springdale Dr Columbia, TN 38401 Home details Vendor Info P…" at bounding box center [568, 365] width 1137 height 633
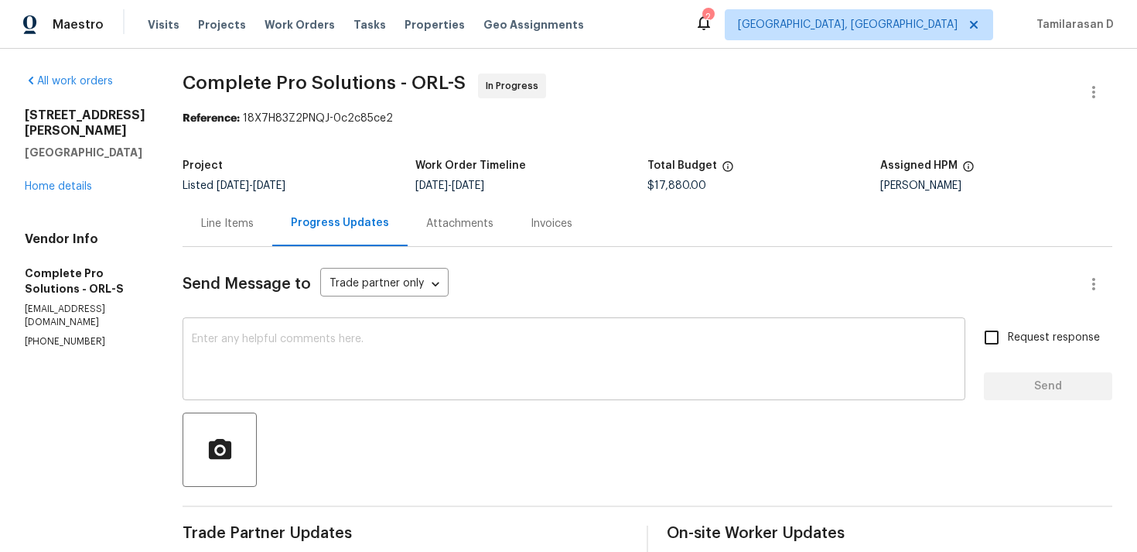
scroll to position [13, 0]
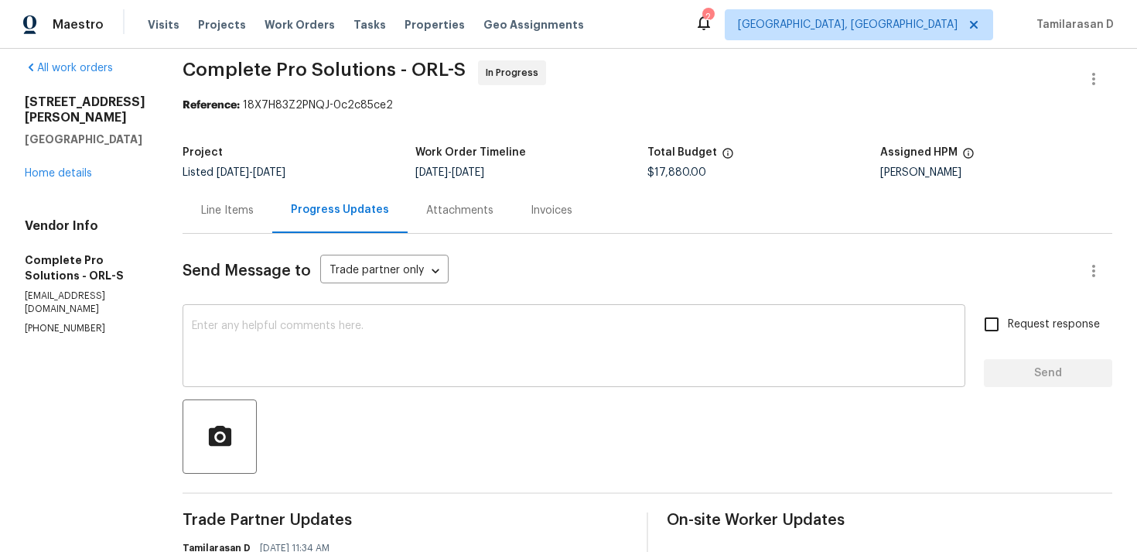
click at [307, 340] on textarea at bounding box center [574, 347] width 764 height 54
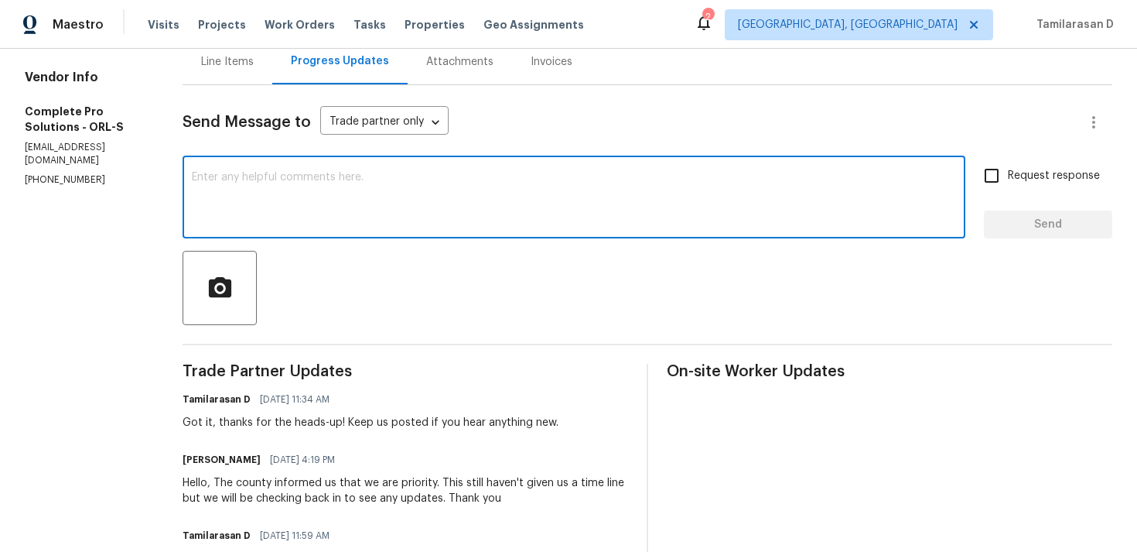
scroll to position [86, 0]
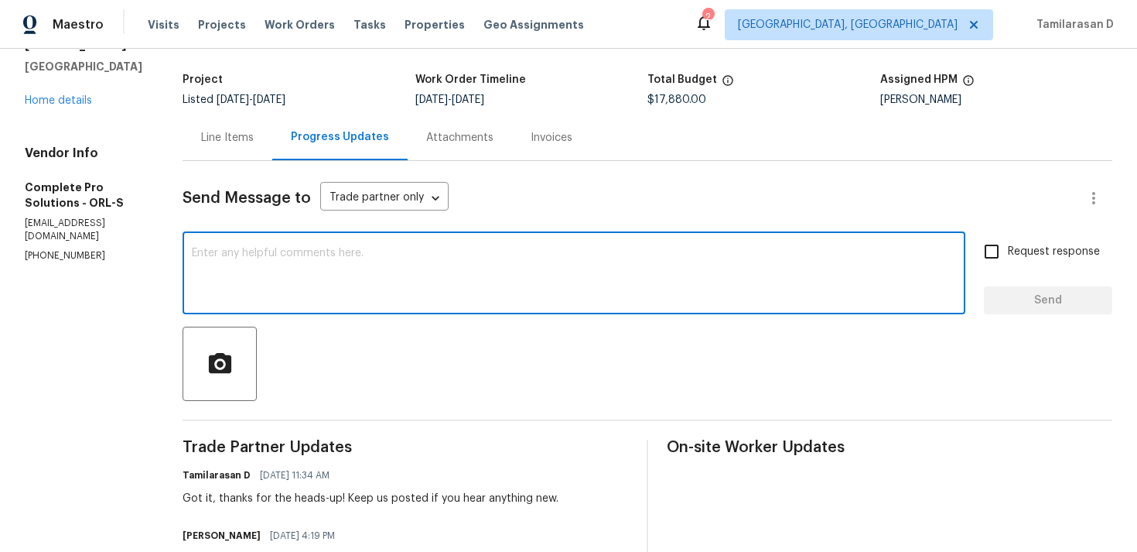
type textarea "N"
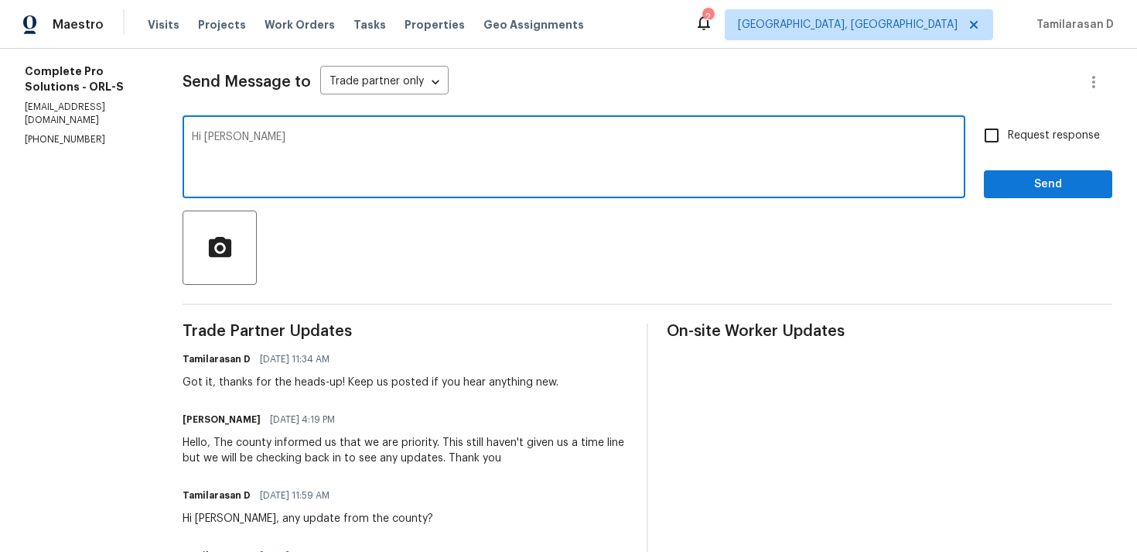
scroll to position [248, 0]
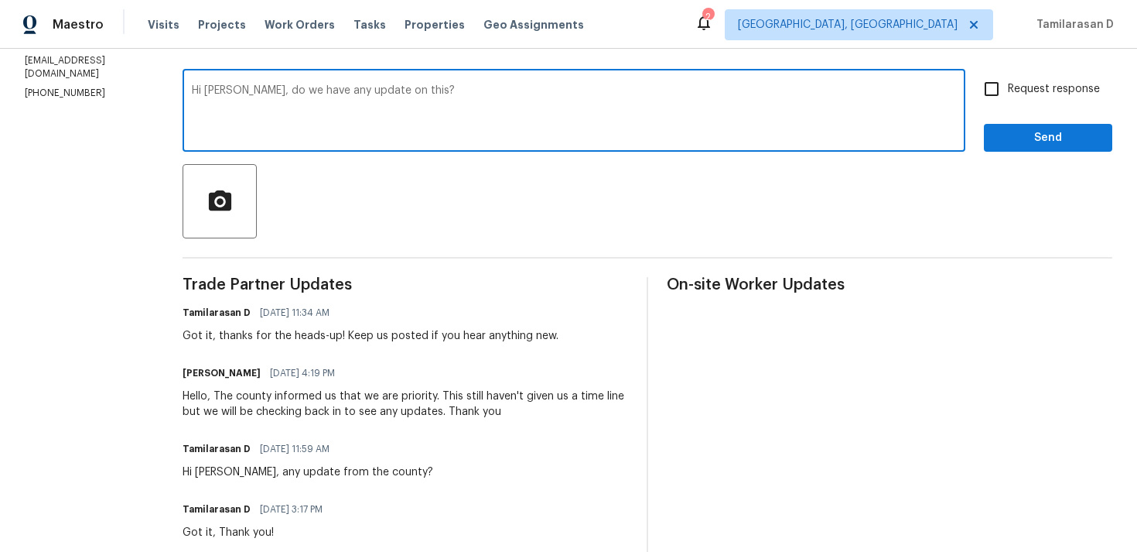
type textarea "Hi [PERSON_NAME], do we have any update on this?"
click at [1024, 91] on span "Request response" at bounding box center [1054, 89] width 92 height 16
click at [1008, 91] on input "Request response" at bounding box center [991, 89] width 32 height 32
checkbox input "true"
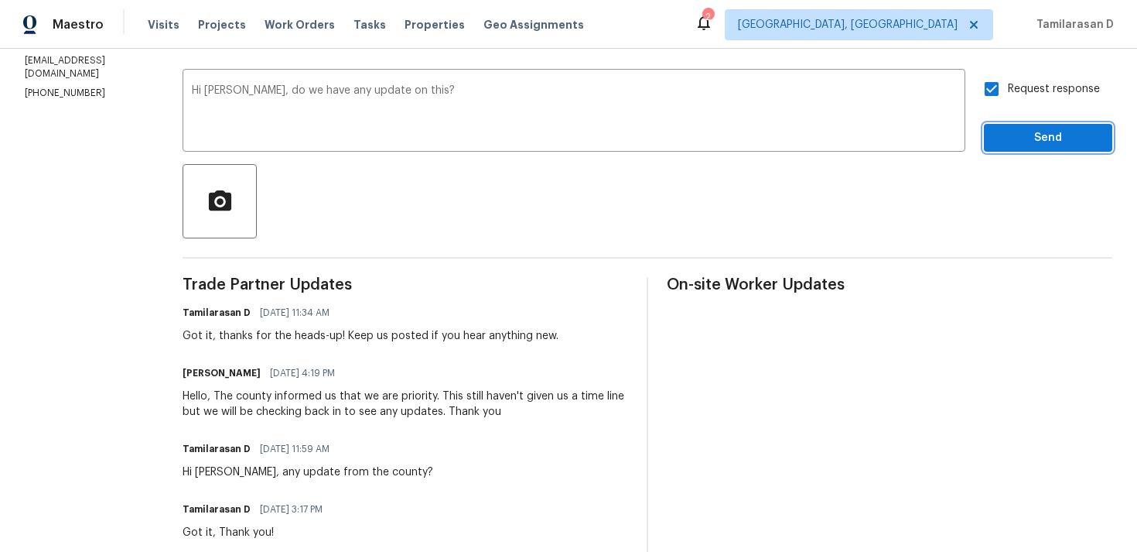
click at [1033, 146] on span "Send" at bounding box center [1048, 137] width 104 height 19
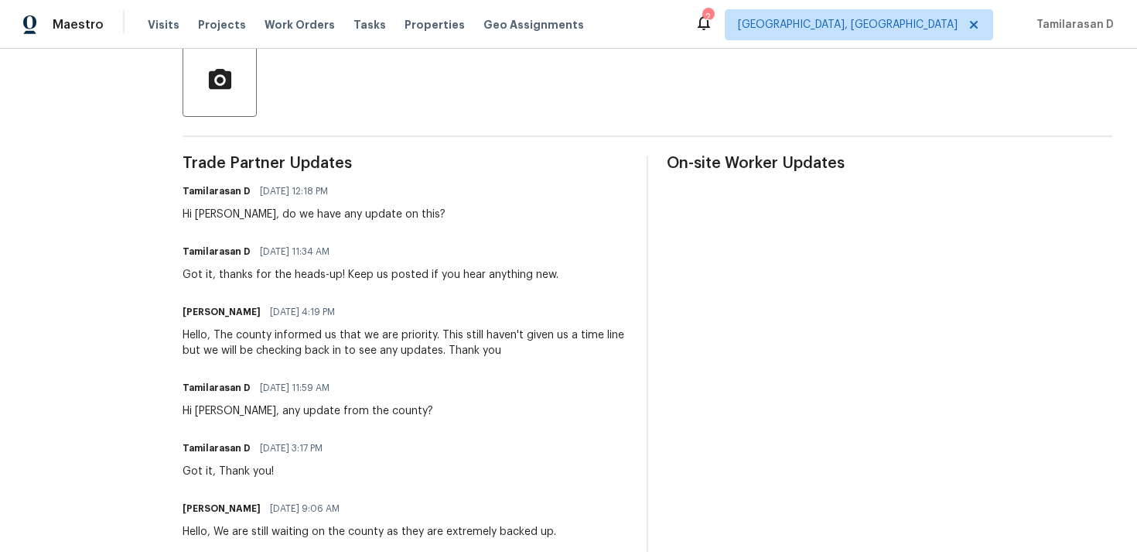
scroll to position [0, 0]
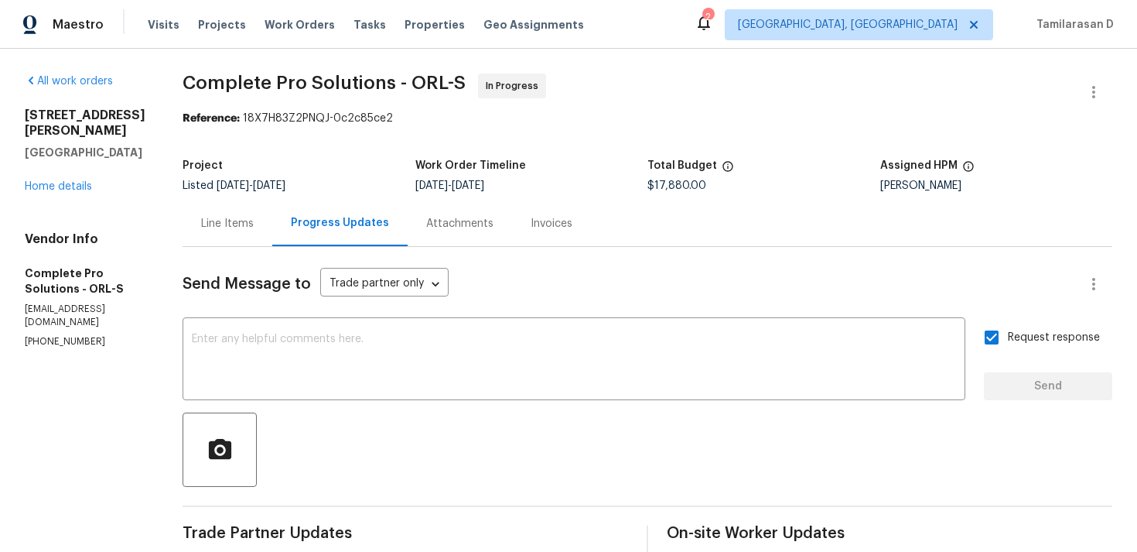
click at [272, 222] on div "Line Items" at bounding box center [228, 223] width 90 height 46
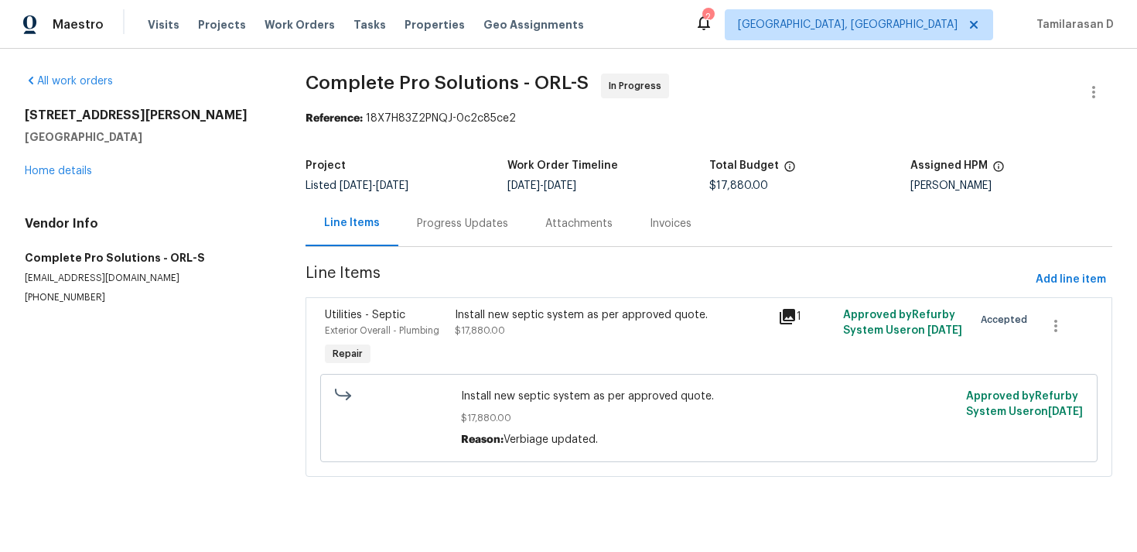
click at [447, 226] on div "Progress Updates" at bounding box center [462, 223] width 91 height 15
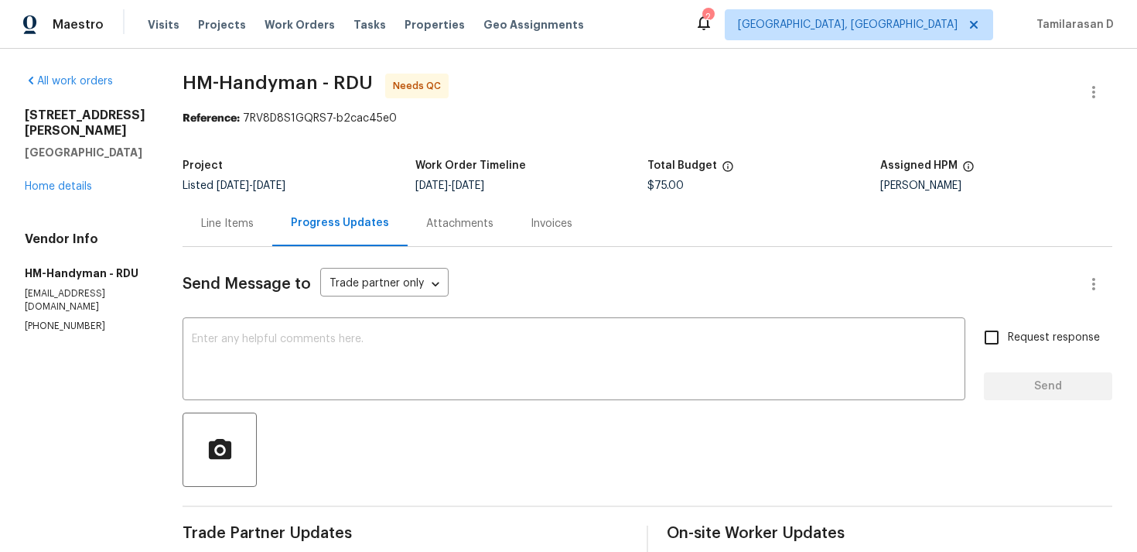
click at [234, 216] on div "Line Items" at bounding box center [227, 223] width 53 height 15
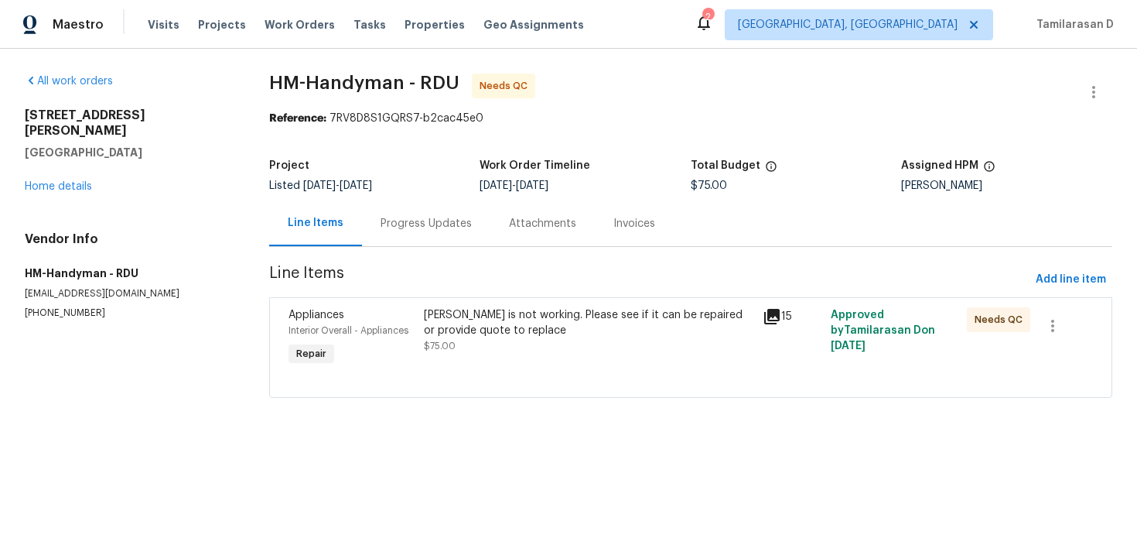
click at [472, 322] on div "[PERSON_NAME] is not working. Please see if it can be repaired or provide quote…" at bounding box center [589, 322] width 330 height 31
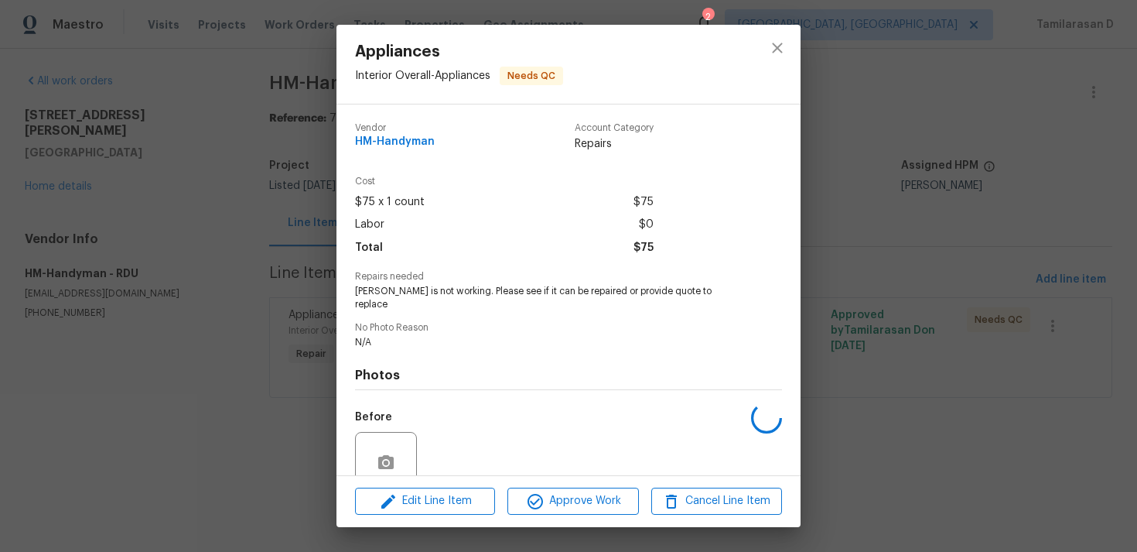
scroll to position [121, 0]
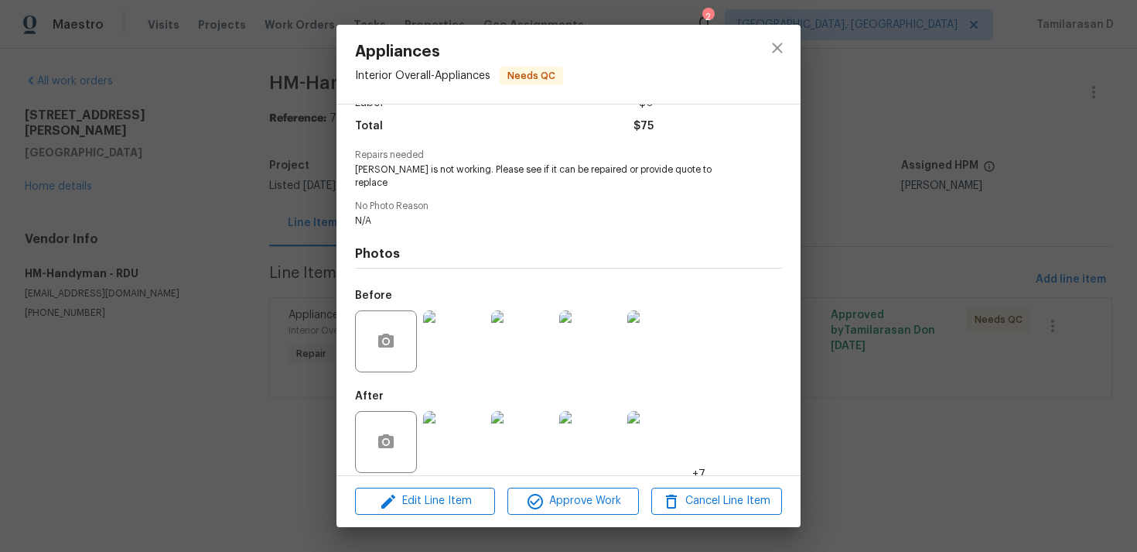
click at [453, 323] on img at bounding box center [454, 341] width 62 height 62
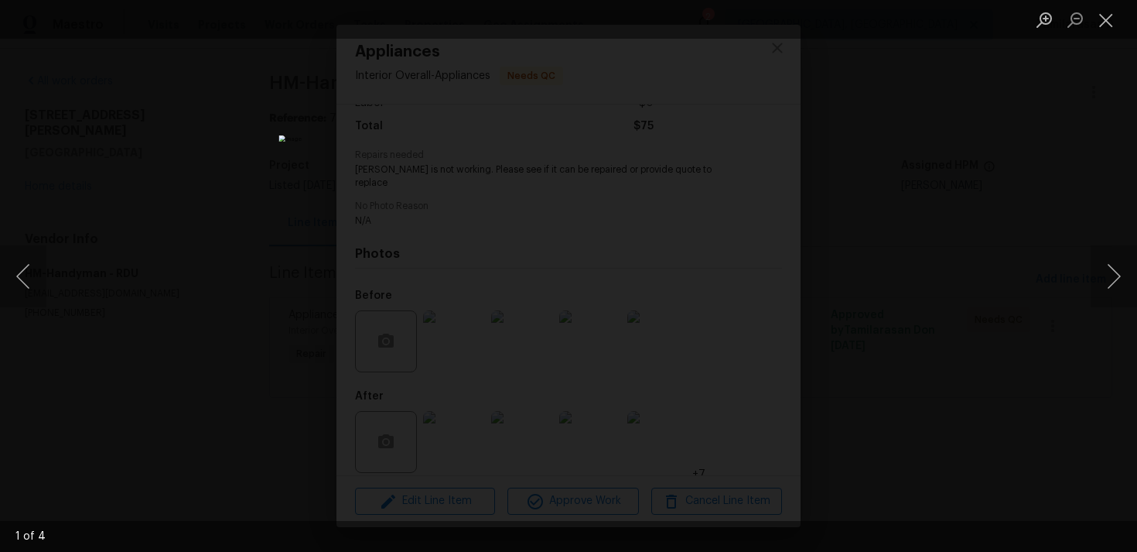
click at [963, 252] on div "Lightbox" at bounding box center [568, 276] width 1137 height 552
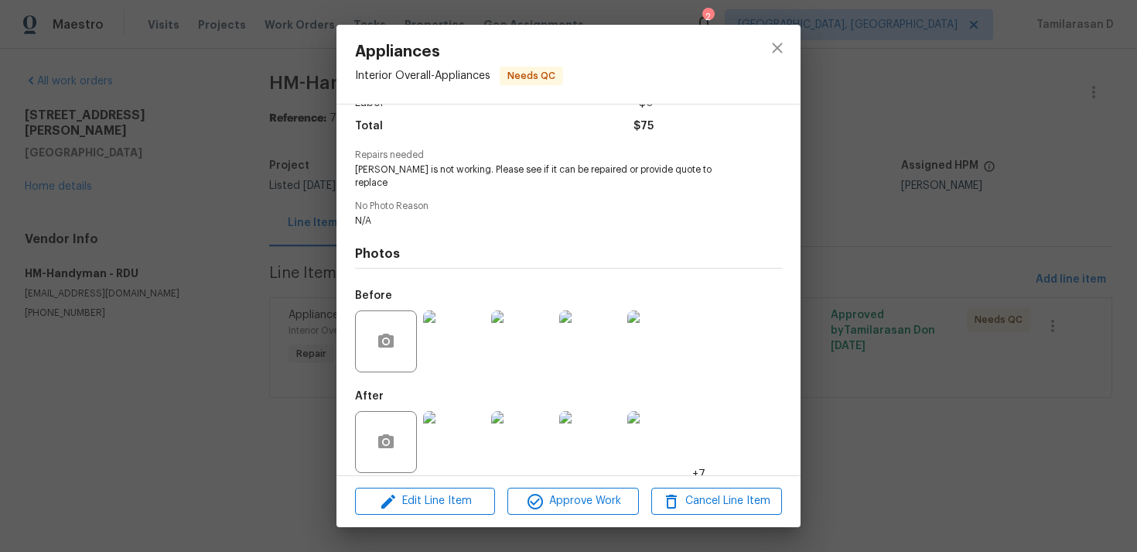
click at [249, 199] on div "Appliances Interior Overall - Appliances Needs QC Vendor HM-Handyman Account Ca…" at bounding box center [568, 276] width 1137 height 552
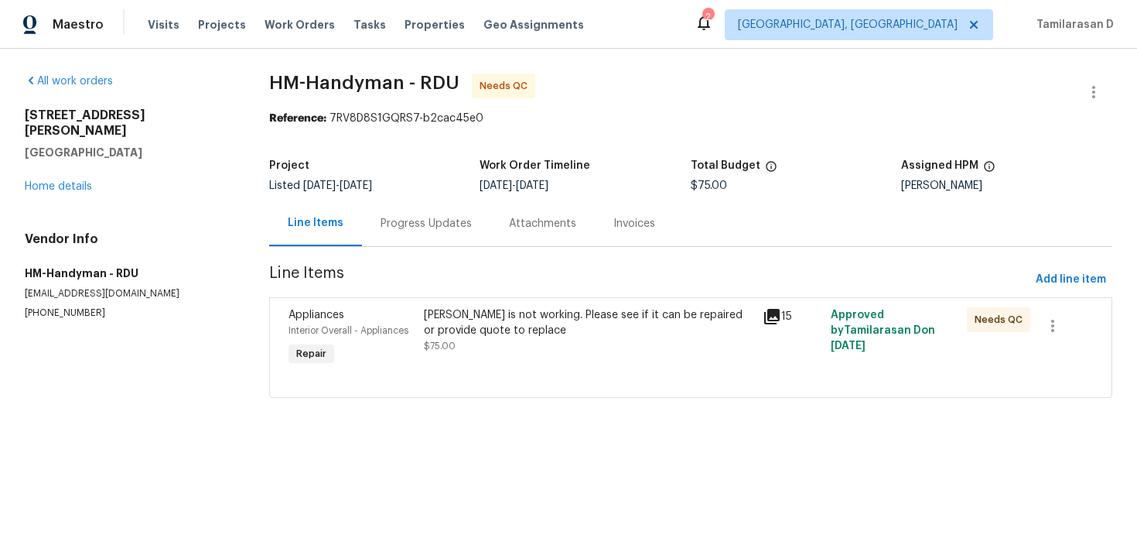
click at [445, 234] on div "Progress Updates" at bounding box center [426, 223] width 128 height 46
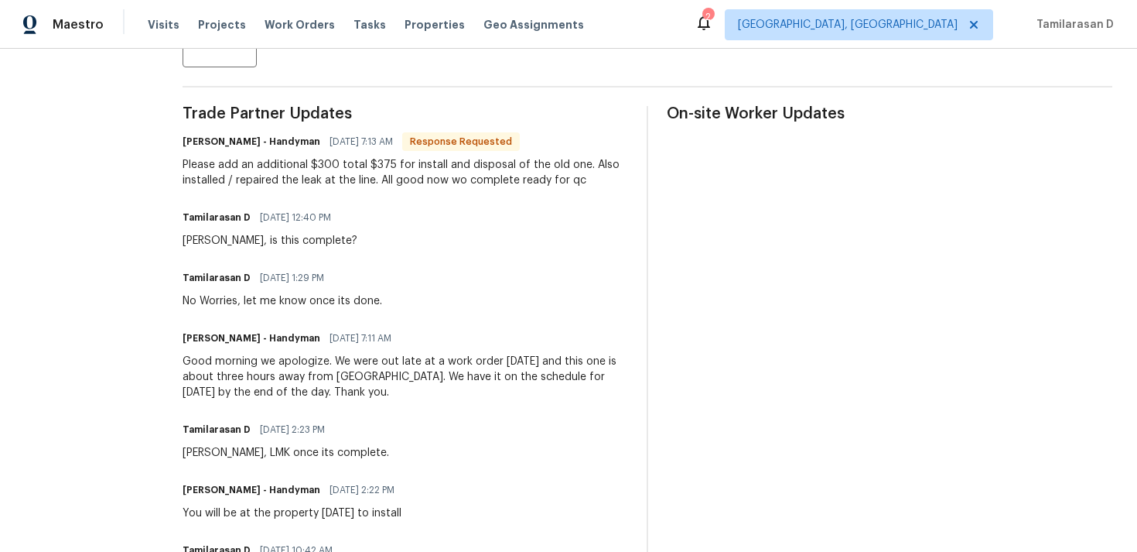
scroll to position [290, 0]
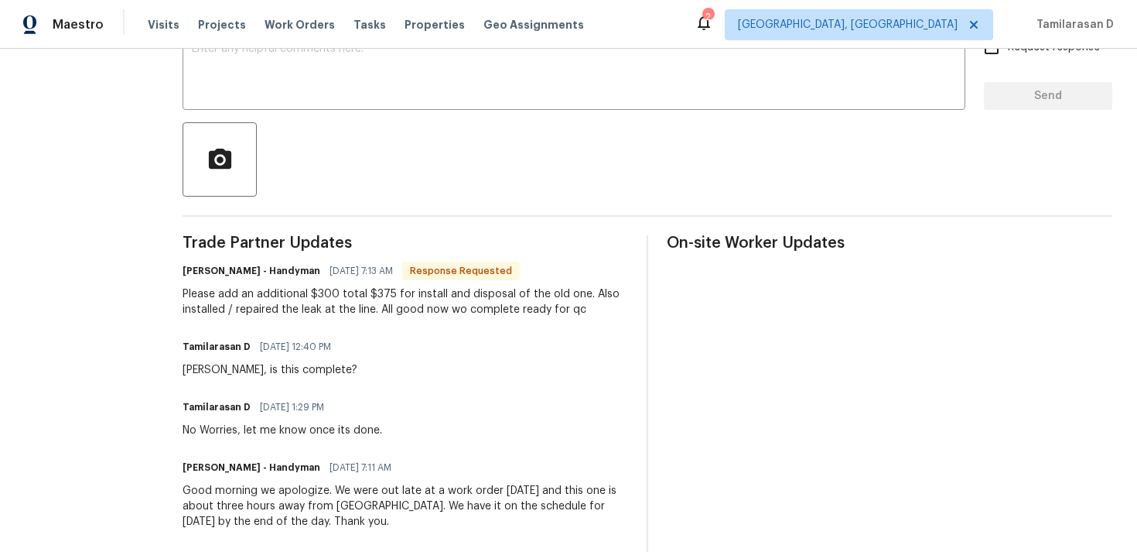
click at [285, 282] on div "[PERSON_NAME] - Handyman [DATE] 7:13 AM Response Requested Please add an additi…" at bounding box center [406, 288] width 446 height 57
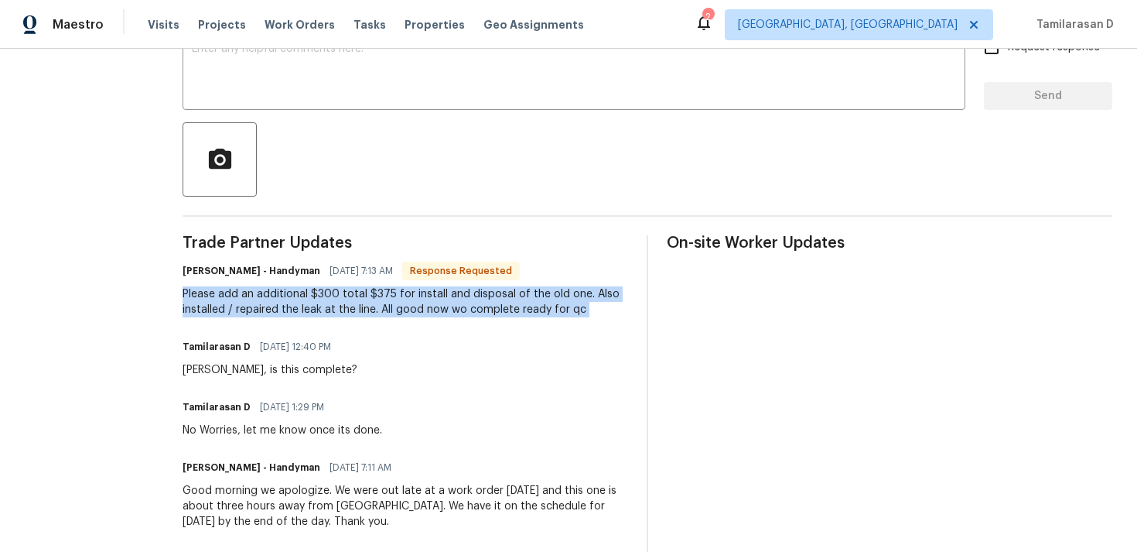
click at [254, 316] on div "Please add an additional $300 total $375 for install and disposal of the old on…" at bounding box center [406, 301] width 446 height 31
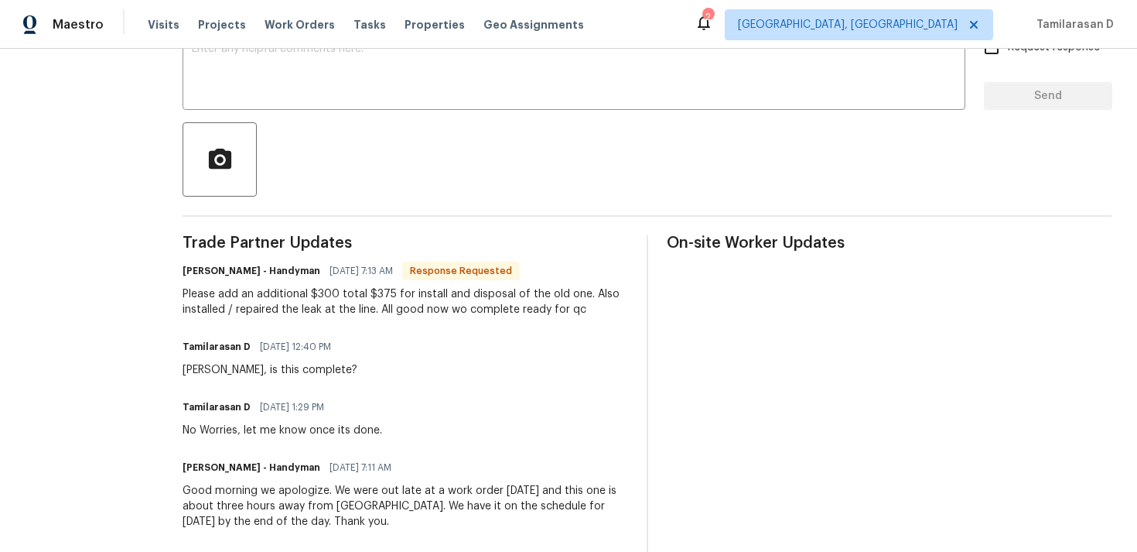
click at [254, 316] on div "Please add an additional $300 total $375 for install and disposal of the old on…" at bounding box center [406, 301] width 446 height 31
click at [258, 316] on div "Please add an additional $300 total $375 for install and disposal of the old on…" at bounding box center [406, 301] width 446 height 31
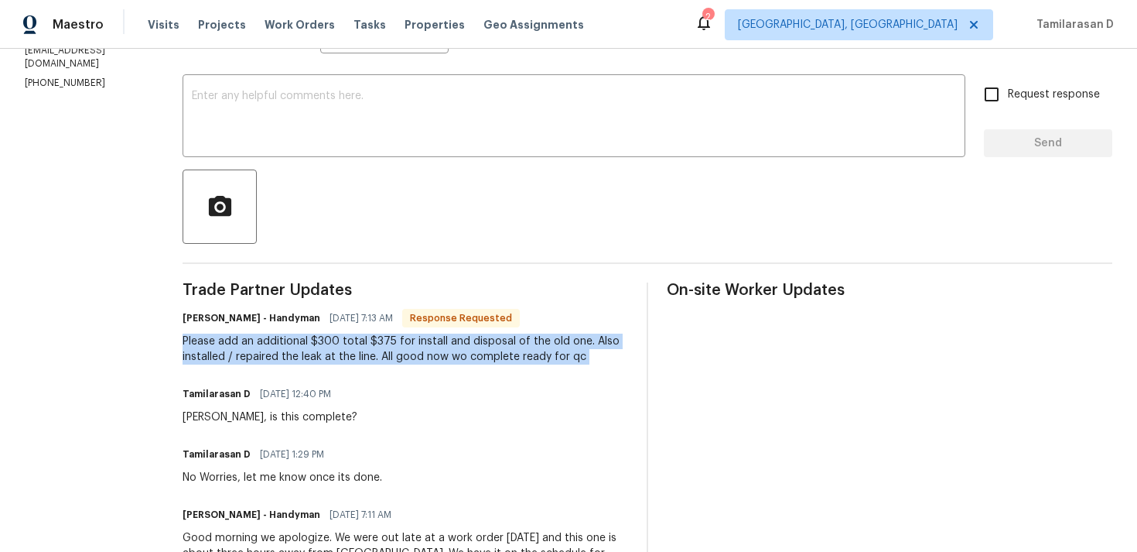
scroll to position [214, 0]
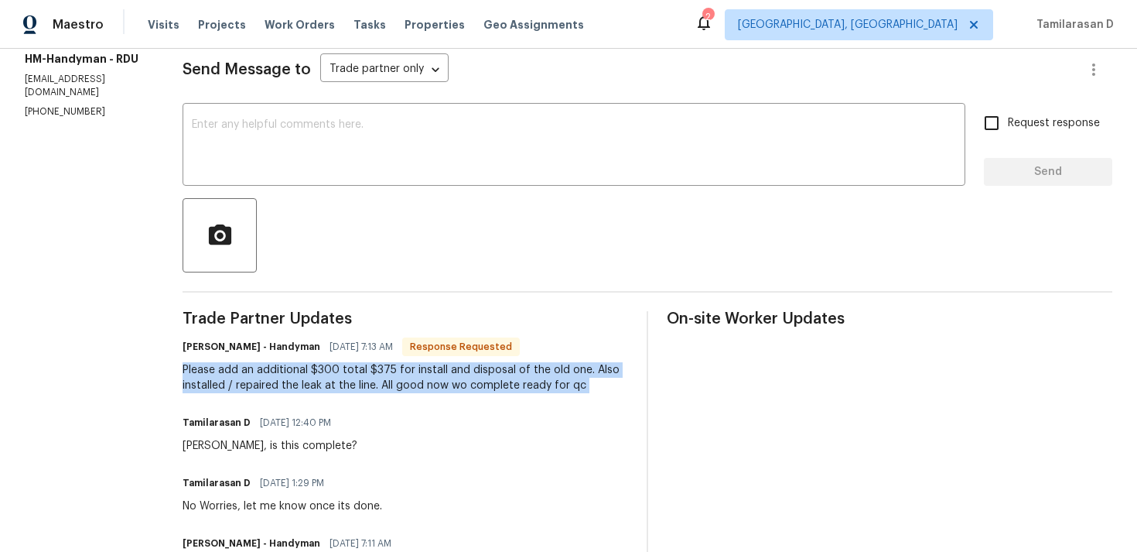
click at [288, 384] on div "Please add an additional $300 total $375 for install and disposal of the old on…" at bounding box center [406, 377] width 446 height 31
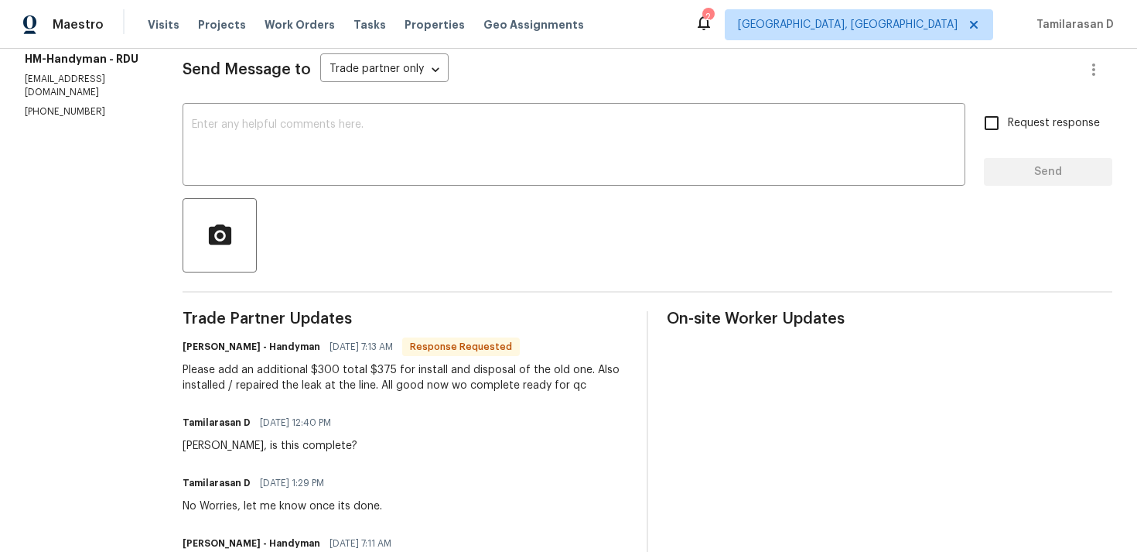
click at [288, 384] on div "Please add an additional $300 total $375 for install and disposal of the old on…" at bounding box center [406, 377] width 446 height 31
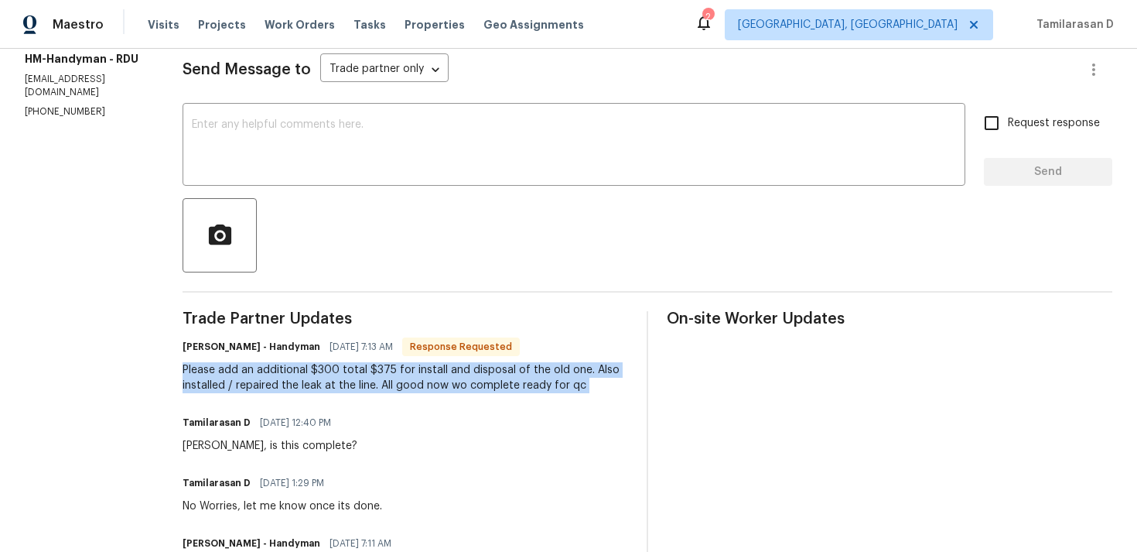
click at [286, 381] on div "Please add an additional $300 total $375 for install and disposal of the old on…" at bounding box center [406, 377] width 446 height 31
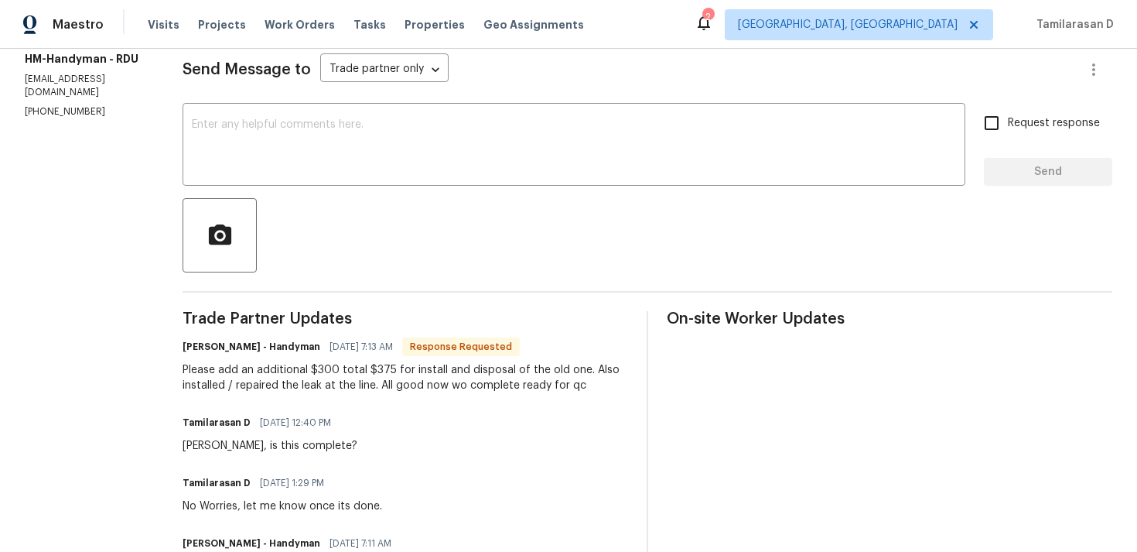
click at [286, 381] on div "Please add an additional $300 total $375 for install and disposal of the old on…" at bounding box center [406, 377] width 446 height 31
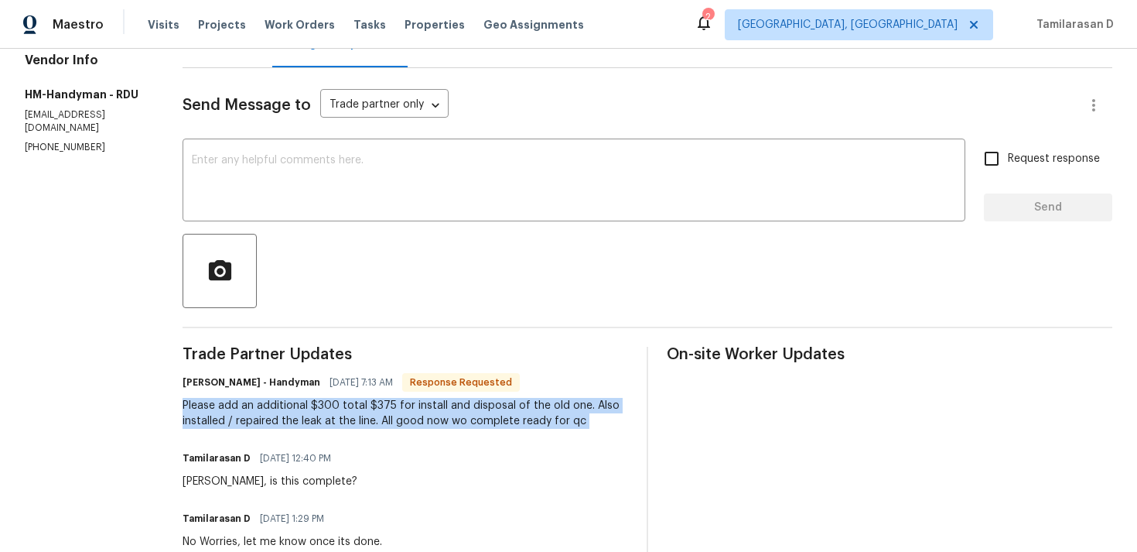
scroll to position [146, 0]
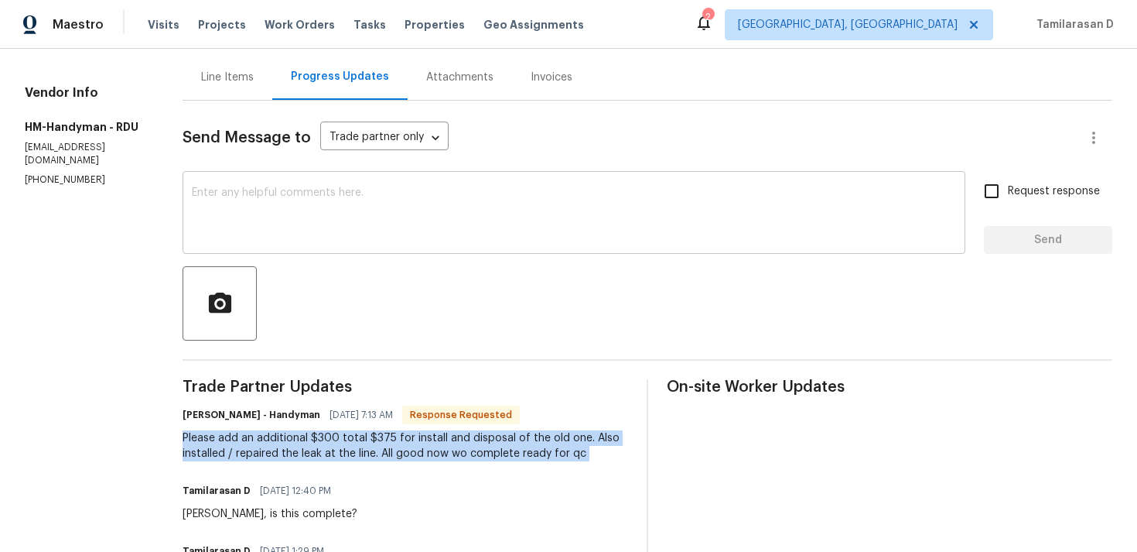
click at [282, 240] on textarea at bounding box center [574, 214] width 764 height 54
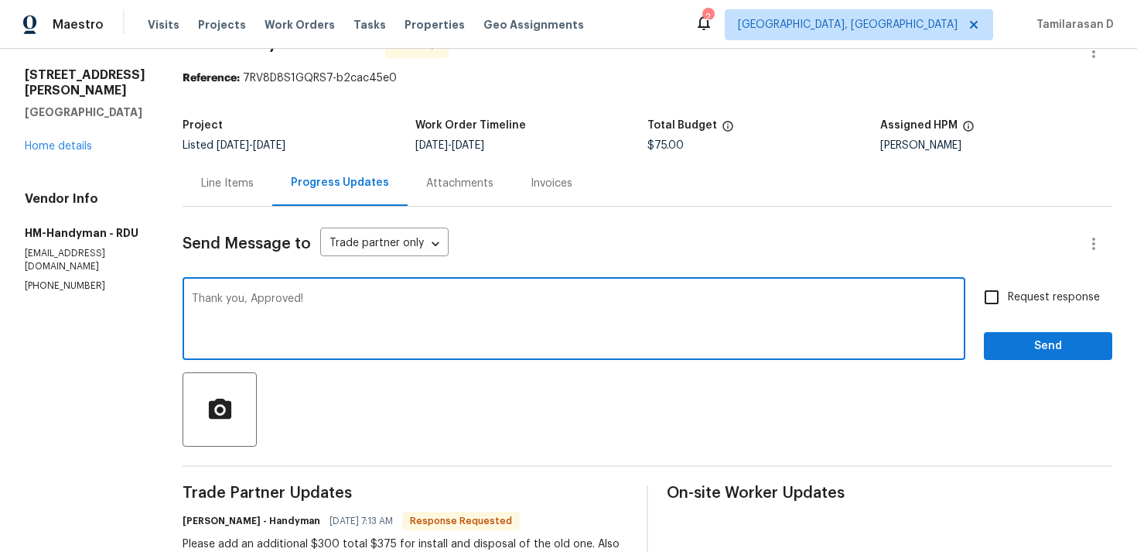
scroll to position [0, 0]
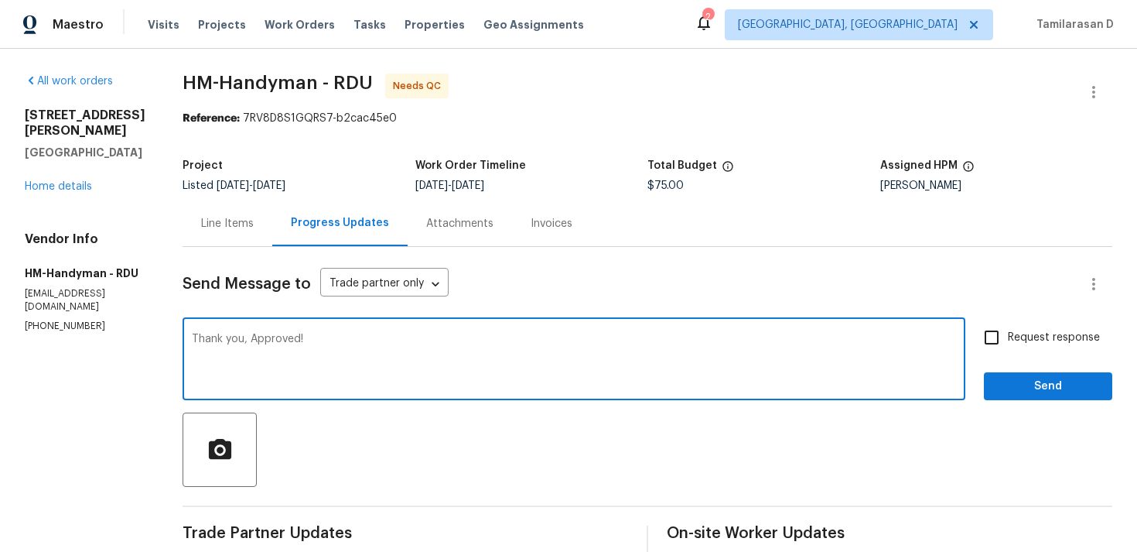
type textarea "Thank you, Approved!"
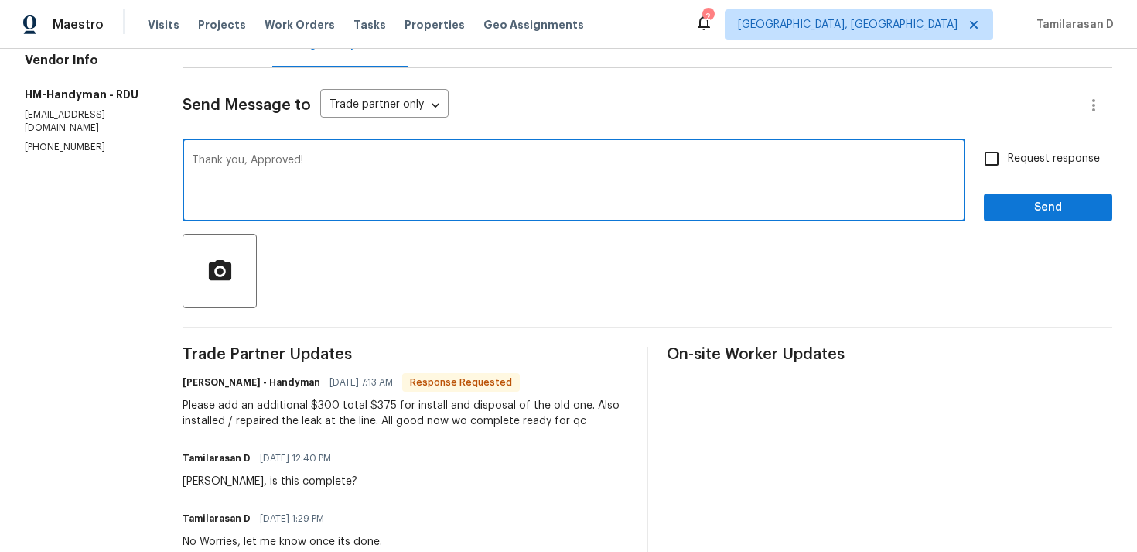
click at [385, 406] on div "Please add an additional $300 total $375 for install and disposal of the old on…" at bounding box center [406, 413] width 446 height 31
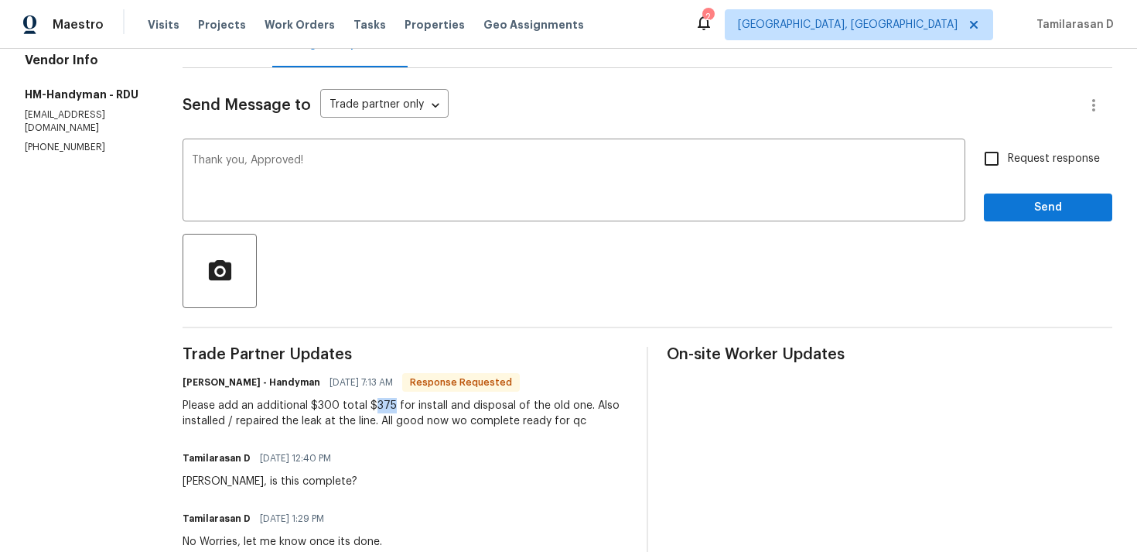
click at [385, 406] on div "Please add an additional $300 total $375 for install and disposal of the old on…" at bounding box center [406, 413] width 446 height 31
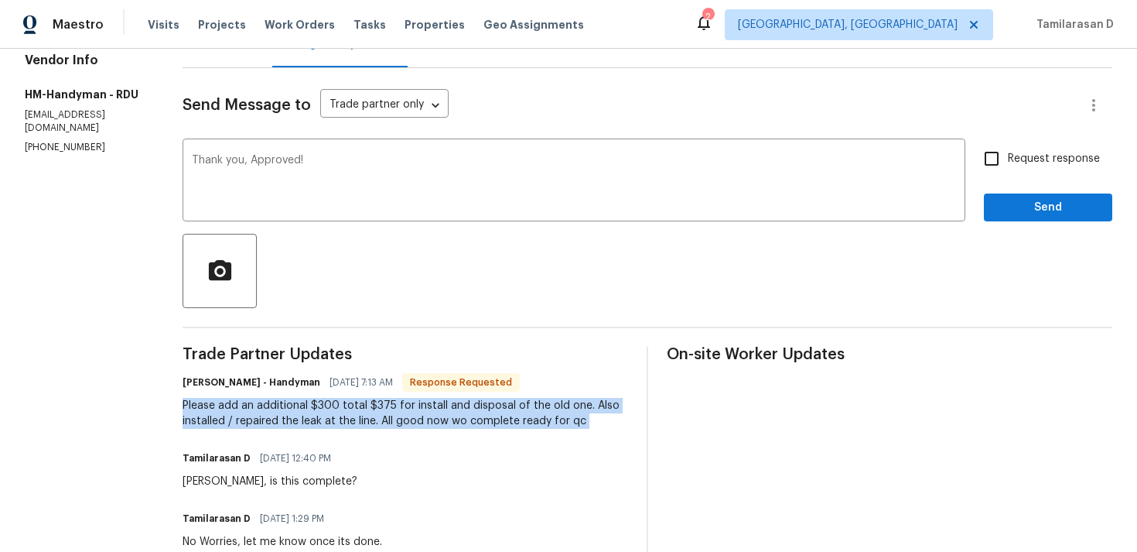
copy div "Please add an additional $300 total $375 for install and disposal of the old on…"
click at [1020, 200] on span "Send" at bounding box center [1048, 207] width 104 height 19
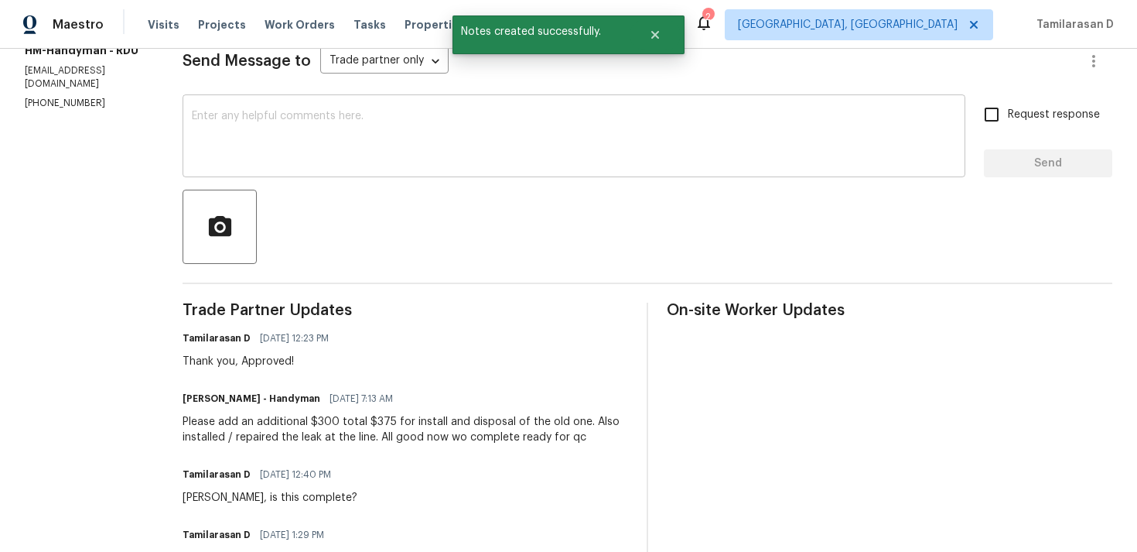
scroll to position [289, 0]
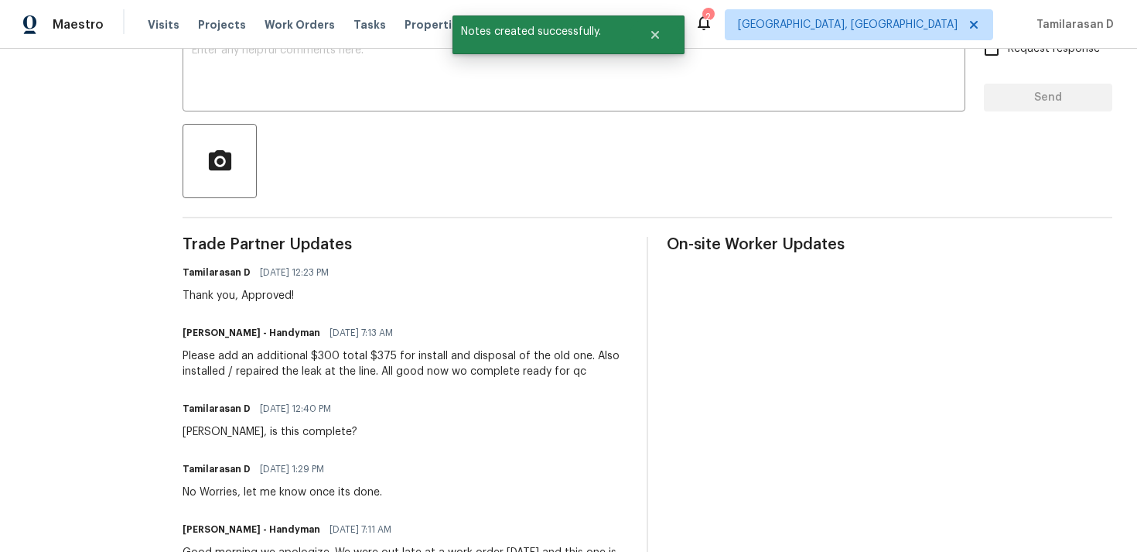
click at [360, 377] on div "Please add an additional $300 total $375 for install and disposal of the old on…" at bounding box center [406, 363] width 446 height 31
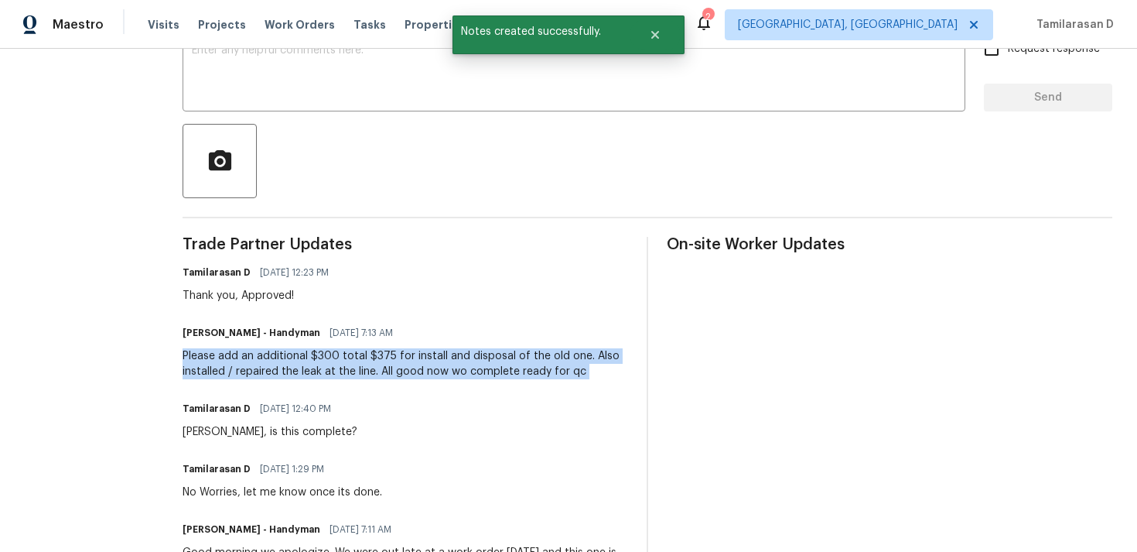
copy div "Please add an additional $300 total $375 for install and disposal of the old on…"
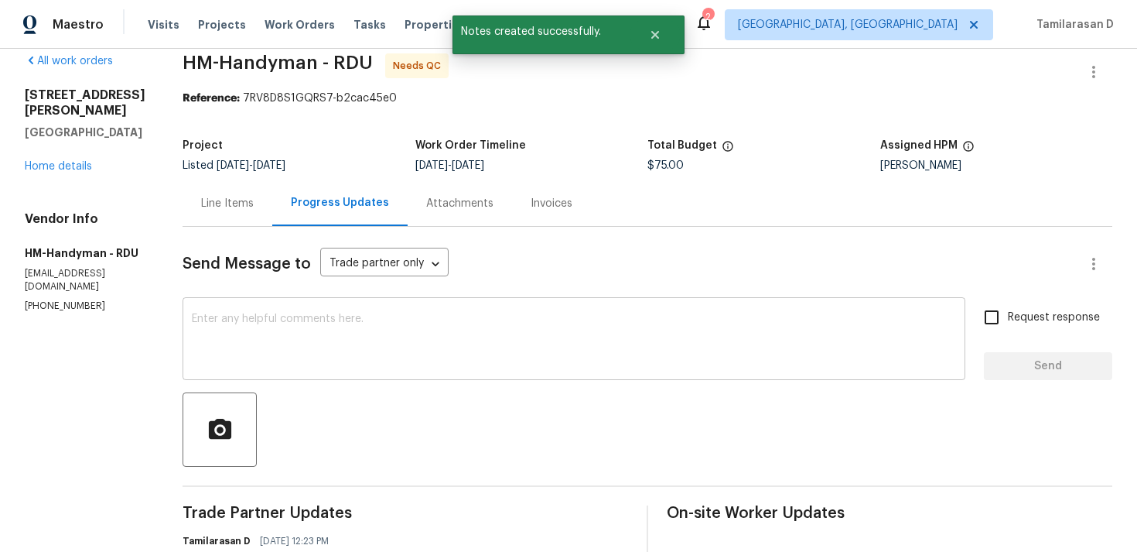
scroll to position [0, 0]
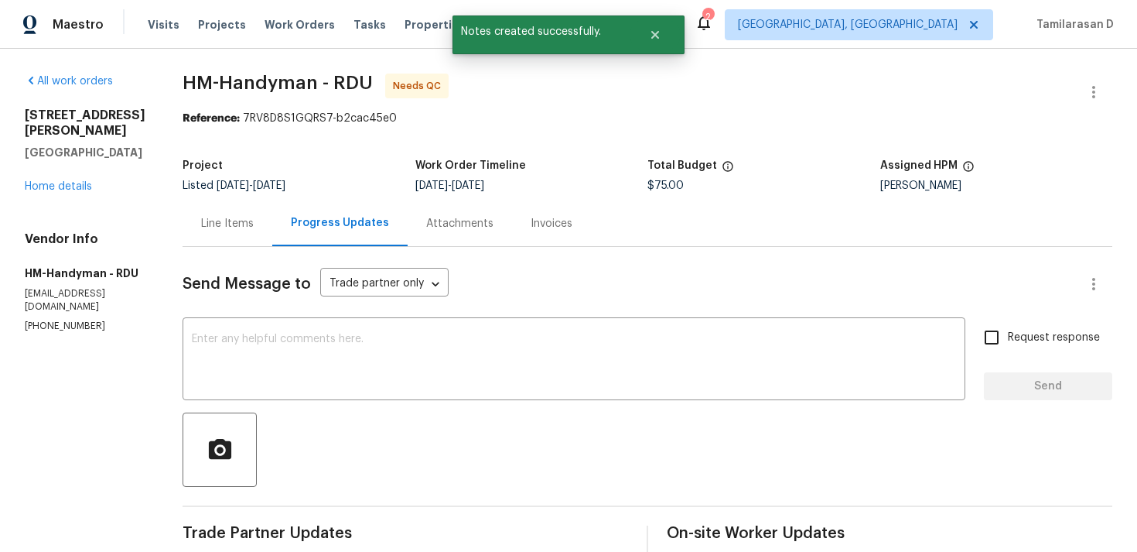
click at [251, 221] on div "Line Items" at bounding box center [227, 223] width 53 height 15
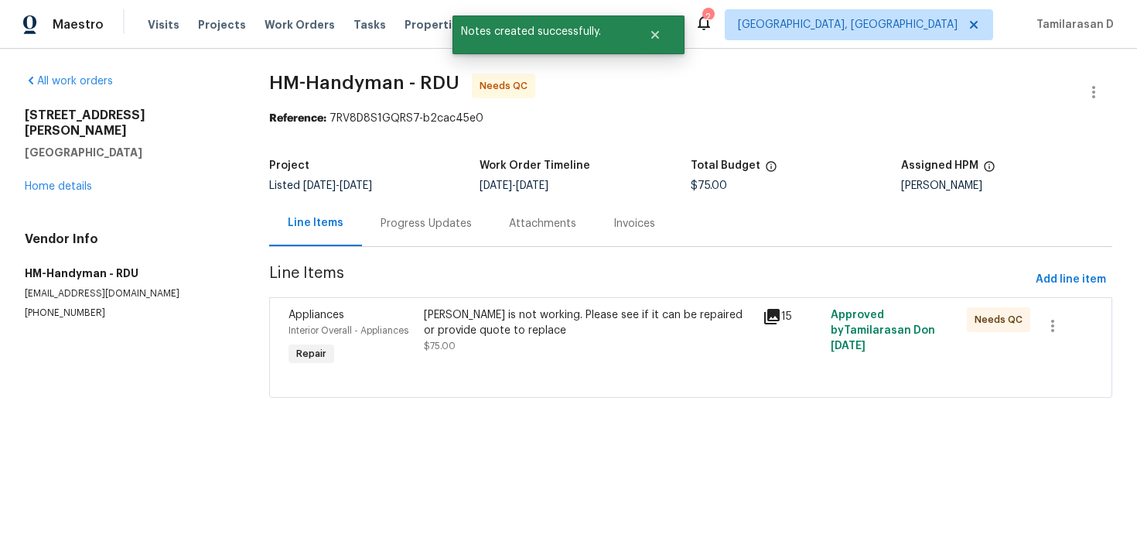
click at [514, 338] on div "[PERSON_NAME] is not working. Please see if it can be repaired or provide quote…" at bounding box center [589, 330] width 330 height 46
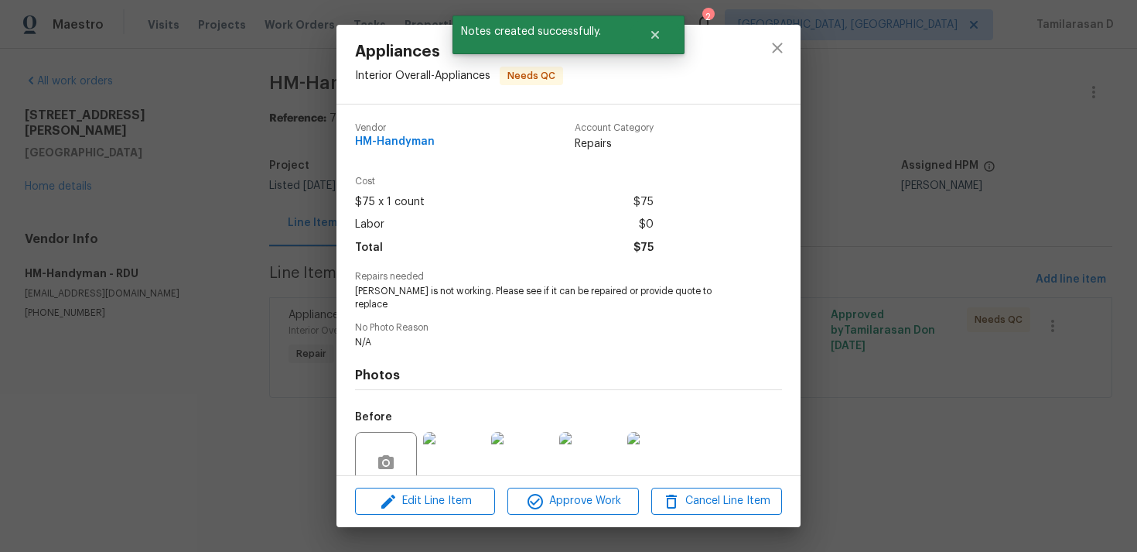
scroll to position [121, 0]
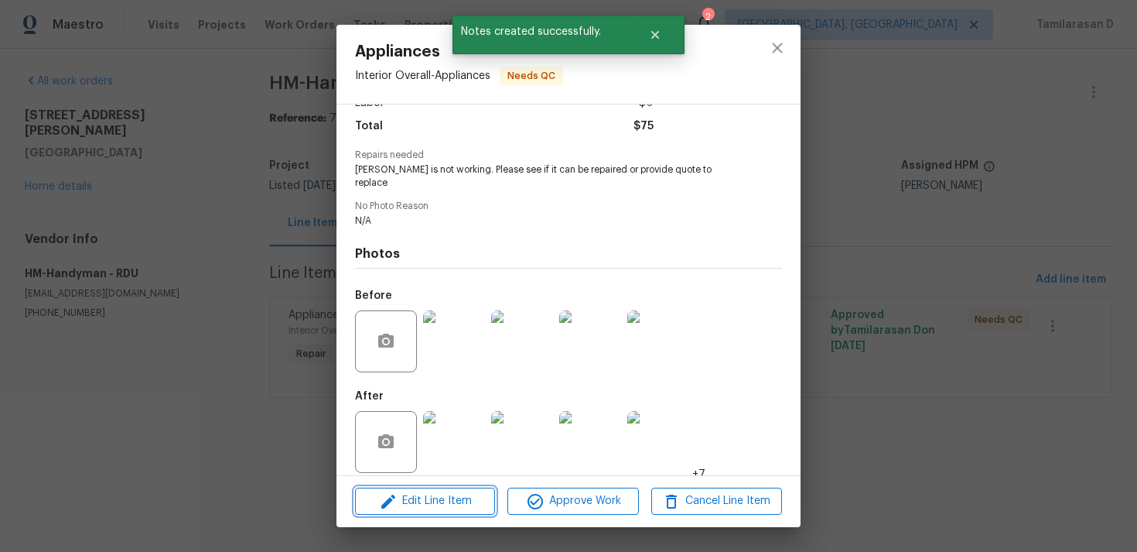
click at [432, 493] on span "Edit Line Item" at bounding box center [425, 500] width 131 height 19
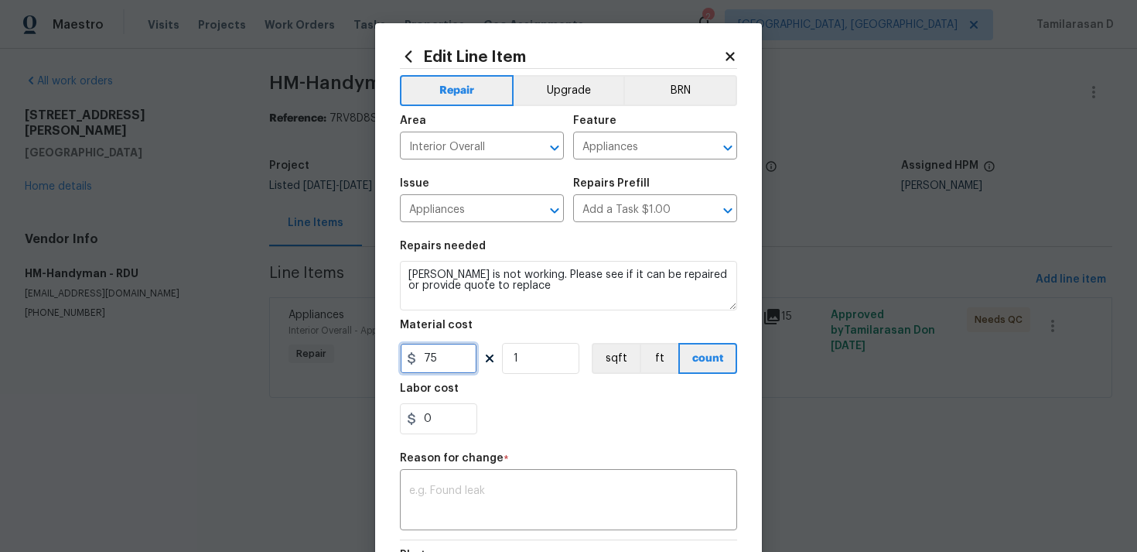
click at [424, 356] on input "75" at bounding box center [438, 358] width 77 height 31
type input "375"
click at [463, 485] on textarea at bounding box center [568, 501] width 319 height 32
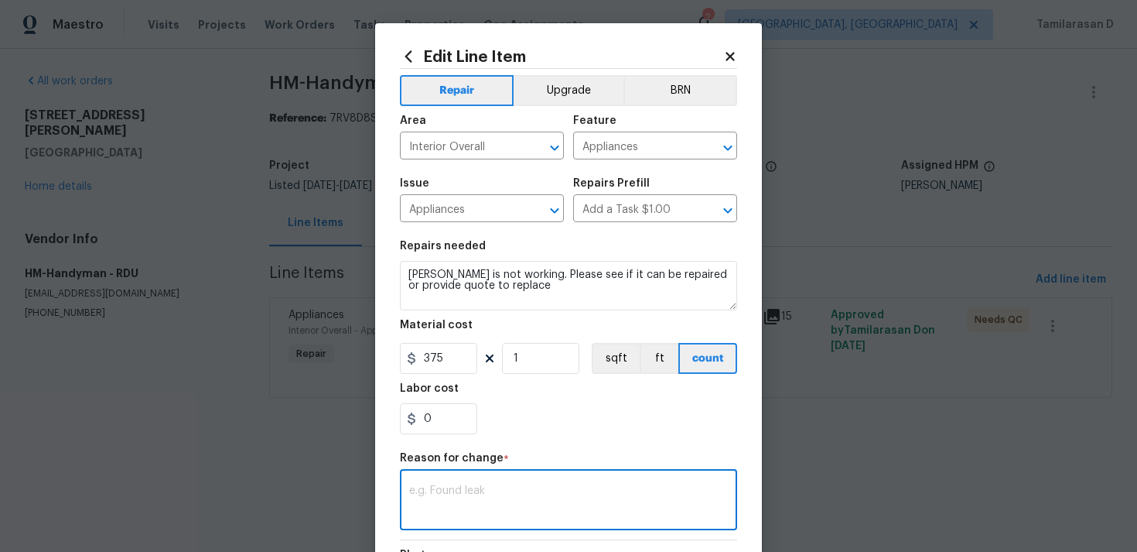
paste textarea "(TD) Updated per vendor’s final cost."
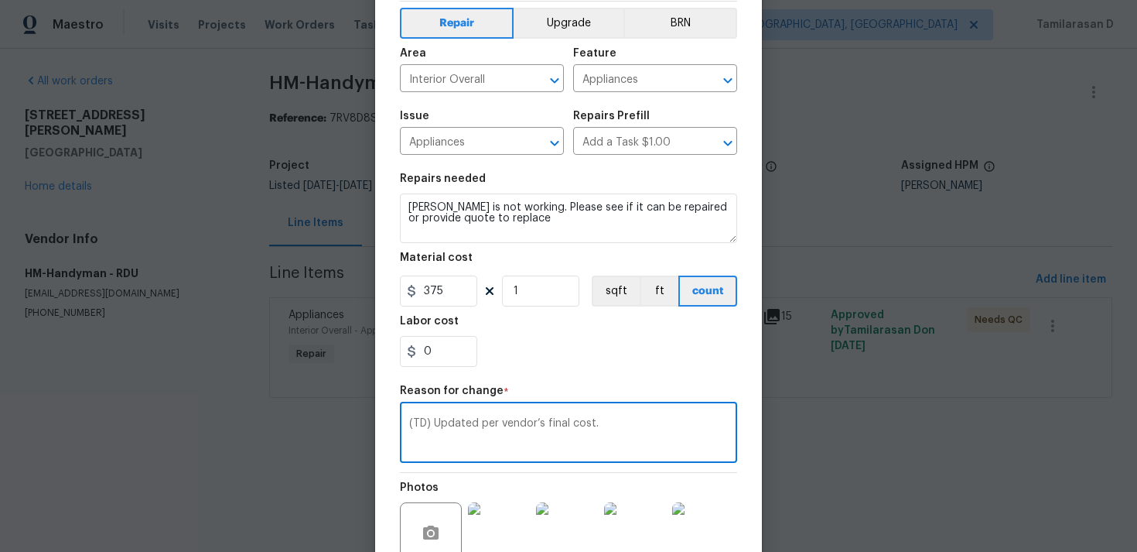
scroll to position [227, 0]
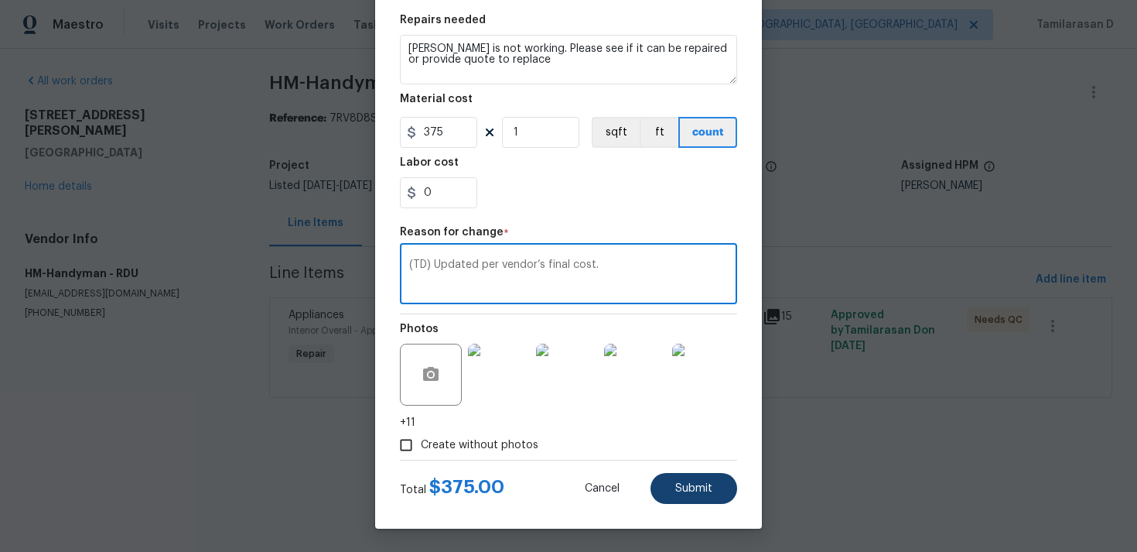
type textarea "(TD) Updated per vendor’s final cost."
click at [686, 480] on button "Submit" at bounding box center [694, 488] width 87 height 31
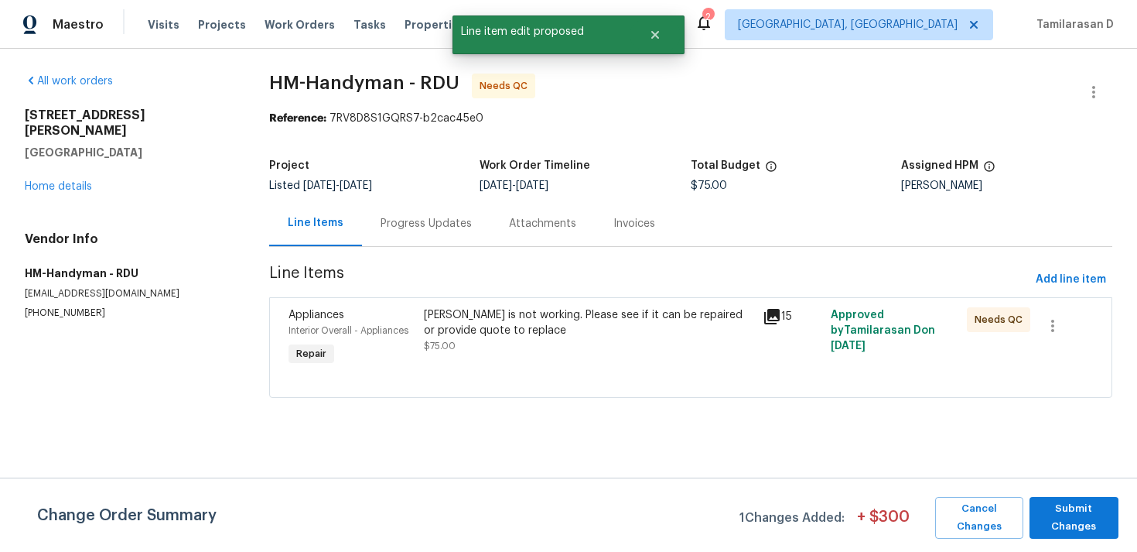
scroll to position [0, 0]
click at [1071, 504] on span "Submit Changes" at bounding box center [1073, 518] width 73 height 36
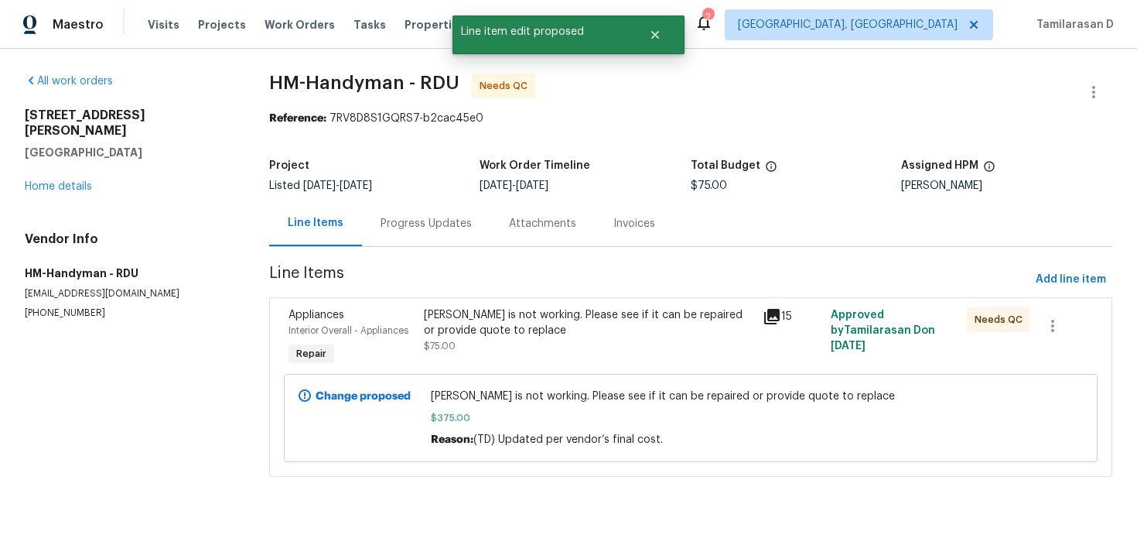
click at [402, 221] on div "Progress Updates" at bounding box center [426, 223] width 91 height 15
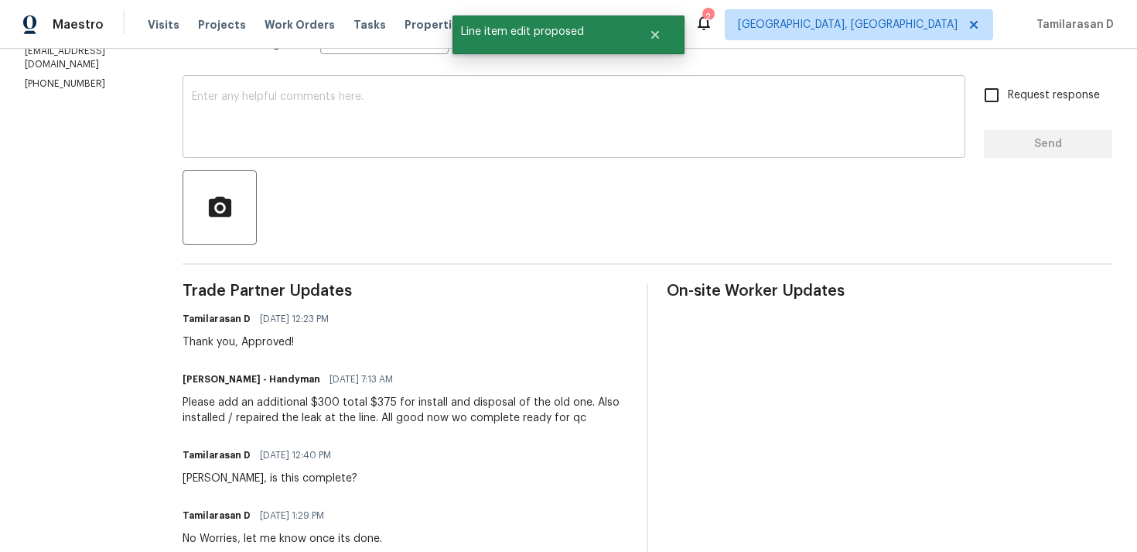
scroll to position [244, 0]
click at [347, 418] on div "Please add an additional $300 total $375 for install and disposal of the old on…" at bounding box center [406, 408] width 446 height 31
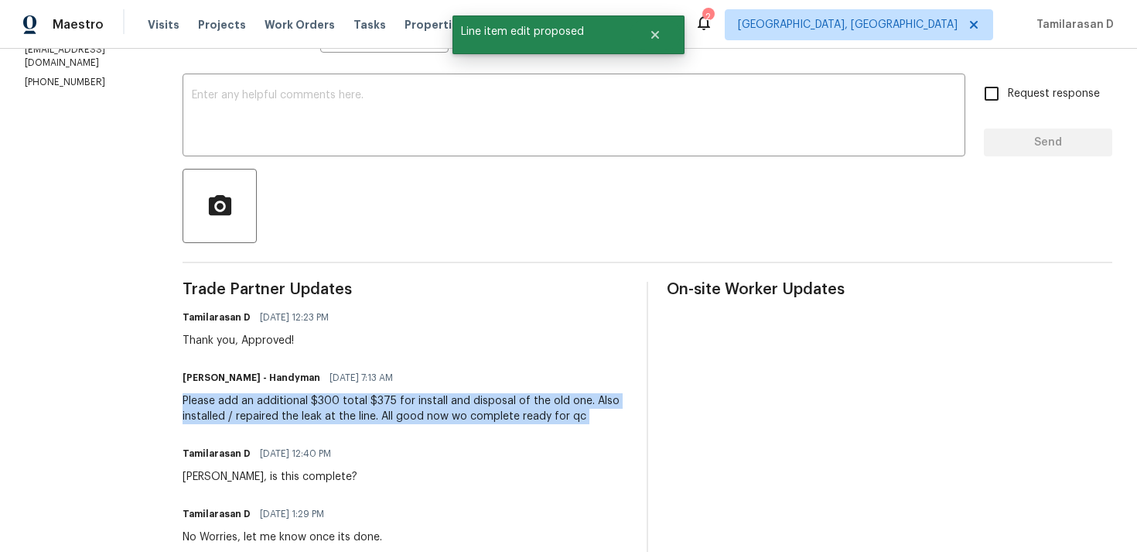
copy div "Please add an additional $300 total $375 for install and disposal of the old on…"
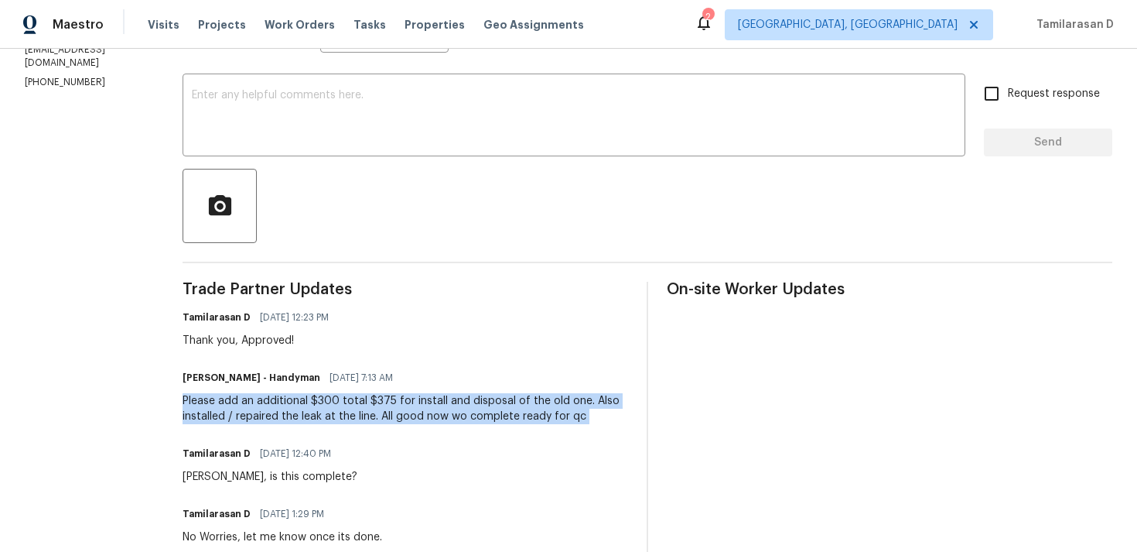
scroll to position [0, 0]
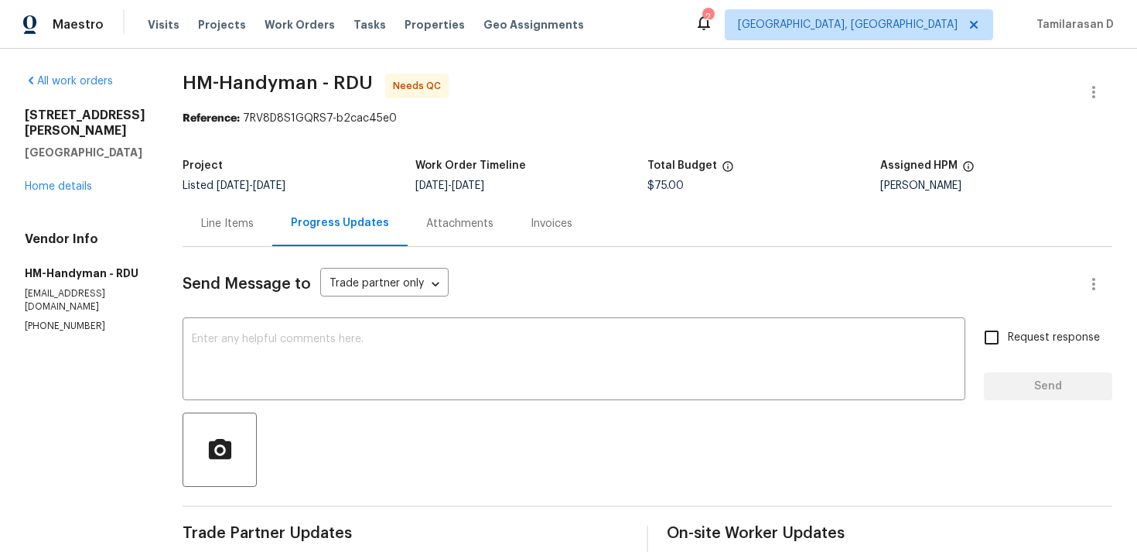
click at [241, 218] on div "Line Items" at bounding box center [227, 223] width 53 height 15
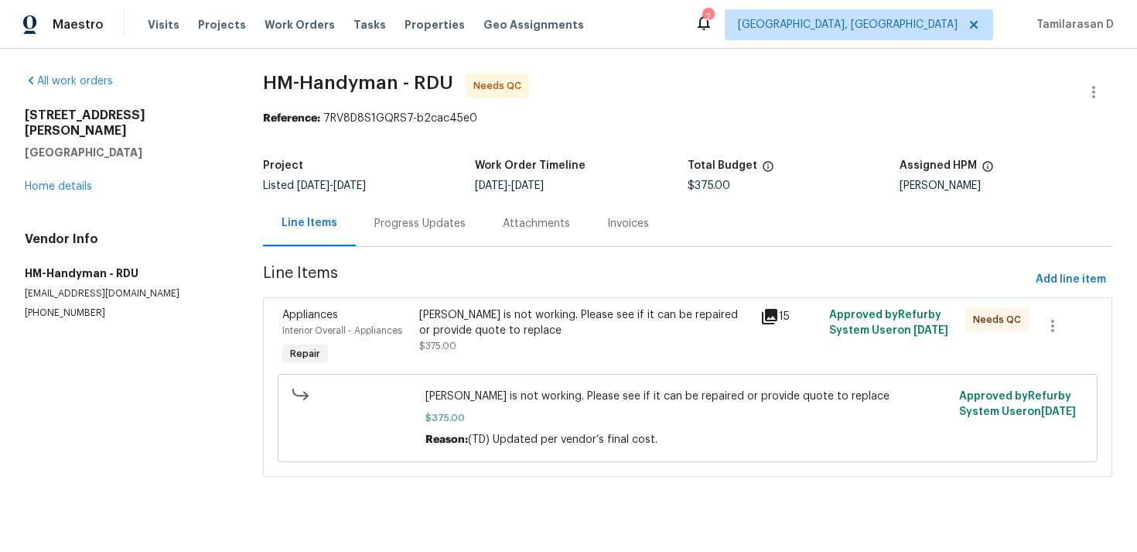
click at [478, 336] on div "[PERSON_NAME] is not working. Please see if it can be repaired or provide quote…" at bounding box center [585, 322] width 333 height 31
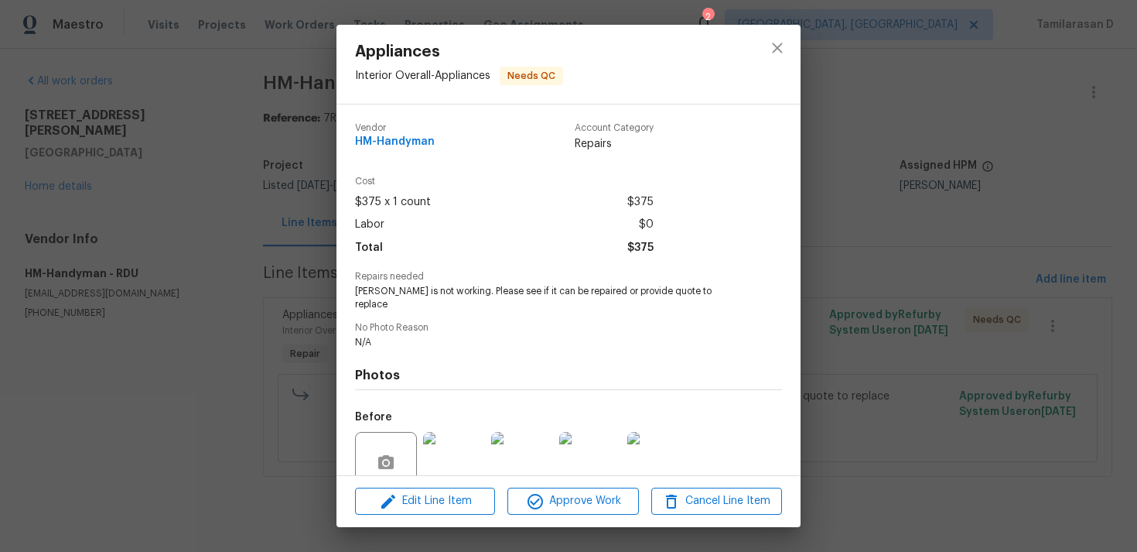
scroll to position [121, 0]
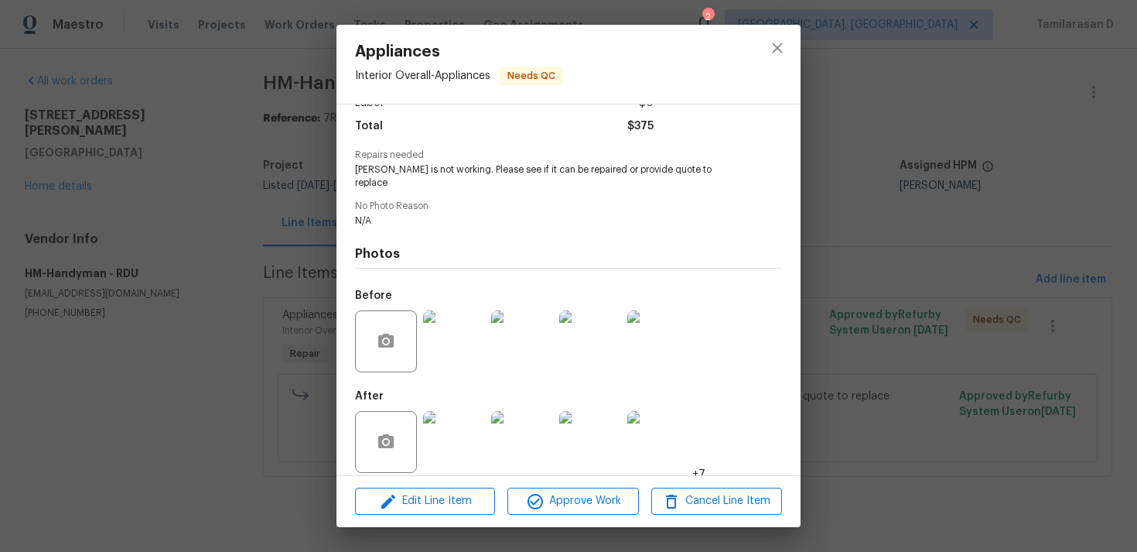
click at [443, 317] on img at bounding box center [454, 341] width 62 height 62
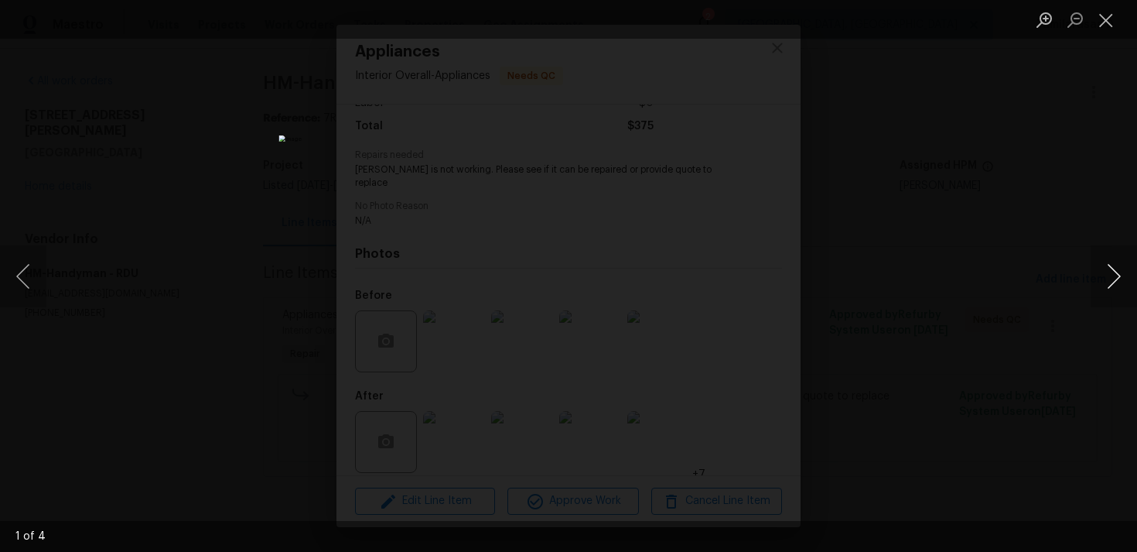
click at [1122, 274] on button "Next image" at bounding box center [1114, 276] width 46 height 62
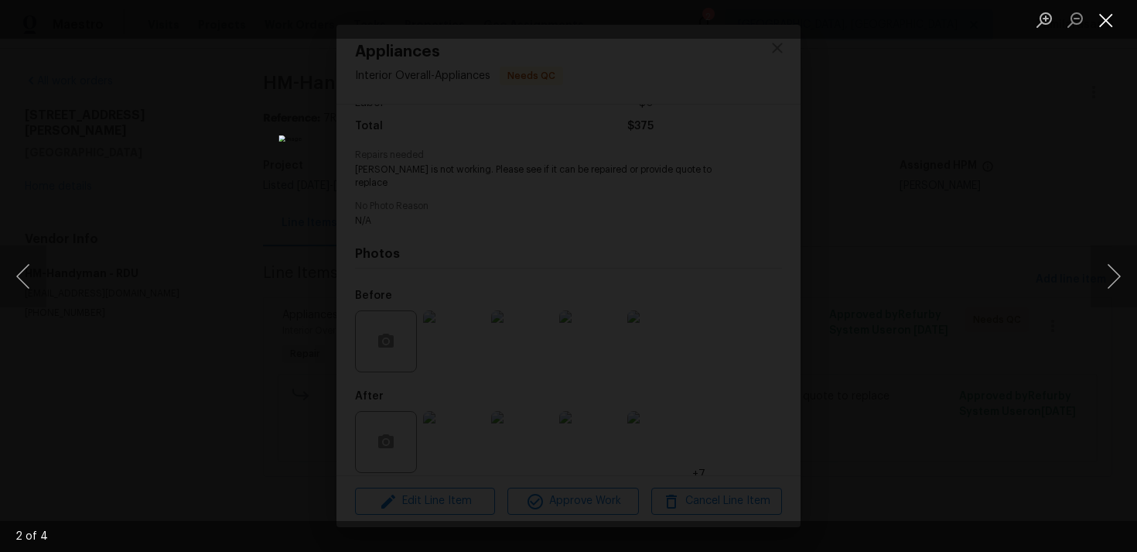
click at [1102, 22] on button "Close lightbox" at bounding box center [1106, 19] width 31 height 27
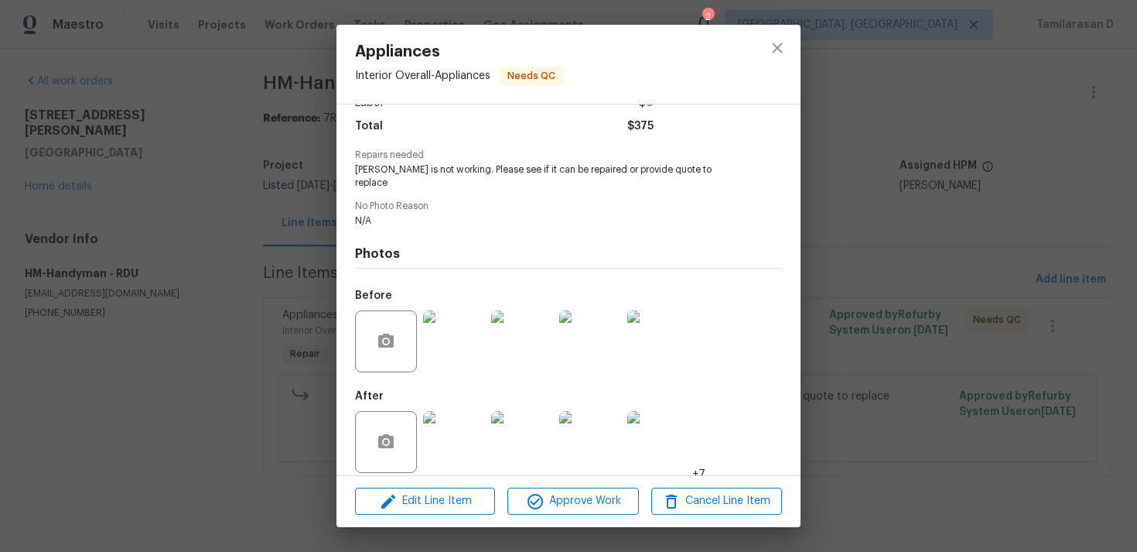
click at [456, 421] on img at bounding box center [454, 442] width 62 height 62
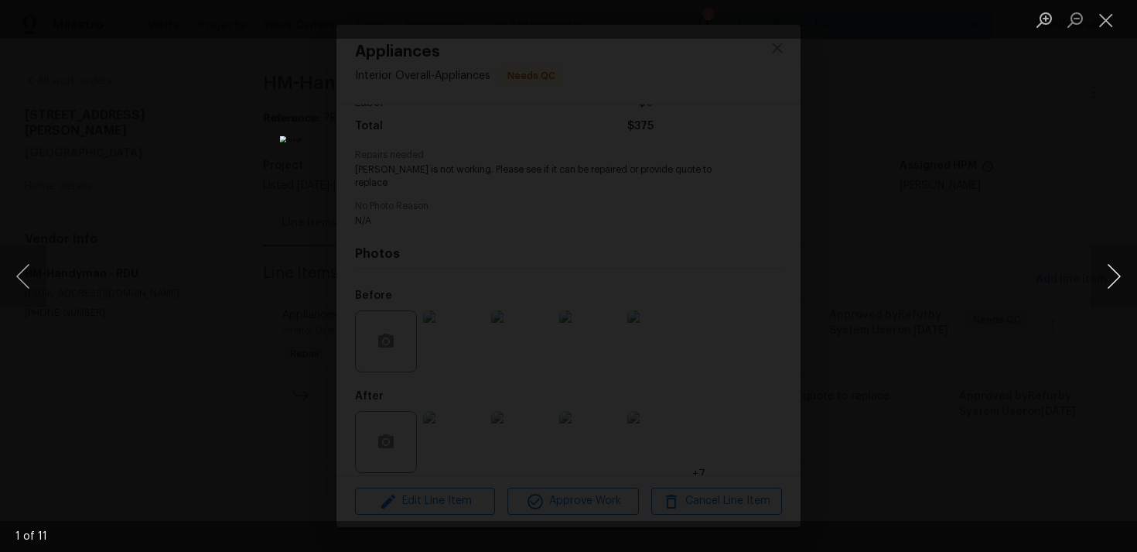
click at [1110, 263] on button "Next image" at bounding box center [1114, 276] width 46 height 62
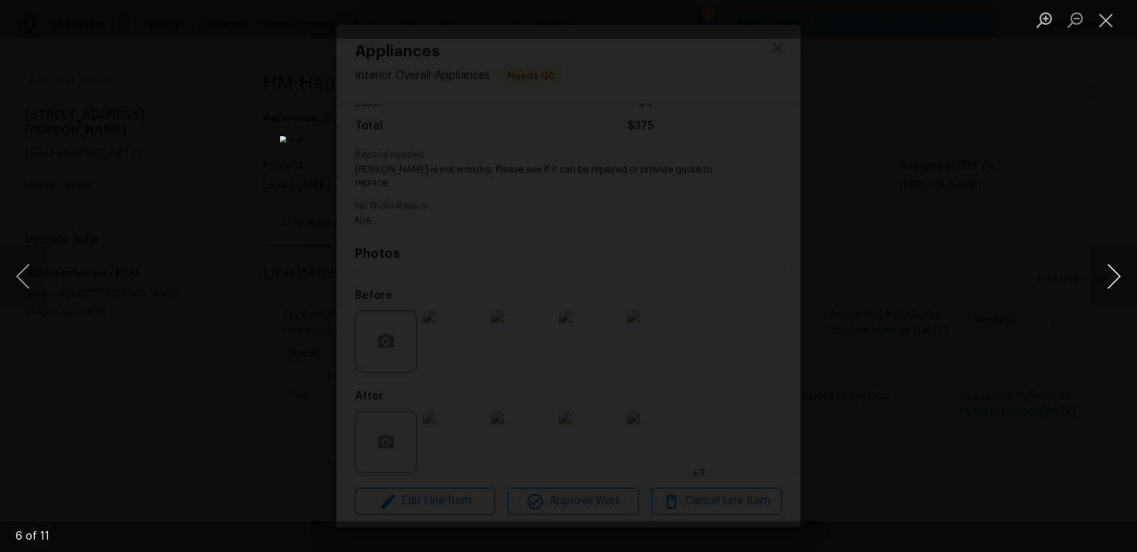
click at [1110, 263] on button "Next image" at bounding box center [1114, 276] width 46 height 62
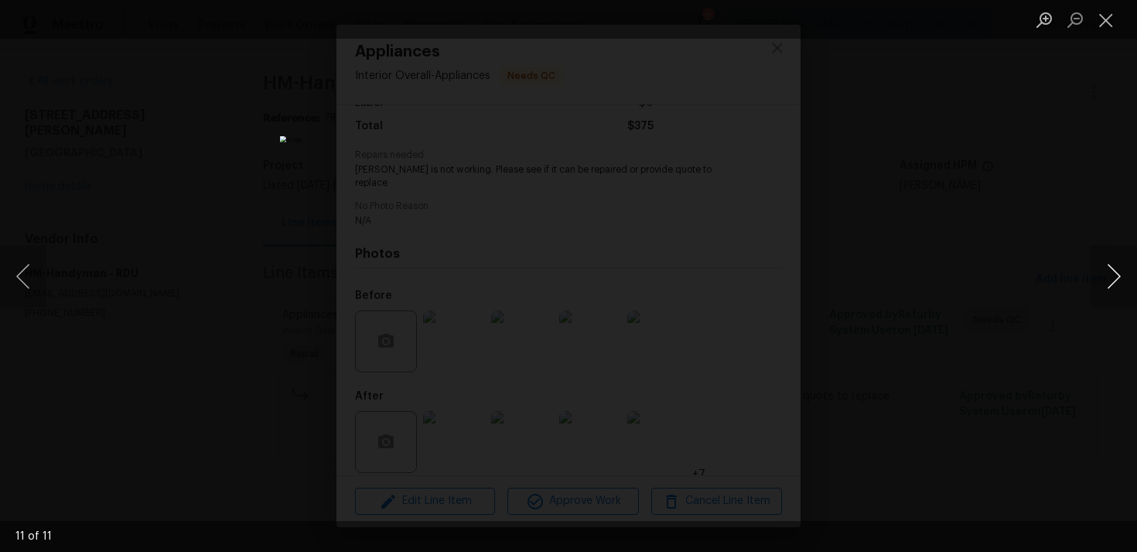
click at [1114, 267] on button "Next image" at bounding box center [1114, 276] width 46 height 62
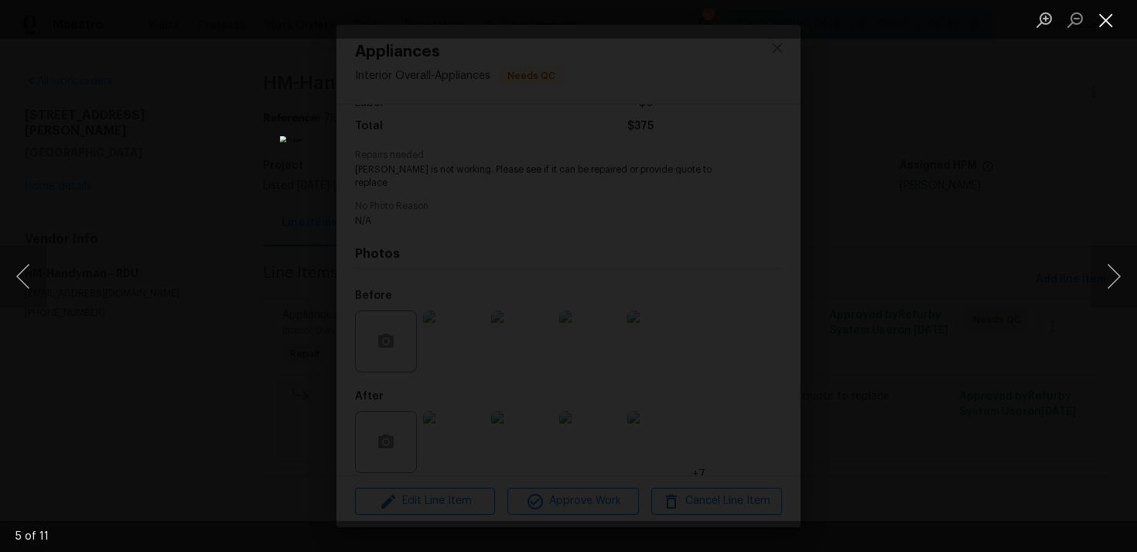
click at [1112, 25] on button "Close lightbox" at bounding box center [1106, 19] width 31 height 27
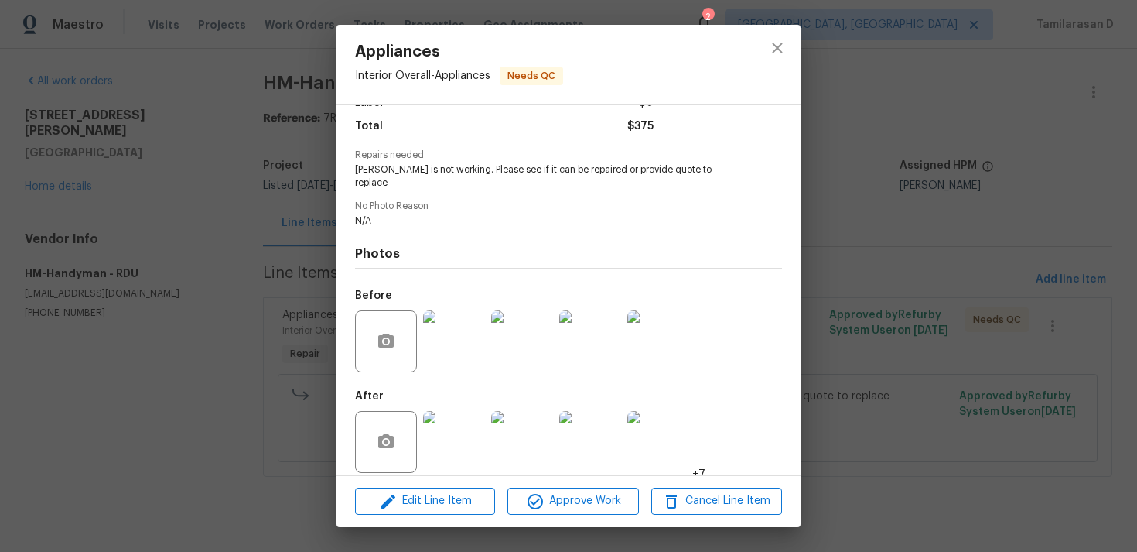
scroll to position [0, 0]
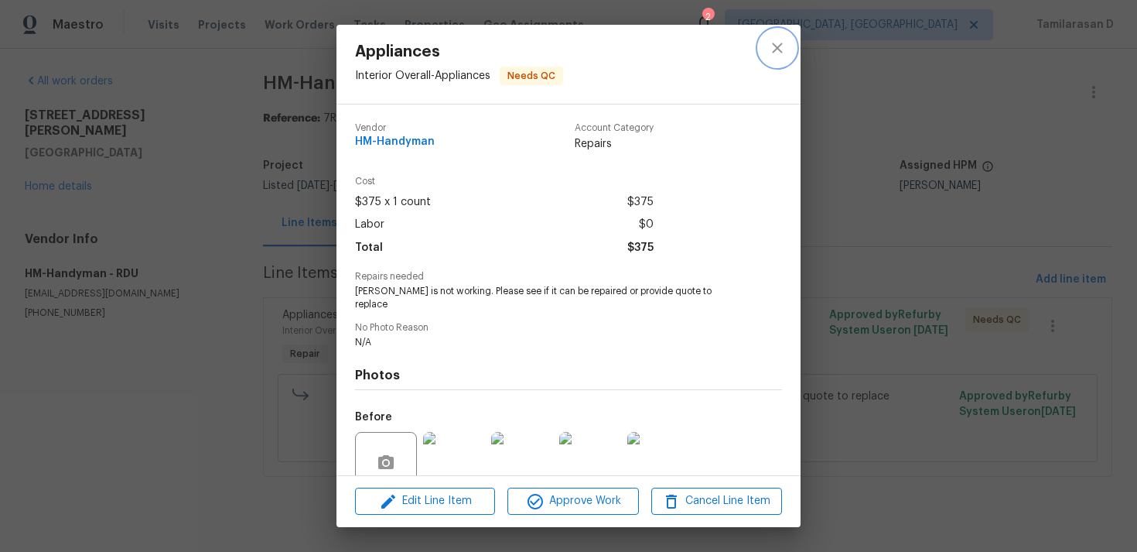
click at [778, 58] on button "close" at bounding box center [777, 47] width 37 height 37
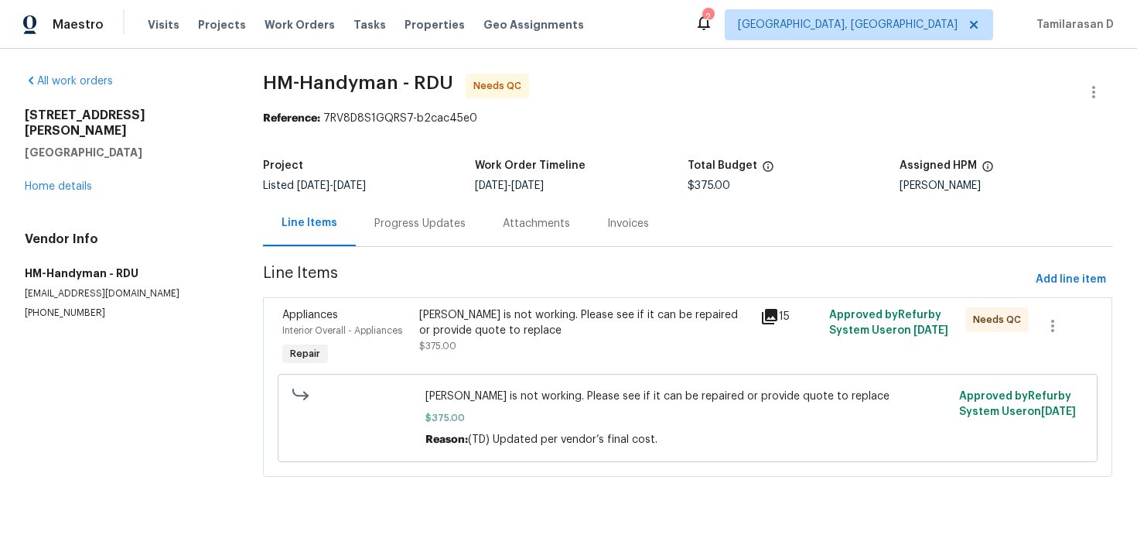
click at [424, 222] on div "Progress Updates" at bounding box center [419, 223] width 91 height 15
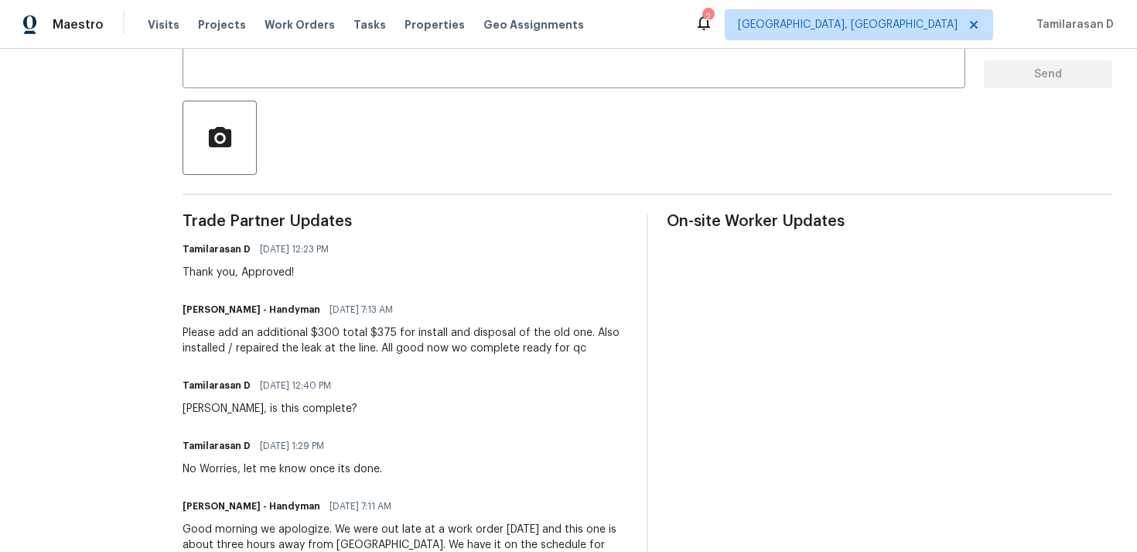
scroll to position [308, 0]
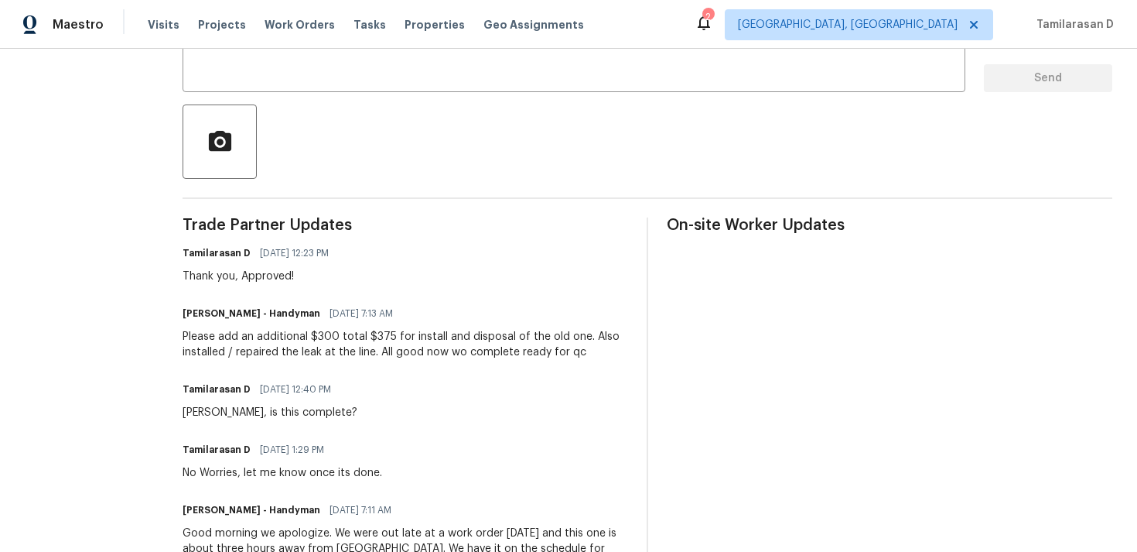
click at [322, 350] on div "Please add an additional $300 total $375 for install and disposal of the old on…" at bounding box center [406, 344] width 446 height 31
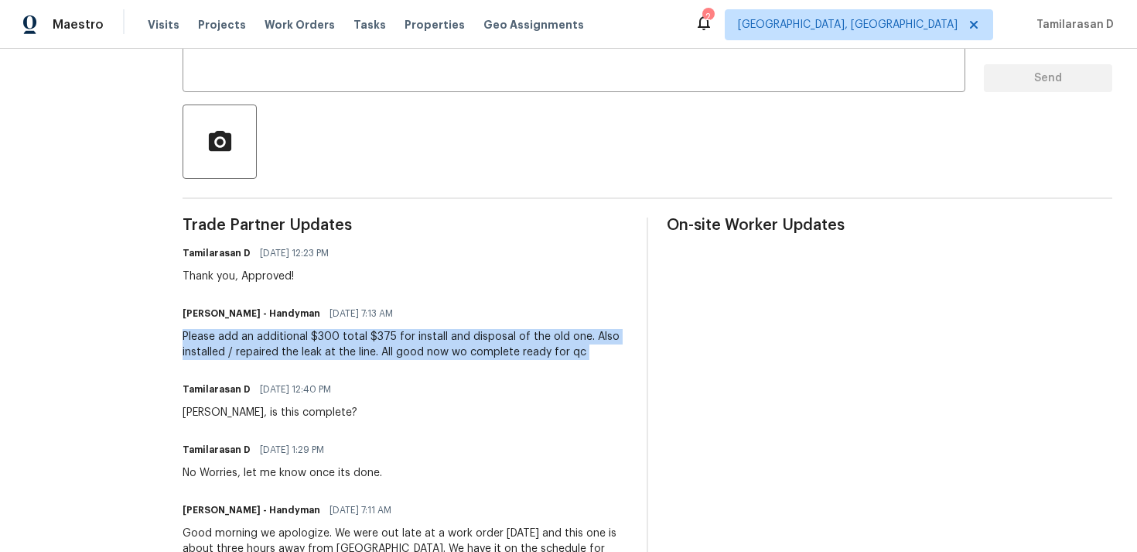
copy div "Please add an additional $300 total $375 for install and disposal of the old on…"
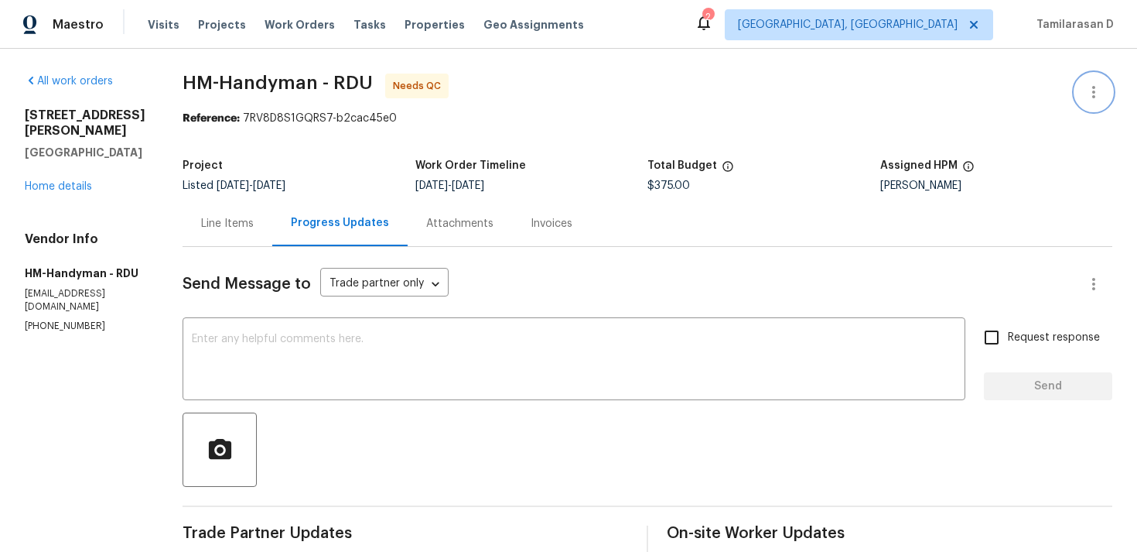
click at [1089, 78] on button "button" at bounding box center [1093, 91] width 37 height 37
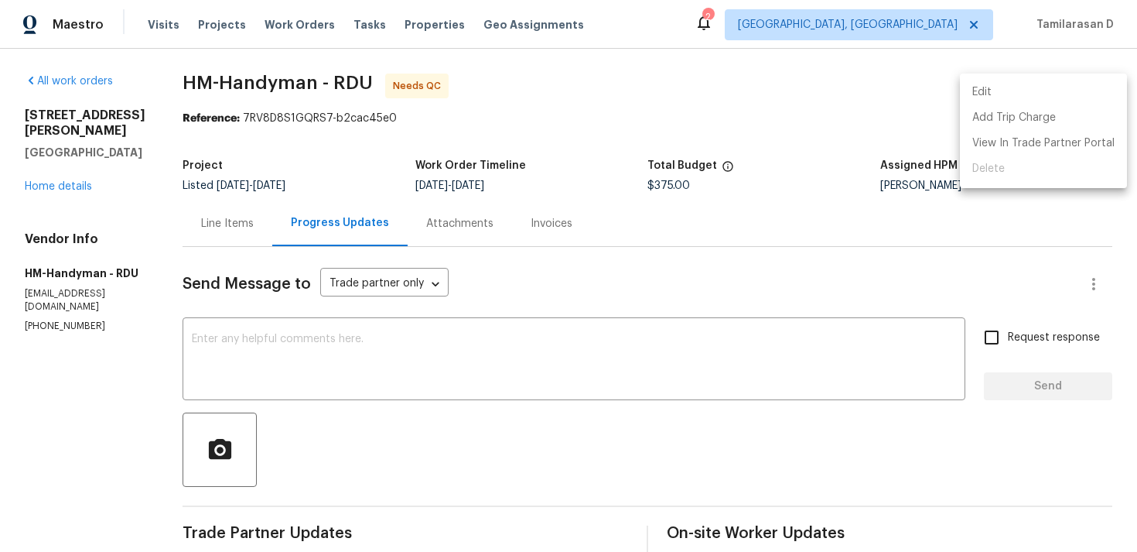
click at [1002, 94] on li "Edit" at bounding box center [1043, 93] width 167 height 26
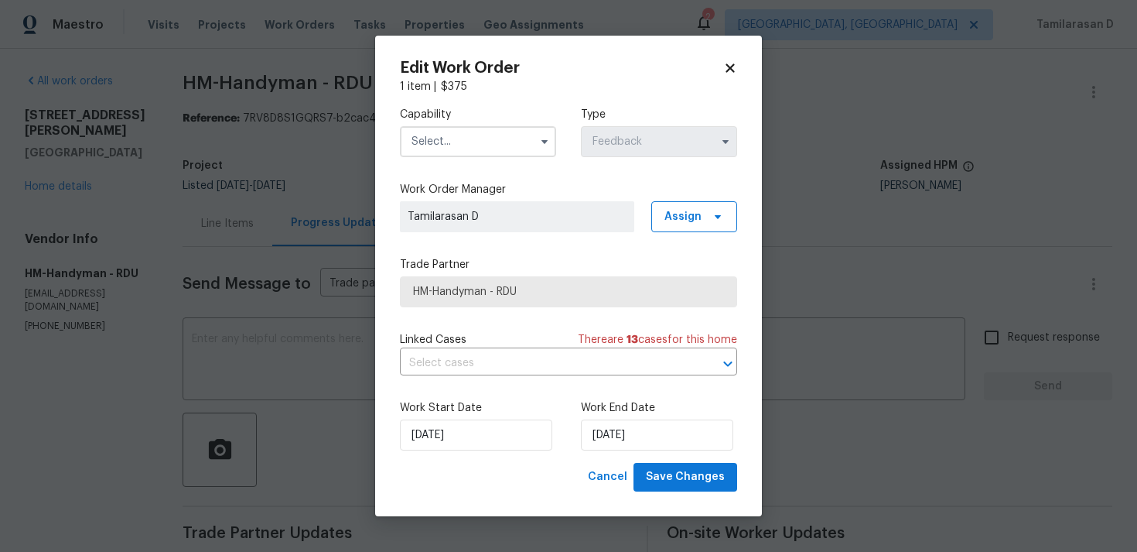
click at [558, 126] on div "Capability Type Feedback" at bounding box center [568, 131] width 337 height 75
click at [543, 136] on icon "button" at bounding box center [544, 141] width 12 height 12
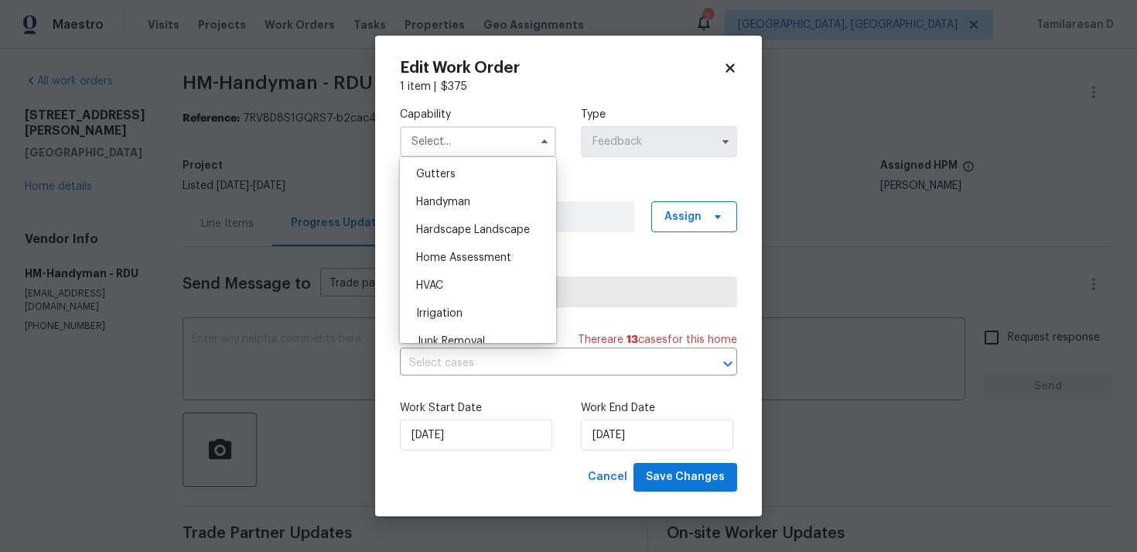
scroll to position [793, 0]
click at [426, 240] on div "Handyman" at bounding box center [478, 233] width 149 height 28
type input "Handyman"
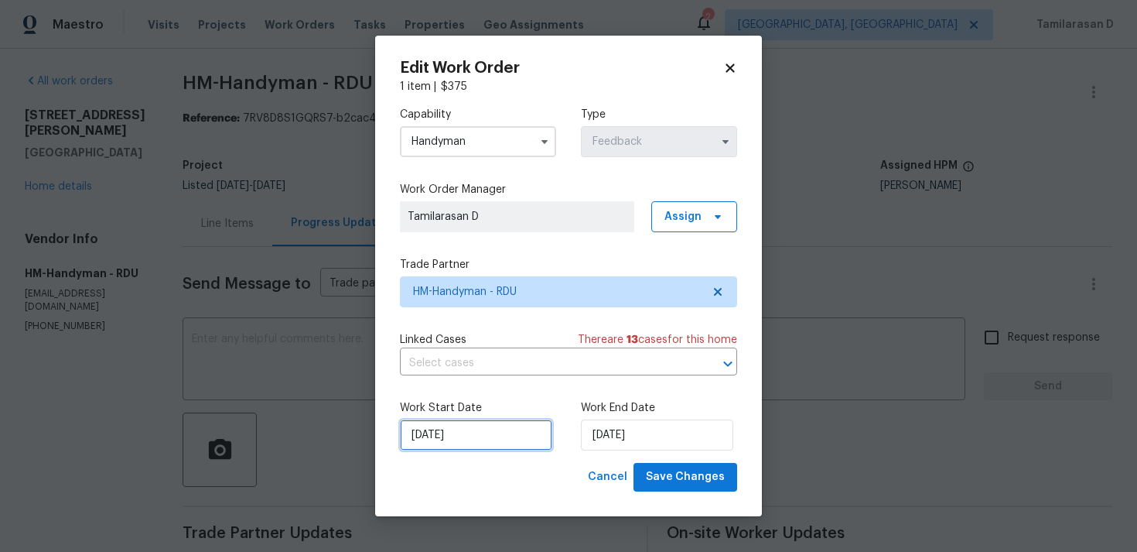
click at [483, 432] on input "08/08/2025" at bounding box center [476, 434] width 152 height 31
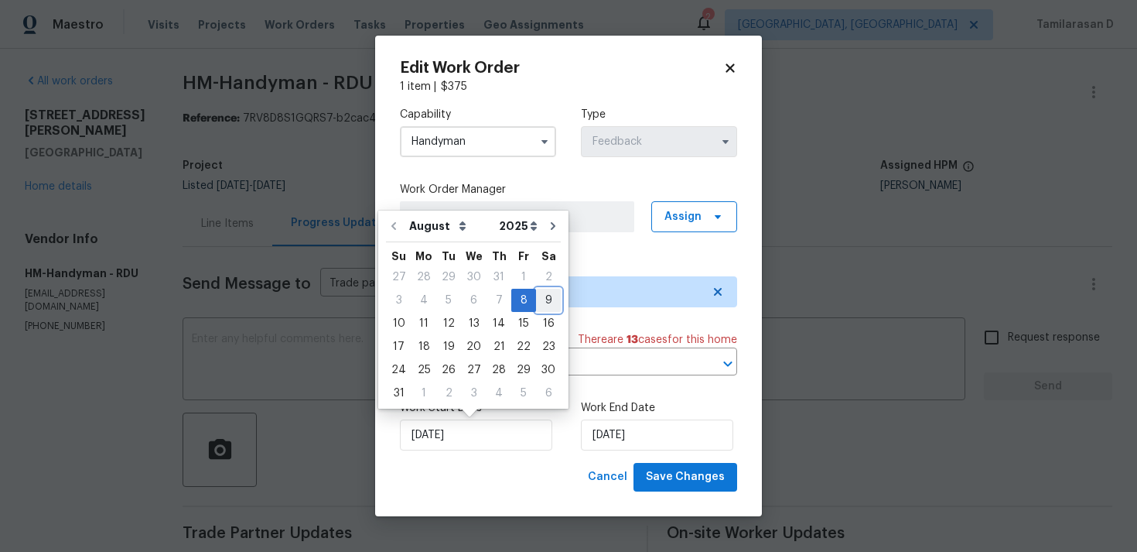
click at [539, 306] on div "9" at bounding box center [548, 300] width 25 height 22
type input "09/08/2025"
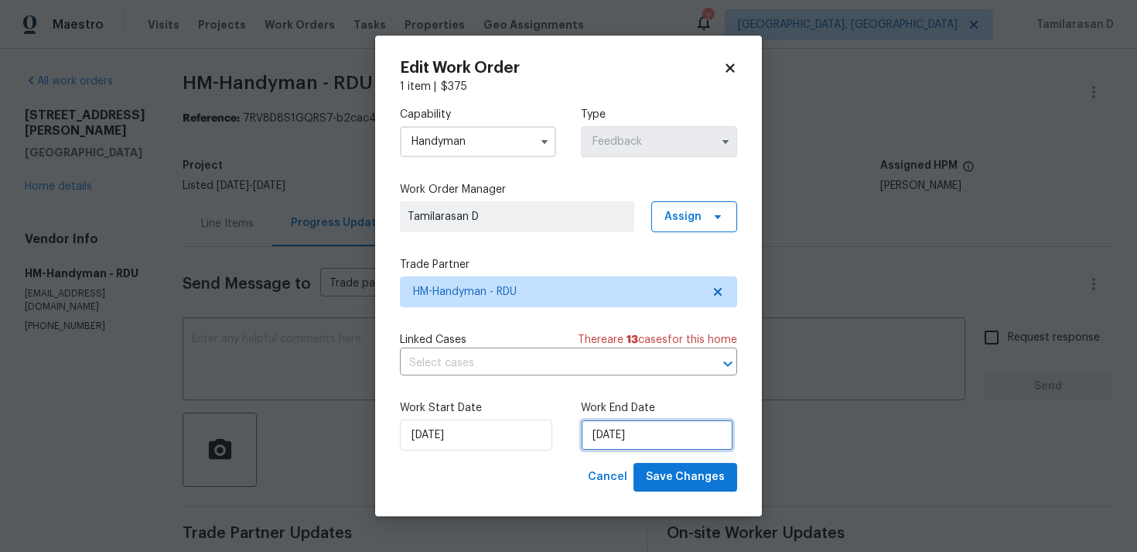
click at [614, 425] on input "11/08/2025" at bounding box center [657, 434] width 152 height 31
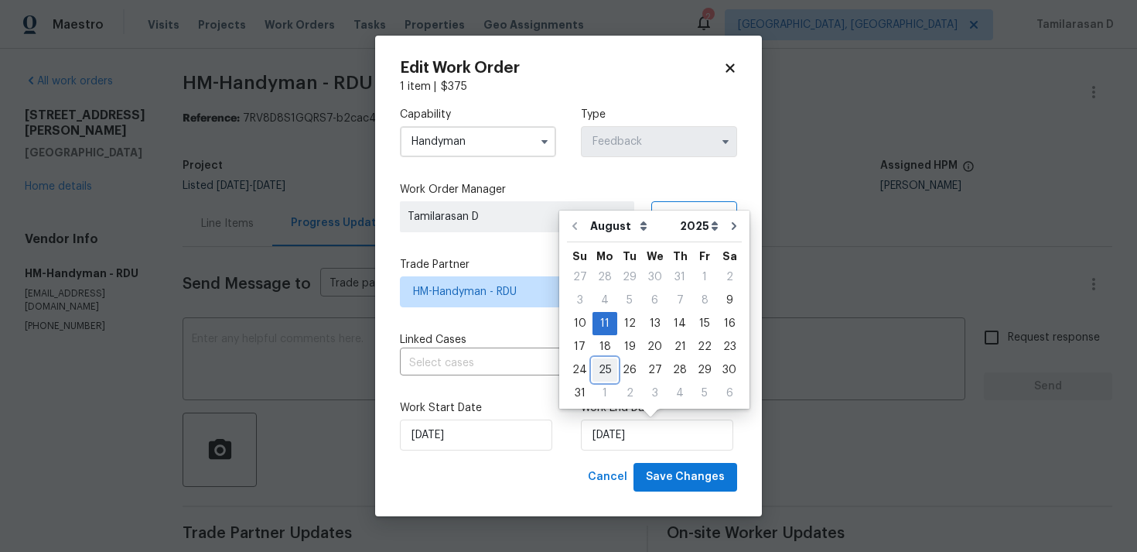
click at [602, 371] on div "25" at bounding box center [605, 370] width 25 height 22
type input "25/08/2025"
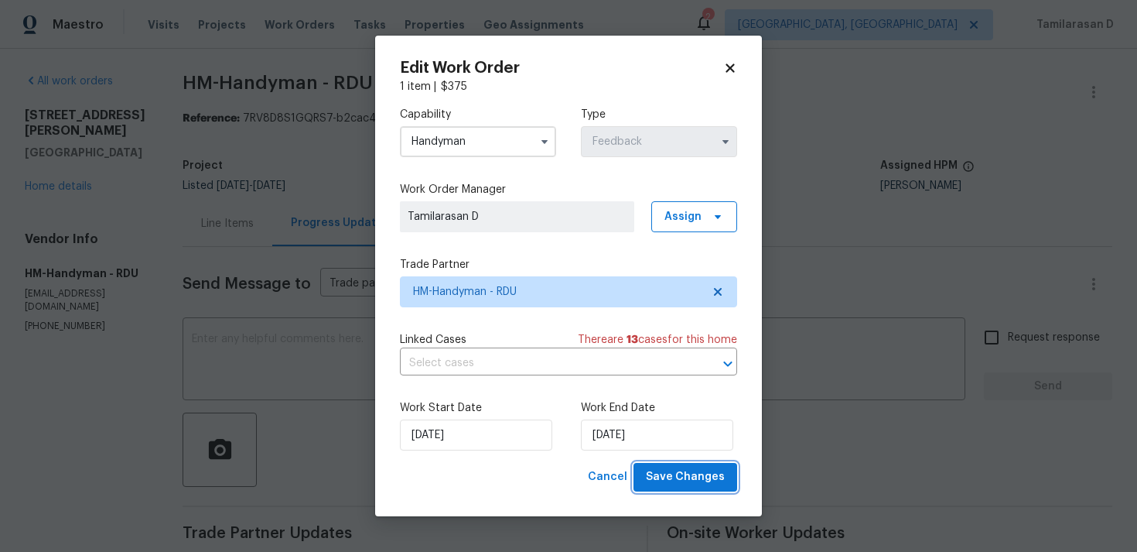
click at [683, 483] on span "Save Changes" at bounding box center [685, 476] width 79 height 19
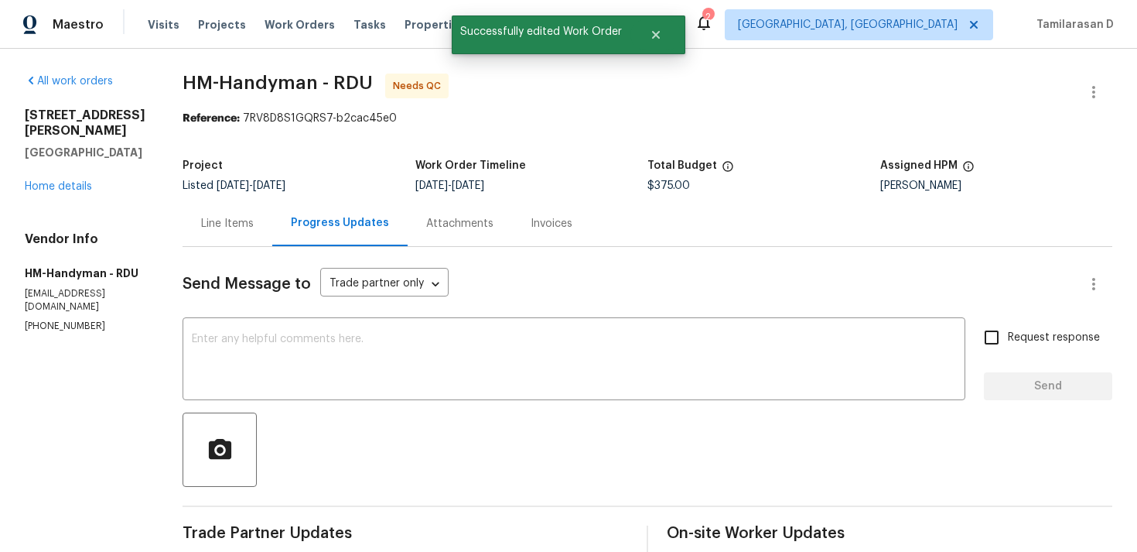
click at [255, 234] on div "Line Items" at bounding box center [228, 223] width 90 height 46
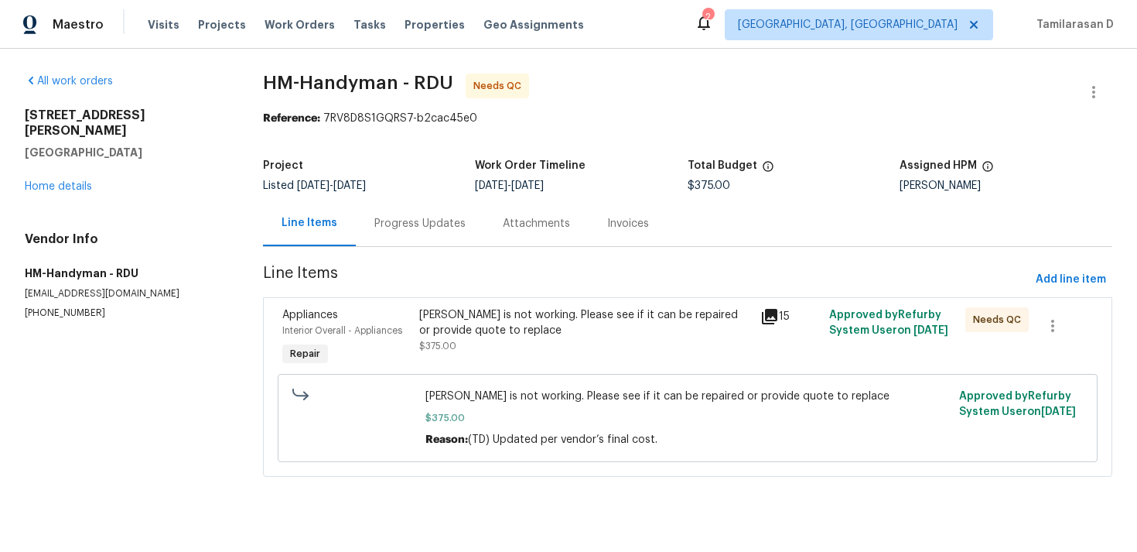
click at [398, 225] on div "Progress Updates" at bounding box center [419, 223] width 91 height 15
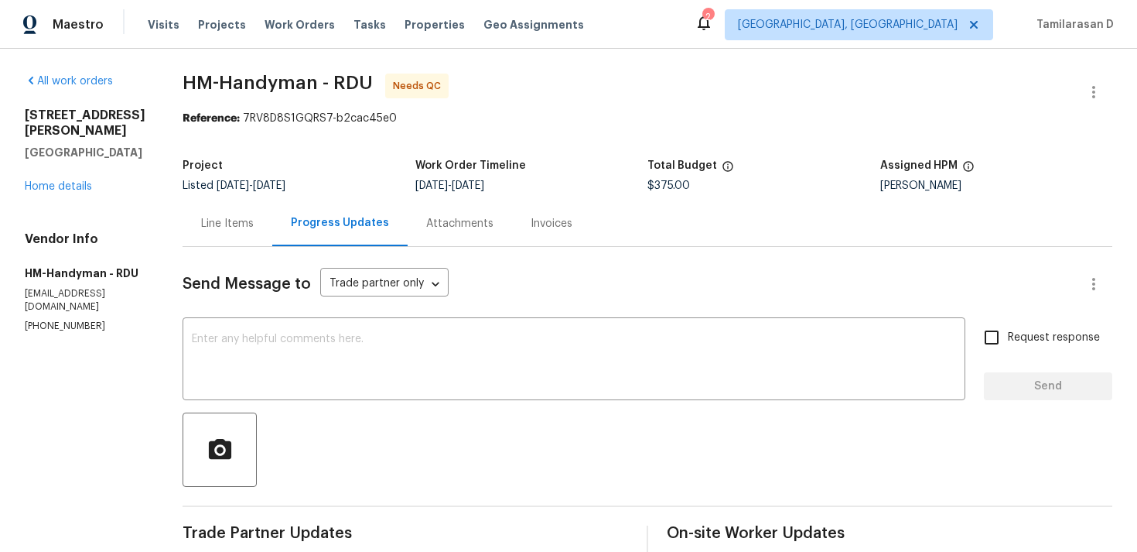
click at [227, 207] on div "Line Items" at bounding box center [228, 223] width 90 height 46
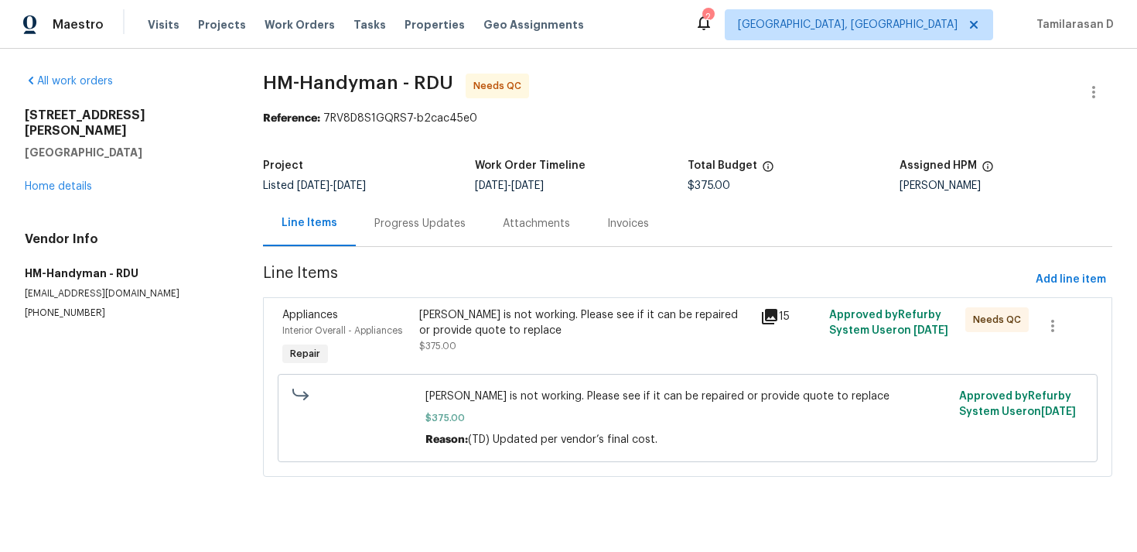
click at [533, 310] on div "[PERSON_NAME] is not working. Please see if it can be repaired or provide quote…" at bounding box center [585, 322] width 333 height 31
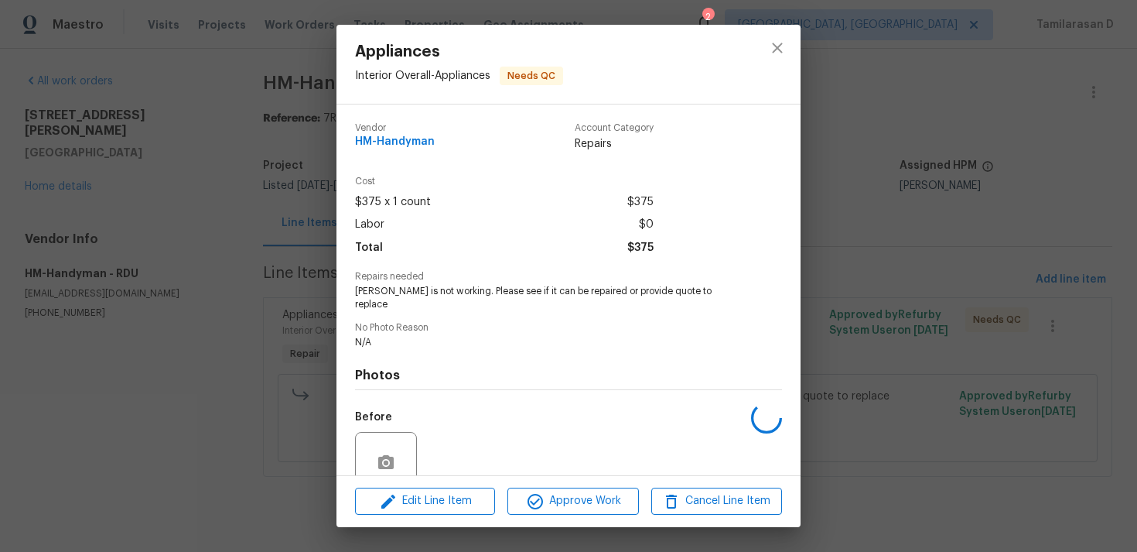
scroll to position [121, 0]
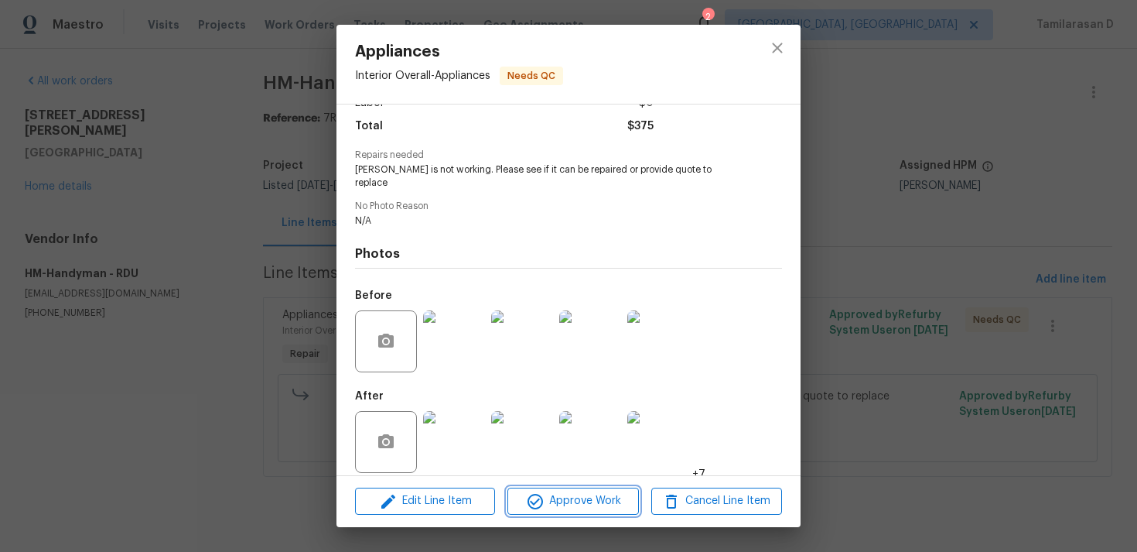
click at [550, 497] on span "Approve Work" at bounding box center [572, 500] width 121 height 19
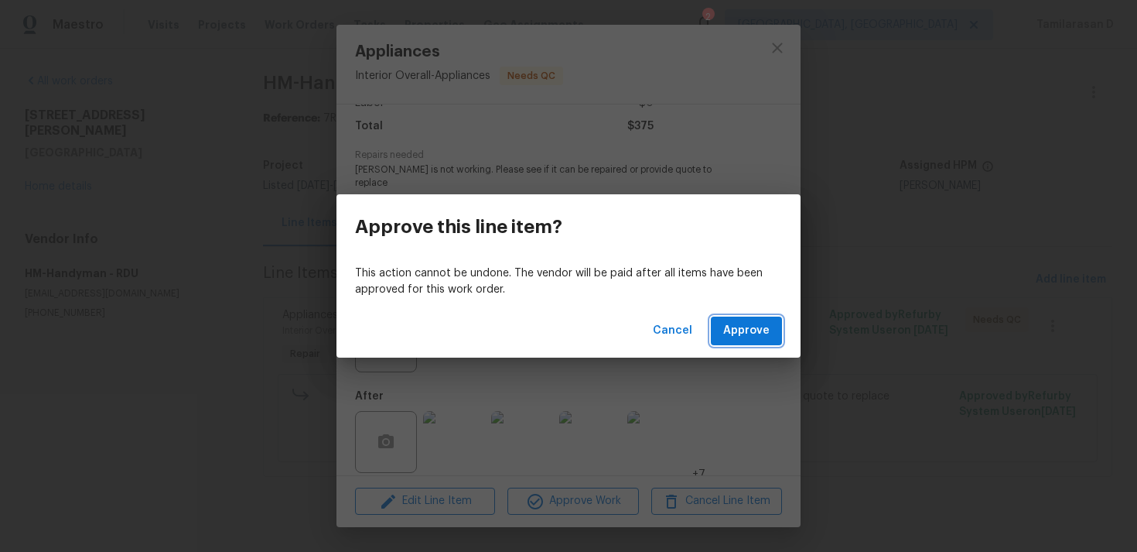
click at [750, 336] on span "Approve" at bounding box center [746, 330] width 46 height 19
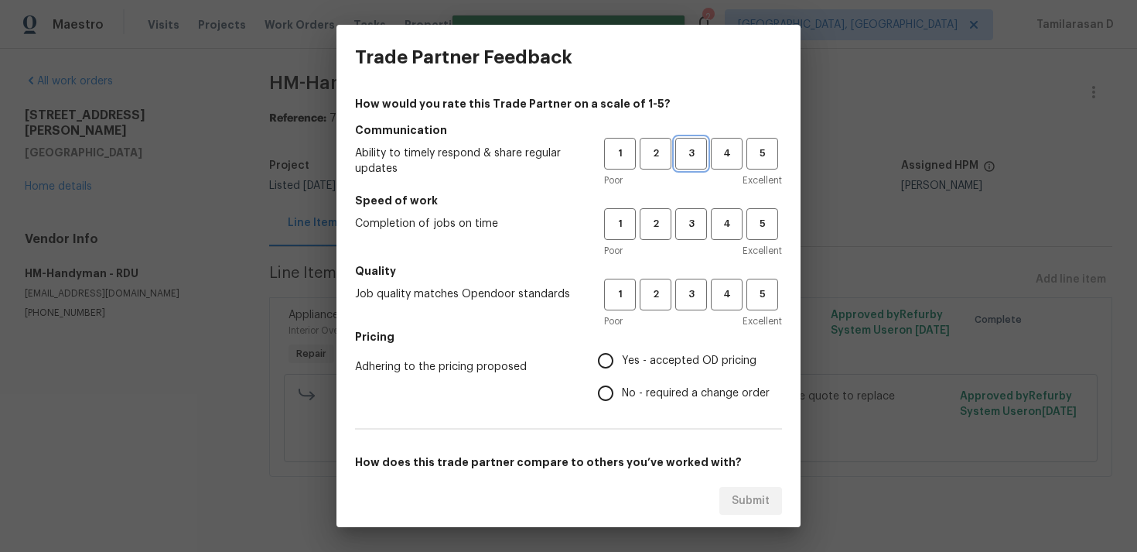
click at [695, 155] on span "3" at bounding box center [691, 154] width 29 height 18
click at [692, 213] on button "3" at bounding box center [691, 224] width 32 height 32
click at [690, 291] on span "3" at bounding box center [691, 294] width 29 height 18
click at [627, 367] on span "Yes - accepted OD pricing" at bounding box center [689, 361] width 135 height 16
click at [622, 367] on input "Yes - accepted OD pricing" at bounding box center [605, 360] width 32 height 32
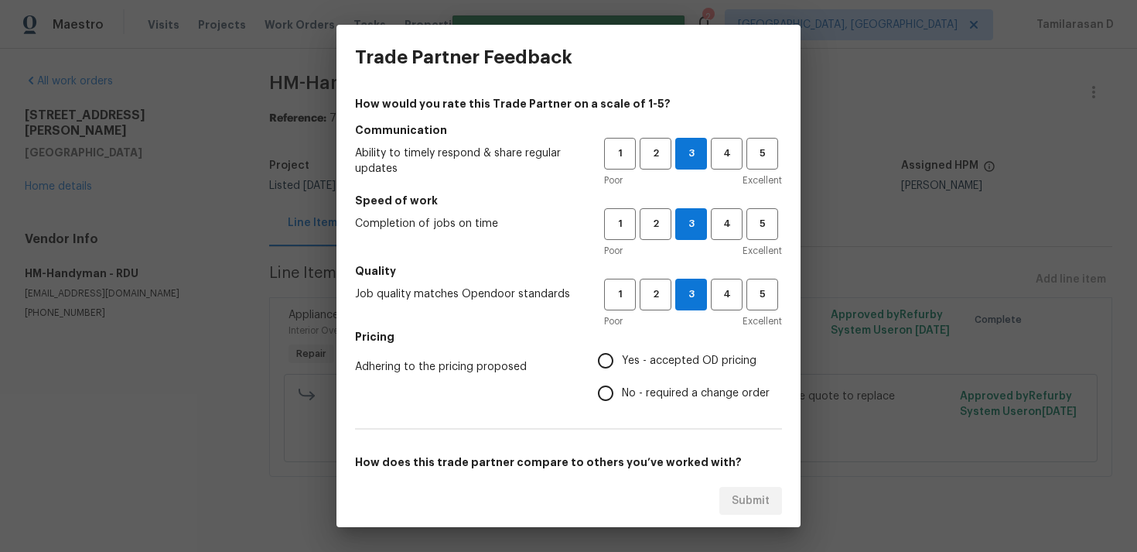
radio input "true"
click at [614, 384] on input "No - required a change order" at bounding box center [605, 393] width 32 height 32
radio input "true"
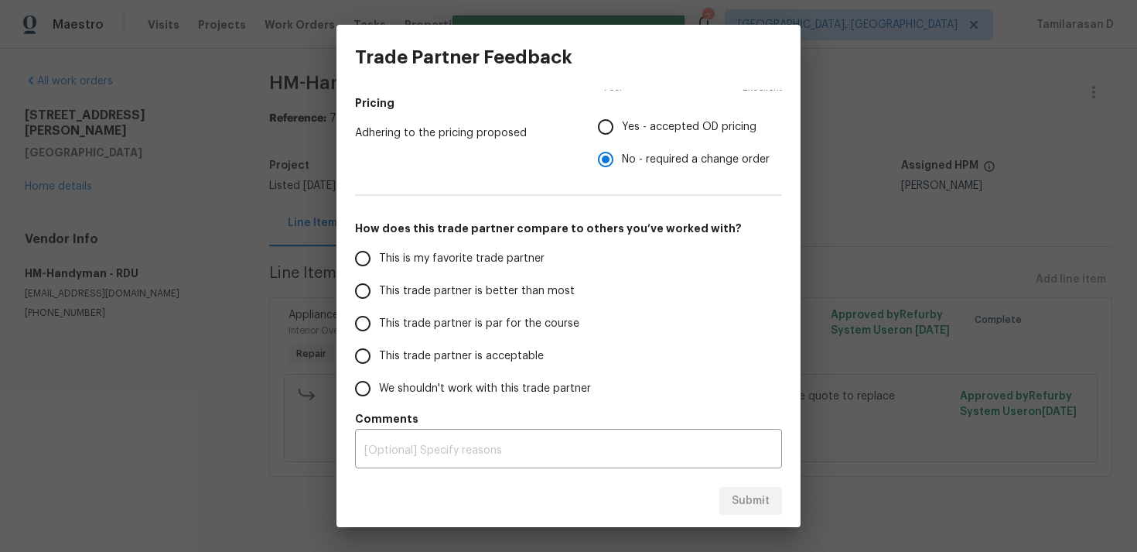
click at [373, 335] on input "This trade partner is par for the course" at bounding box center [363, 323] width 32 height 32
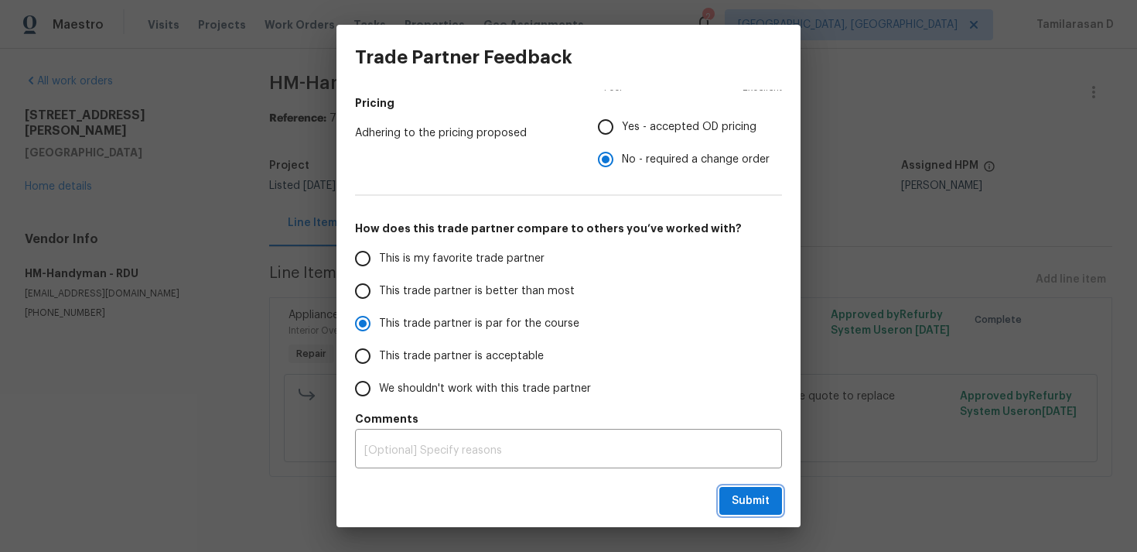
click at [760, 500] on span "Submit" at bounding box center [751, 500] width 38 height 19
radio input "true"
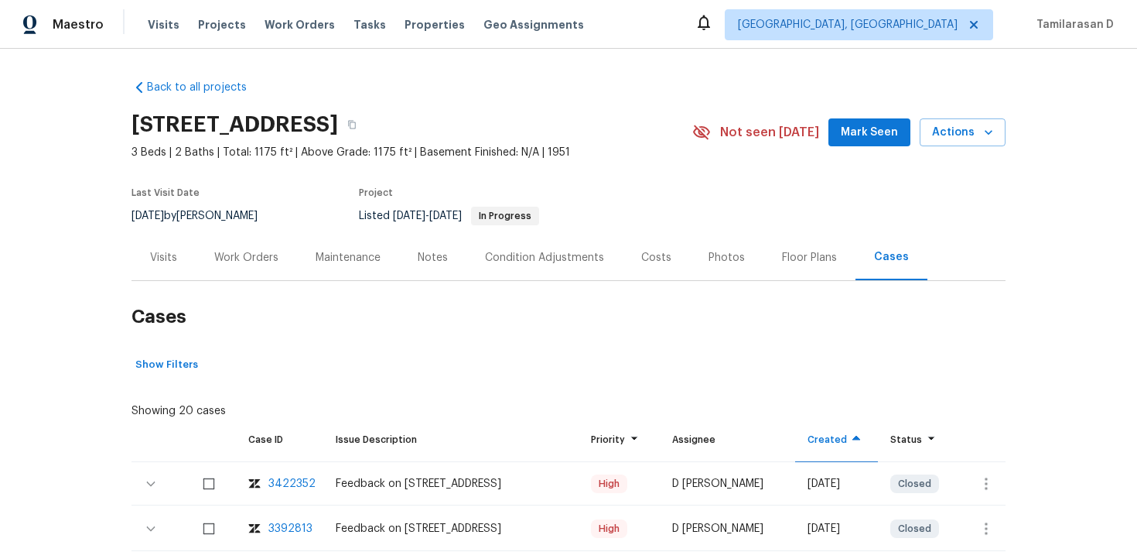
scroll to position [398, 0]
